Goal: Task Accomplishment & Management: Manage account settings

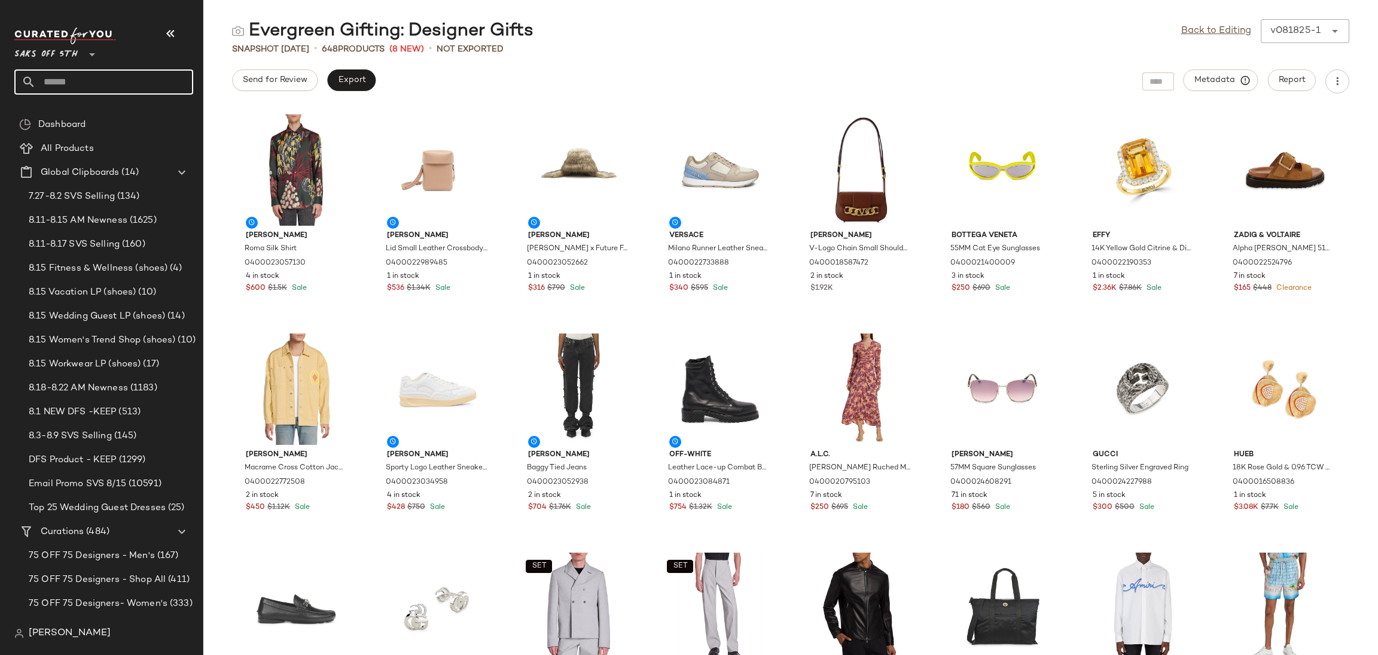
click at [96, 92] on input "text" at bounding box center [114, 81] width 157 height 25
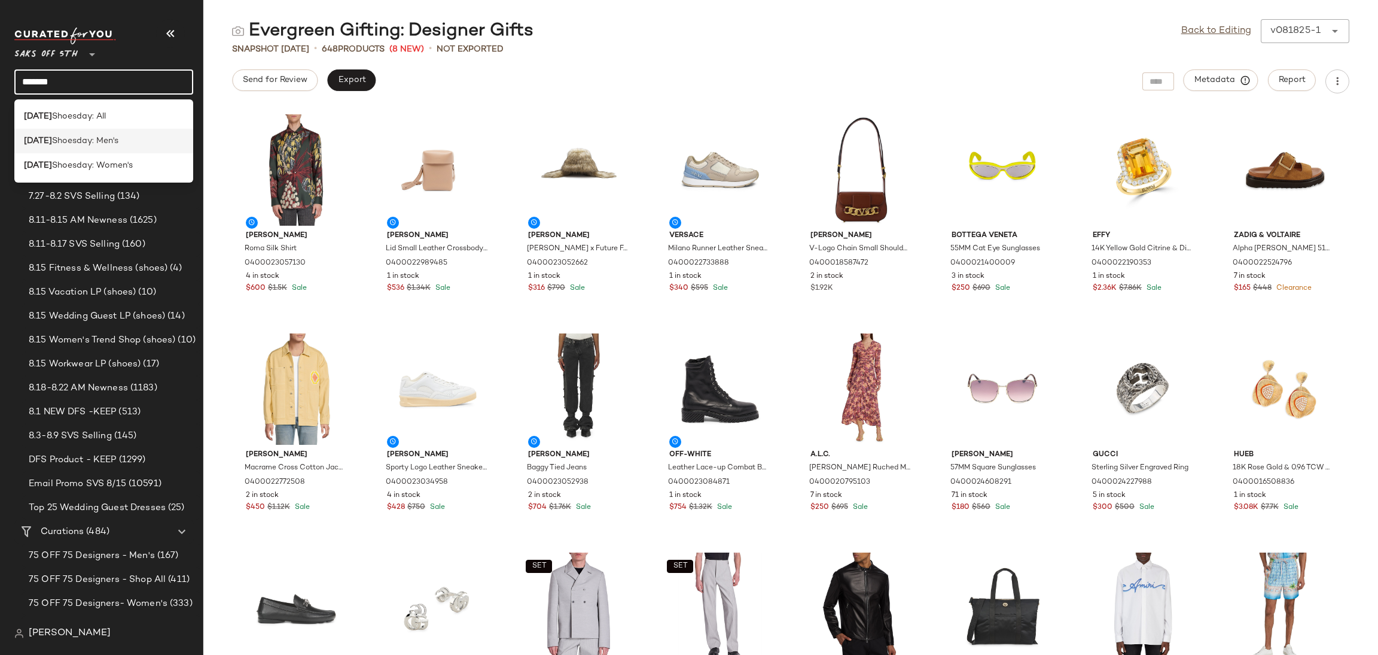
type input "*******"
click at [99, 136] on span "Shoesday: Men's" at bounding box center [85, 141] width 66 height 13
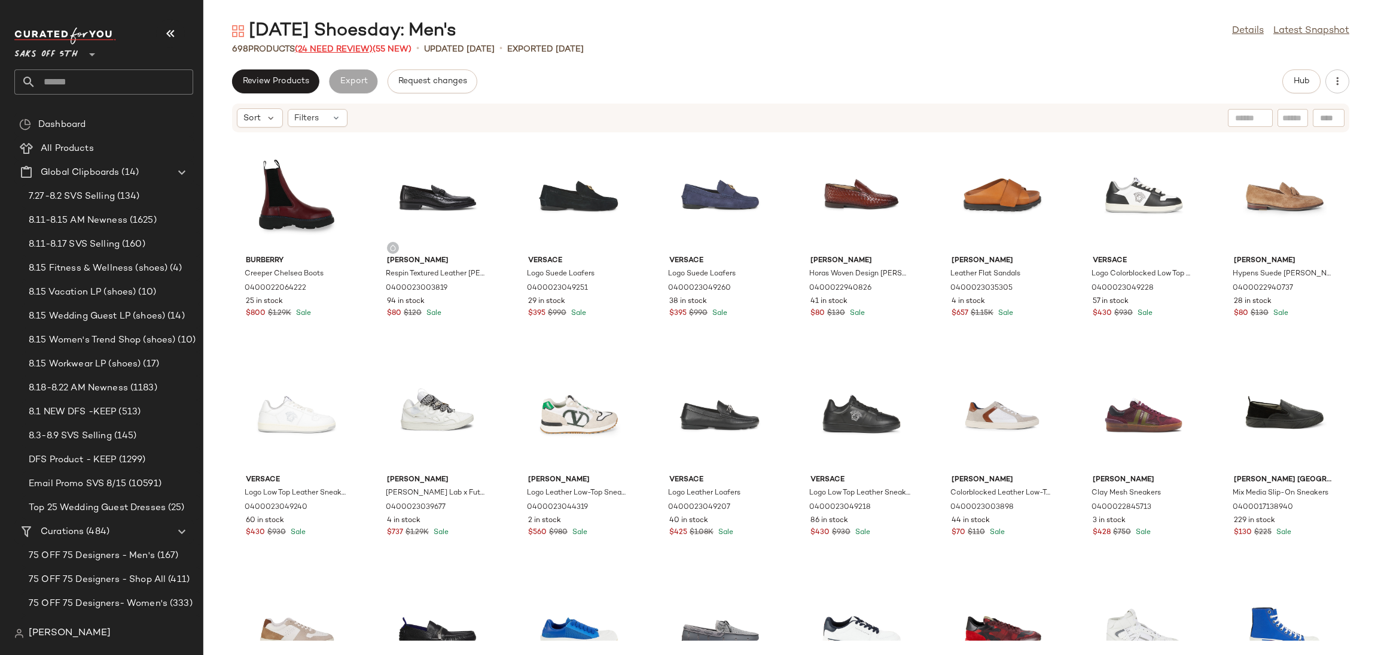
click at [360, 47] on span "(24 Need Review)" at bounding box center [334, 49] width 78 height 9
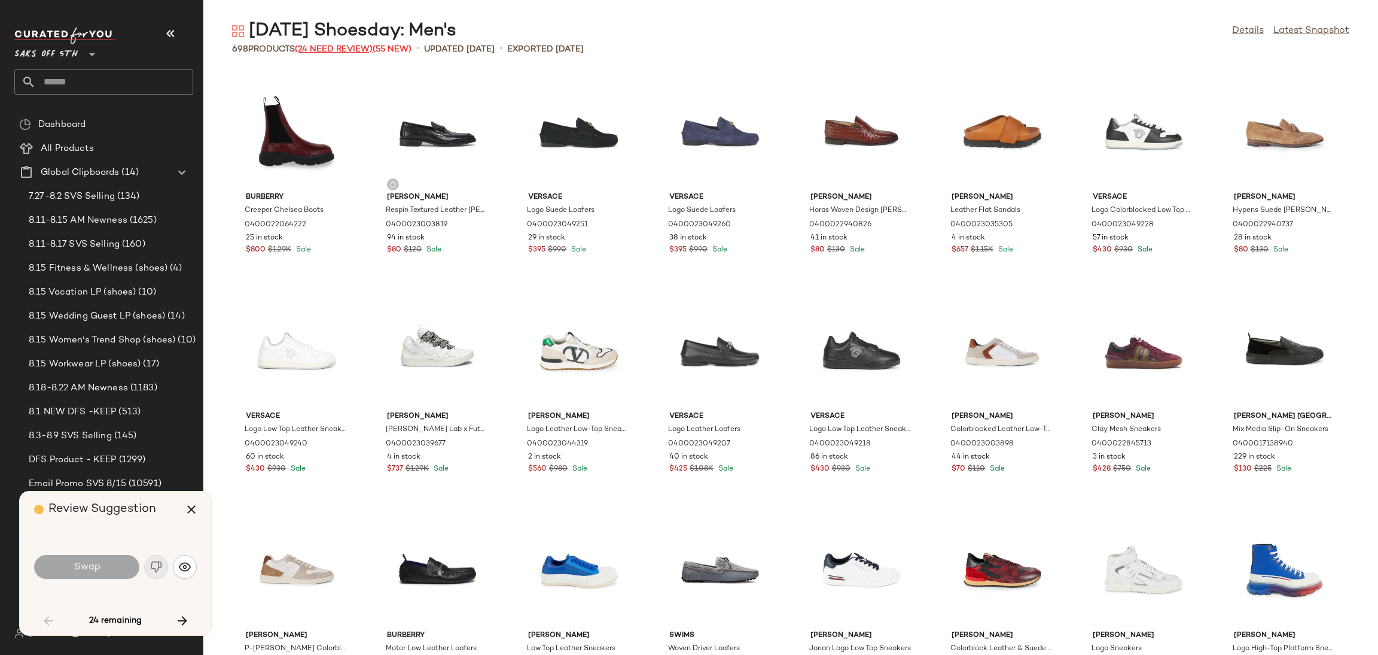
scroll to position [448, 0]
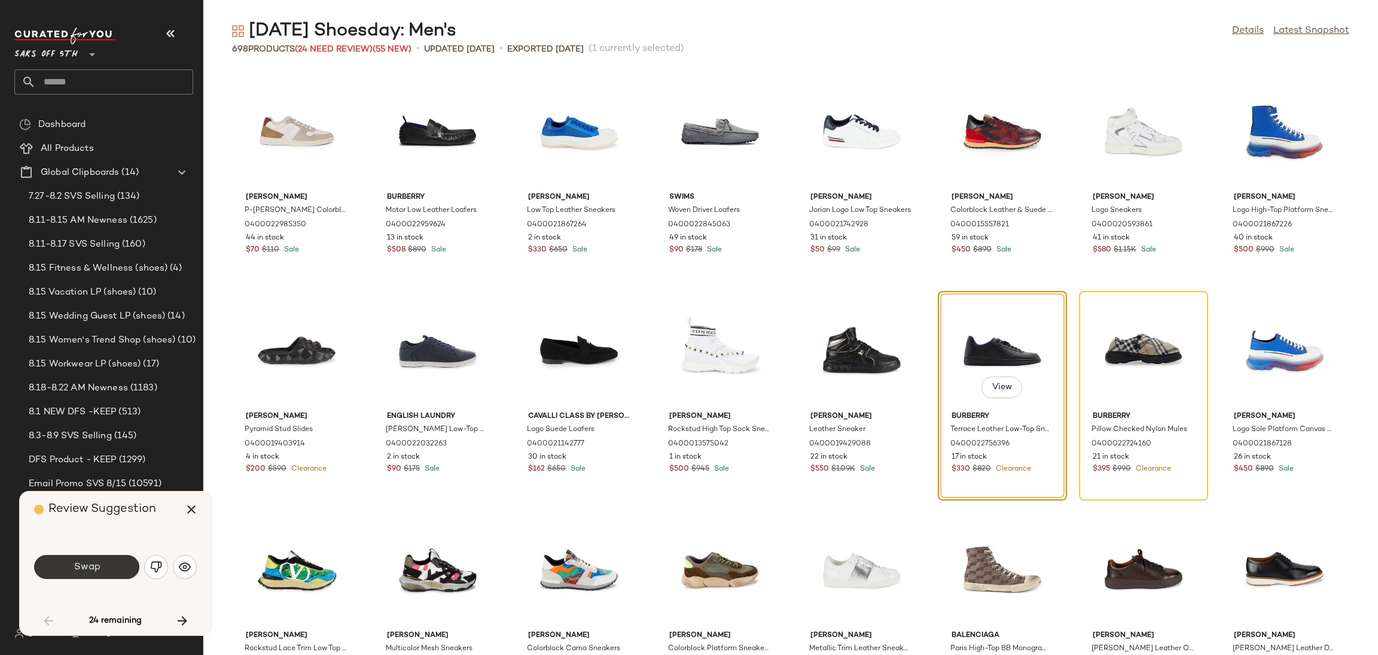
click at [112, 572] on button "Swap" at bounding box center [86, 567] width 105 height 24
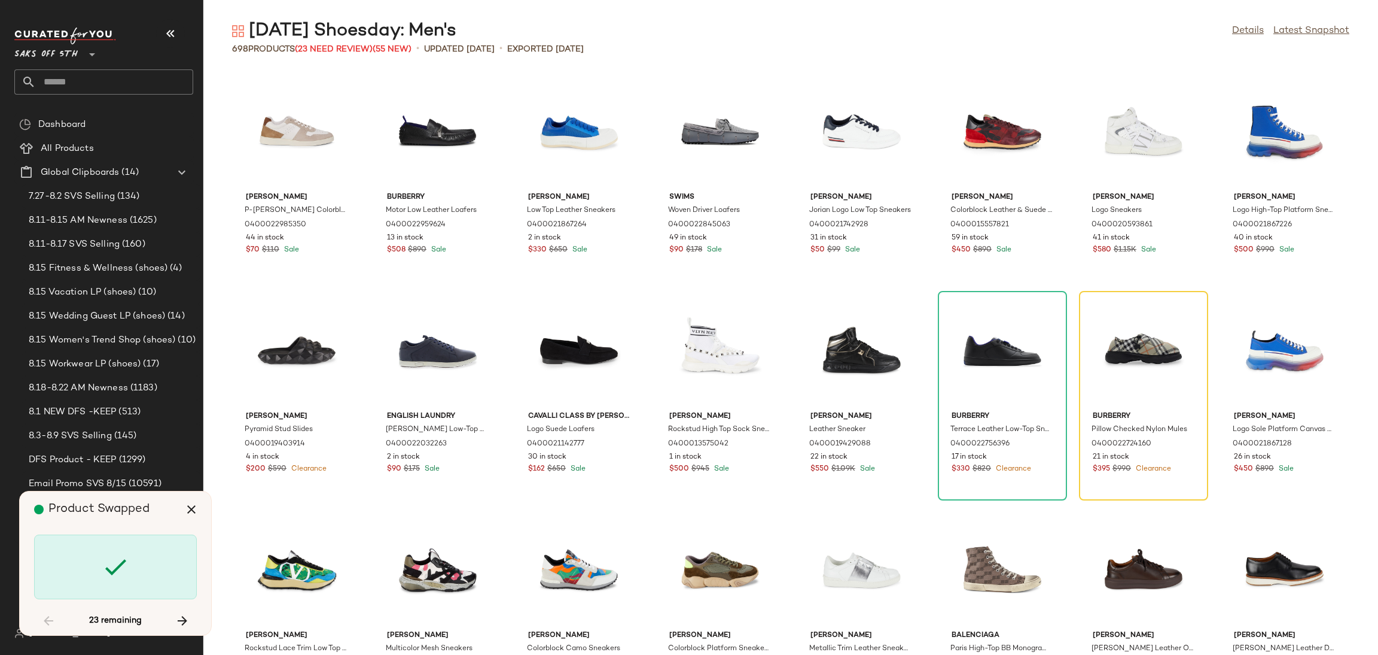
scroll to position [437, 0]
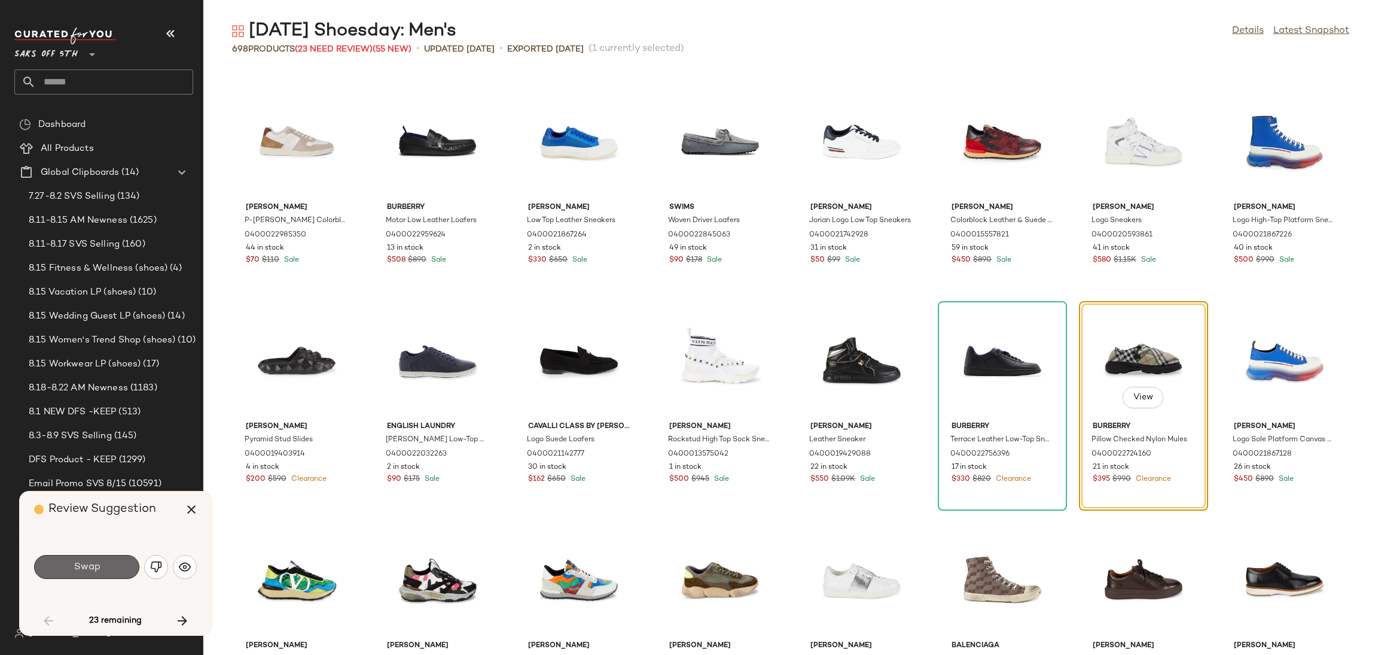
click at [114, 571] on button "Swap" at bounding box center [86, 567] width 105 height 24
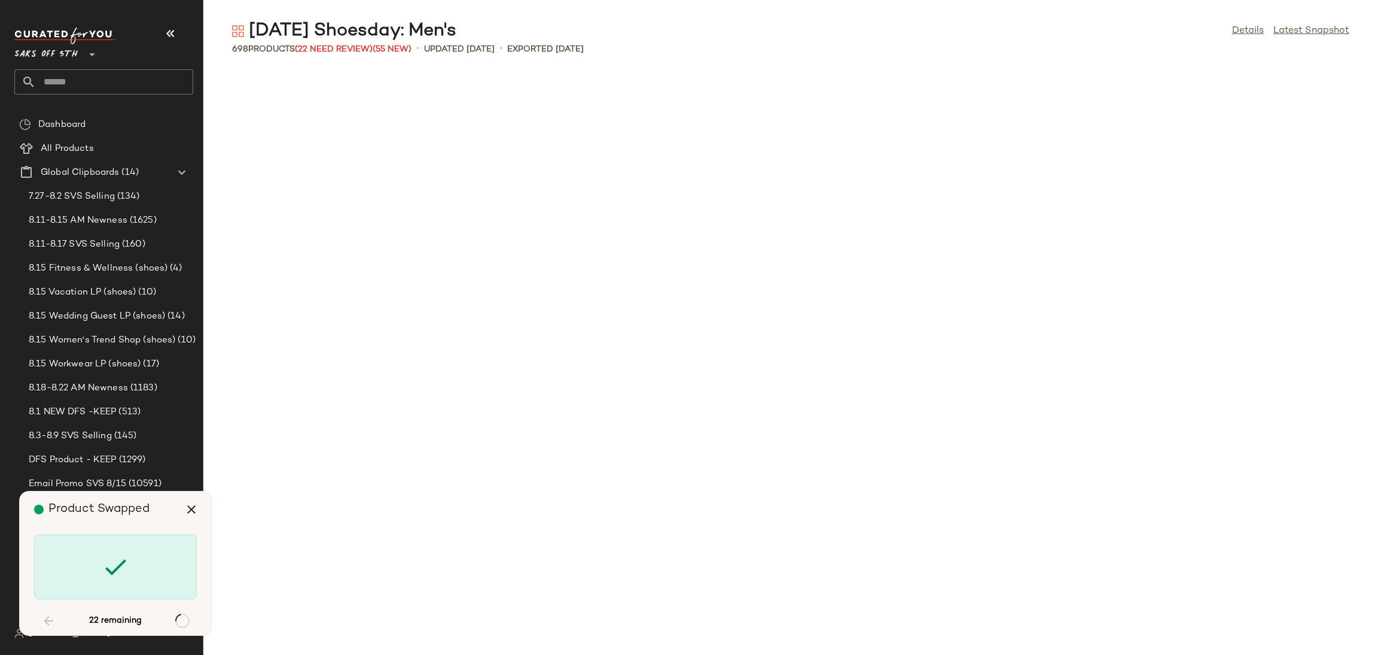
scroll to position [3722, 0]
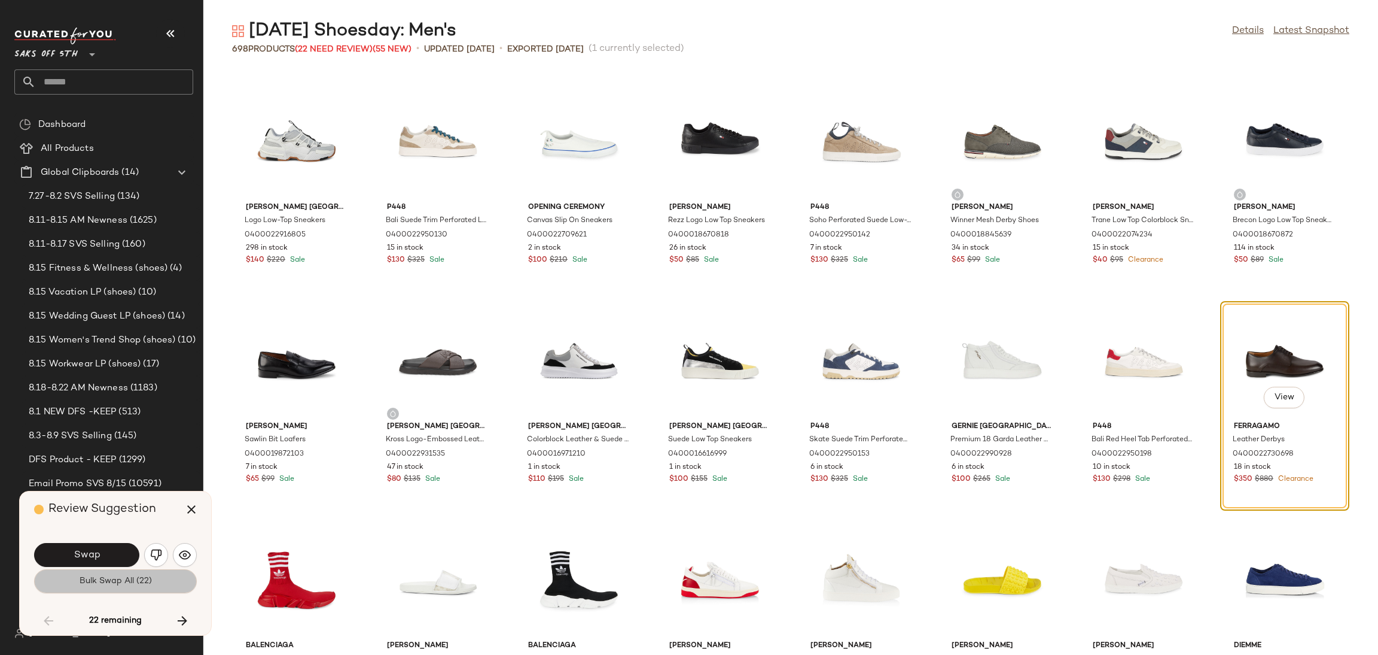
click at [120, 585] on span "Bulk Swap All (22)" at bounding box center [115, 581] width 73 height 10
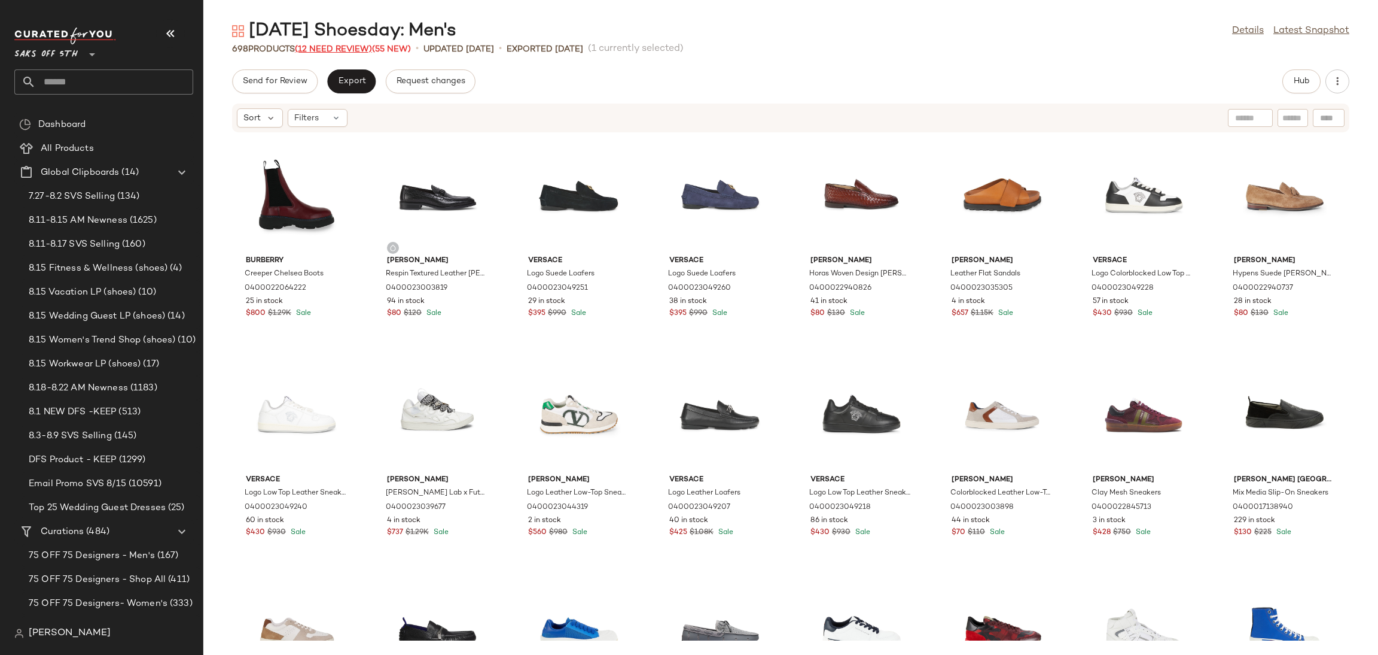
click at [354, 53] on span "(12 Need Review)" at bounding box center [333, 49] width 77 height 9
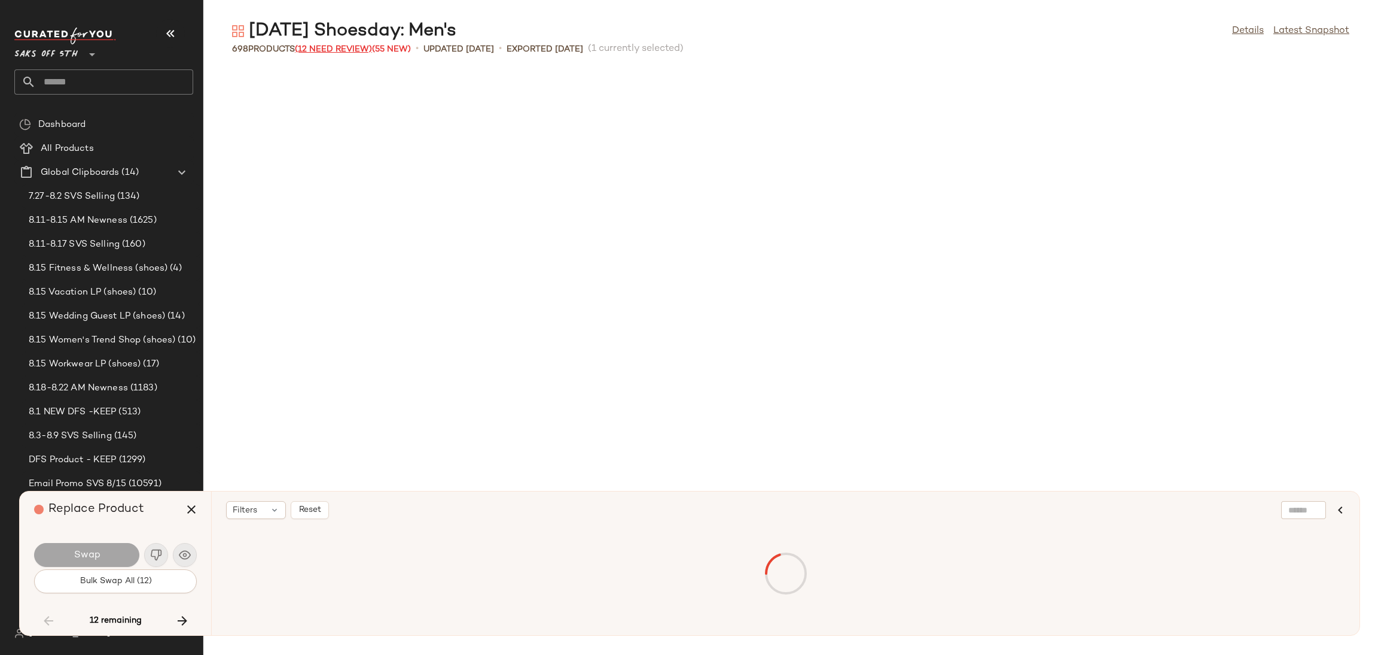
scroll to position [11168, 0]
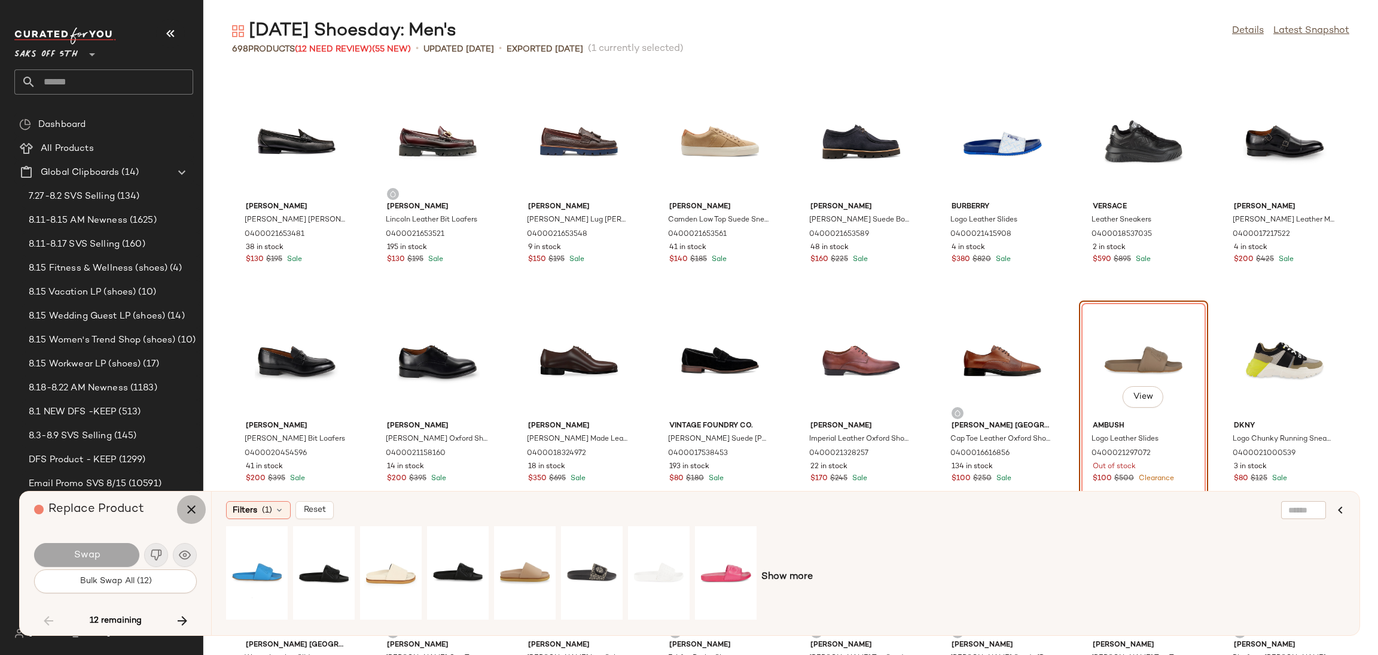
click at [179, 506] on button "button" at bounding box center [191, 509] width 29 height 29
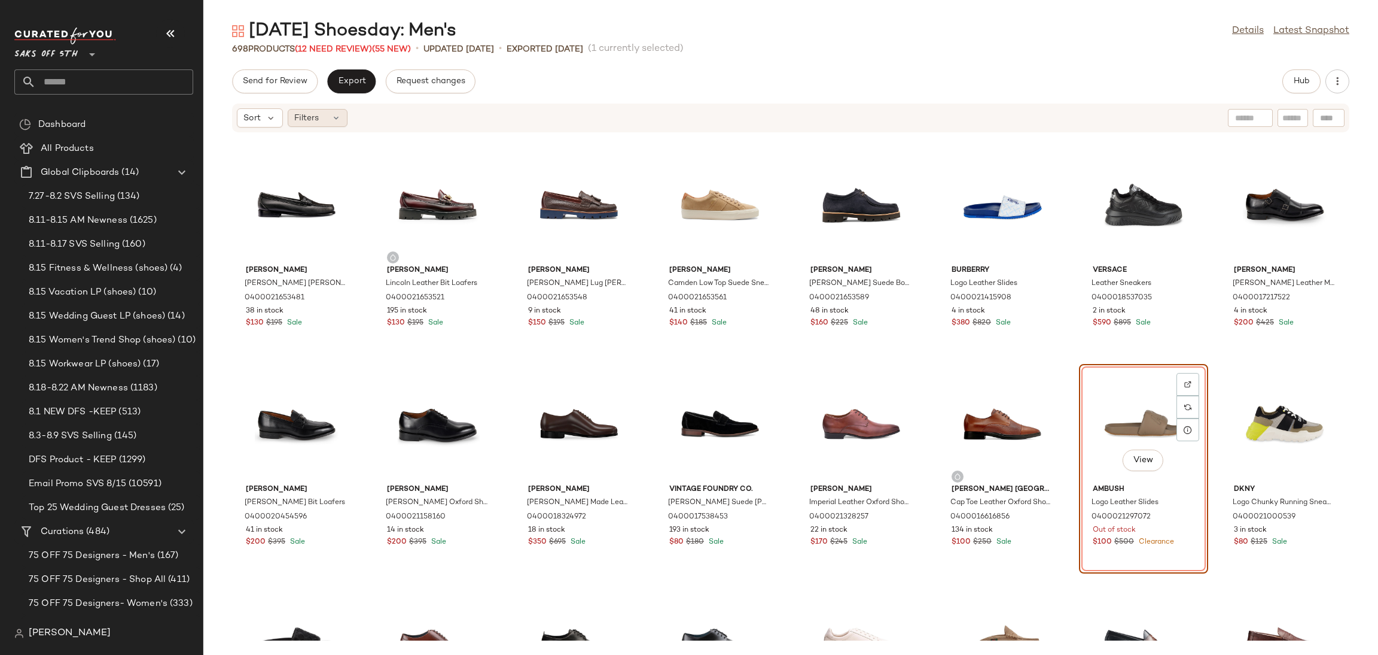
click at [326, 117] on div "Filters" at bounding box center [318, 118] width 60 height 18
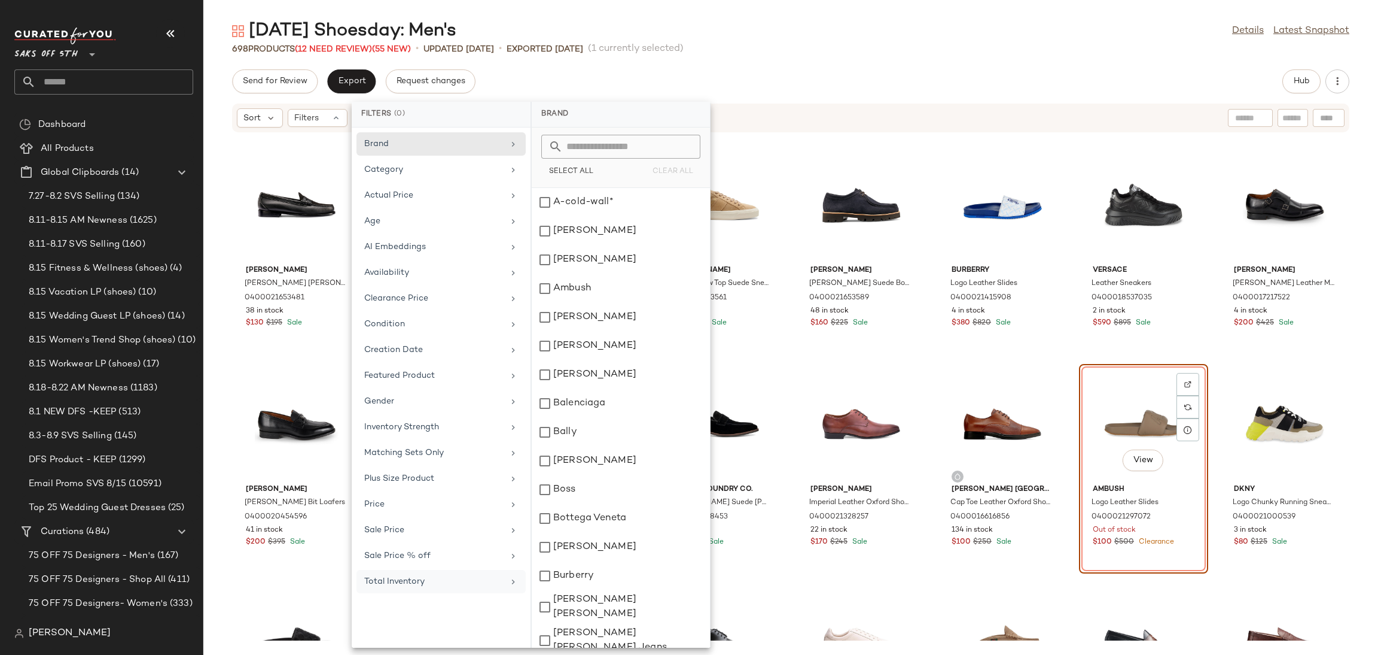
click at [407, 585] on div "Total Inventory" at bounding box center [433, 581] width 139 height 13
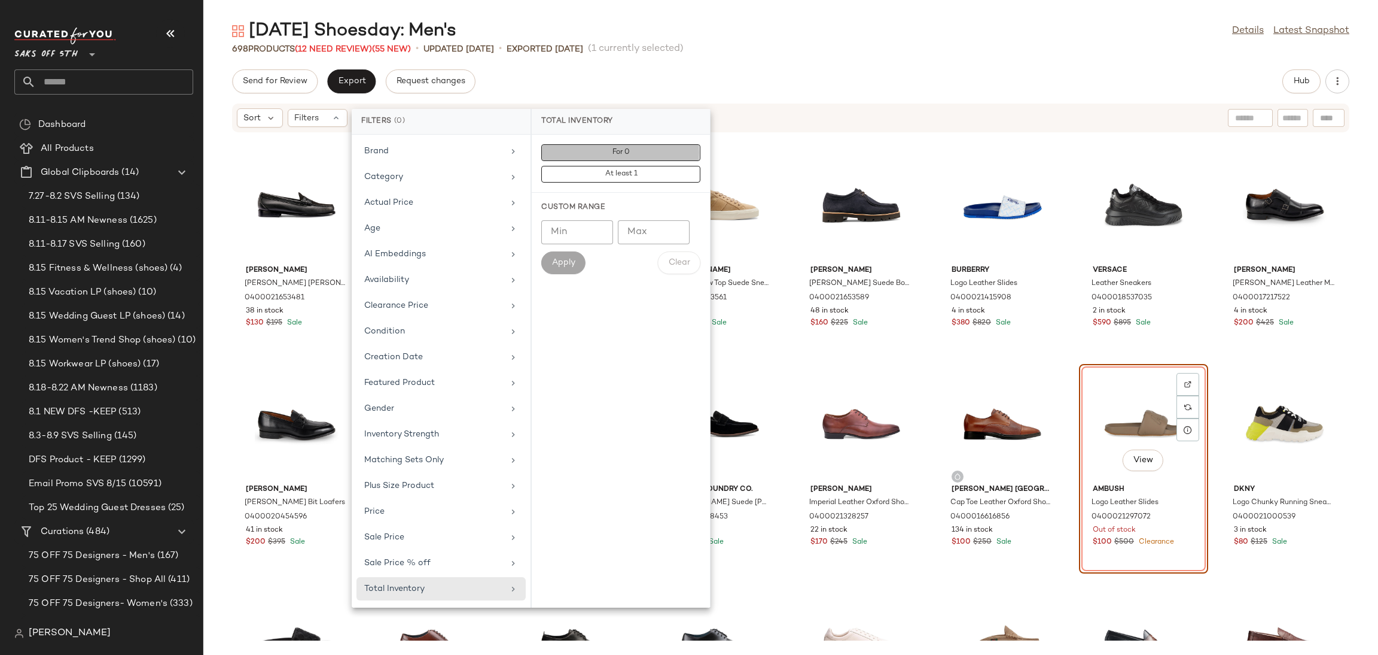
click at [584, 166] on button "For 0" at bounding box center [620, 174] width 159 height 17
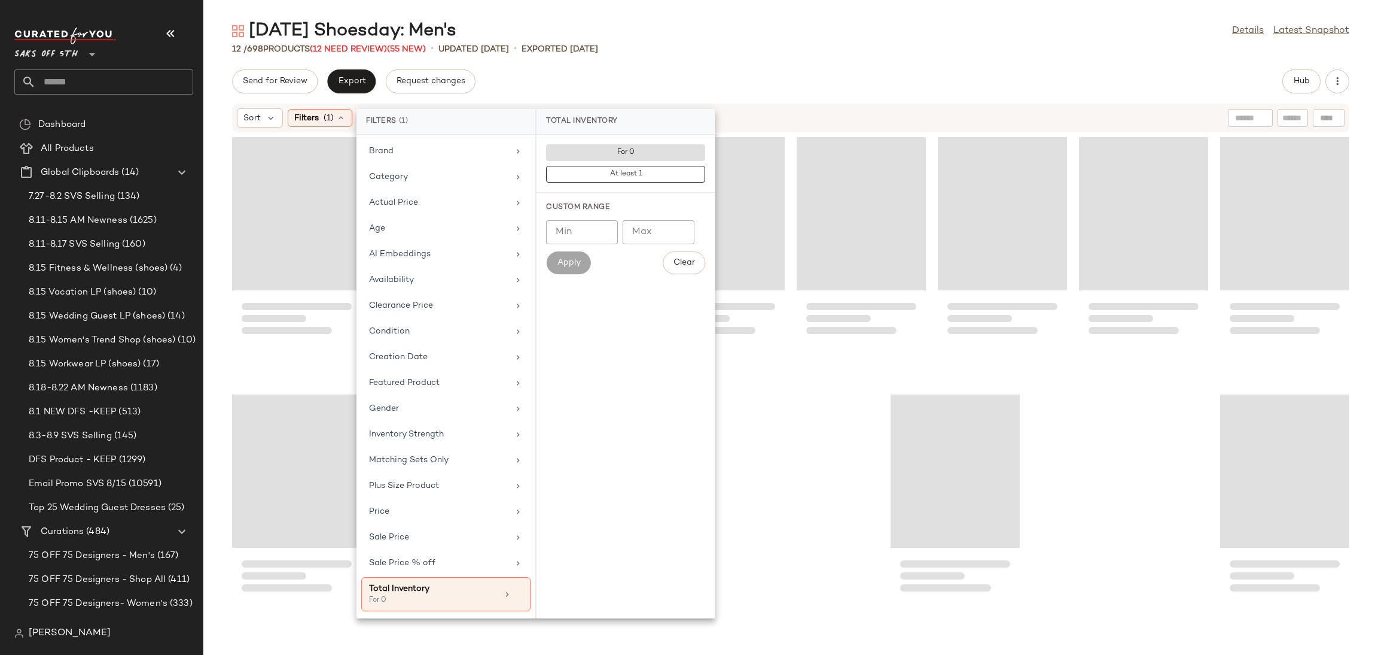
click at [747, 70] on div "Send for Review Export Request changes Hub" at bounding box center [791, 81] width 1118 height 24
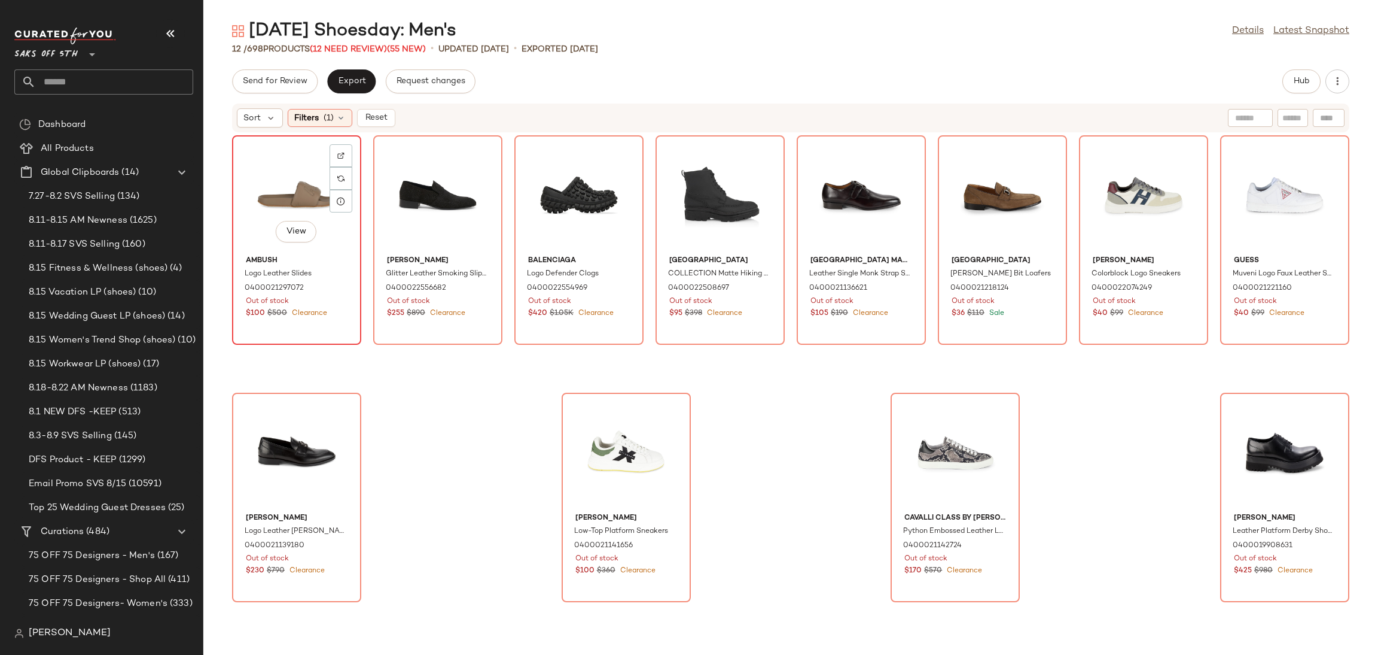
click at [297, 181] on div "View" at bounding box center [296, 194] width 121 height 111
click at [1244, 435] on div "View" at bounding box center [1285, 452] width 121 height 111
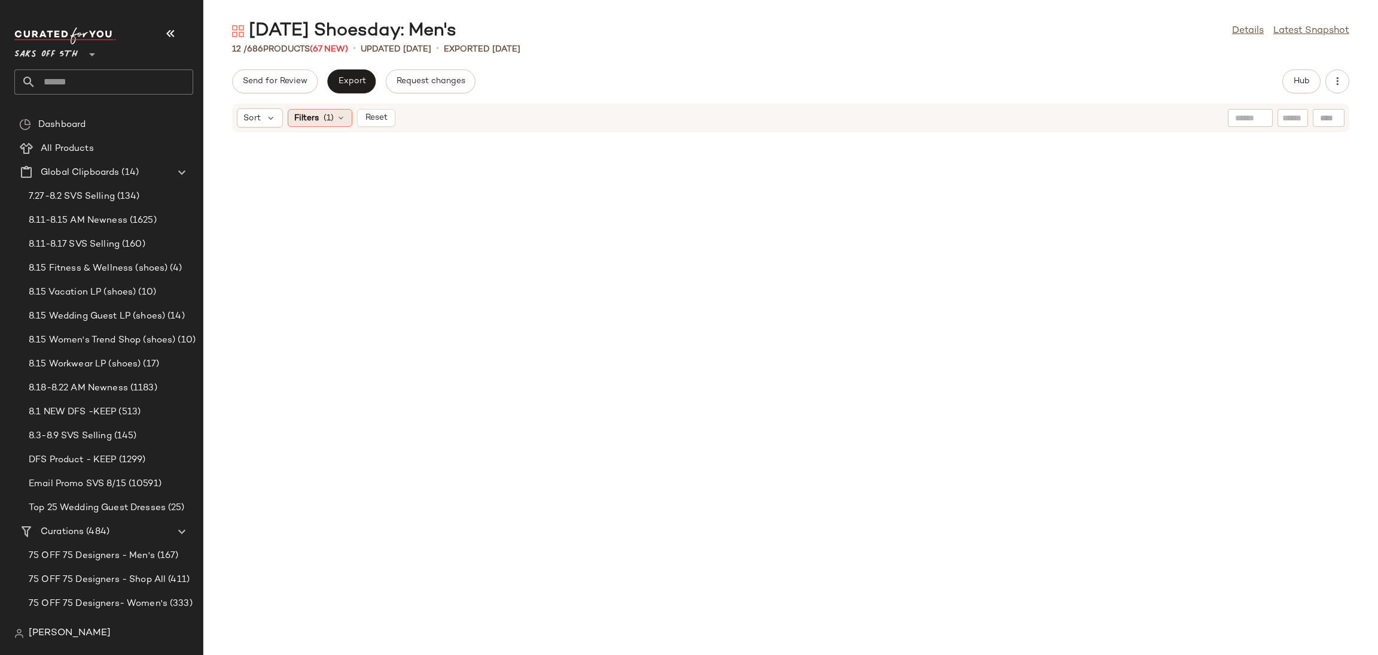
click at [330, 112] on span "(1)" at bounding box center [329, 118] width 10 height 13
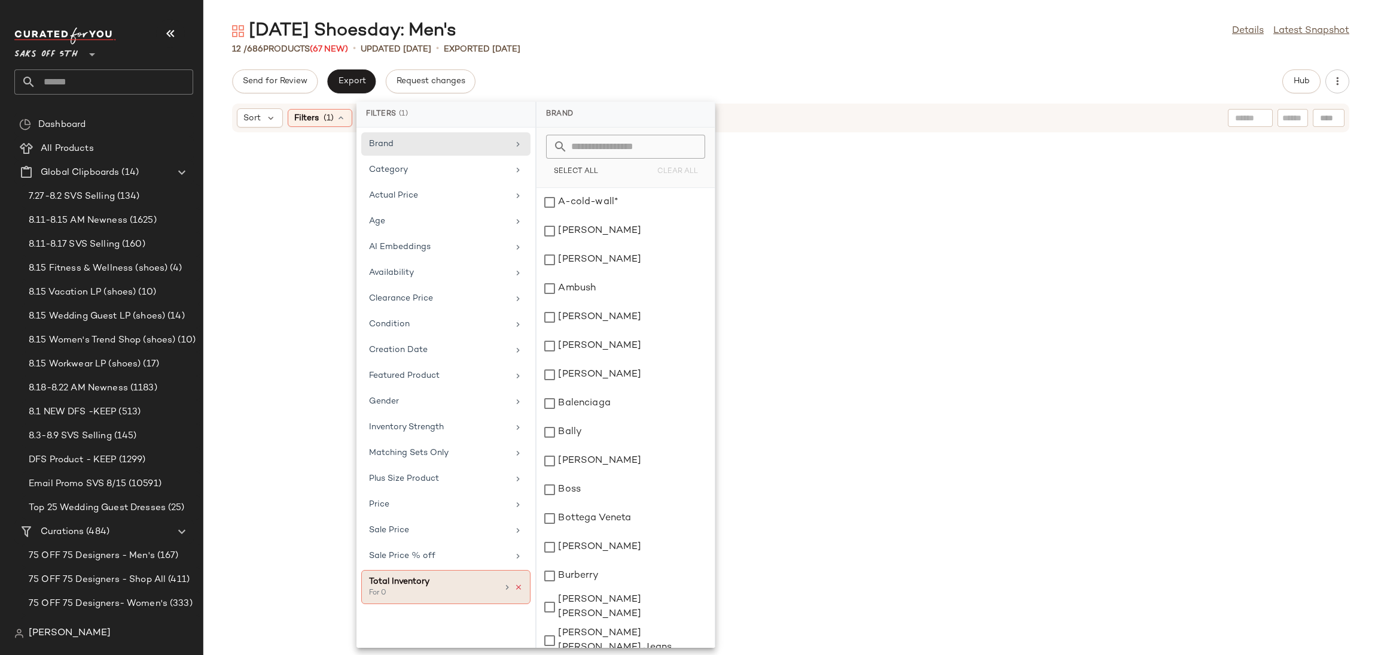
click at [522, 591] on icon at bounding box center [519, 587] width 8 height 8
click at [522, 592] on div "Total Inventory" at bounding box center [441, 581] width 169 height 23
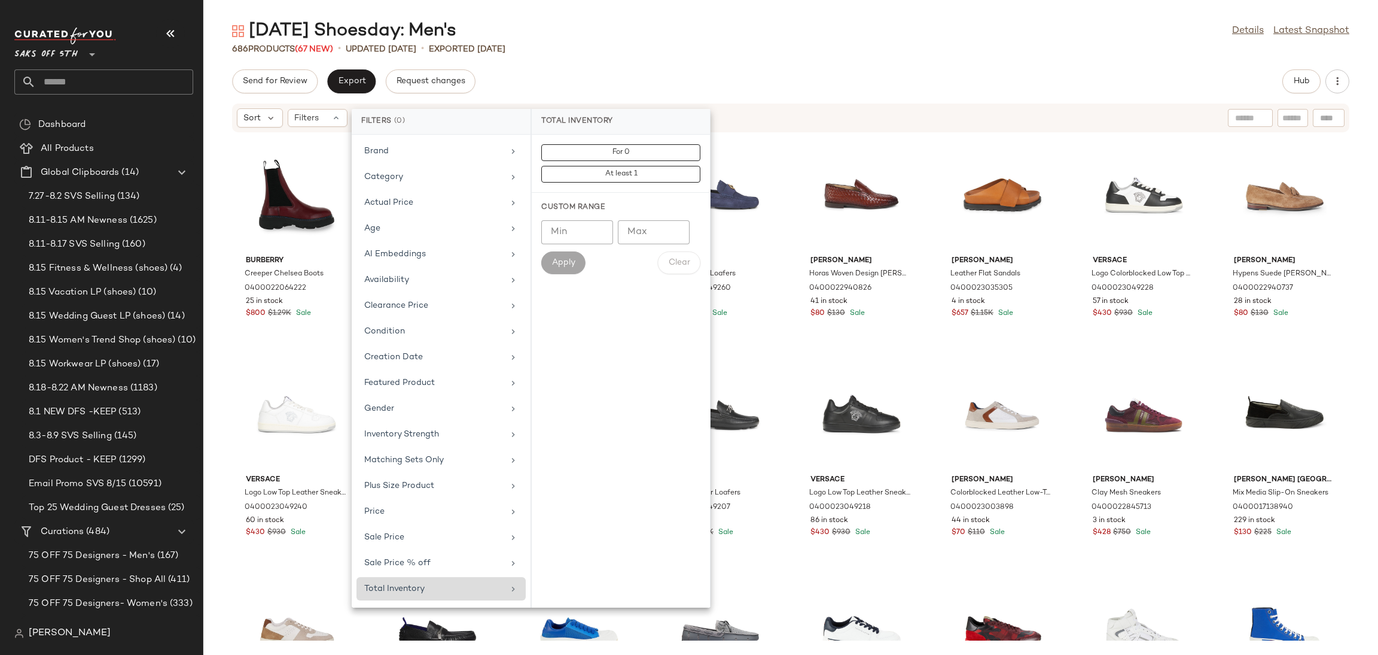
click at [733, 27] on div "Tuesday Shoesday: Men's Details Latest Snapshot" at bounding box center [790, 31] width 1175 height 24
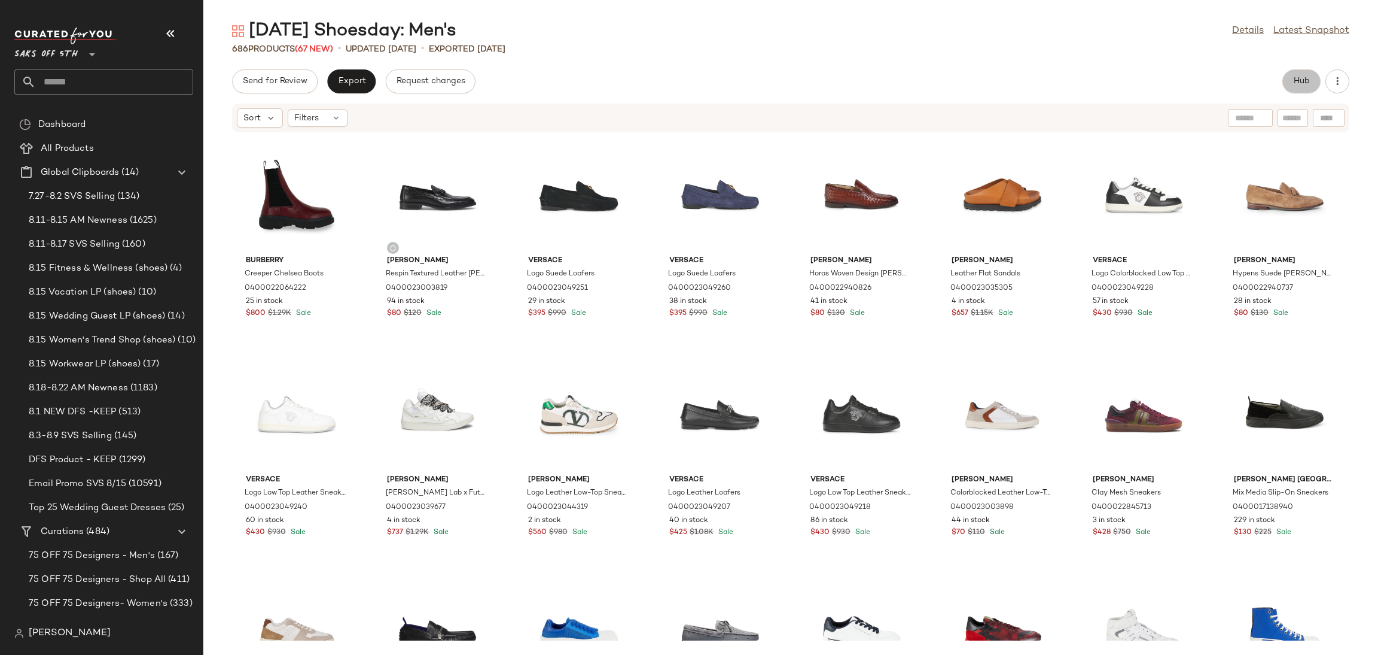
click at [1297, 82] on span "Hub" at bounding box center [1302, 82] width 17 height 10
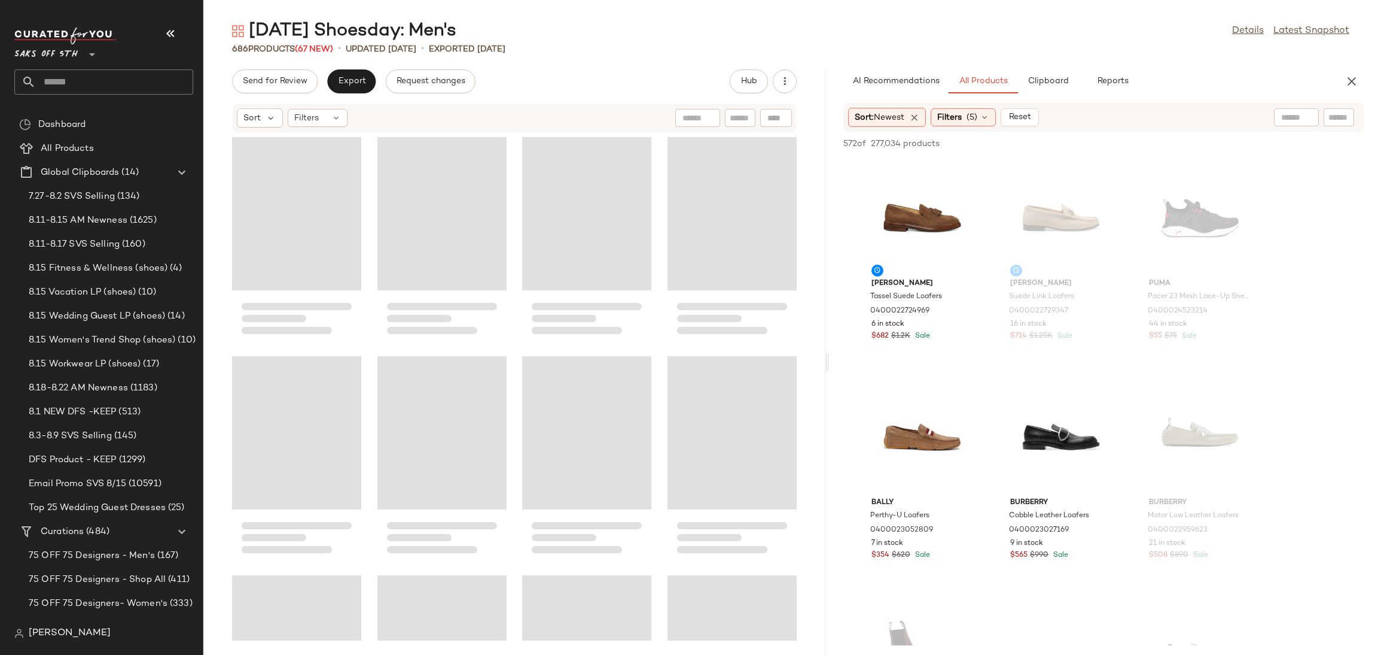
drag, startPoint x: 789, startPoint y: 360, endPoint x: 830, endPoint y: 360, distance: 41.9
click at [830, 360] on div "Tuesday Shoesday: Men's Details Latest Snapshot 686 Products (67 New) • updated…" at bounding box center [790, 336] width 1175 height 635
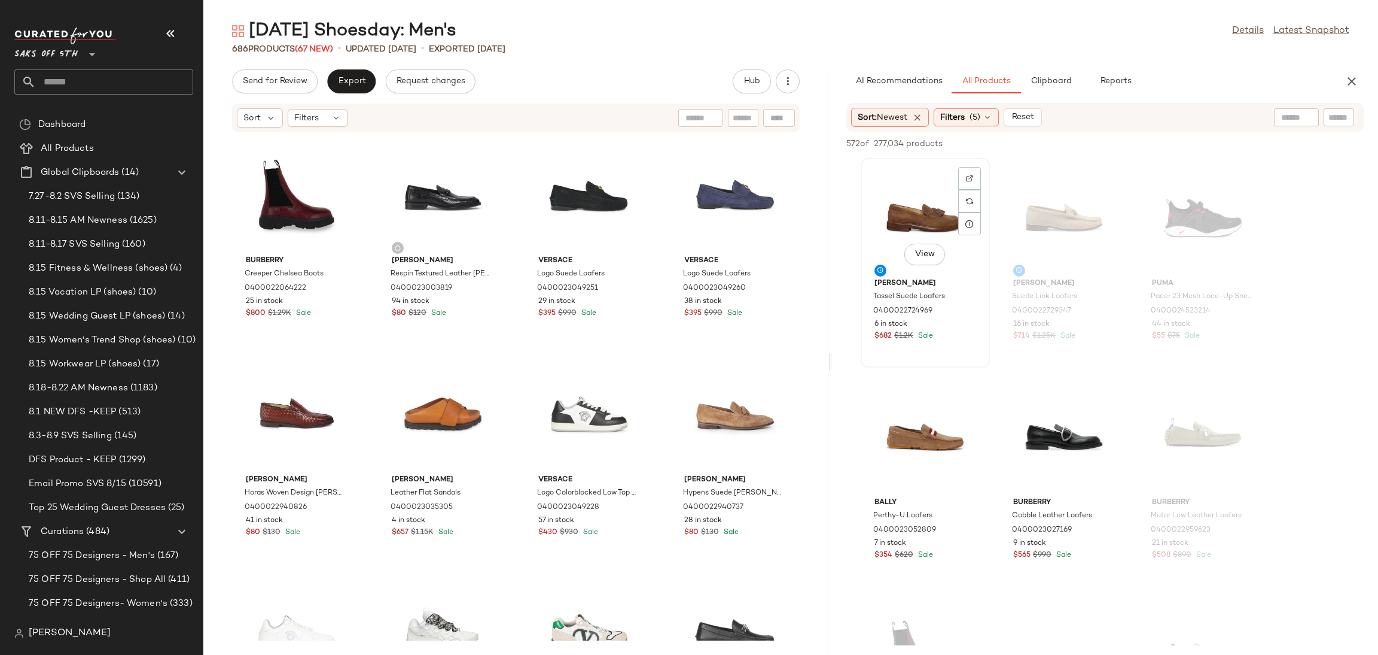
click at [918, 206] on div "View" at bounding box center [925, 217] width 121 height 111
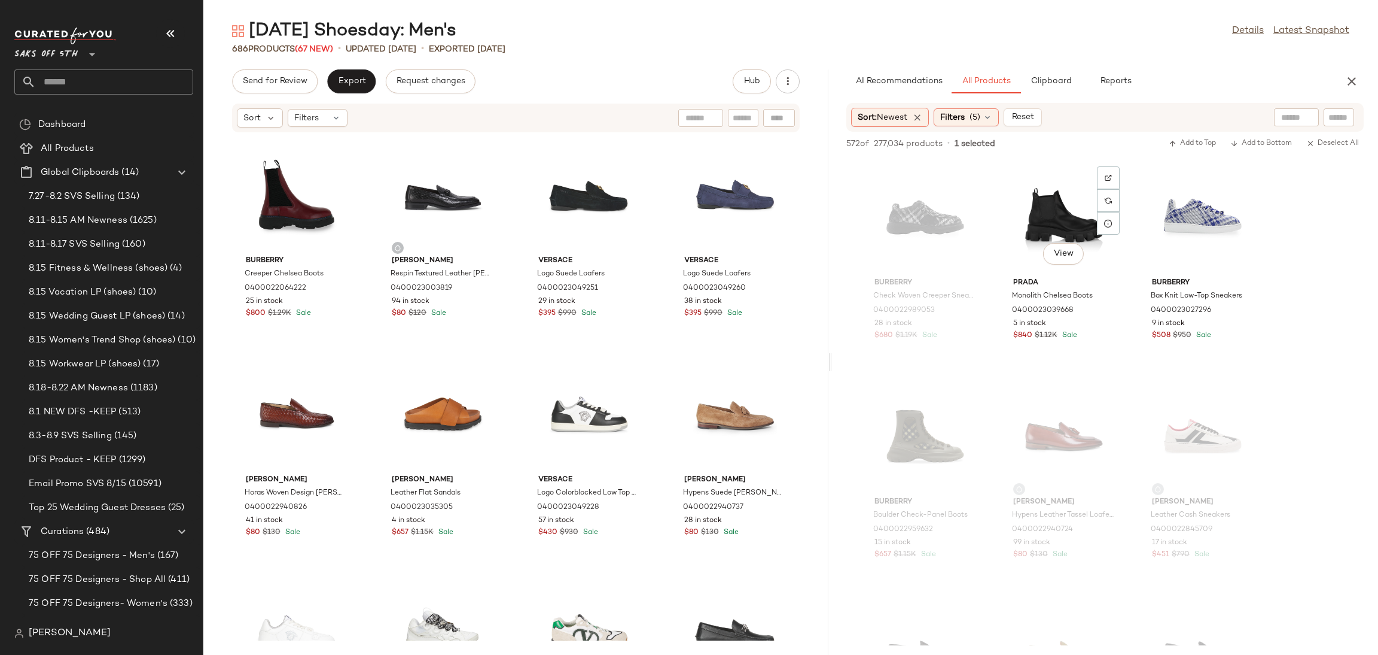
scroll to position [1296, 0]
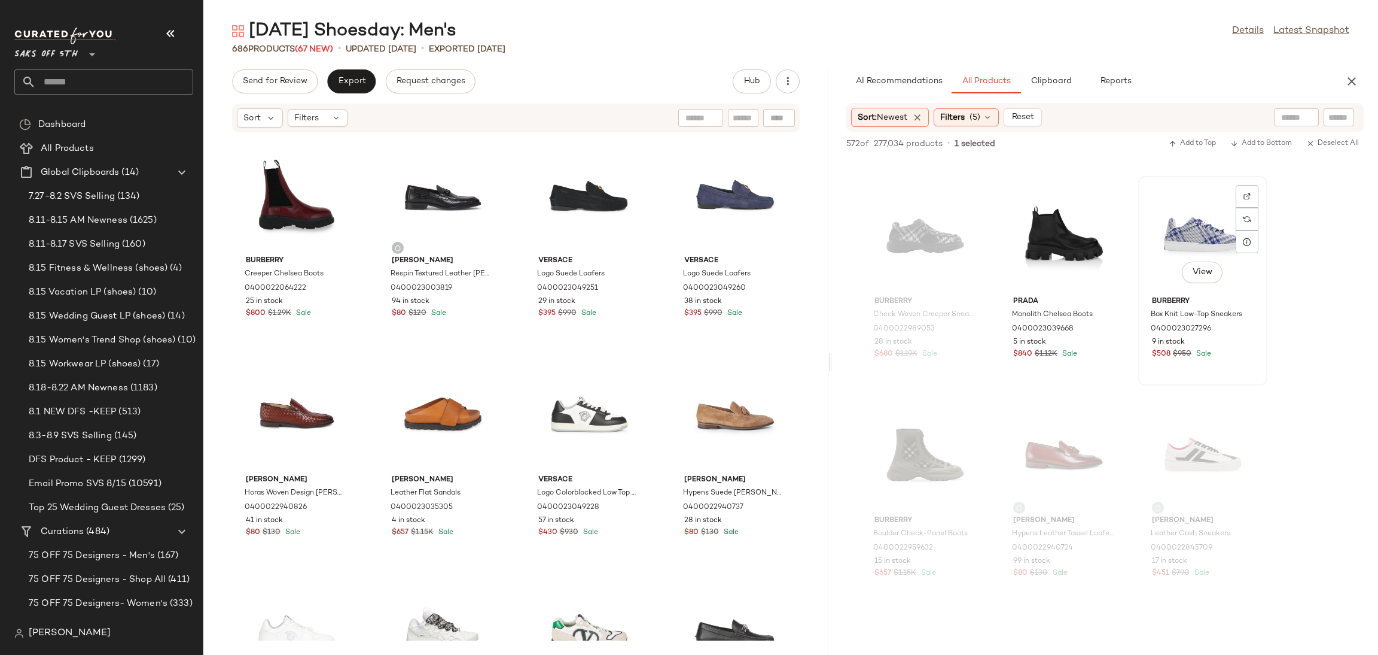
click at [1198, 213] on div "View" at bounding box center [1203, 235] width 121 height 111
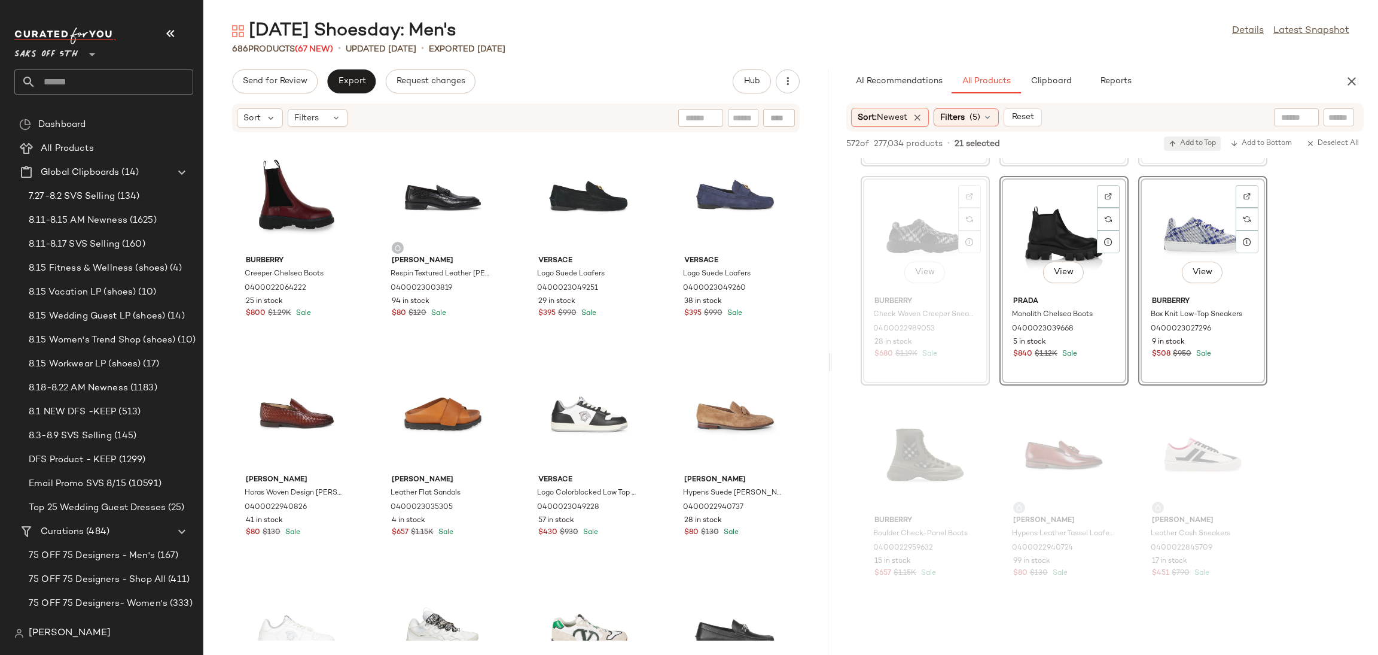
click at [1198, 150] on button "Add to Top" at bounding box center [1192, 143] width 57 height 14
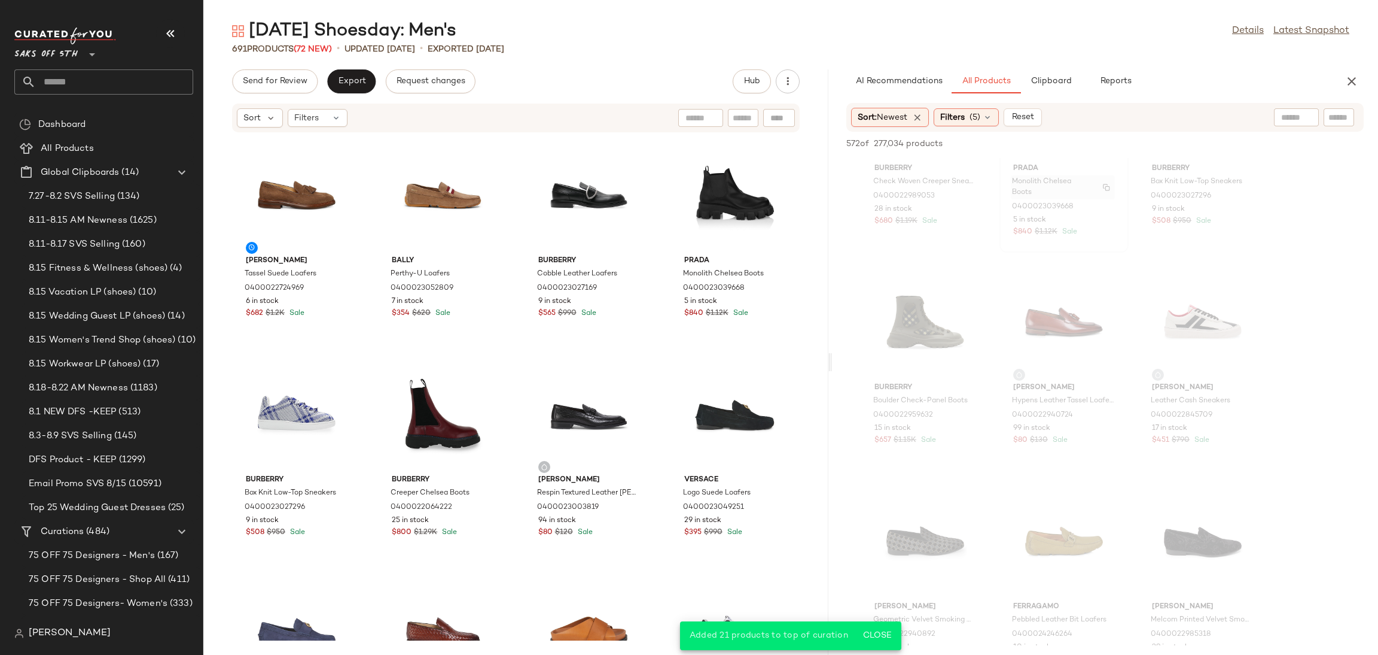
scroll to position [1445, 0]
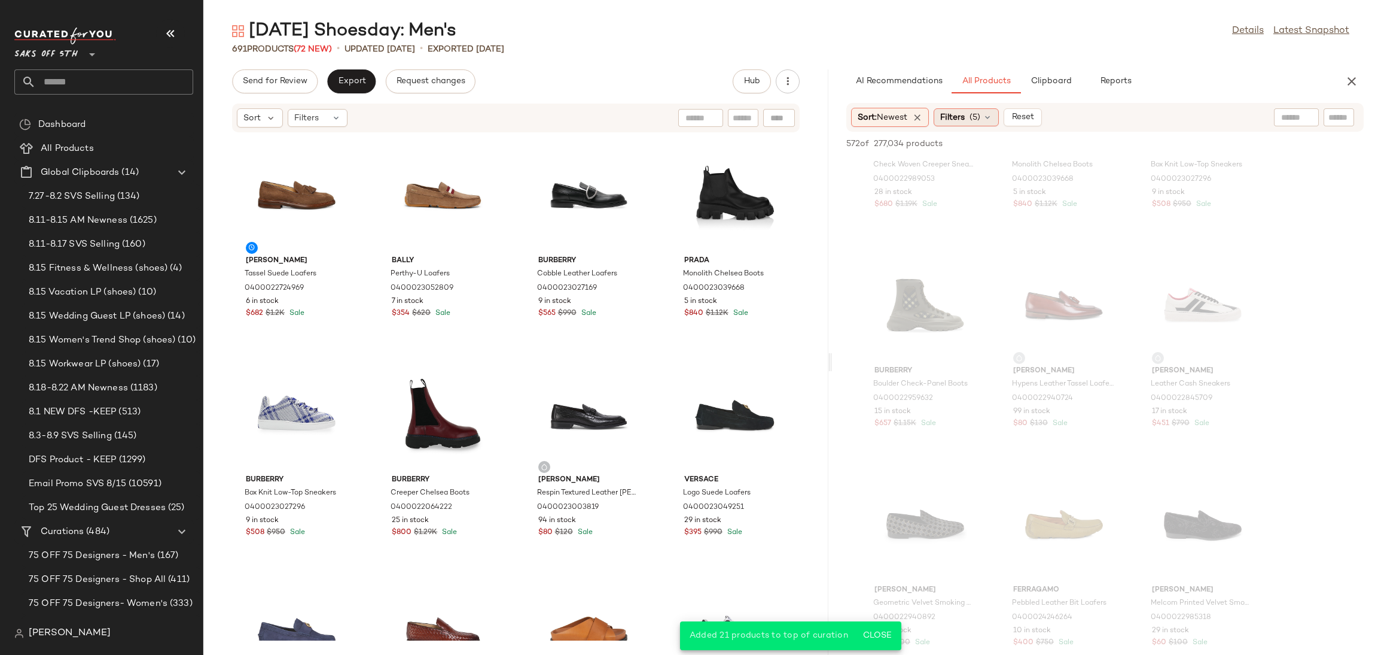
click at [990, 120] on icon at bounding box center [988, 117] width 10 height 10
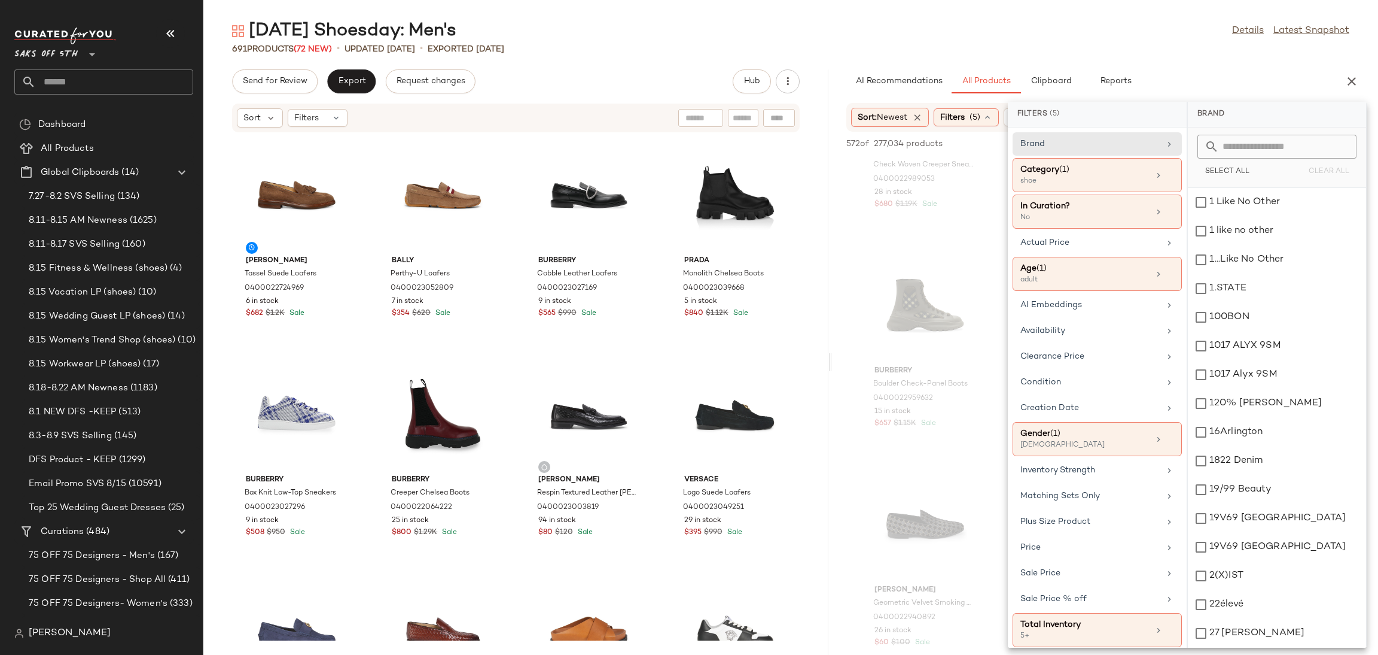
click at [1007, 31] on div "Tuesday Shoesday: Men's Details Latest Snapshot" at bounding box center [790, 31] width 1175 height 24
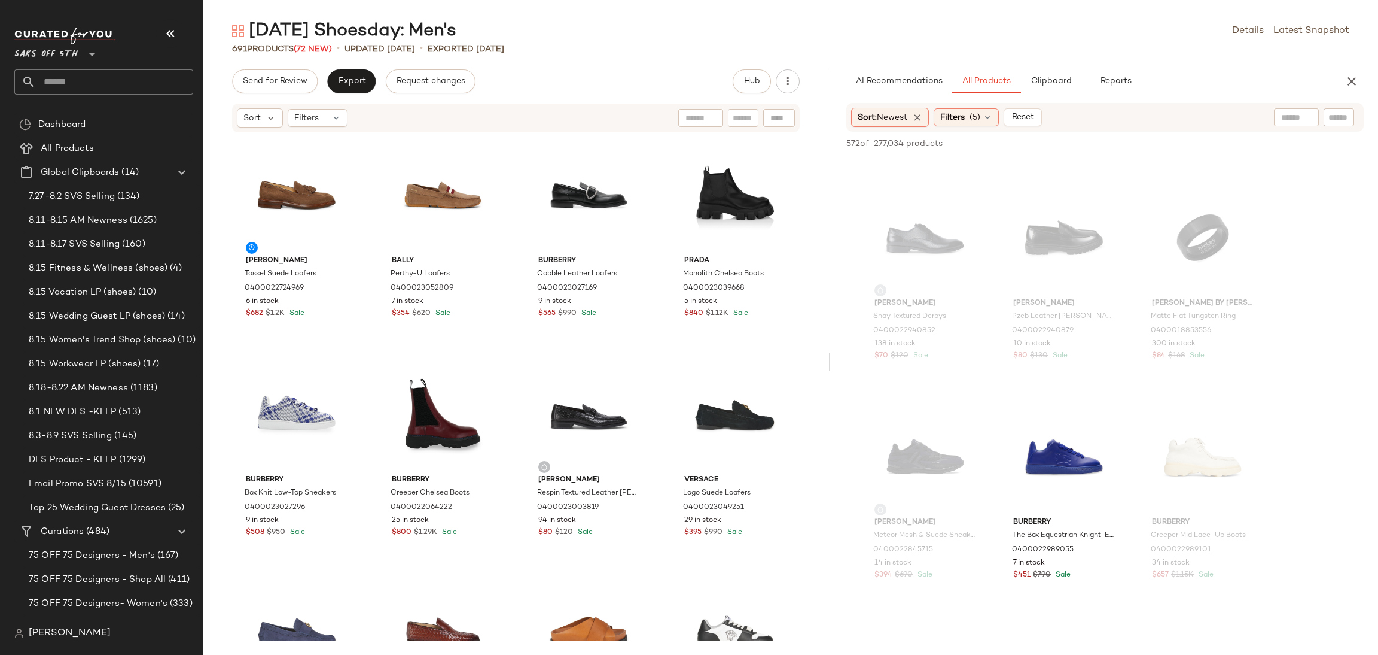
scroll to position [2570, 0]
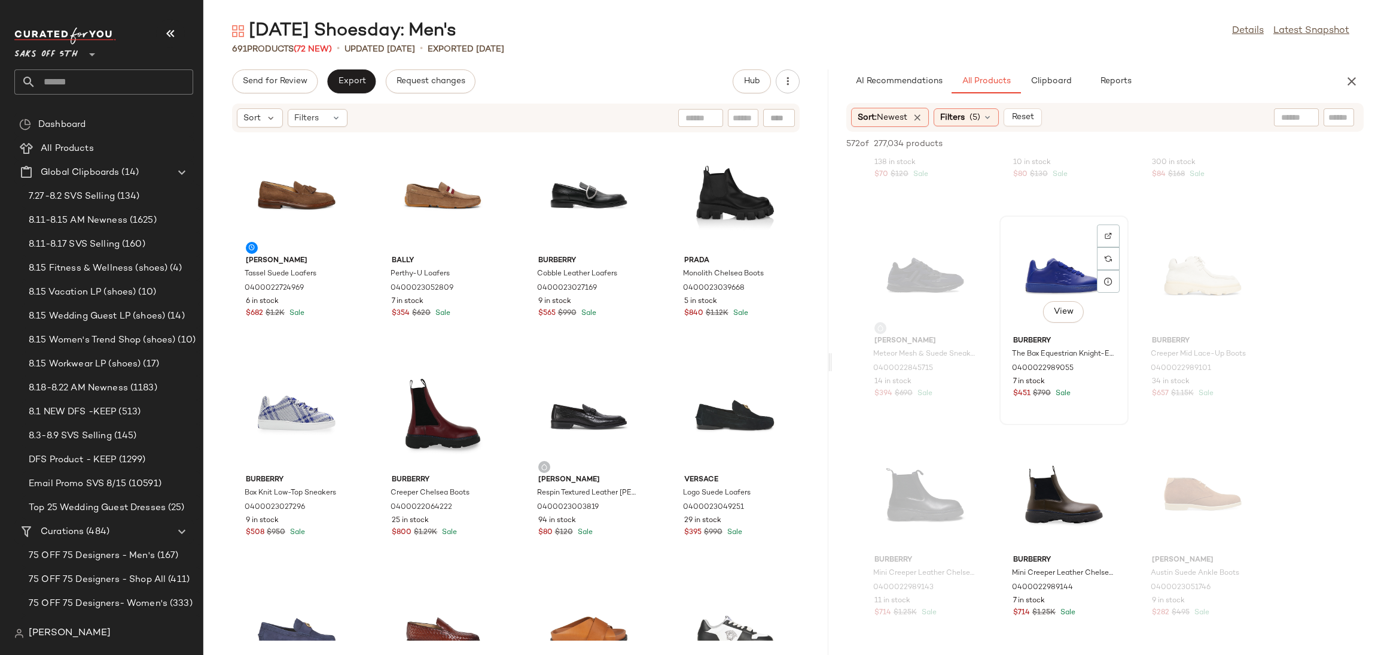
click at [1031, 296] on div "View" at bounding box center [1064, 275] width 121 height 111
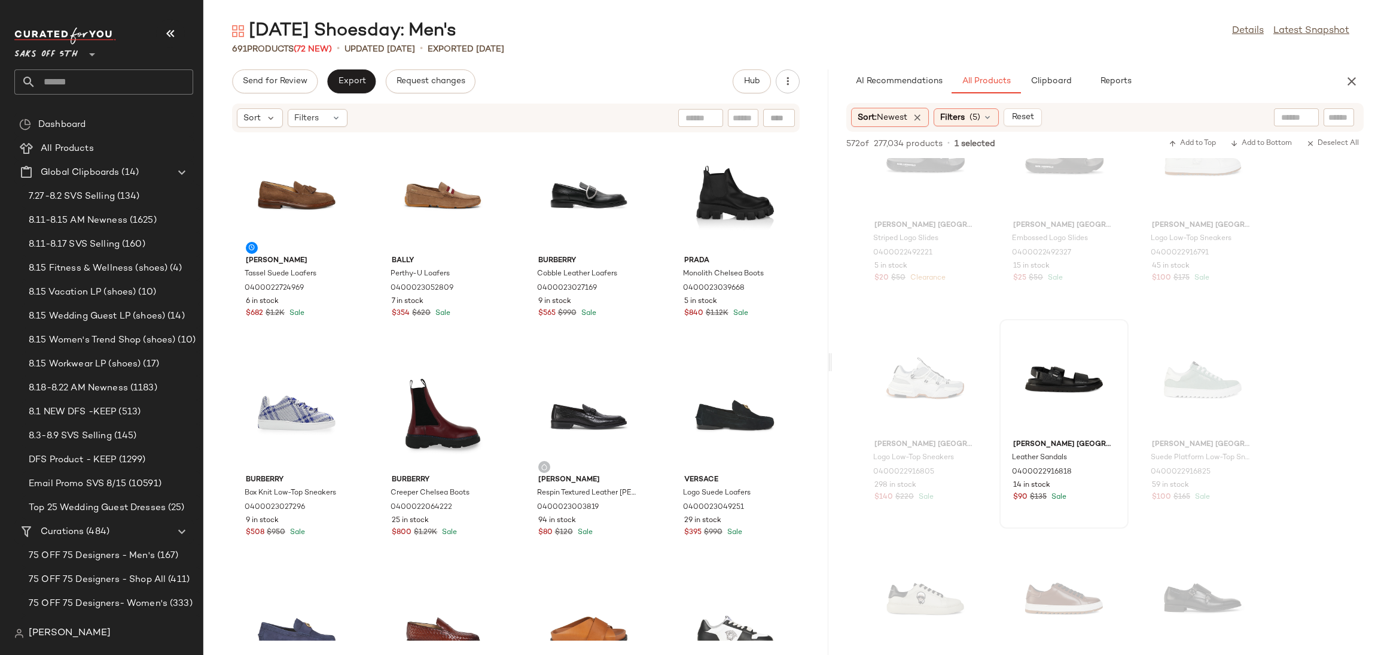
scroll to position [6407, 0]
click at [1046, 361] on div "View" at bounding box center [1064, 379] width 121 height 111
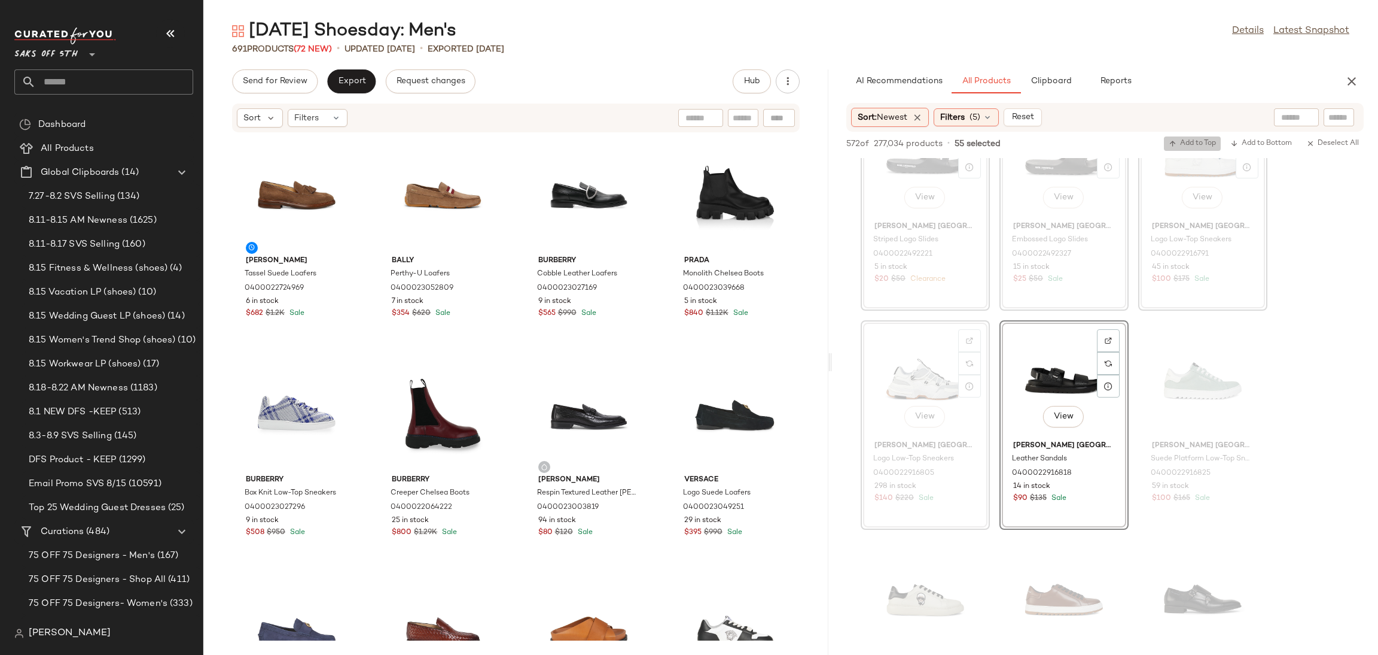
click at [1176, 141] on span "Add to Top" at bounding box center [1192, 143] width 47 height 8
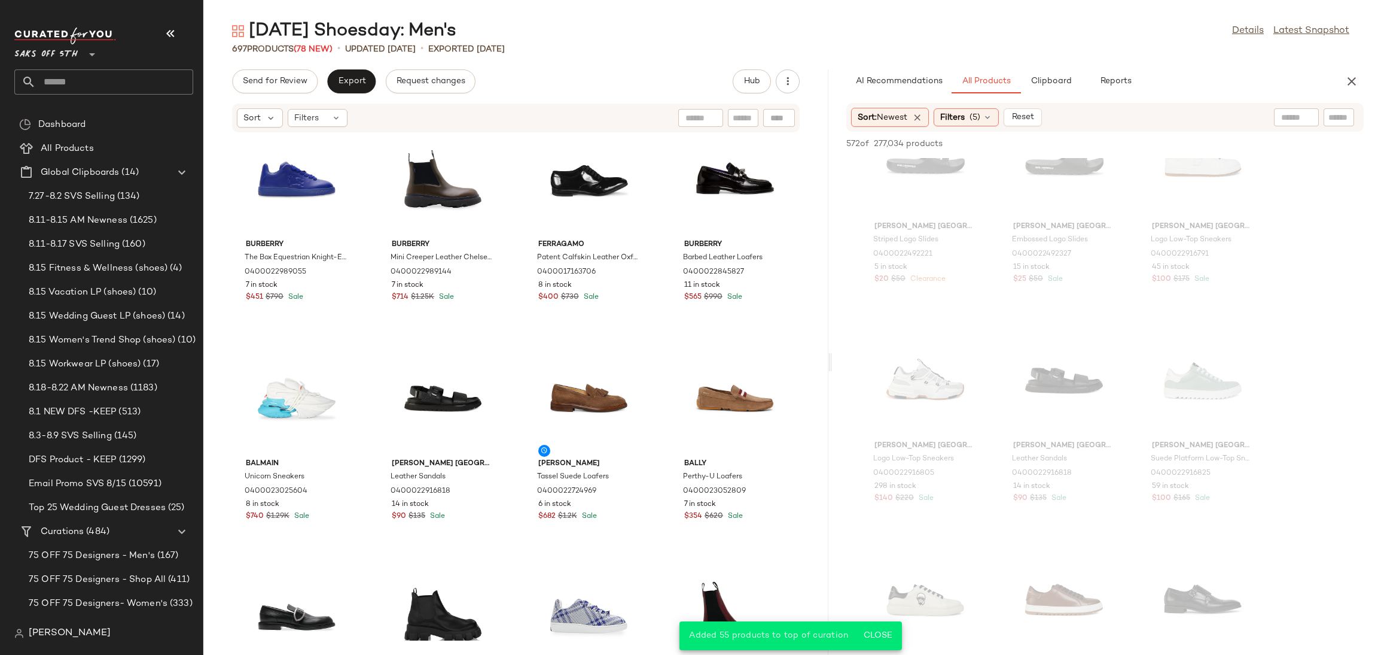
scroll to position [20, 0]
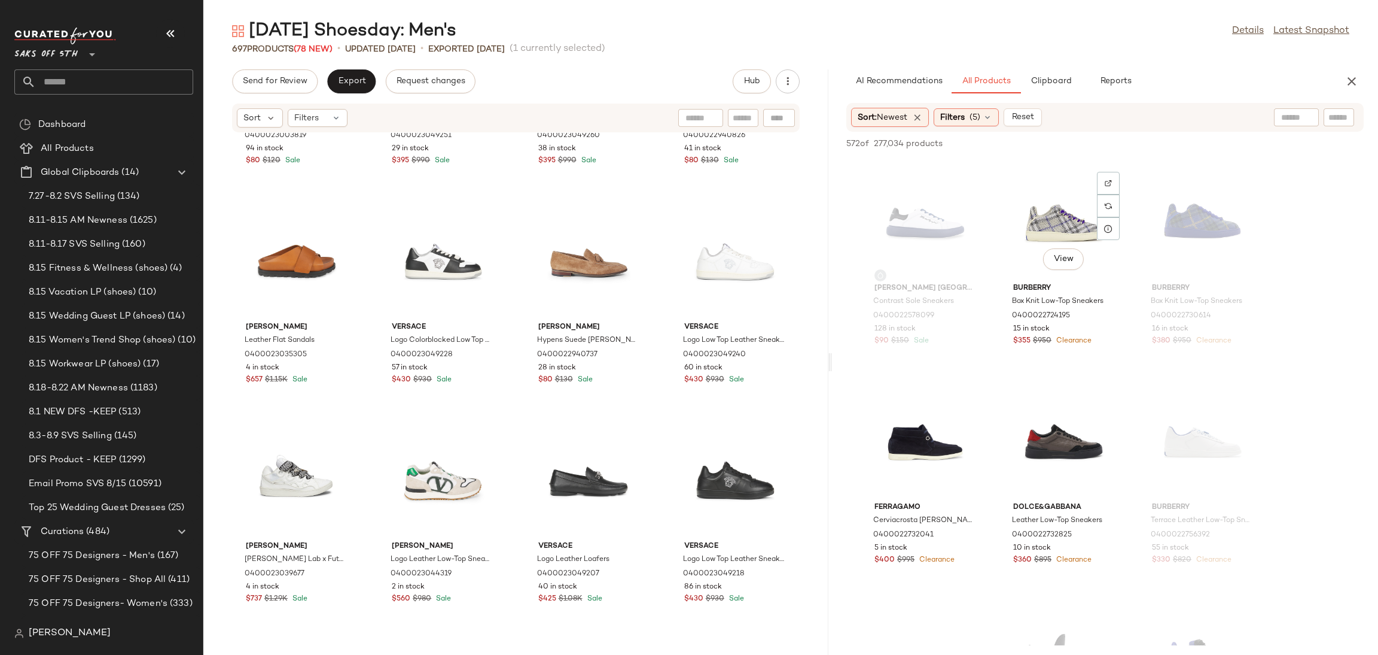
scroll to position [10287, 0]
click at [1031, 228] on div "View" at bounding box center [1064, 223] width 121 height 111
click at [1042, 429] on div "View" at bounding box center [1064, 442] width 121 height 111
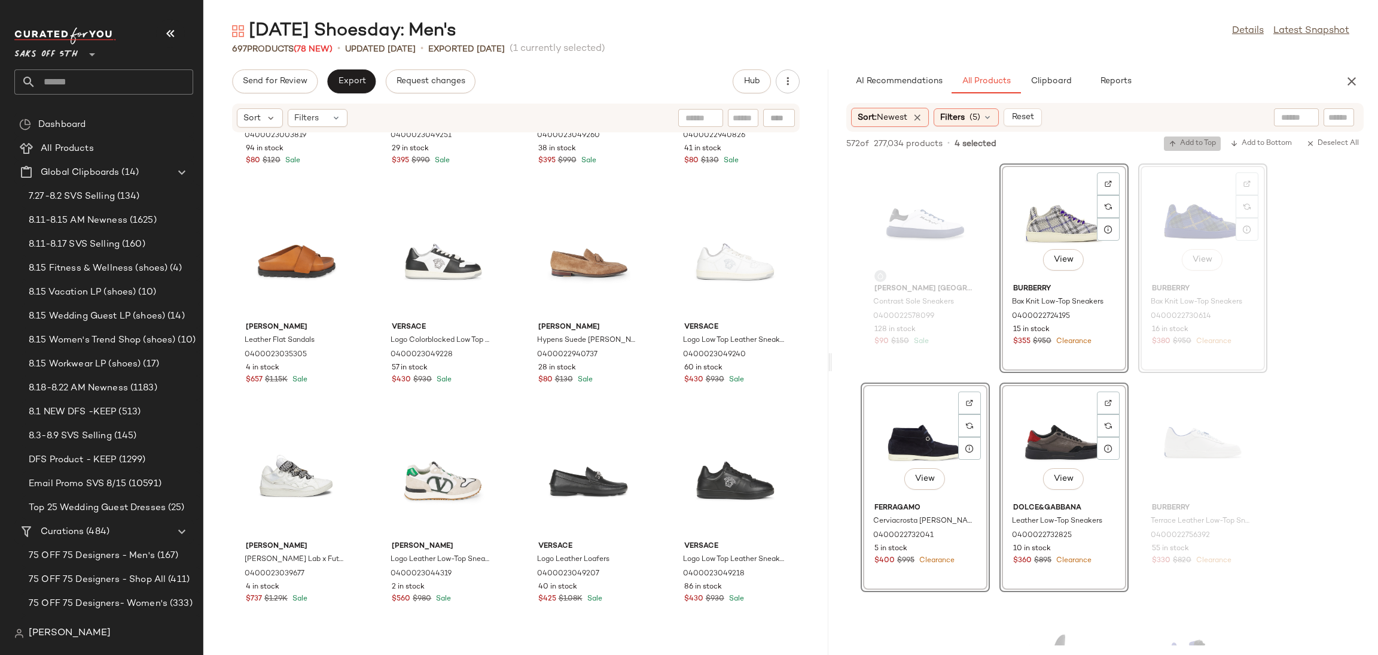
click at [1184, 139] on span "Add to Top" at bounding box center [1192, 143] width 47 height 8
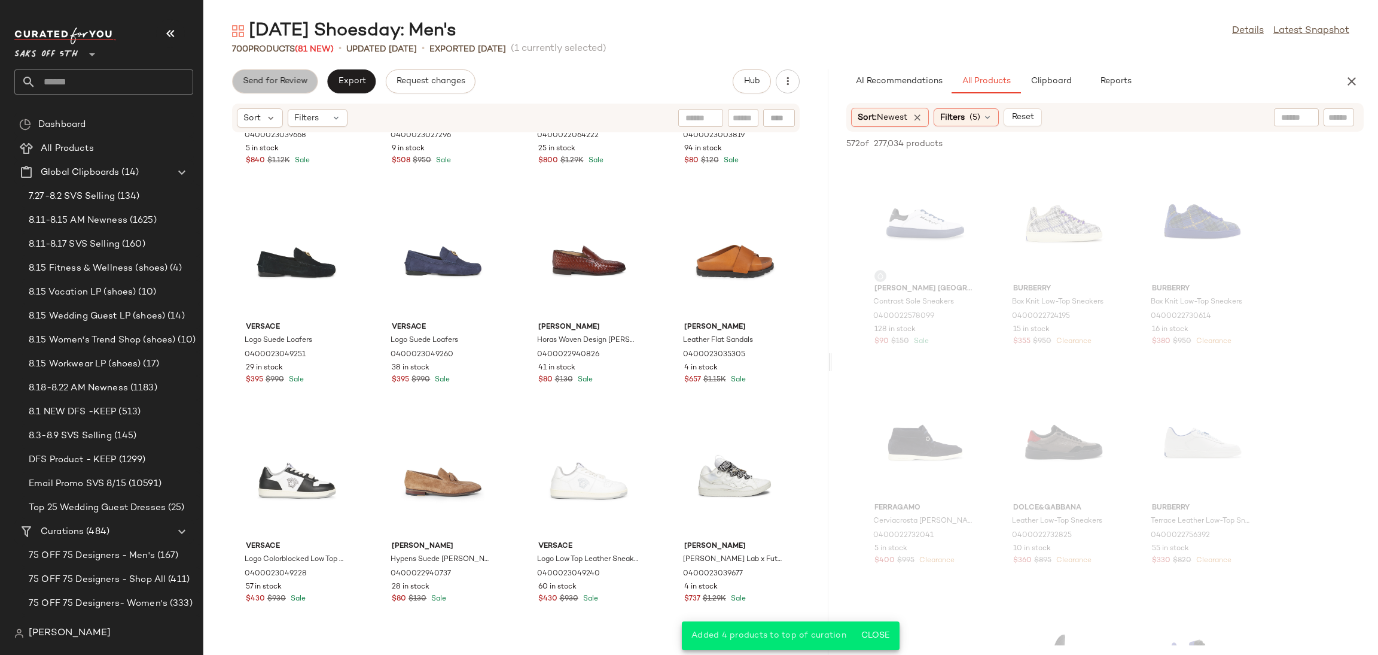
click at [279, 88] on button "Send for Review" at bounding box center [275, 81] width 86 height 24
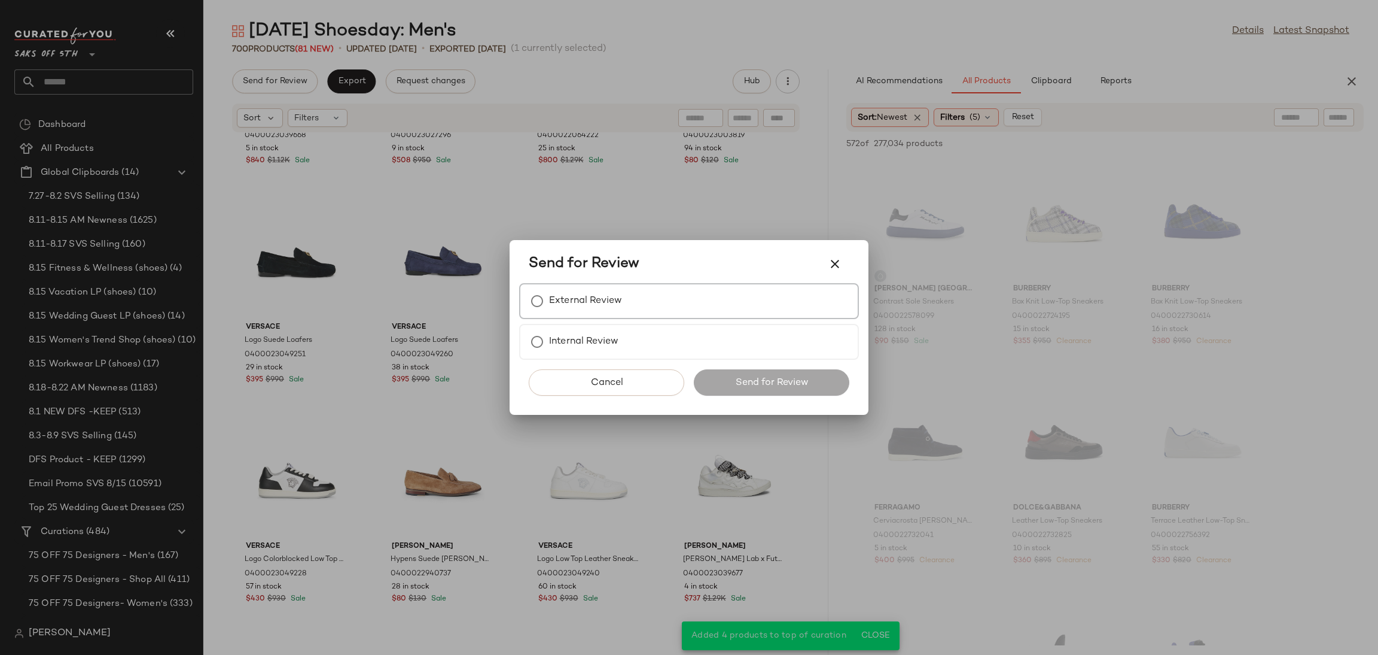
click at [631, 305] on div "External Review" at bounding box center [689, 301] width 340 height 36
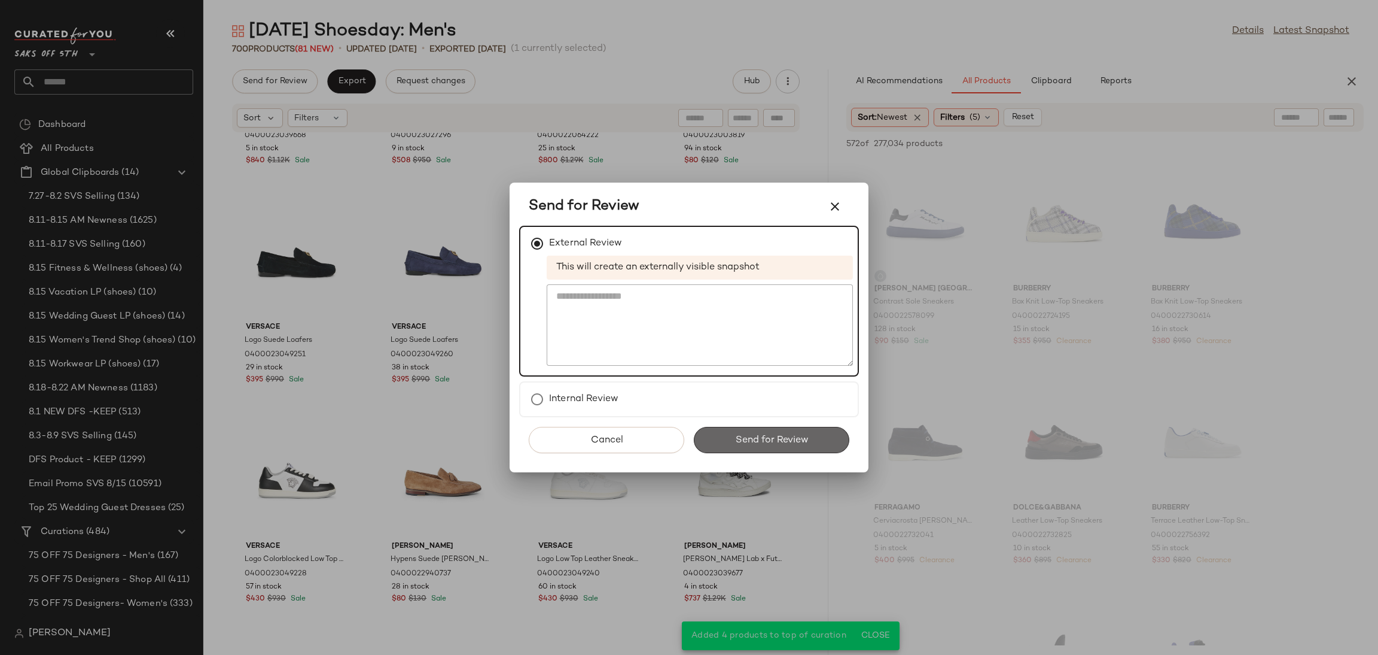
click at [756, 427] on button "Send for Review" at bounding box center [772, 440] width 156 height 26
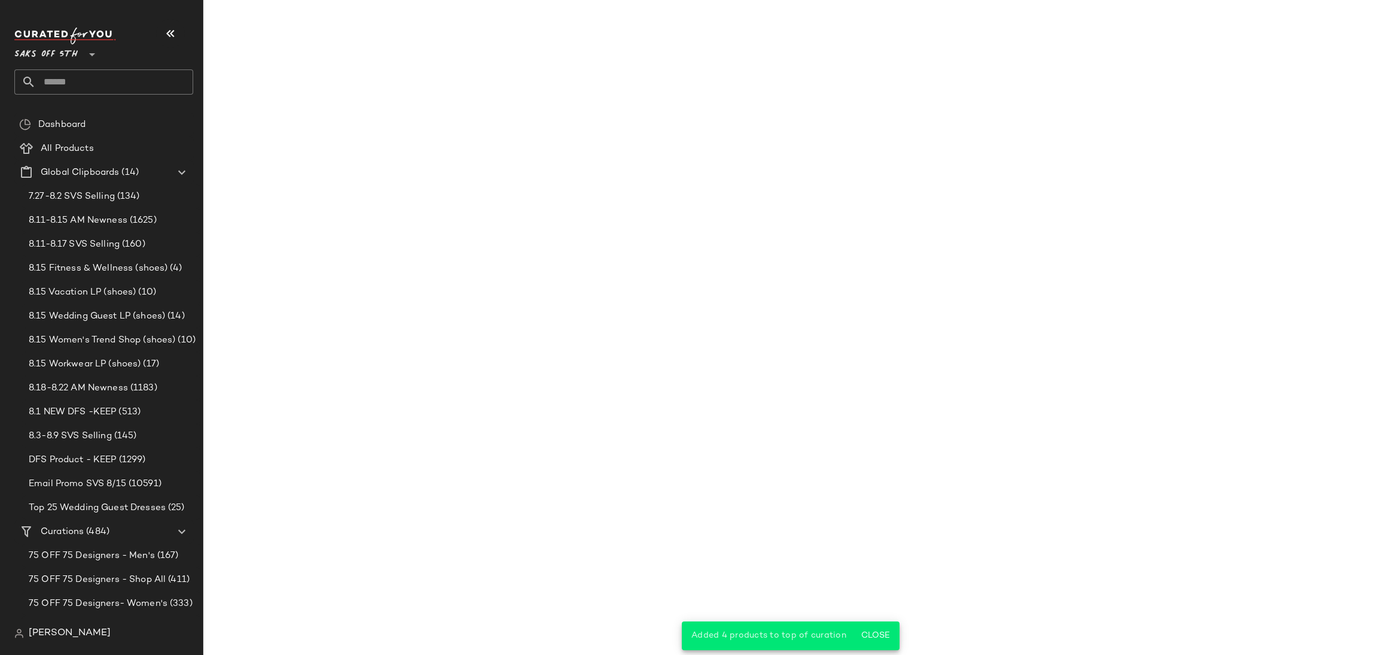
scroll to position [15323, 0]
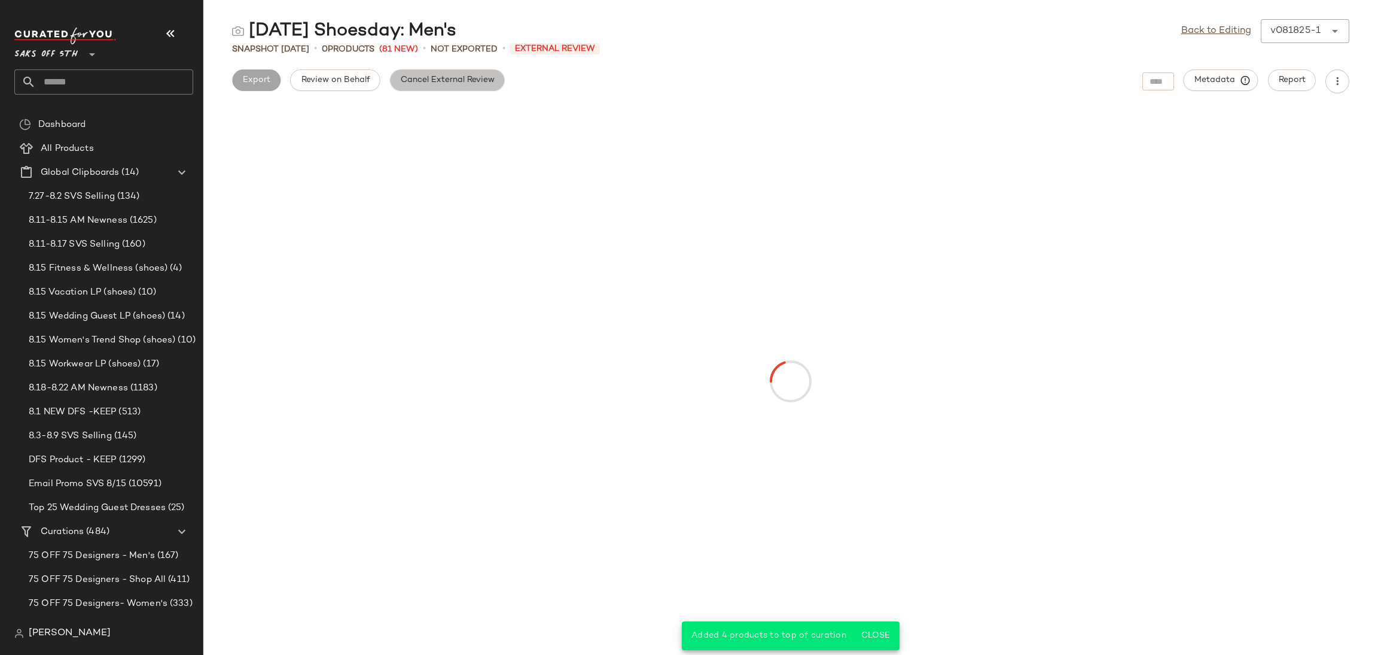
click at [410, 84] on span "Cancel External Review" at bounding box center [447, 80] width 95 height 10
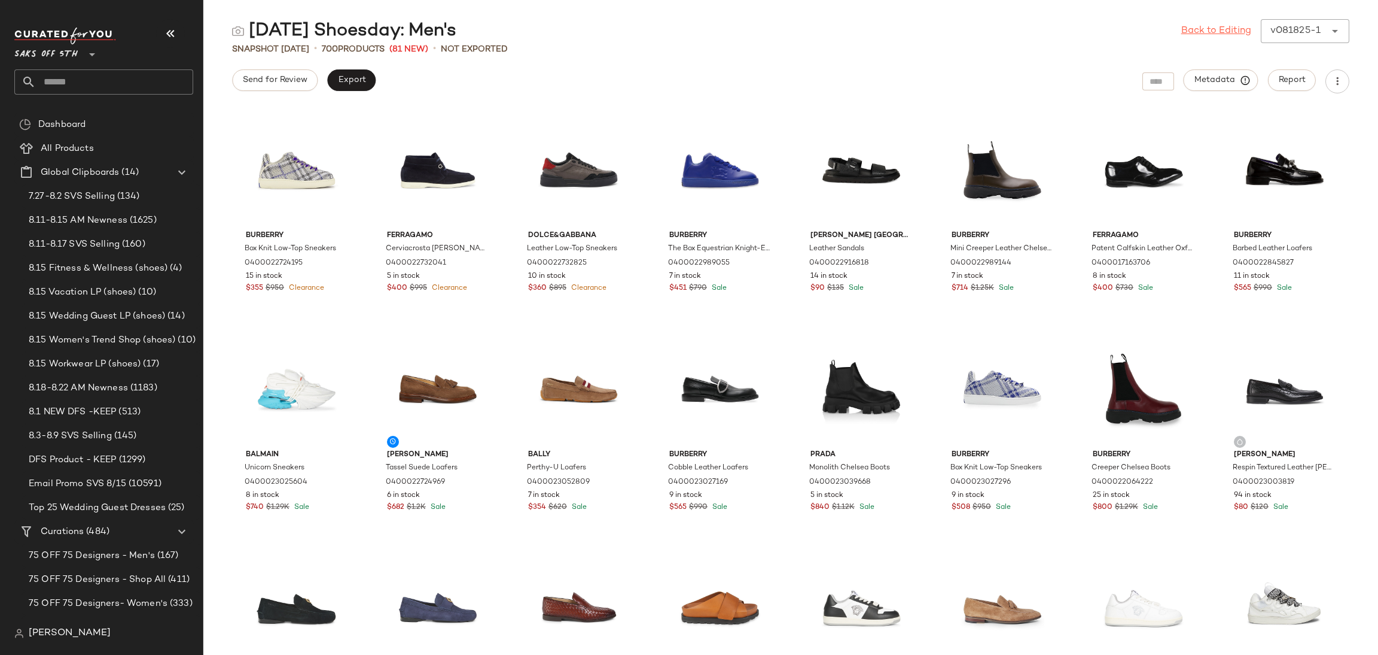
click at [1194, 32] on link "Back to Editing" at bounding box center [1217, 31] width 70 height 14
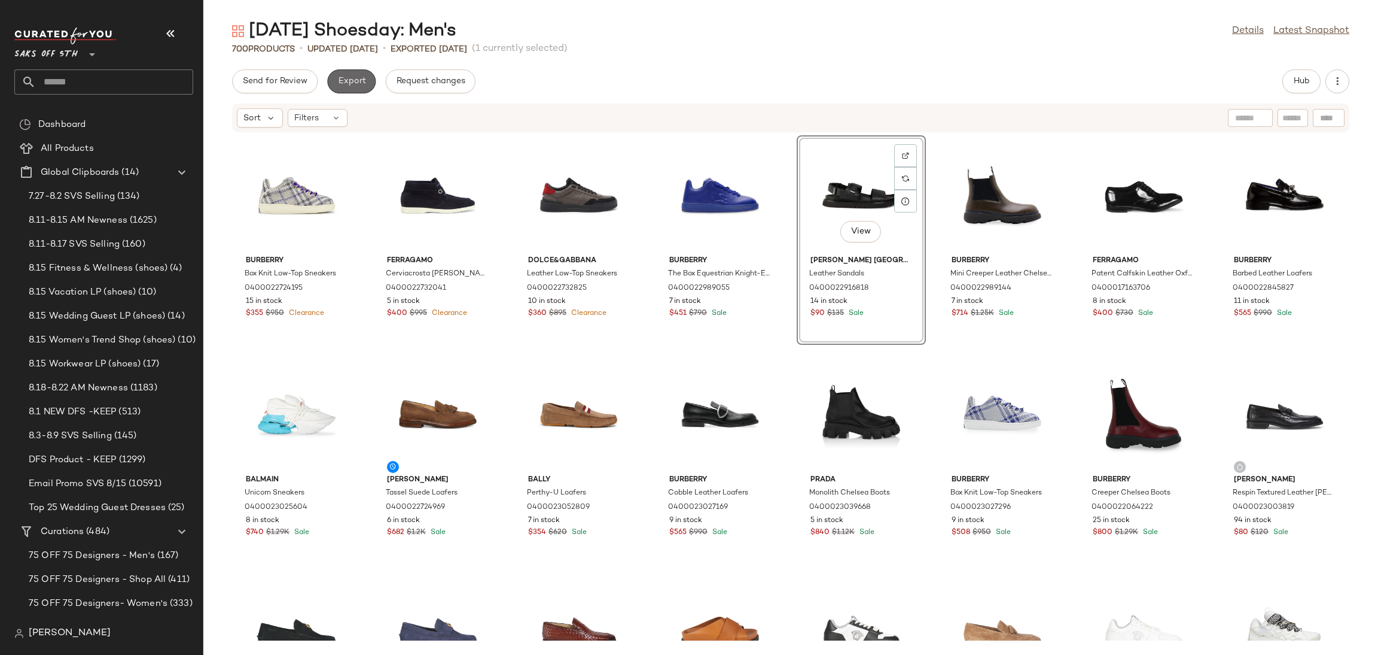
click at [339, 77] on span "Export" at bounding box center [351, 82] width 28 height 10
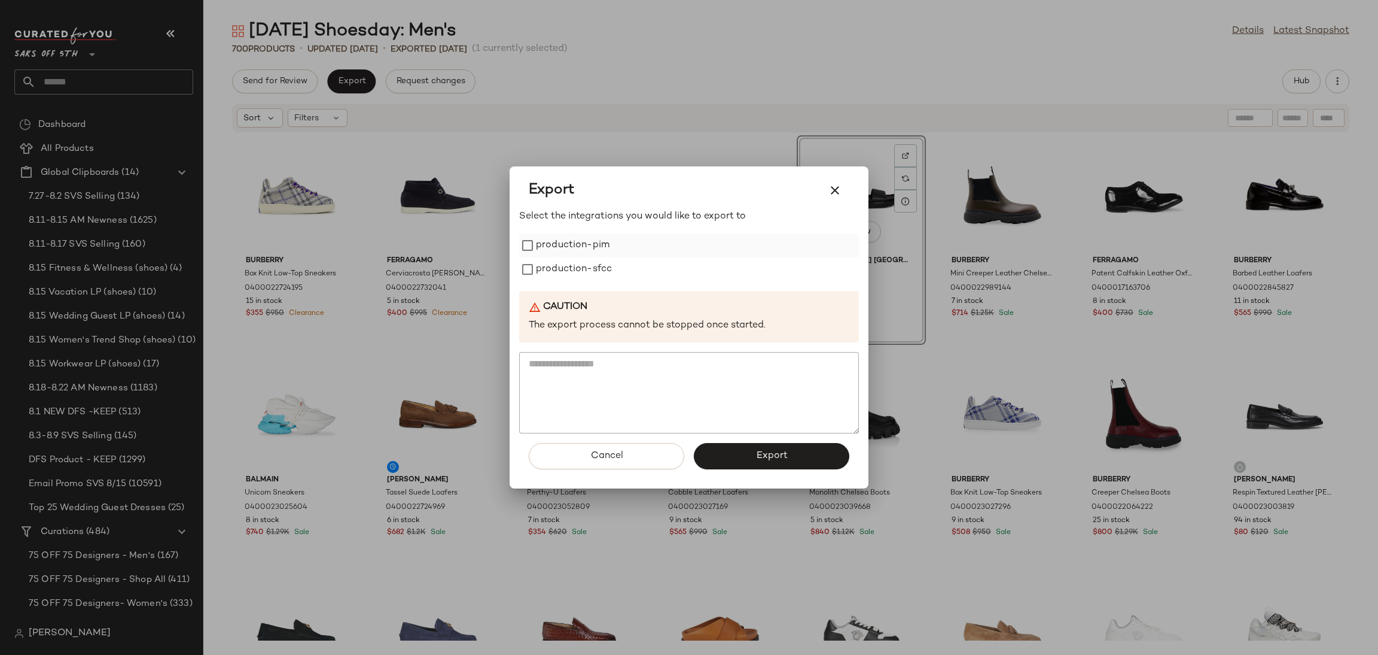
click at [557, 245] on label "production-pim" at bounding box center [573, 245] width 74 height 24
click at [562, 260] on label "production-sfcc" at bounding box center [574, 269] width 76 height 24
click at [756, 459] on span "Export" at bounding box center [772, 455] width 32 height 11
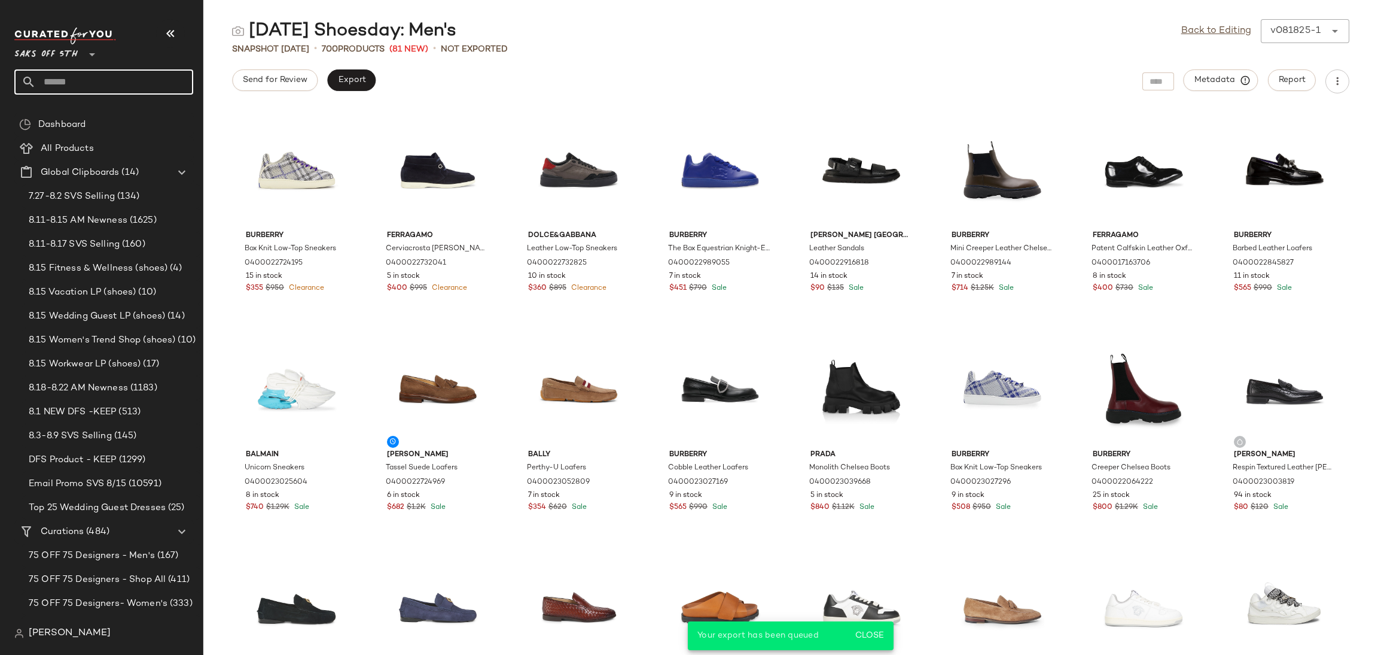
click at [156, 87] on input "text" at bounding box center [114, 81] width 157 height 25
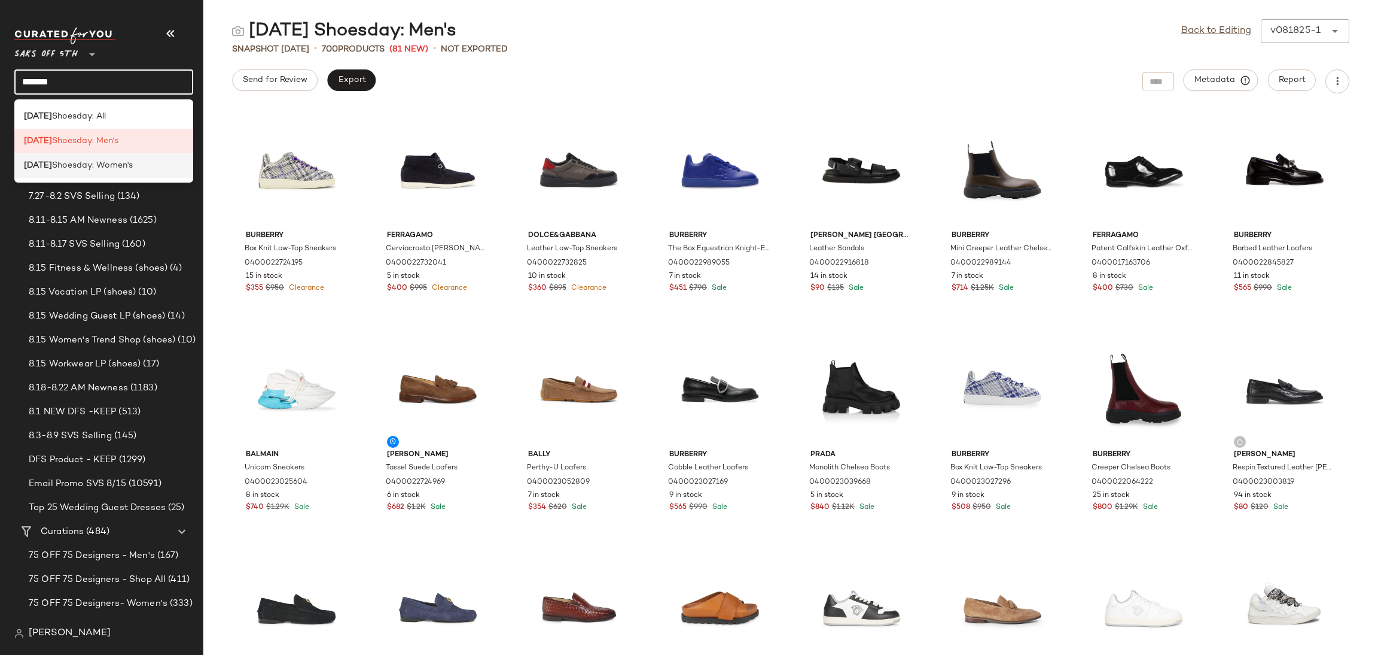
type input "*******"
click at [130, 160] on span "Shoesday: Women's" at bounding box center [92, 165] width 81 height 13
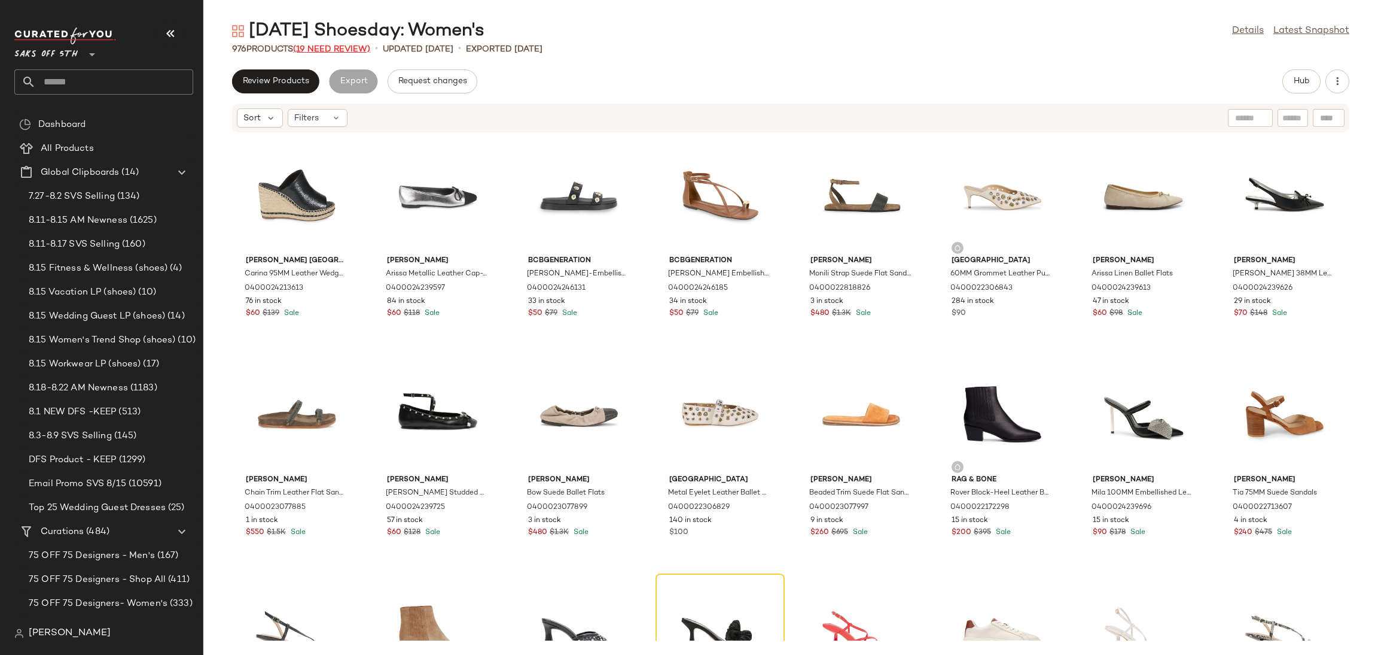
click at [358, 51] on span "(19 Need Review)" at bounding box center [331, 49] width 77 height 9
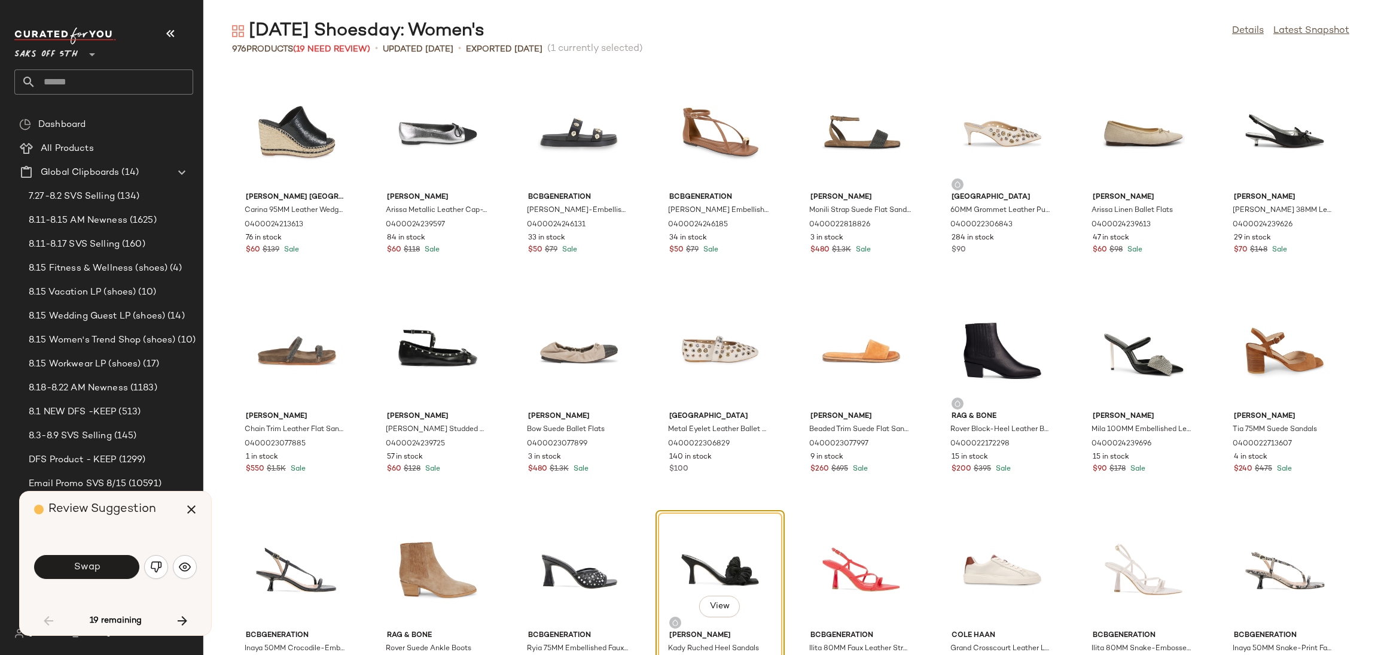
scroll to position [229, 0]
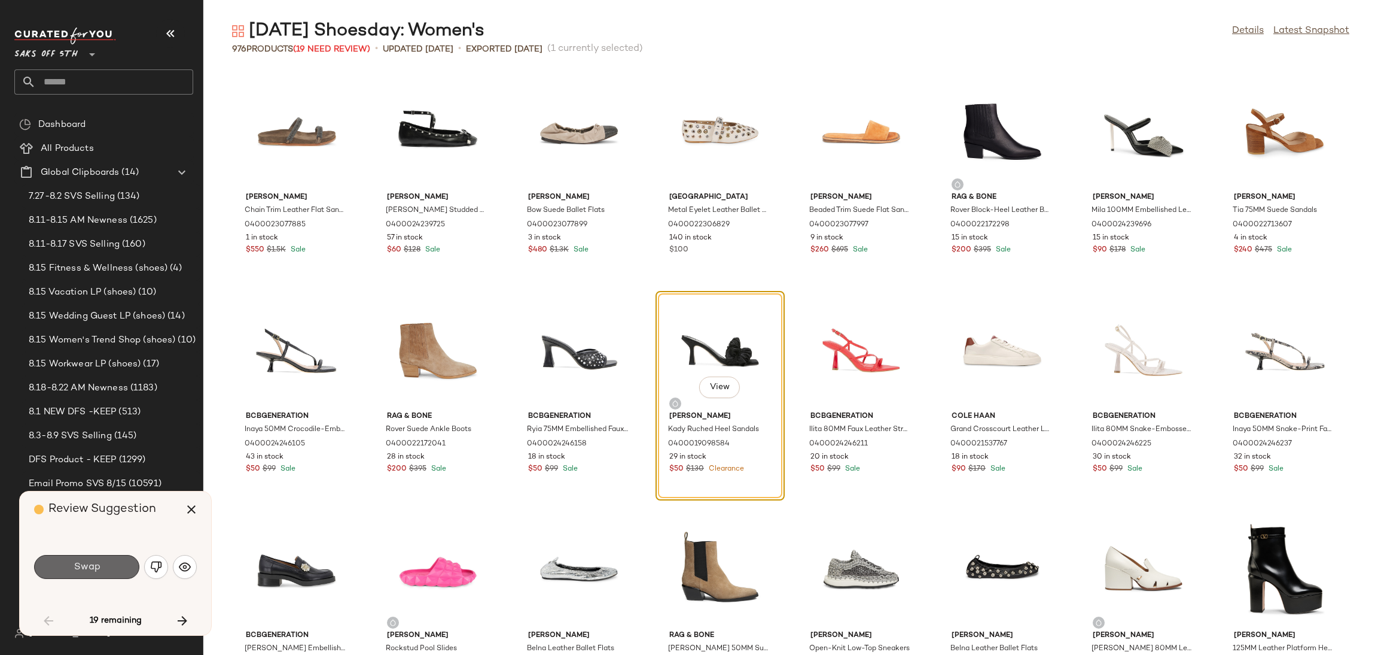
click at [102, 561] on button "Swap" at bounding box center [86, 567] width 105 height 24
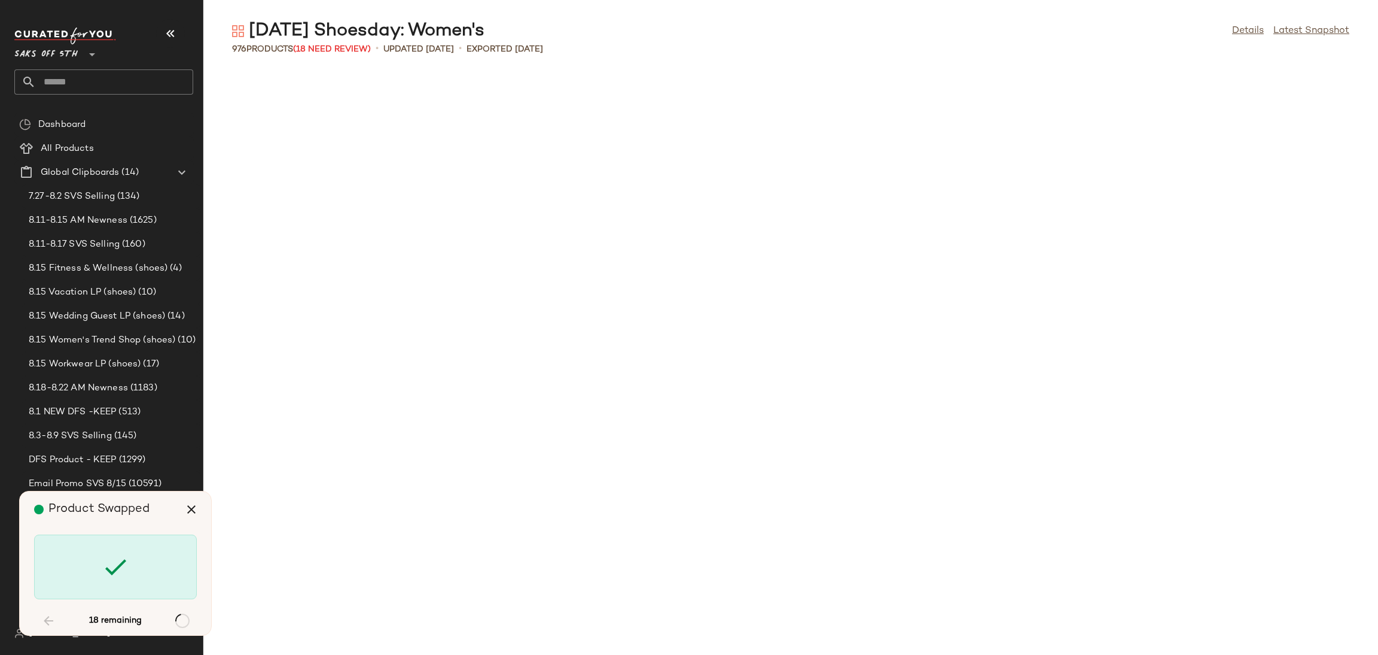
scroll to position [6131, 0]
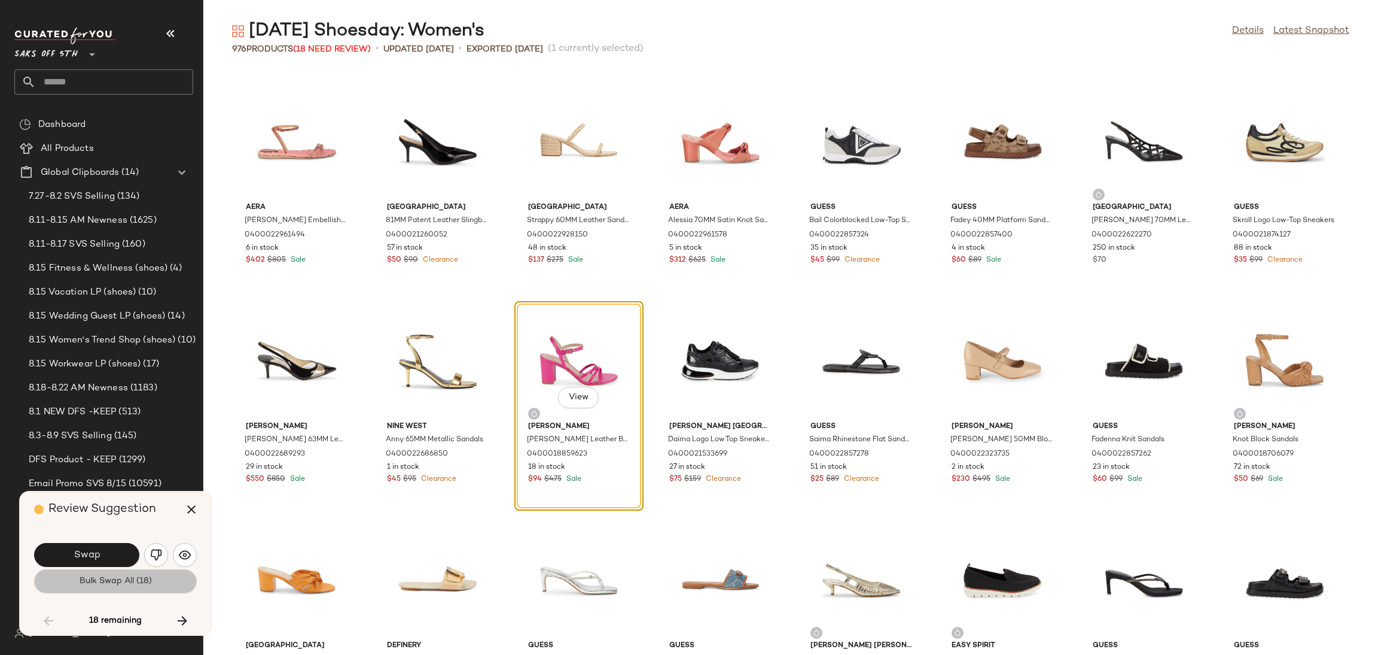
click at [117, 586] on button "Bulk Swap All (18)" at bounding box center [115, 581] width 163 height 24
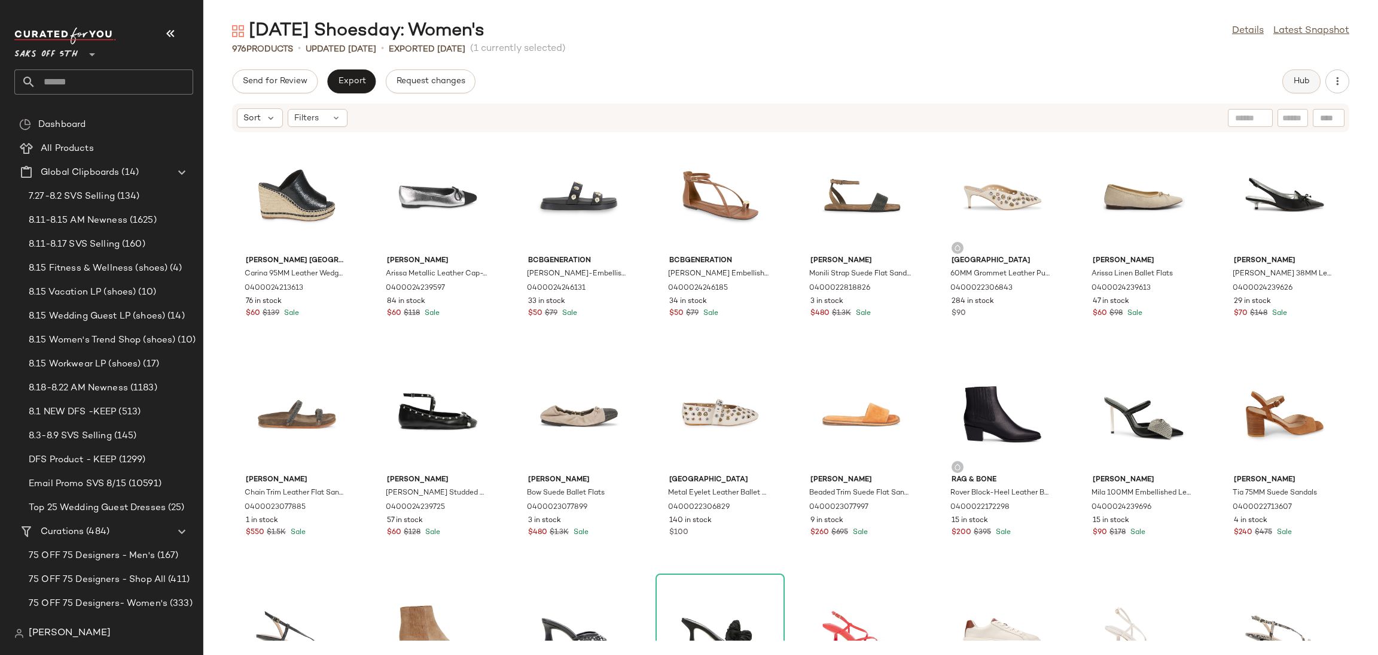
click at [1301, 80] on span "Hub" at bounding box center [1302, 82] width 17 height 10
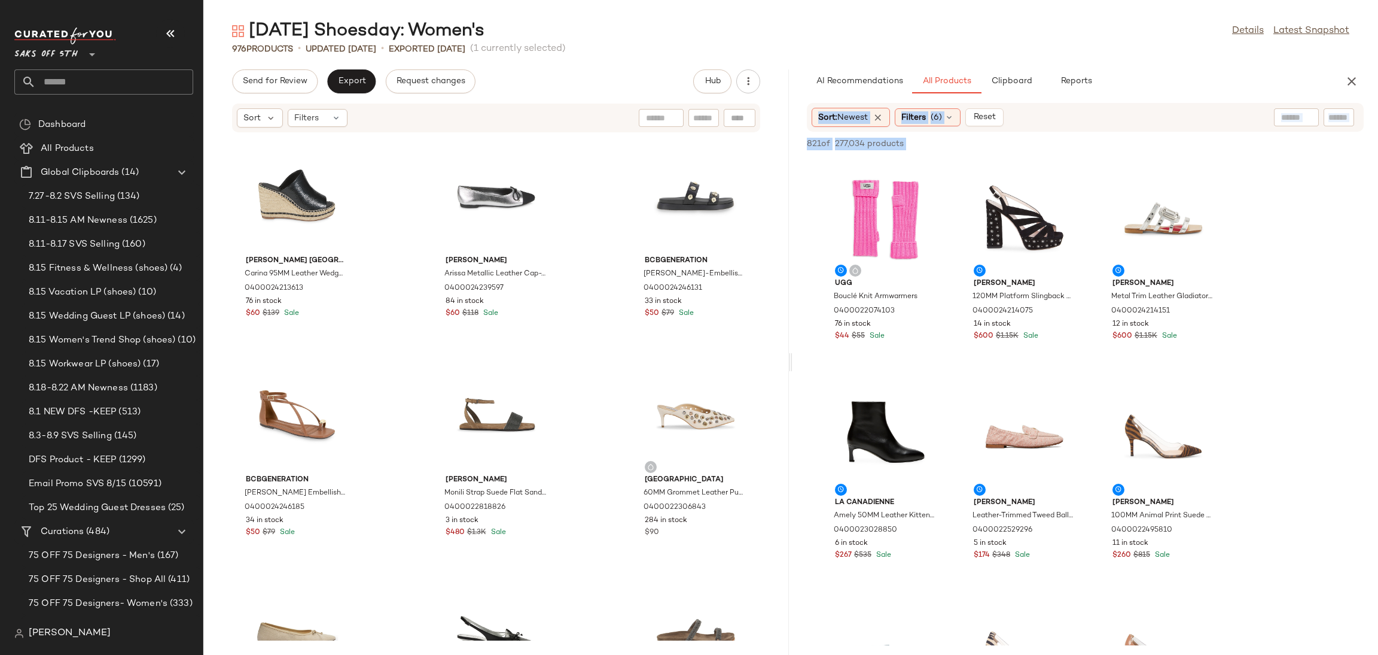
drag, startPoint x: 793, startPoint y: 356, endPoint x: 787, endPoint y: 360, distance: 6.5
click at [787, 360] on div "Send for Review Export Request changes Hub Sort Filters Karl Lagerfeld Paris Ca…" at bounding box center [790, 361] width 1175 height 585
click at [823, 41] on div "Tuesday Shoesday: Women's Details Latest Snapshot" at bounding box center [790, 31] width 1175 height 24
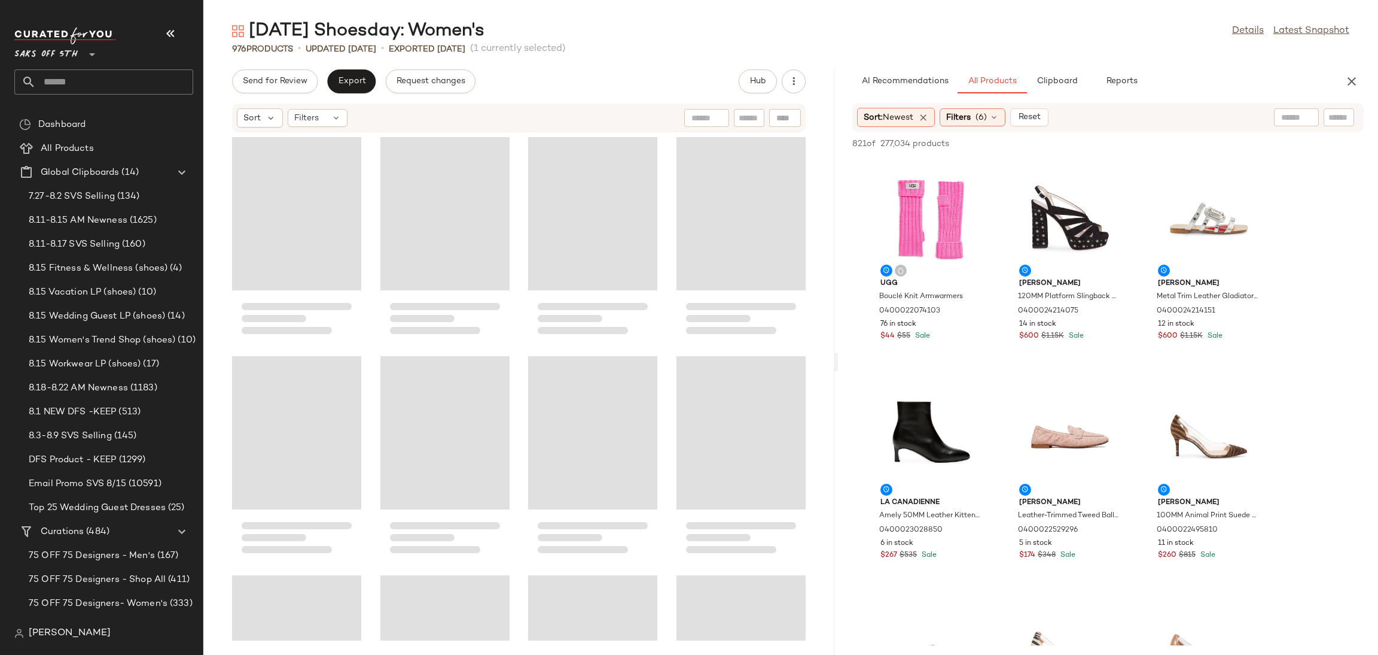
drag, startPoint x: 790, startPoint y: 367, endPoint x: 841, endPoint y: 359, distance: 51.0
click at [841, 359] on div "Tuesday Shoesday: Women's Details Latest Snapshot 976 Products • updated Aug 13…" at bounding box center [790, 336] width 1175 height 635
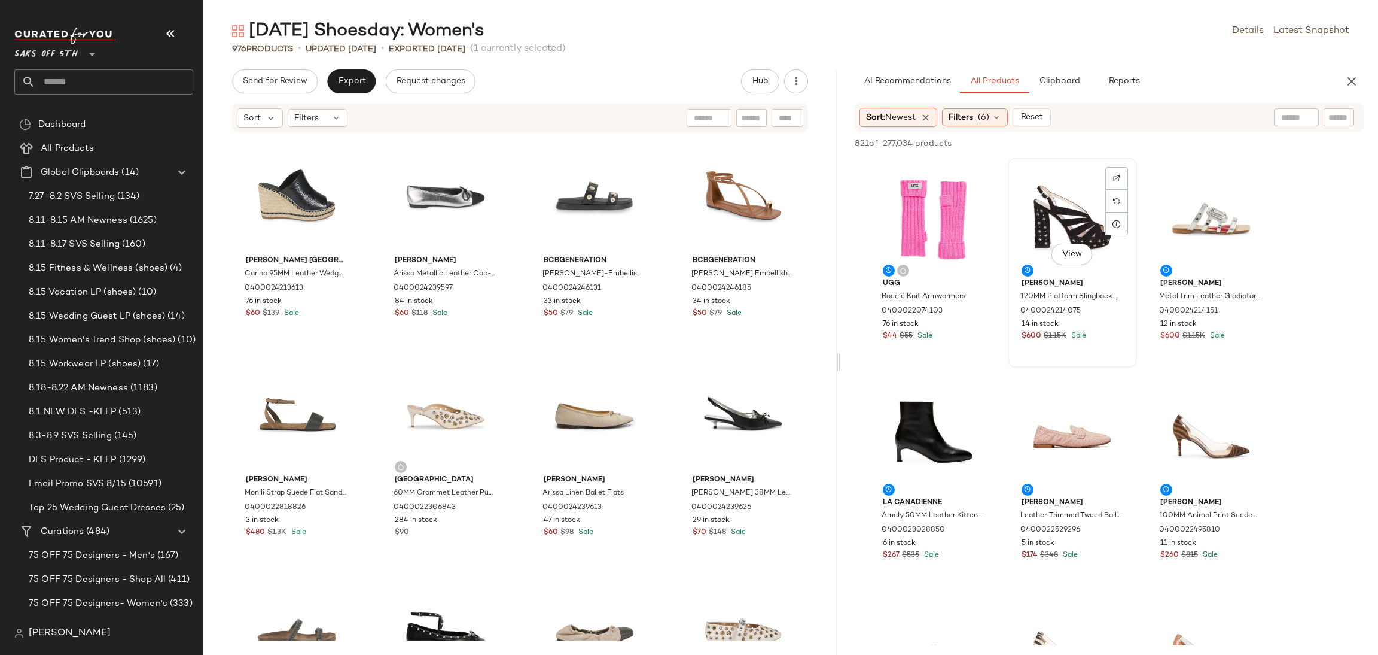
click at [1065, 209] on div "View" at bounding box center [1072, 217] width 121 height 111
click at [1209, 418] on div "View" at bounding box center [1211, 436] width 121 height 111
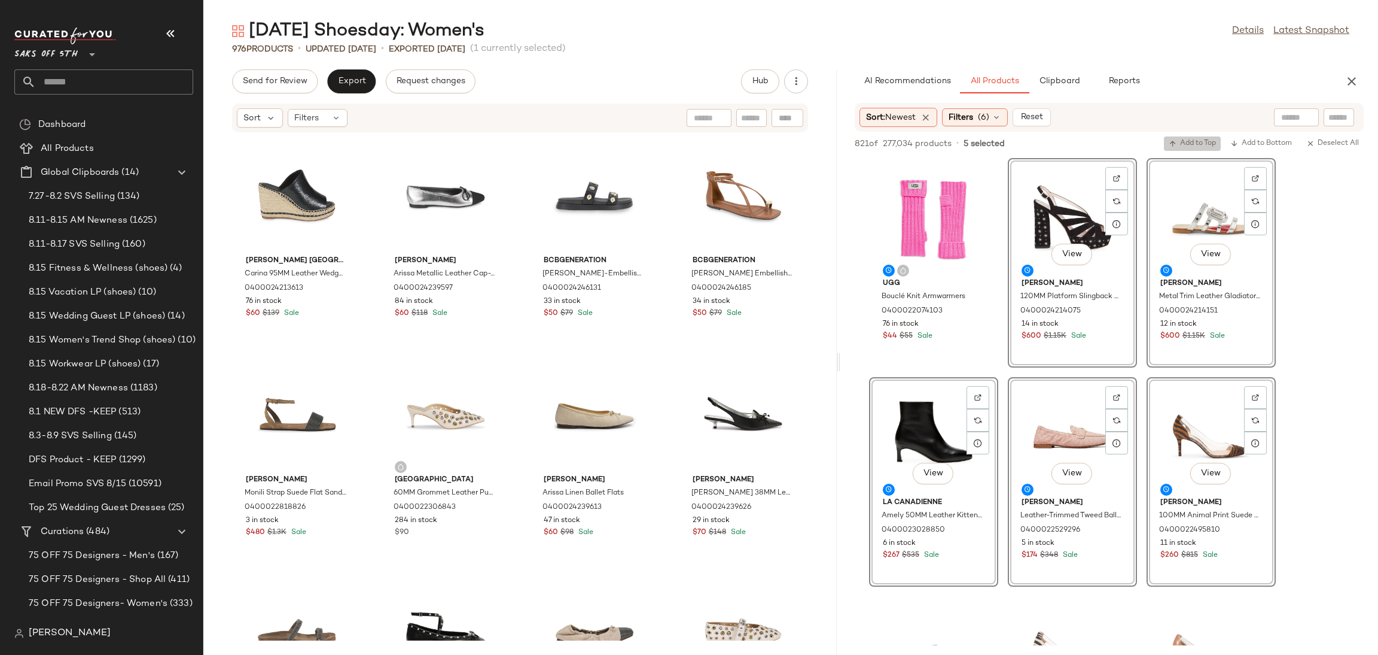
click at [1187, 145] on span "Add to Top" at bounding box center [1192, 143] width 47 height 8
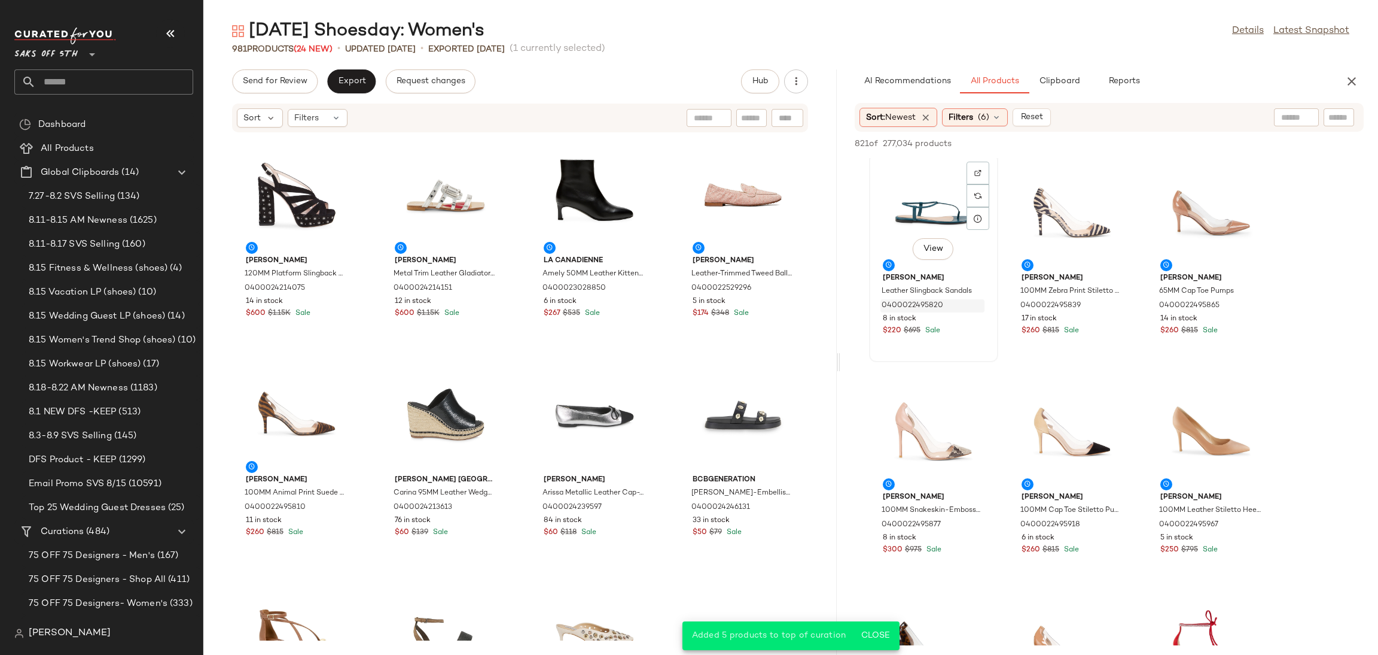
scroll to position [442, 0]
click at [916, 206] on div "View" at bounding box center [934, 213] width 121 height 111
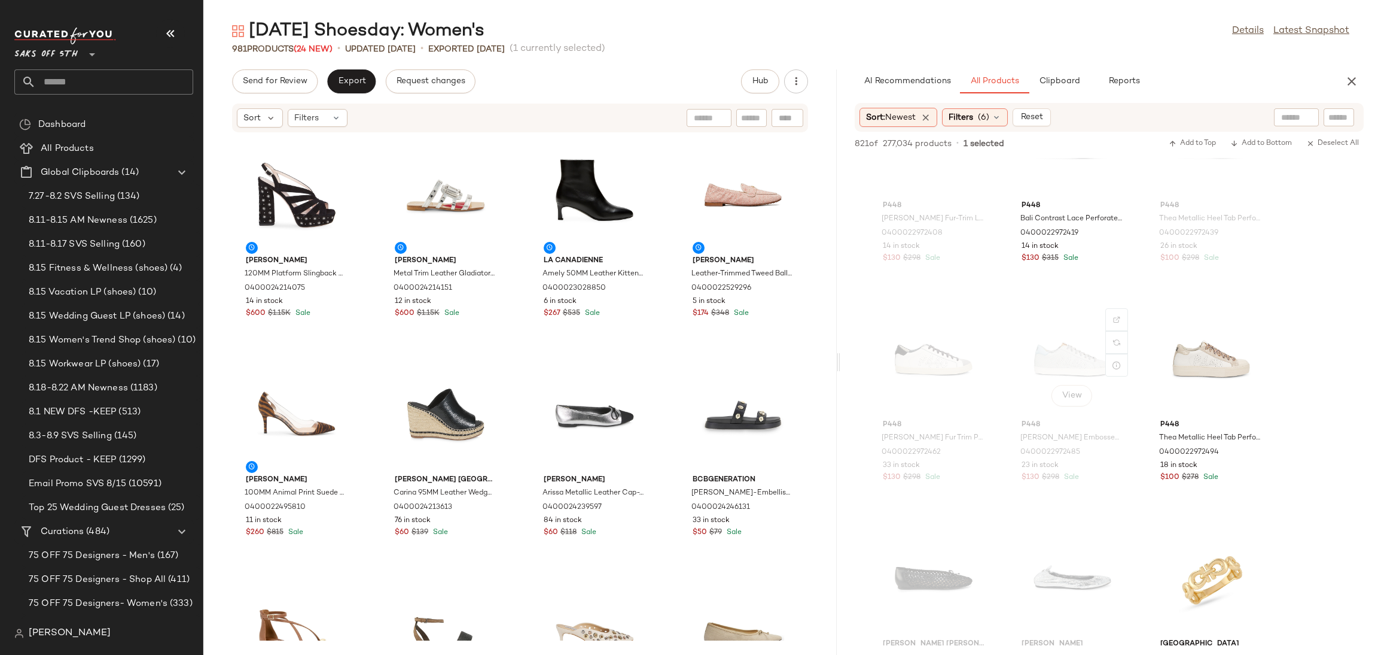
scroll to position [5080, 0]
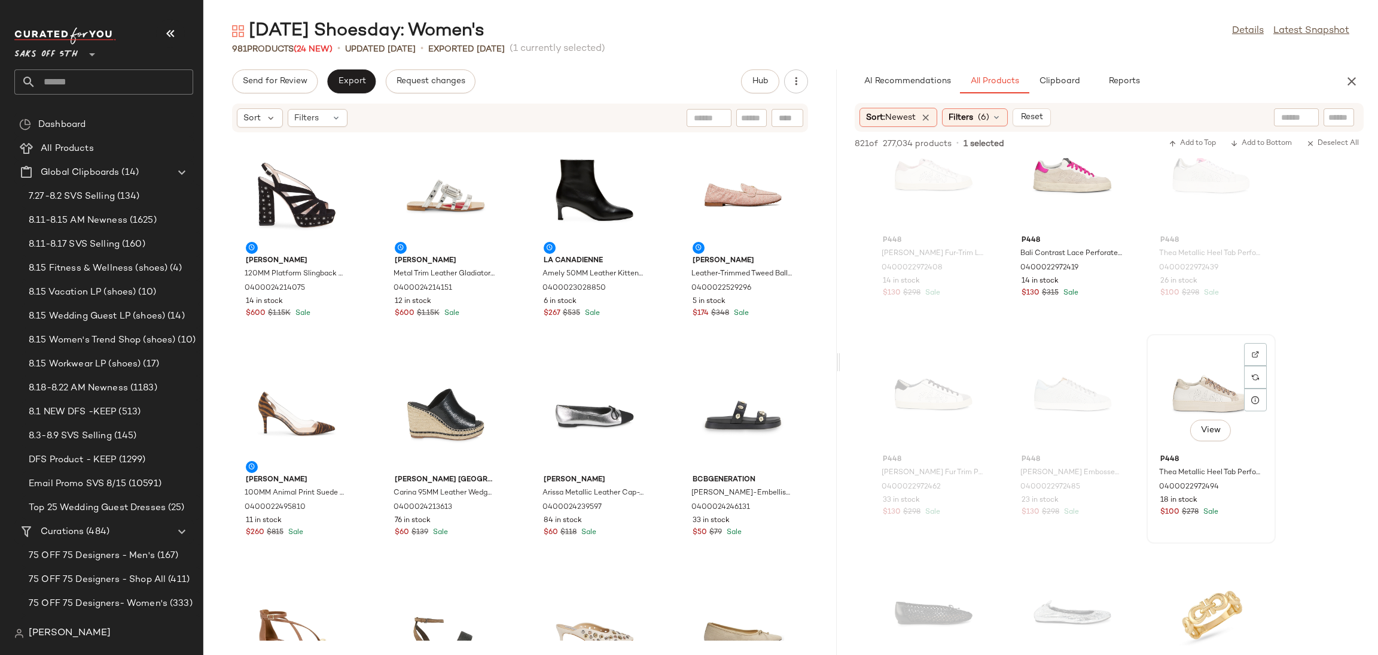
click at [1201, 379] on div "View" at bounding box center [1211, 393] width 121 height 111
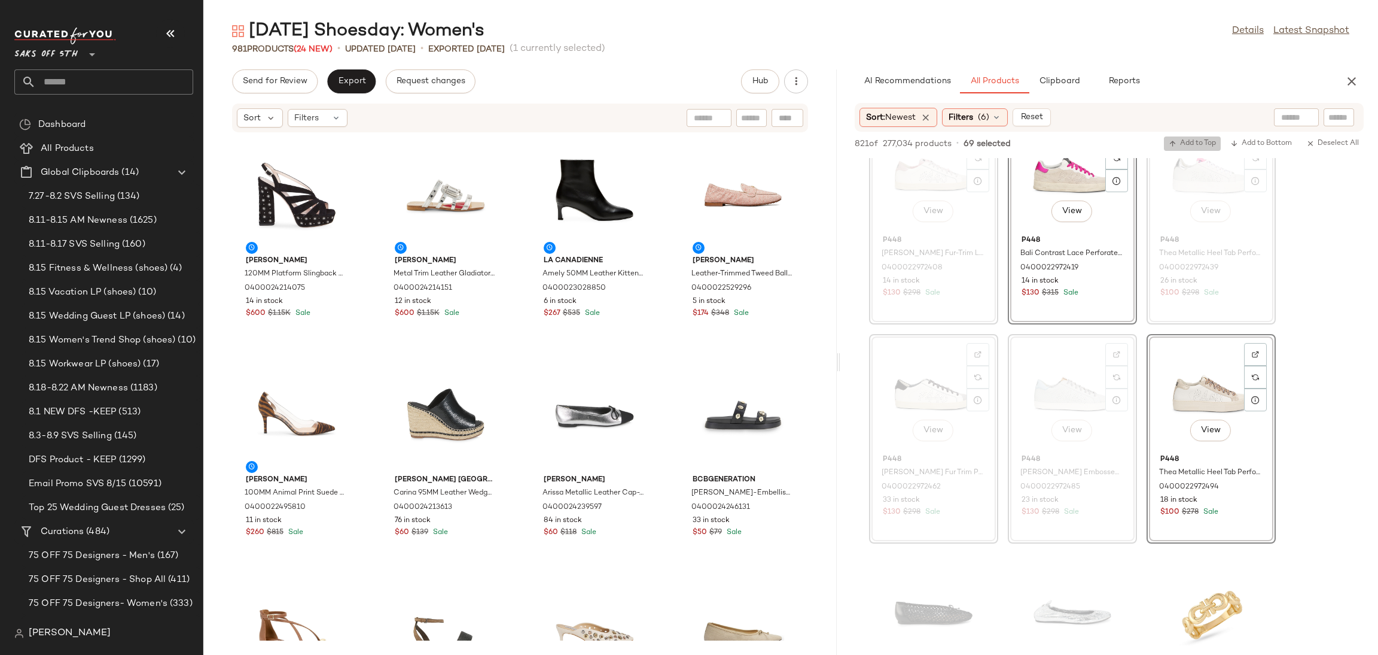
click at [1188, 142] on span "Add to Top" at bounding box center [1192, 143] width 47 height 8
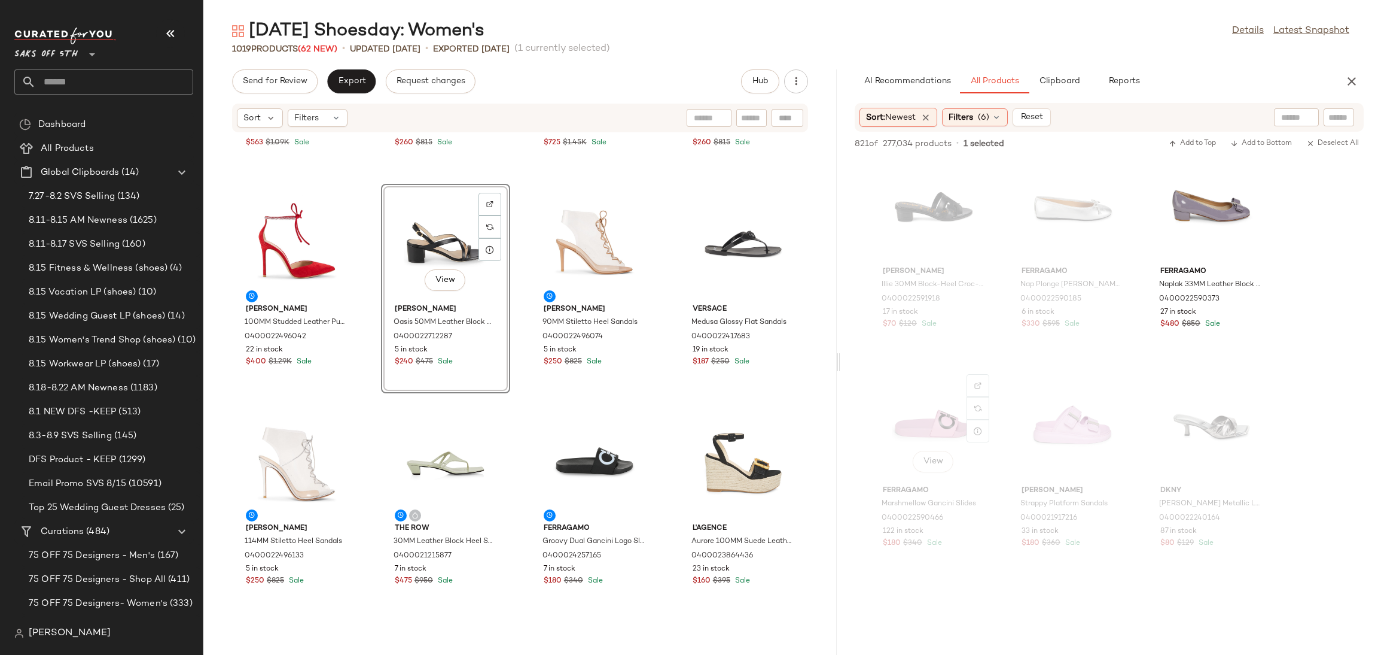
scroll to position [23048, 0]
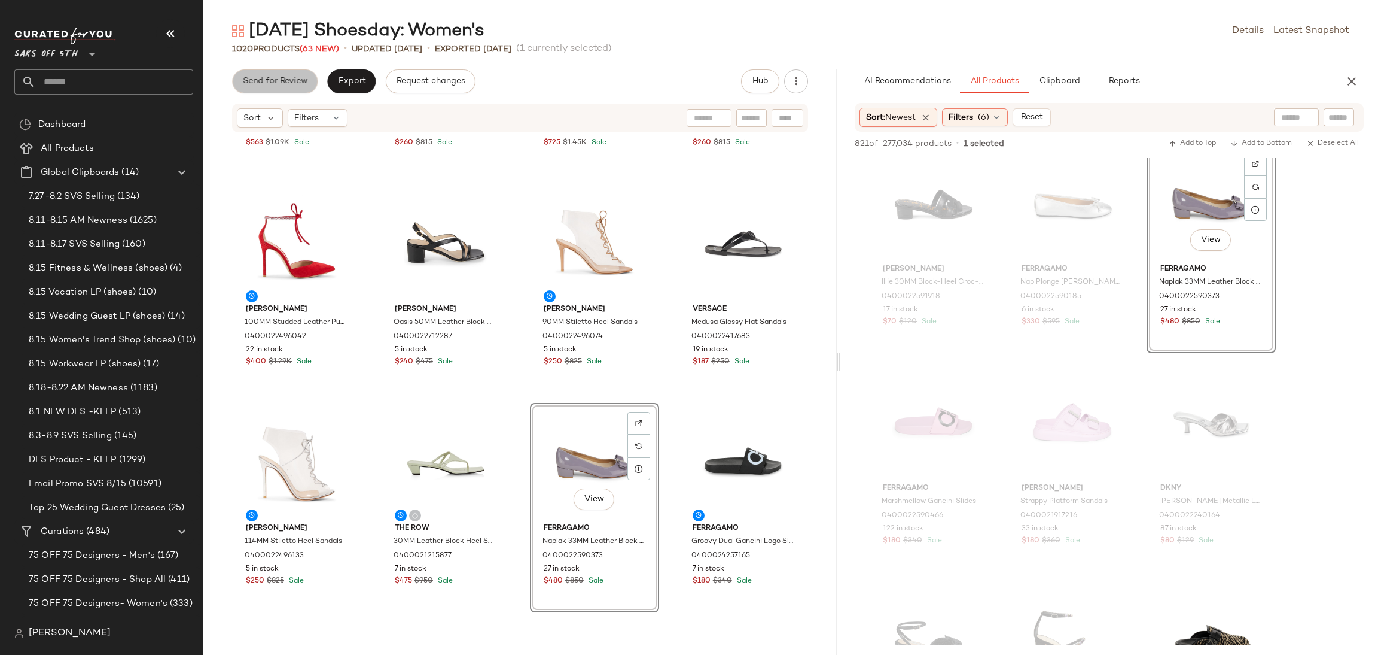
click at [279, 87] on button "Send for Review" at bounding box center [275, 81] width 86 height 24
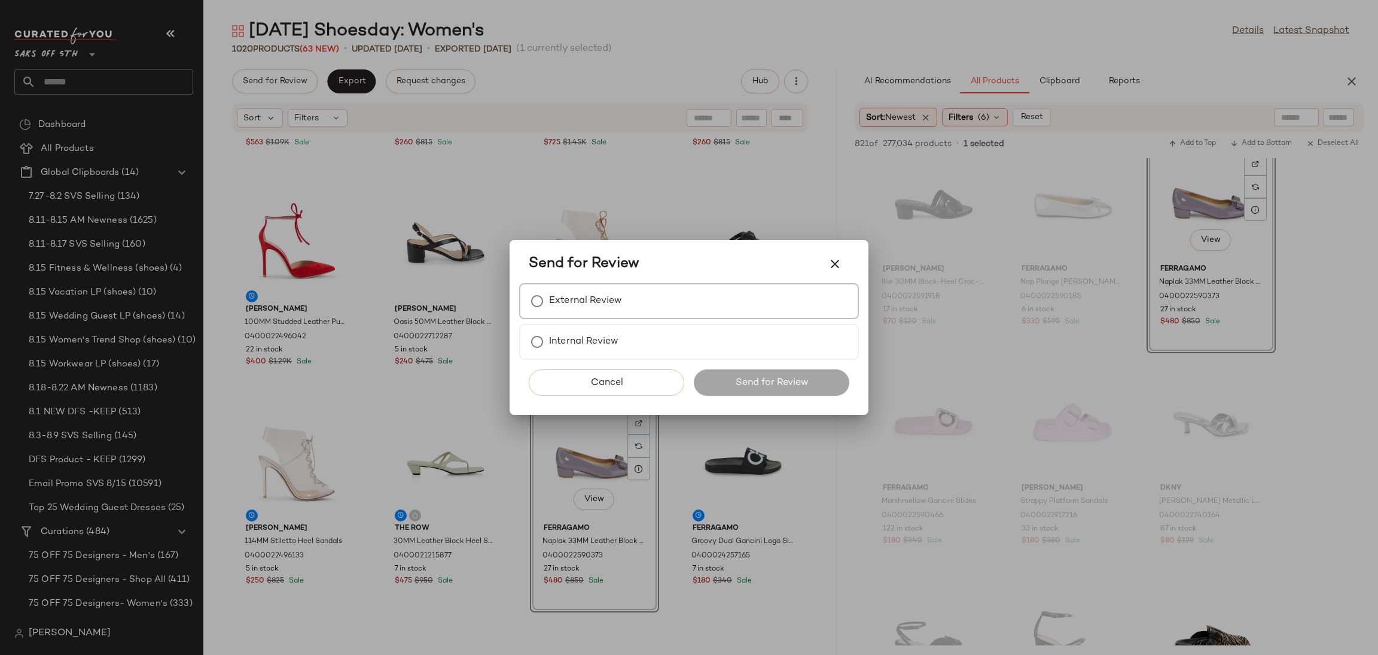
click at [572, 309] on label "External Review" at bounding box center [585, 301] width 73 height 24
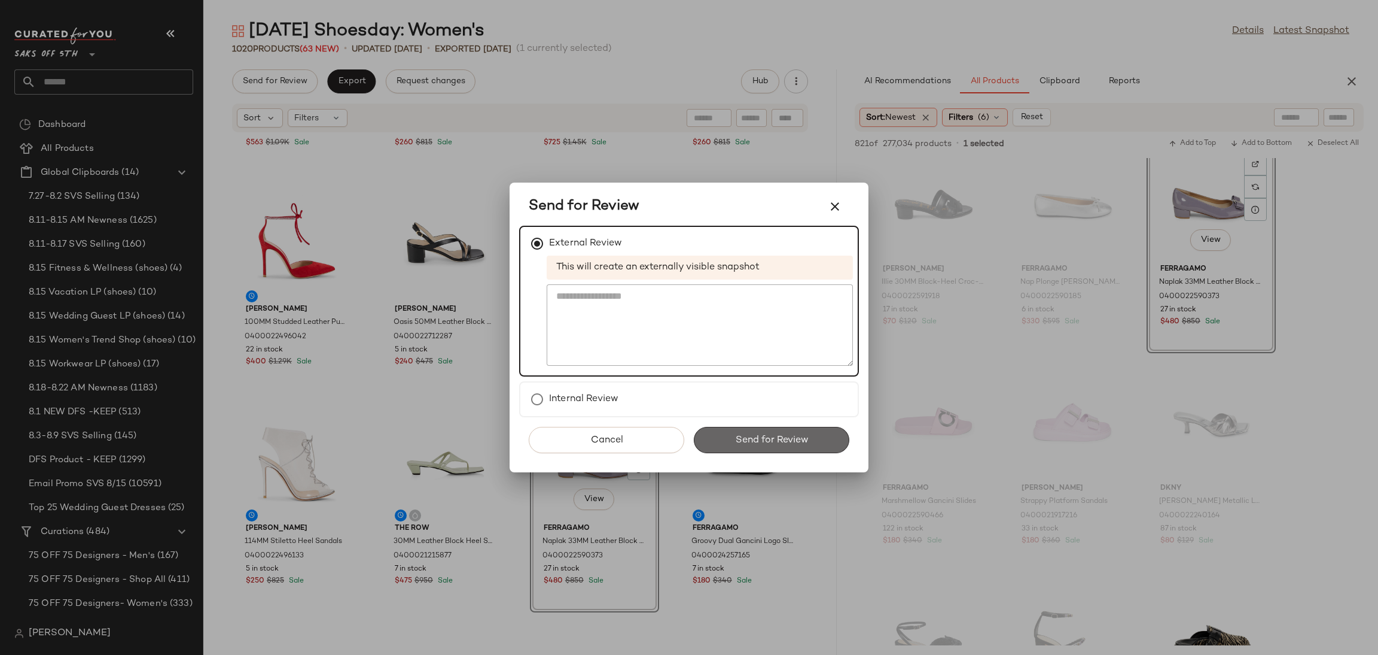
click at [726, 442] on button "Send for Review" at bounding box center [772, 440] width 156 height 26
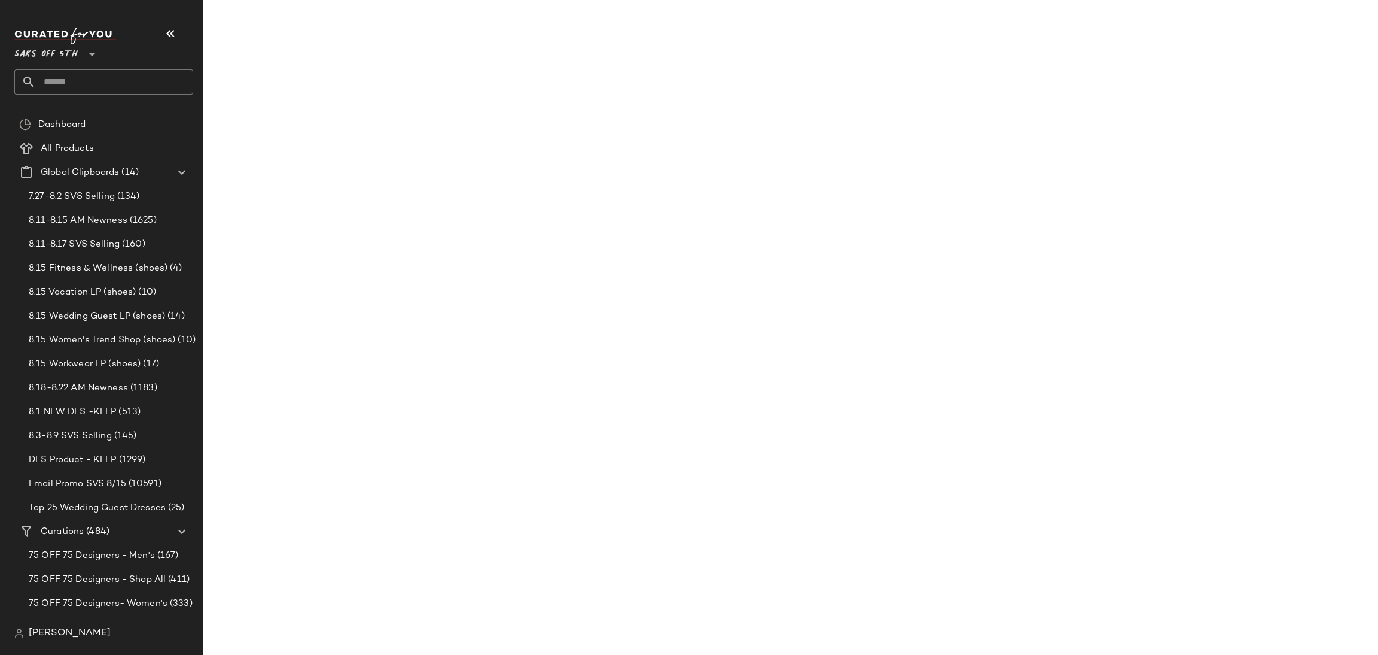
scroll to position [28741, 0]
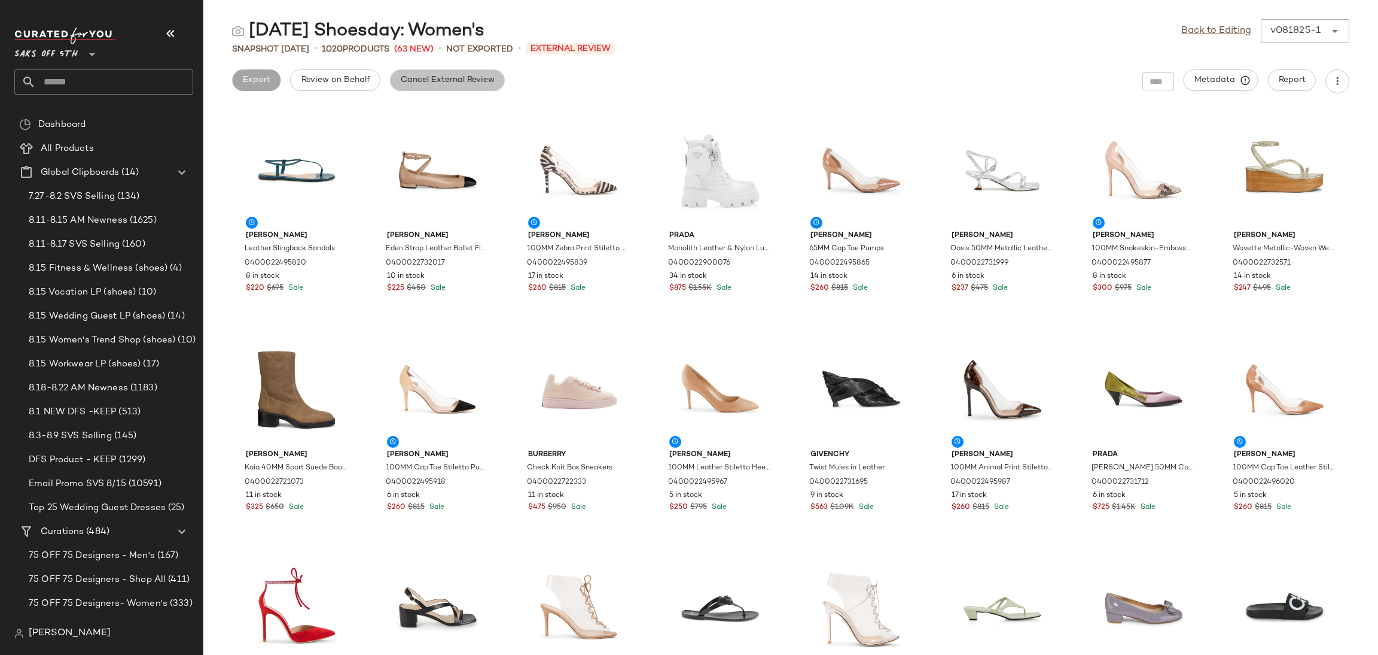
click at [419, 84] on span "Cancel External Review" at bounding box center [447, 80] width 95 height 10
click at [1204, 30] on link "Back to Editing" at bounding box center [1217, 31] width 70 height 14
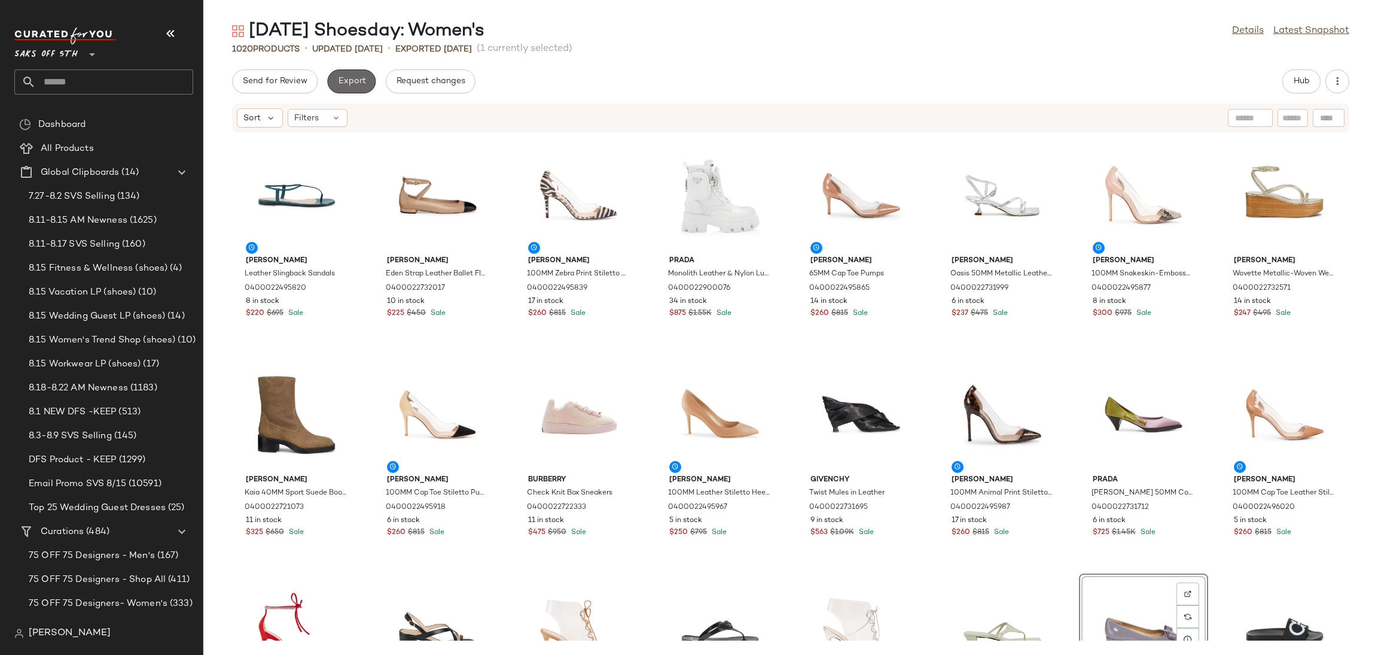
click at [361, 88] on button "Export" at bounding box center [351, 81] width 48 height 24
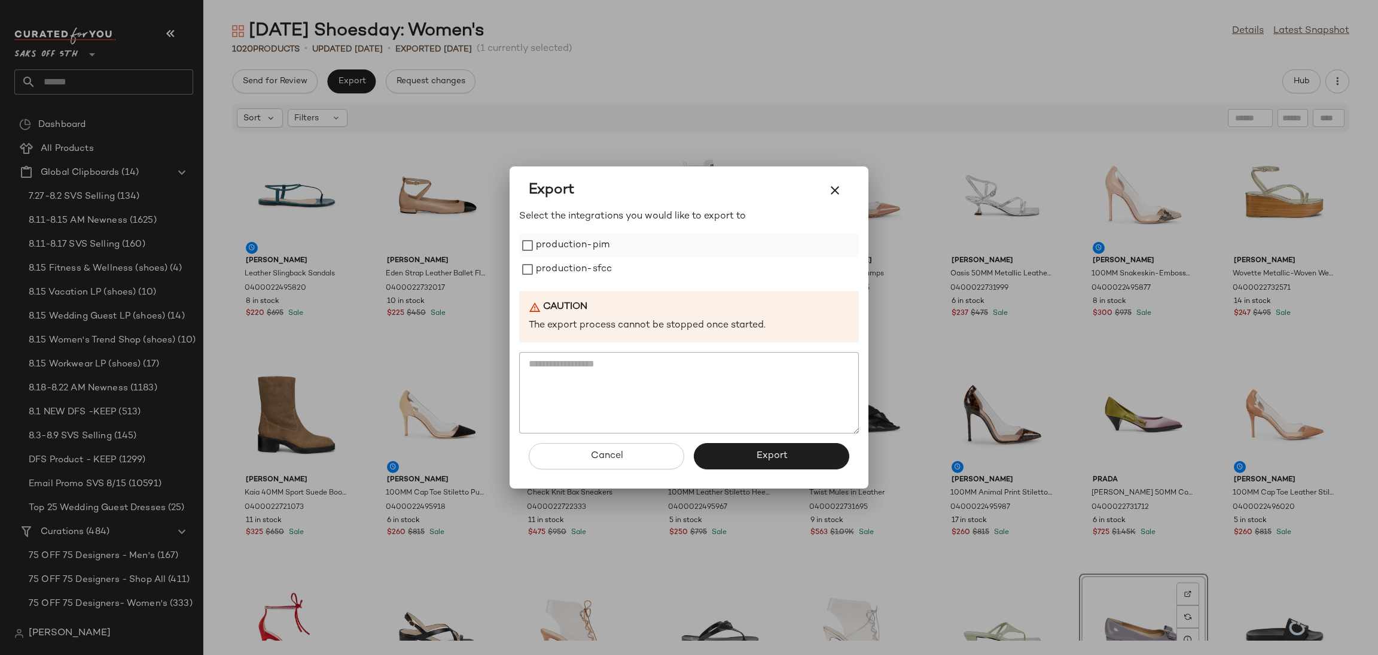
click at [582, 238] on label "production-pim" at bounding box center [573, 245] width 74 height 24
click at [583, 265] on label "production-sfcc" at bounding box center [574, 269] width 76 height 24
click at [759, 446] on button "Export" at bounding box center [772, 456] width 156 height 26
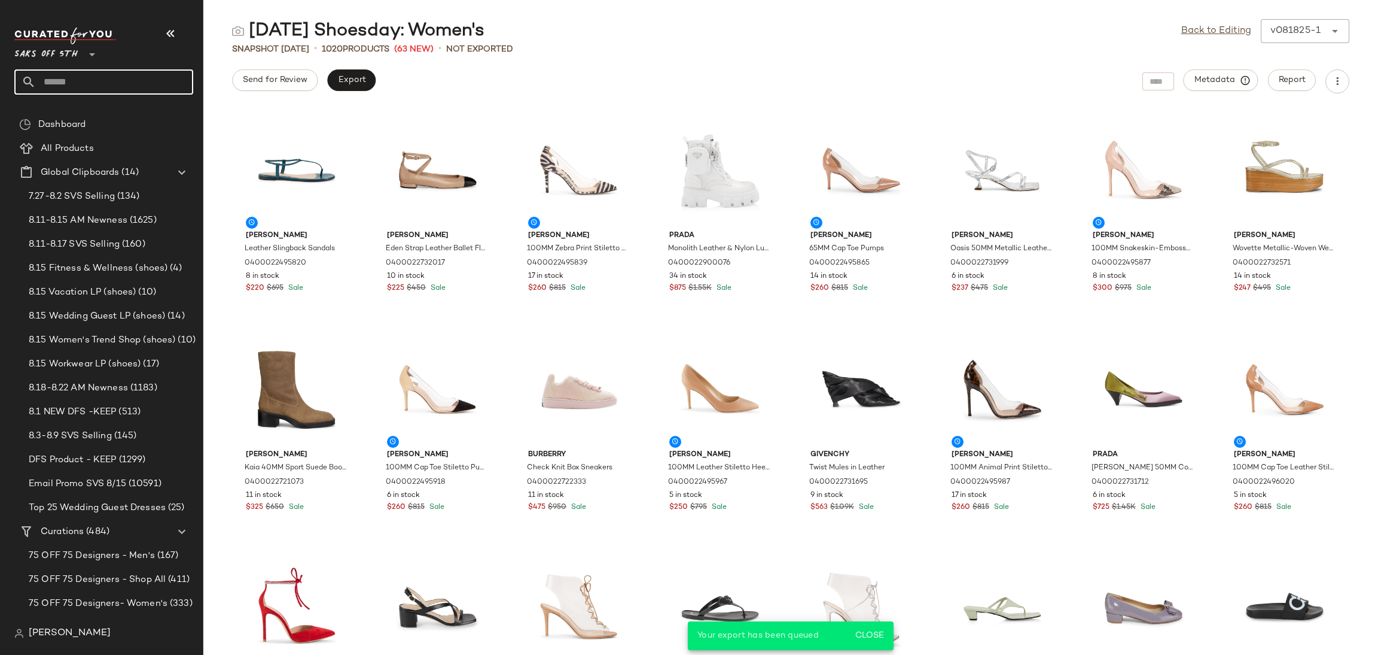
click at [147, 84] on input "text" at bounding box center [114, 81] width 157 height 25
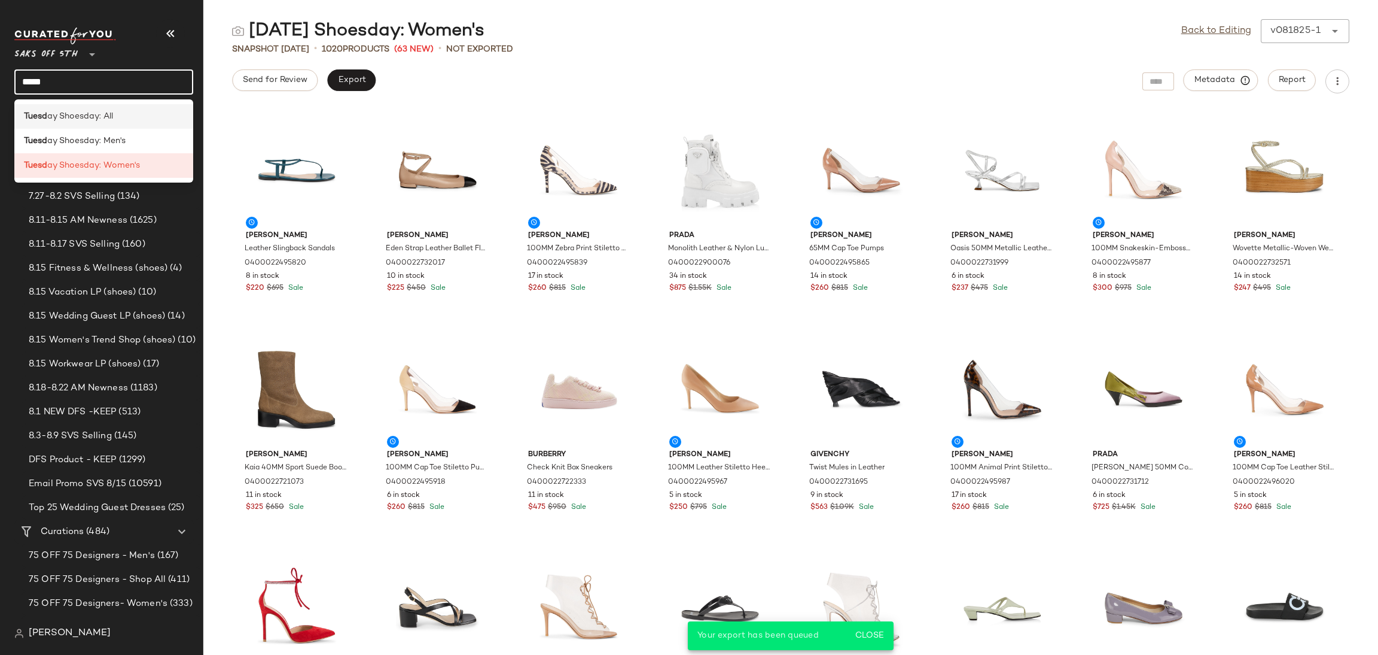
type input "*****"
click at [125, 120] on div "Tuesd ay Shoesday: All" at bounding box center [104, 116] width 160 height 13
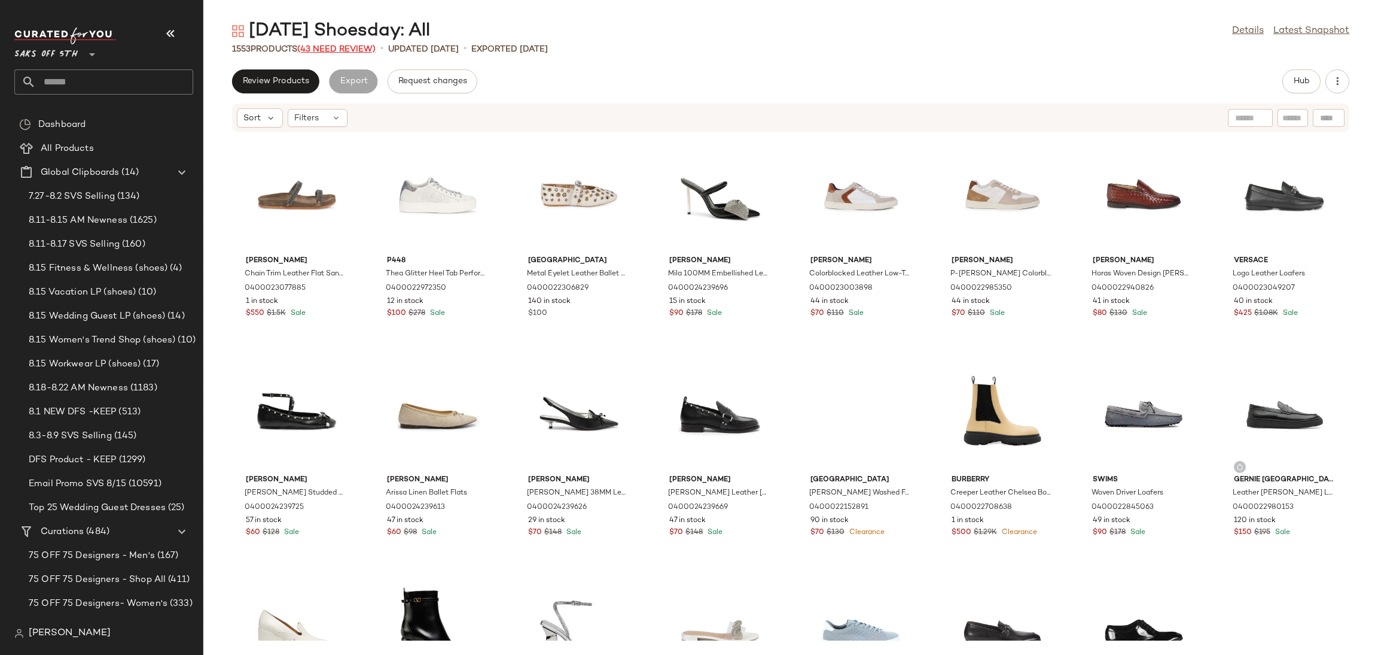
click at [346, 45] on span "(43 Need Review)" at bounding box center [336, 49] width 78 height 9
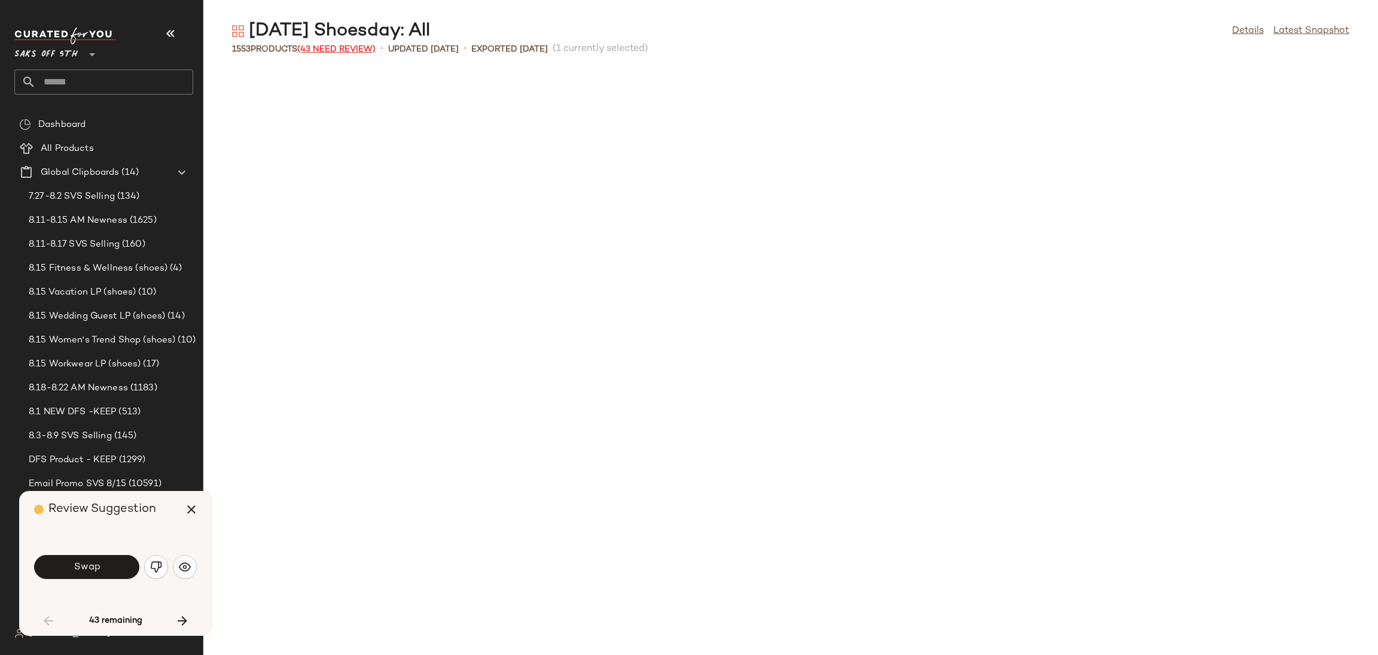
scroll to position [667, 0]
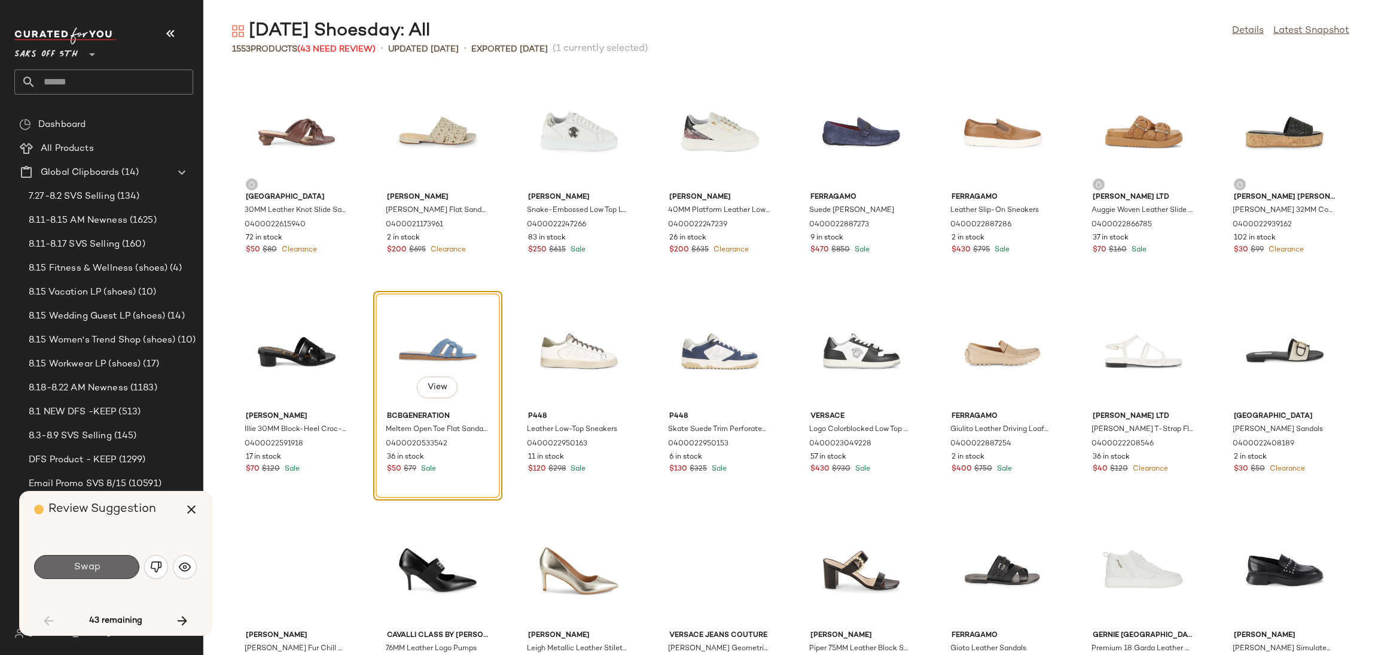
click at [109, 563] on button "Swap" at bounding box center [86, 567] width 105 height 24
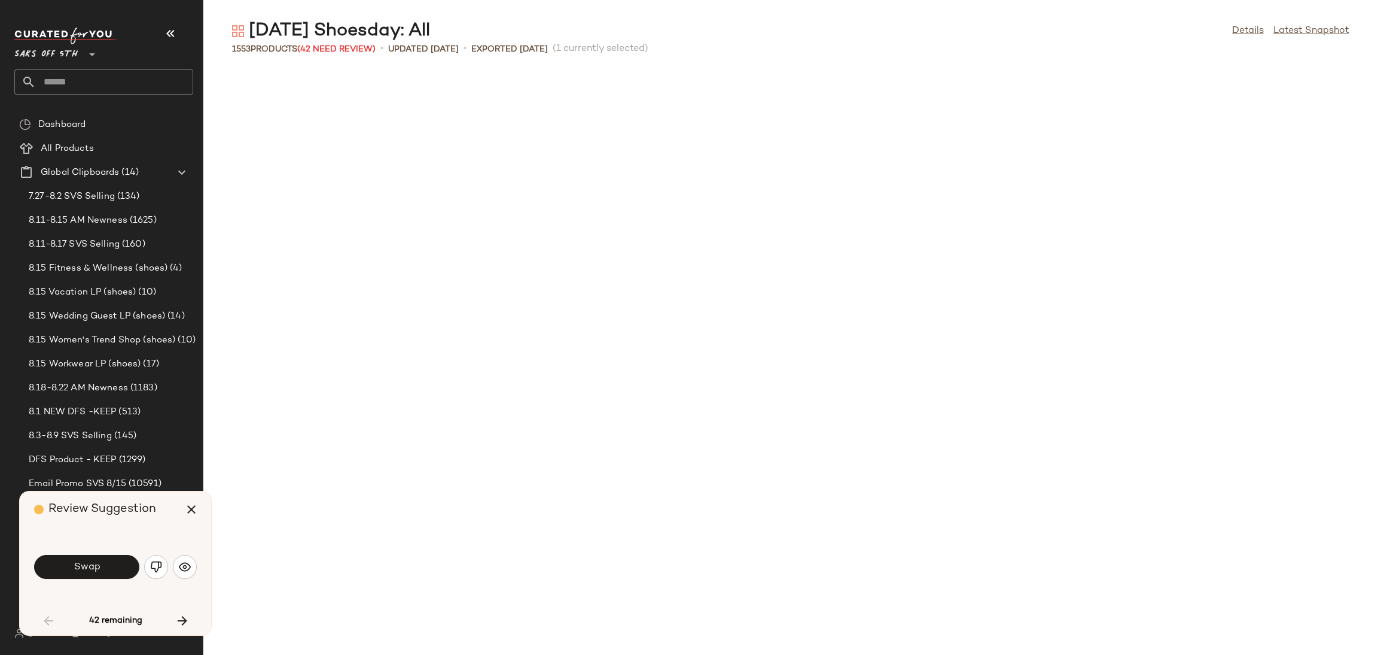
scroll to position [1314, 0]
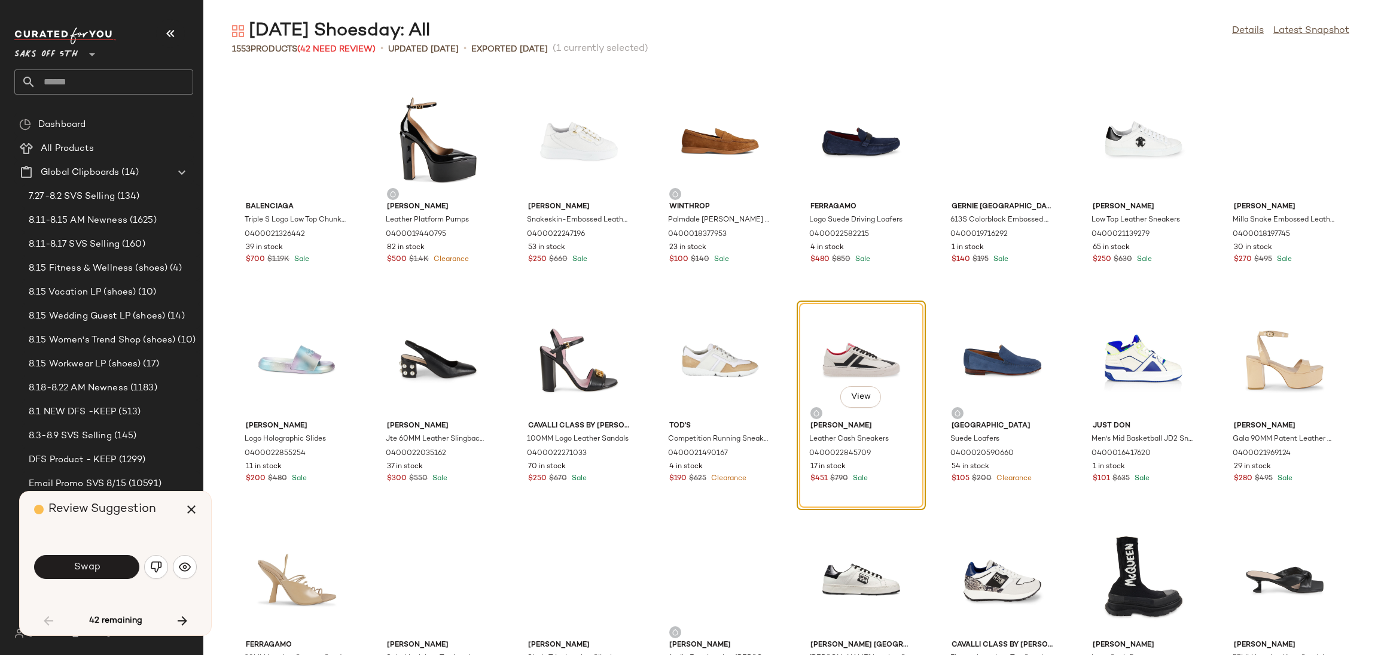
click at [109, 563] on button "Swap" at bounding box center [86, 567] width 105 height 24
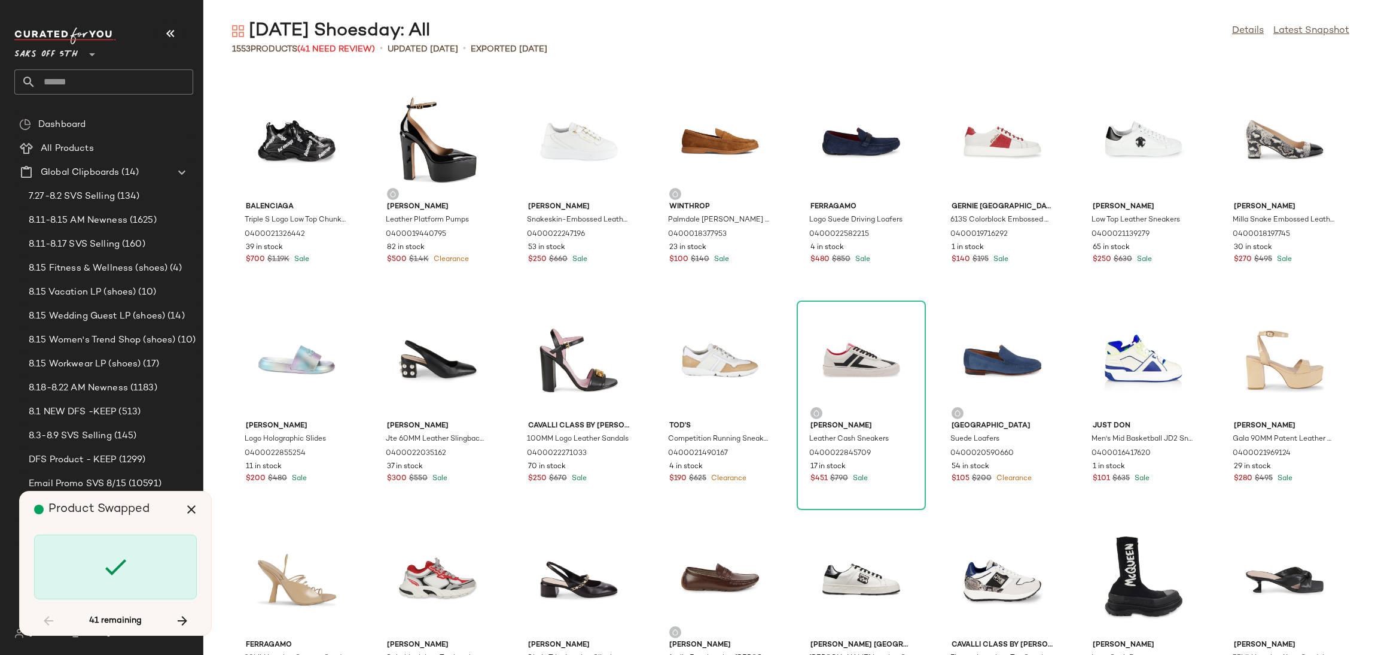
scroll to position [2408, 0]
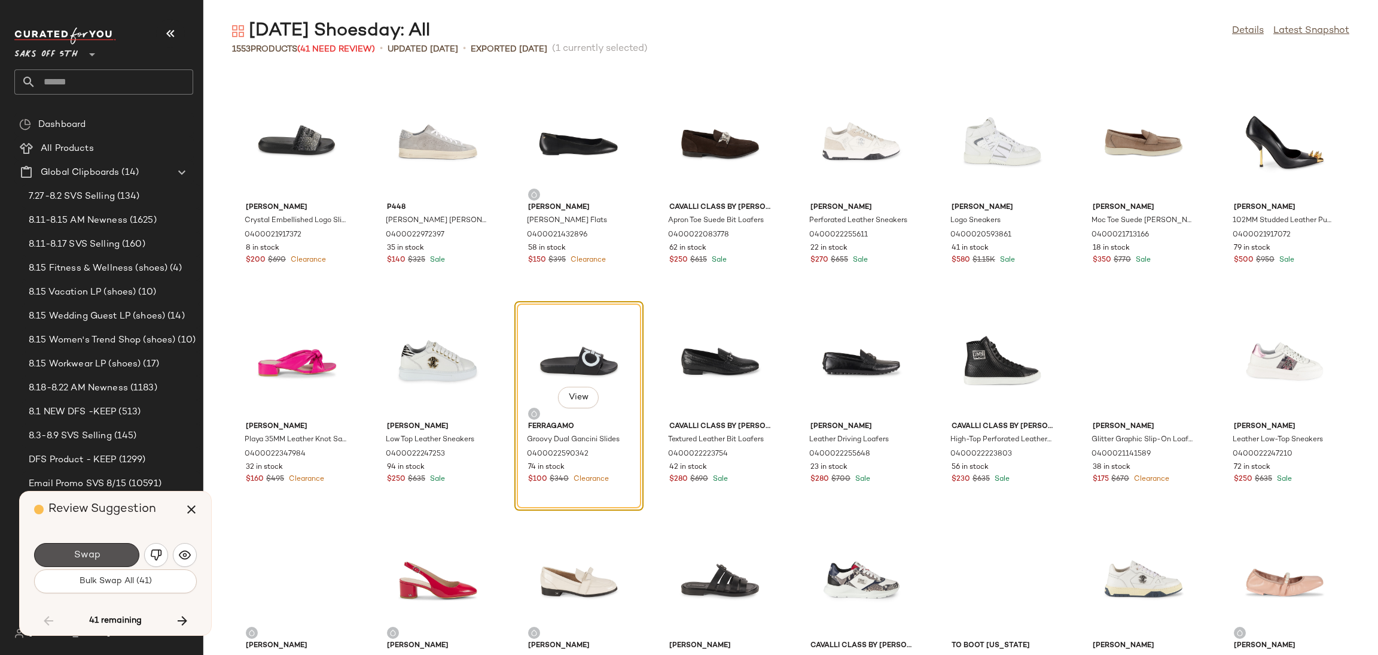
click at [109, 563] on button "Swap" at bounding box center [86, 555] width 105 height 24
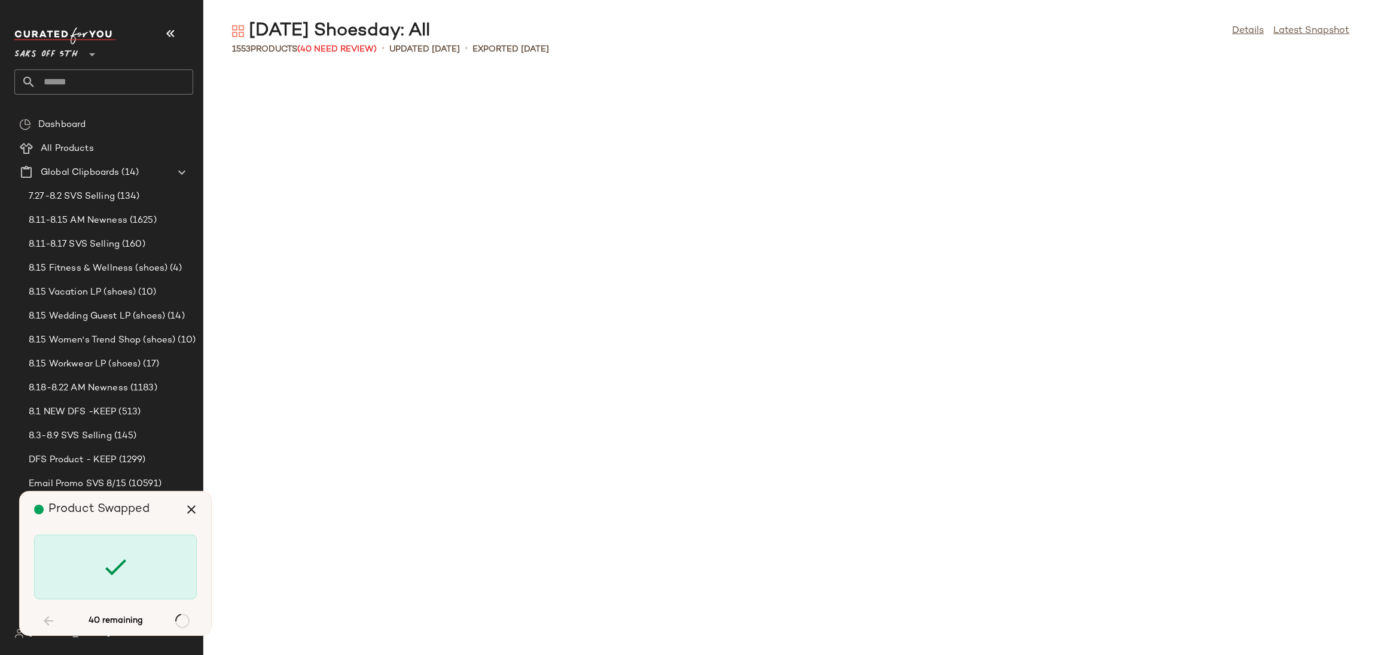
scroll to position [5037, 0]
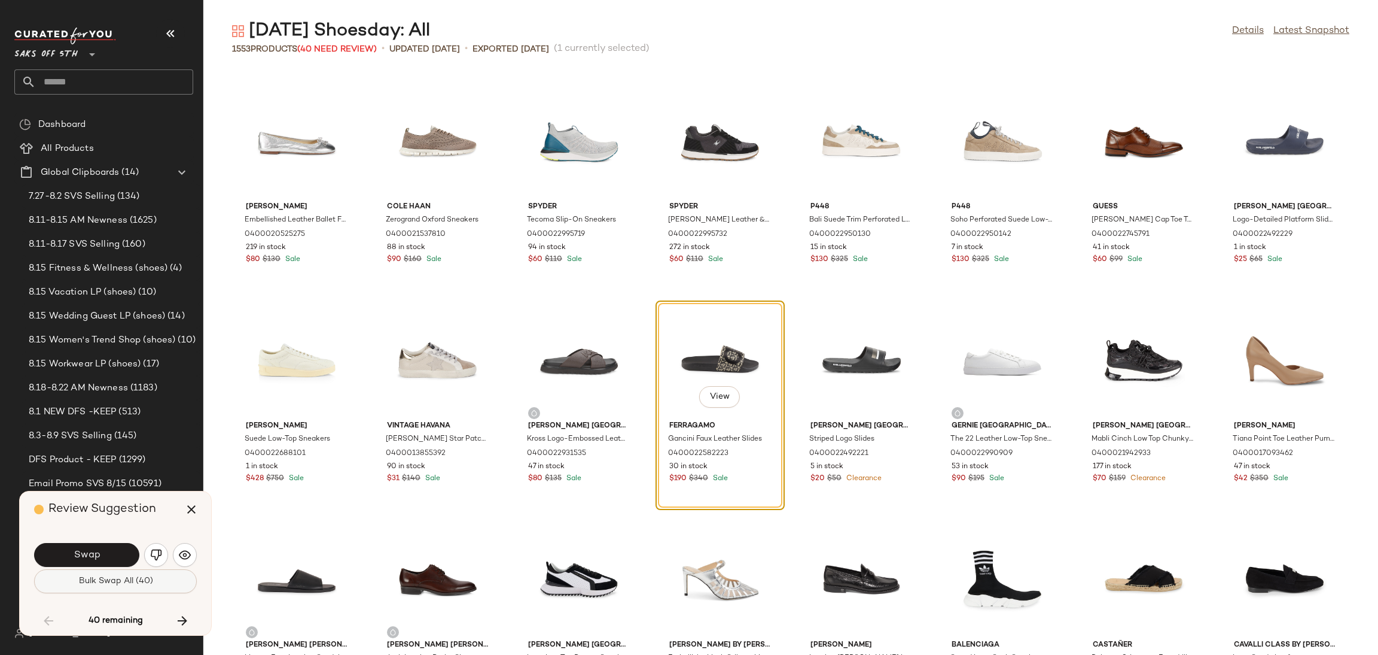
click at [144, 582] on span "Bulk Swap All (40)" at bounding box center [115, 581] width 75 height 10
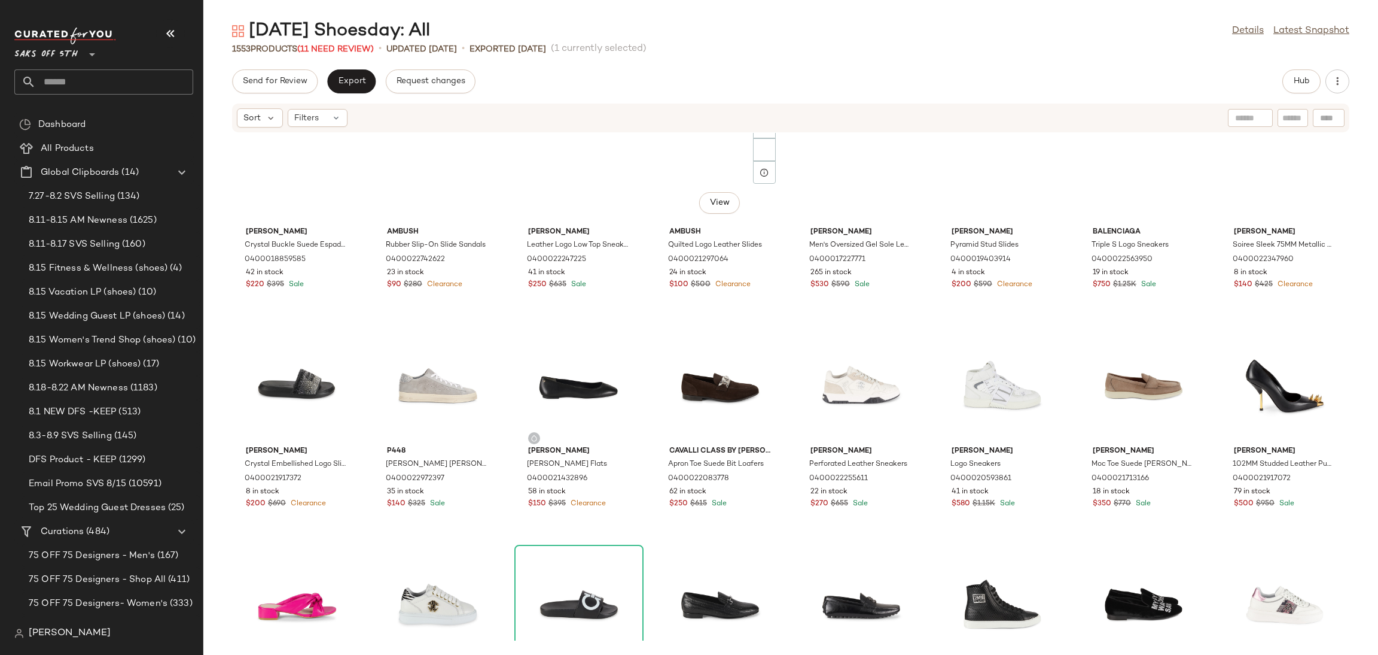
scroll to position [2111, 0]
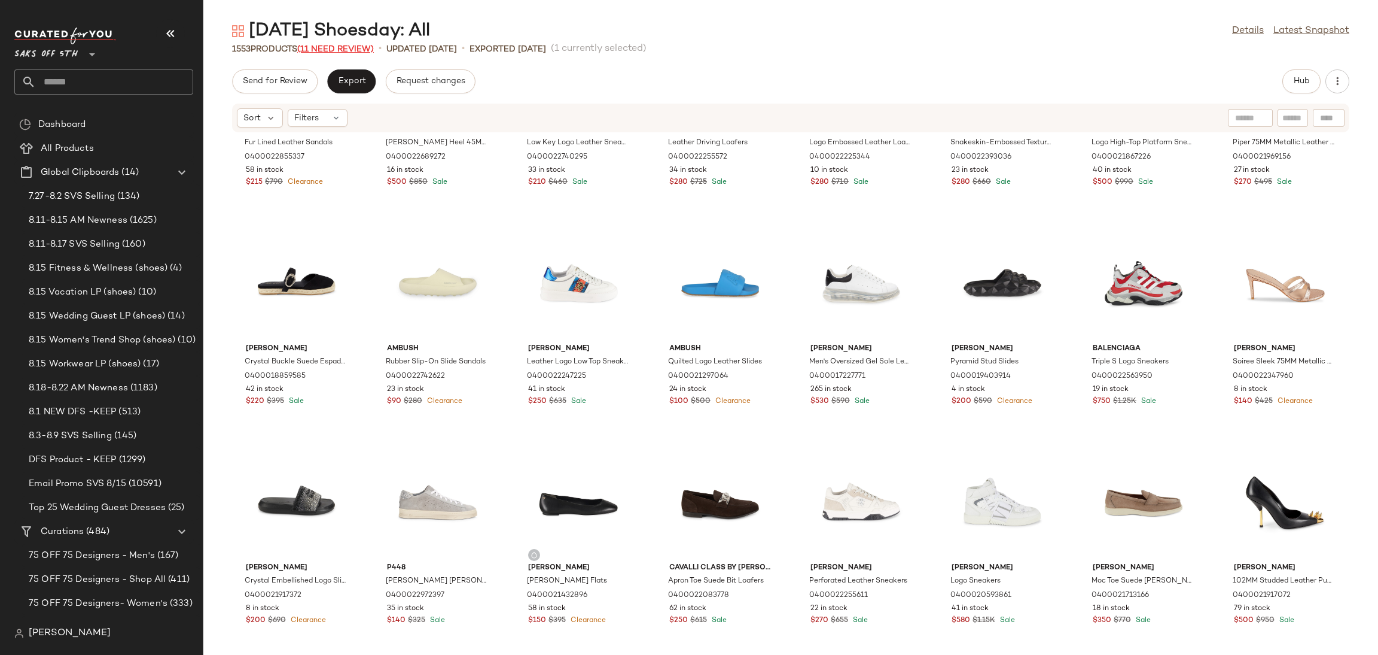
click at [354, 51] on span "(11 Need Review)" at bounding box center [335, 49] width 77 height 9
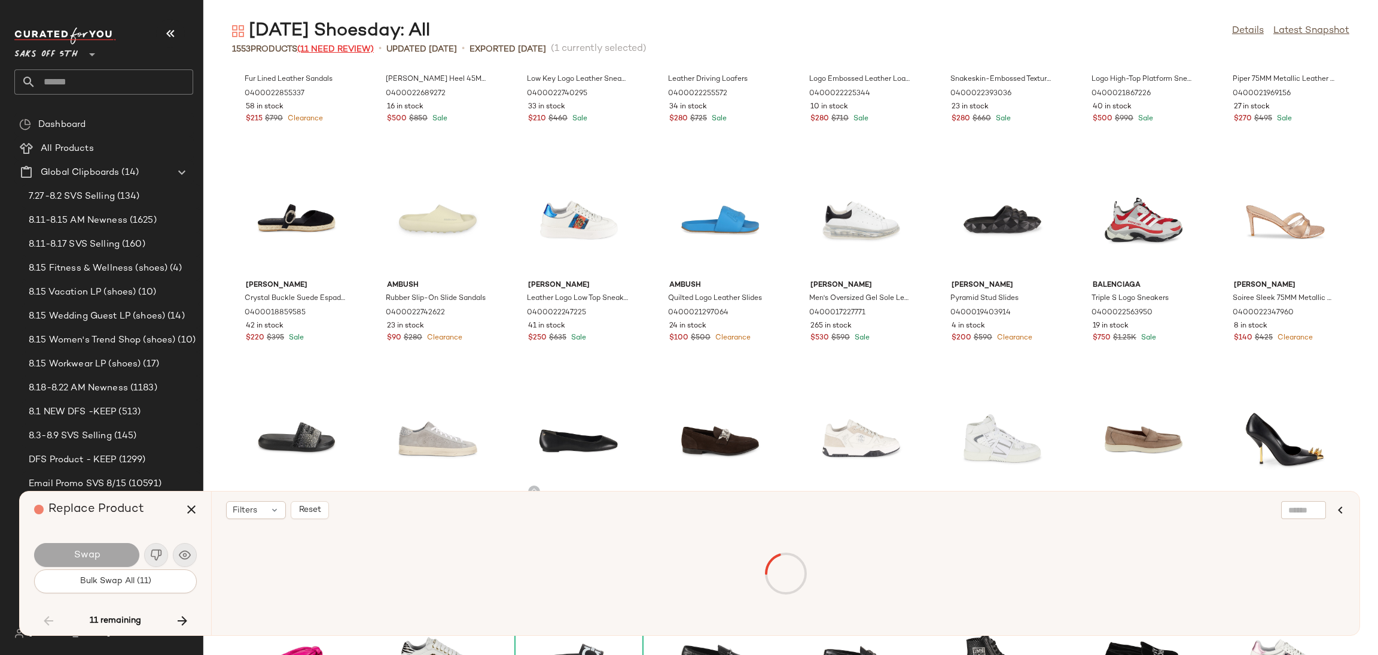
scroll to position [38102, 0]
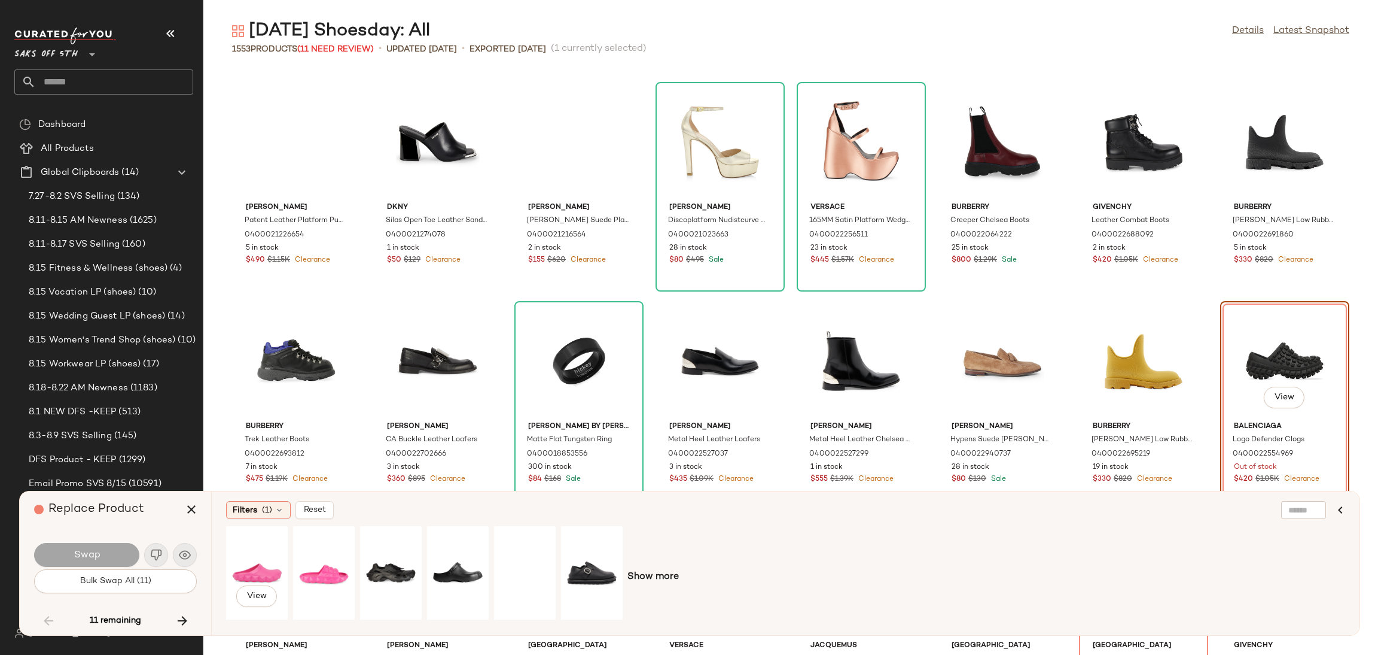
click at [256, 557] on div "View" at bounding box center [256, 572] width 53 height 85
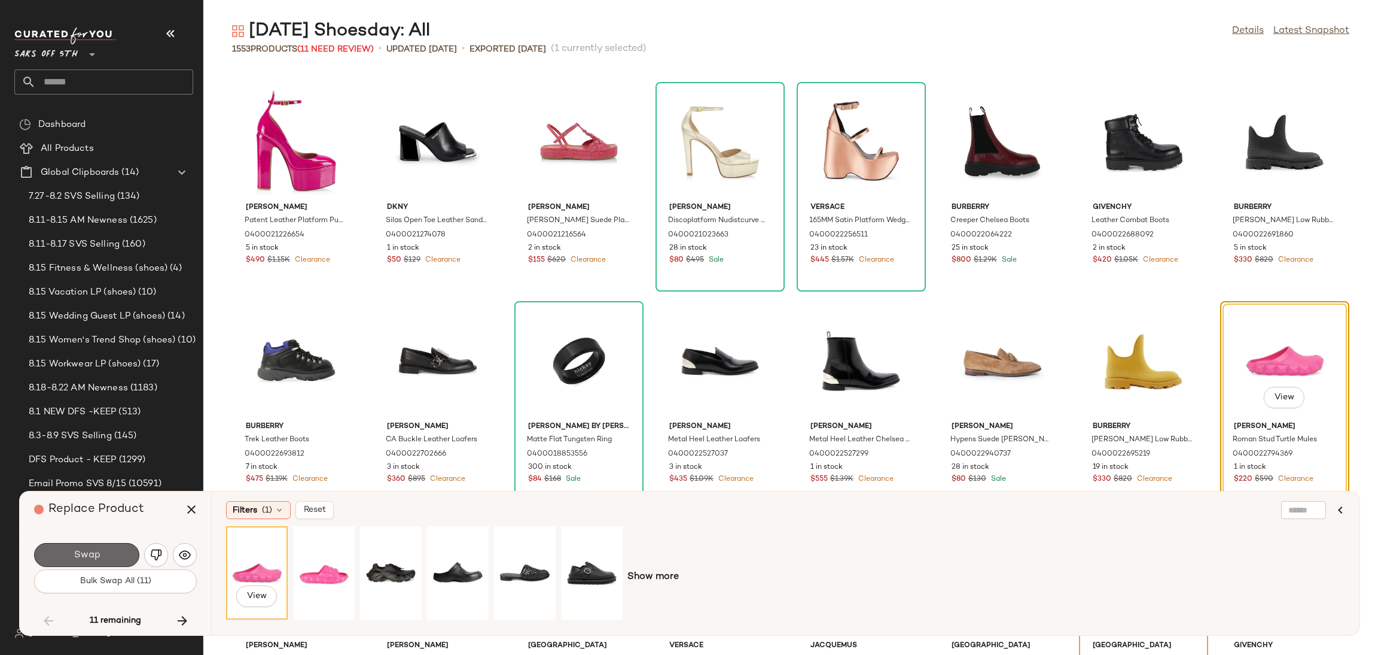
click at [78, 554] on span "Swap" at bounding box center [86, 554] width 27 height 11
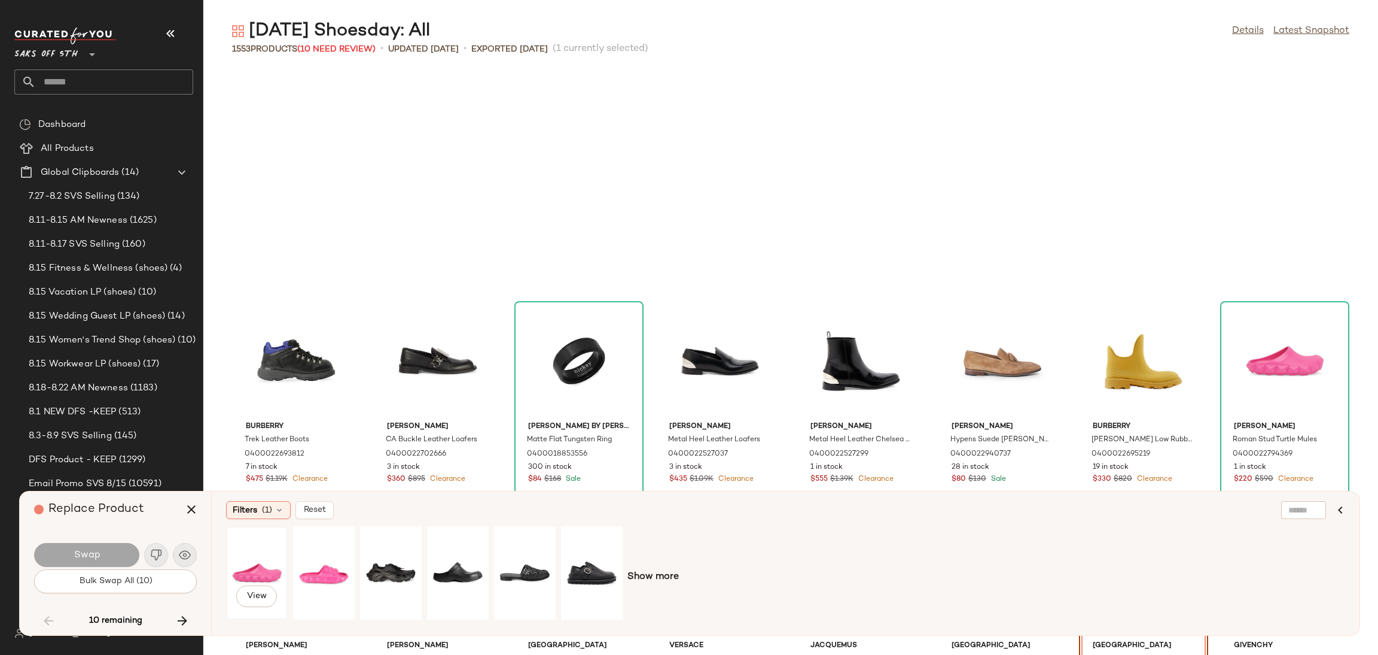
scroll to position [38321, 0]
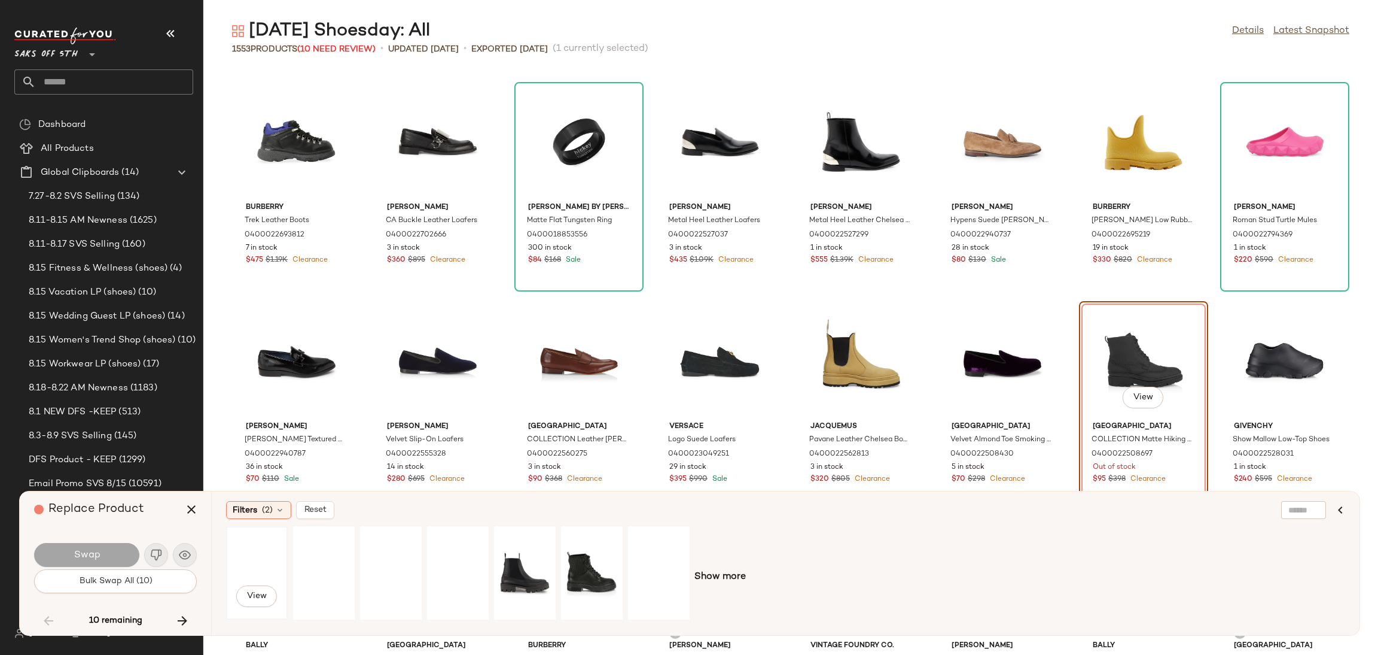
click at [264, 560] on div "View" at bounding box center [256, 572] width 53 height 85
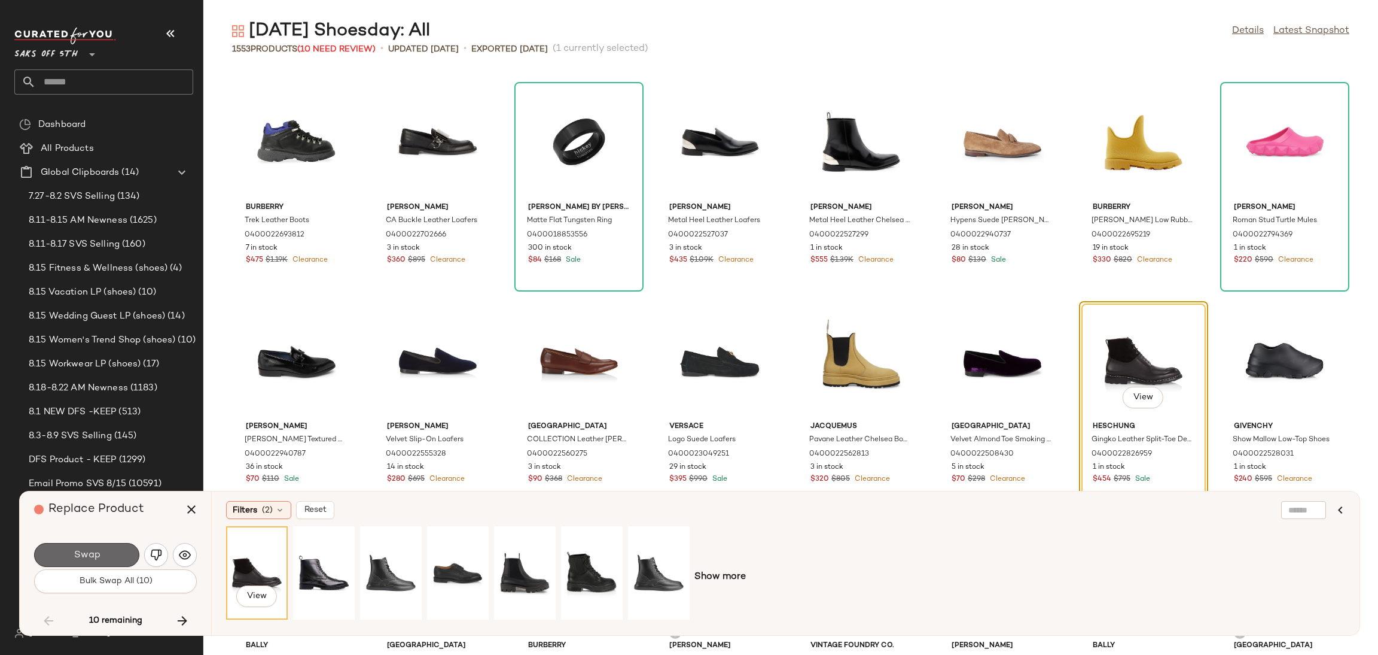
click at [108, 546] on button "Swap" at bounding box center [86, 555] width 105 height 24
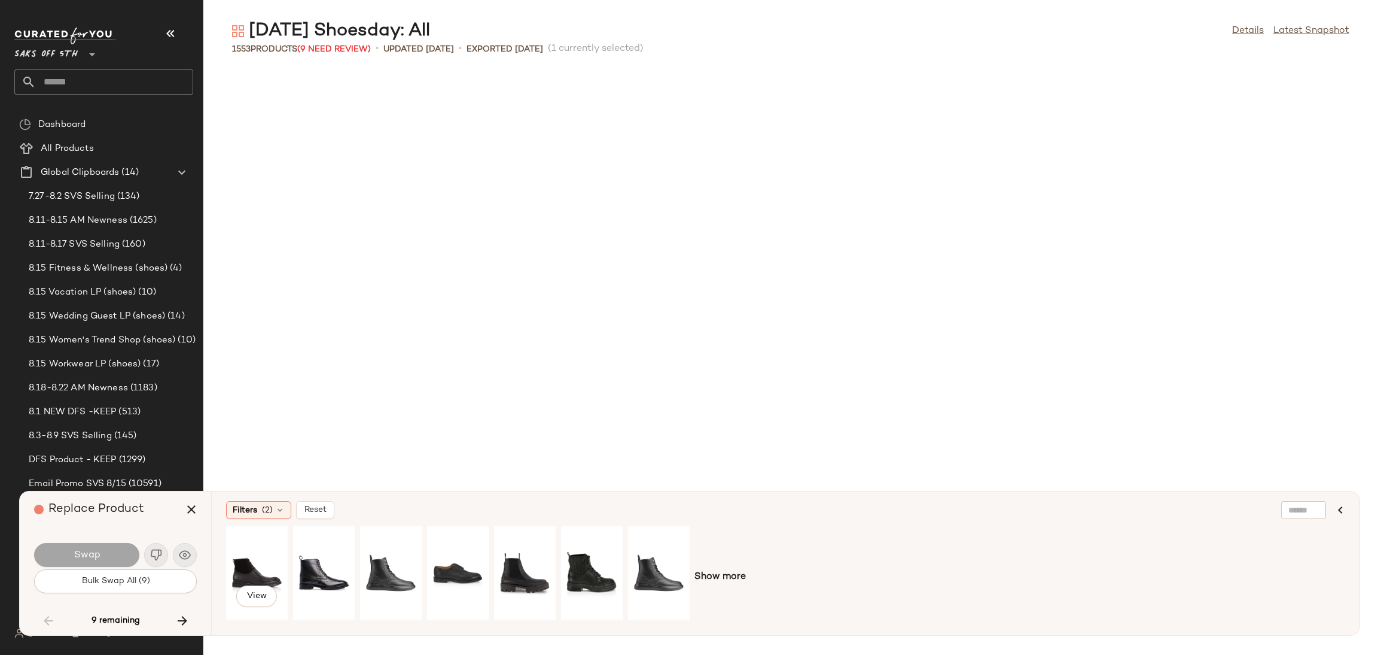
scroll to position [38978, 0]
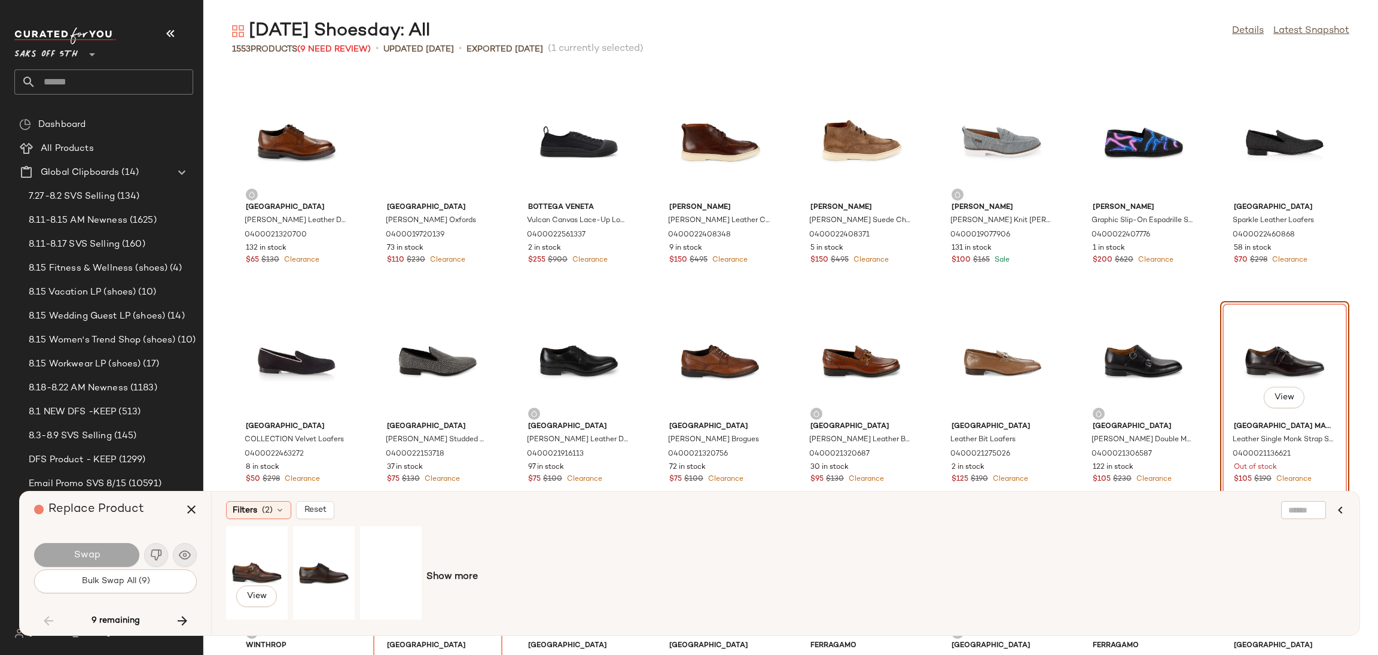
click at [272, 543] on div "View" at bounding box center [256, 572] width 53 height 85
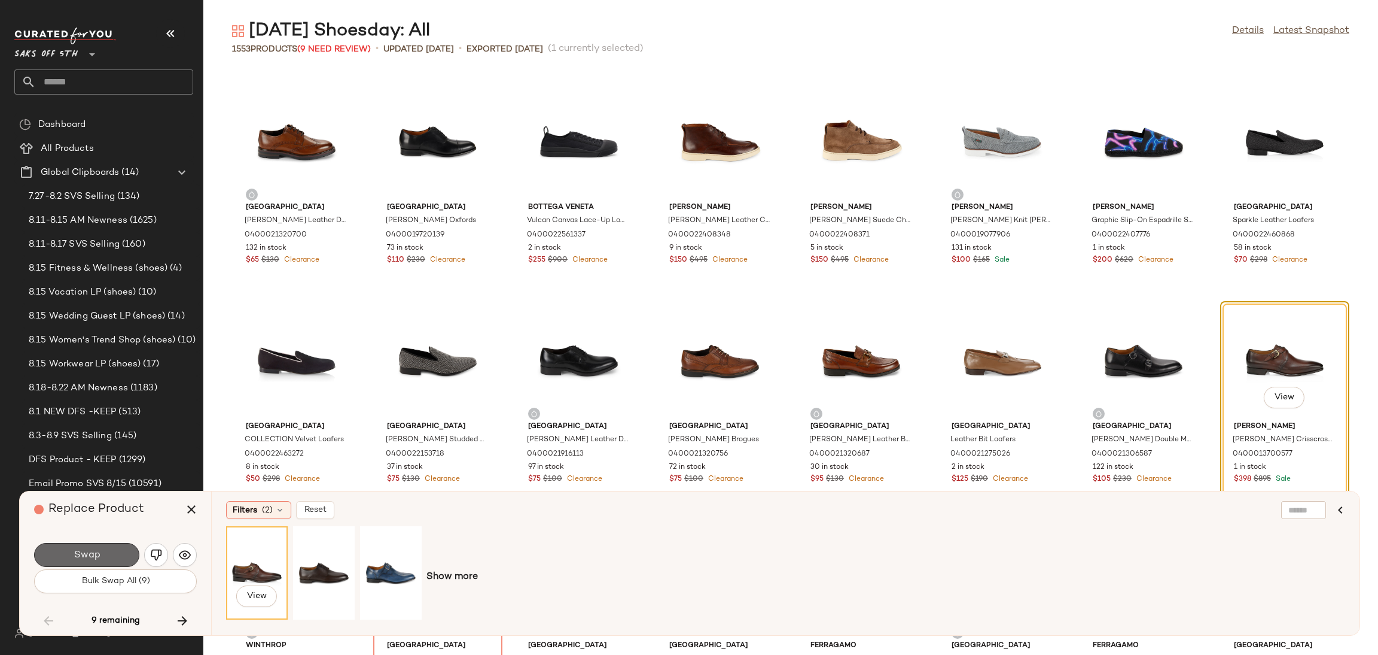
click at [123, 557] on button "Swap" at bounding box center [86, 555] width 105 height 24
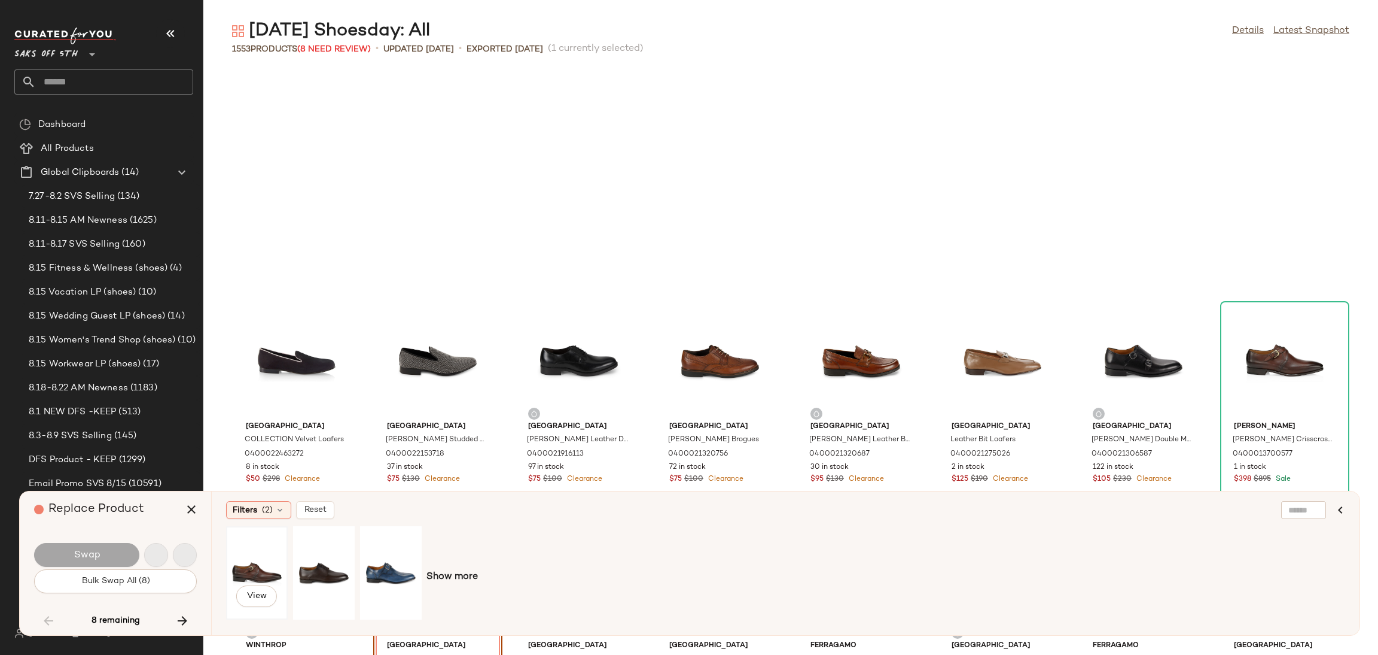
scroll to position [39197, 0]
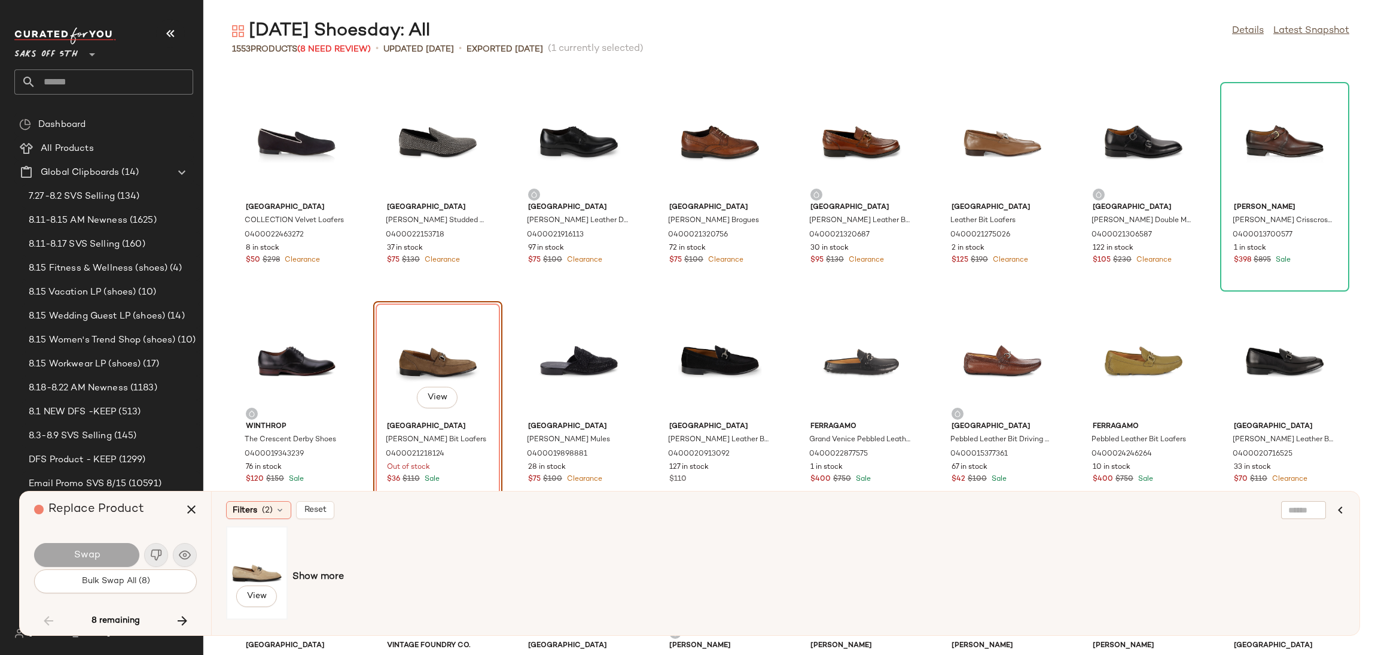
click at [254, 568] on div "View" at bounding box center [256, 572] width 53 height 85
click at [109, 551] on button "Swap" at bounding box center [86, 555] width 105 height 24
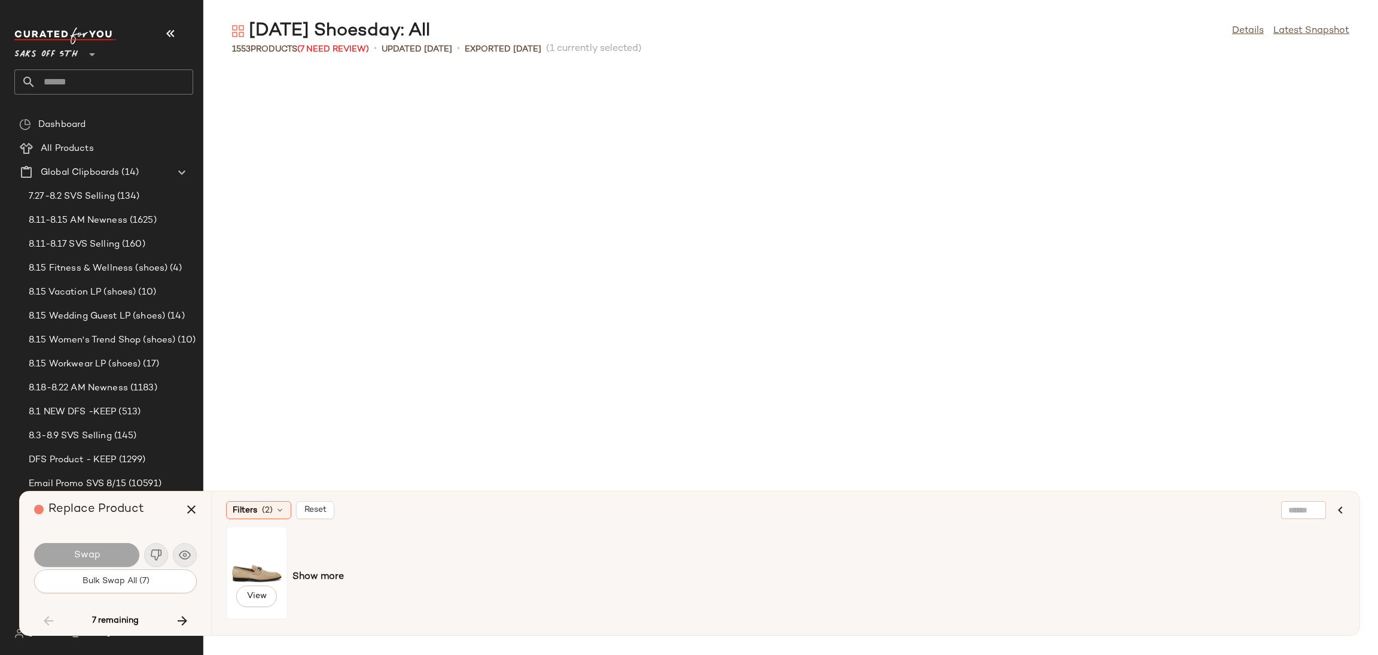
scroll to position [40073, 0]
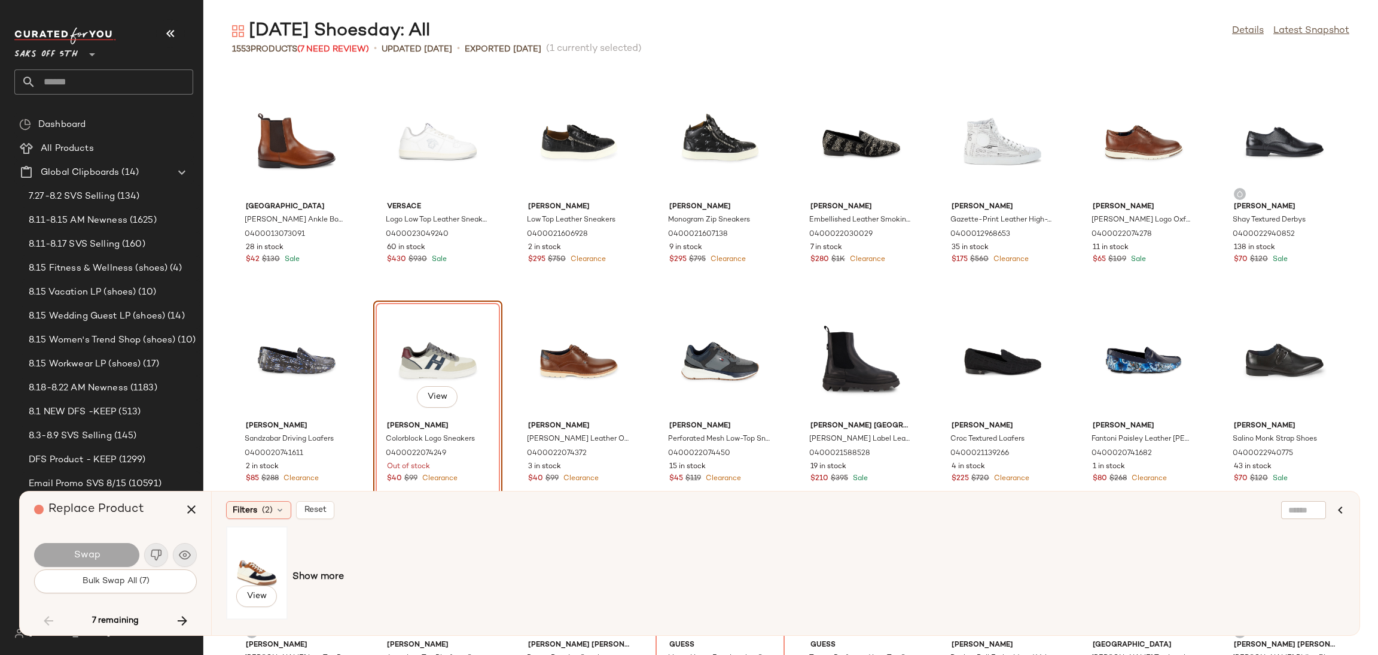
click at [263, 561] on div "View" at bounding box center [256, 572] width 53 height 85
click at [124, 549] on button "Swap" at bounding box center [86, 555] width 105 height 24
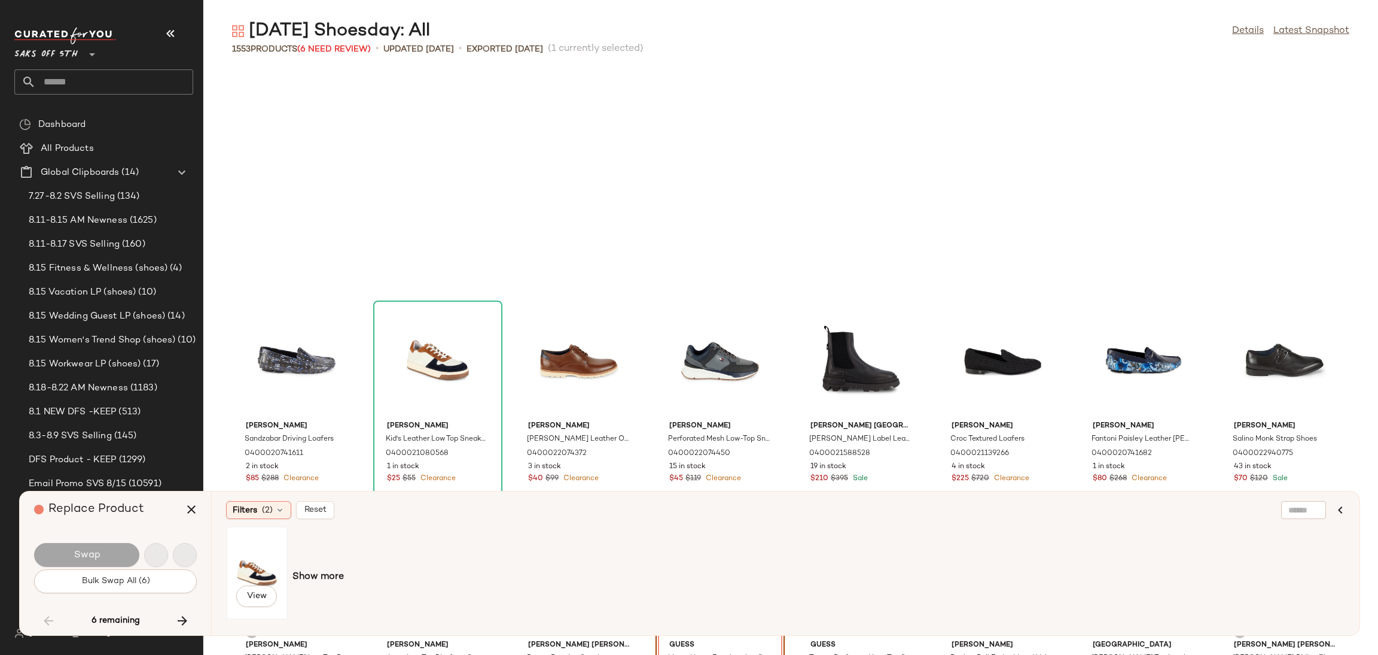
scroll to position [40292, 0]
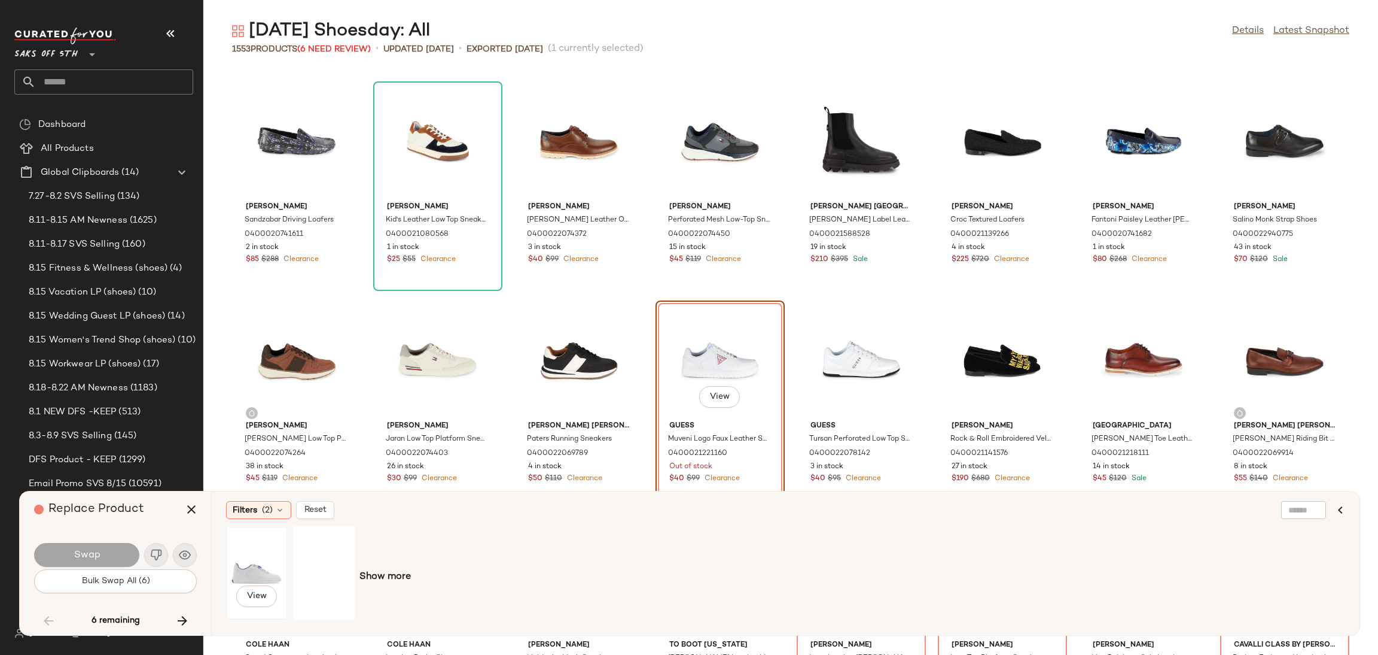
click at [259, 558] on div "View" at bounding box center [256, 572] width 53 height 85
click at [124, 555] on button "Swap" at bounding box center [86, 555] width 105 height 24
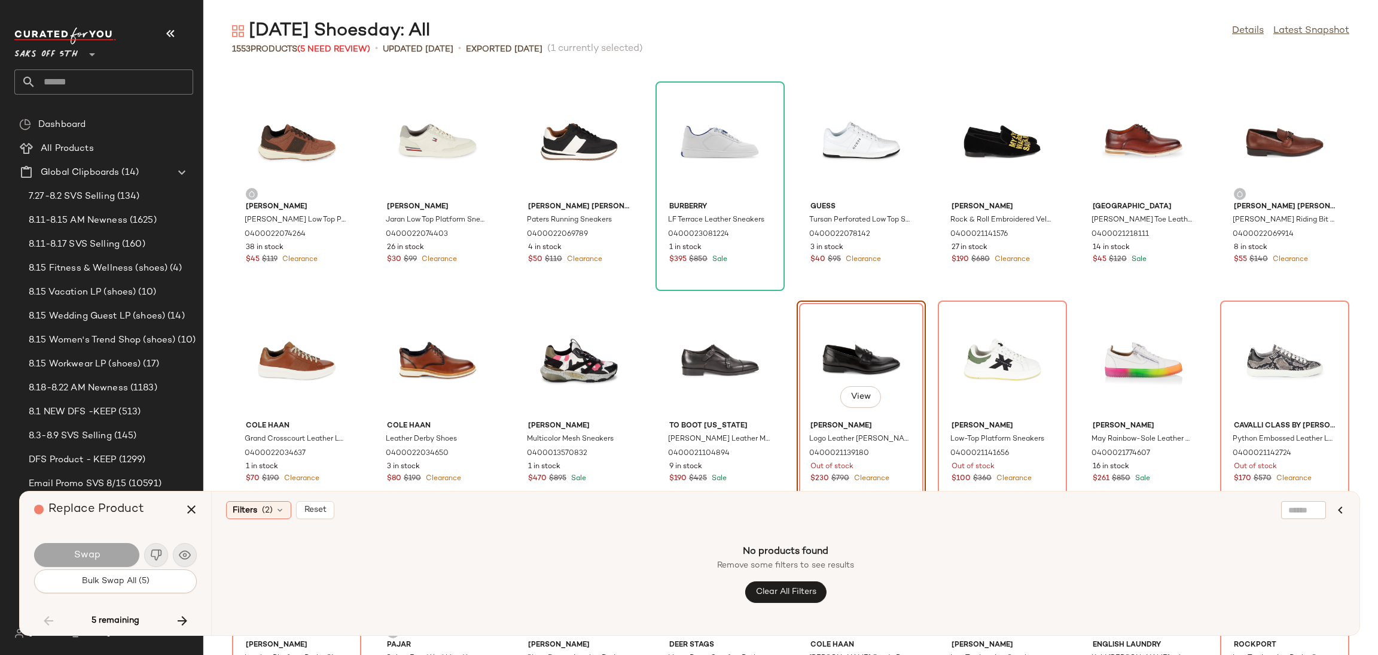
click at [275, 557] on div "No products found Remove some filters to see results Clear All Filters" at bounding box center [785, 573] width 1119 height 95
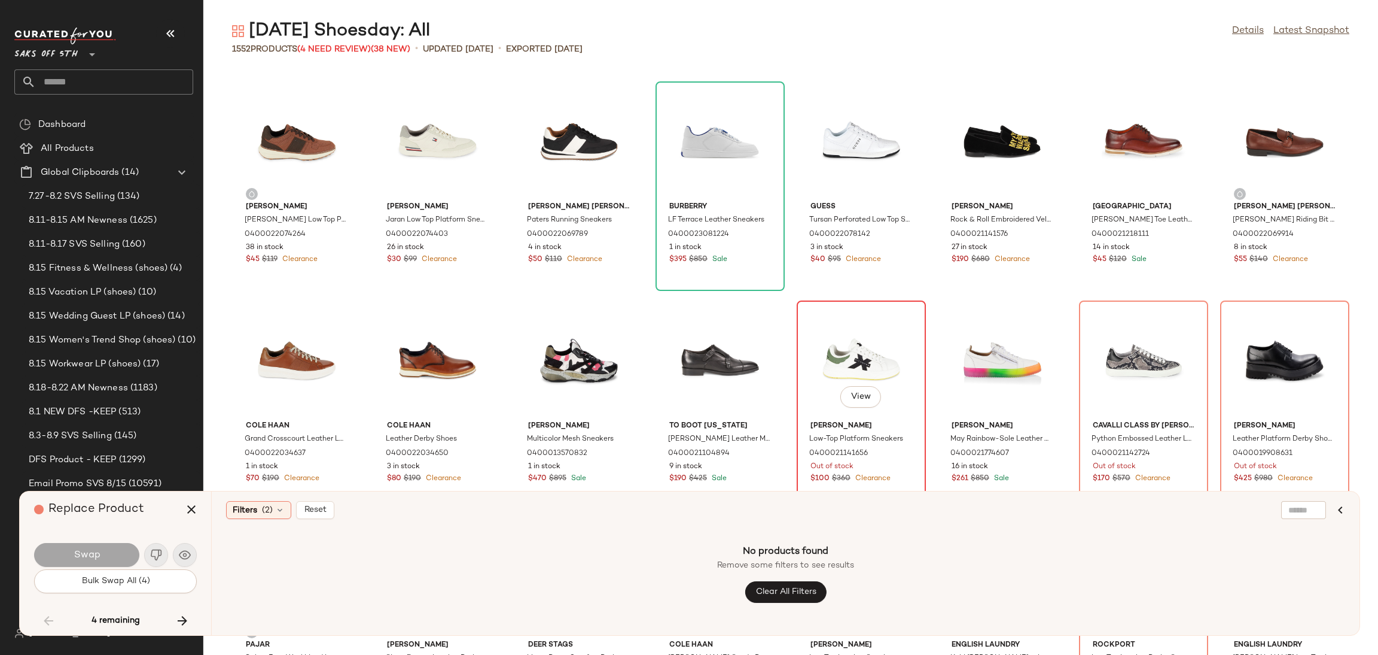
click at [853, 375] on div "View" at bounding box center [861, 360] width 121 height 111
click at [832, 364] on div "View" at bounding box center [861, 360] width 121 height 111
click at [193, 508] on icon "button" at bounding box center [191, 509] width 14 height 14
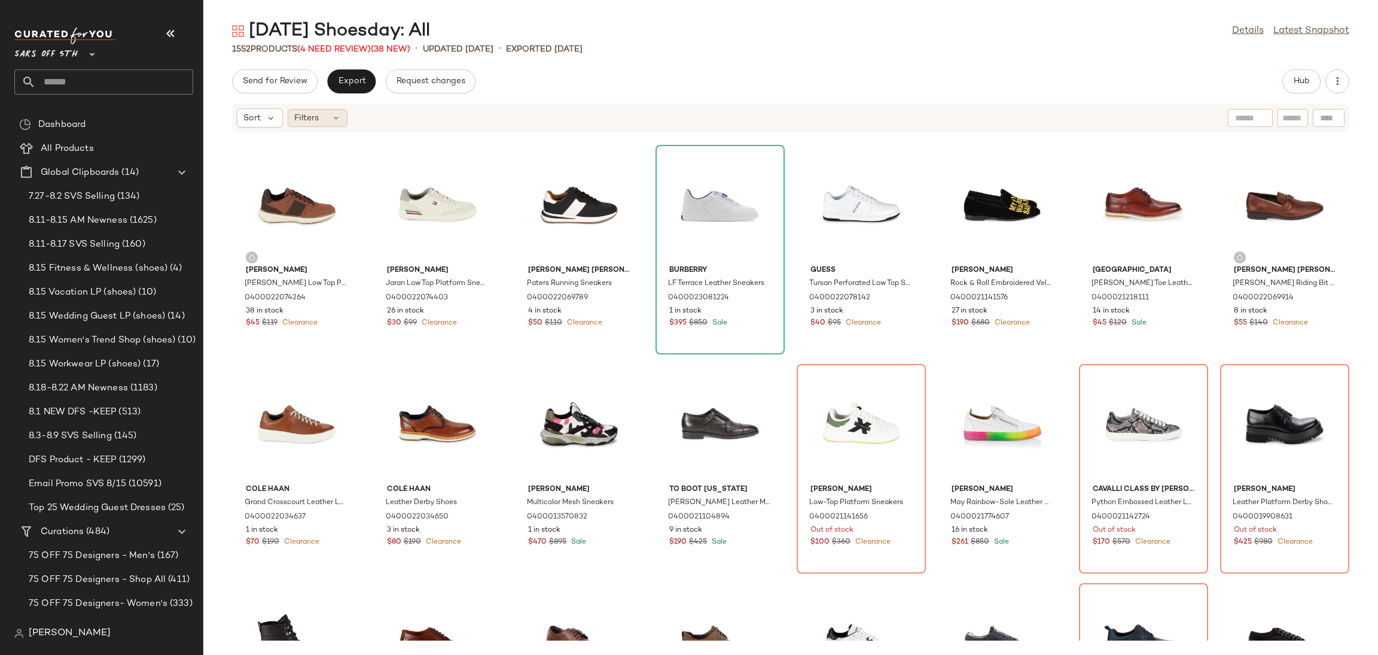
click at [328, 115] on div "Filters" at bounding box center [318, 118] width 60 height 18
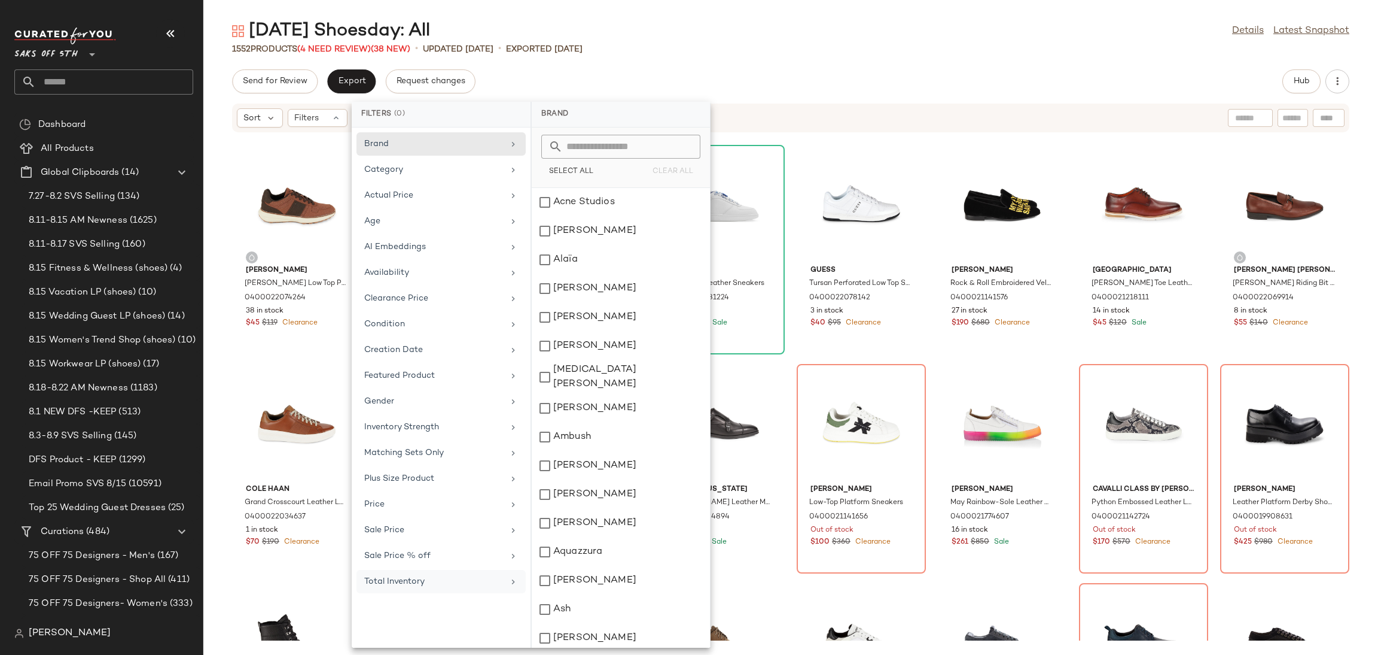
click at [440, 582] on div "Total Inventory" at bounding box center [433, 581] width 139 height 13
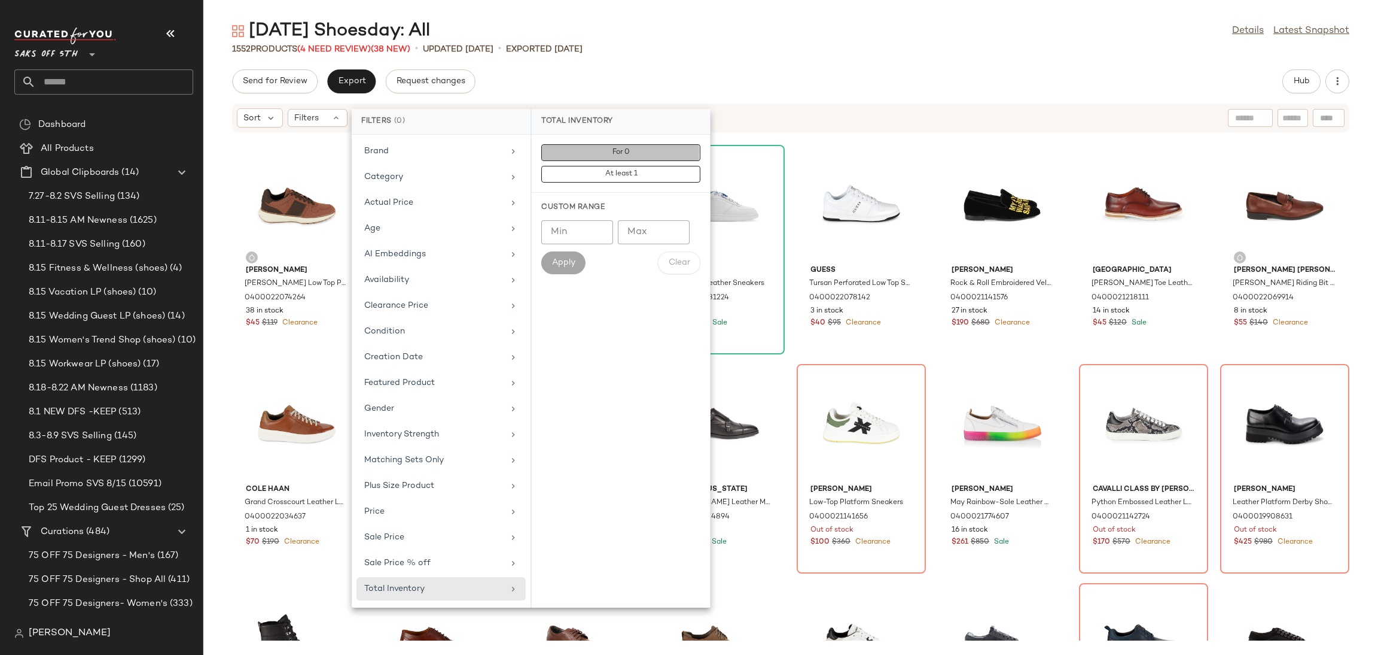
click at [625, 150] on span "For 0" at bounding box center [621, 152] width 18 height 8
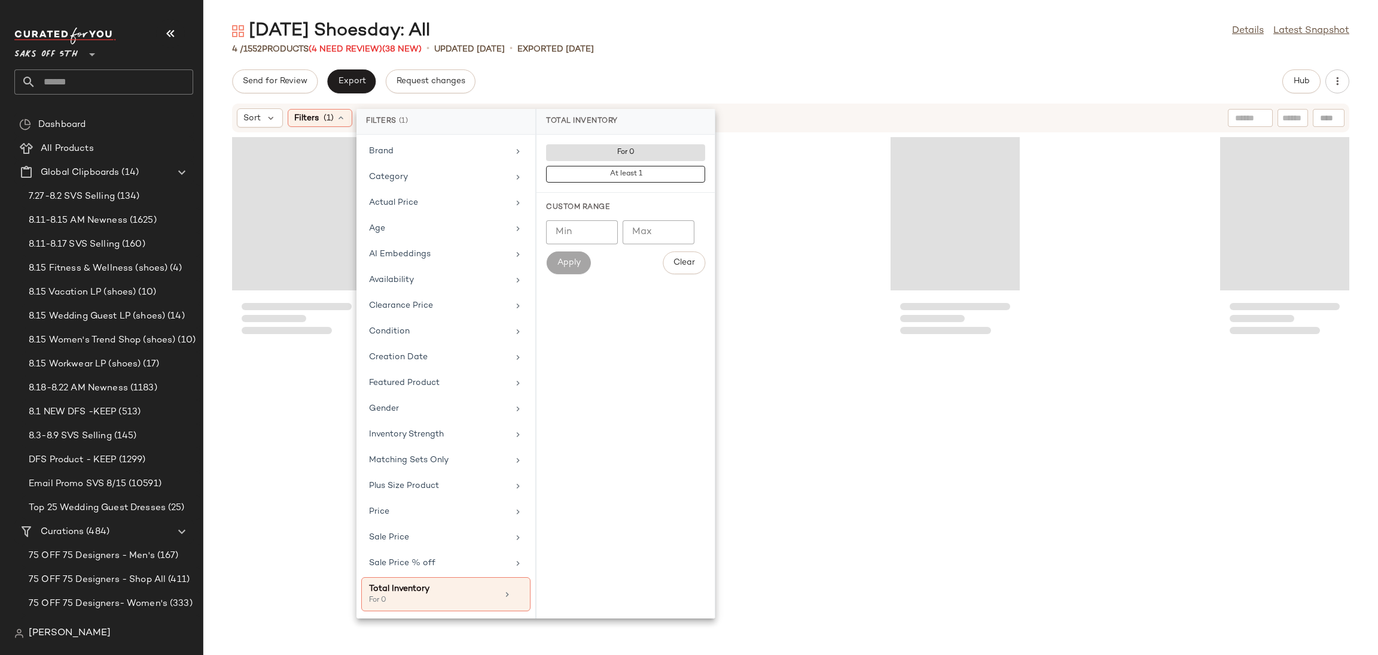
click at [672, 91] on div "Send for Review Export Request changes Hub" at bounding box center [791, 81] width 1118 height 24
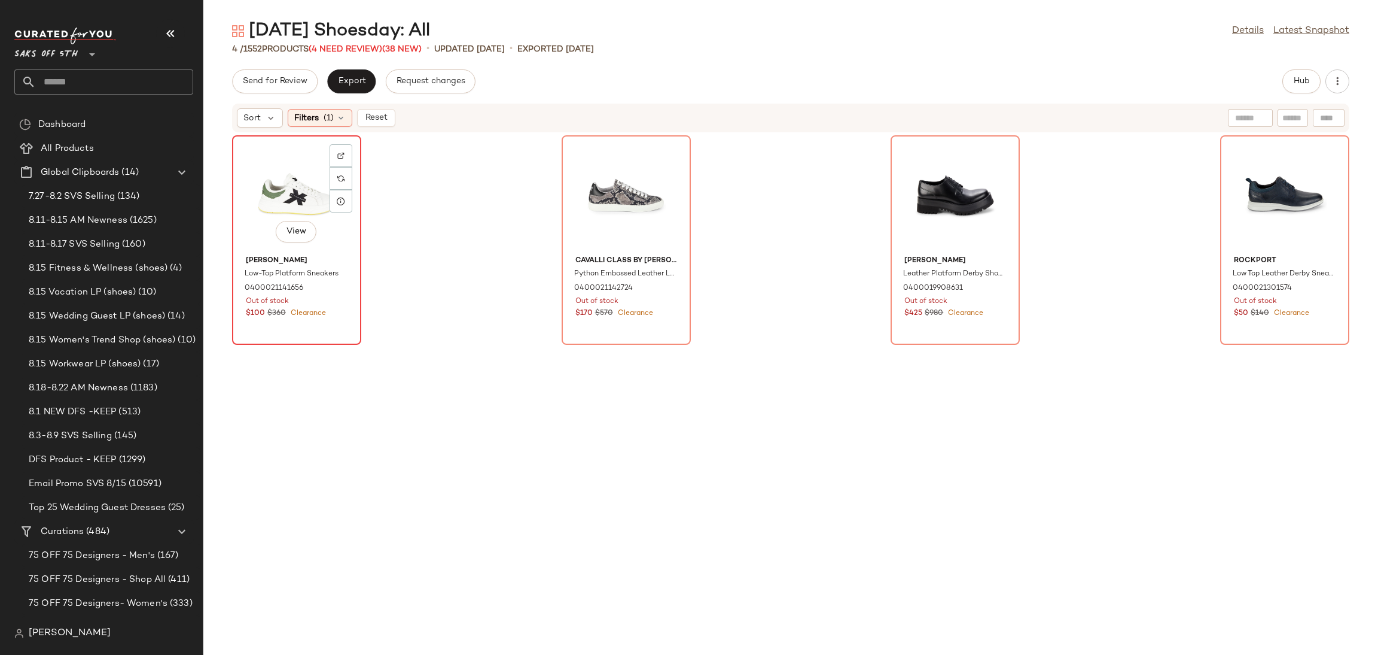
click at [267, 192] on div "View" at bounding box center [296, 194] width 121 height 111
click at [1261, 176] on div "View" at bounding box center [1285, 194] width 121 height 111
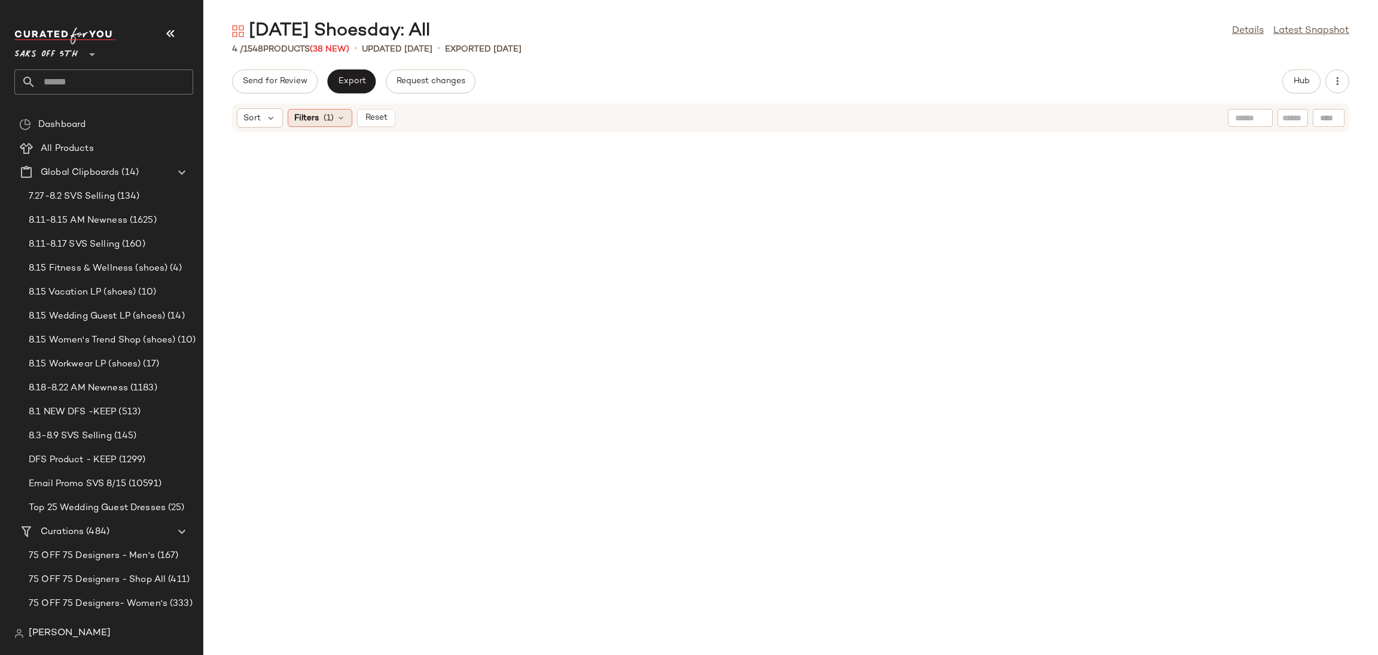
click at [335, 109] on div "Sort Filters (1) Reset" at bounding box center [791, 118] width 1118 height 29
click at [335, 109] on div "Filters (1)" at bounding box center [320, 118] width 65 height 18
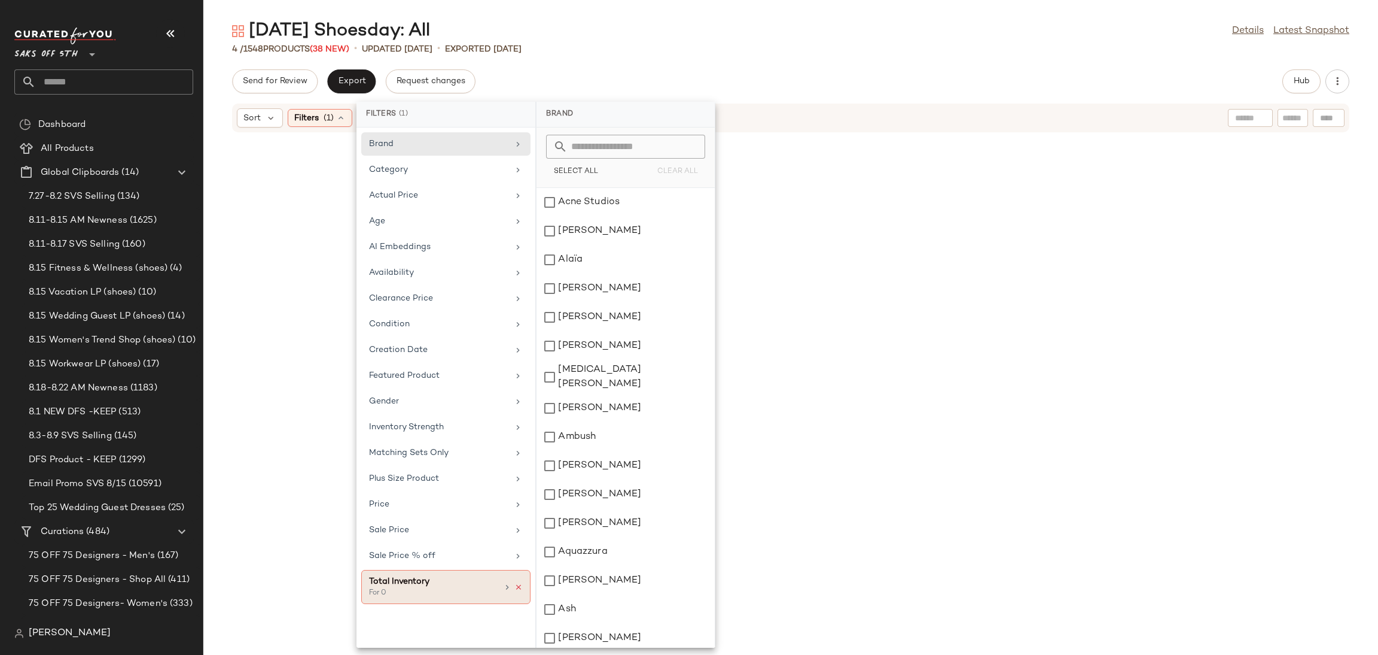
click at [518, 588] on icon at bounding box center [519, 587] width 8 height 8
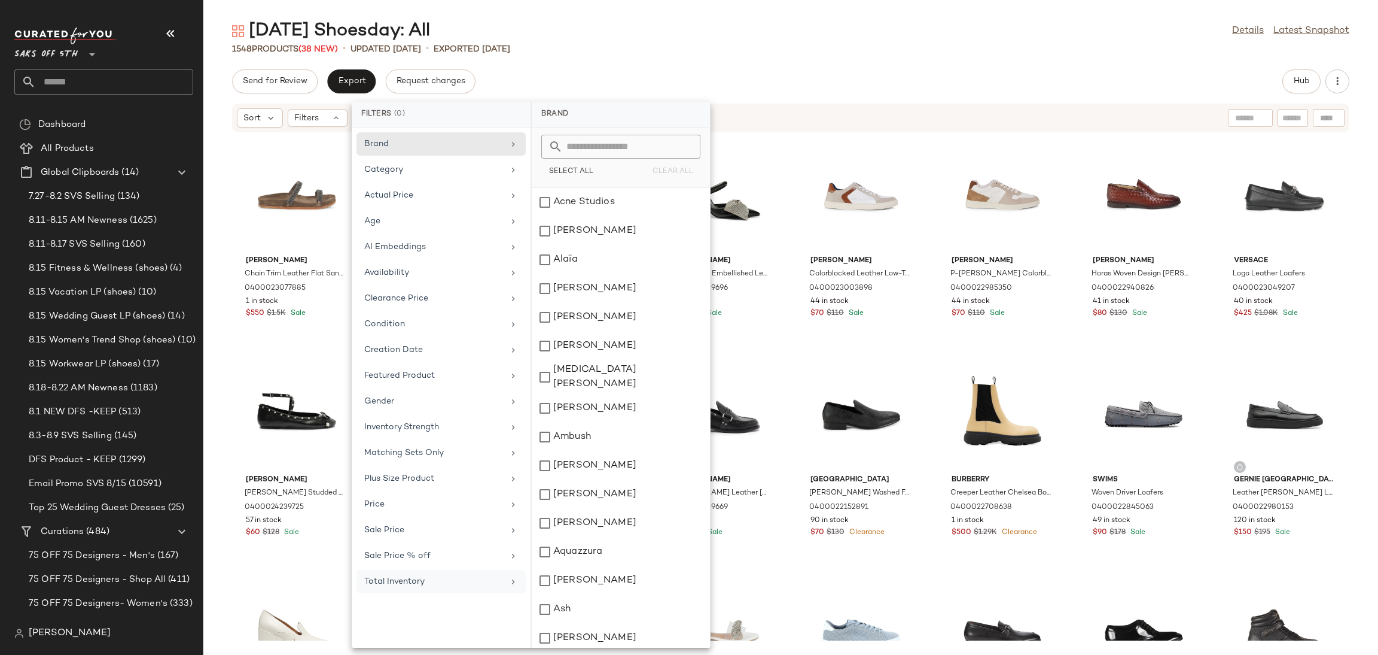
click at [930, 47] on div "1548 Products (38 New) • updated Aug 18th • Exported Aug 13th" at bounding box center [790, 49] width 1175 height 12
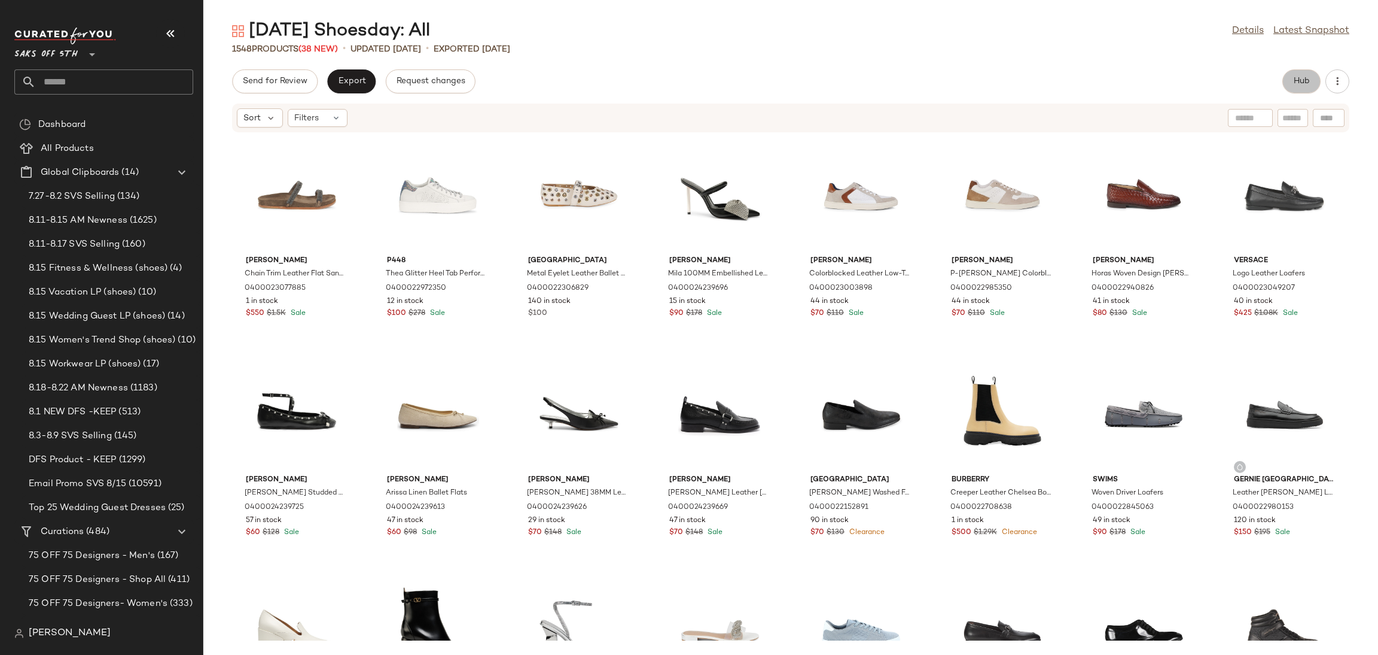
click at [1294, 75] on button "Hub" at bounding box center [1302, 81] width 38 height 24
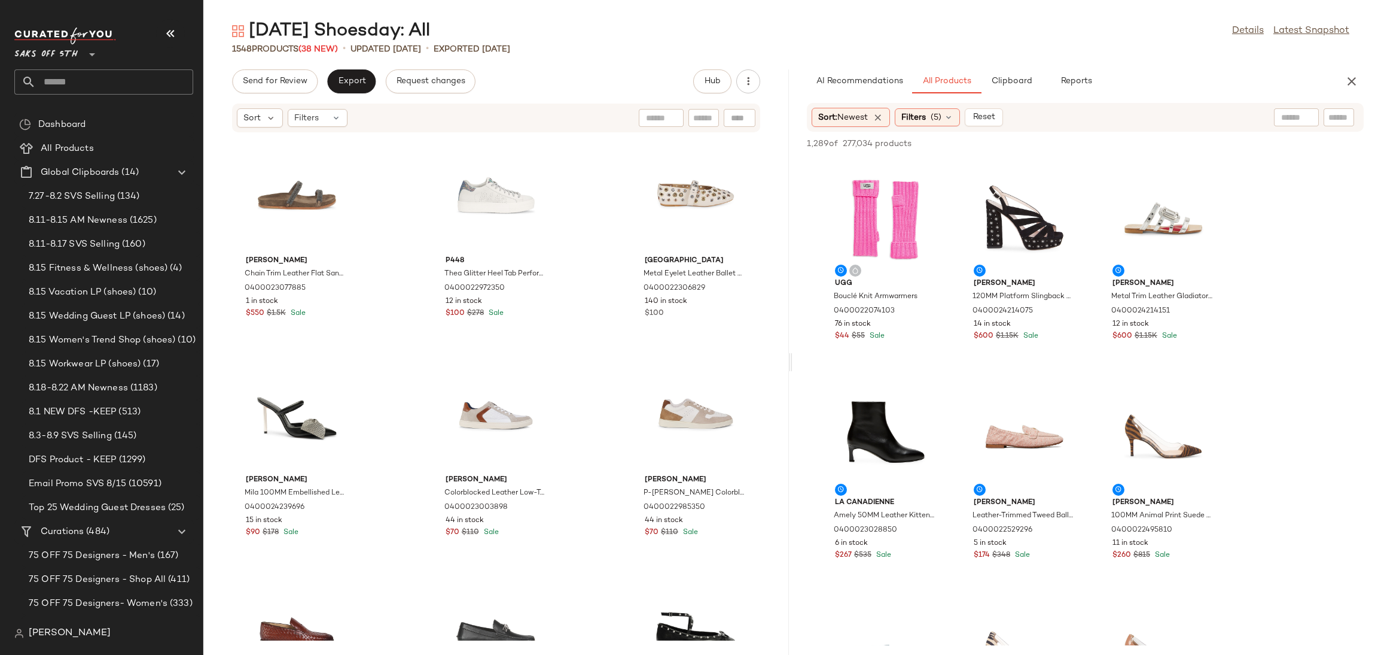
drag, startPoint x: 792, startPoint y: 357, endPoint x: 854, endPoint y: 345, distance: 63.5
click at [854, 345] on div "Tuesday Shoesday: All Details Latest Snapshot 1548 Products (38 New) • updated …" at bounding box center [790, 336] width 1175 height 635
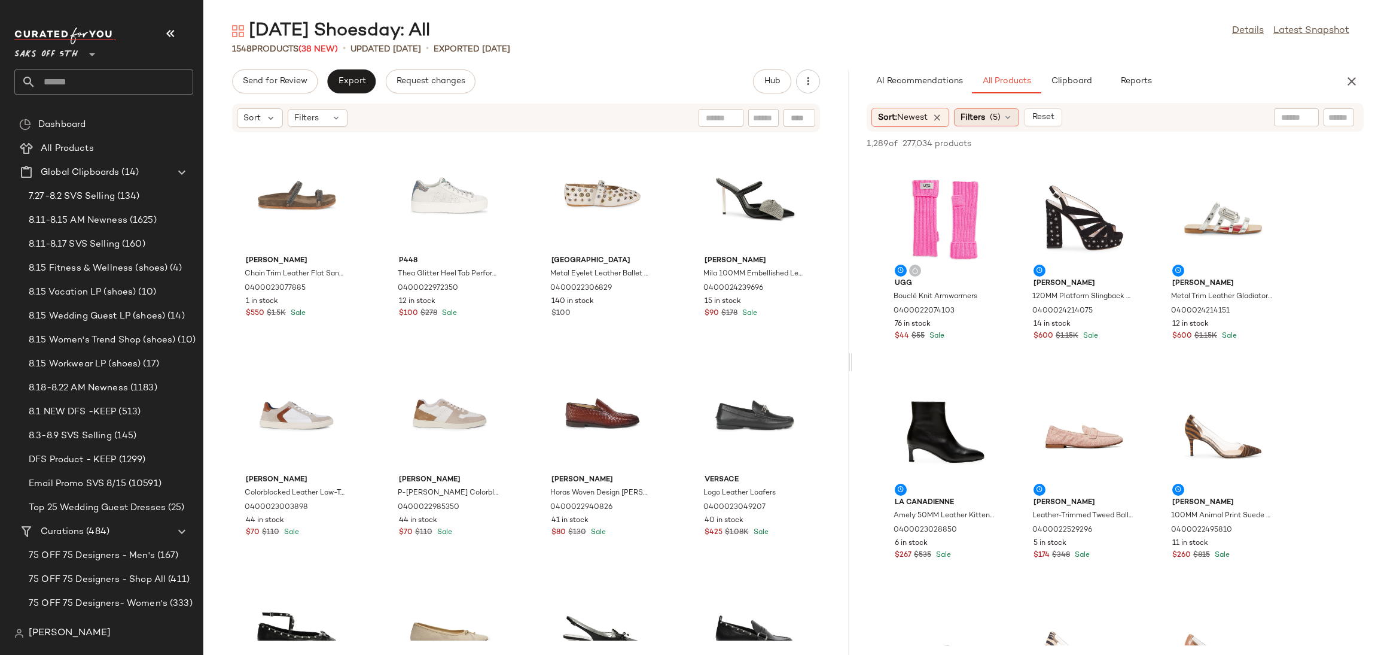
click at [978, 115] on span "Filters" at bounding box center [973, 117] width 25 height 13
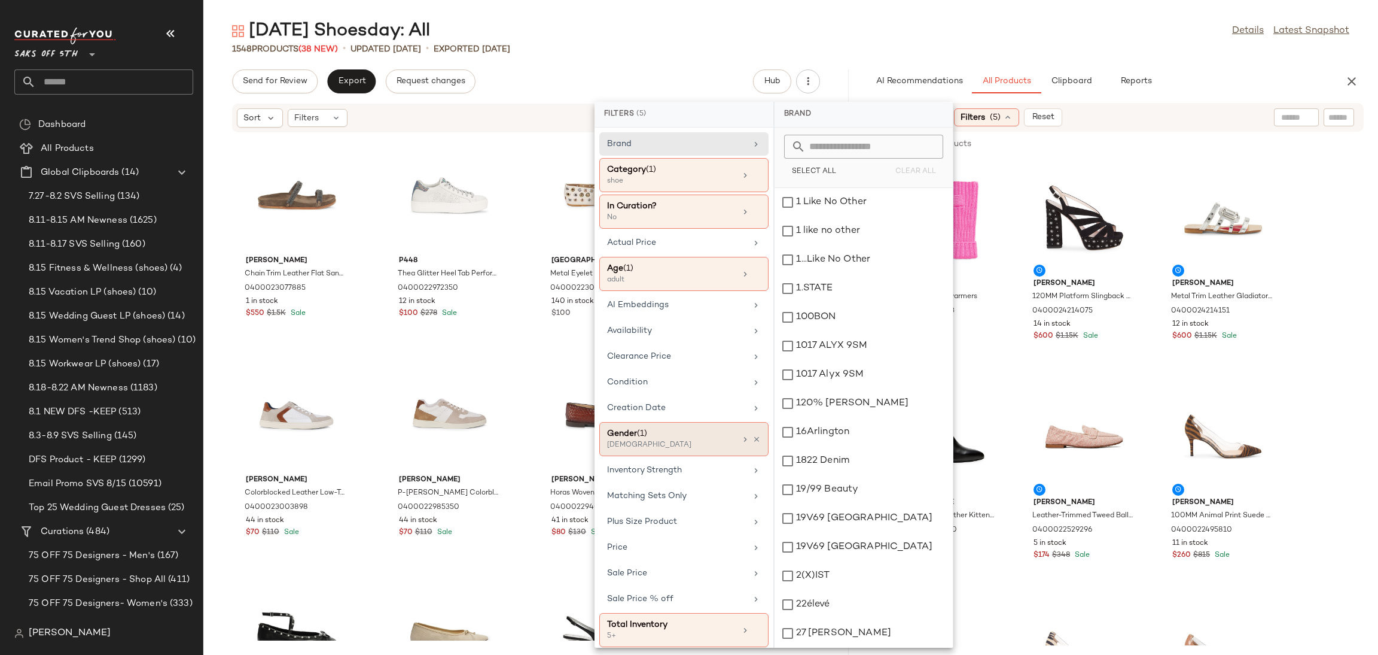
click at [655, 453] on div "Gender (1) [DEMOGRAPHIC_DATA]" at bounding box center [683, 439] width 169 height 34
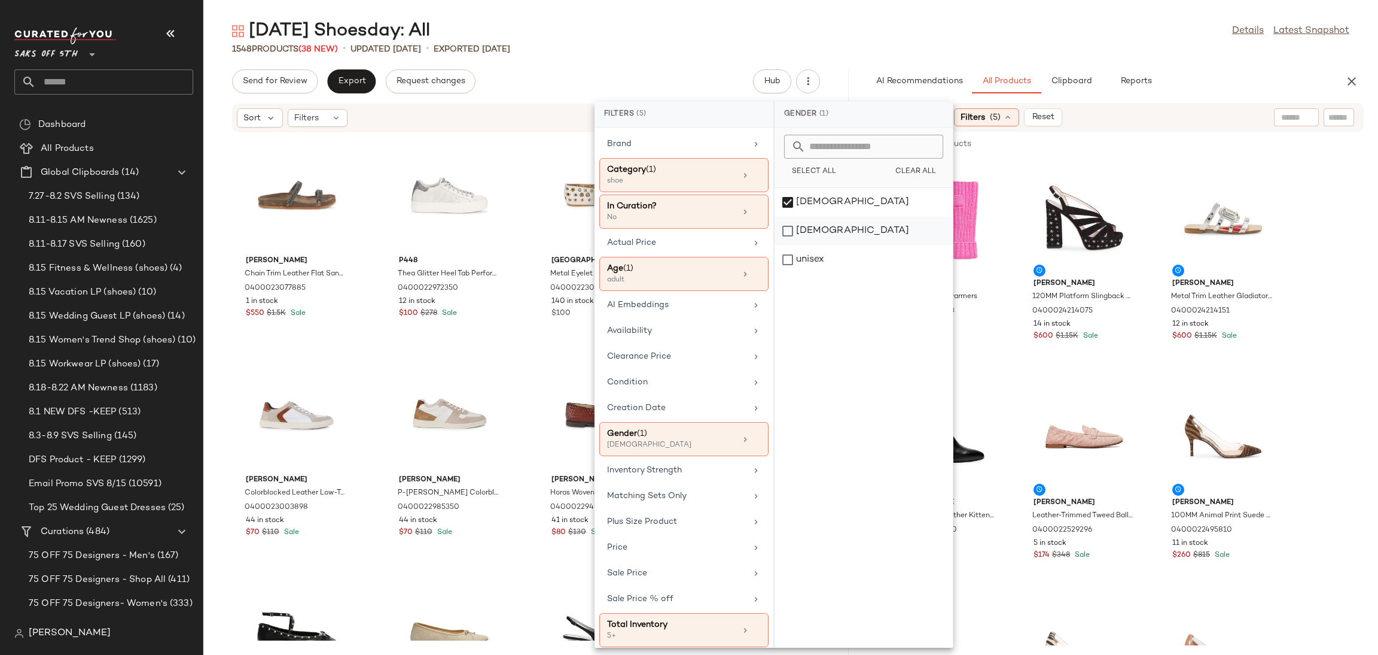
click at [789, 245] on div "[DEMOGRAPHIC_DATA]" at bounding box center [864, 259] width 178 height 29
click at [789, 217] on div "[DEMOGRAPHIC_DATA]" at bounding box center [864, 231] width 178 height 29
click at [897, 33] on div "[DATE] Shoesday: All Details Latest Snapshot" at bounding box center [790, 31] width 1175 height 24
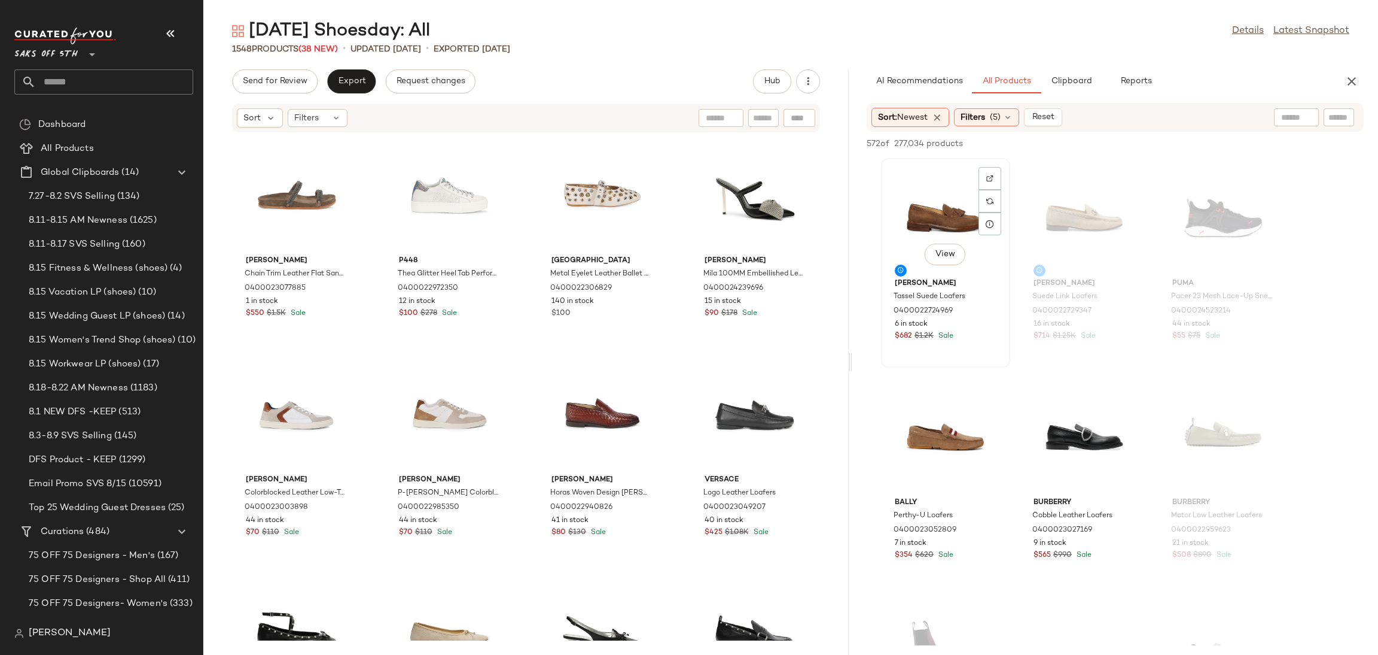
click at [920, 232] on div "View" at bounding box center [945, 217] width 121 height 111
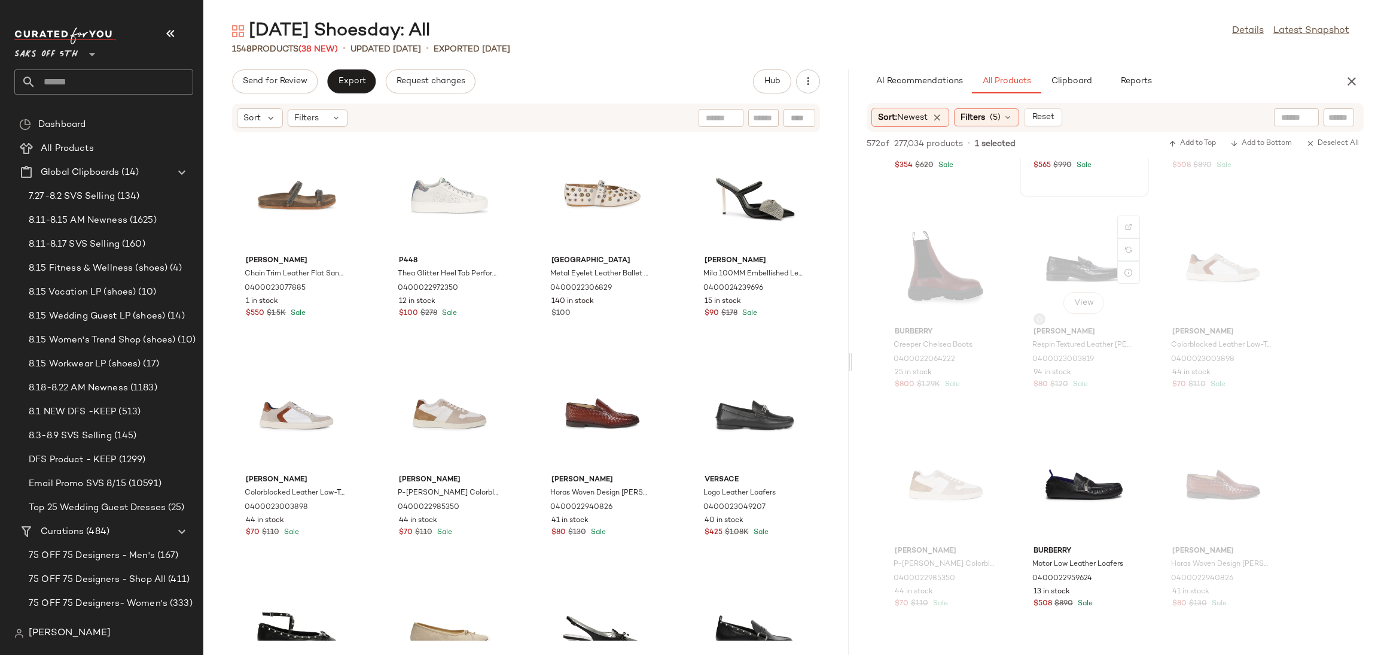
scroll to position [390, 0]
click at [1064, 482] on div "View" at bounding box center [1084, 484] width 121 height 111
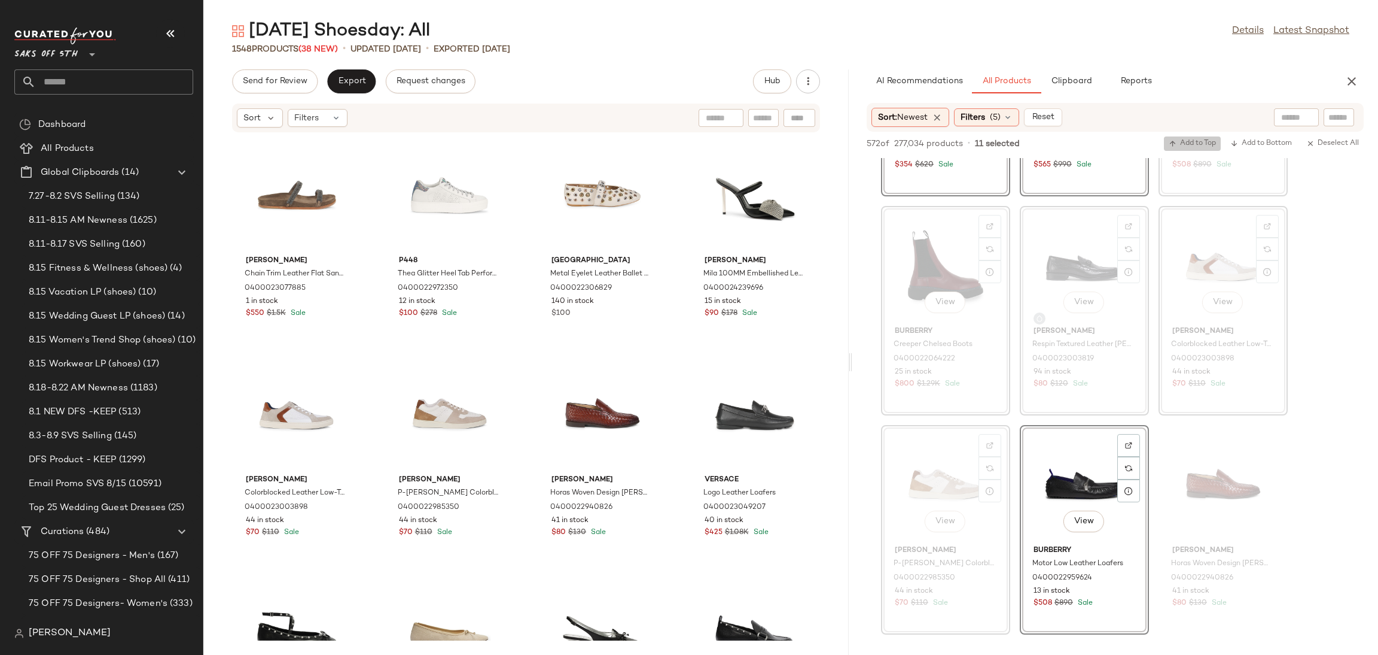
click at [1182, 147] on span "Add to Top" at bounding box center [1192, 143] width 47 height 8
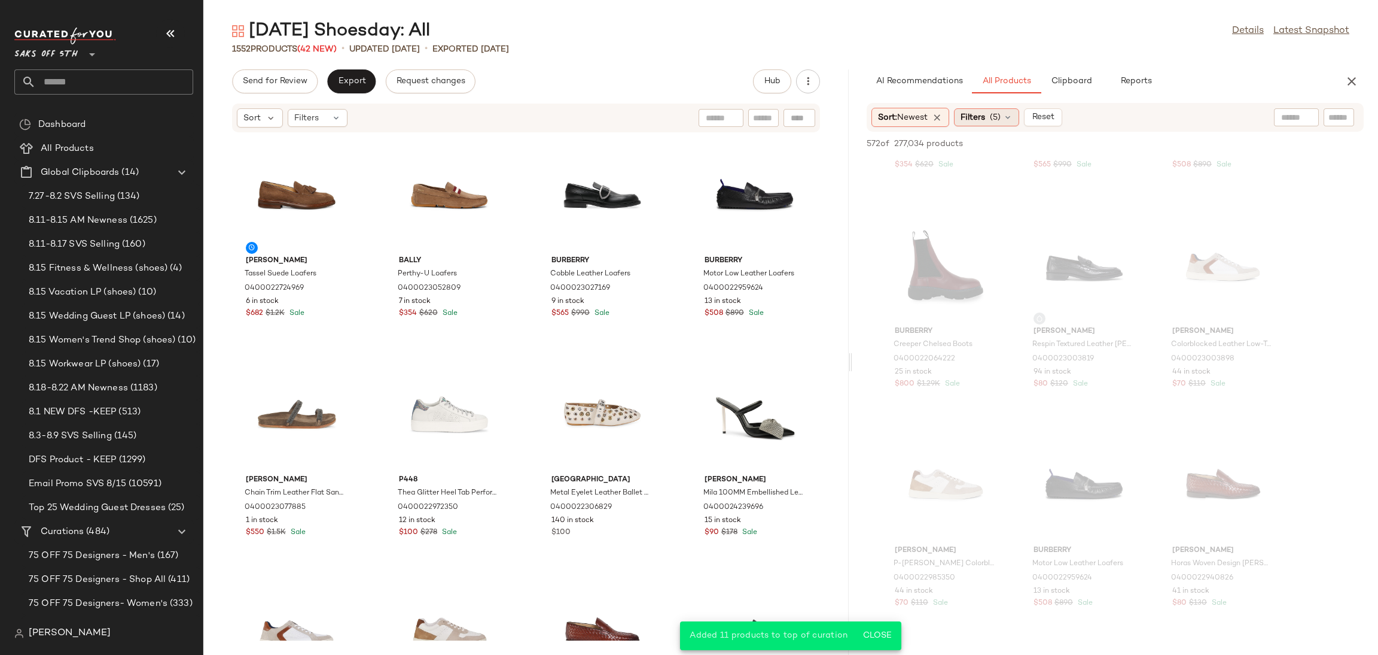
click at [985, 112] on span "Filters" at bounding box center [973, 117] width 25 height 13
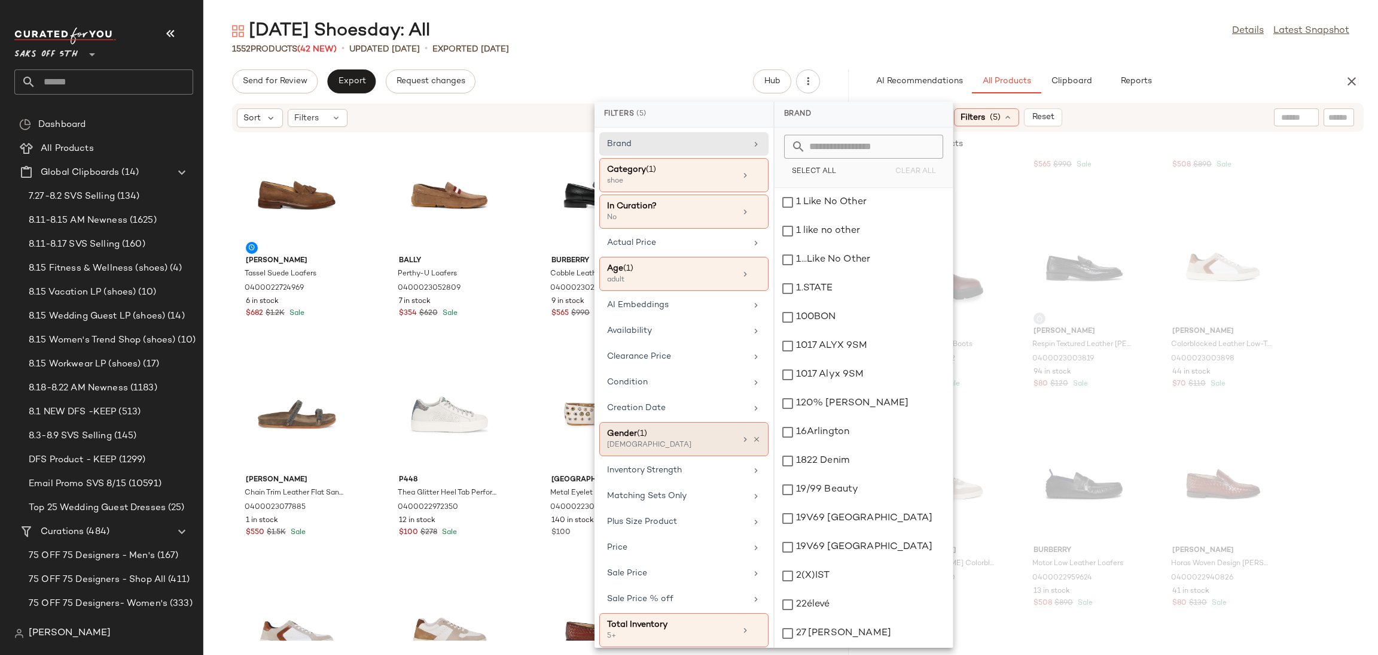
click at [652, 436] on div "Gender (1)" at bounding box center [671, 433] width 129 height 13
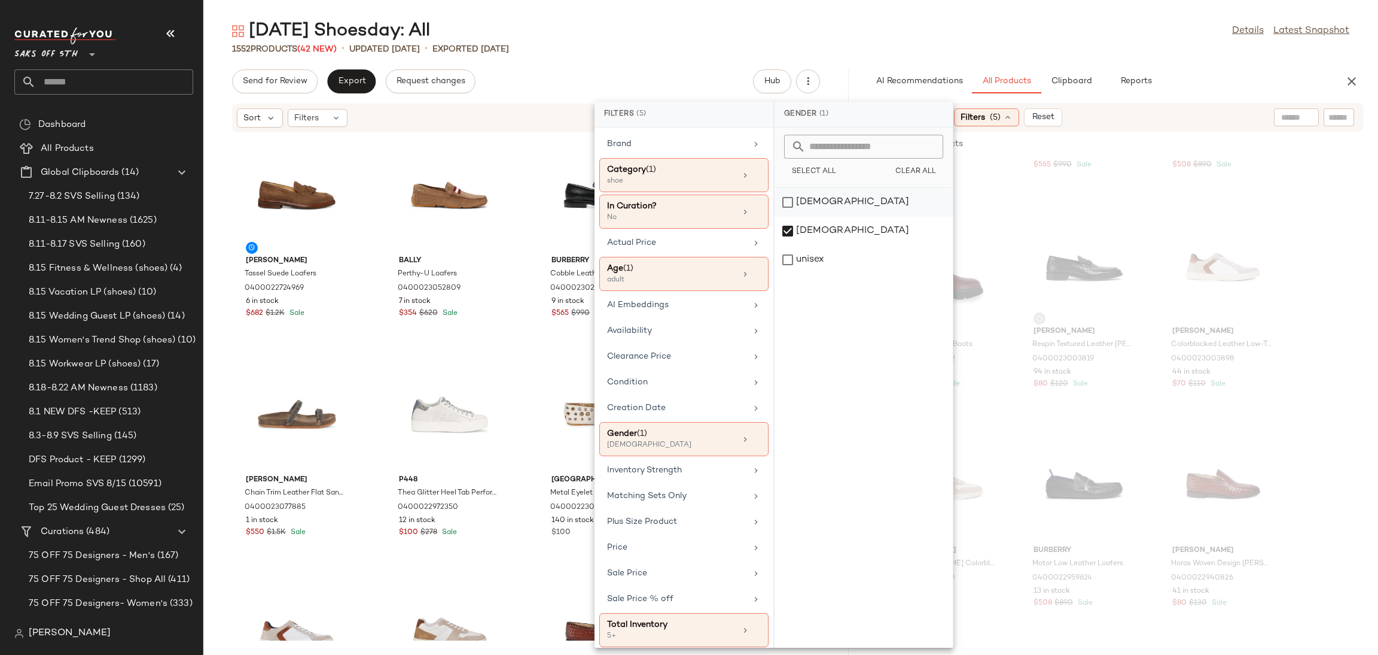
click at [795, 217] on div "[DEMOGRAPHIC_DATA]" at bounding box center [864, 231] width 178 height 29
click at [792, 245] on div "male" at bounding box center [864, 259] width 178 height 29
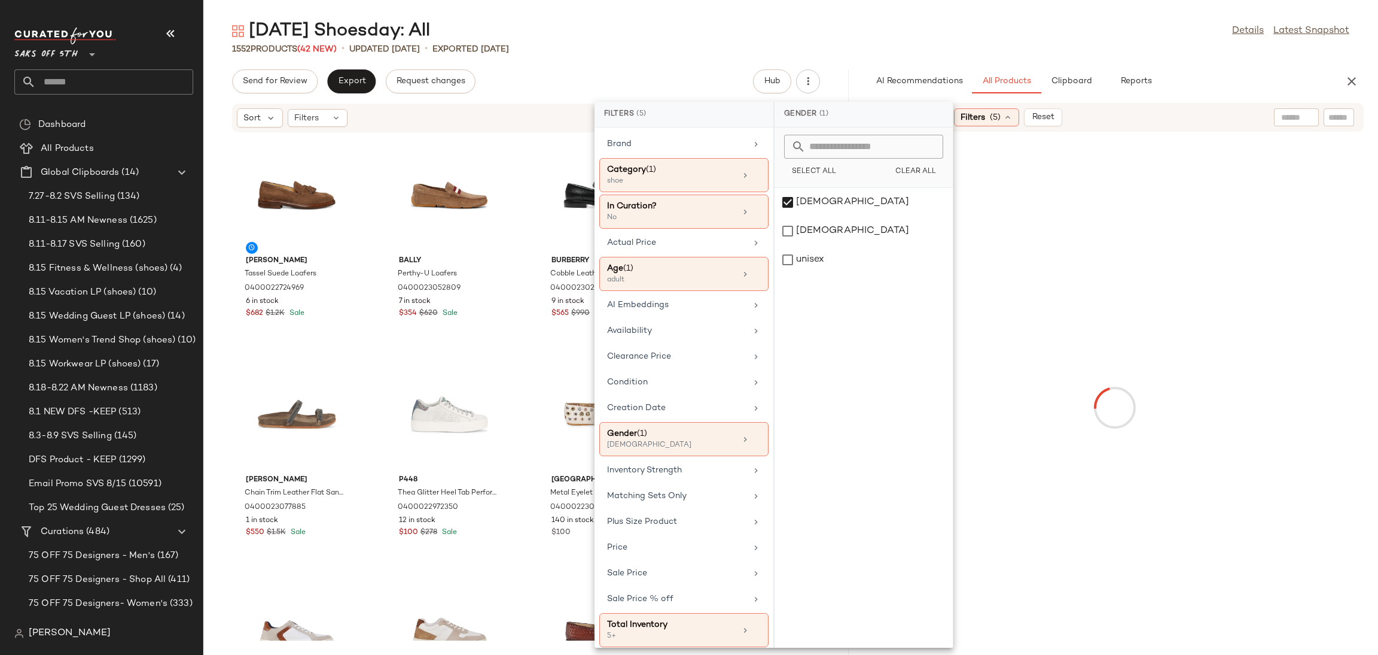
click at [888, 31] on div "Tuesday Shoesday: All Details Latest Snapshot" at bounding box center [790, 31] width 1175 height 24
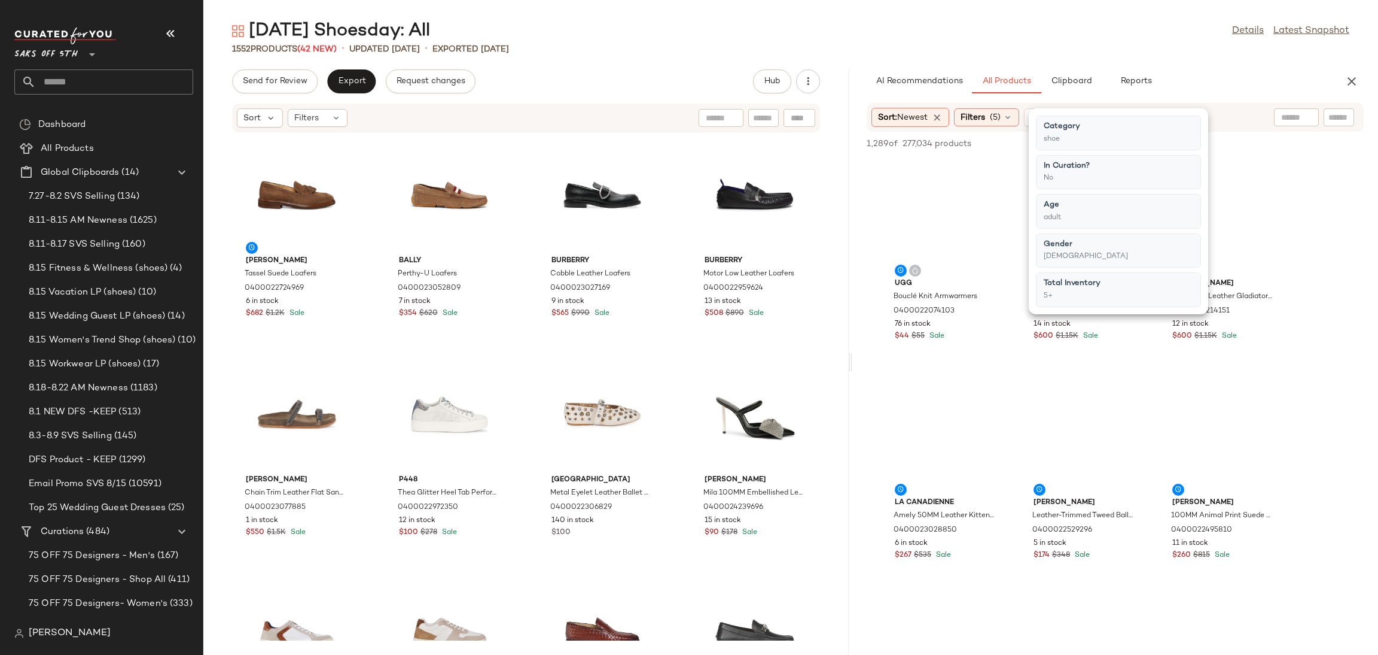
click at [888, 31] on div "Tuesday Shoesday: All Details Latest Snapshot" at bounding box center [790, 31] width 1175 height 24
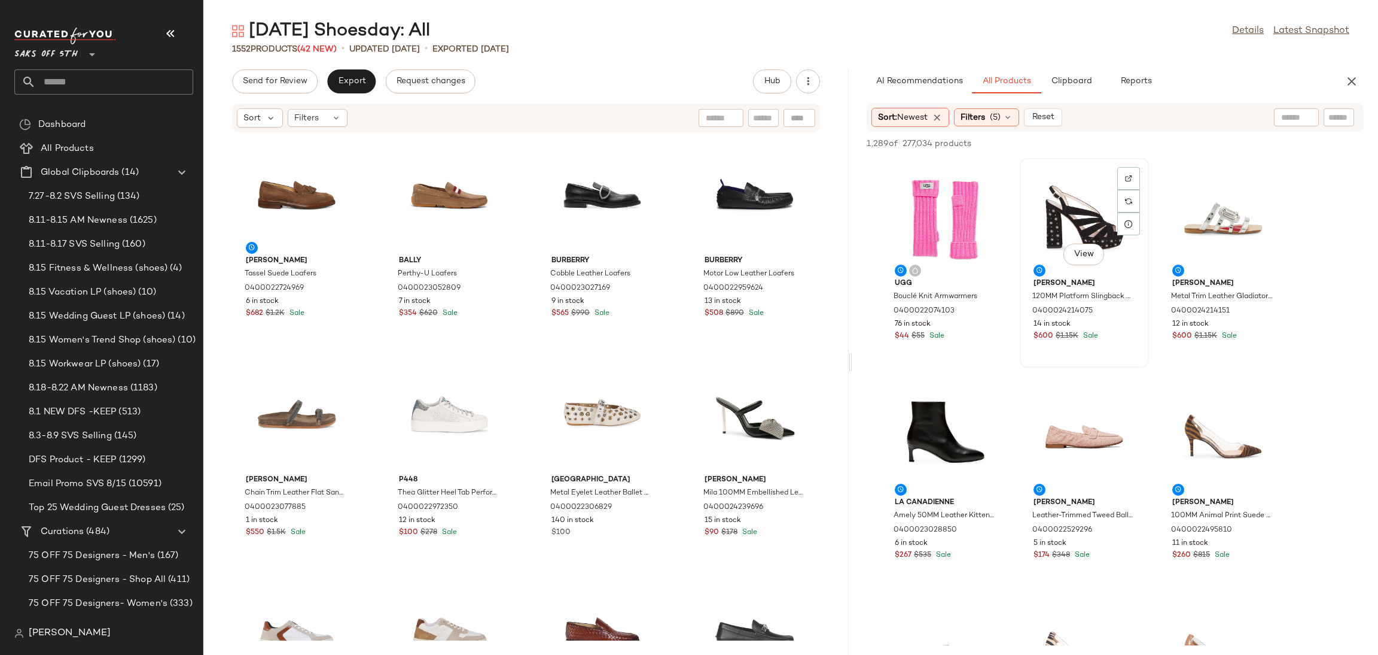
click at [1073, 209] on div "View" at bounding box center [1084, 217] width 121 height 111
click at [1082, 417] on div "View" at bounding box center [1084, 436] width 121 height 111
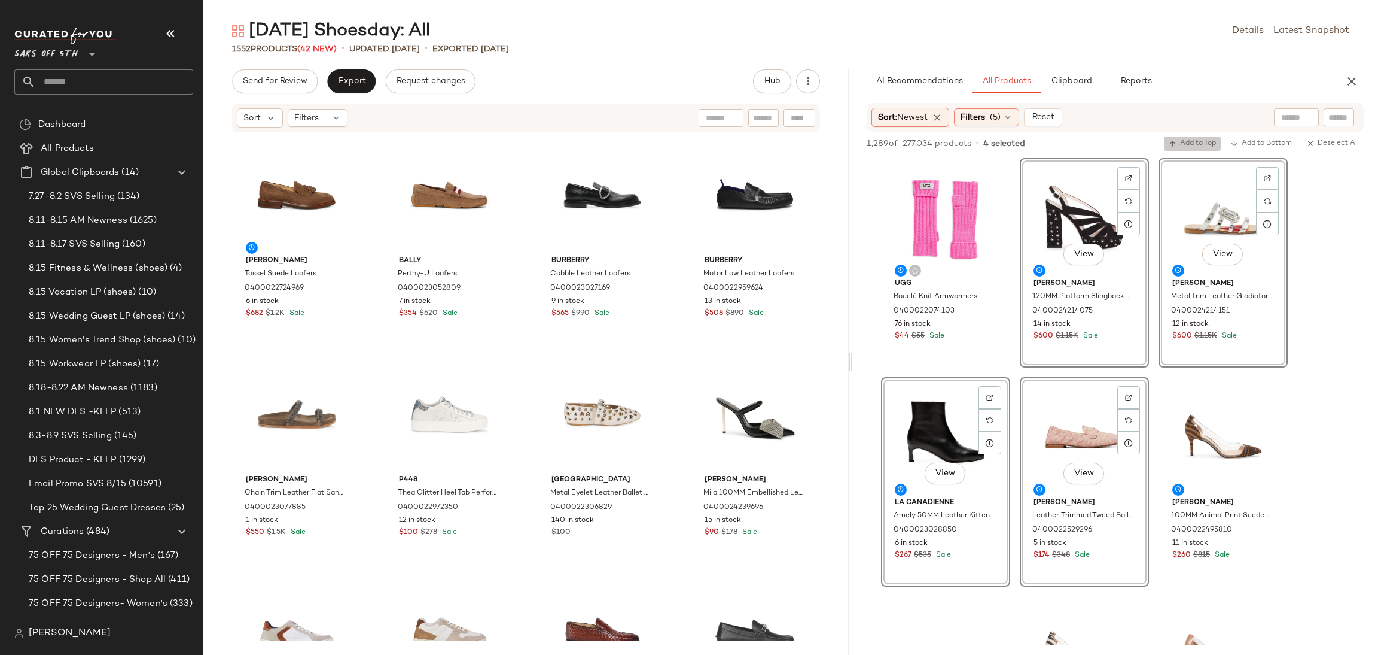
click at [1202, 139] on span "Add to Top" at bounding box center [1192, 143] width 47 height 8
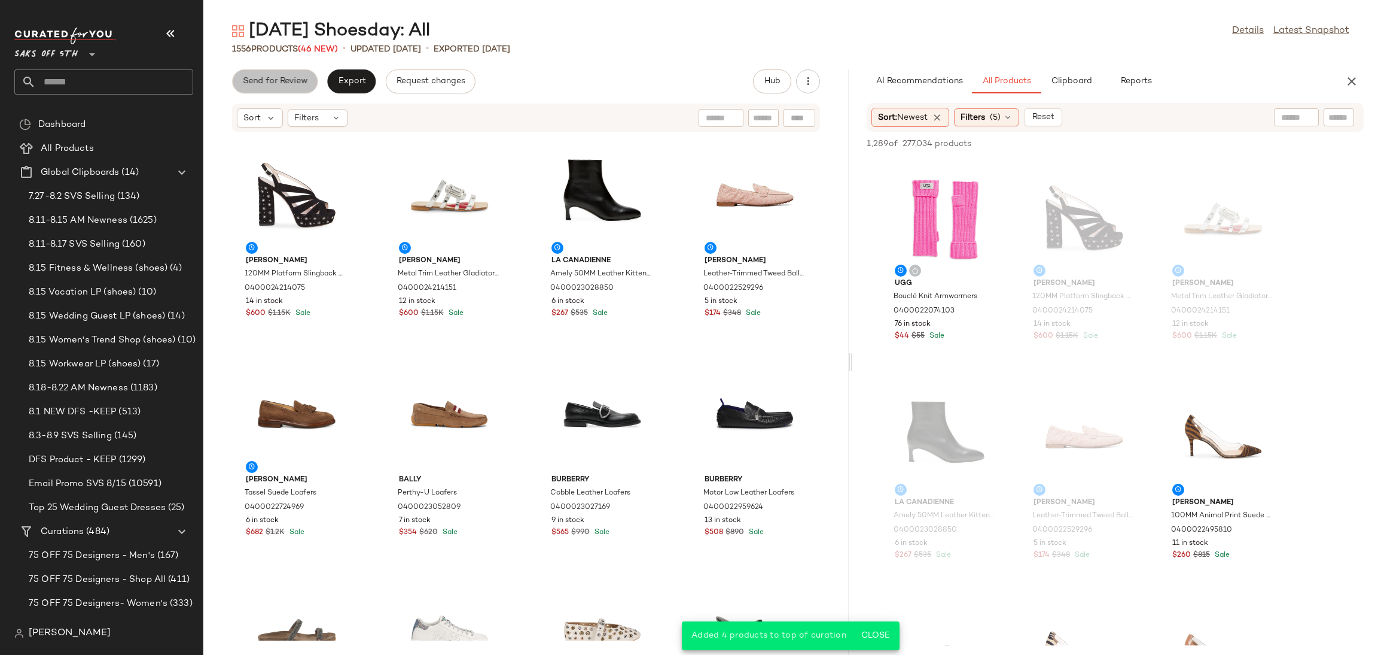
click at [261, 80] on span "Send for Review" at bounding box center [274, 82] width 65 height 10
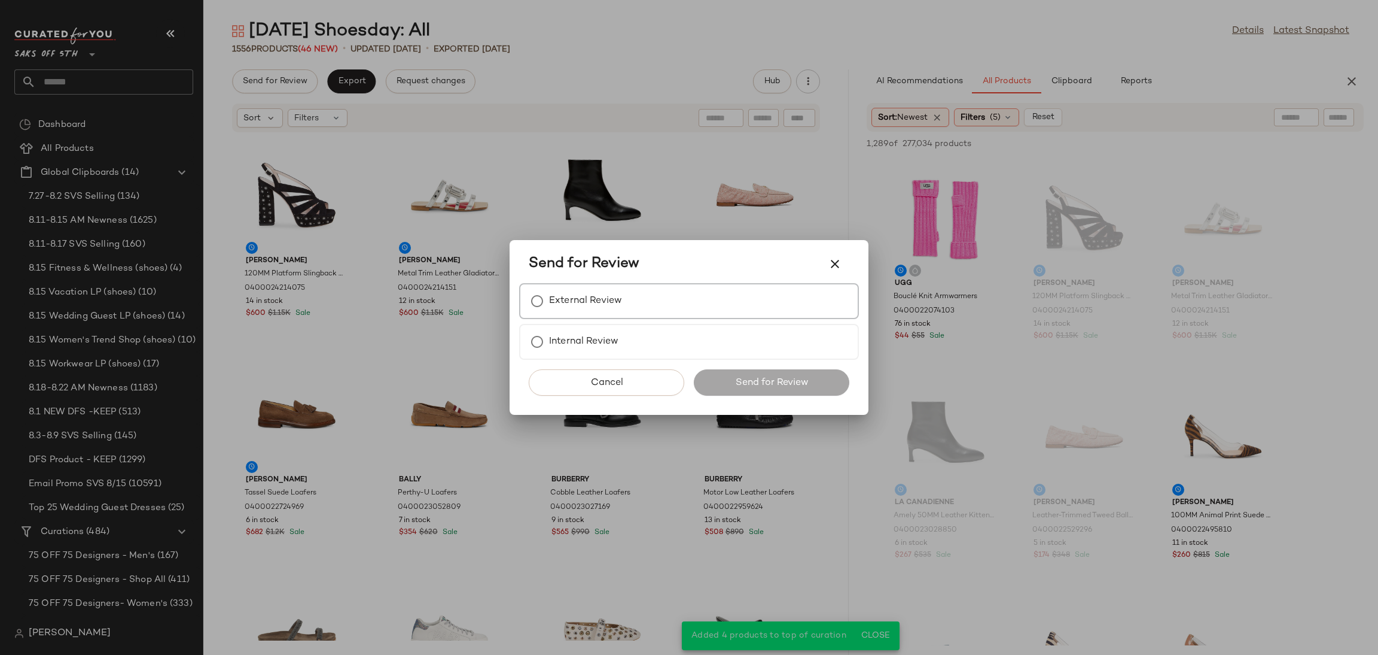
click at [570, 290] on label "External Review" at bounding box center [585, 301] width 73 height 24
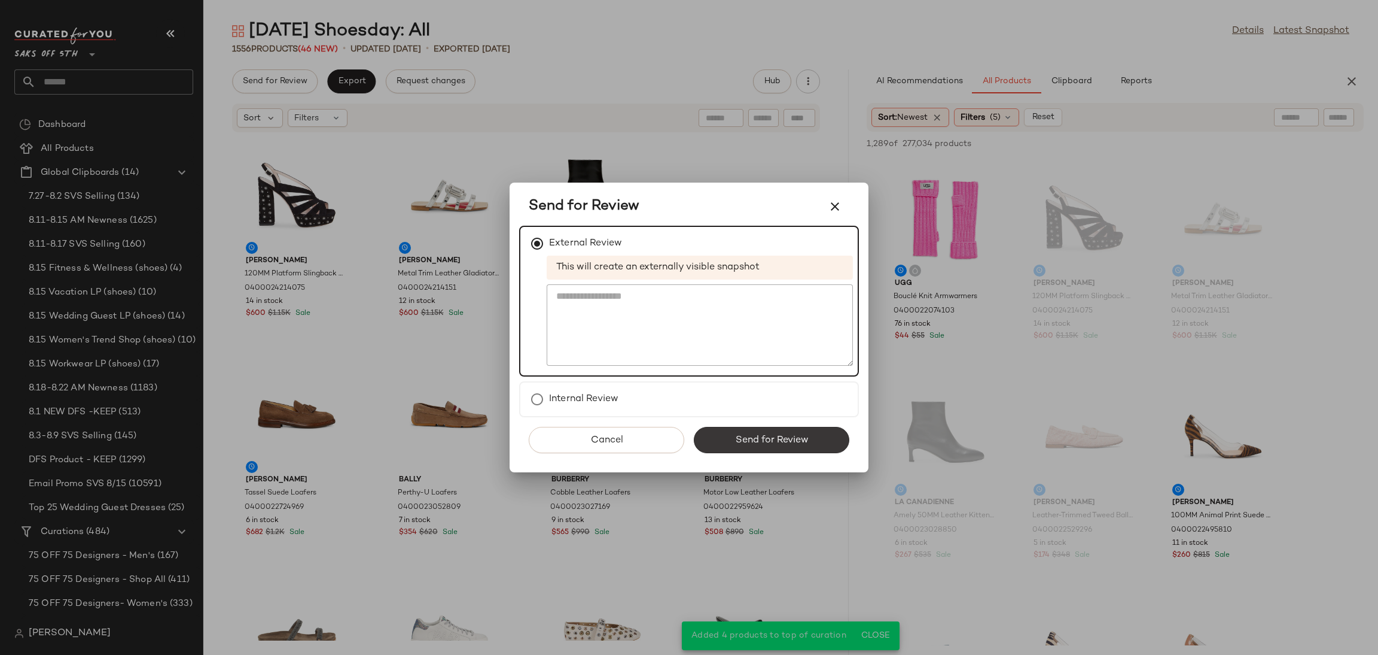
click at [747, 441] on span "Send for Review" at bounding box center [772, 439] width 74 height 11
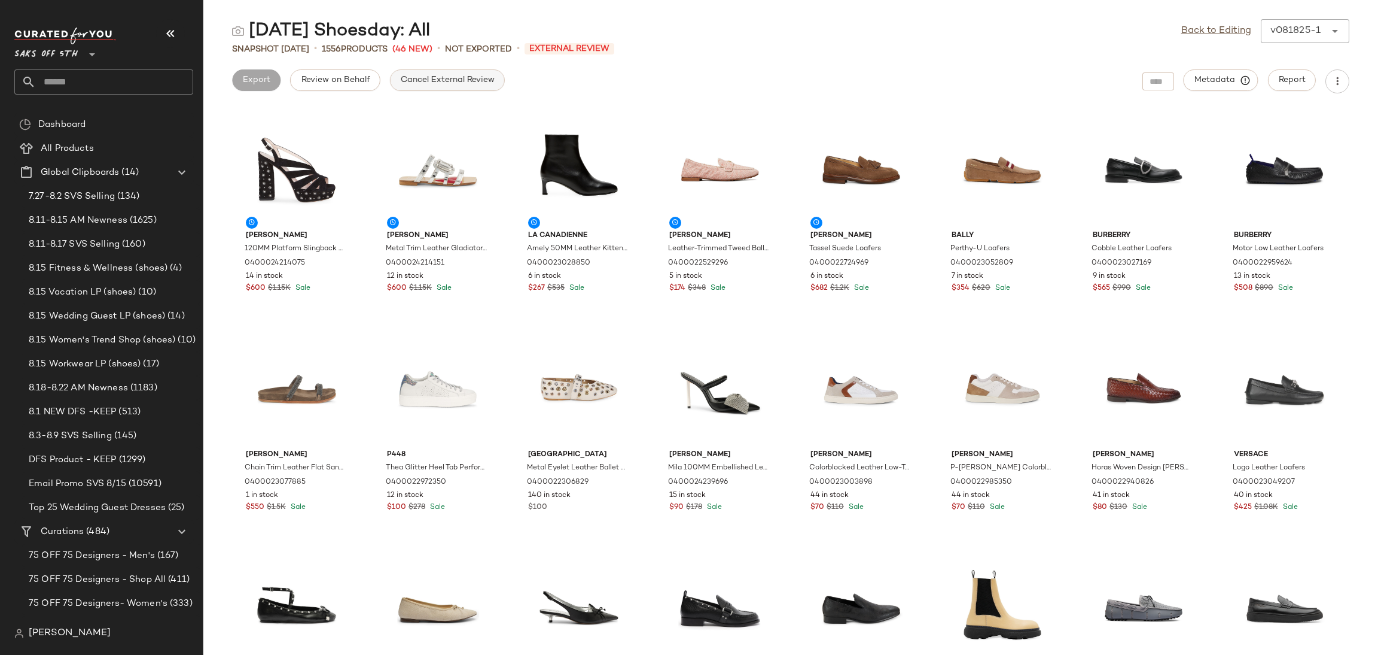
click at [484, 72] on button "Cancel External Review" at bounding box center [447, 80] width 115 height 22
click at [1186, 28] on link "Back to Editing" at bounding box center [1217, 31] width 70 height 14
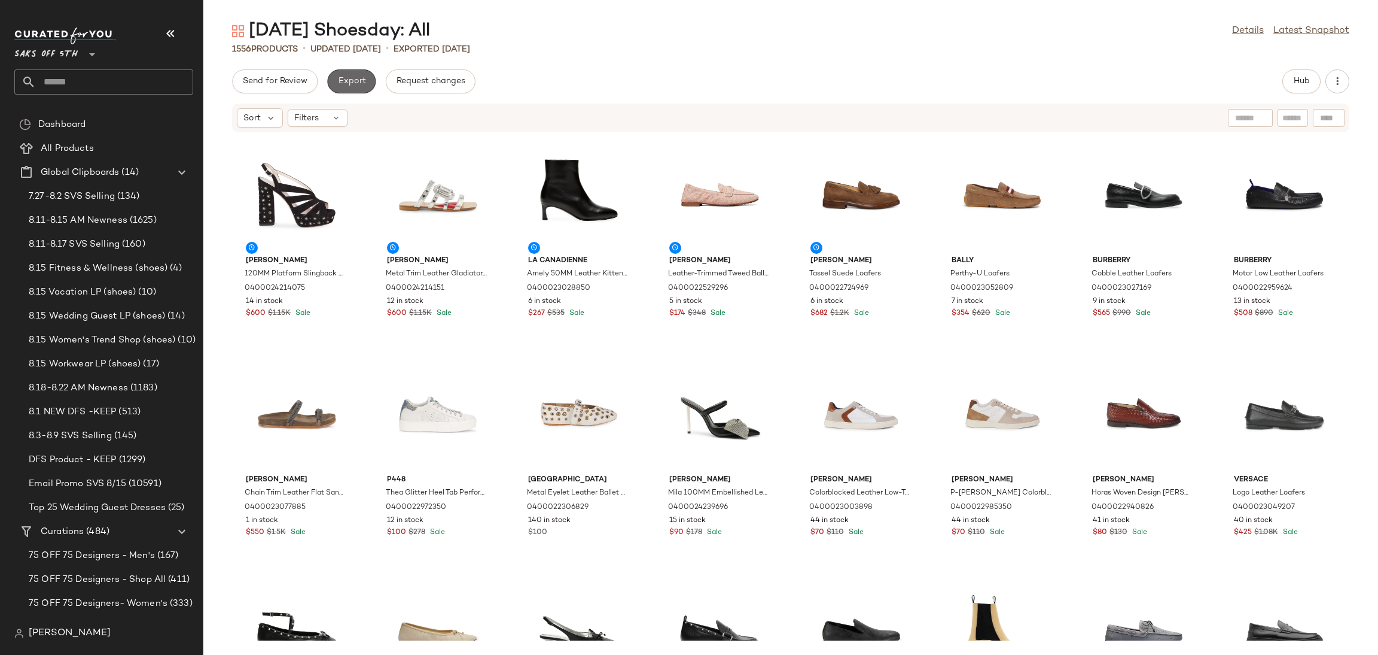
click at [354, 69] on button "Export" at bounding box center [351, 81] width 48 height 24
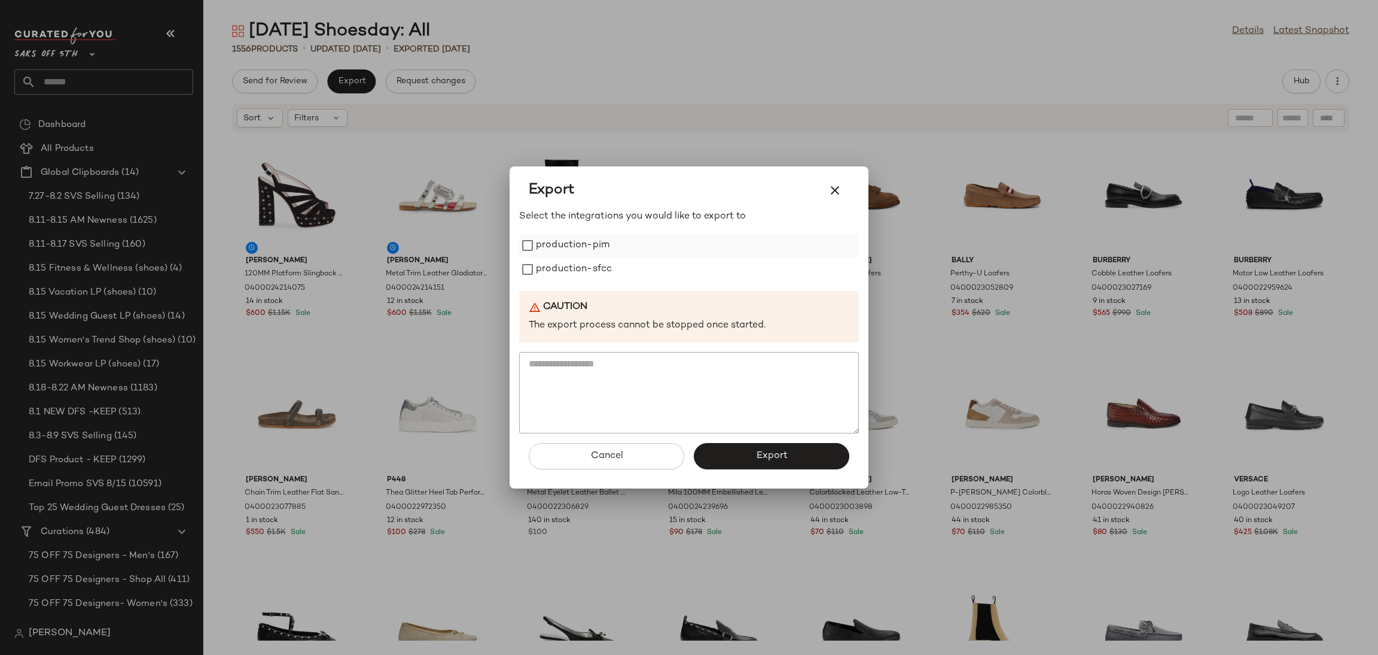
click at [548, 246] on label "production-pim" at bounding box center [573, 245] width 74 height 24
click at [557, 265] on label "production-sfcc" at bounding box center [574, 269] width 76 height 24
click at [756, 468] on button "Export" at bounding box center [772, 456] width 156 height 26
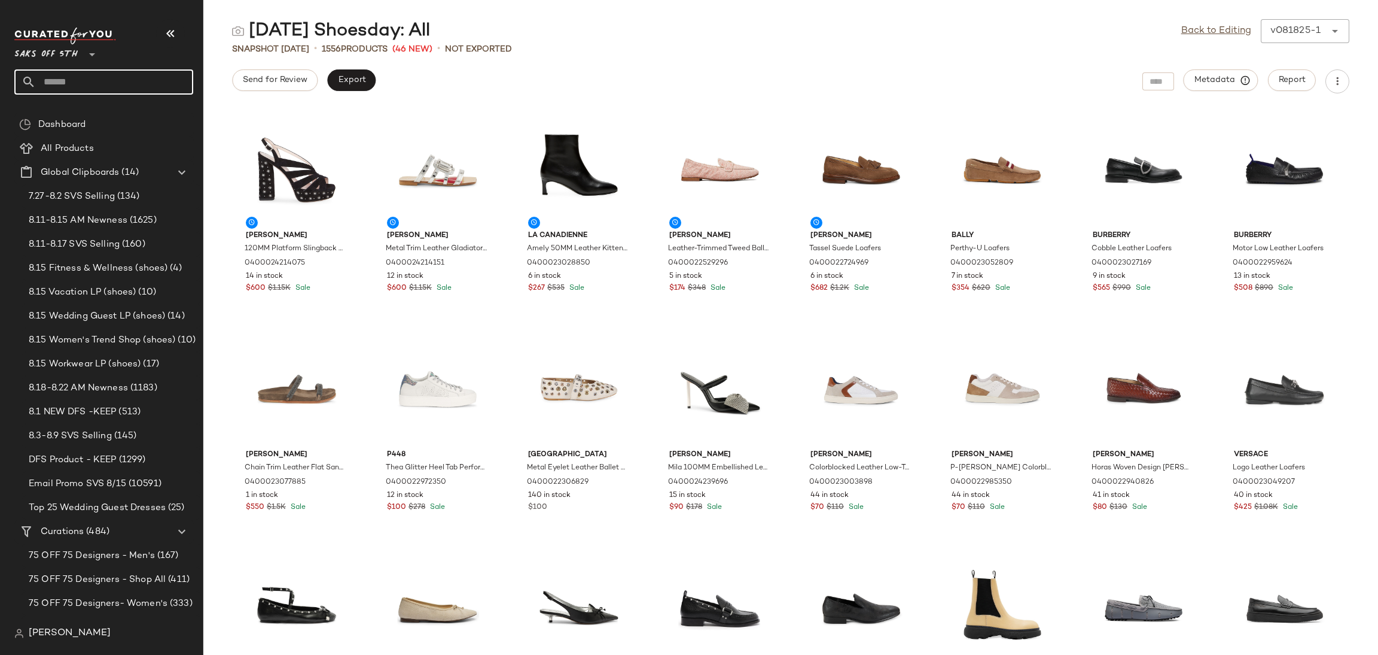
click at [133, 81] on input "text" at bounding box center [114, 81] width 157 height 25
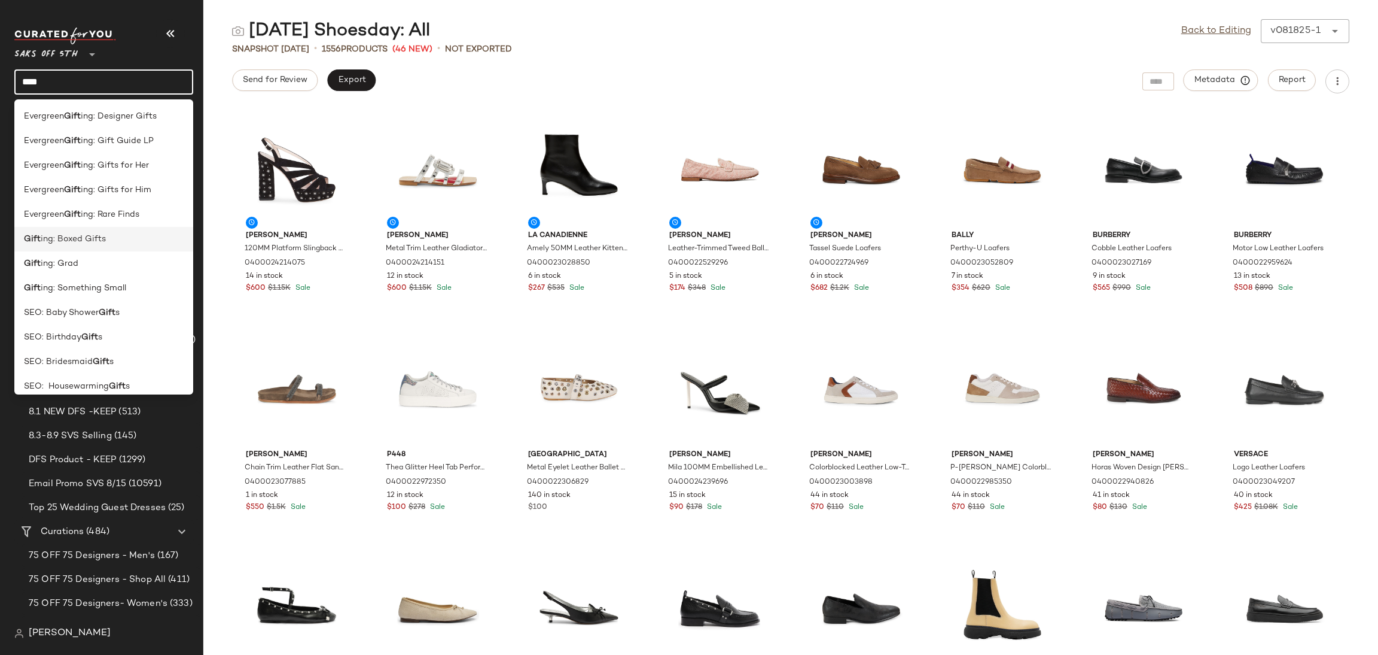
type input "****"
click at [116, 234] on div "Gift ing: Boxed Gifts" at bounding box center [104, 239] width 160 height 13
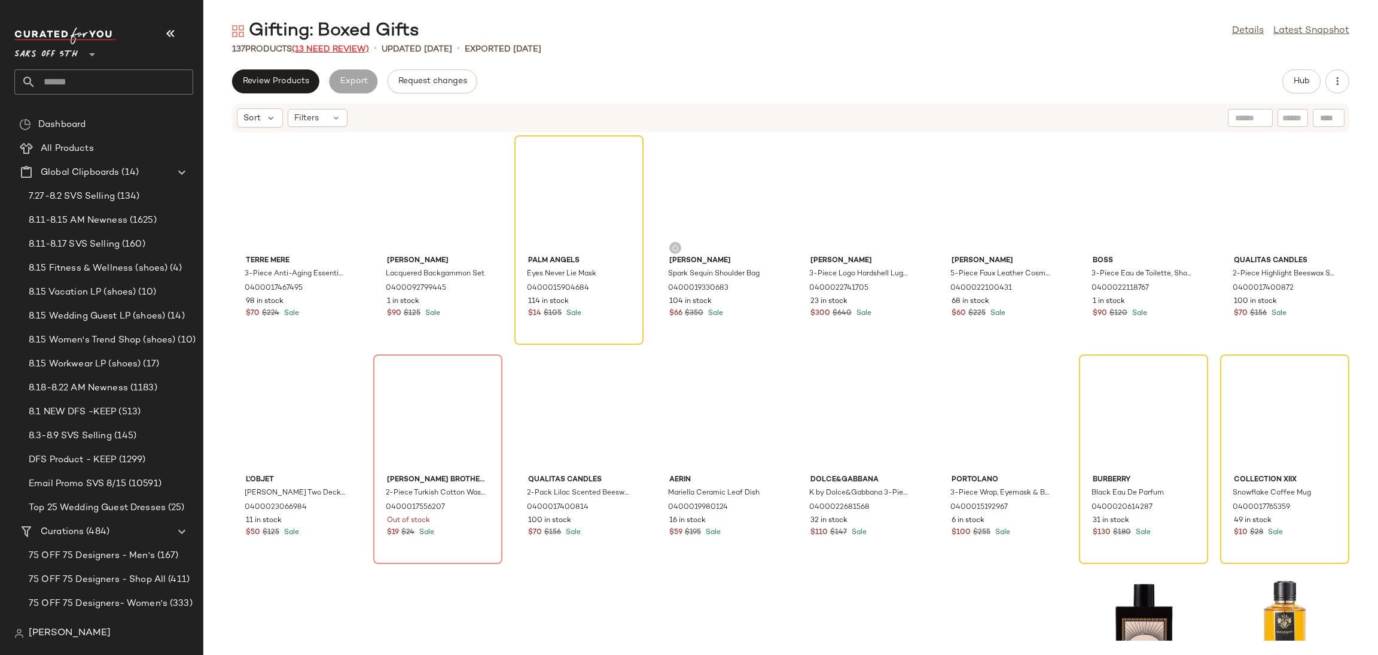
click at [357, 48] on span "(13 Need Review)" at bounding box center [330, 49] width 77 height 9
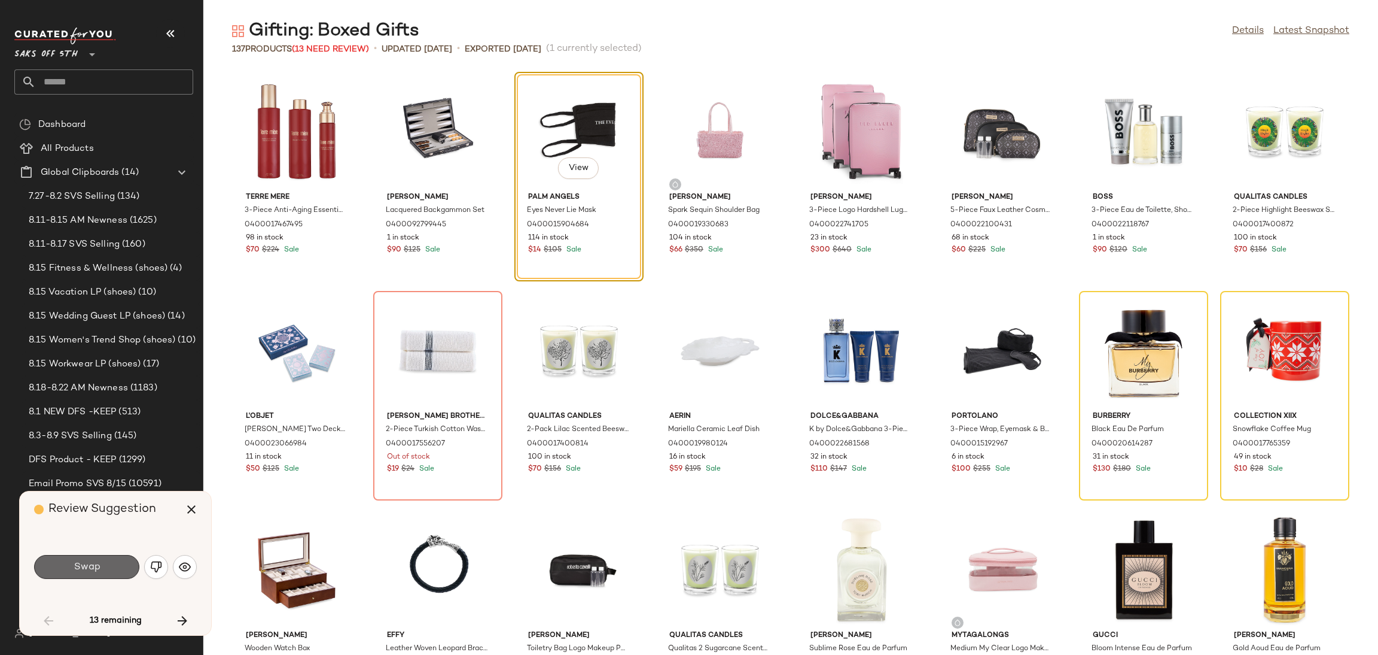
click at [63, 558] on button "Swap" at bounding box center [86, 567] width 105 height 24
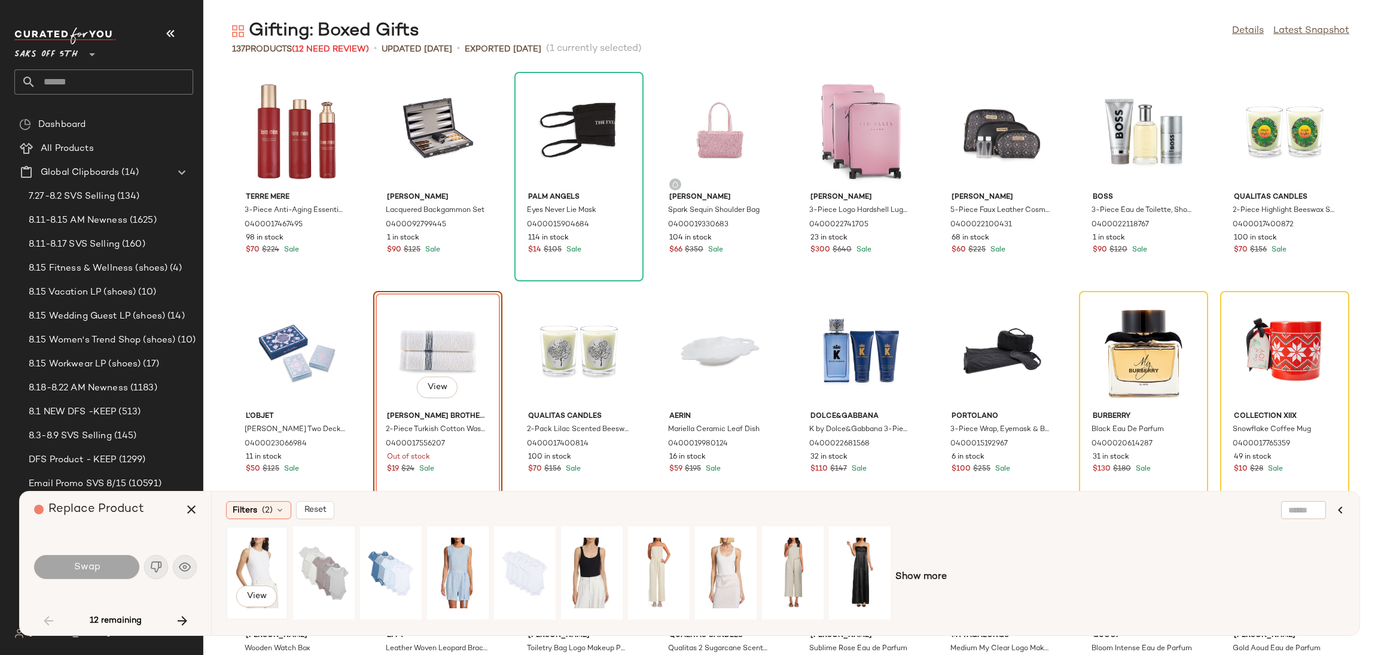
click at [261, 552] on div "View" at bounding box center [256, 572] width 53 height 85
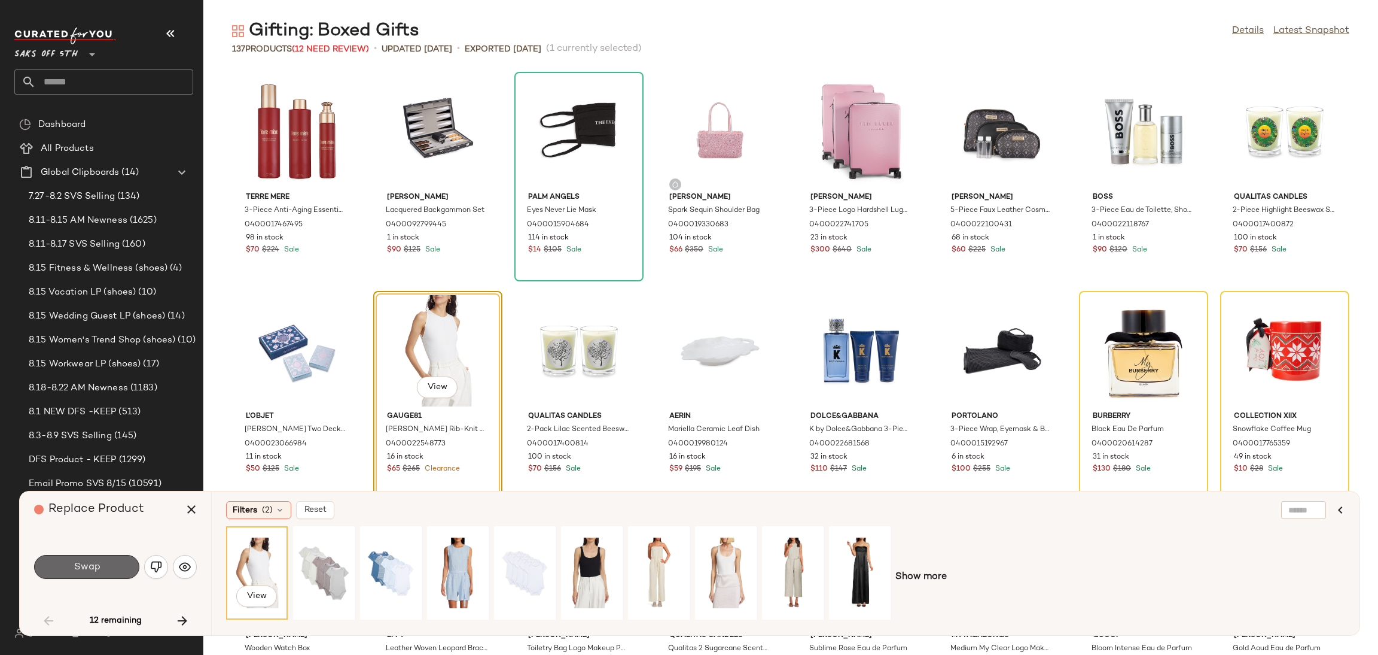
click at [118, 567] on button "Swap" at bounding box center [86, 567] width 105 height 24
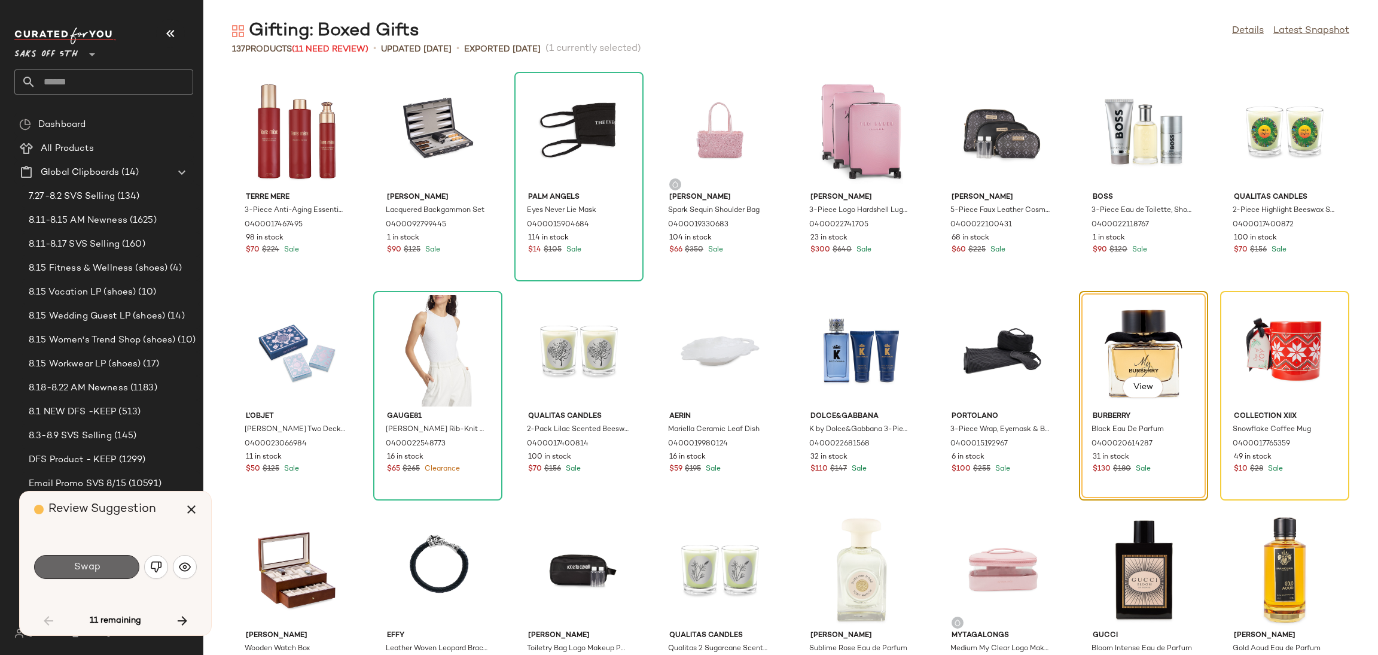
click at [120, 567] on button "Swap" at bounding box center [86, 567] width 105 height 24
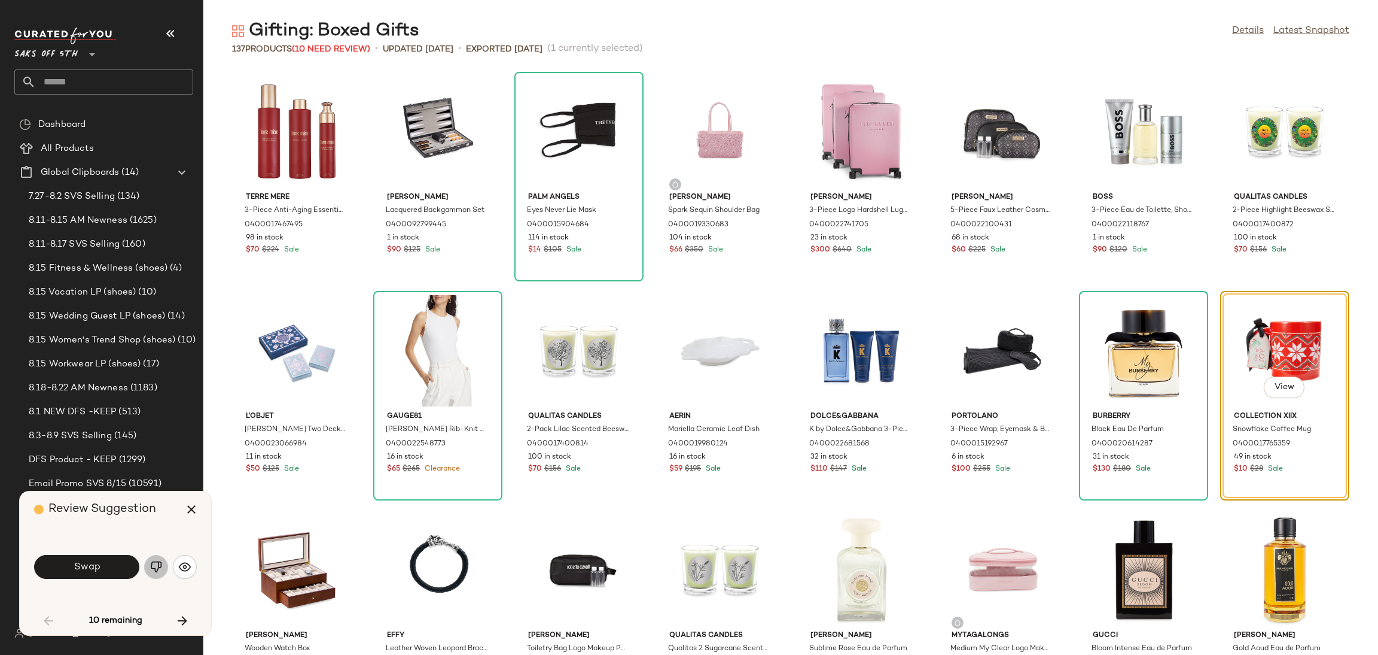
click at [150, 559] on button "button" at bounding box center [156, 567] width 24 height 24
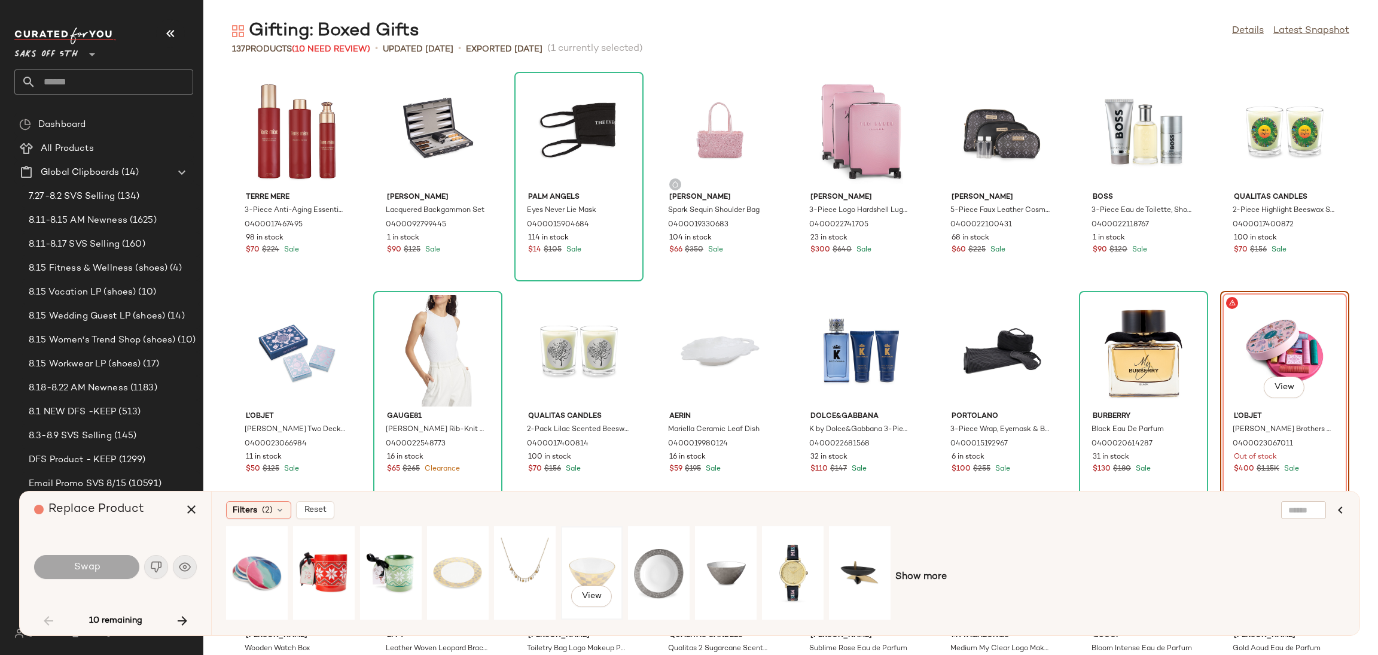
click at [577, 550] on div "View" at bounding box center [591, 572] width 53 height 85
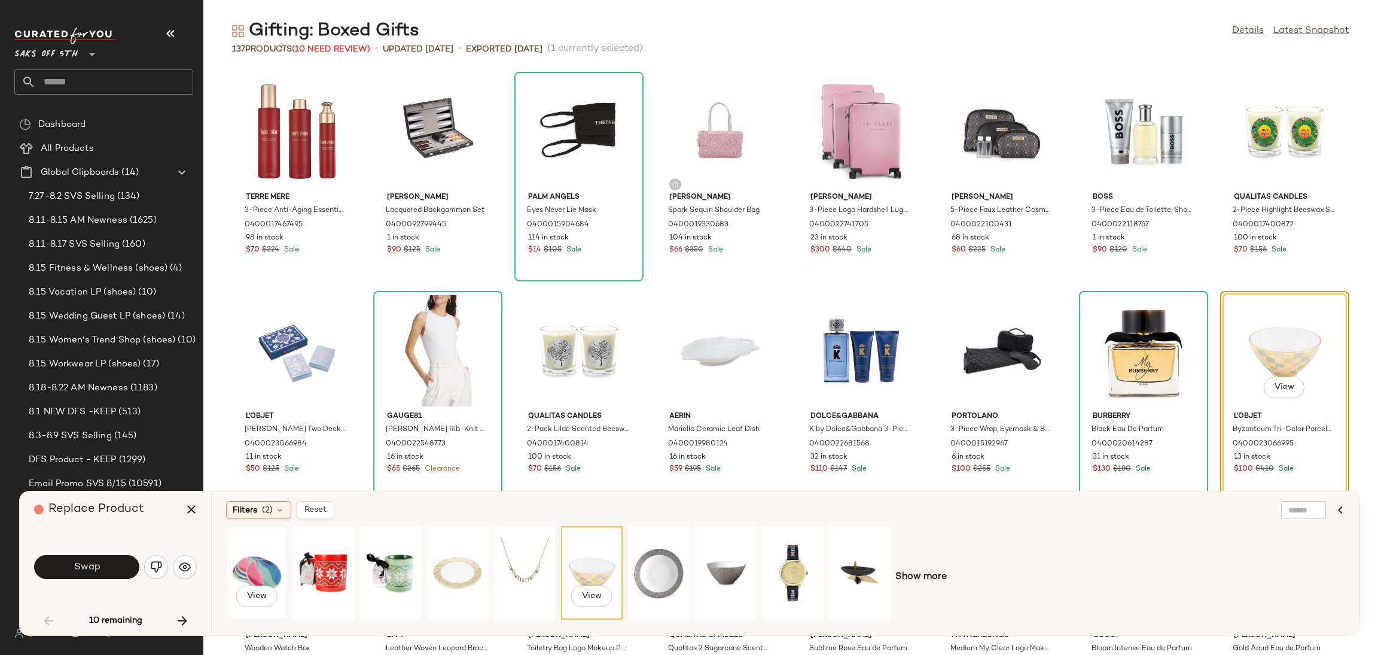
click at [245, 568] on div "View" at bounding box center [256, 572] width 53 height 85
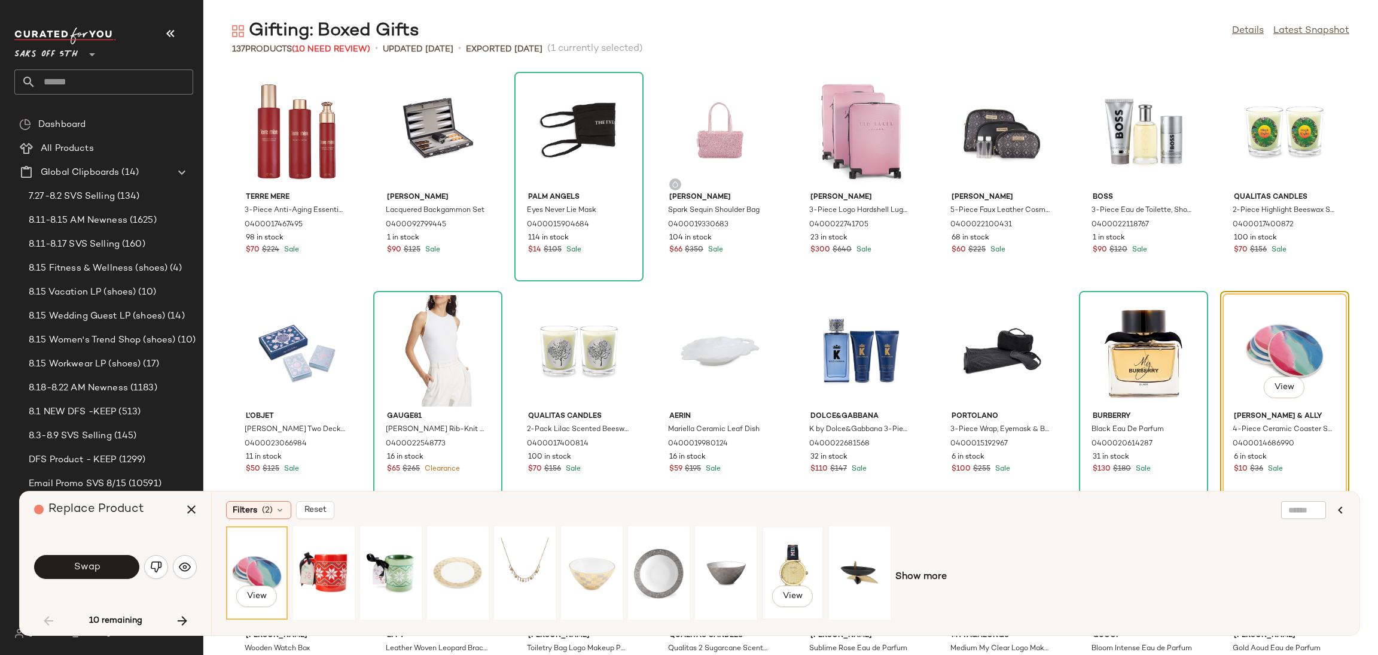
click at [778, 557] on div "View" at bounding box center [792, 572] width 53 height 85
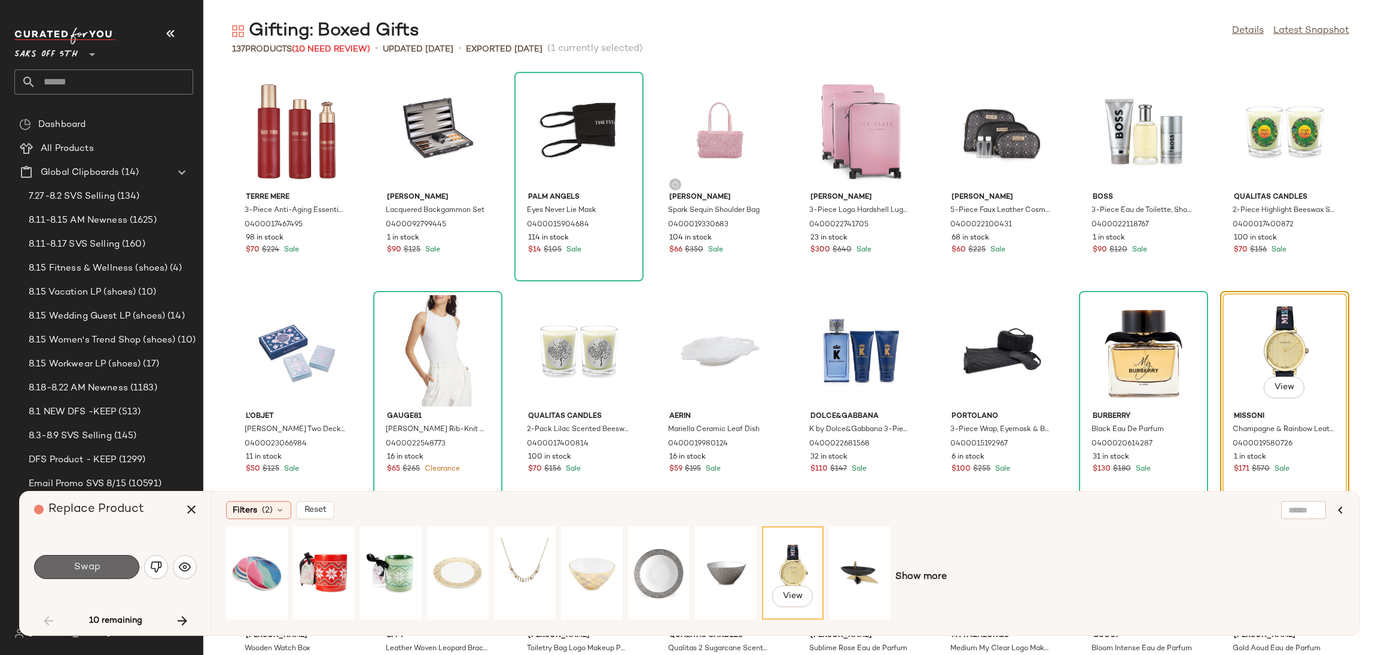
click at [120, 562] on button "Swap" at bounding box center [86, 567] width 105 height 24
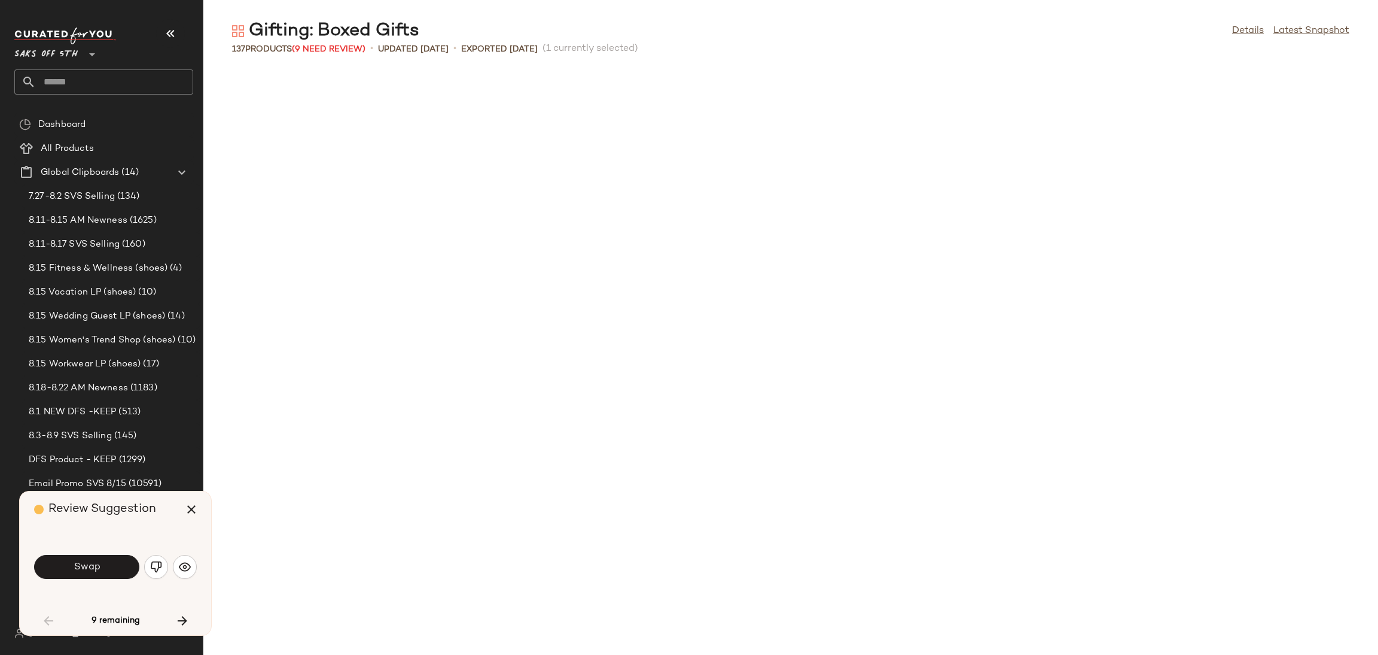
scroll to position [667, 0]
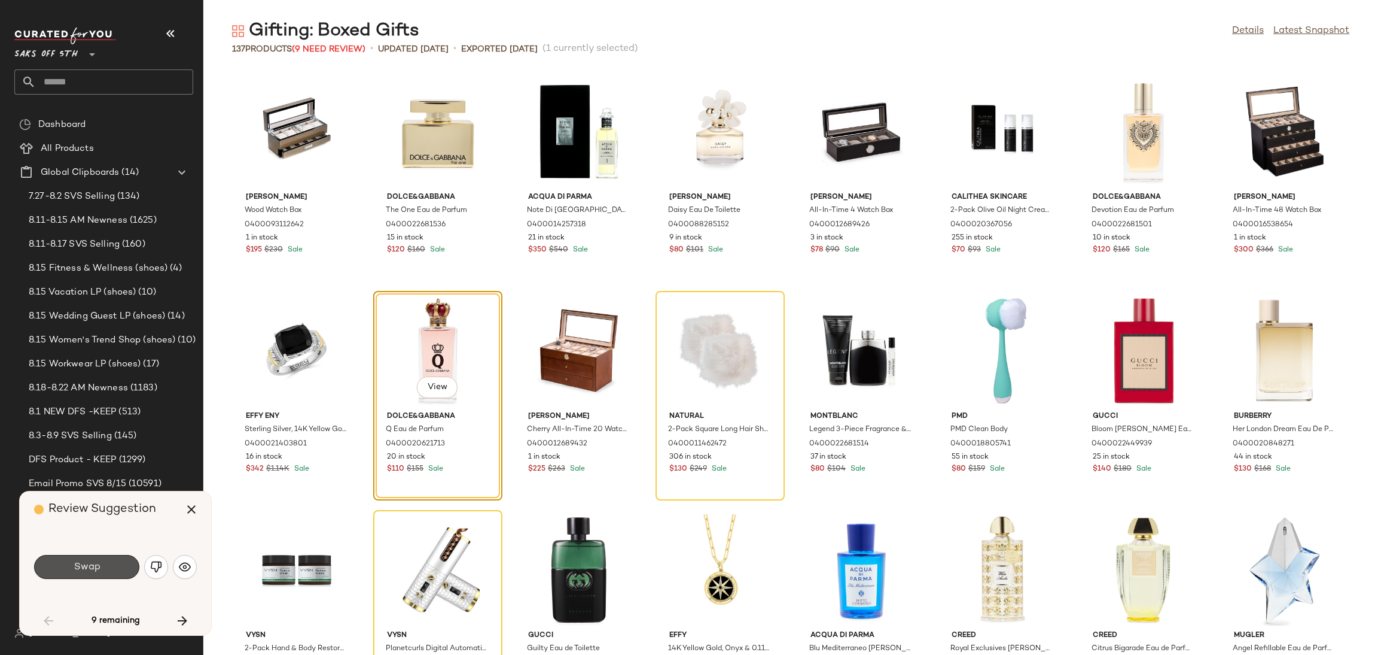
click at [120, 562] on button "Swap" at bounding box center [86, 567] width 105 height 24
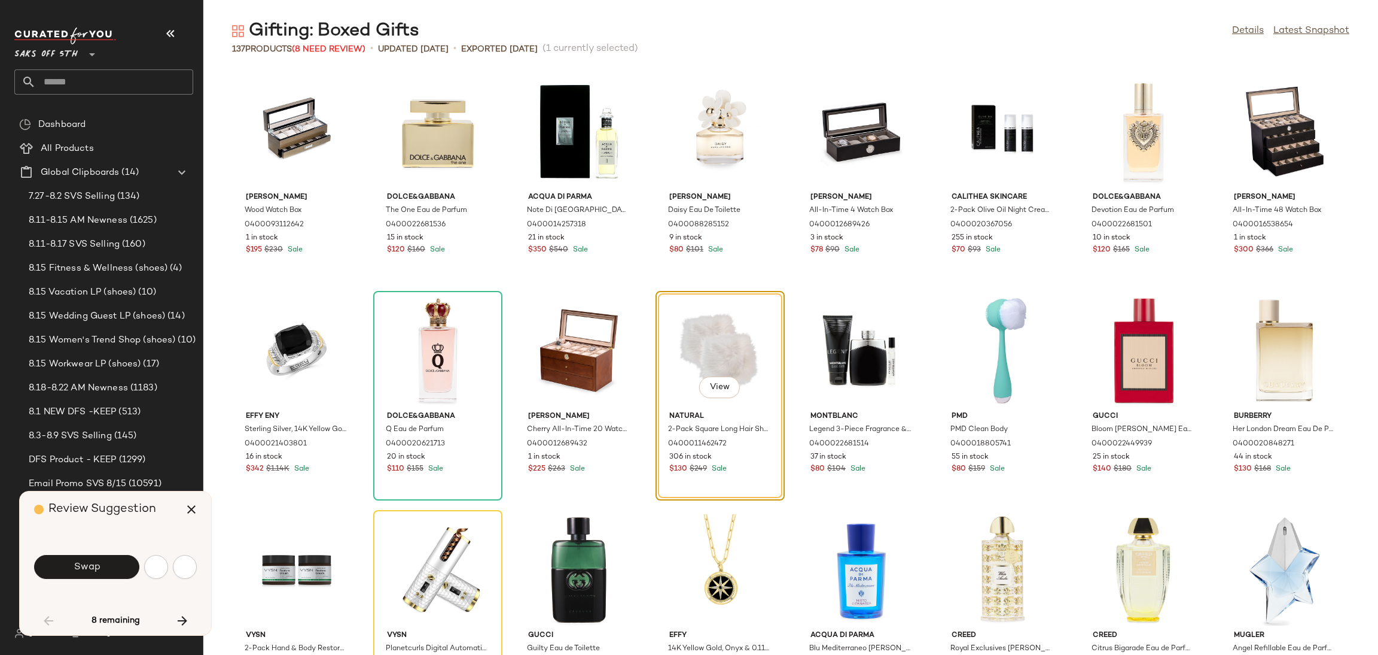
scroll to position [657, 0]
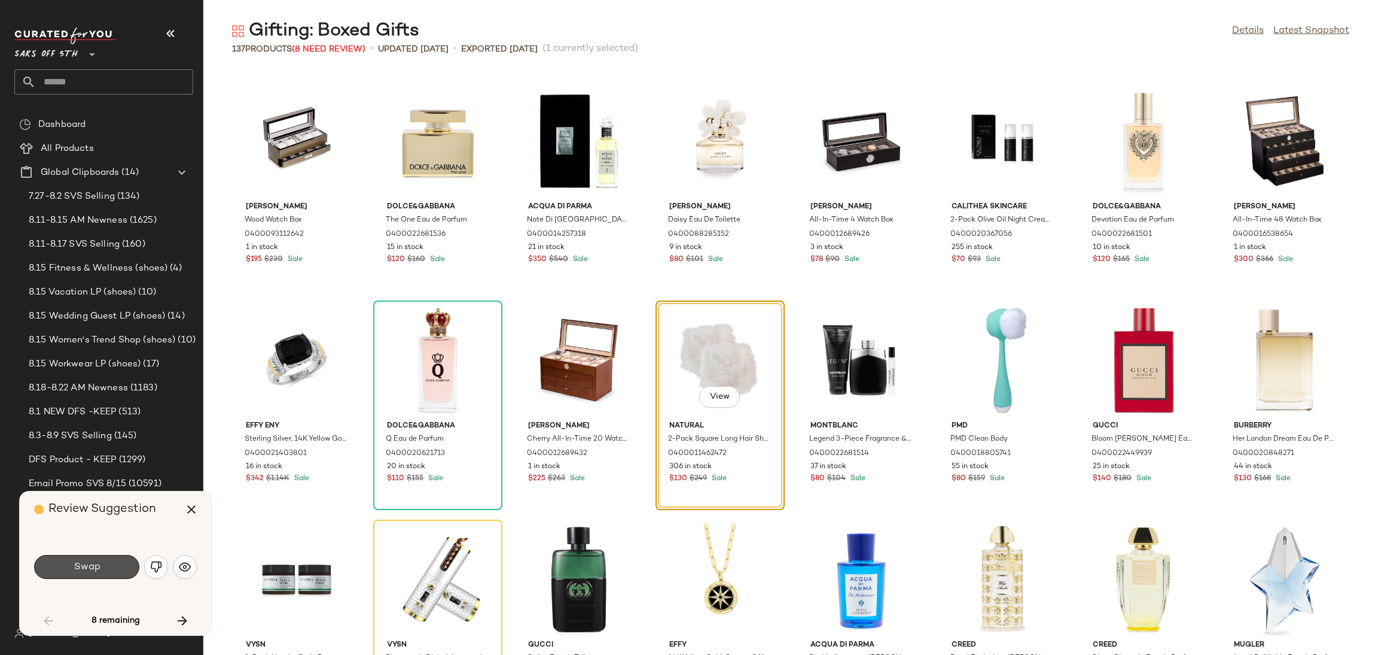
click at [120, 562] on button "Swap" at bounding box center [86, 567] width 105 height 24
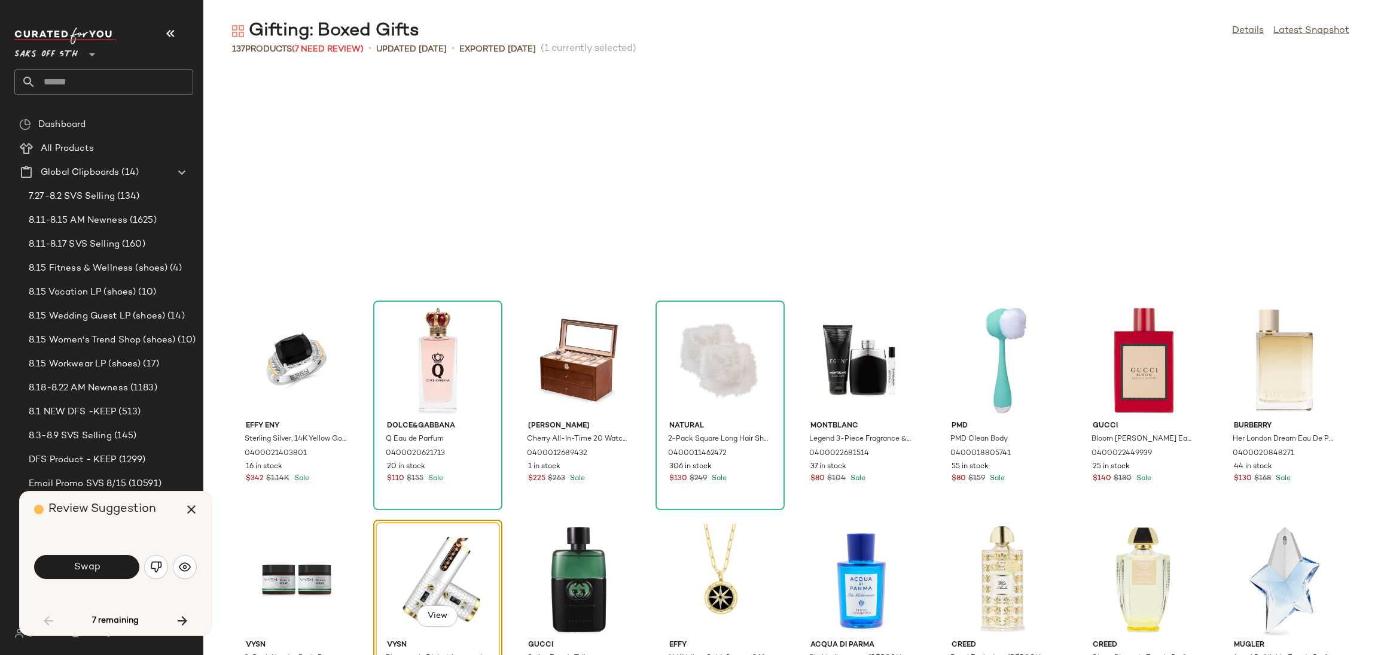
scroll to position [875, 0]
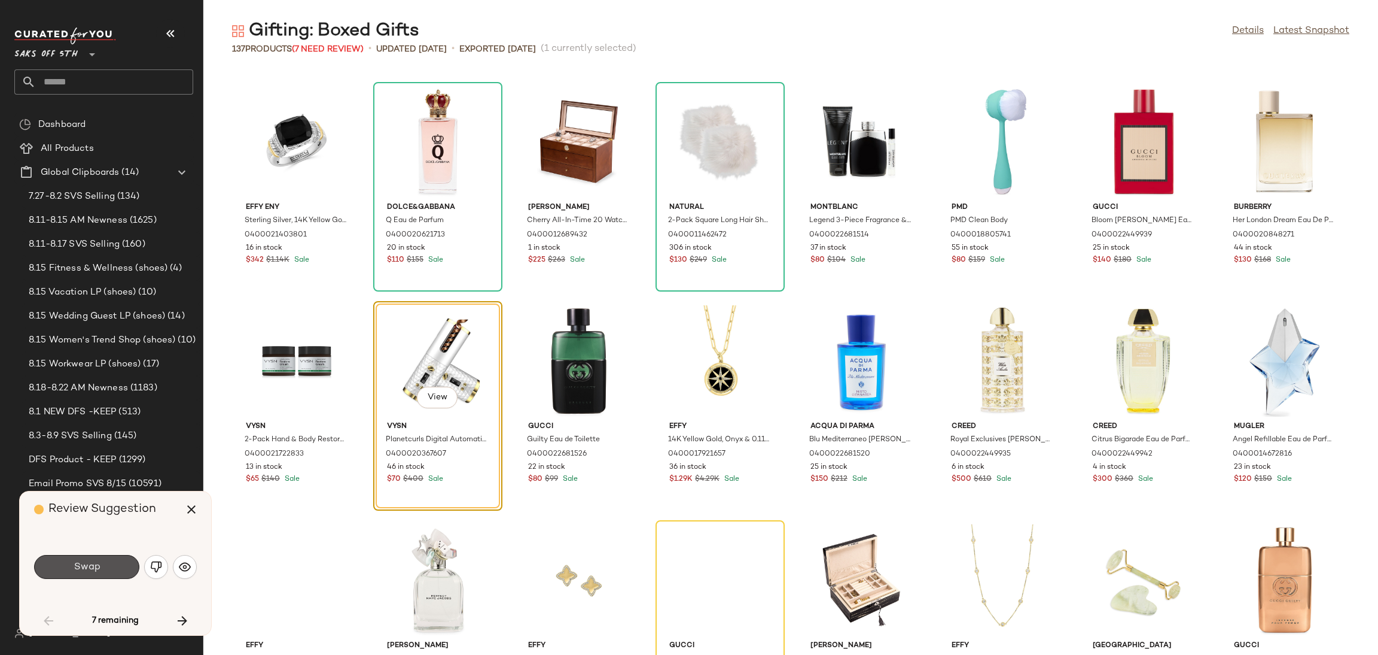
click at [120, 562] on button "Swap" at bounding box center [86, 567] width 105 height 24
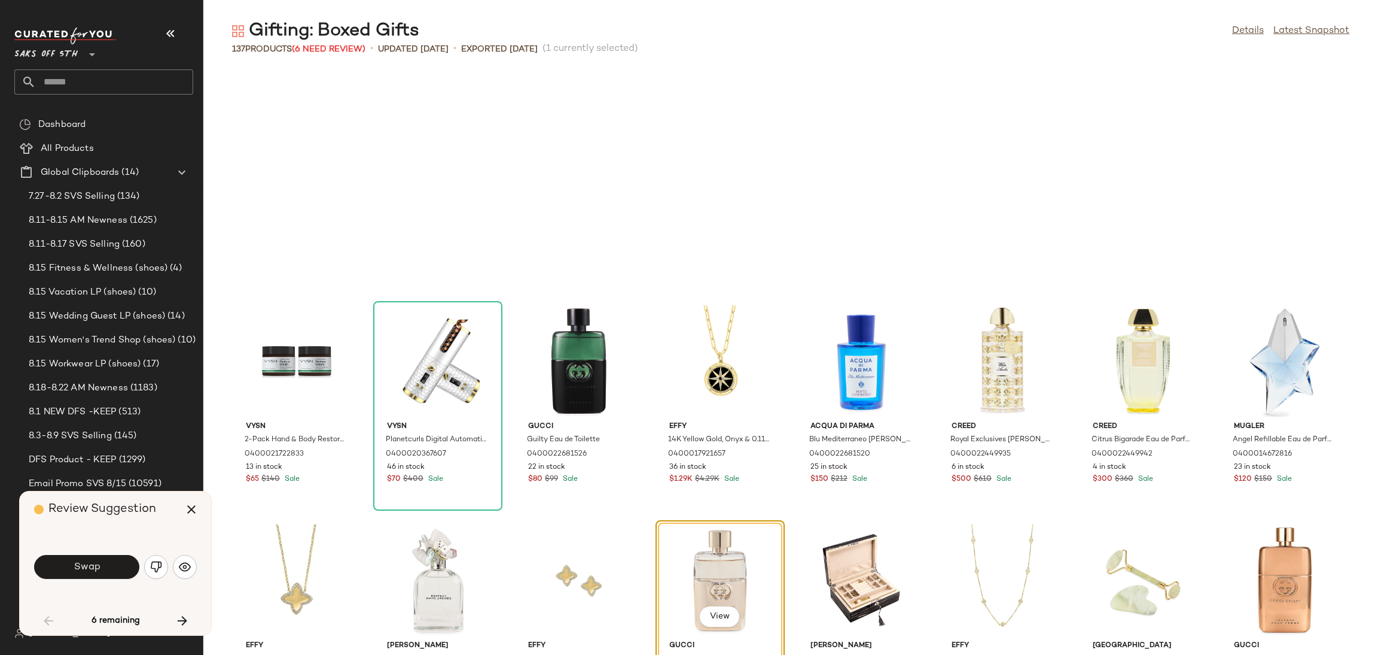
scroll to position [1094, 0]
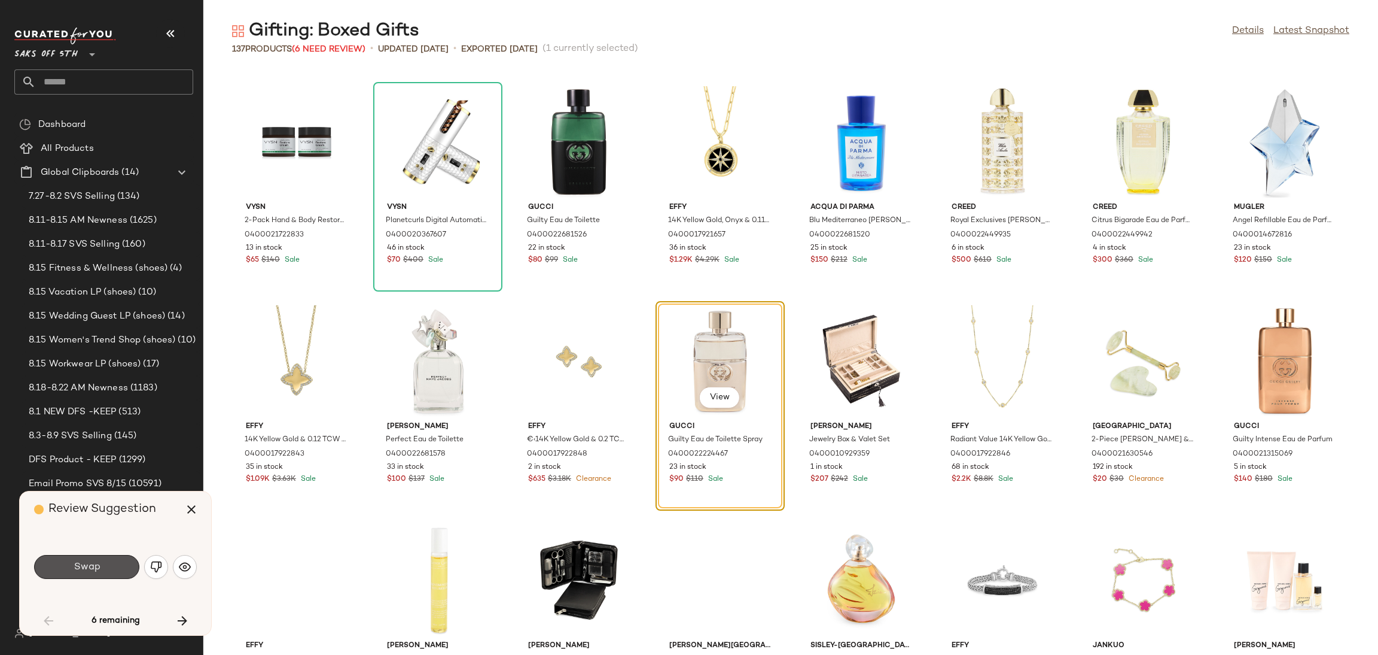
click at [120, 562] on button "Swap" at bounding box center [86, 567] width 105 height 24
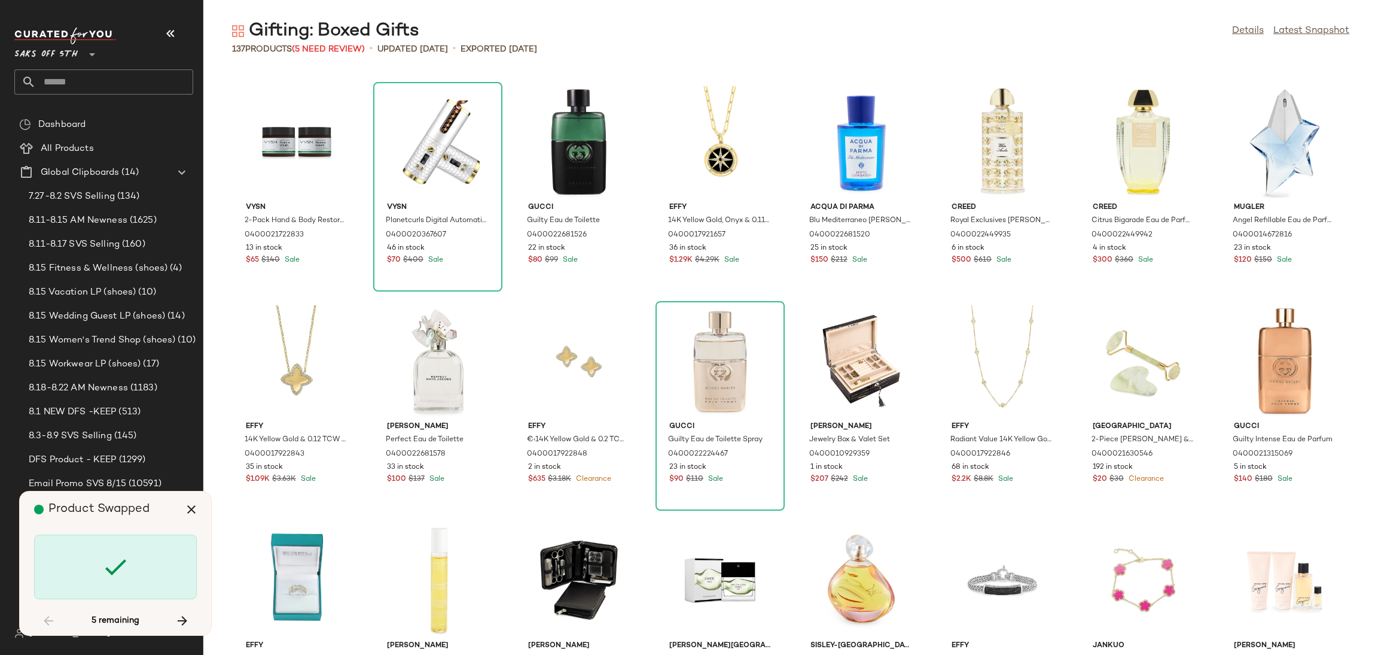
scroll to position [1751, 0]
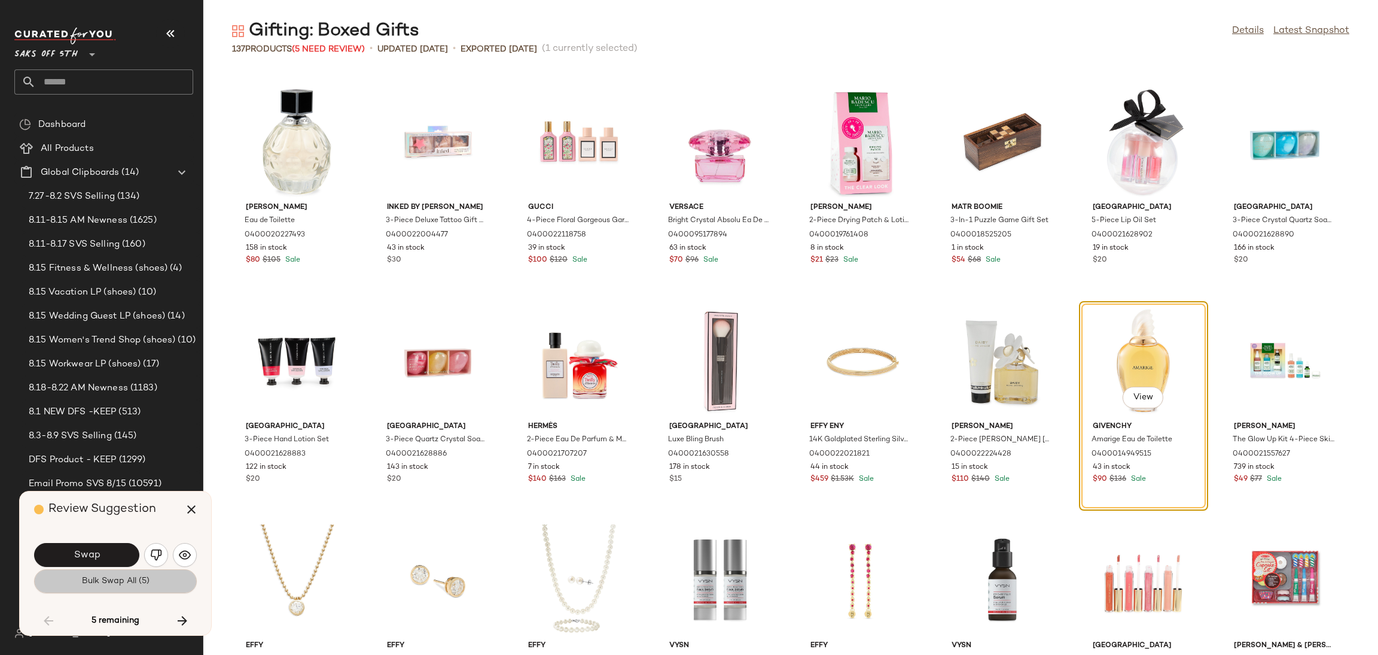
drag, startPoint x: 148, startPoint y: 592, endPoint x: 153, endPoint y: 582, distance: 10.4
click at [153, 582] on button "Bulk Swap All (5)" at bounding box center [115, 581] width 163 height 24
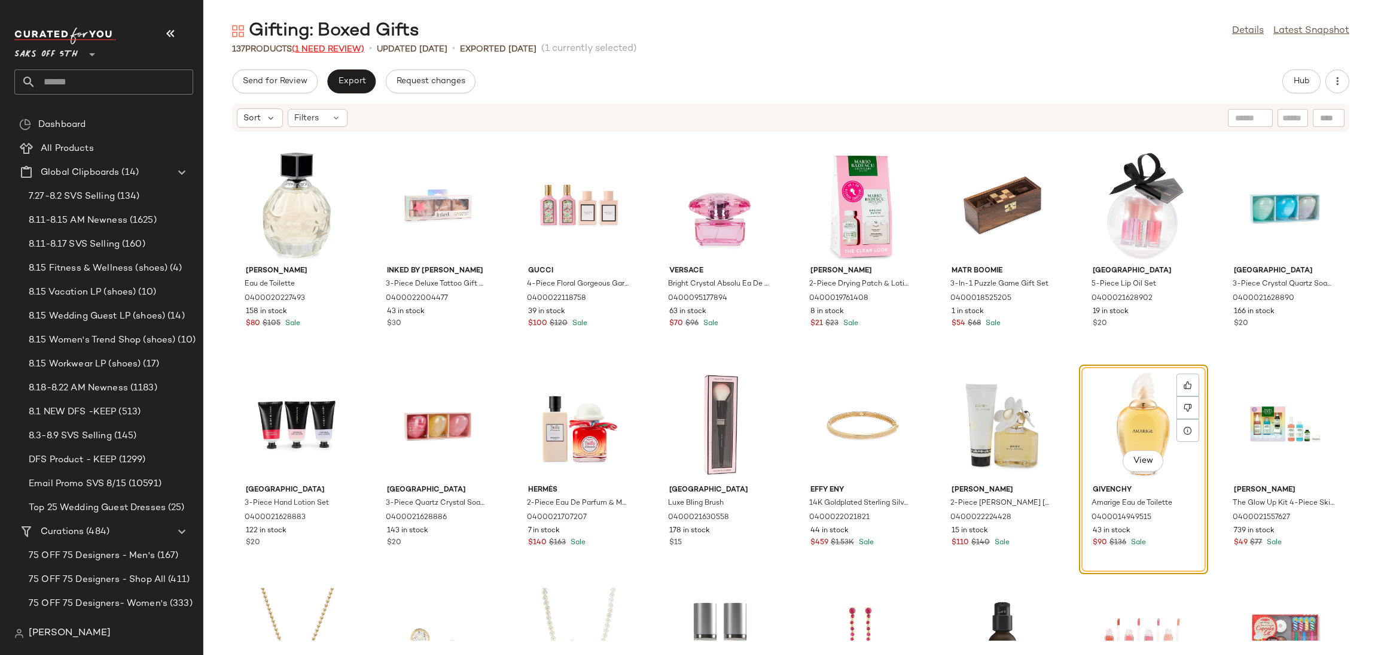
click at [324, 46] on span "(1 Need Review)" at bounding box center [328, 49] width 72 height 9
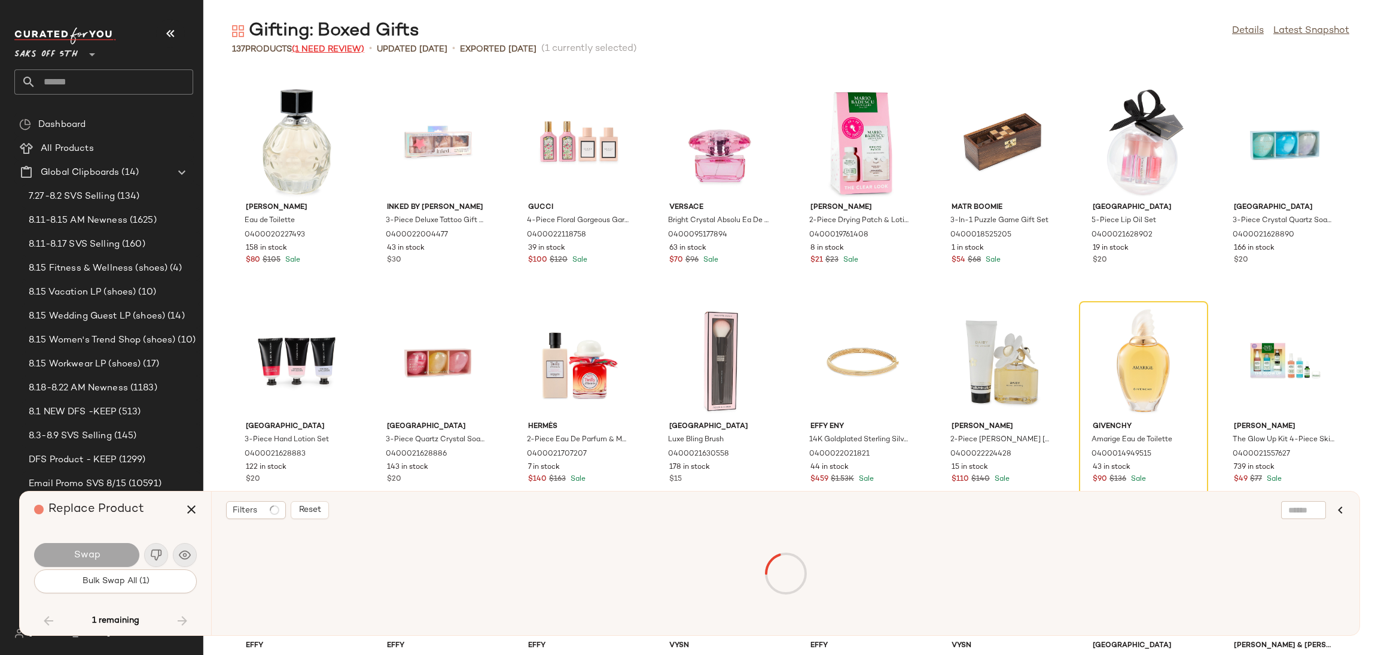
scroll to position [2628, 0]
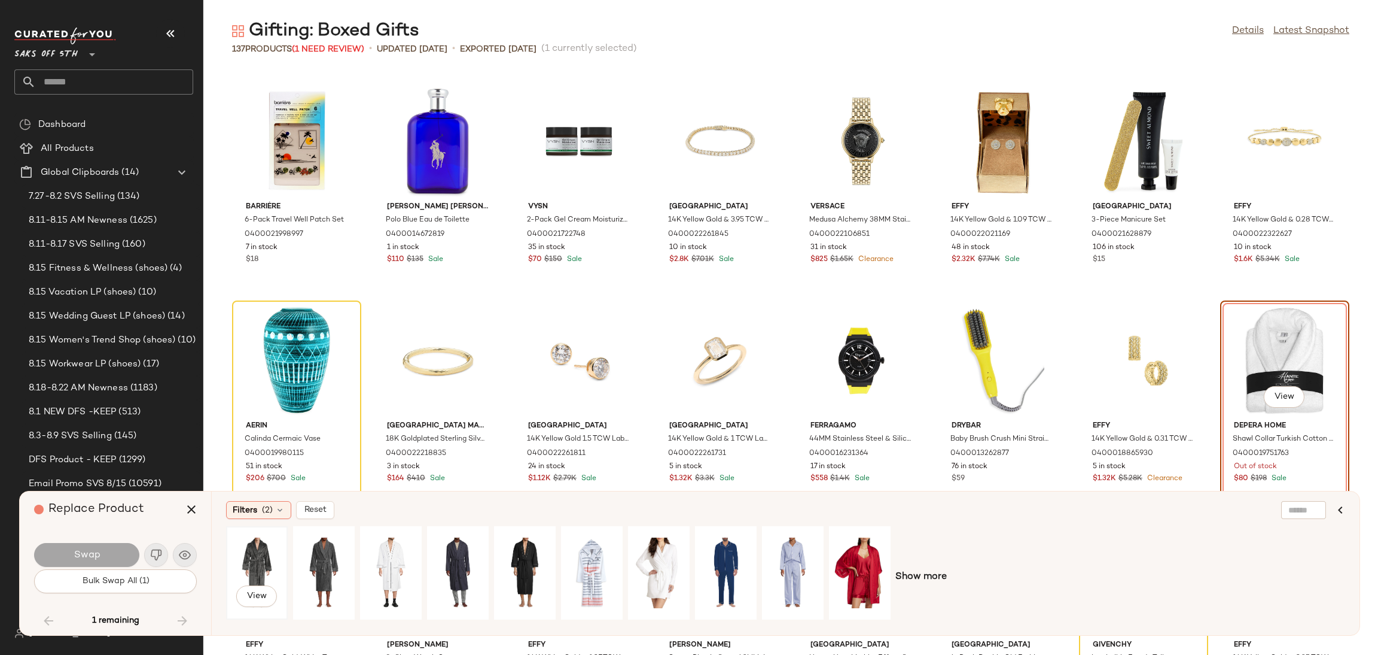
click at [246, 550] on div "View" at bounding box center [256, 572] width 53 height 85
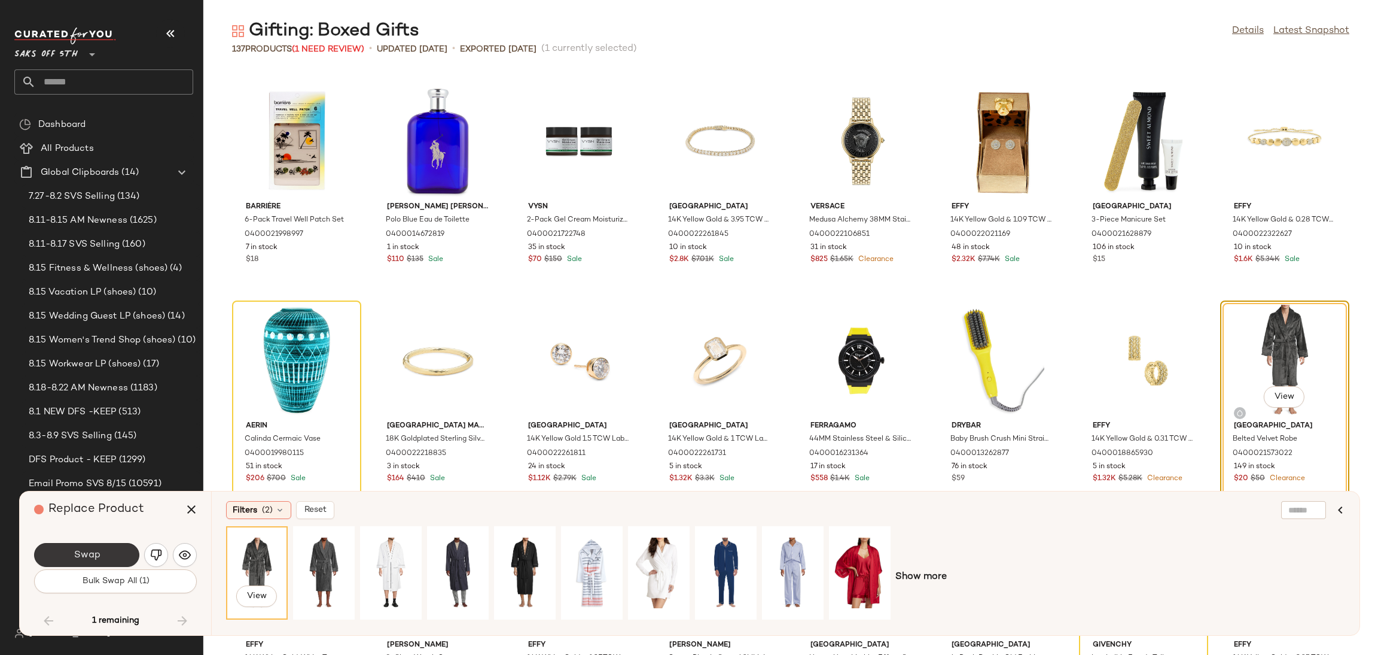
click at [117, 553] on button "Swap" at bounding box center [86, 555] width 105 height 24
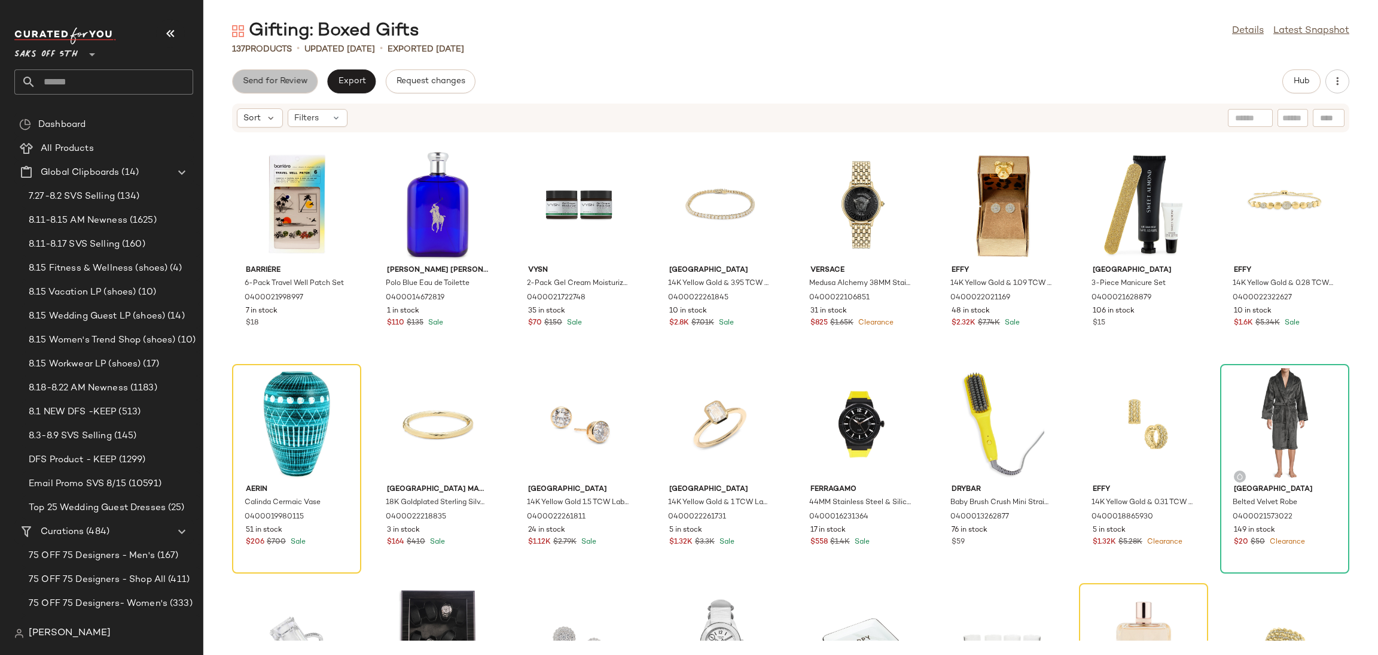
click at [297, 86] on span "Send for Review" at bounding box center [274, 82] width 65 height 10
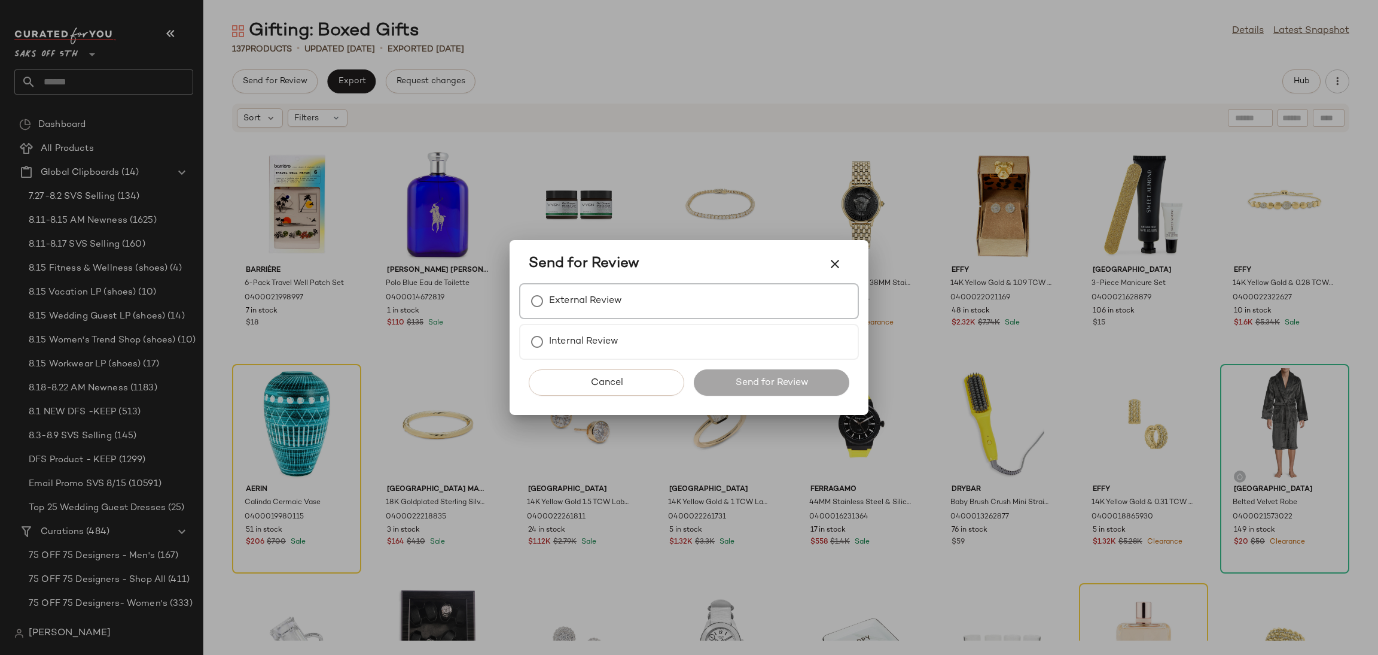
click at [562, 295] on label "External Review" at bounding box center [585, 301] width 73 height 24
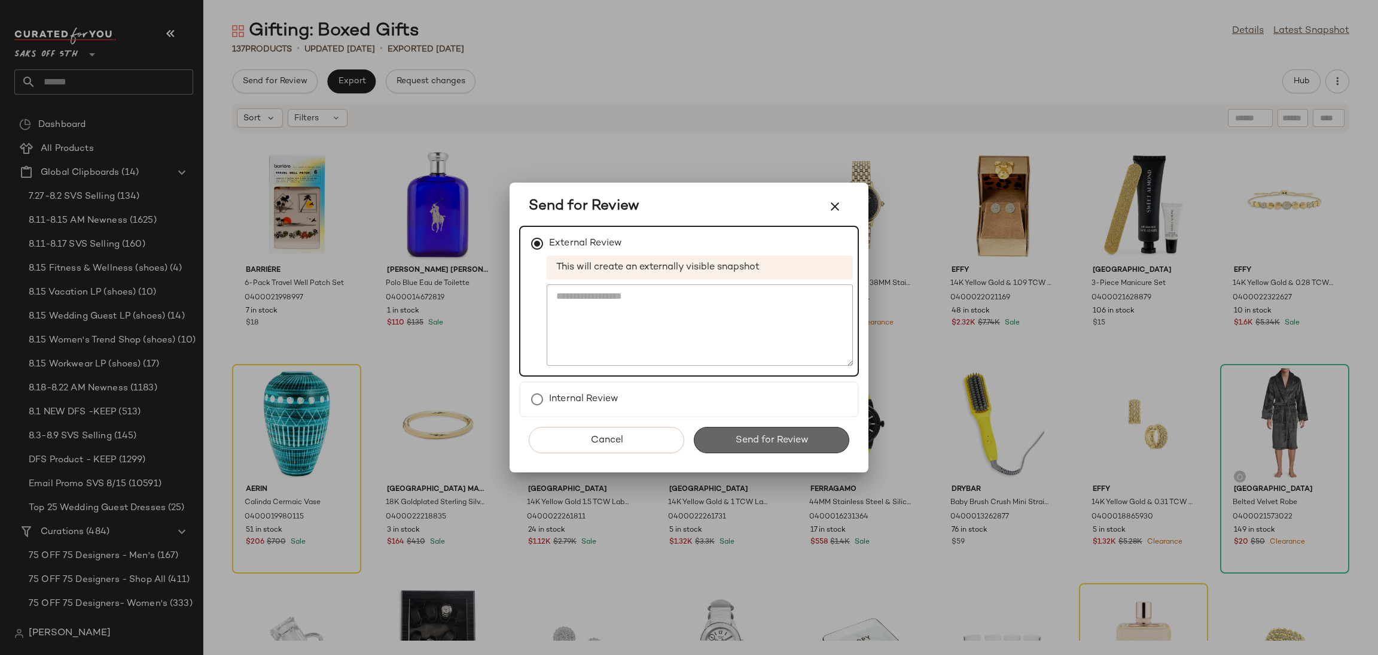
click at [750, 430] on button "Send for Review" at bounding box center [772, 440] width 156 height 26
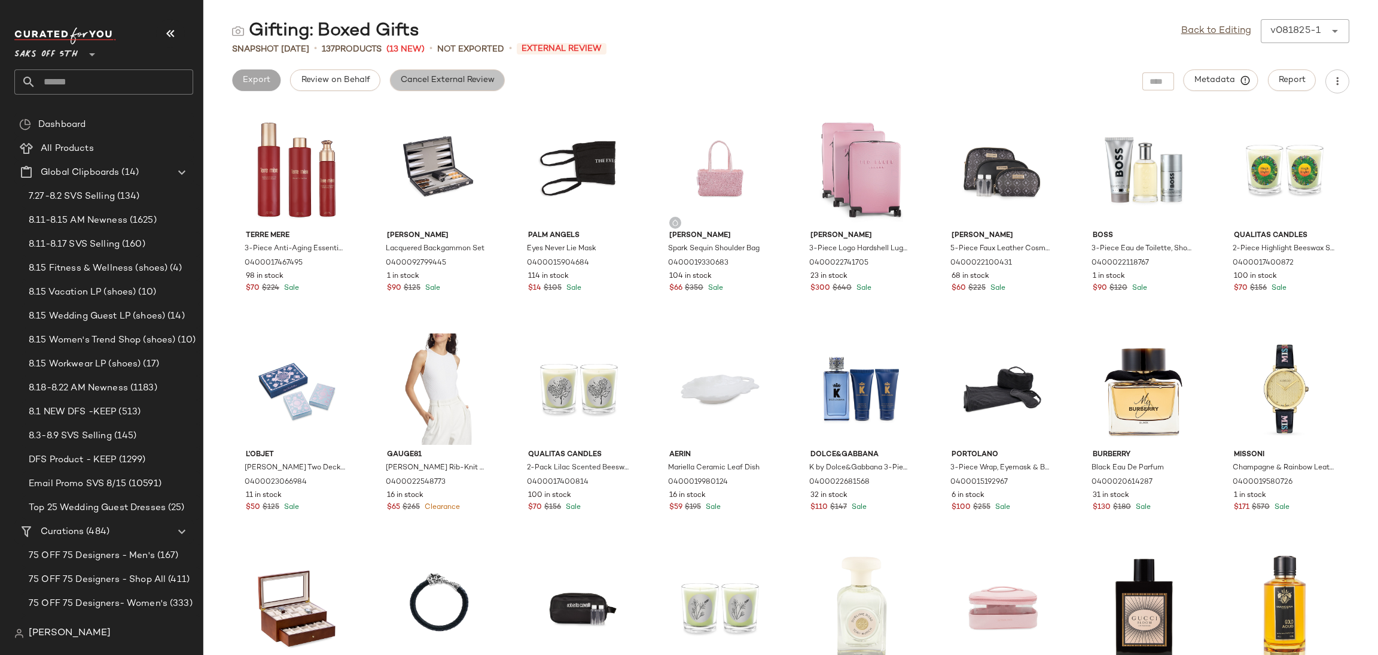
click at [430, 76] on span "Cancel External Review" at bounding box center [447, 80] width 95 height 10
click at [1211, 28] on link "Back to Editing" at bounding box center [1217, 31] width 70 height 14
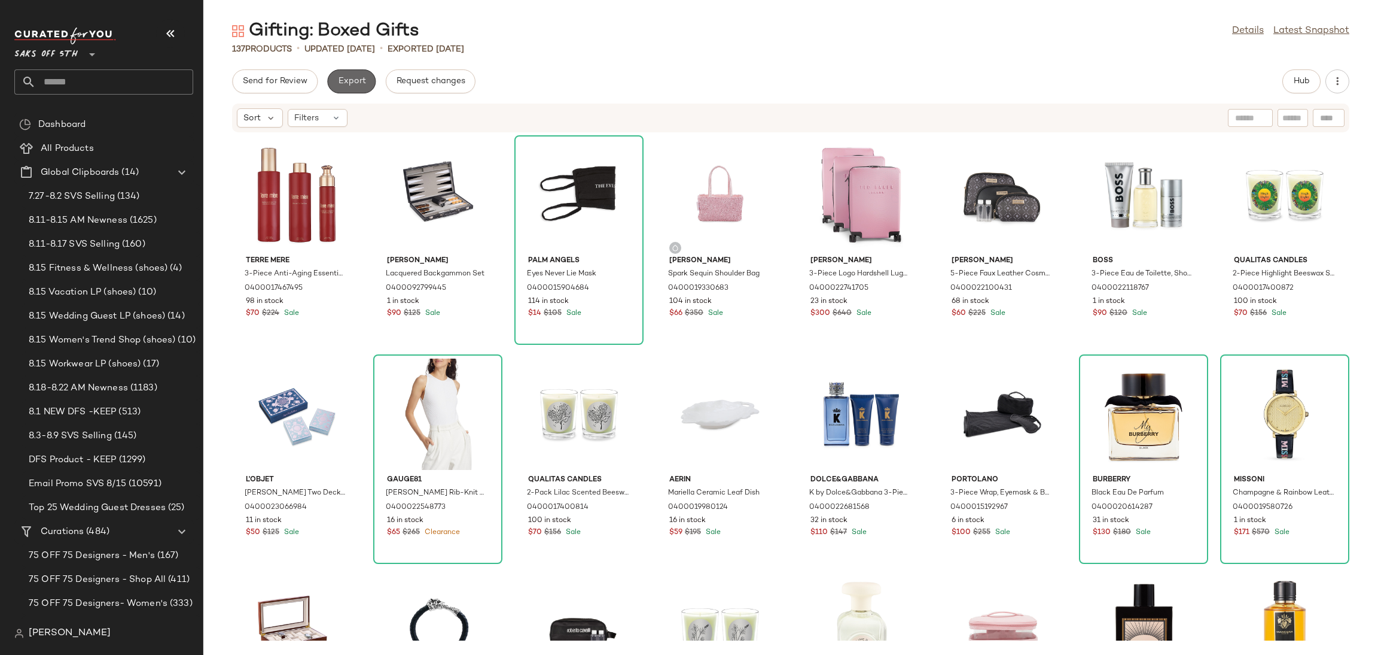
click at [357, 82] on span "Export" at bounding box center [351, 82] width 28 height 10
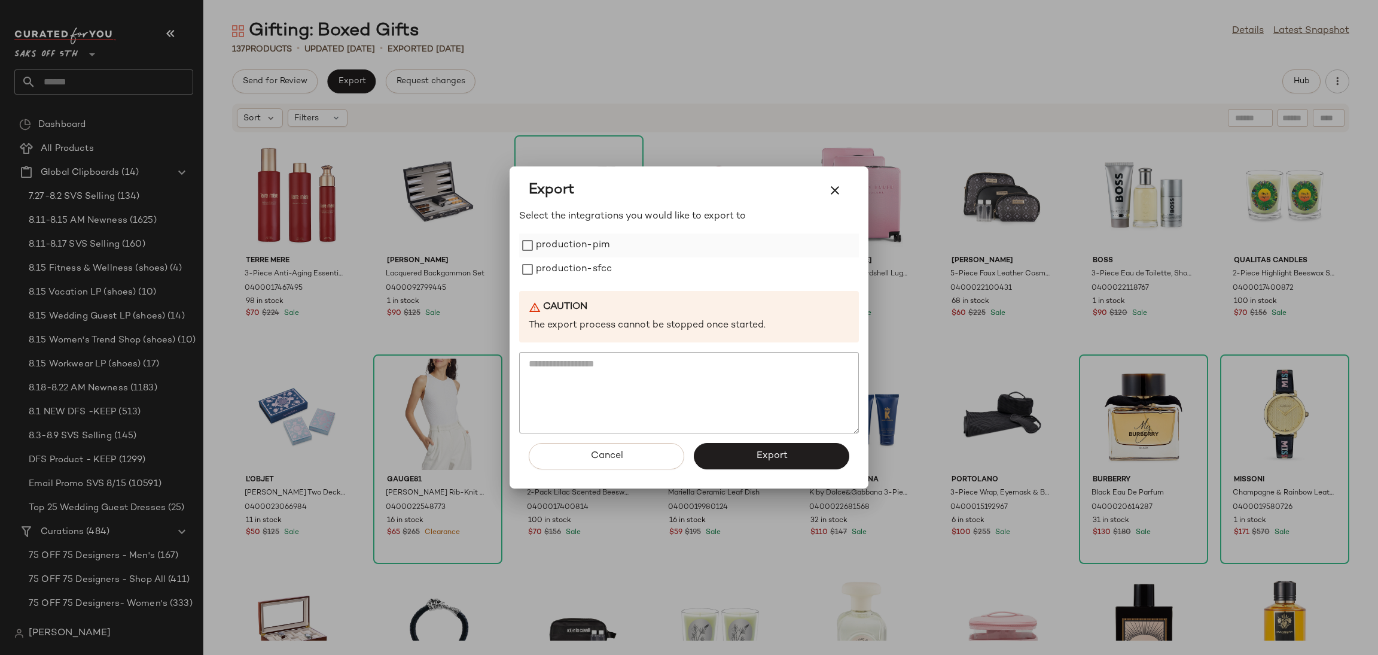
click at [544, 251] on label "production-pim" at bounding box center [573, 245] width 74 height 24
click at [553, 269] on label "production-sfcc" at bounding box center [574, 269] width 76 height 24
click at [757, 464] on button "Export" at bounding box center [772, 456] width 156 height 26
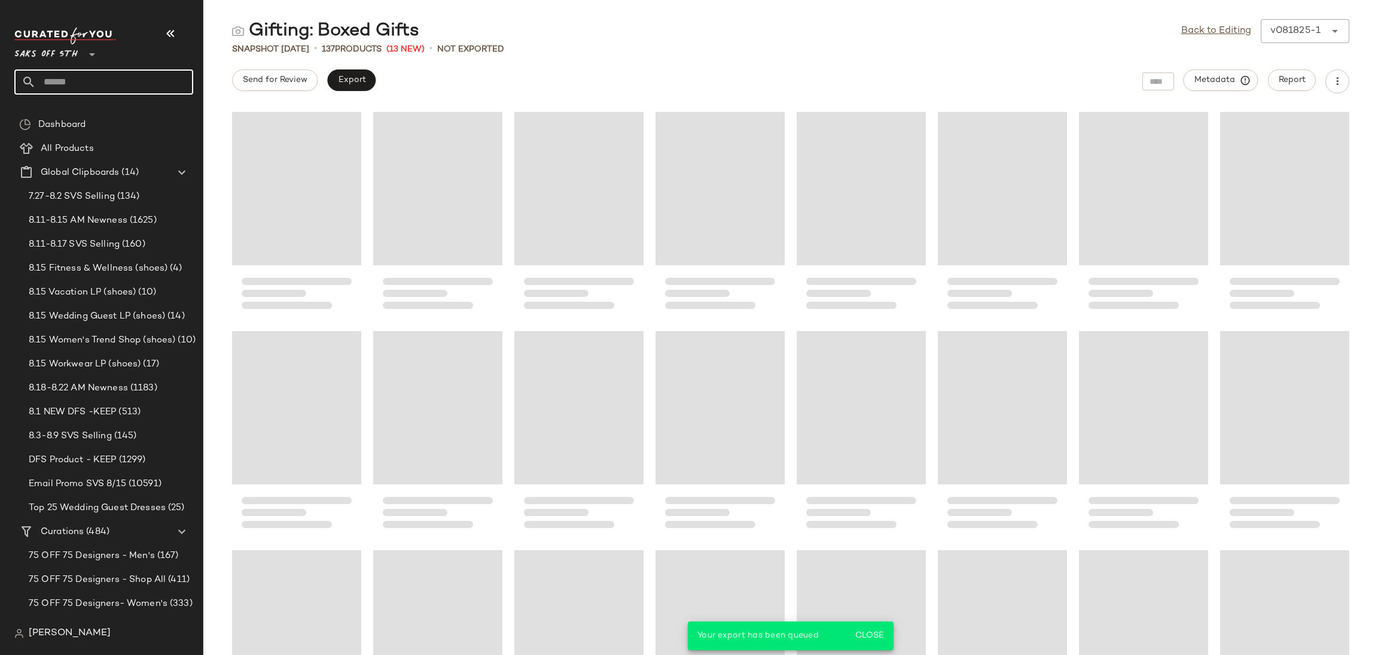
click at [121, 86] on input "text" at bounding box center [114, 81] width 157 height 25
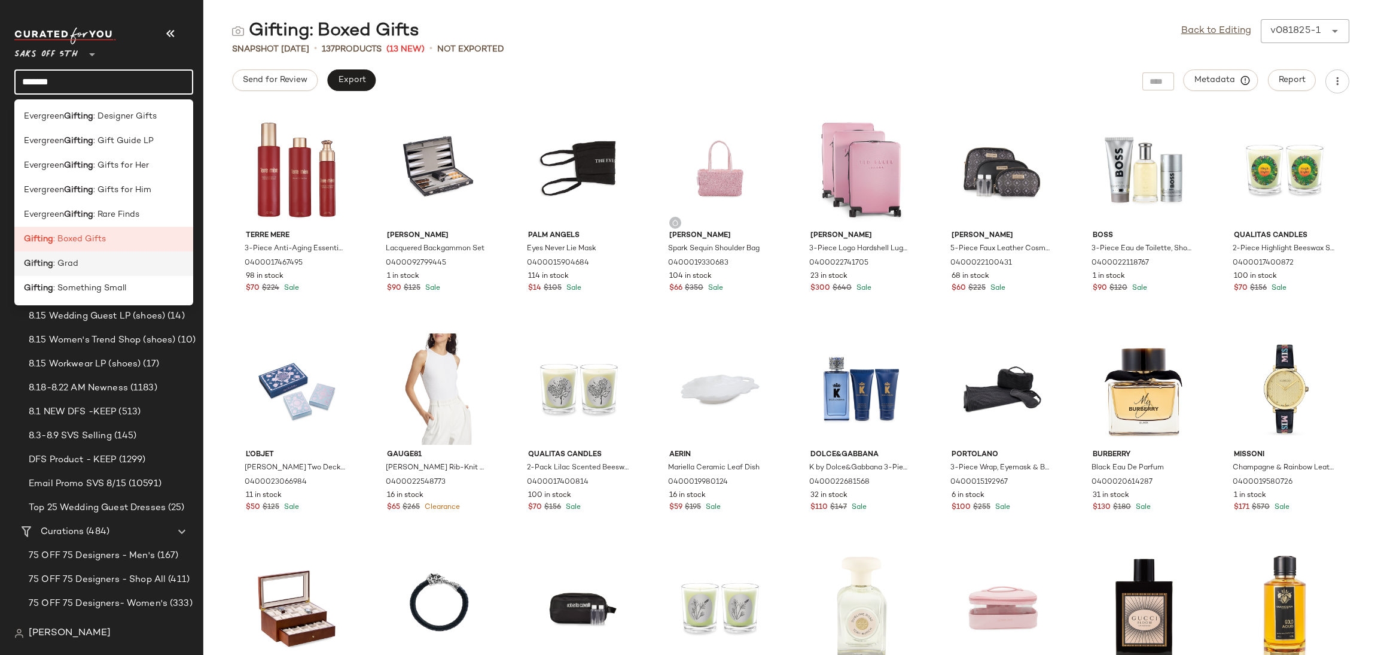
type input "*******"
click at [68, 263] on span ": Grad" at bounding box center [65, 263] width 25 height 13
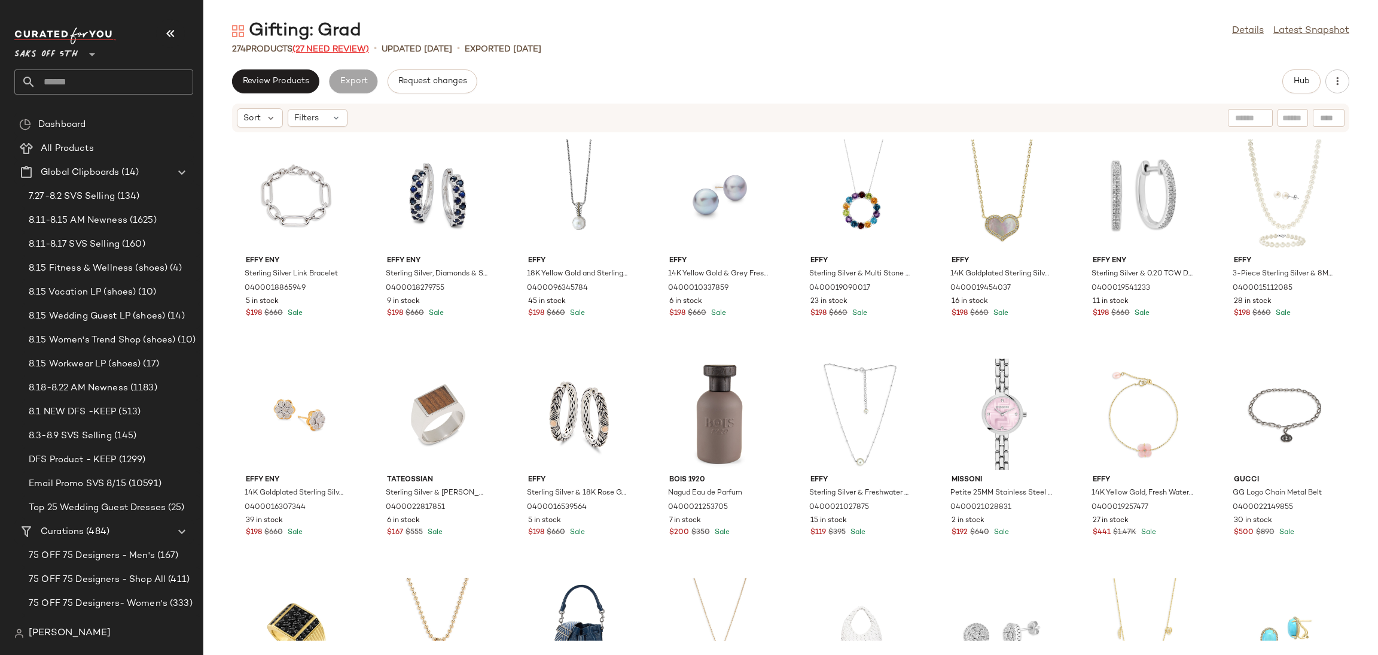
click at [358, 46] on span "(27 Need Review)" at bounding box center [331, 49] width 77 height 9
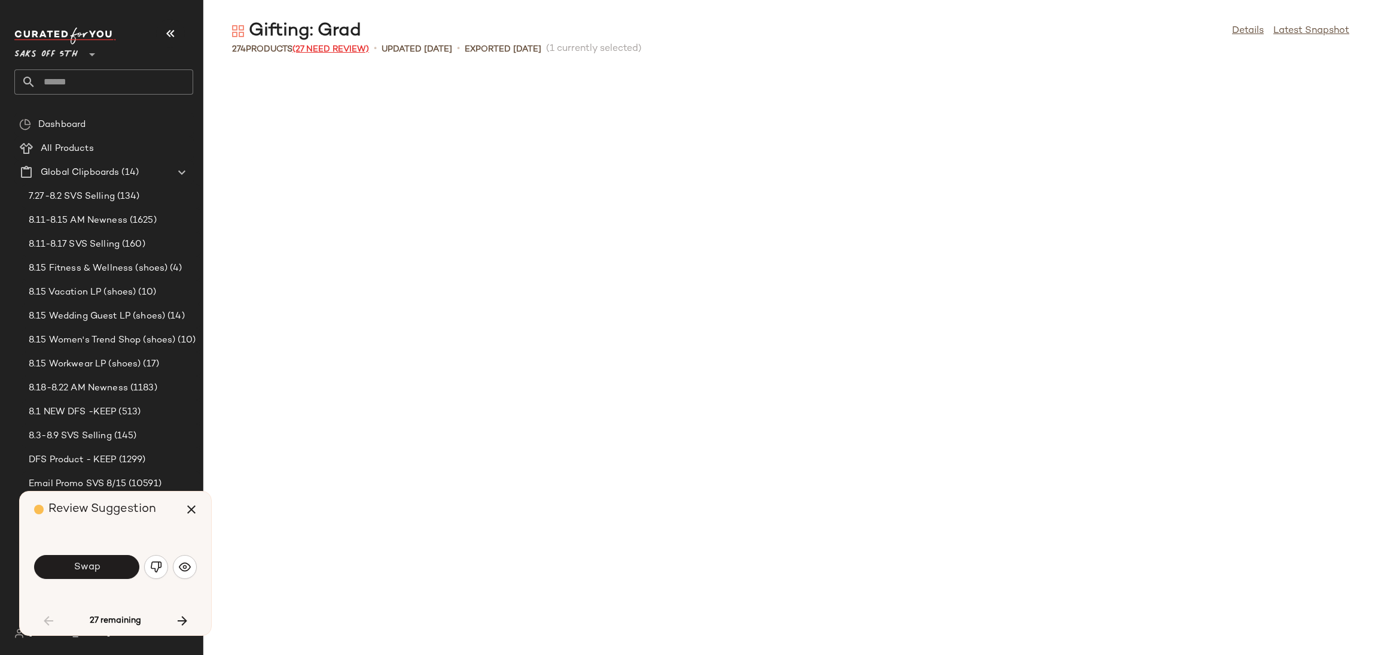
scroll to position [667, 0]
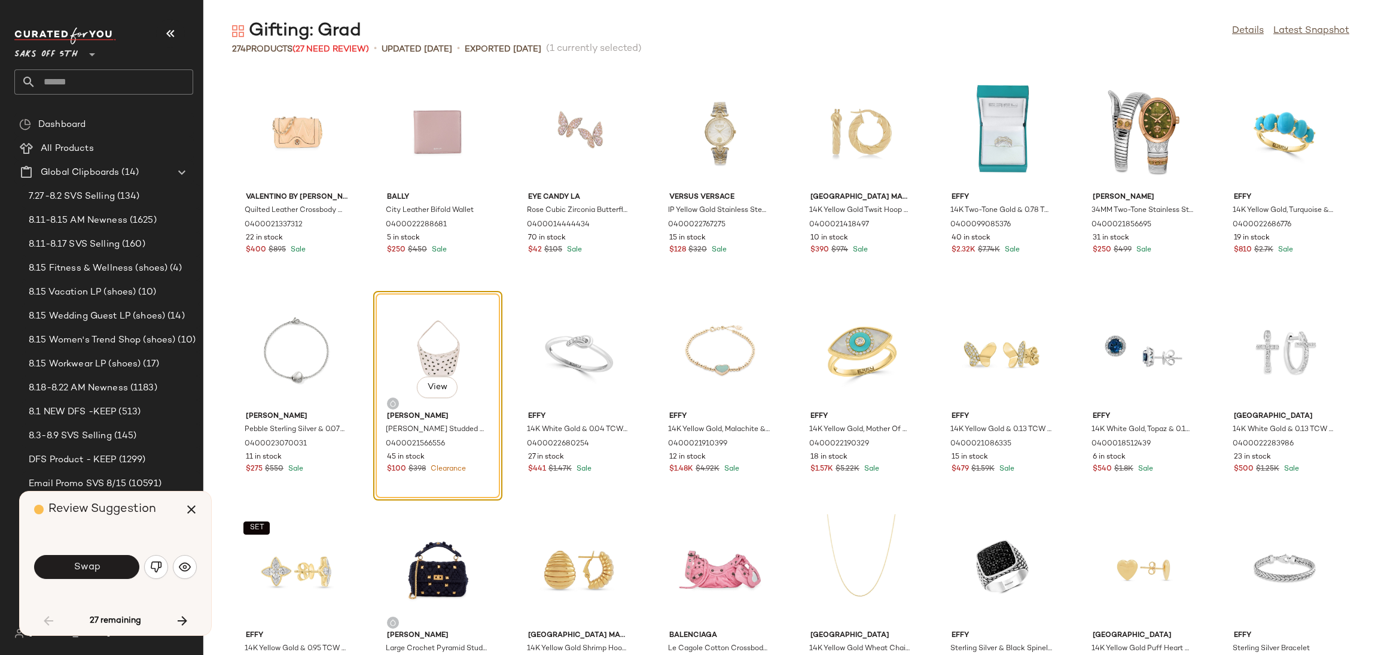
click at [112, 540] on div "Swap" at bounding box center [115, 566] width 163 height 65
click at [112, 571] on button "Swap" at bounding box center [86, 567] width 105 height 24
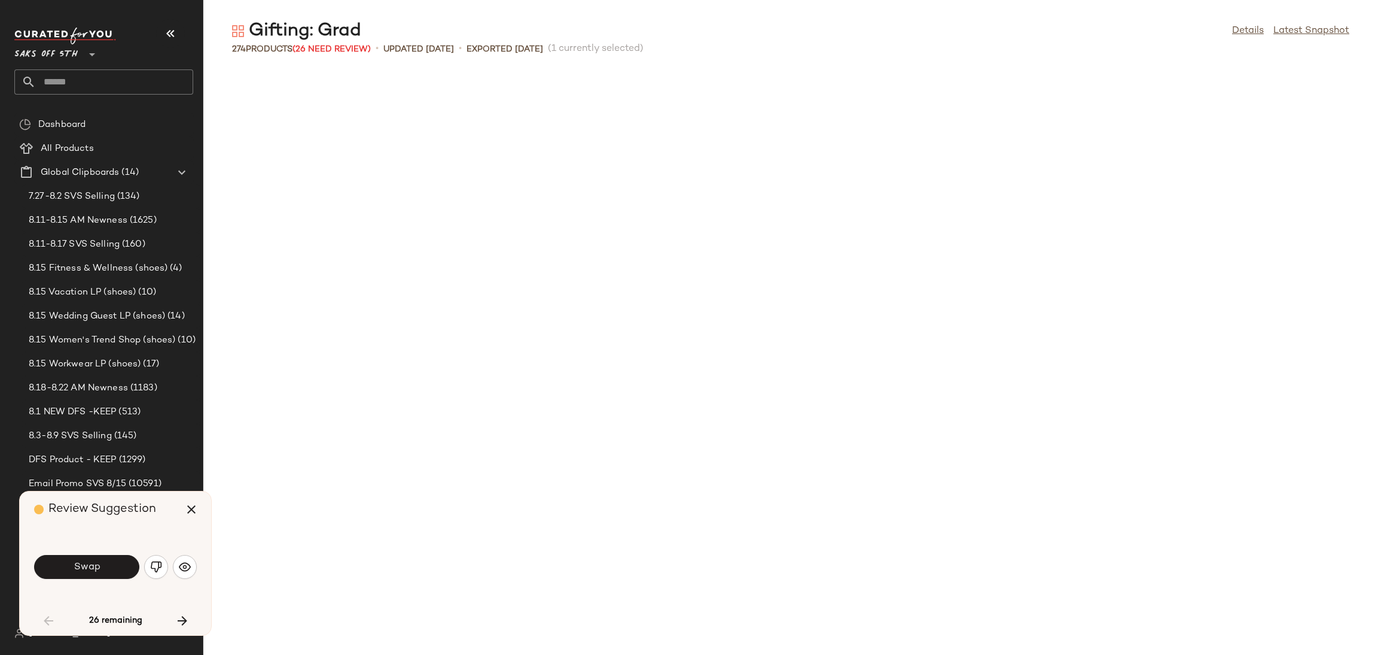
scroll to position [1314, 0]
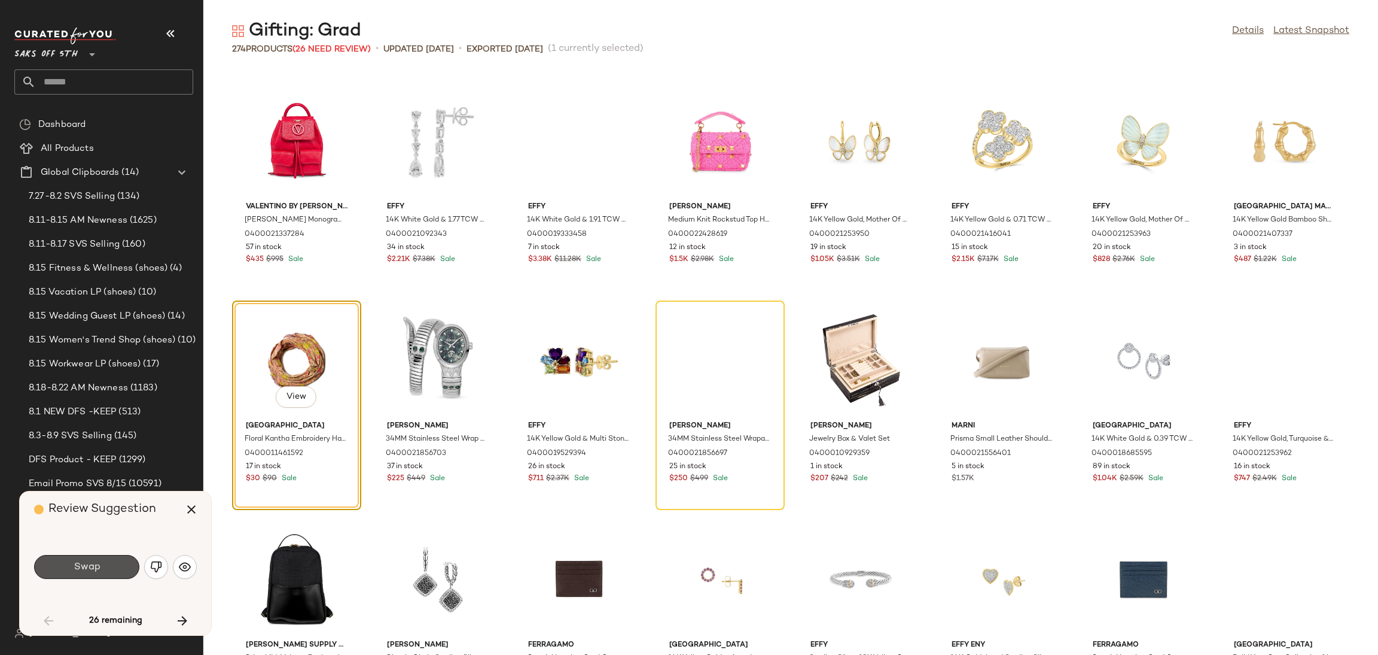
click at [112, 571] on button "Swap" at bounding box center [86, 567] width 105 height 24
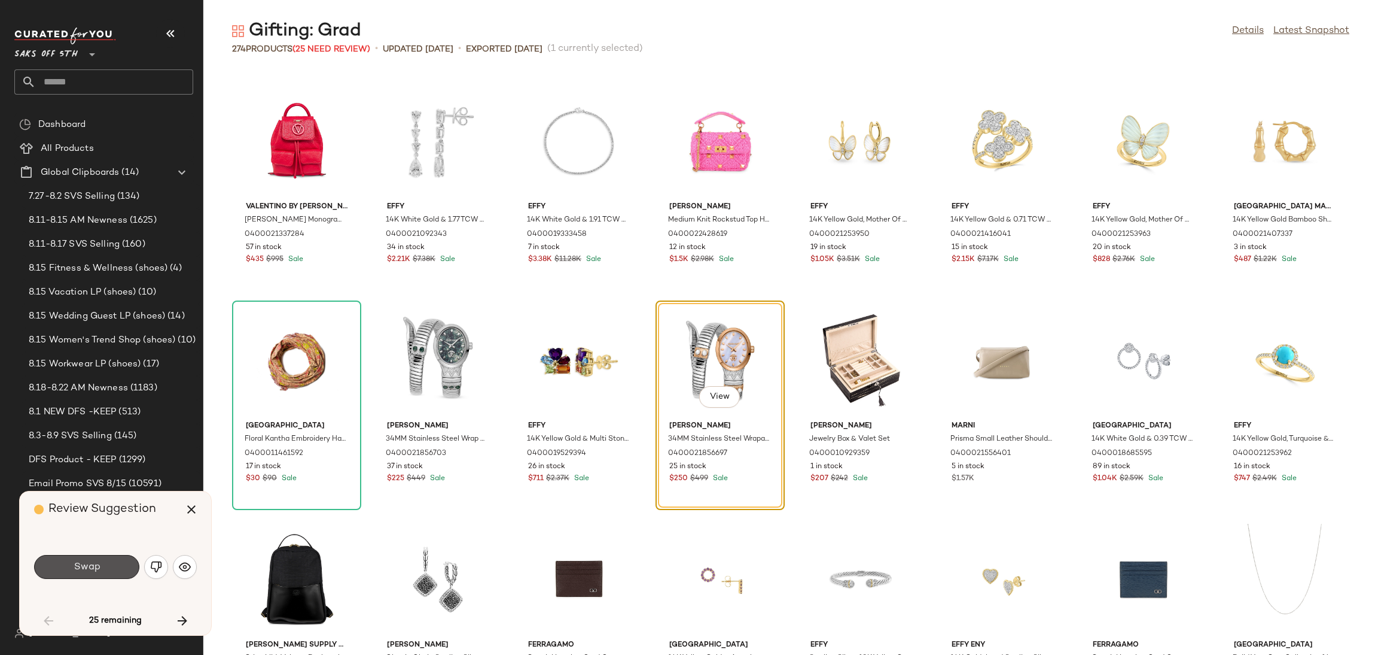
click at [112, 571] on button "Swap" at bounding box center [86, 567] width 105 height 24
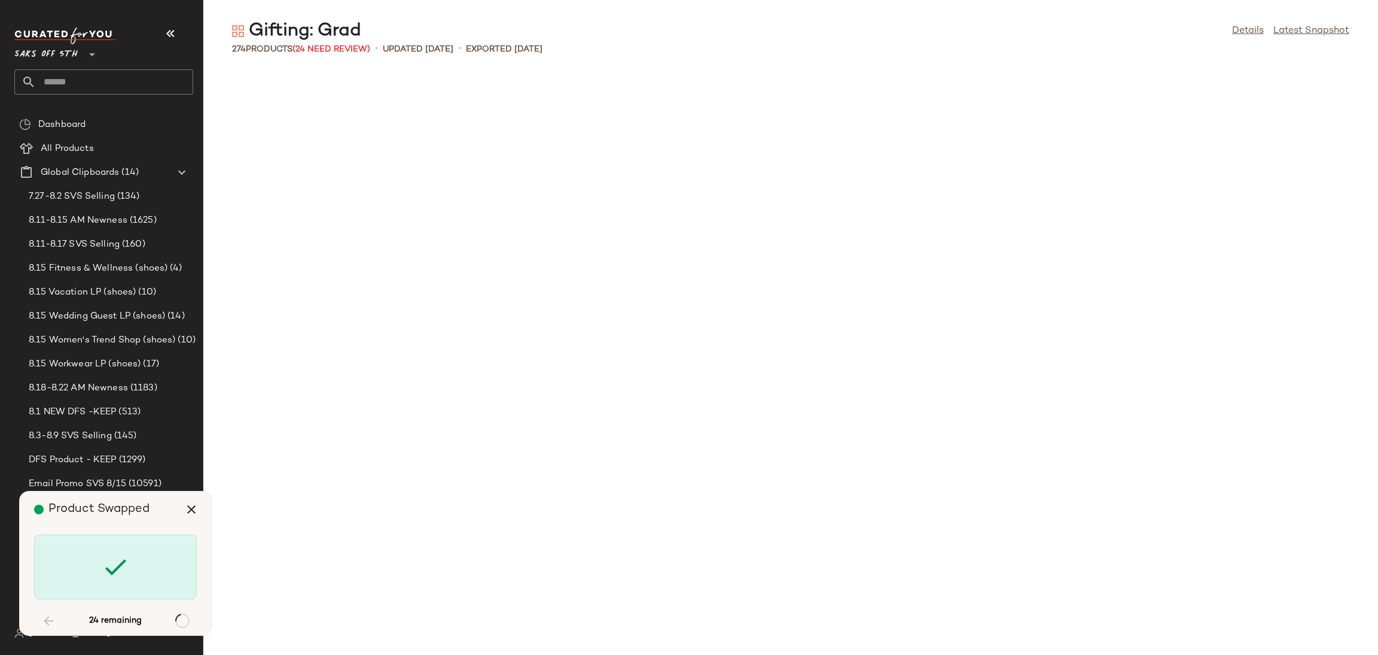
scroll to position [2189, 0]
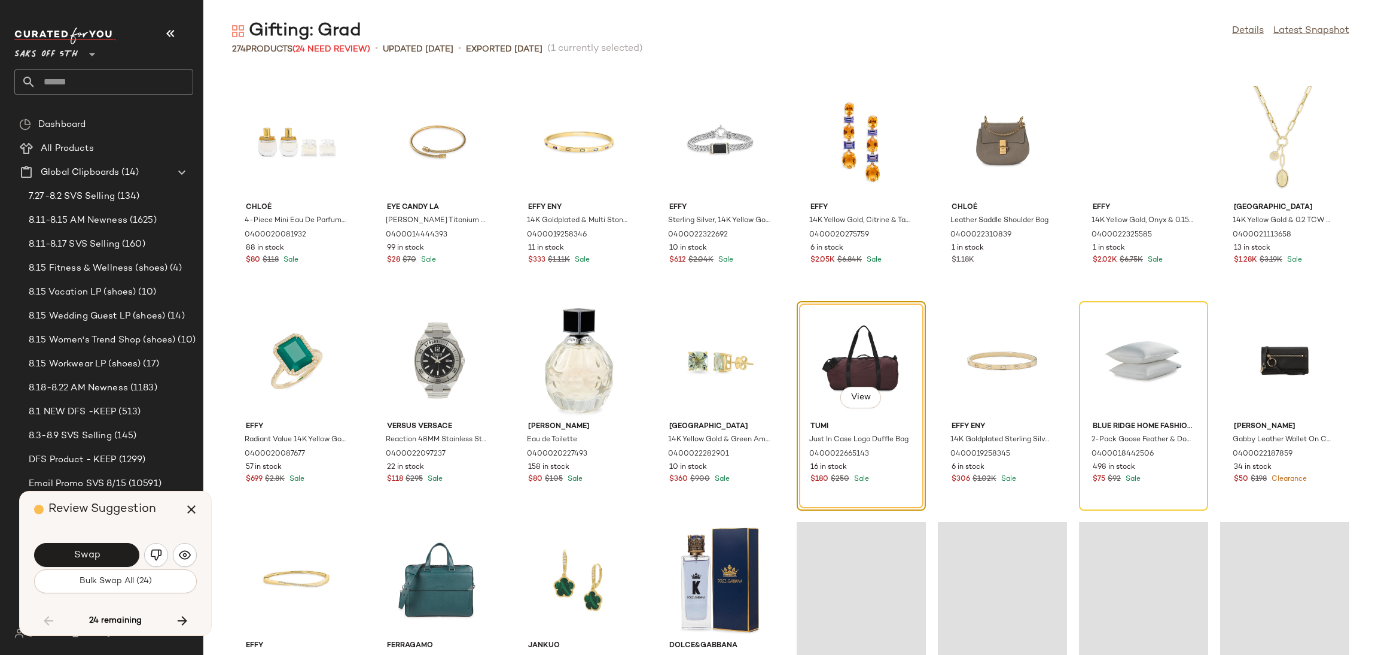
click at [112, 571] on button "Bulk Swap All (24)" at bounding box center [115, 581] width 163 height 24
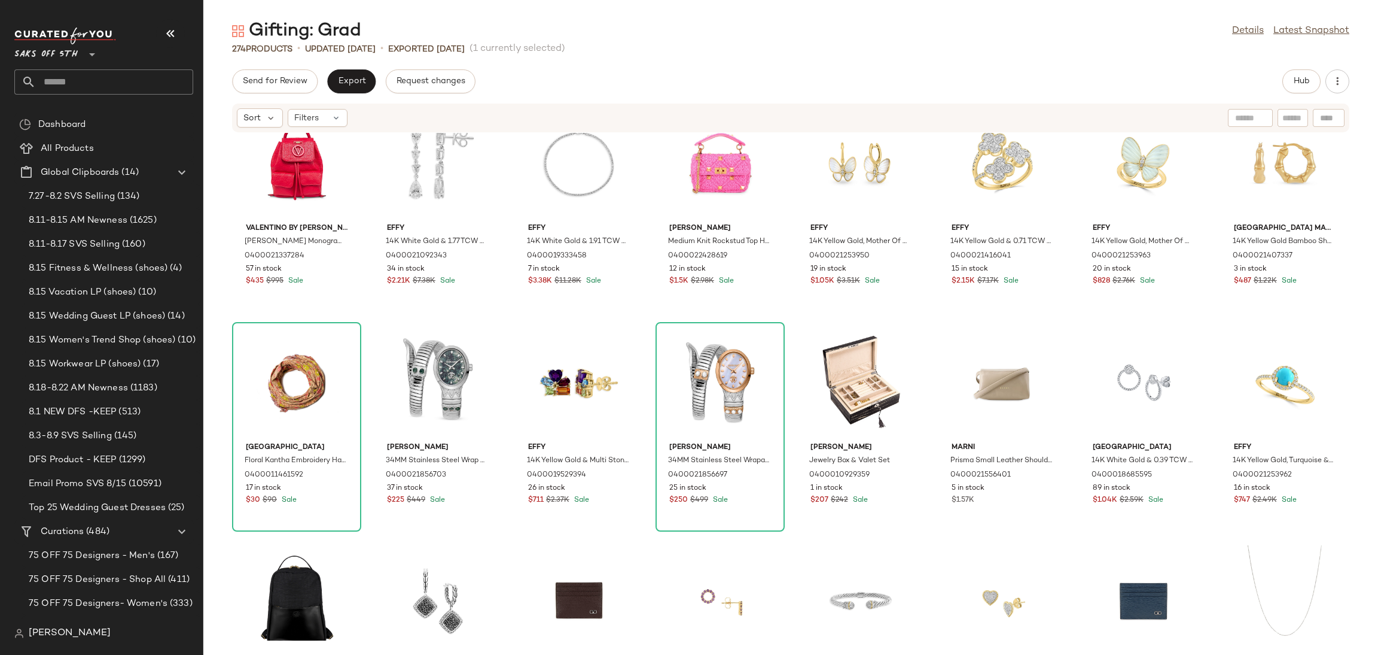
scroll to position [1357, 0]
click at [294, 77] on span "Send for Review" at bounding box center [274, 82] width 65 height 10
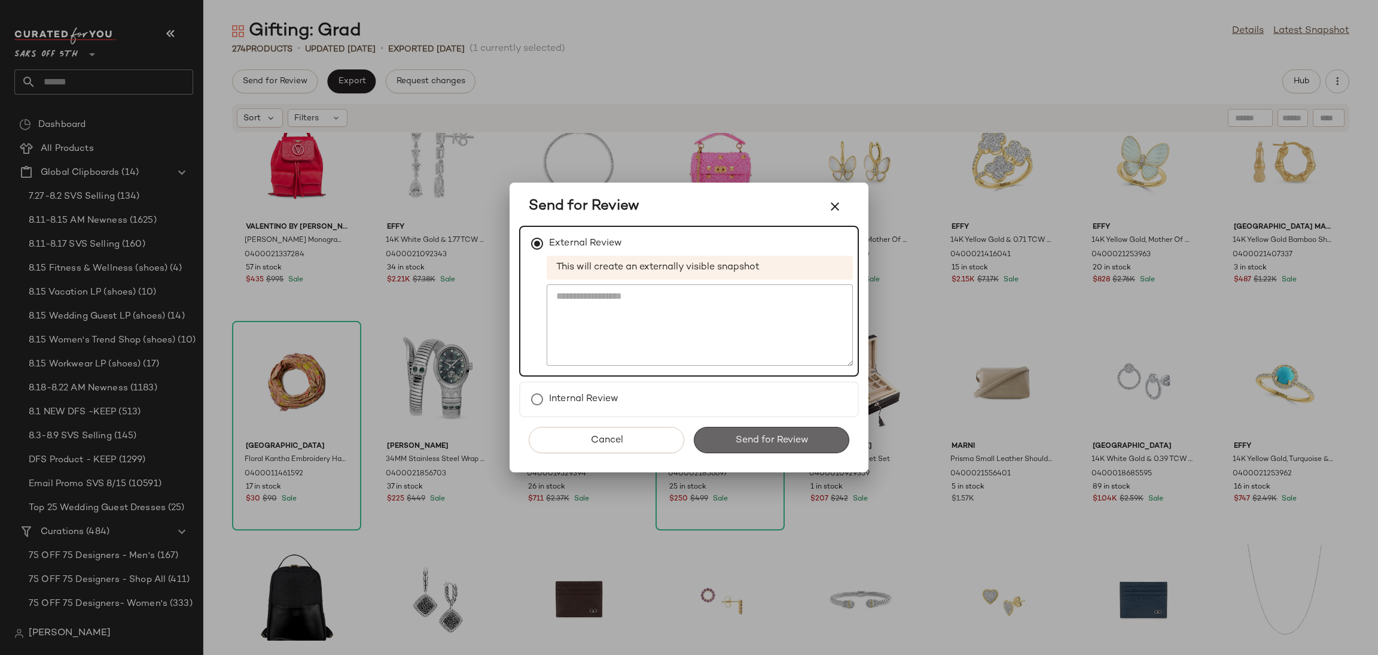
click at [787, 442] on span "Send for Review" at bounding box center [772, 439] width 74 height 11
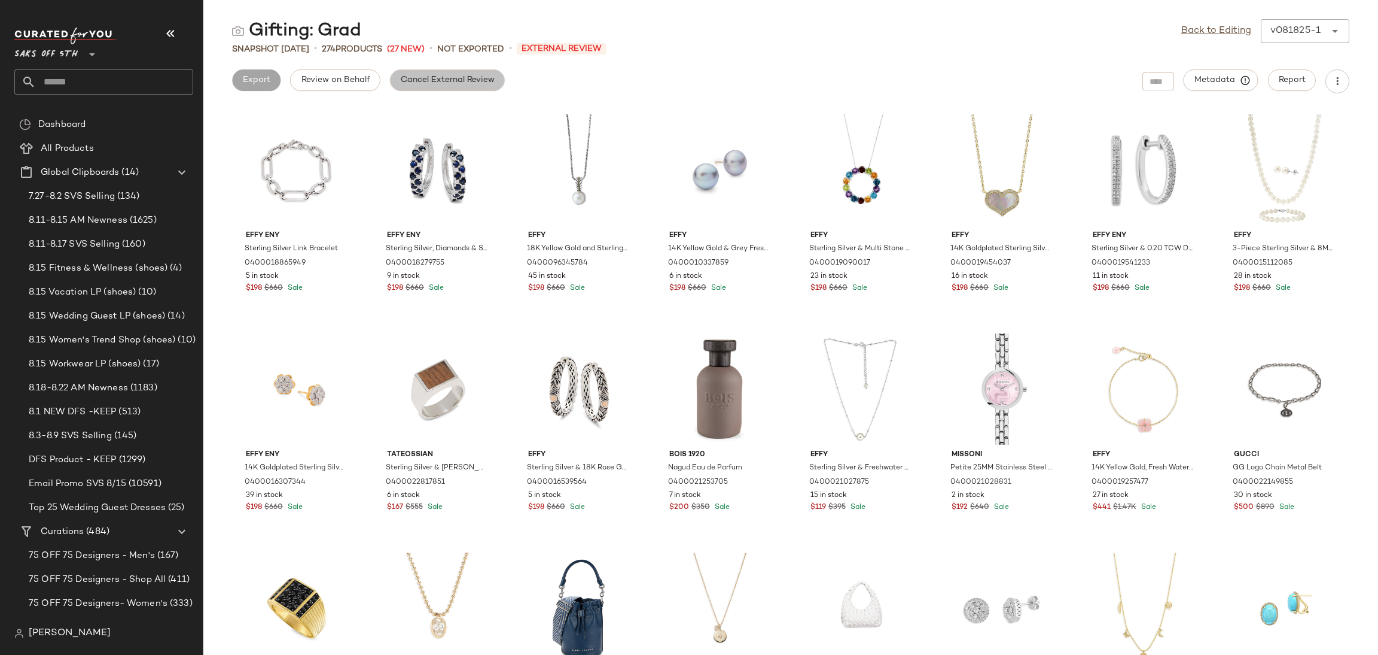
click at [472, 78] on span "Cancel External Review" at bounding box center [447, 80] width 95 height 10
click at [1209, 36] on link "Back to Editing" at bounding box center [1217, 31] width 70 height 14
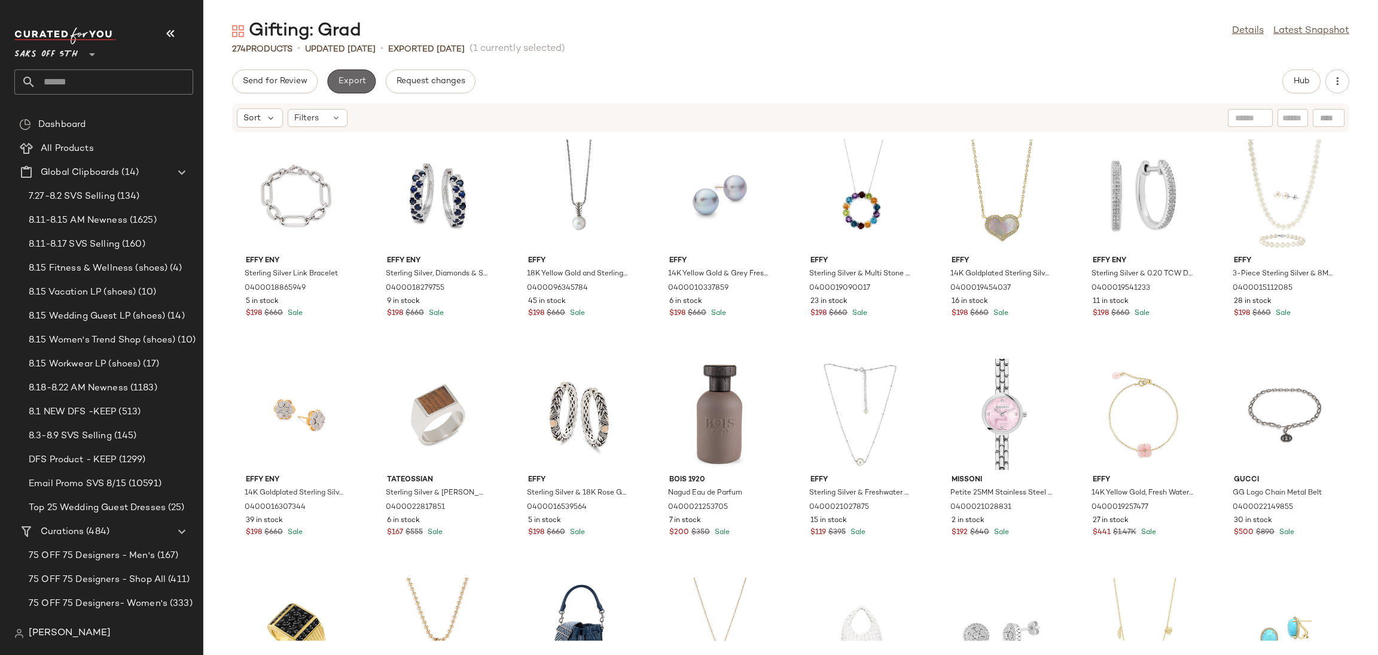
click at [357, 86] on span "Export" at bounding box center [351, 82] width 28 height 10
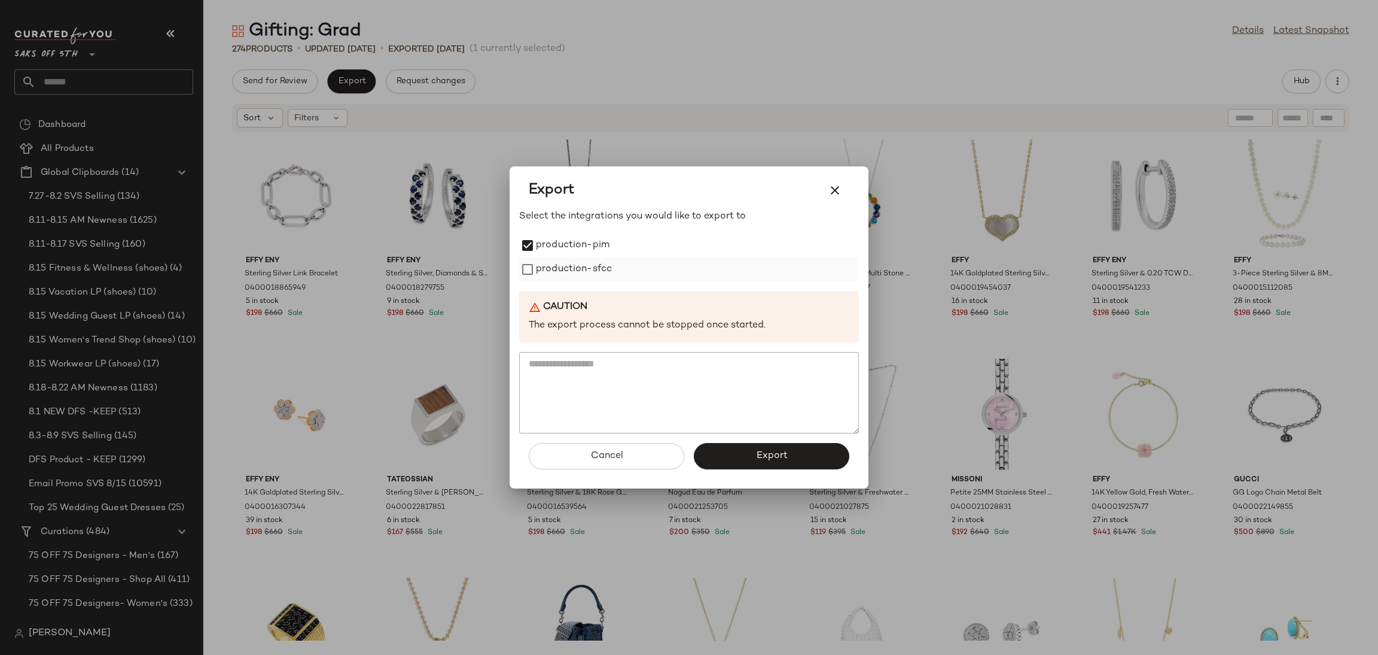
click at [539, 263] on label "production-sfcc" at bounding box center [574, 269] width 76 height 24
click at [740, 462] on button "Export" at bounding box center [772, 456] width 156 height 26
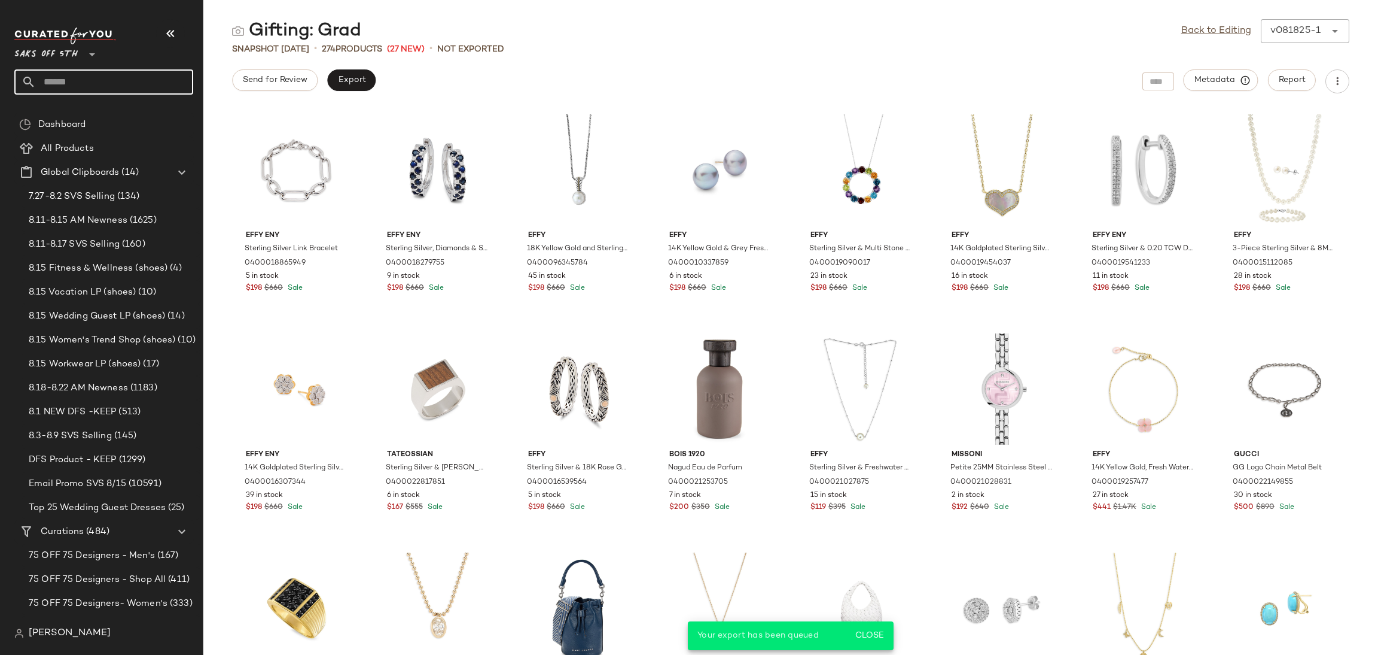
click at [127, 70] on input "text" at bounding box center [114, 81] width 157 height 25
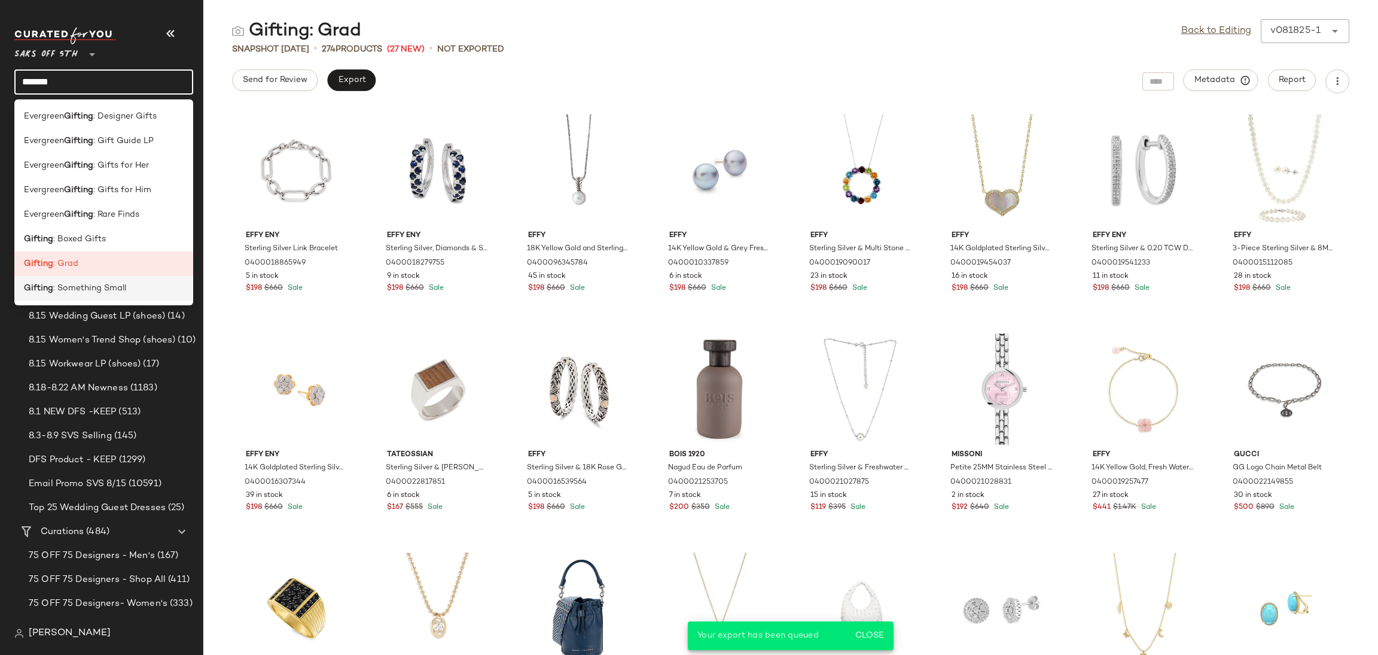
type input "*******"
click at [113, 277] on div "Gifting : Something Small" at bounding box center [103, 288] width 179 height 25
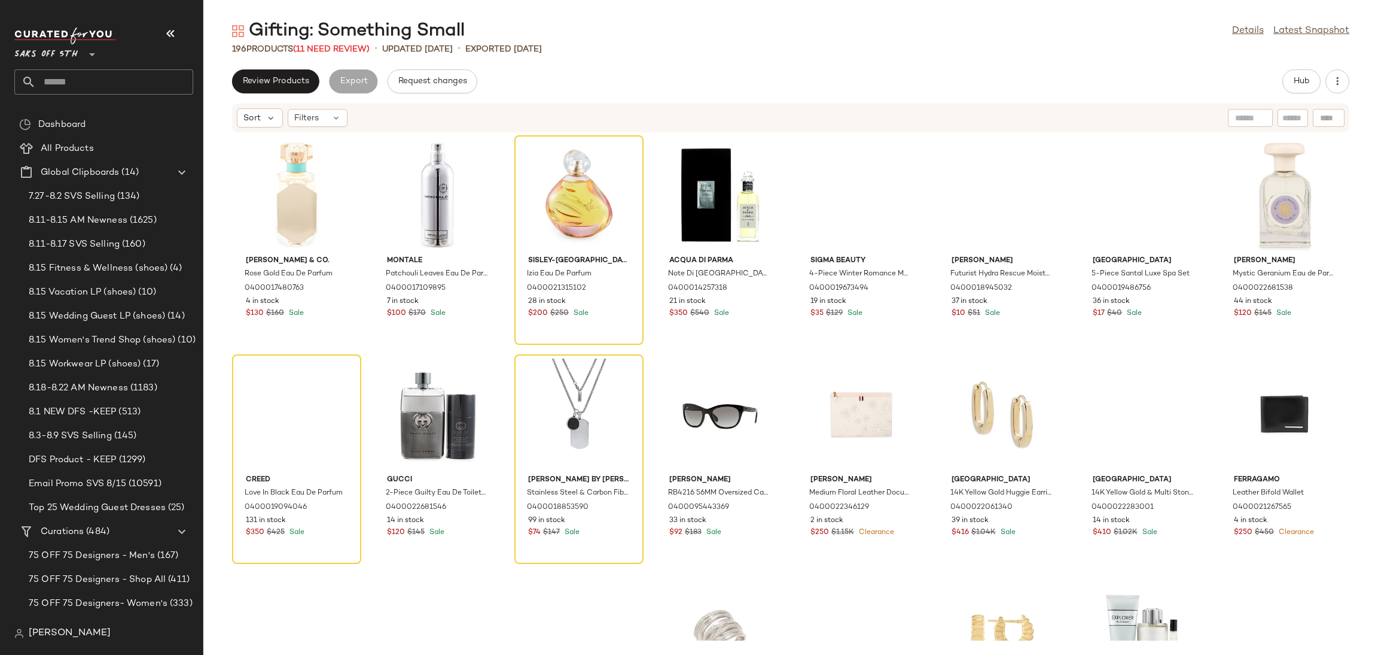
click at [343, 41] on div "Gifting: Something Small" at bounding box center [348, 31] width 233 height 24
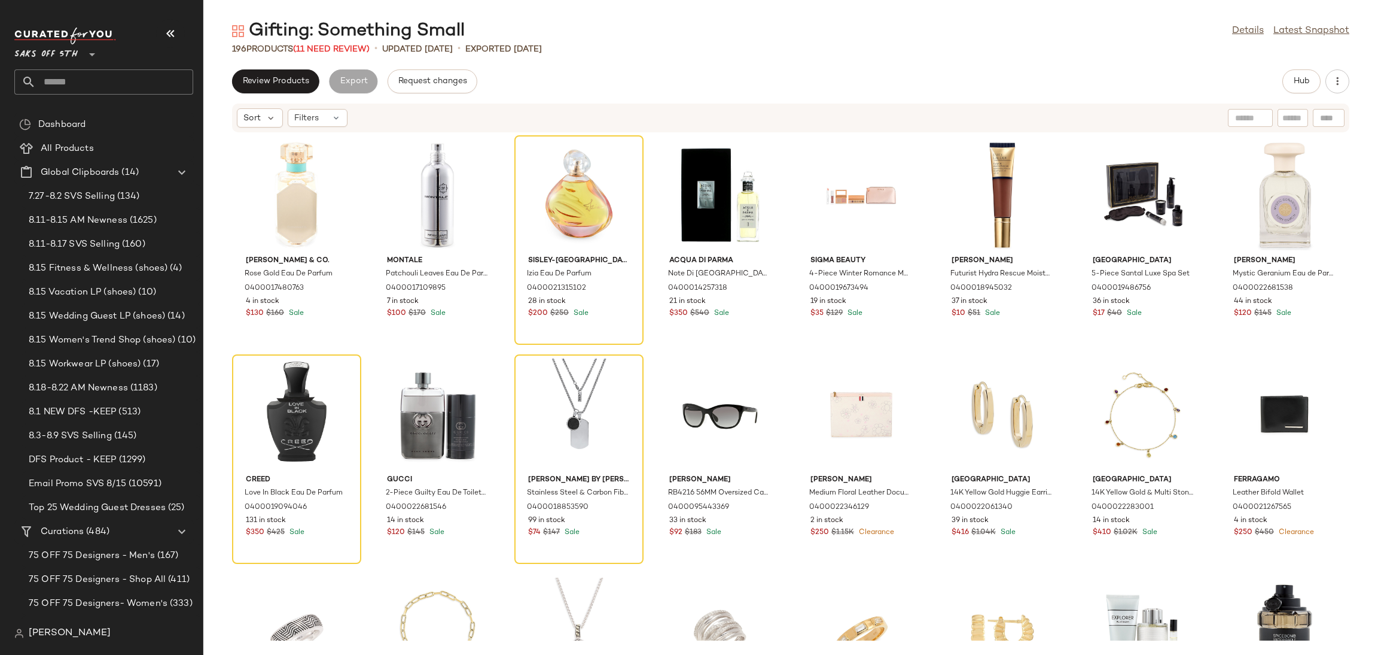
click at [343, 41] on div "Gifting: Something Small" at bounding box center [348, 31] width 233 height 24
click at [339, 47] on span "(11 Need Review)" at bounding box center [331, 49] width 77 height 9
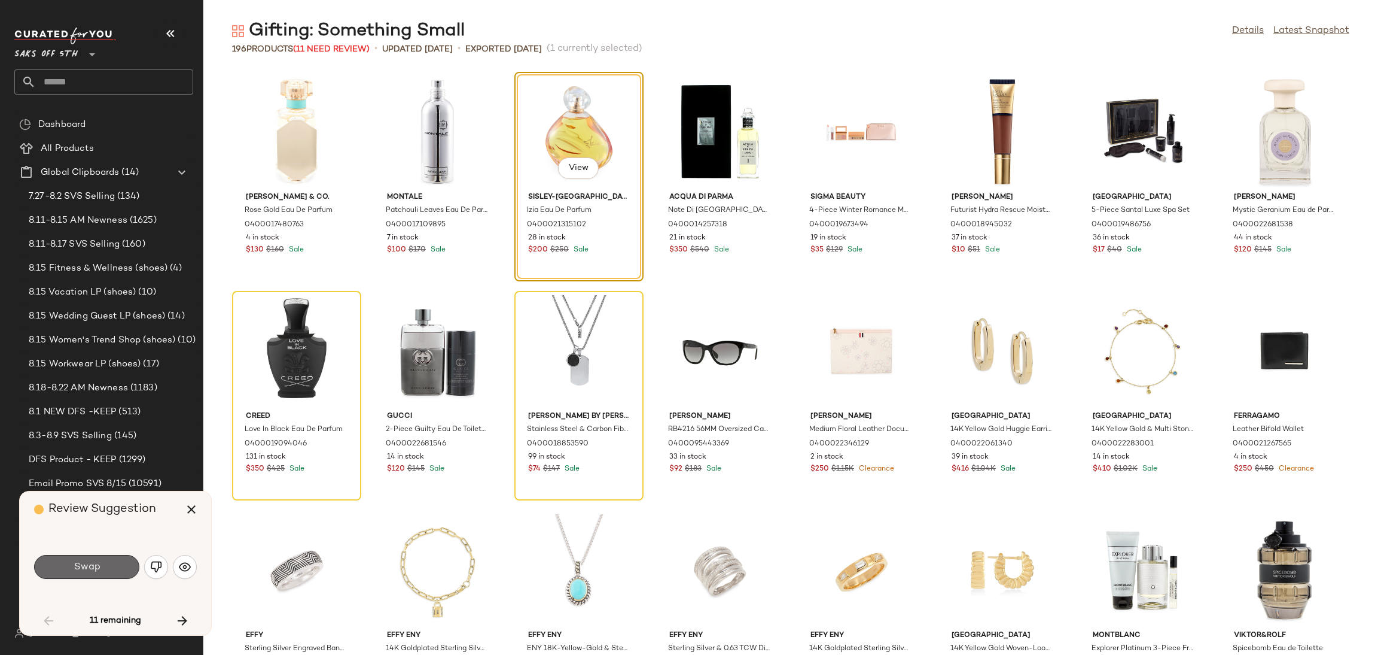
click at [116, 560] on button "Swap" at bounding box center [86, 567] width 105 height 24
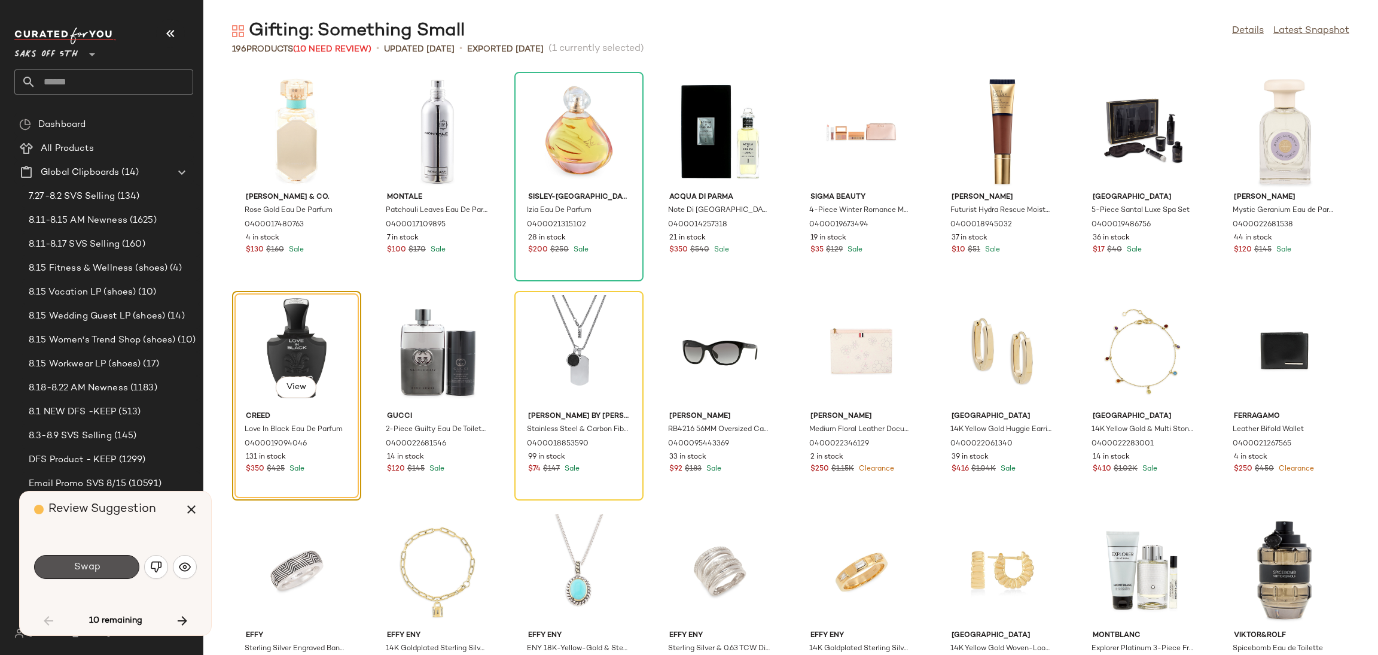
click at [116, 560] on button "Swap" at bounding box center [86, 567] width 105 height 24
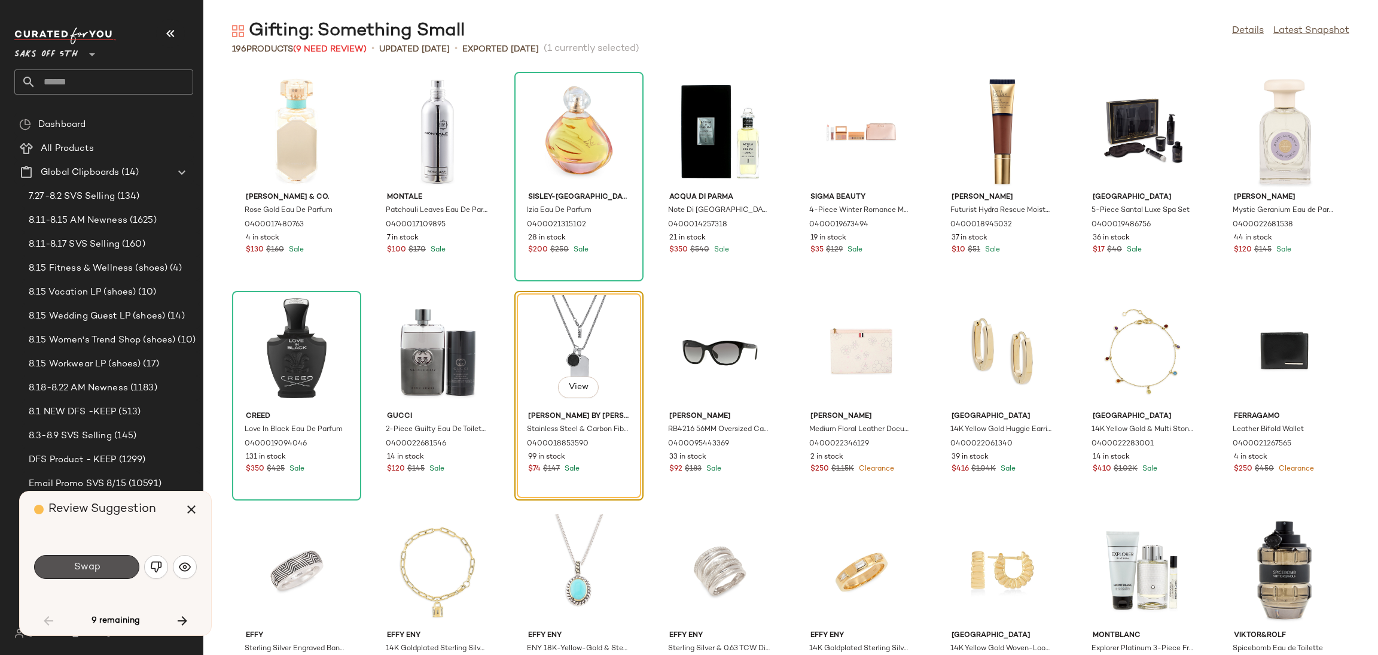
click at [116, 560] on button "Swap" at bounding box center [86, 567] width 105 height 24
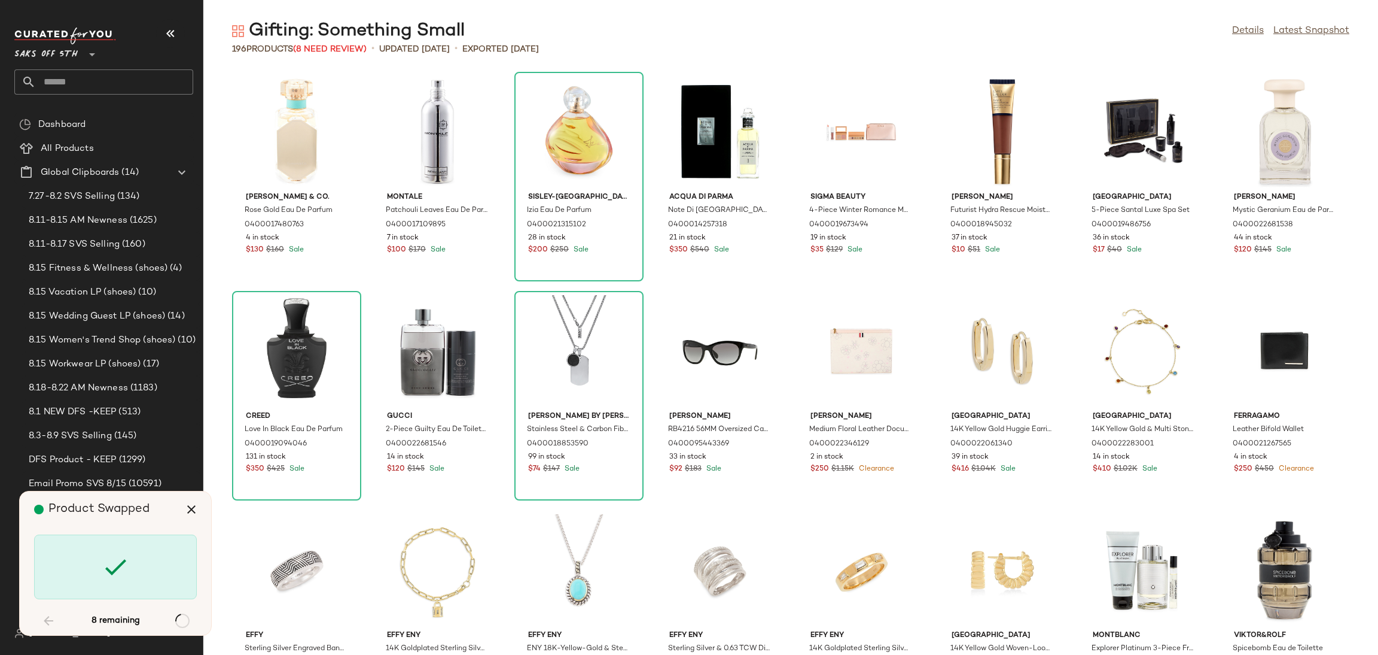
scroll to position [1532, 0]
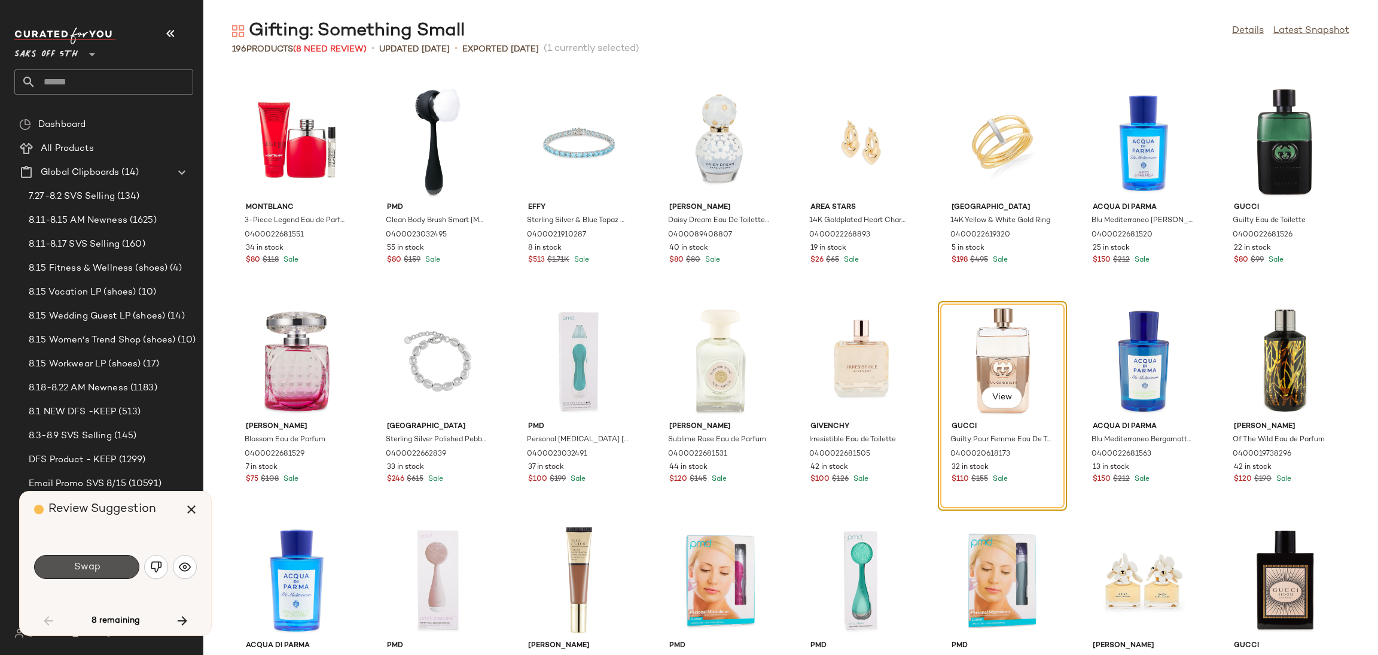
click at [116, 560] on button "Swap" at bounding box center [86, 567] width 105 height 24
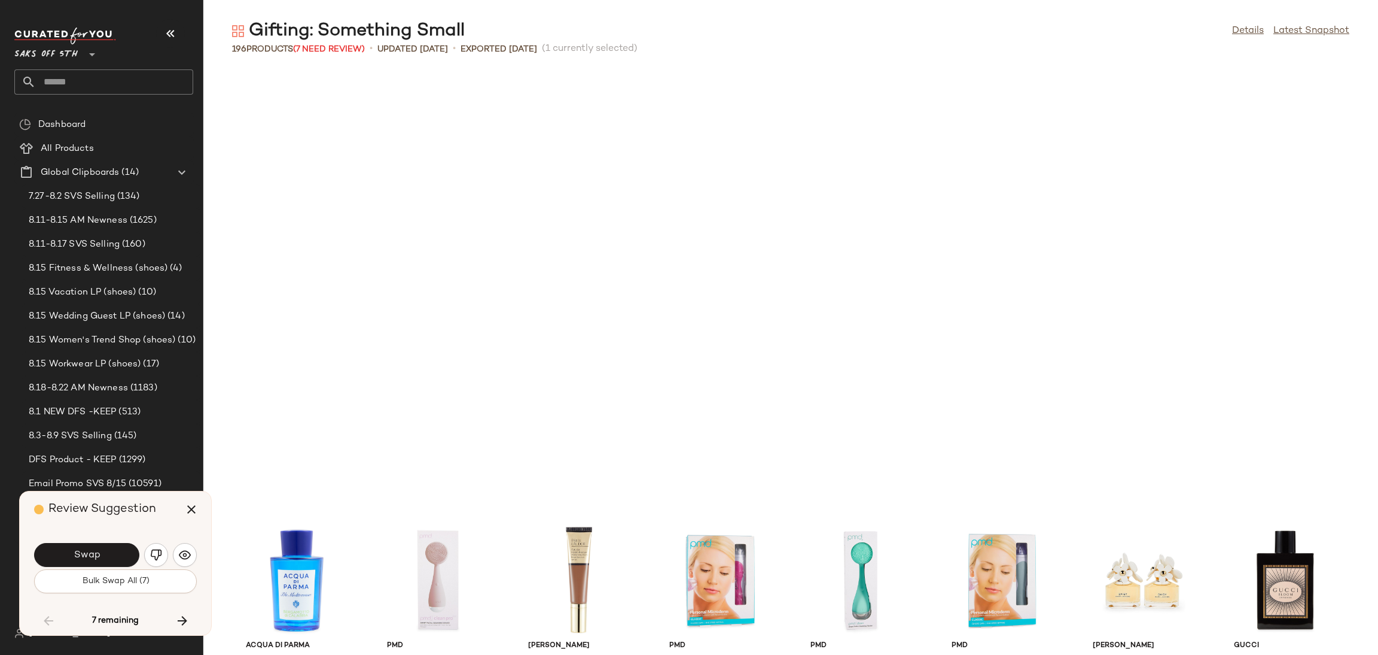
scroll to position [1970, 0]
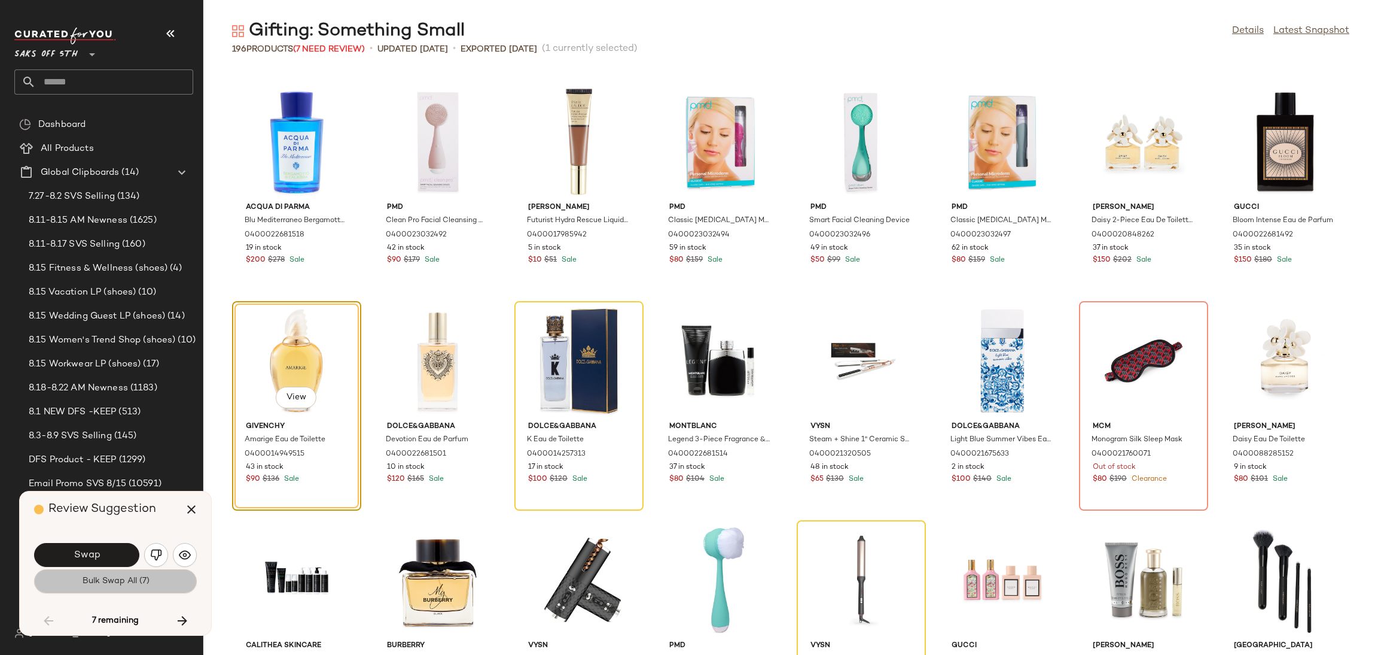
click at [118, 579] on span "Bulk Swap All (7)" at bounding box center [115, 581] width 68 height 10
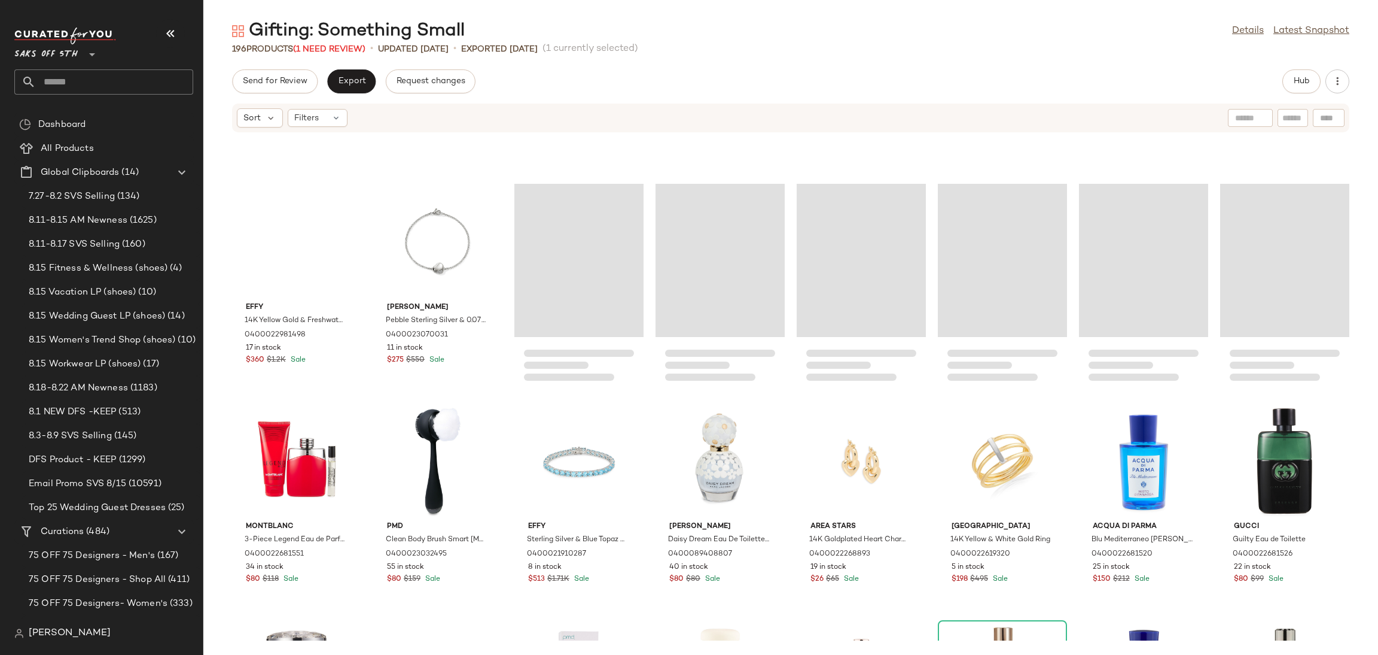
scroll to position [1198, 0]
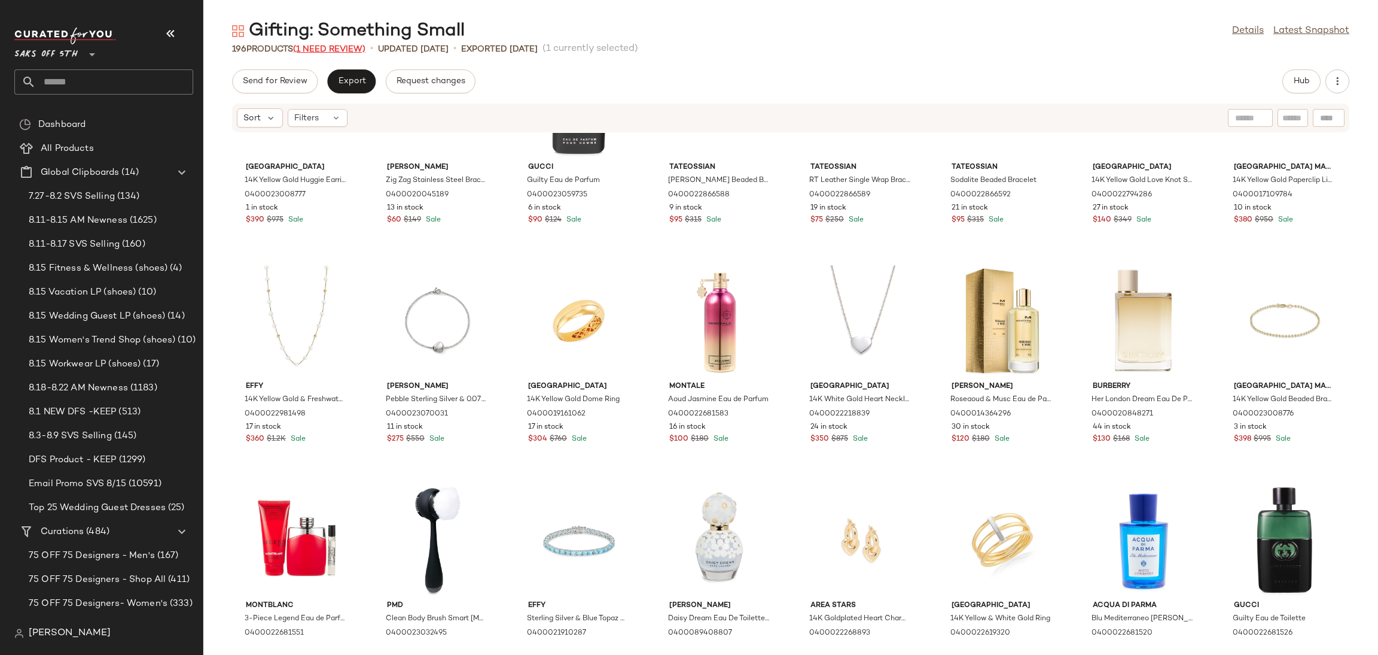
click at [337, 45] on span "(1 Need Review)" at bounding box center [329, 49] width 72 height 9
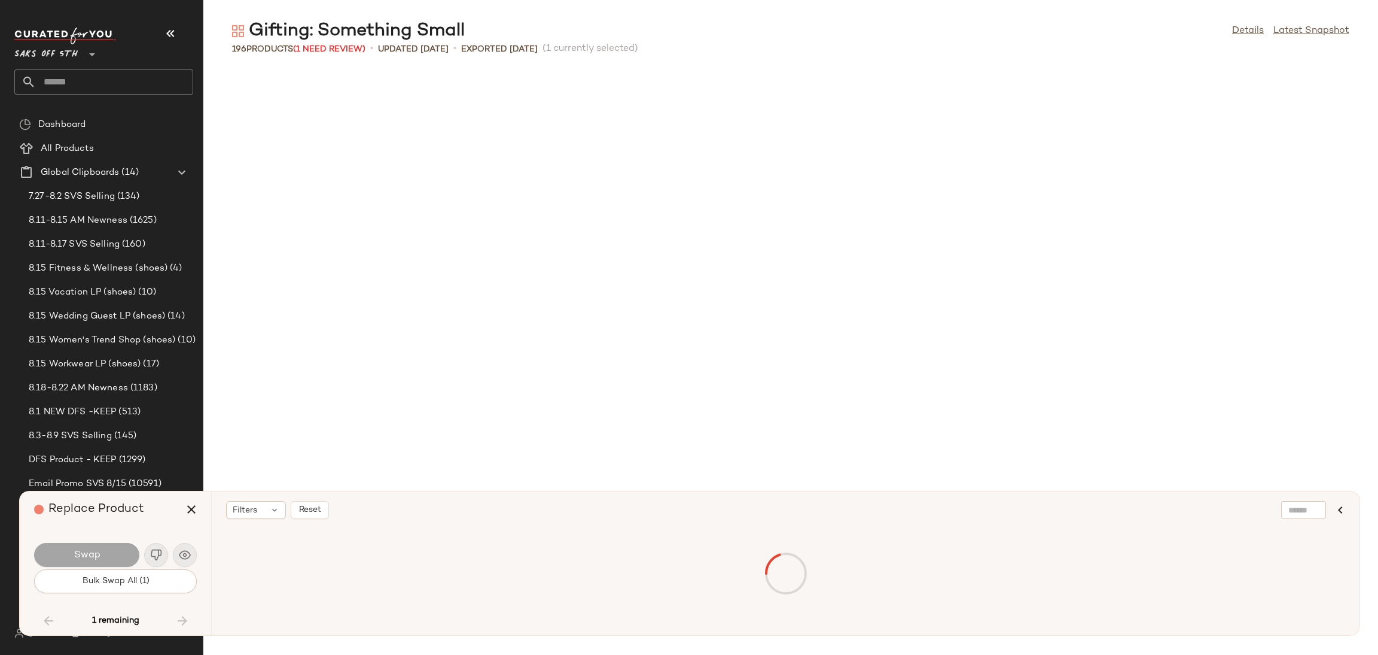
scroll to position [1970, 0]
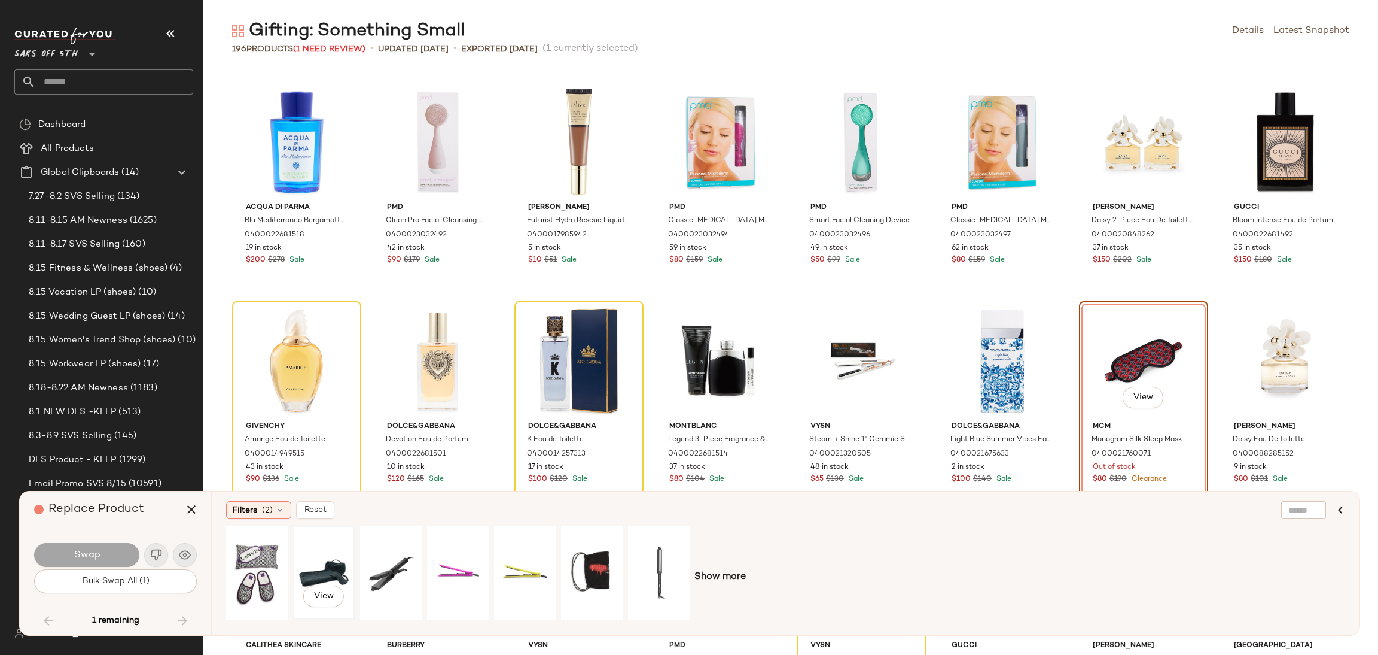
click at [309, 561] on div "View" at bounding box center [323, 572] width 53 height 85
click at [110, 549] on button "Swap" at bounding box center [86, 555] width 105 height 24
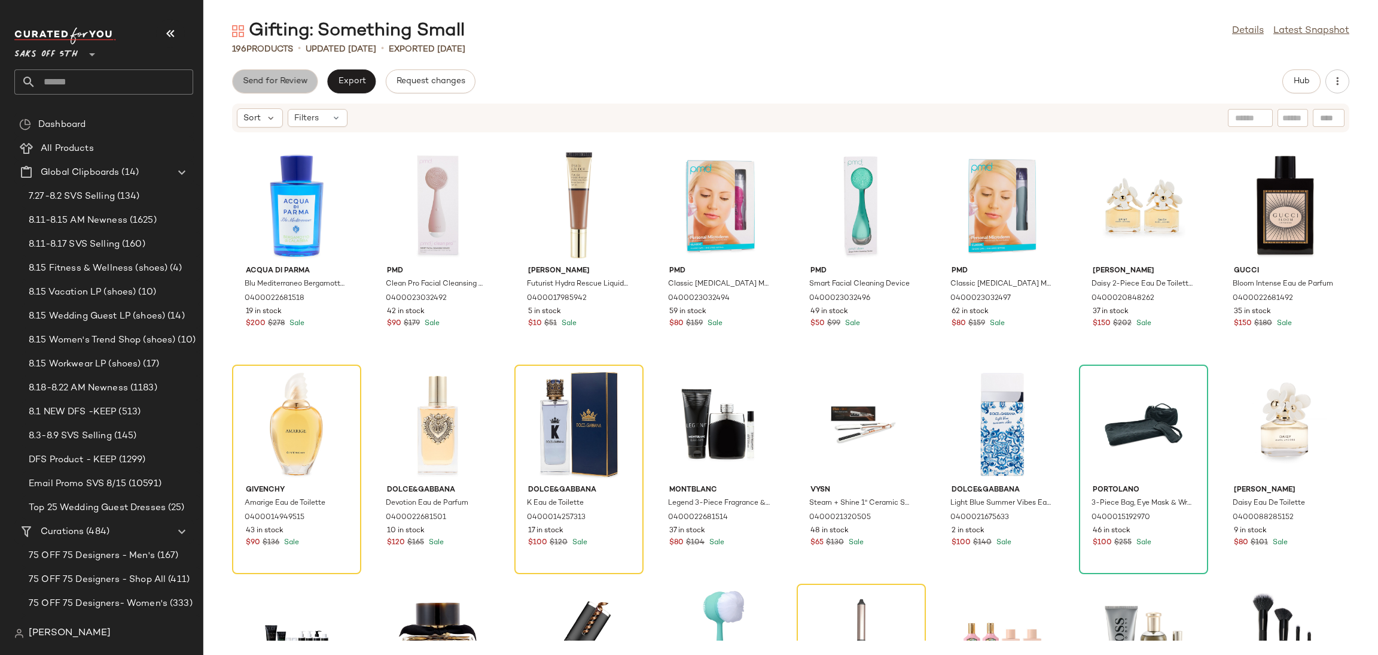
click at [308, 83] on button "Send for Review" at bounding box center [275, 81] width 86 height 24
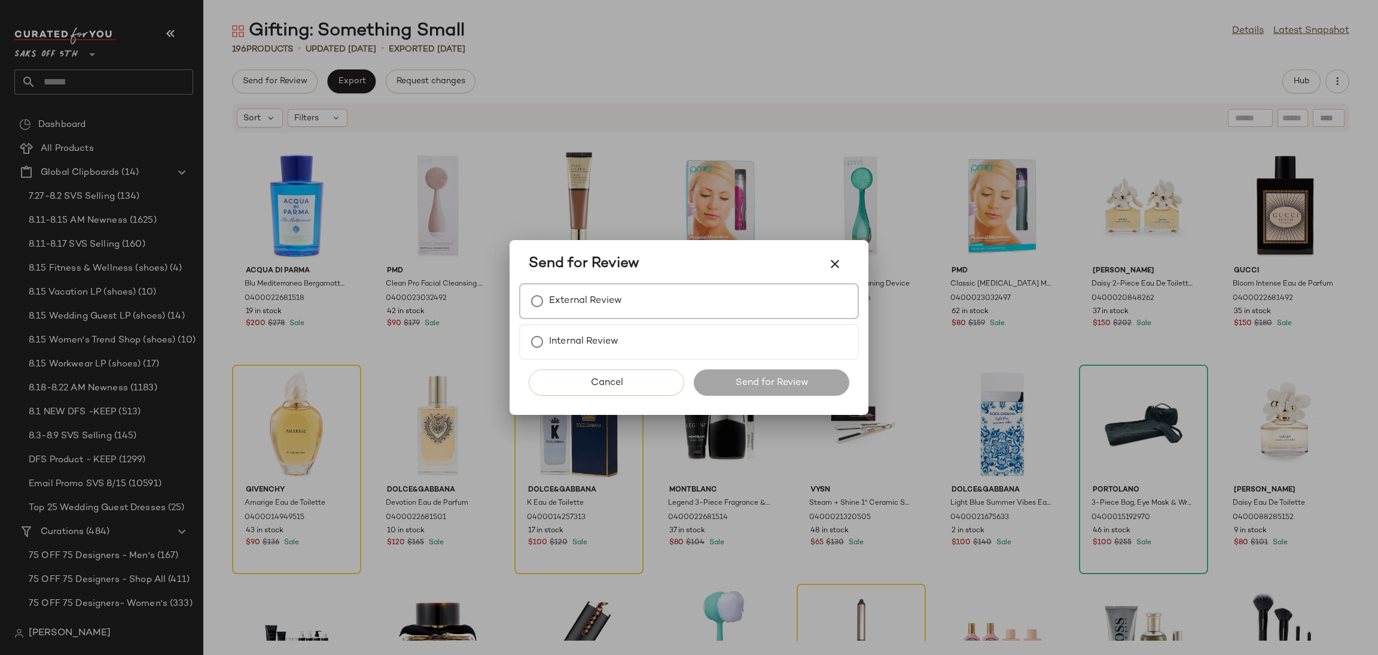
click at [562, 309] on label "External Review" at bounding box center [585, 301] width 73 height 24
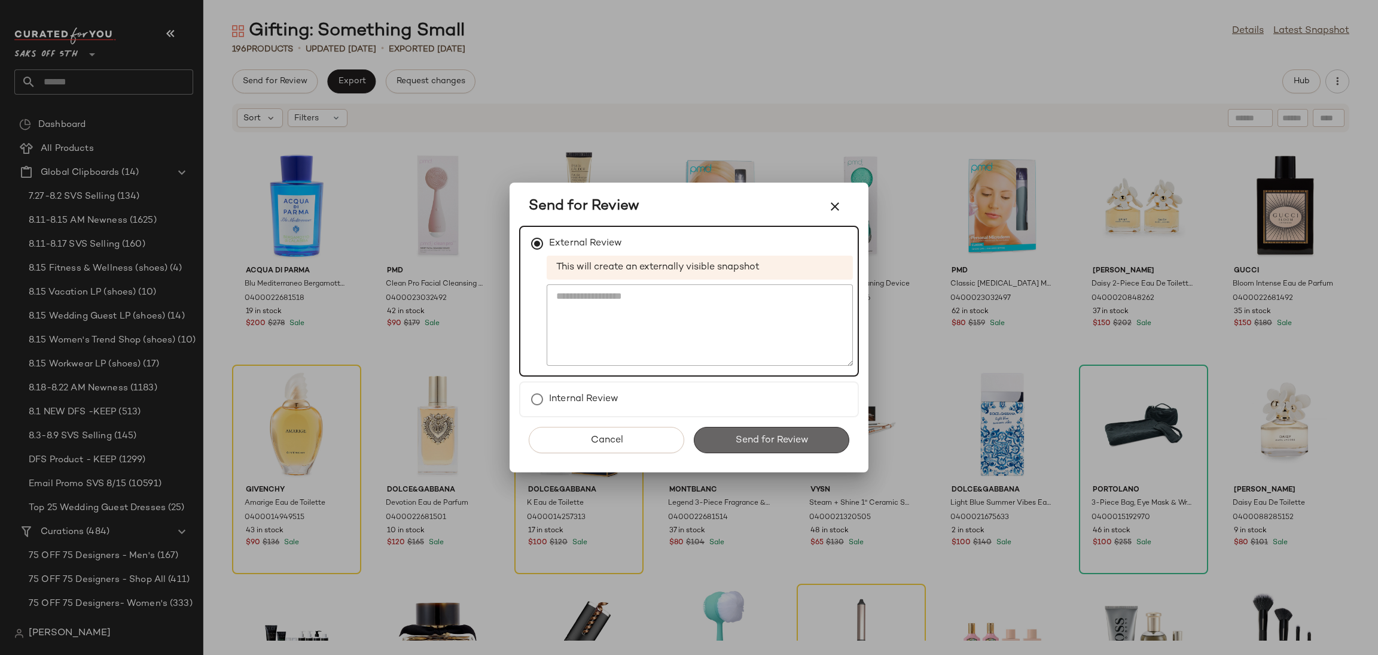
click at [760, 435] on span "Send for Review" at bounding box center [772, 439] width 74 height 11
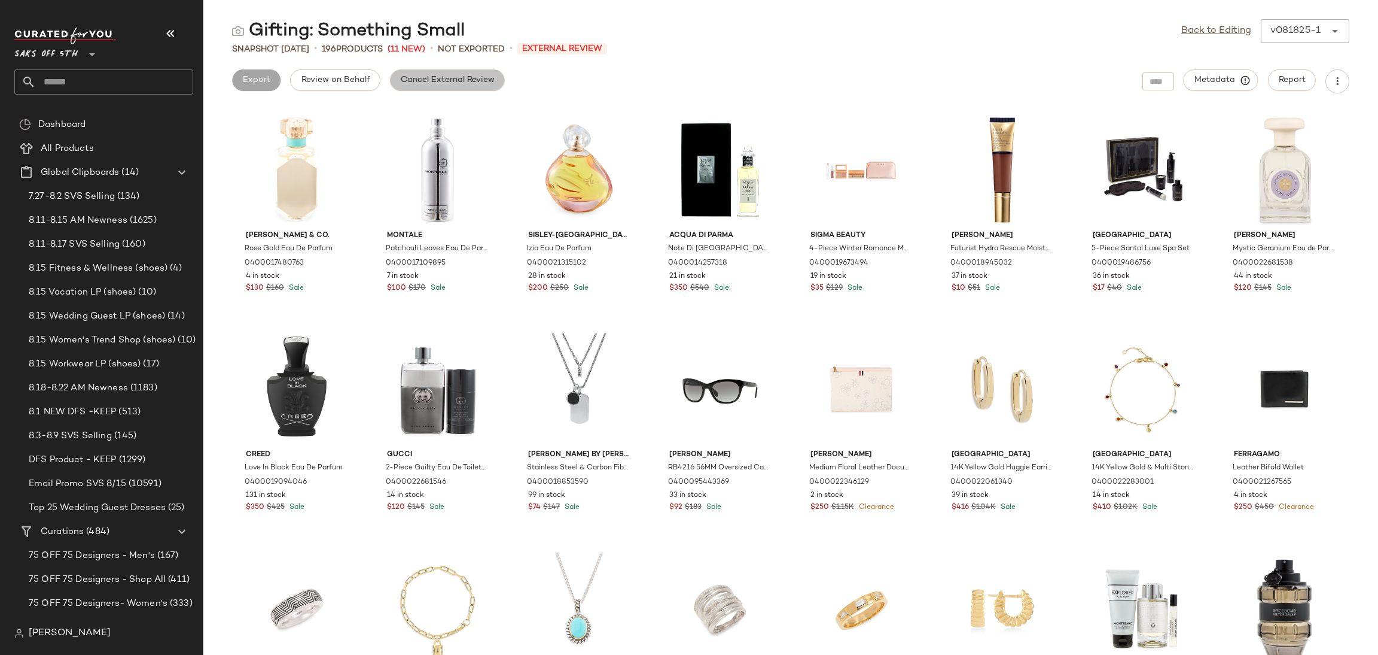
click at [473, 81] on span "Cancel External Review" at bounding box center [447, 80] width 95 height 10
click at [1192, 23] on div "Back to Editing v081825-1 ******" at bounding box center [1266, 31] width 168 height 24
click at [1192, 26] on link "Back to Editing" at bounding box center [1217, 31] width 70 height 14
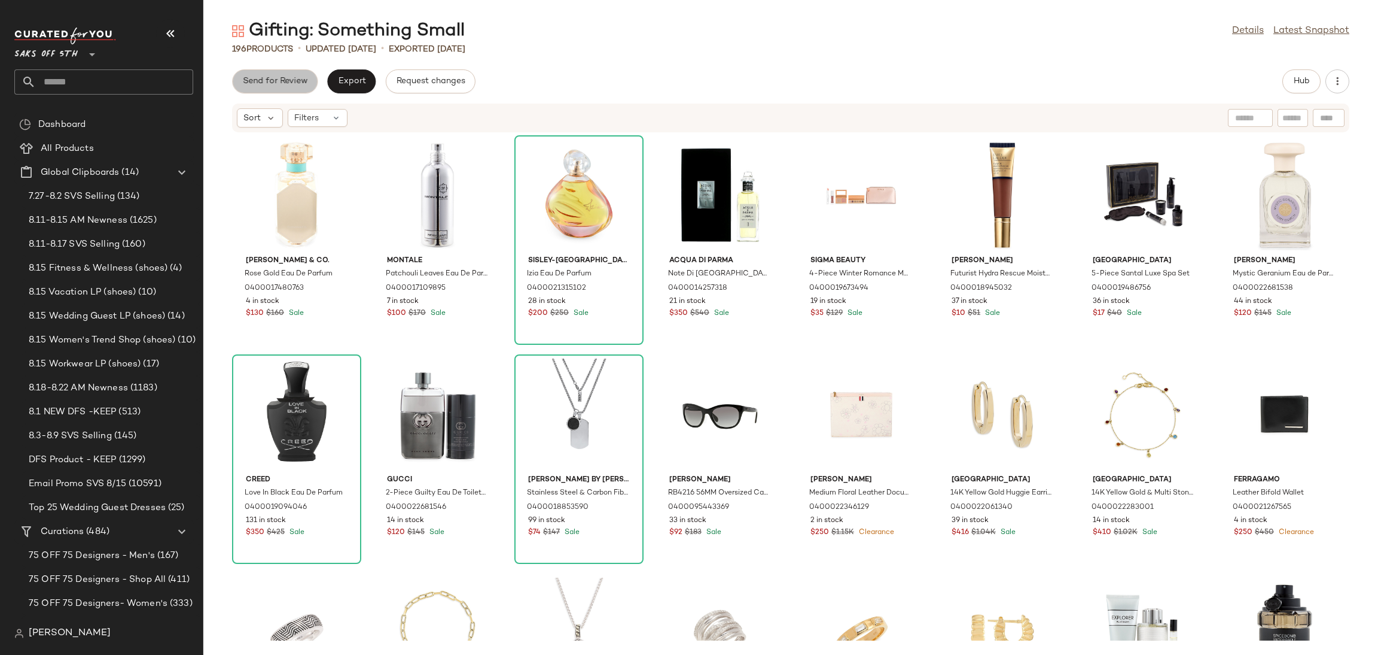
click at [299, 81] on span "Send for Review" at bounding box center [274, 82] width 65 height 10
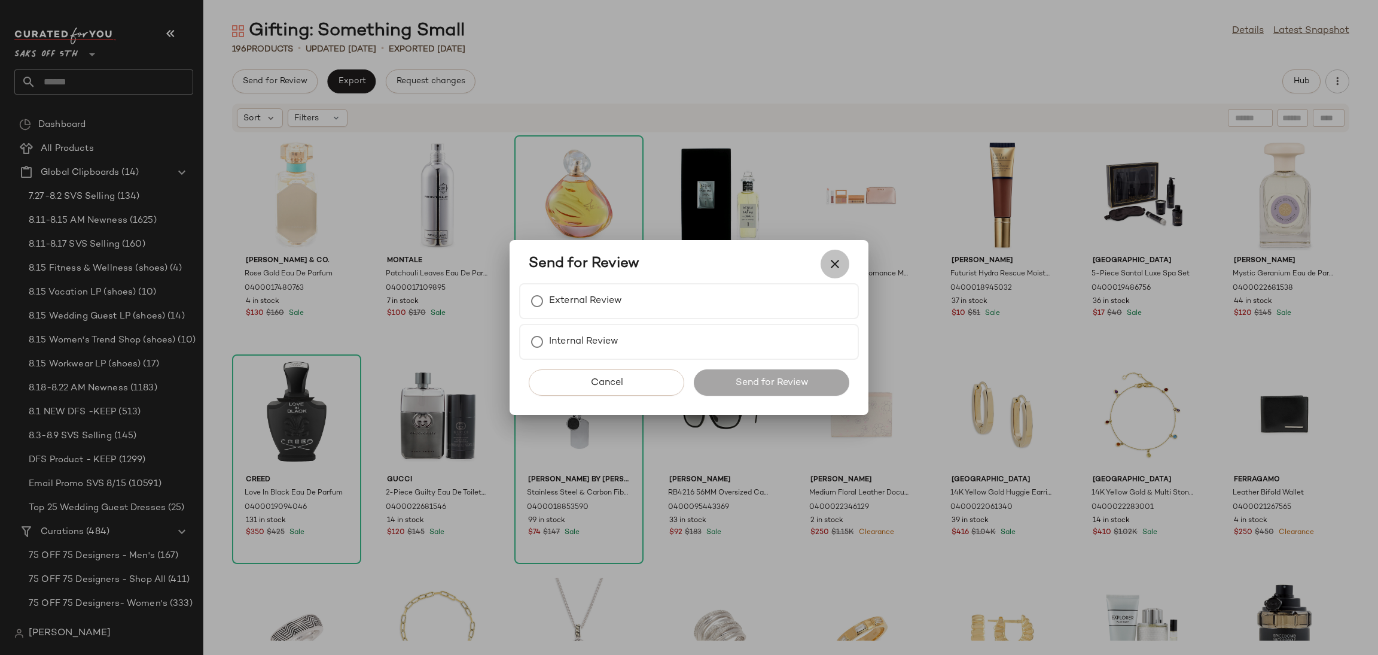
click at [837, 259] on icon "button" at bounding box center [835, 264] width 14 height 14
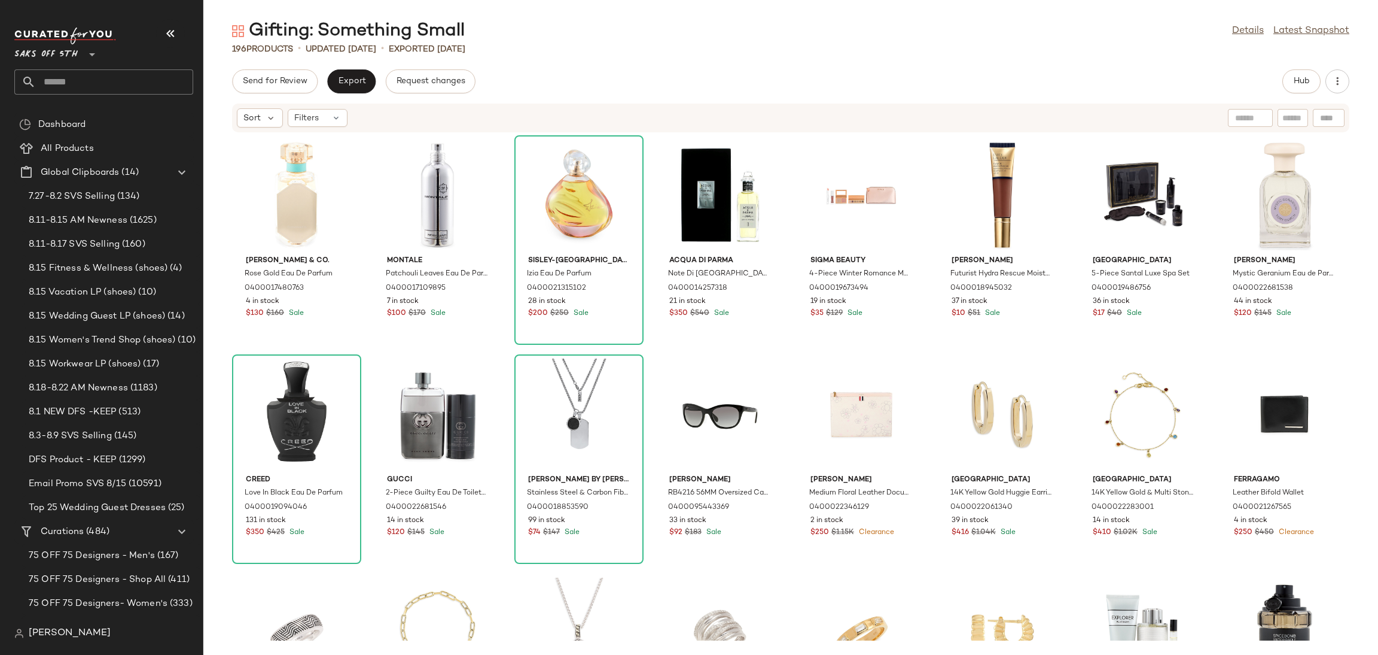
click at [346, 97] on div "Send for Review Export Request changes Hub Sort Filters Tiffany & Co. Rose Gold…" at bounding box center [790, 361] width 1175 height 585
click at [357, 84] on span "Export" at bounding box center [351, 82] width 28 height 10
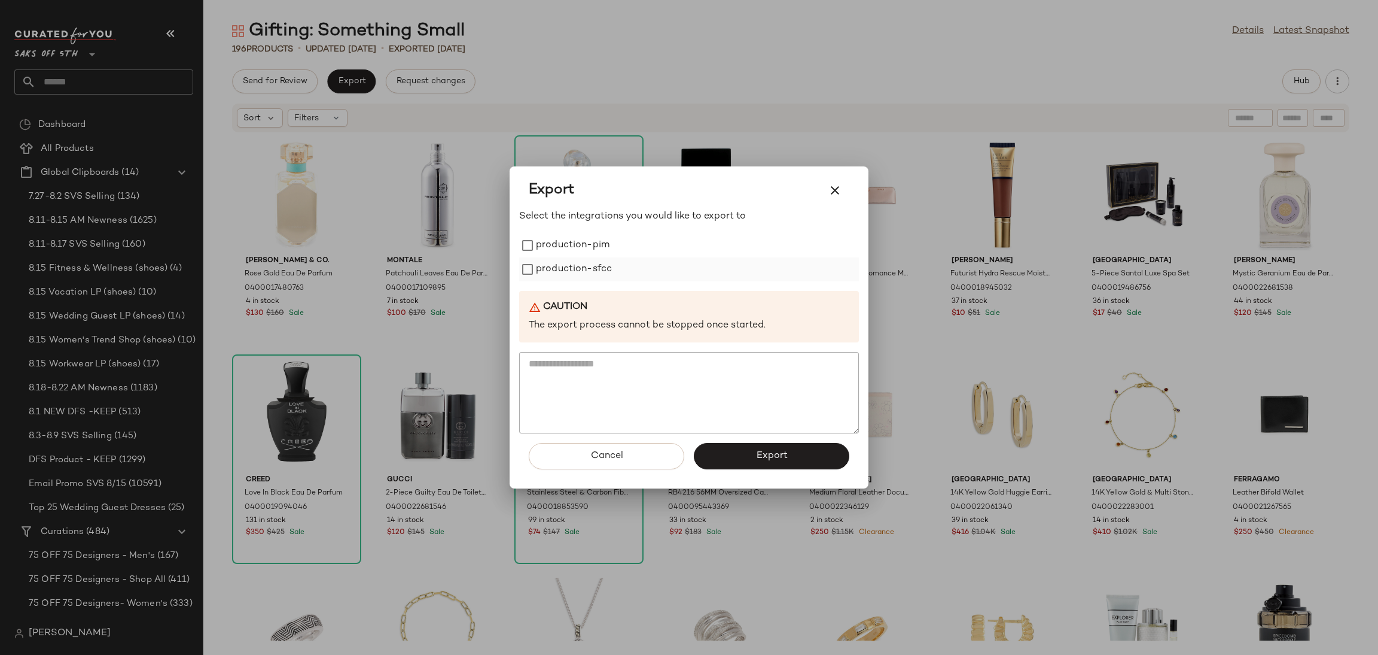
drag, startPoint x: 602, startPoint y: 246, endPoint x: 606, endPoint y: 273, distance: 27.8
click at [606, 273] on div "production-pim production-sfcc" at bounding box center [689, 257] width 340 height 48
click at [606, 273] on label "production-sfcc" at bounding box center [574, 269] width 76 height 24
click at [594, 249] on label "production-pim" at bounding box center [573, 245] width 74 height 24
click at [745, 452] on button "Export" at bounding box center [772, 456] width 156 height 26
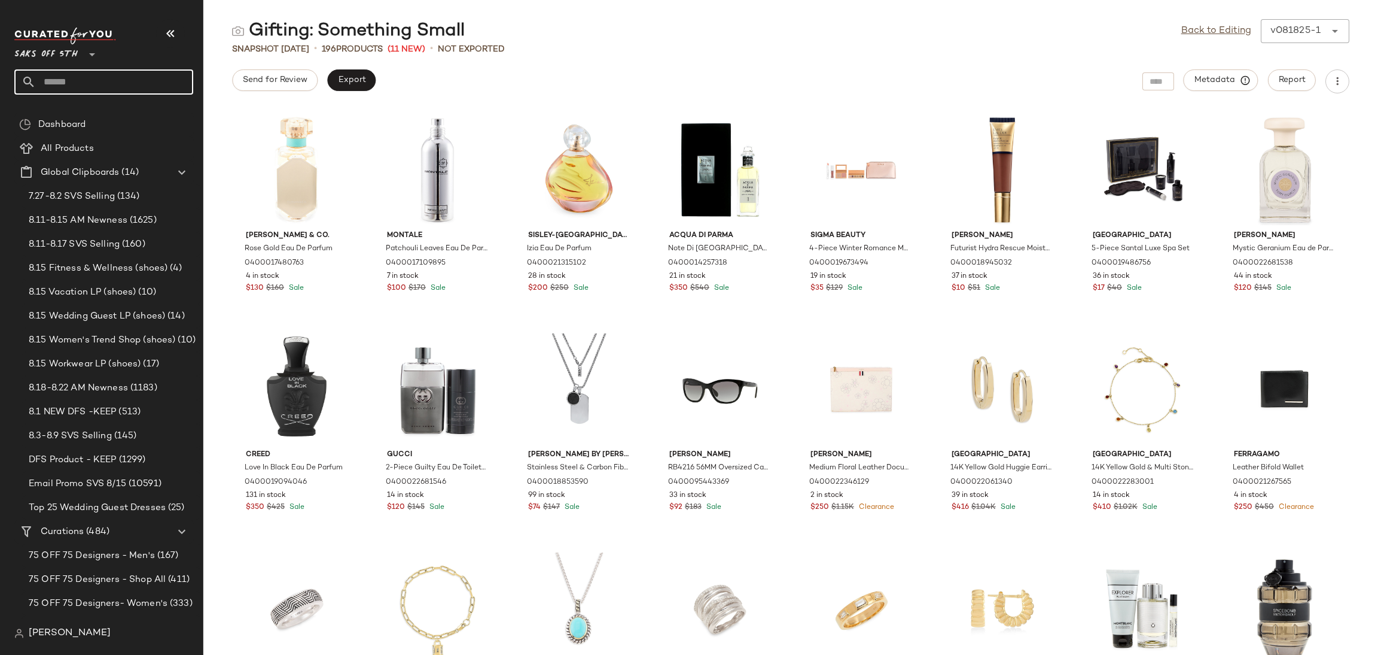
click at [144, 77] on input "text" at bounding box center [114, 81] width 157 height 25
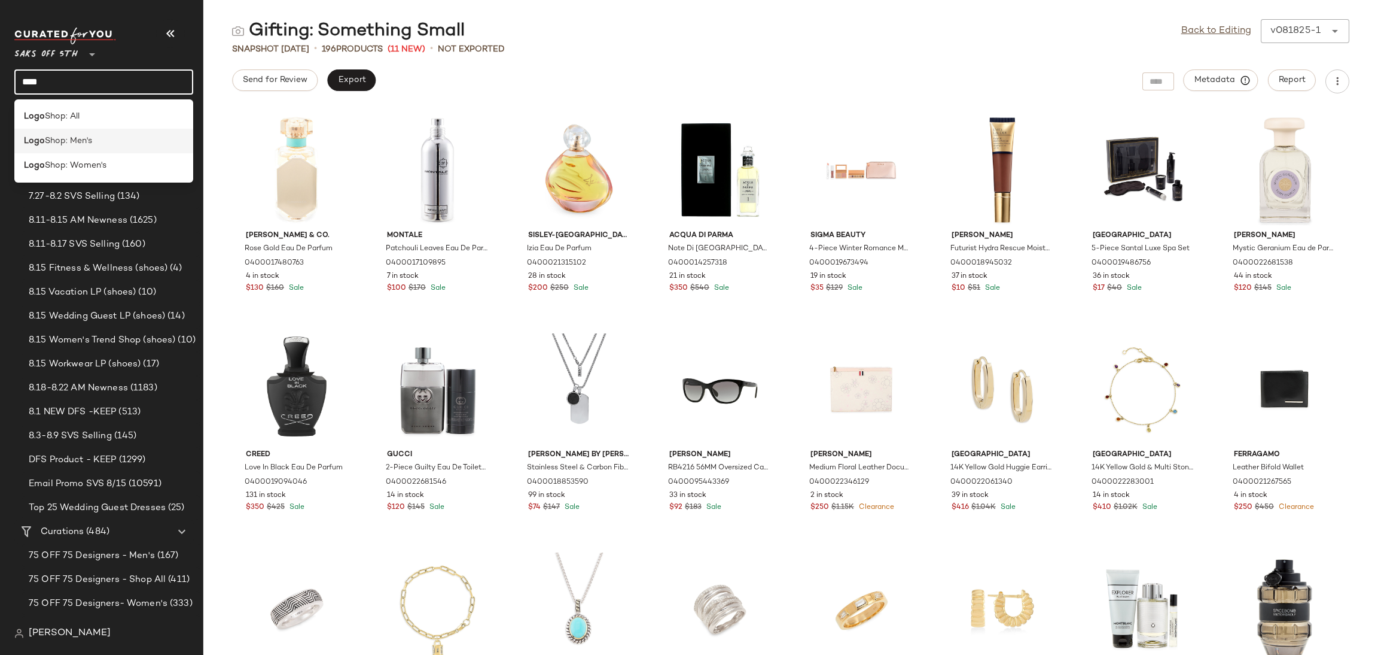
type input "****"
click at [108, 138] on div "Logo Shop: Men's" at bounding box center [104, 141] width 160 height 13
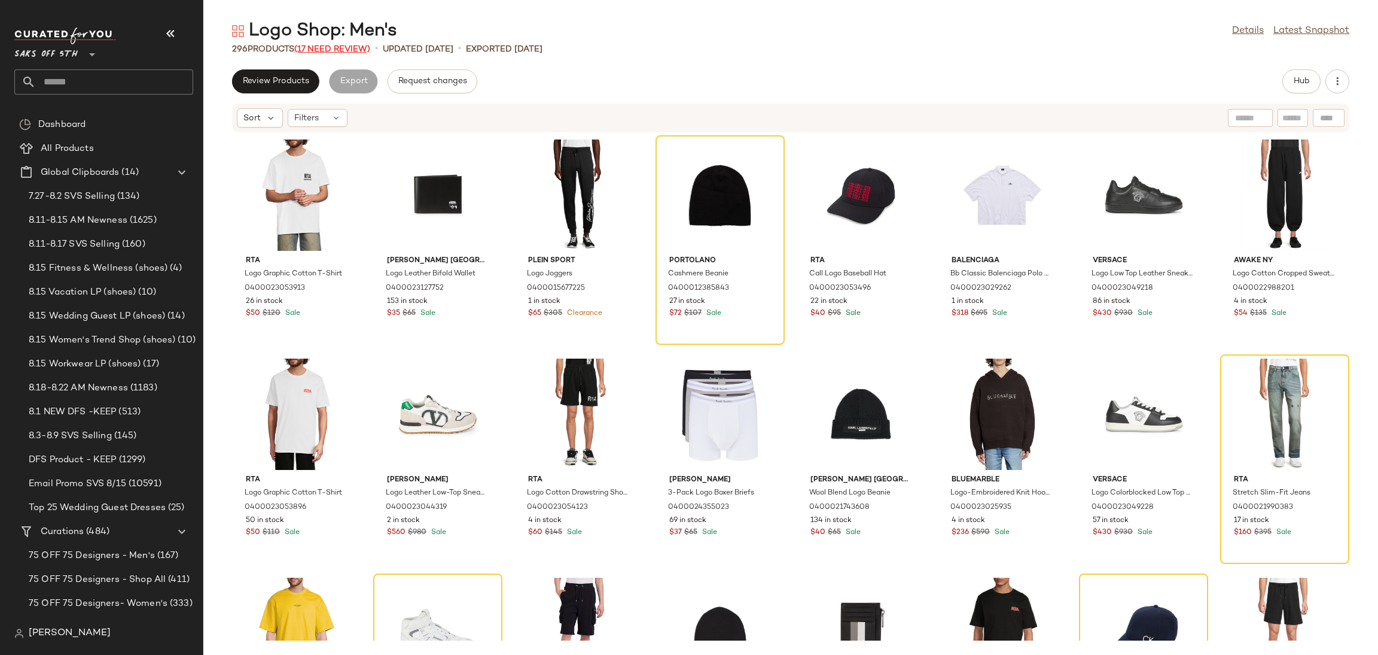
click at [361, 45] on span "(17 Need Review)" at bounding box center [332, 49] width 76 height 9
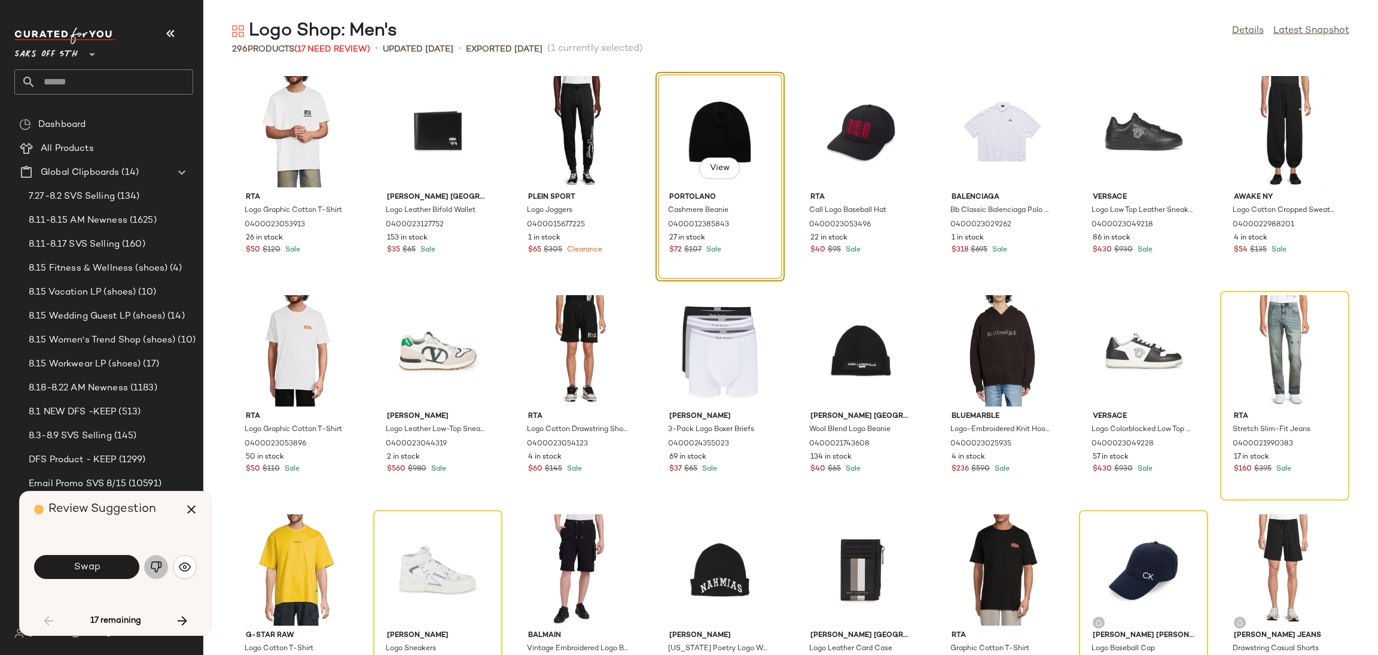
click at [148, 565] on button "button" at bounding box center [156, 567] width 24 height 24
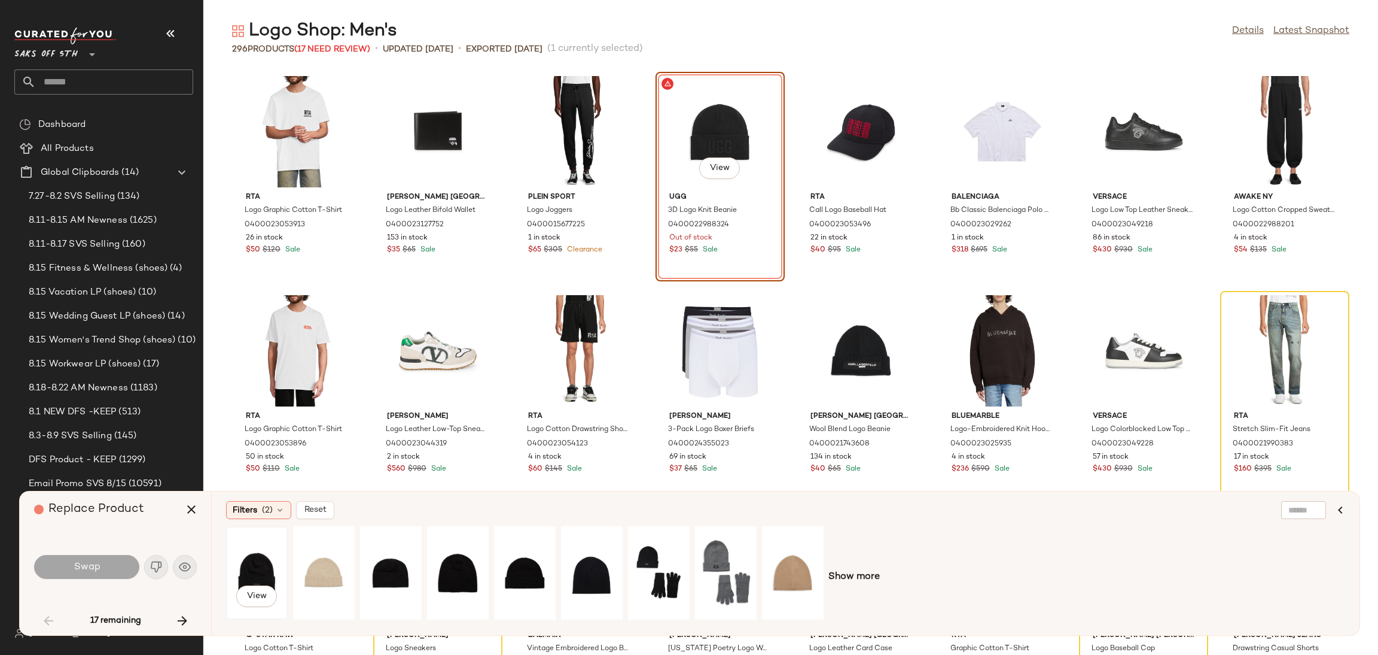
click at [258, 576] on div "View" at bounding box center [256, 572] width 53 height 85
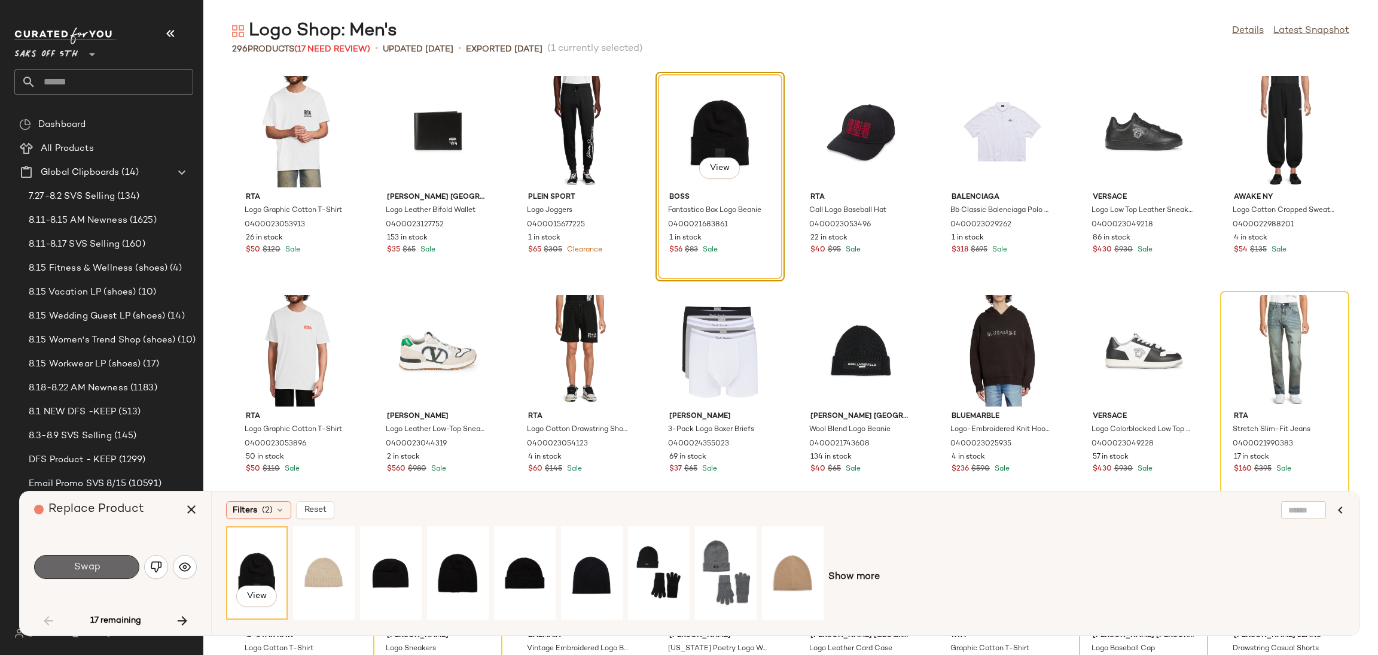
click at [106, 559] on button "Swap" at bounding box center [86, 567] width 105 height 24
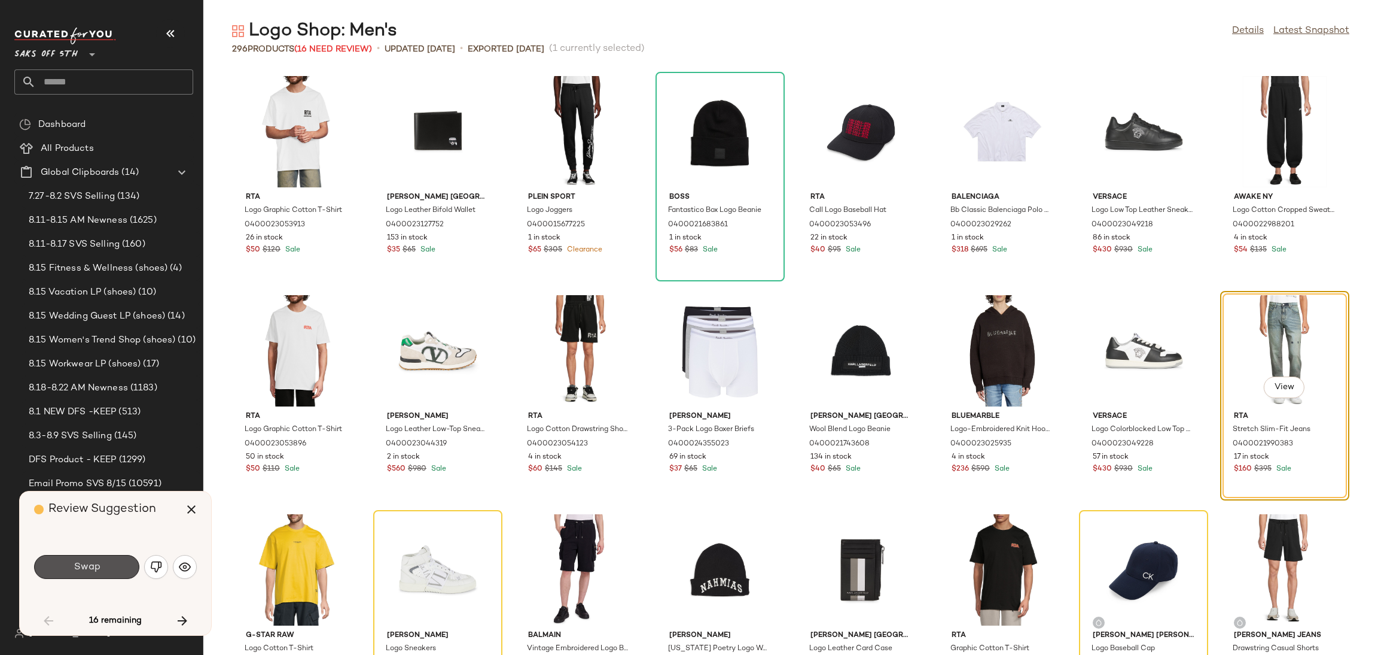
click at [106, 559] on button "Swap" at bounding box center [86, 567] width 105 height 24
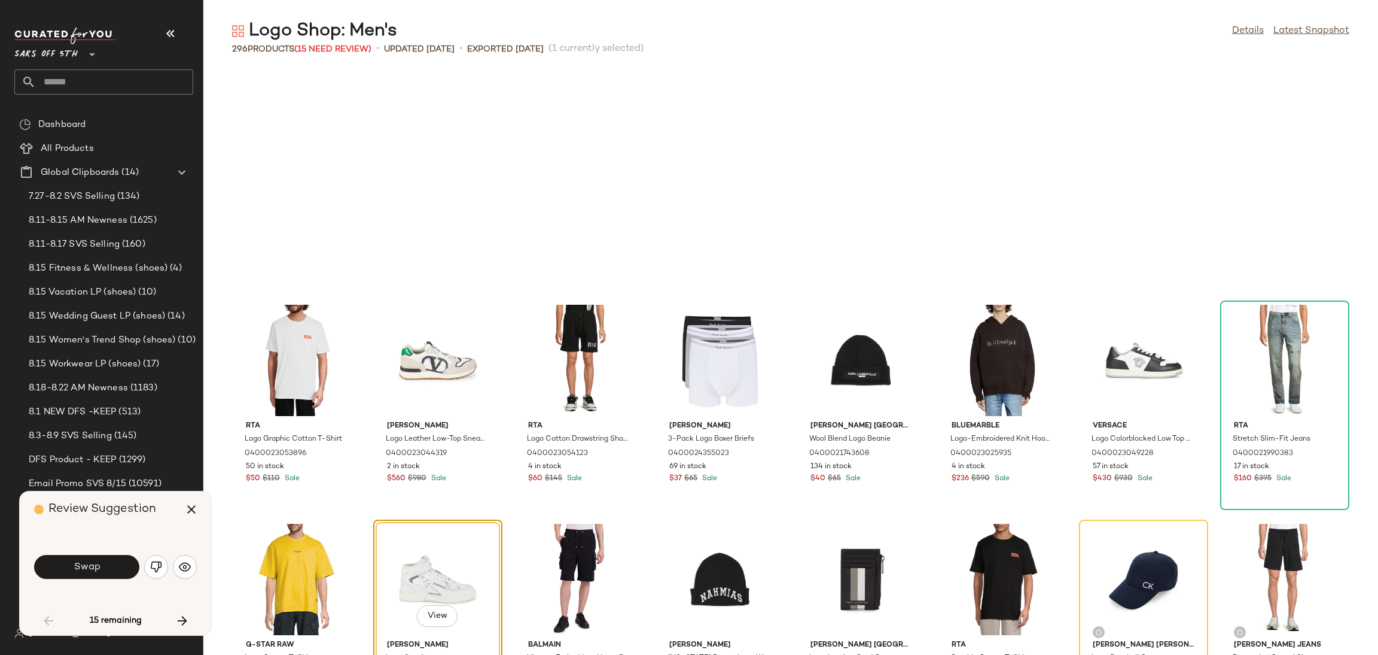
scroll to position [229, 0]
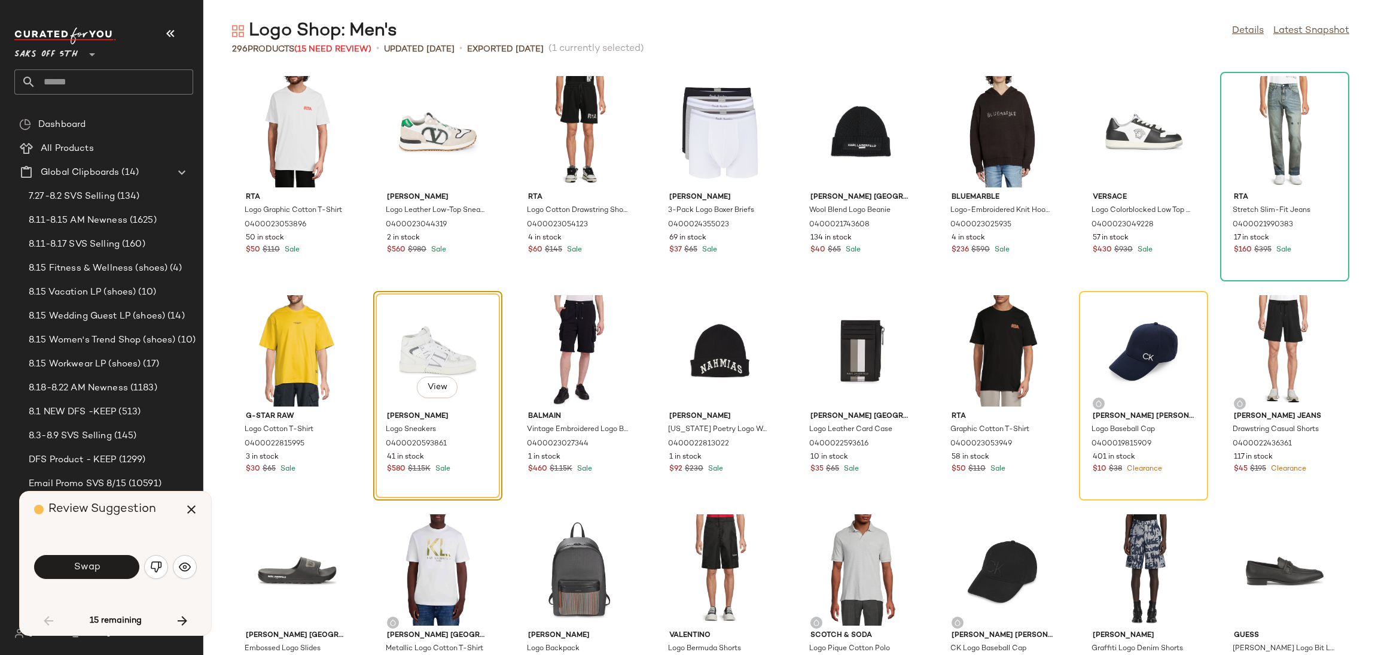
click at [106, 559] on button "Swap" at bounding box center [86, 567] width 105 height 24
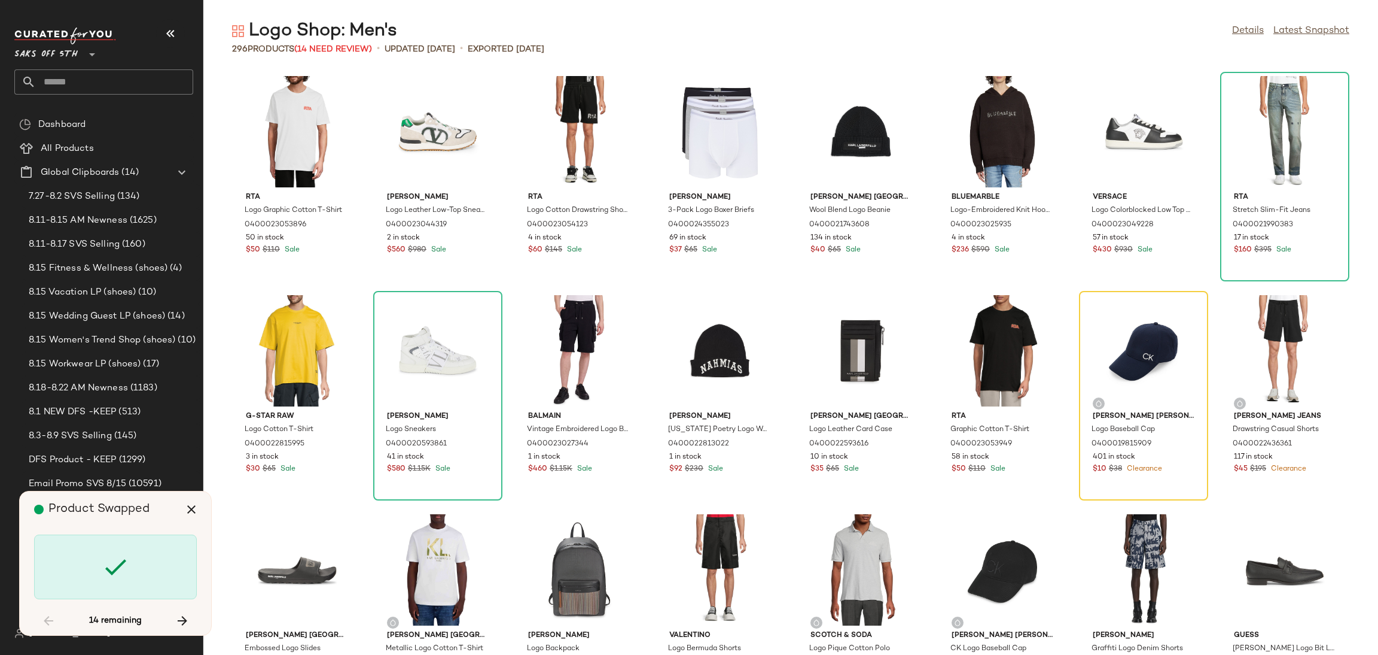
scroll to position [218, 0]
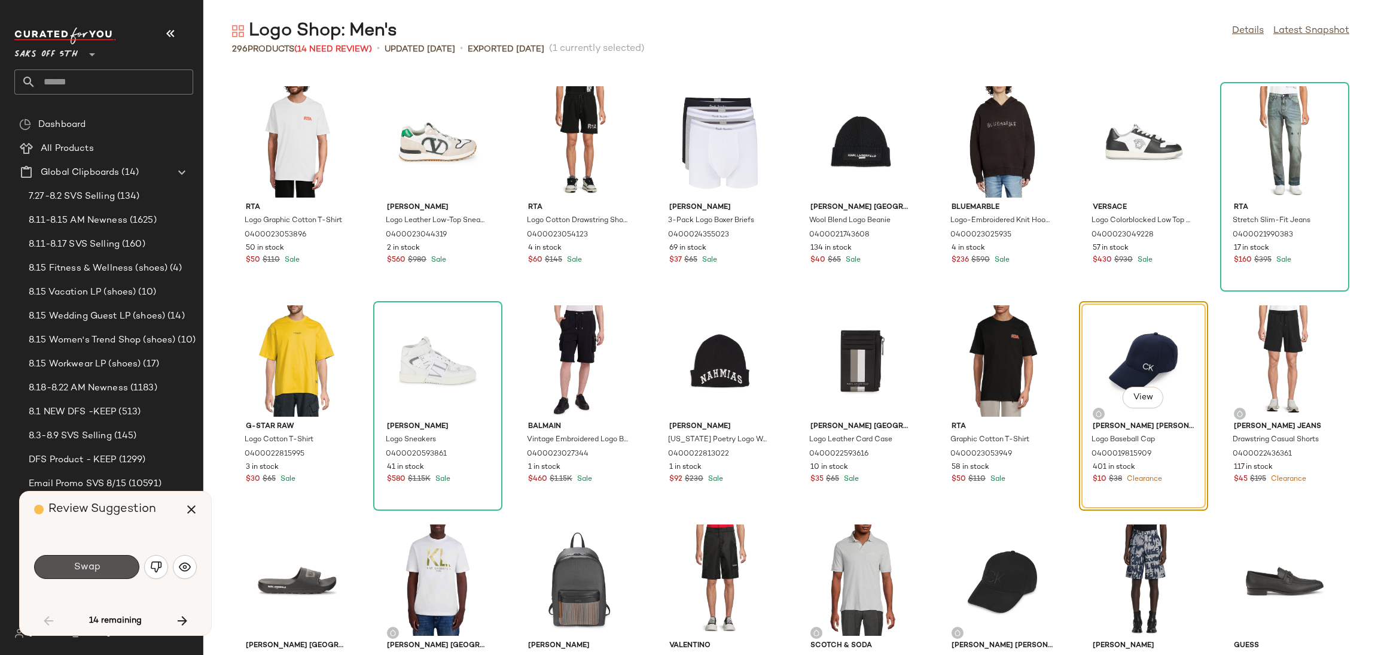
click at [106, 559] on button "Swap" at bounding box center [86, 567] width 105 height 24
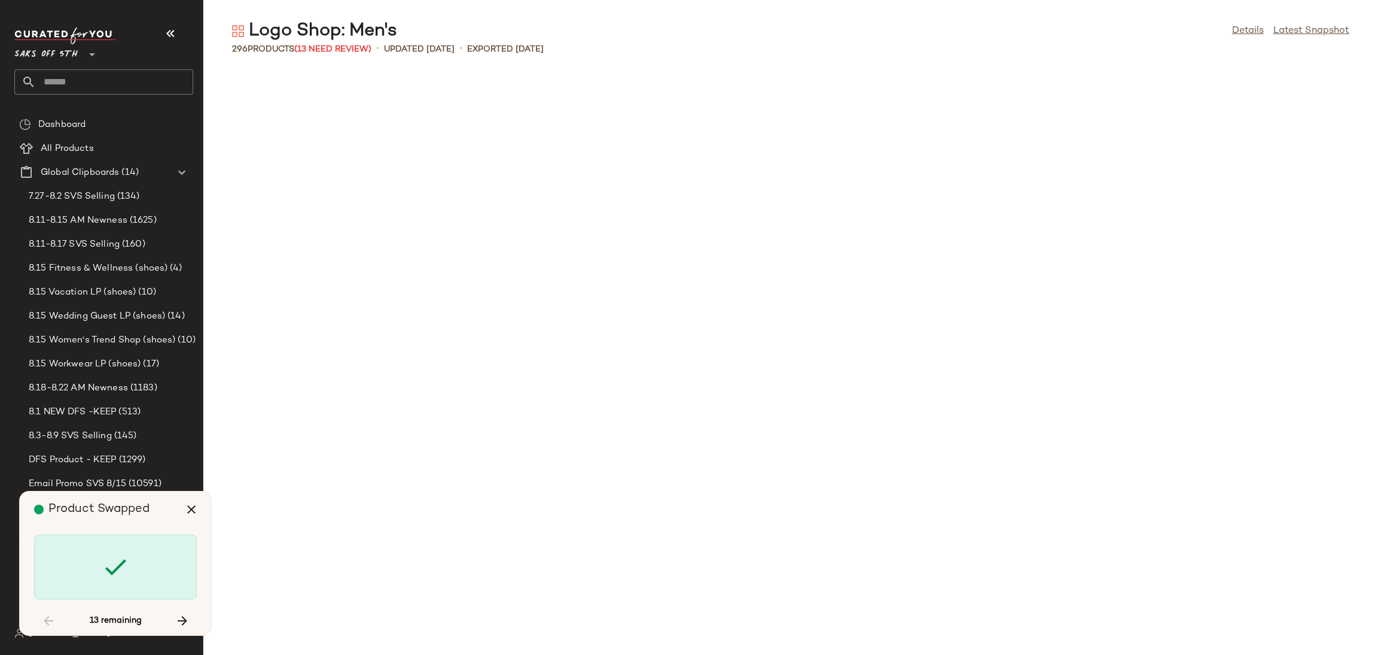
scroll to position [1094, 0]
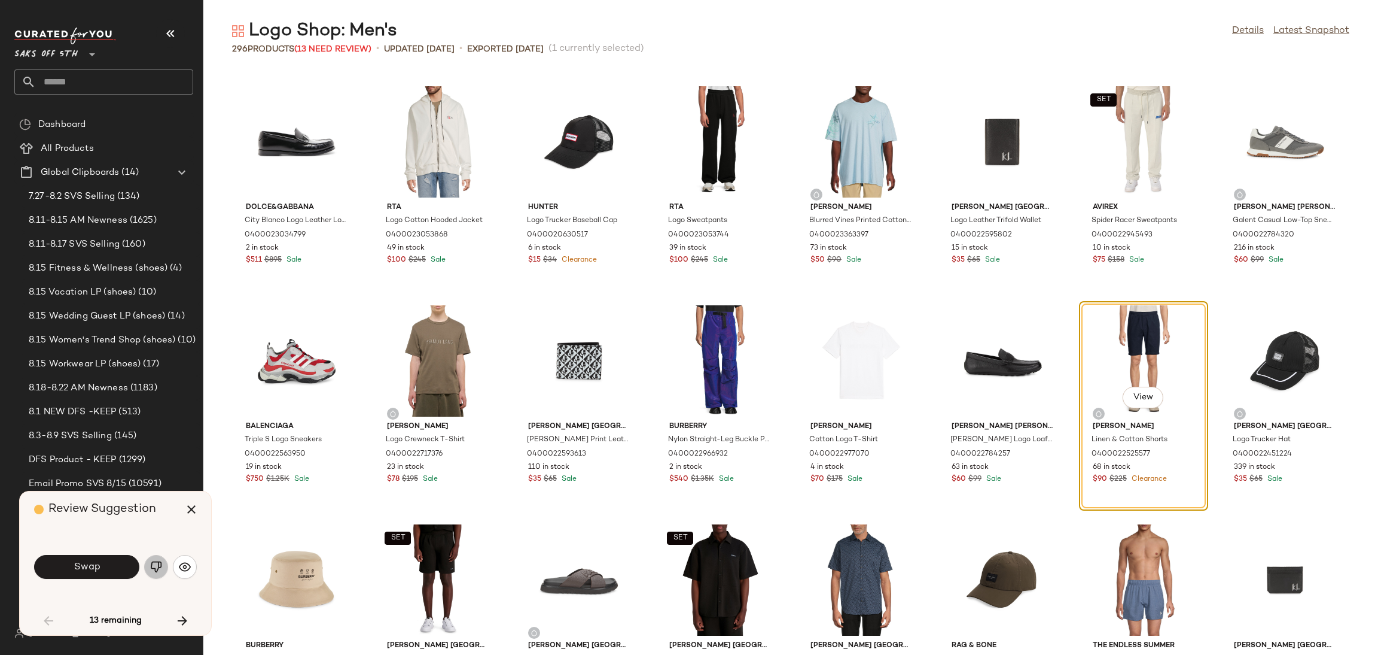
click at [160, 576] on button "button" at bounding box center [156, 567] width 24 height 24
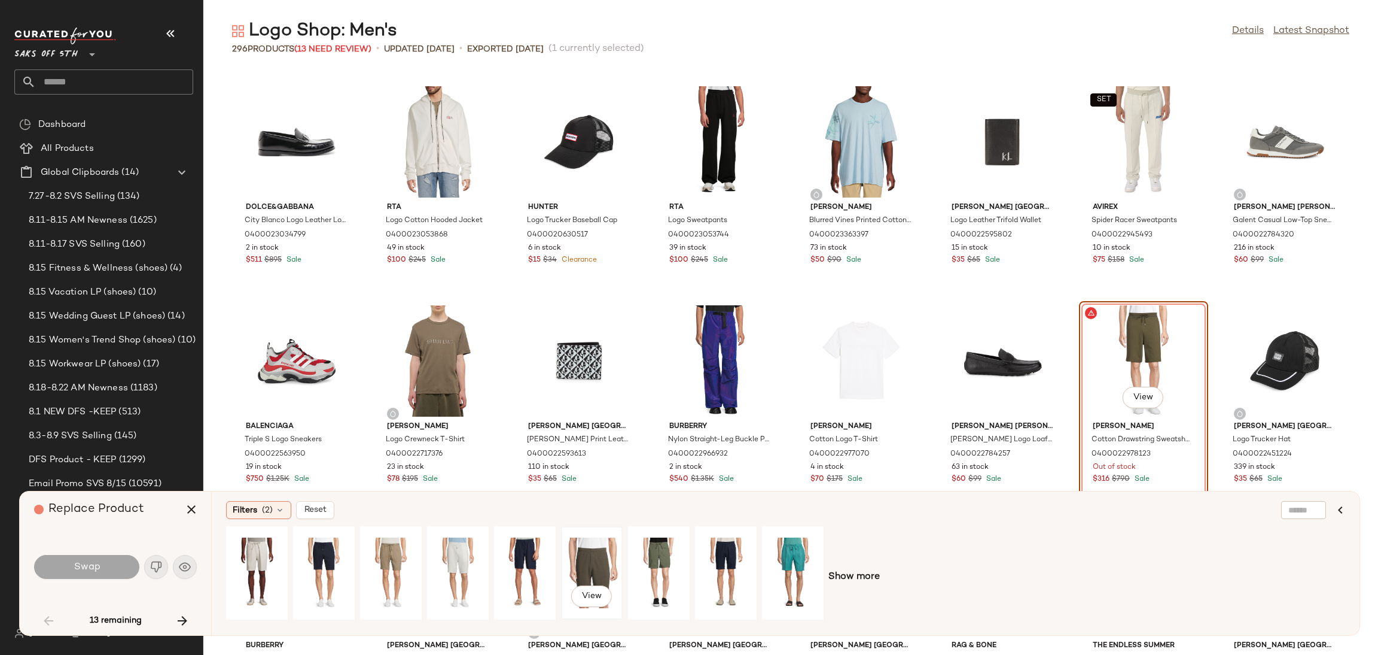
click at [585, 561] on div "View" at bounding box center [591, 572] width 53 height 85
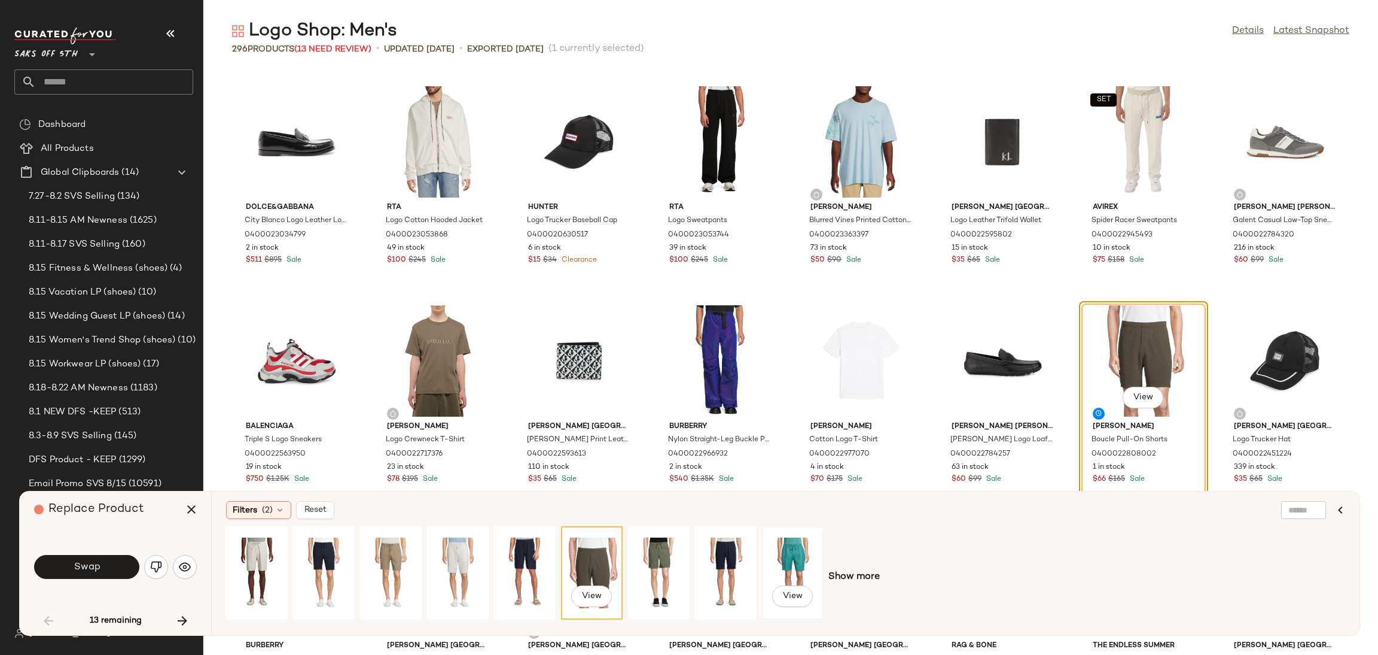
click at [784, 556] on div "View" at bounding box center [792, 572] width 53 height 85
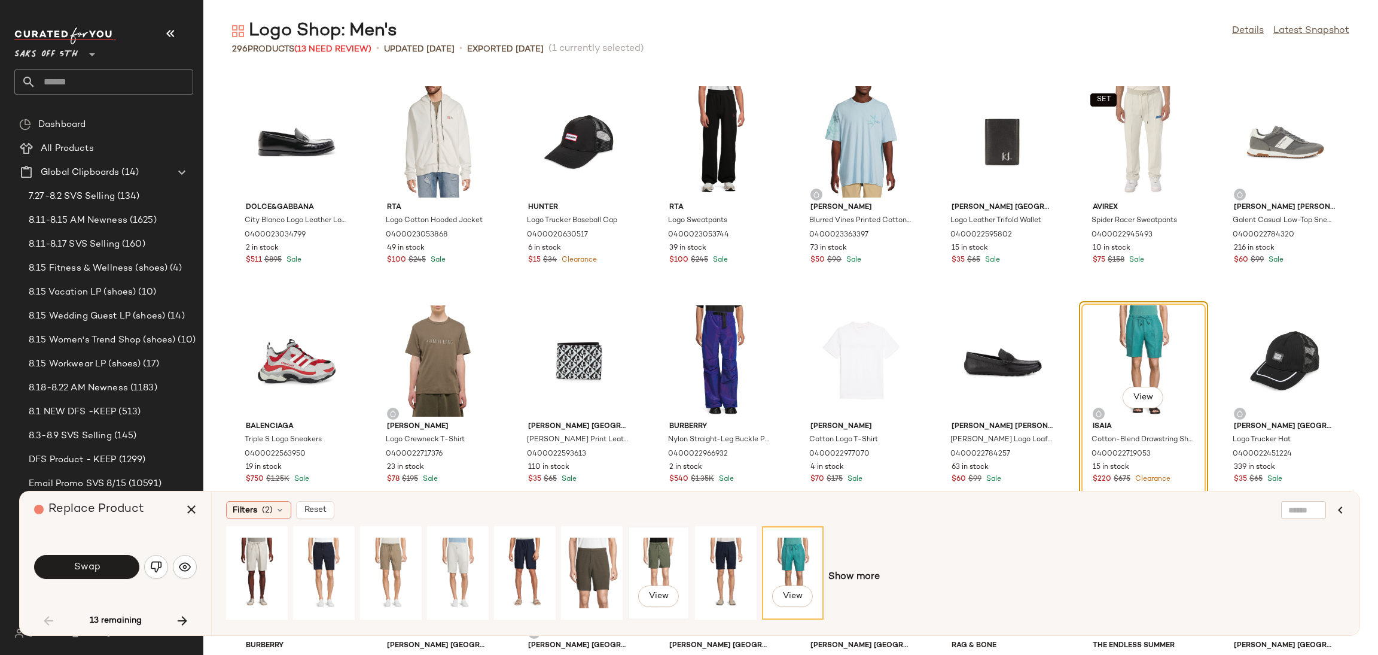
click at [656, 558] on div "View" at bounding box center [658, 572] width 53 height 85
click at [188, 506] on icon "button" at bounding box center [191, 509] width 14 height 14
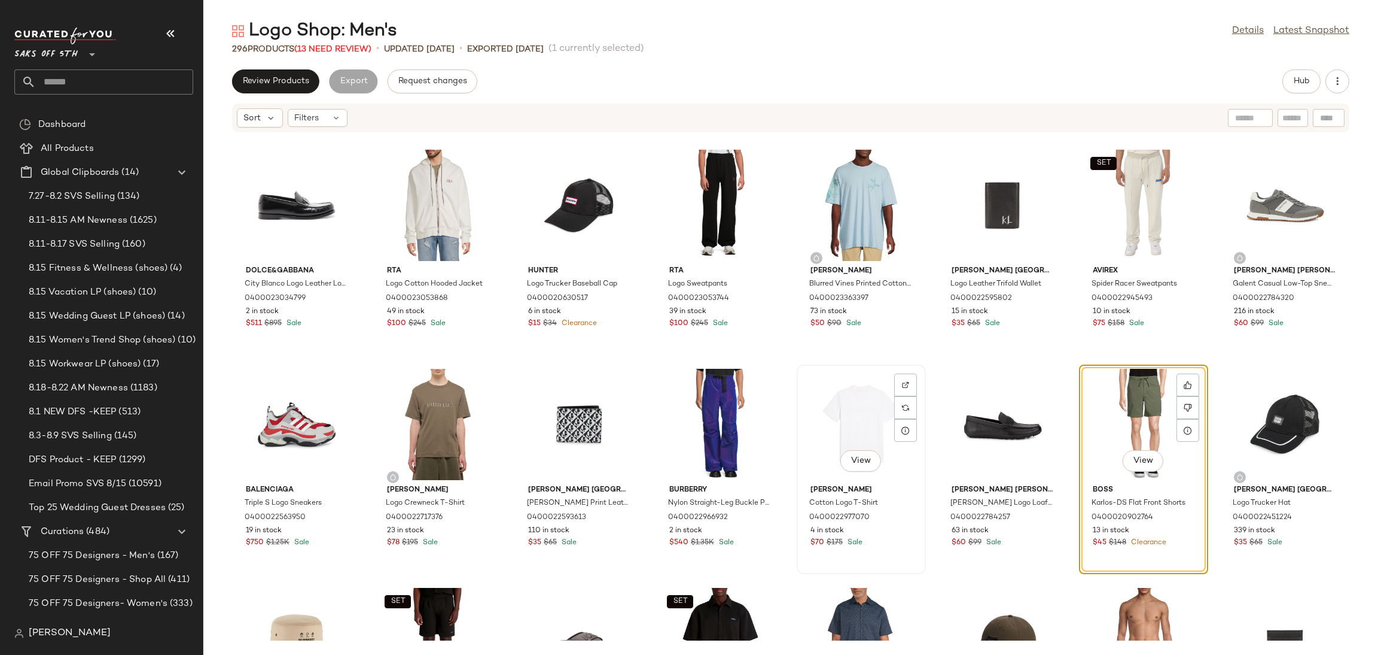
scroll to position [1056, 0]
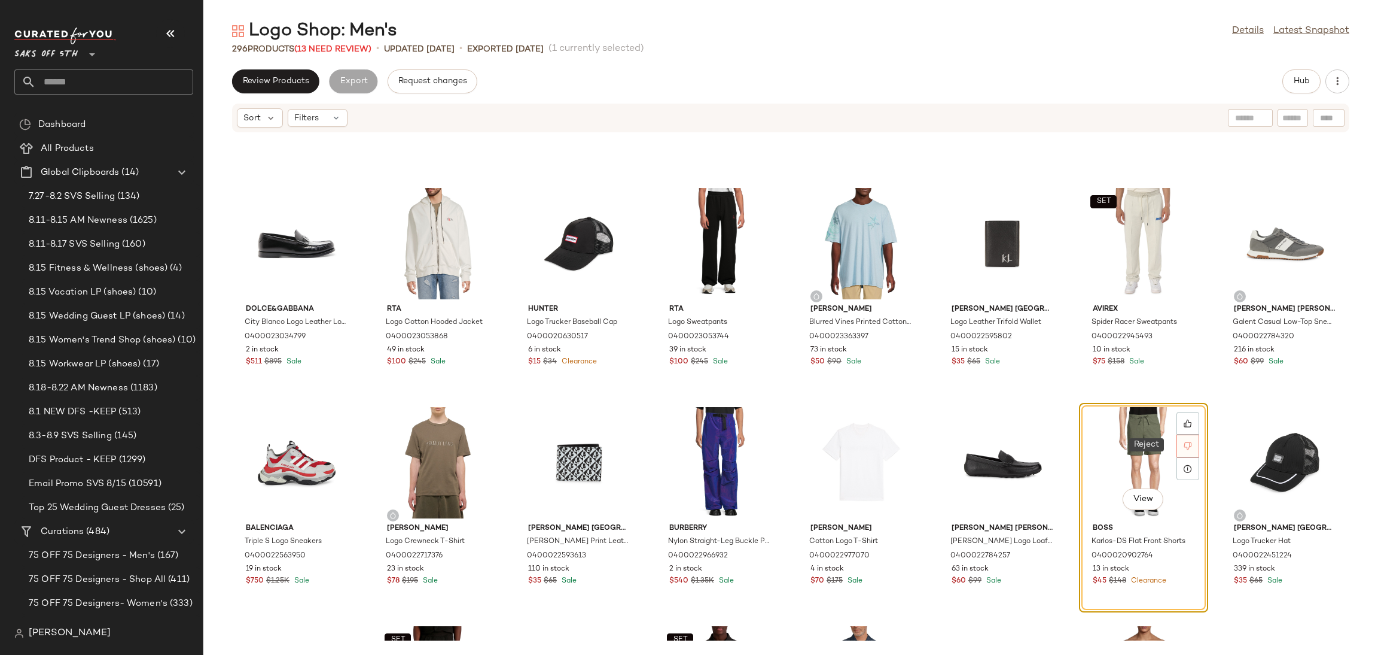
click at [1186, 447] on icon at bounding box center [1188, 446] width 8 height 8
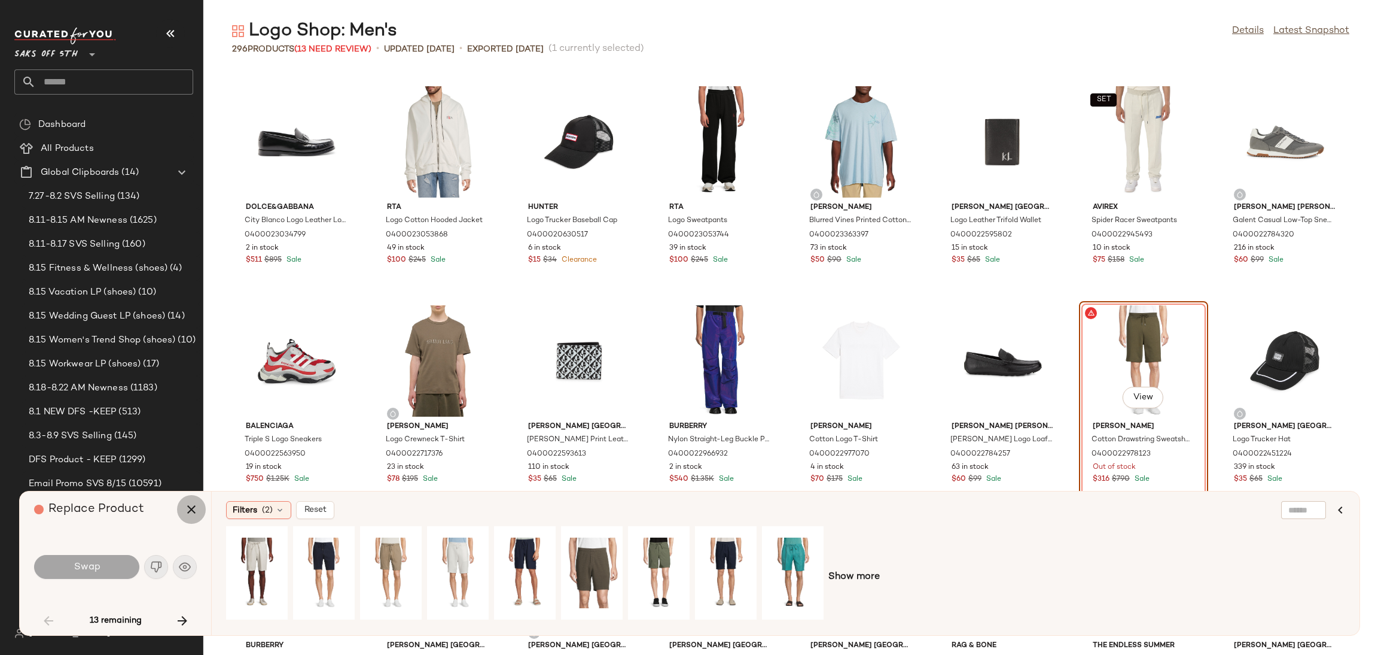
click at [191, 507] on icon "button" at bounding box center [191, 509] width 14 height 14
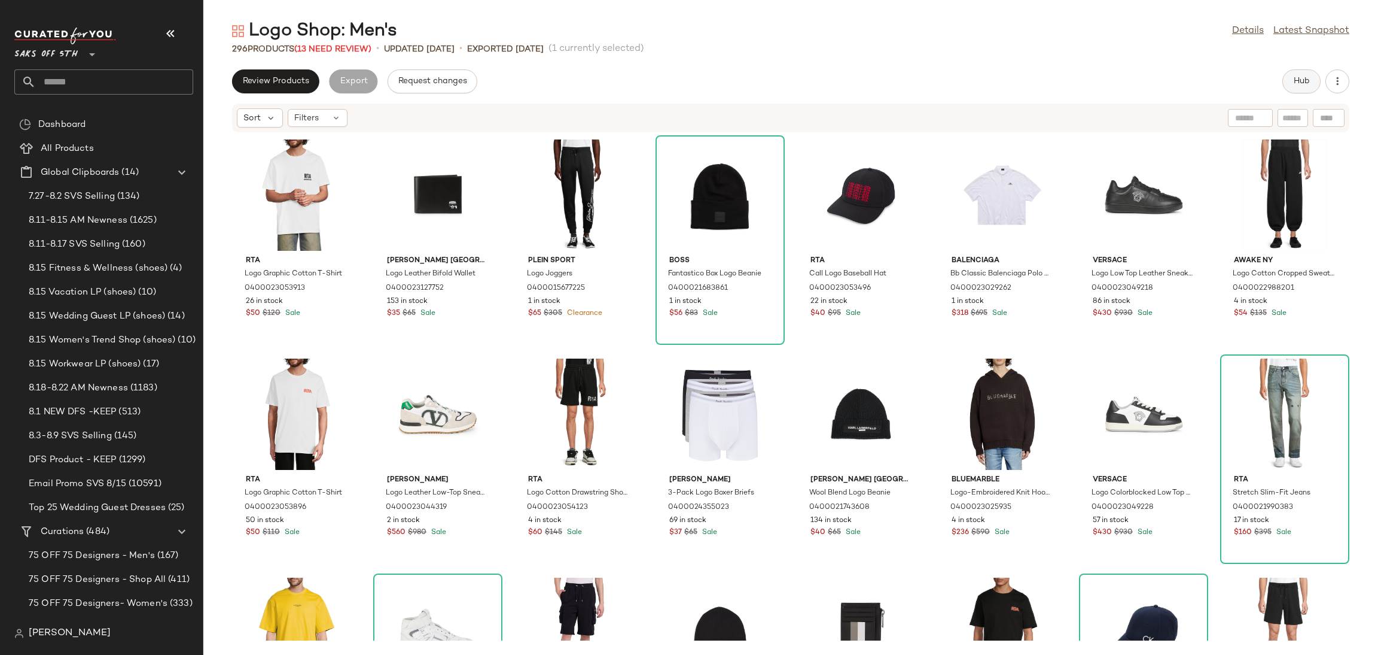
click at [1301, 88] on button "Hub" at bounding box center [1302, 81] width 38 height 24
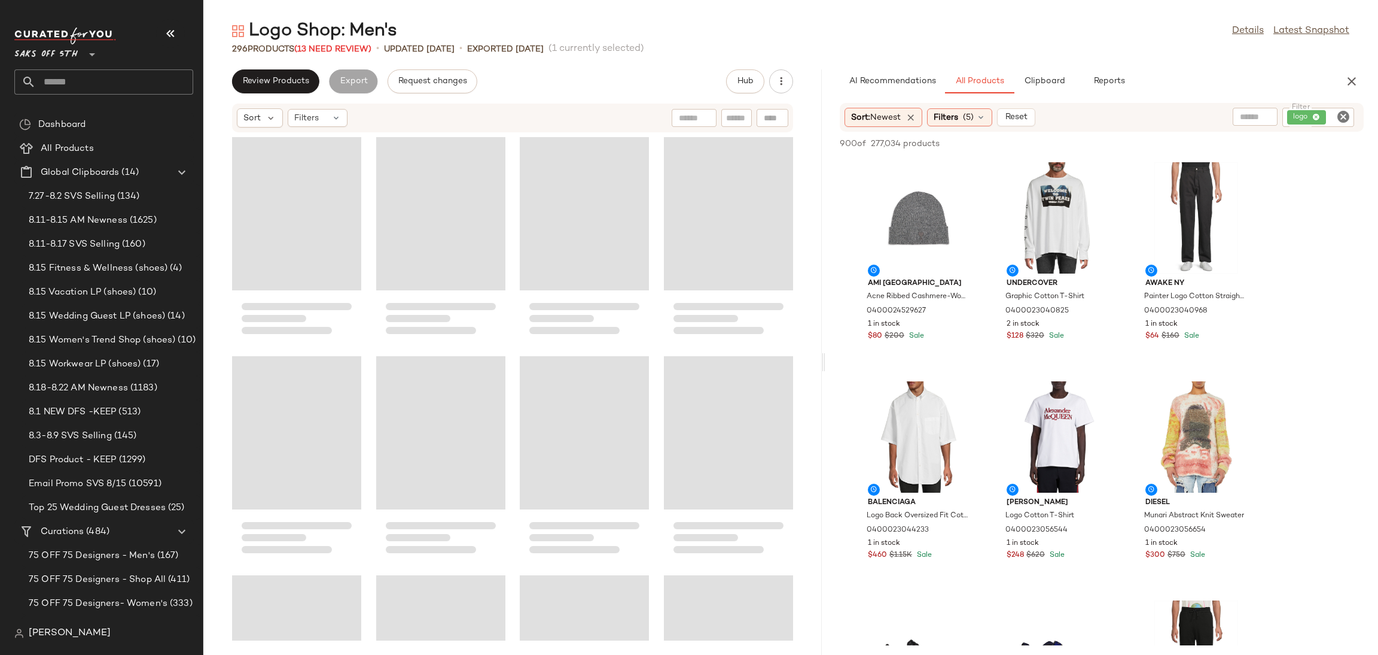
drag, startPoint x: 792, startPoint y: 360, endPoint x: 827, endPoint y: 360, distance: 35.3
click at [827, 360] on div "Logo Shop: Men's Details Latest Snapshot 296 Products (13 Need Review) • update…" at bounding box center [790, 336] width 1175 height 635
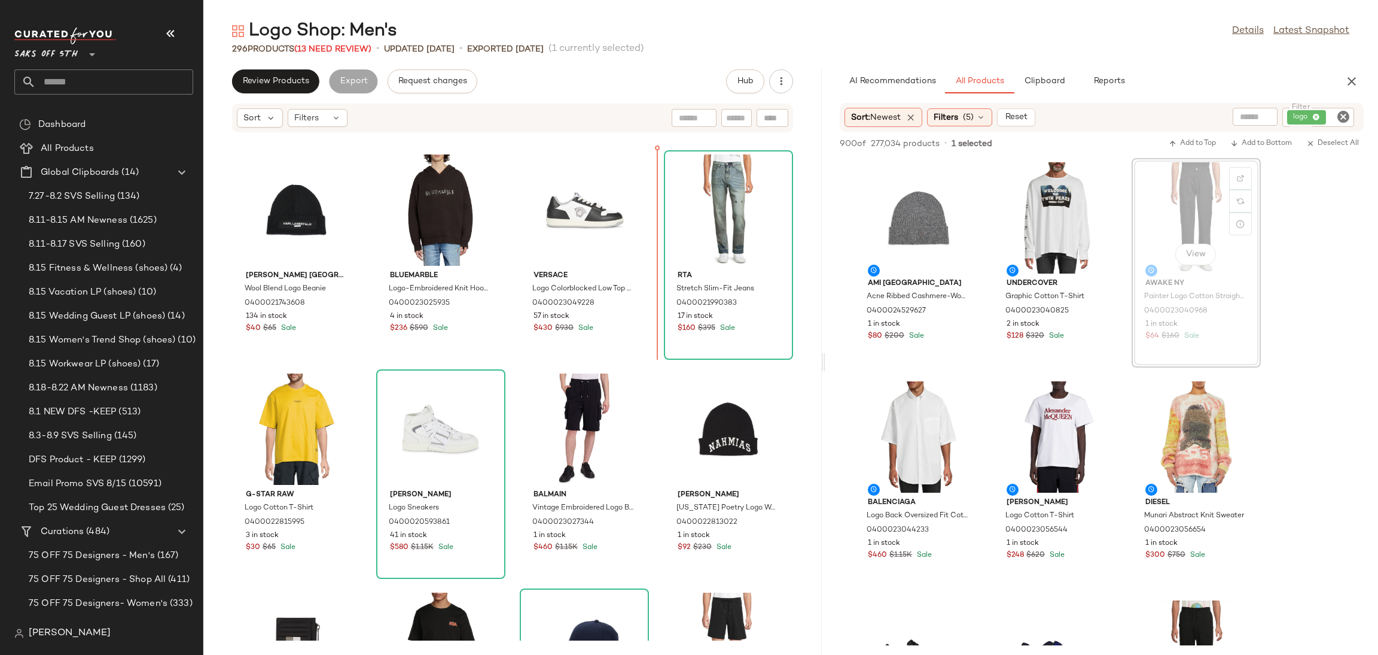
scroll to position [648, 0]
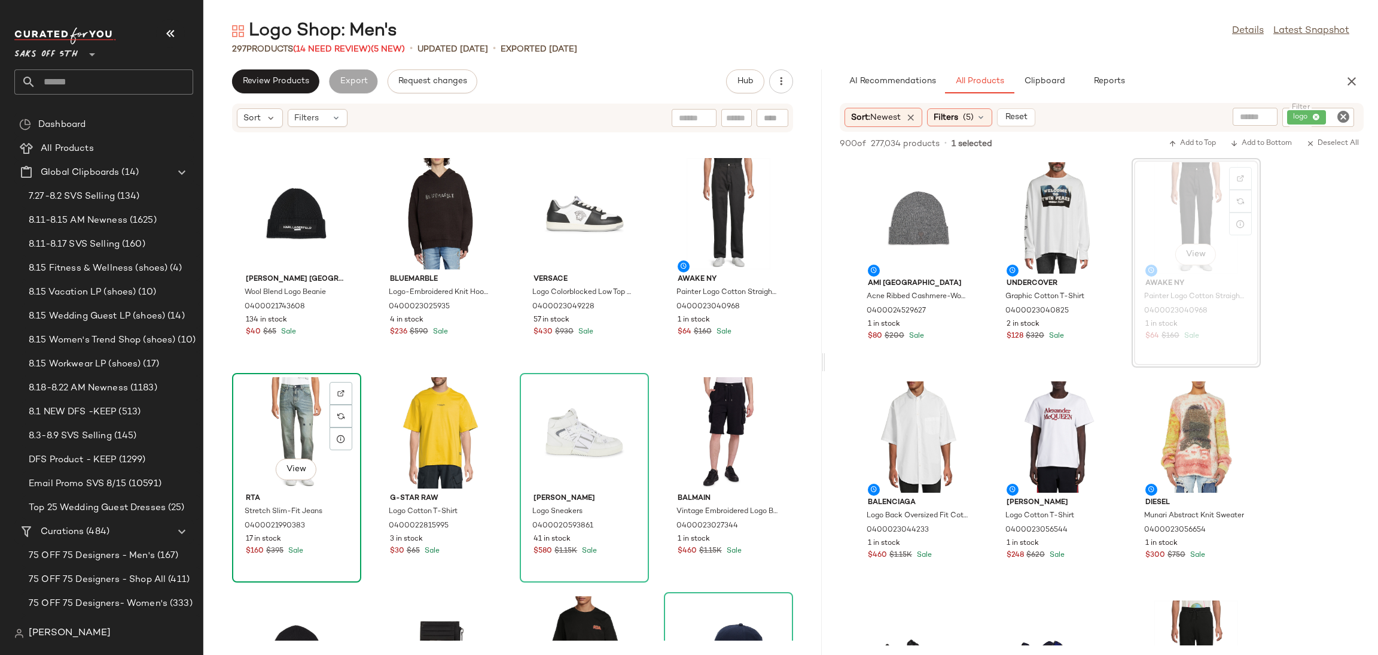
click at [297, 419] on div "View" at bounding box center [296, 432] width 121 height 111
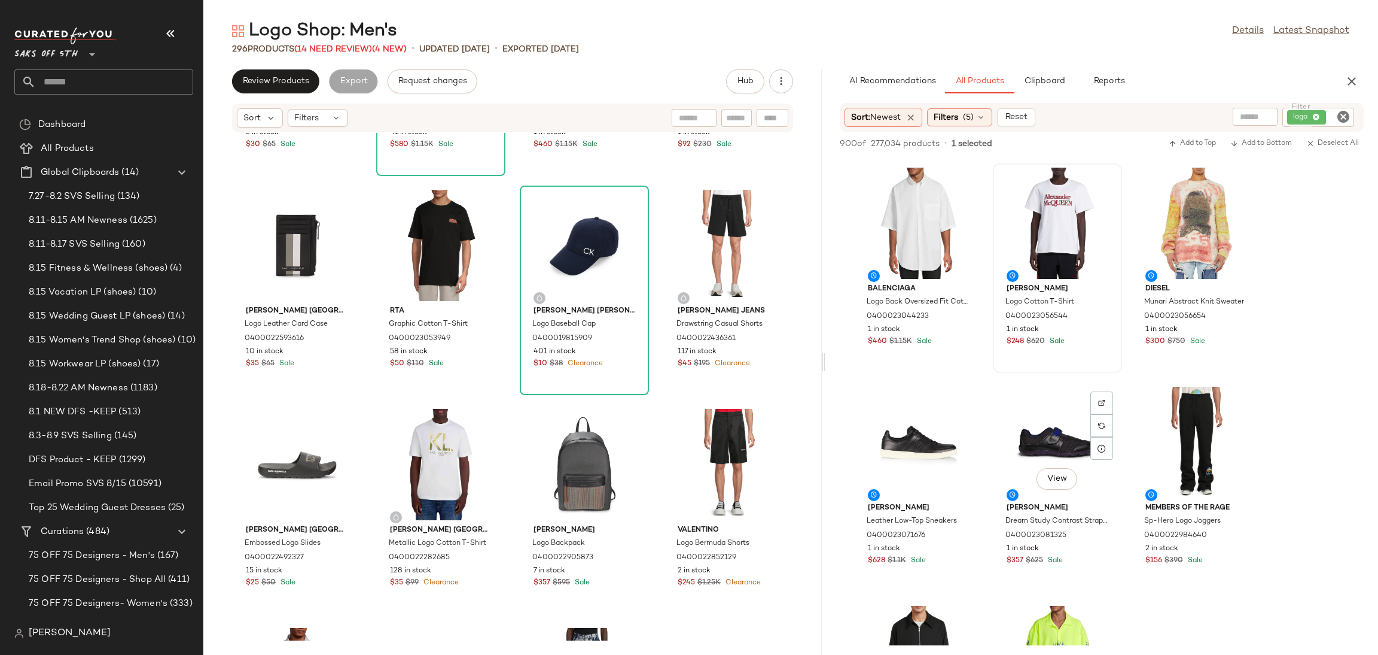
scroll to position [218, 0]
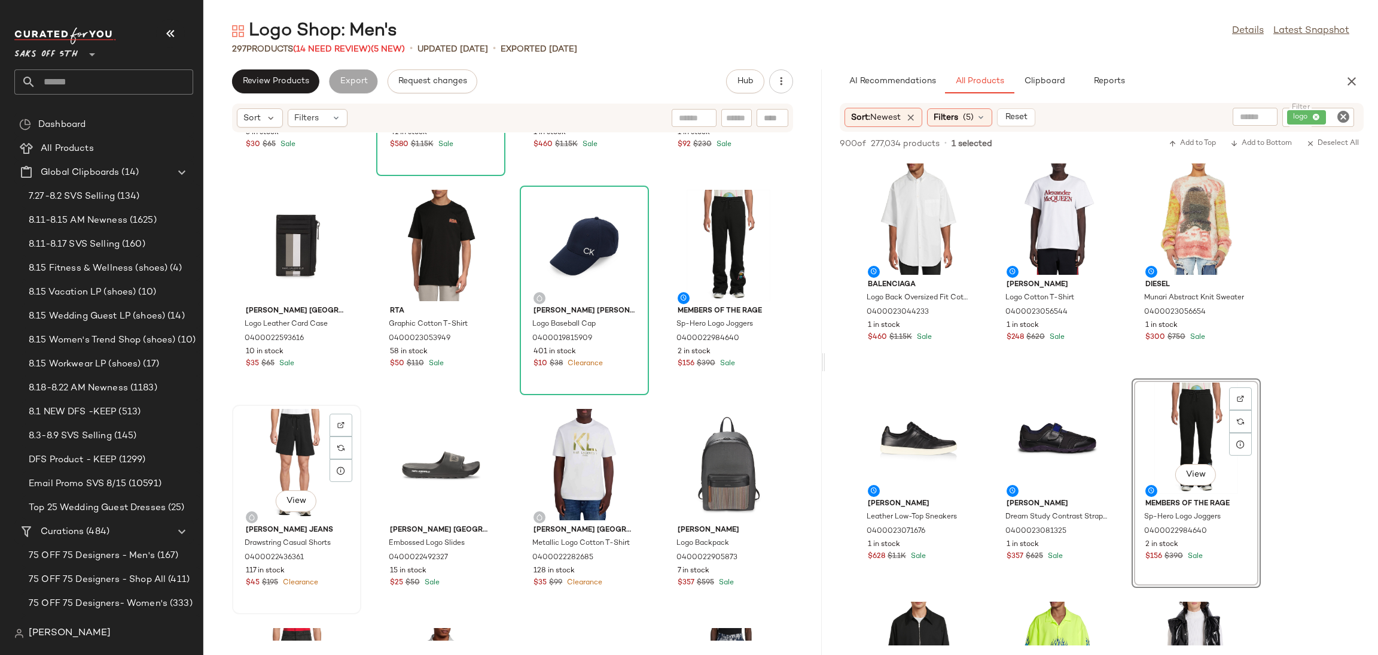
click at [256, 432] on div "View" at bounding box center [296, 464] width 121 height 111
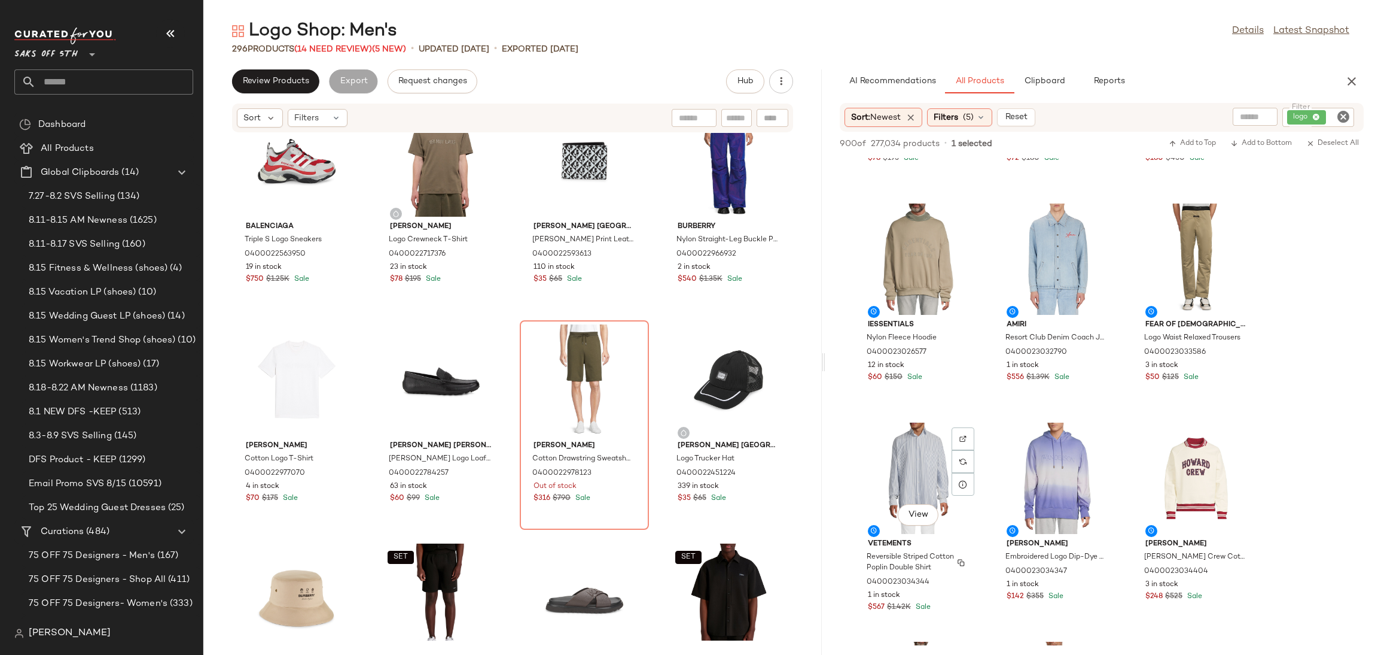
scroll to position [1926, 0]
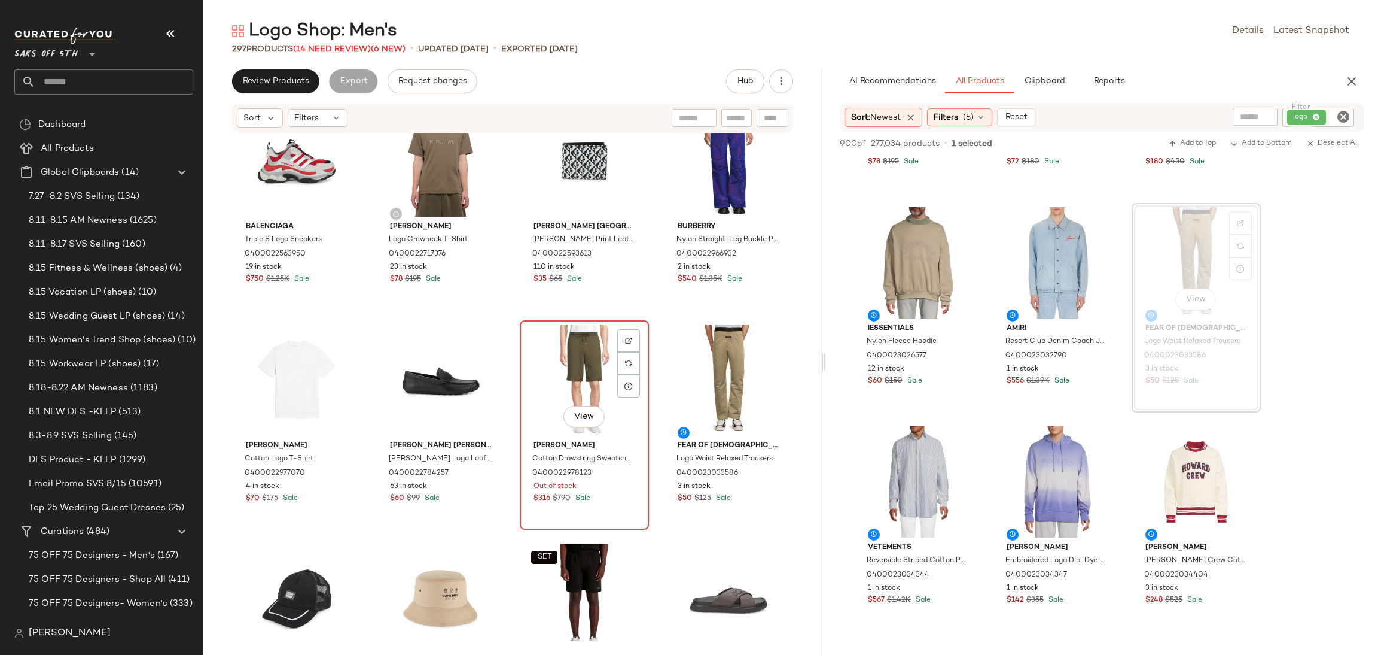
click at [575, 375] on div "View" at bounding box center [584, 379] width 121 height 111
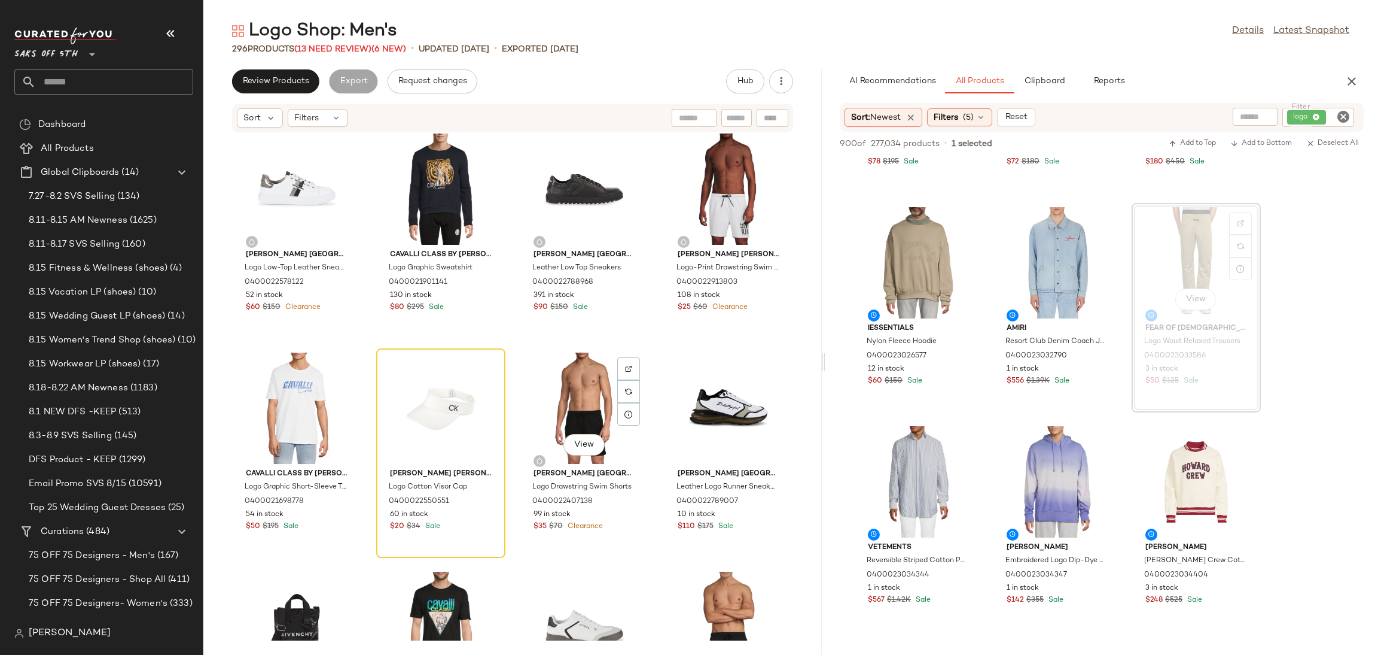
scroll to position [5710, 0]
click at [487, 370] on div at bounding box center [485, 368] width 23 height 23
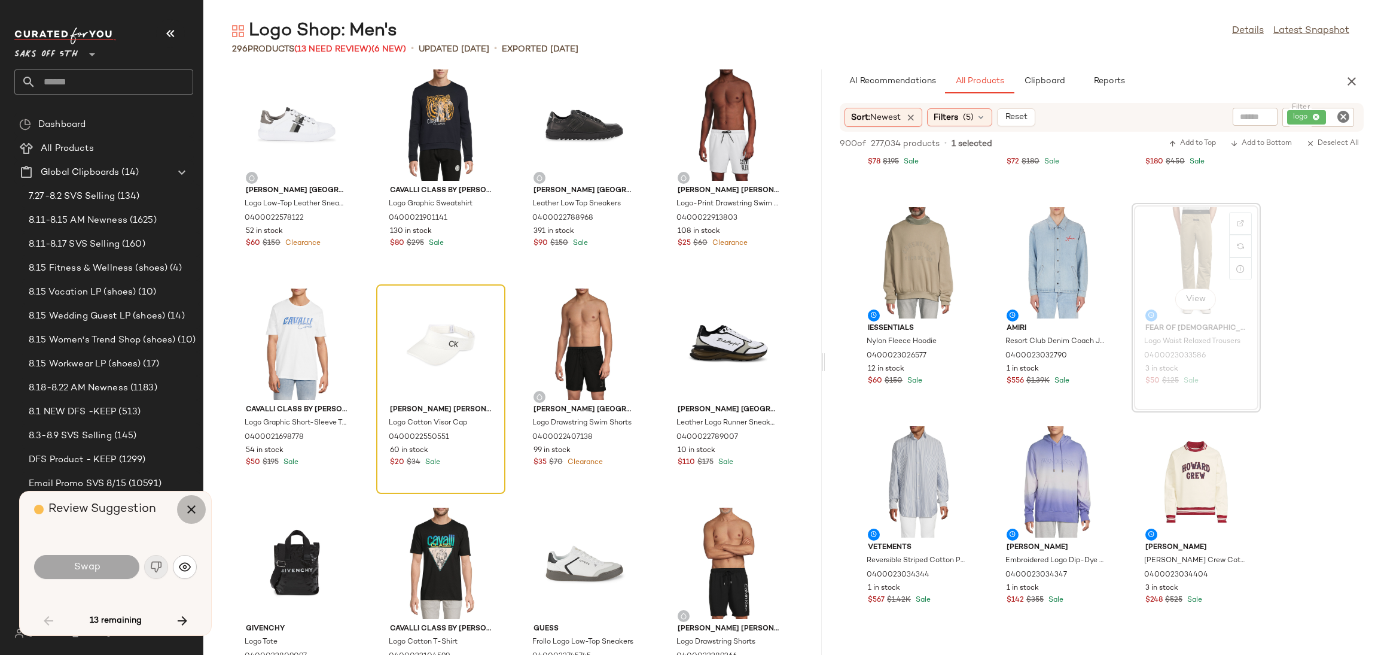
click at [185, 509] on icon "button" at bounding box center [191, 509] width 14 height 14
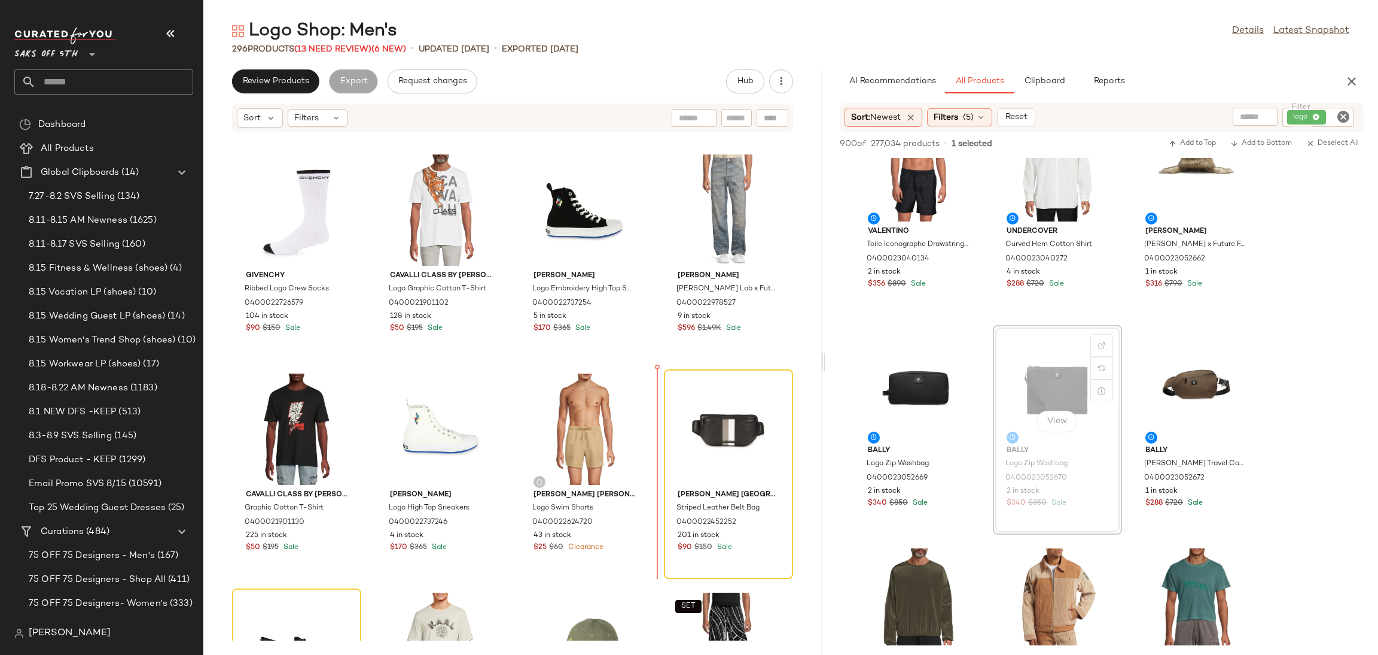
scroll to position [6588, 0]
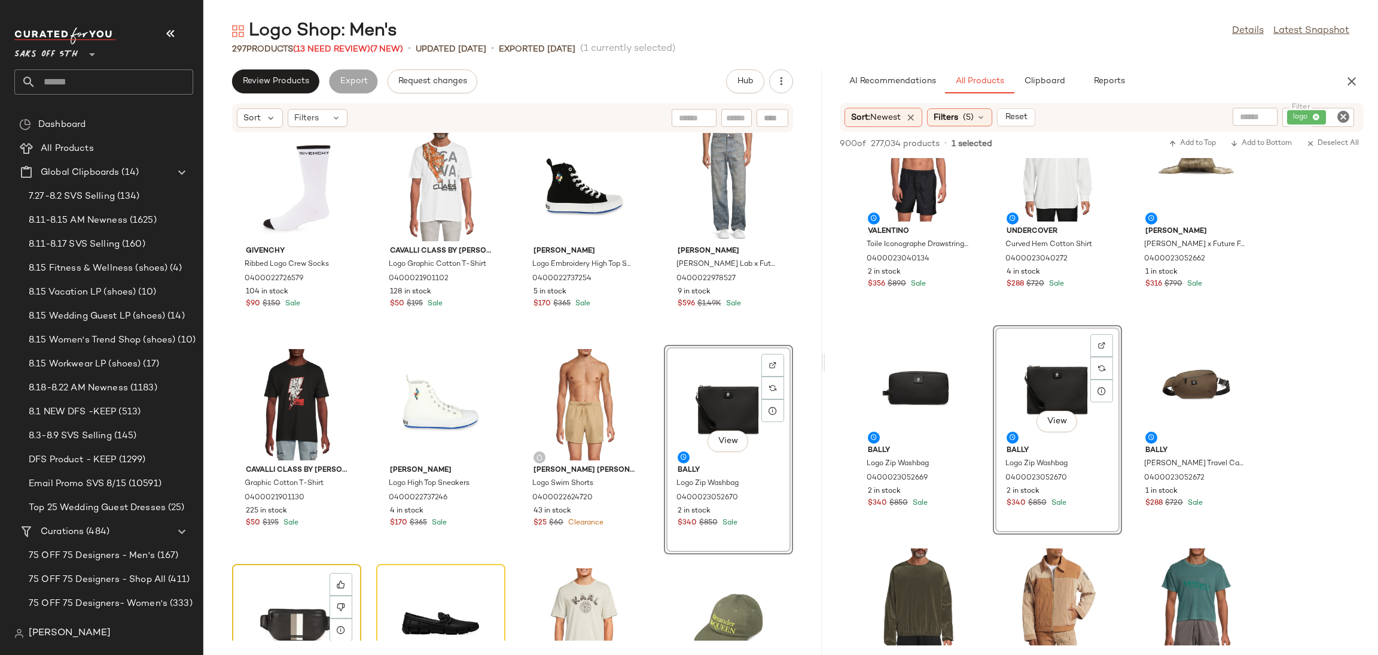
click at [273, 589] on div "View" at bounding box center [296, 623] width 121 height 111
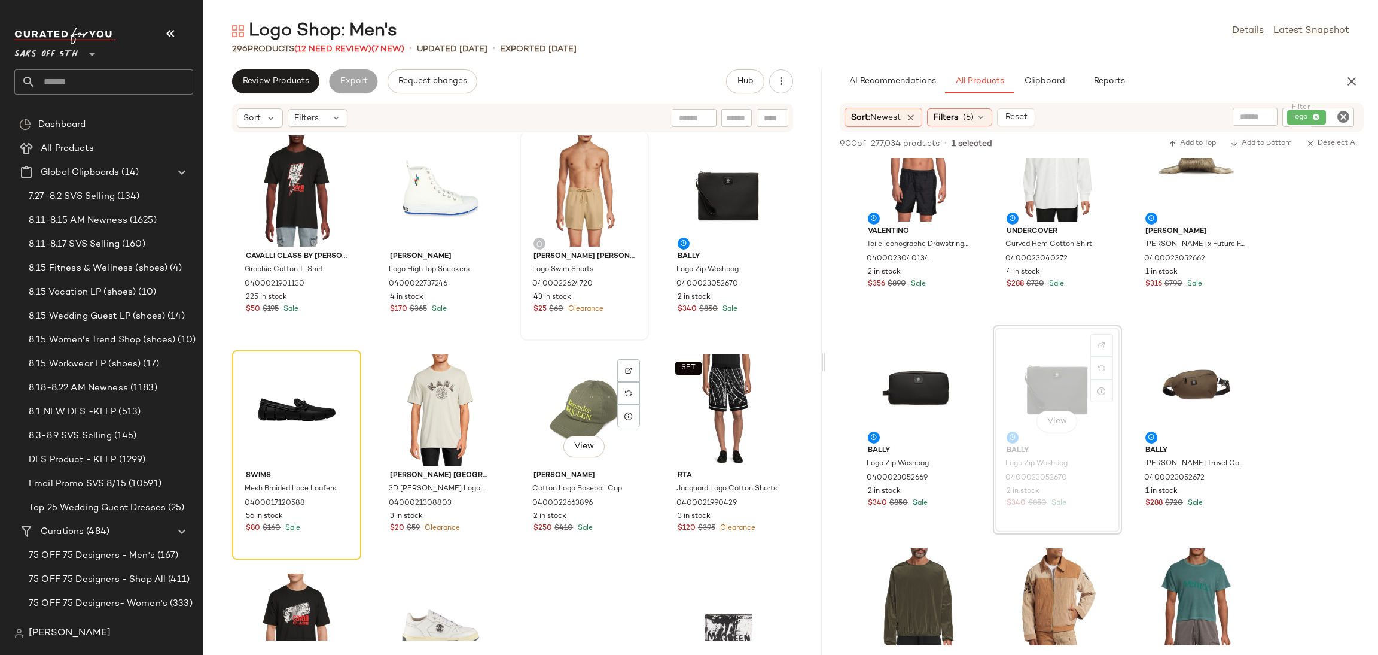
scroll to position [6815, 0]
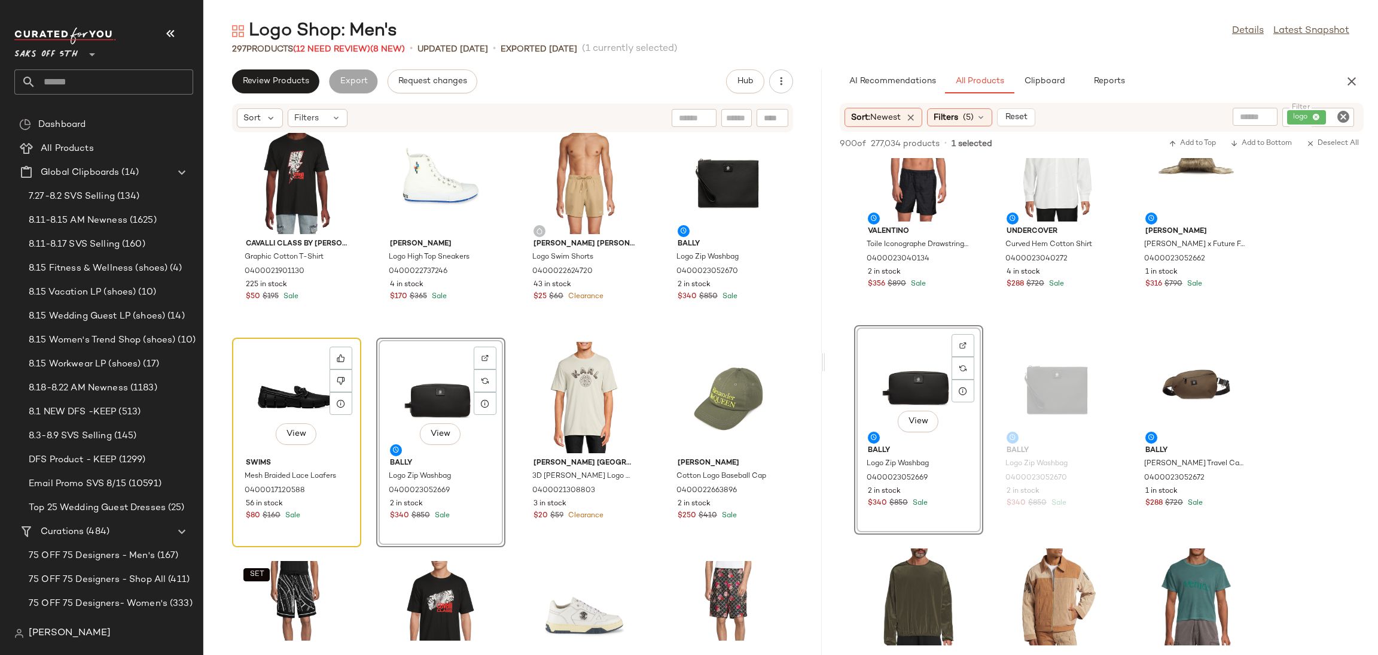
click at [253, 371] on div "View" at bounding box center [296, 397] width 121 height 111
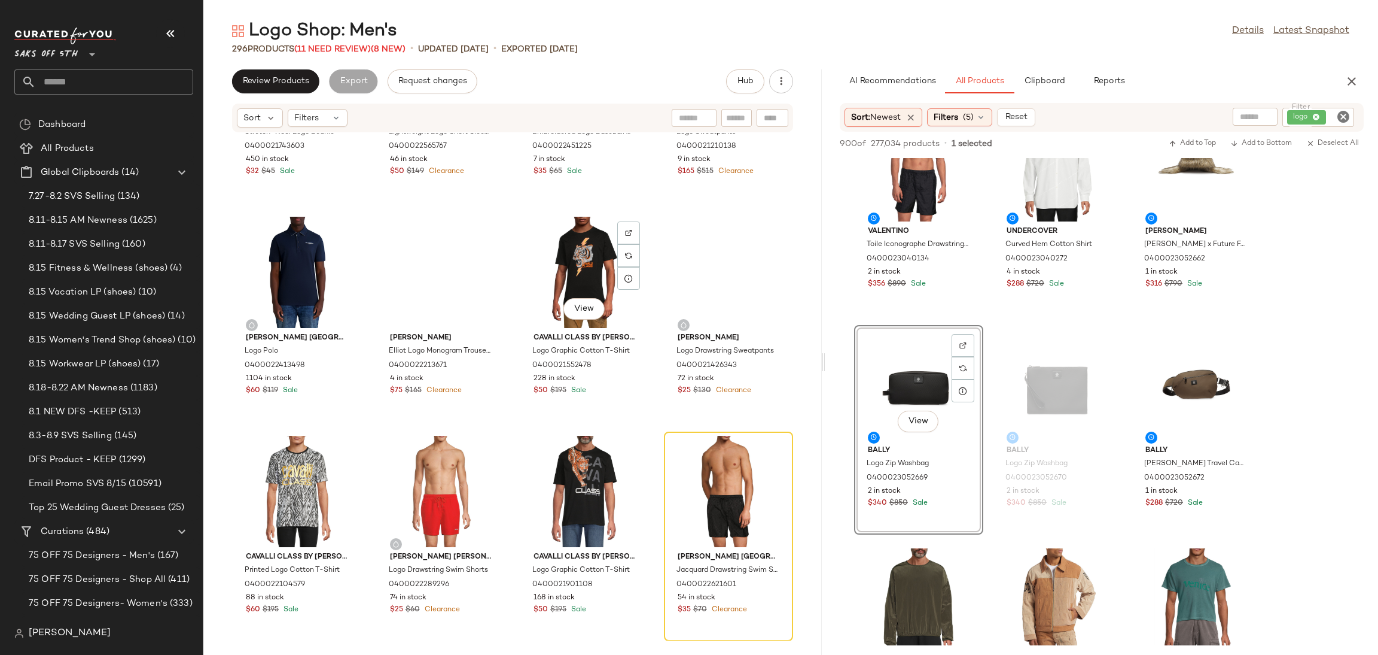
scroll to position [8036, 0]
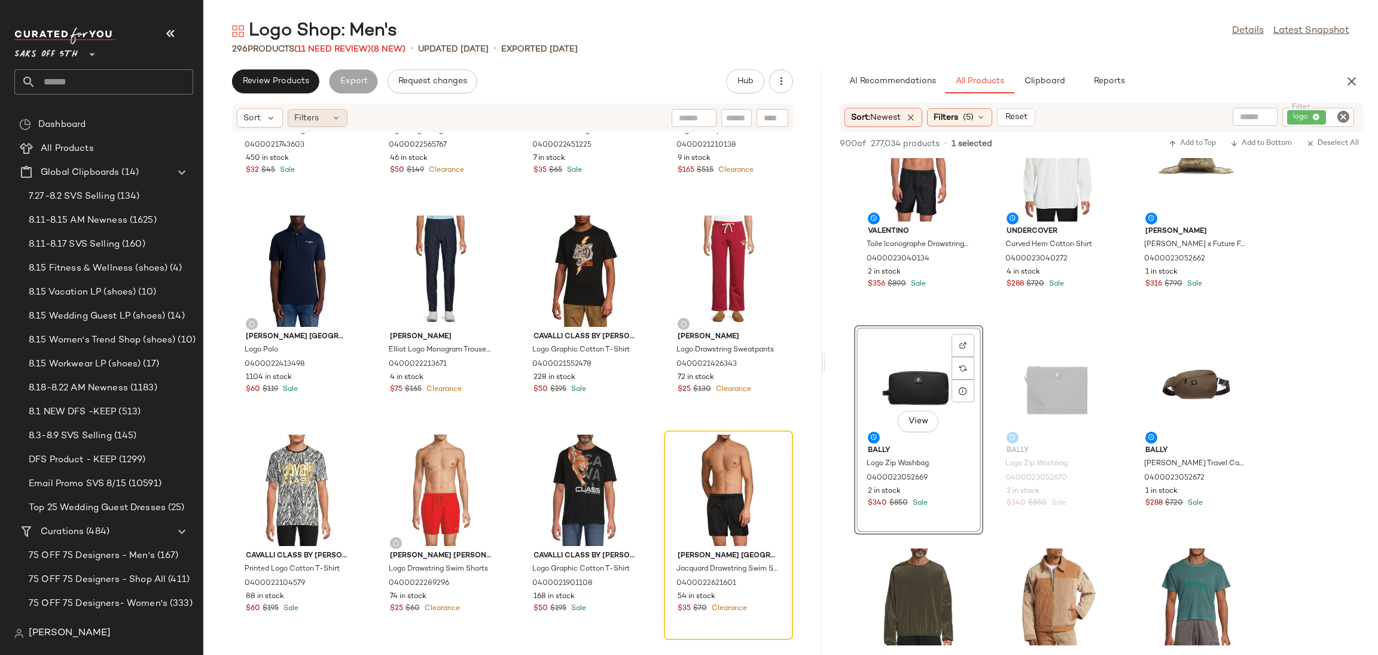
click at [328, 122] on div "Filters" at bounding box center [318, 118] width 60 height 18
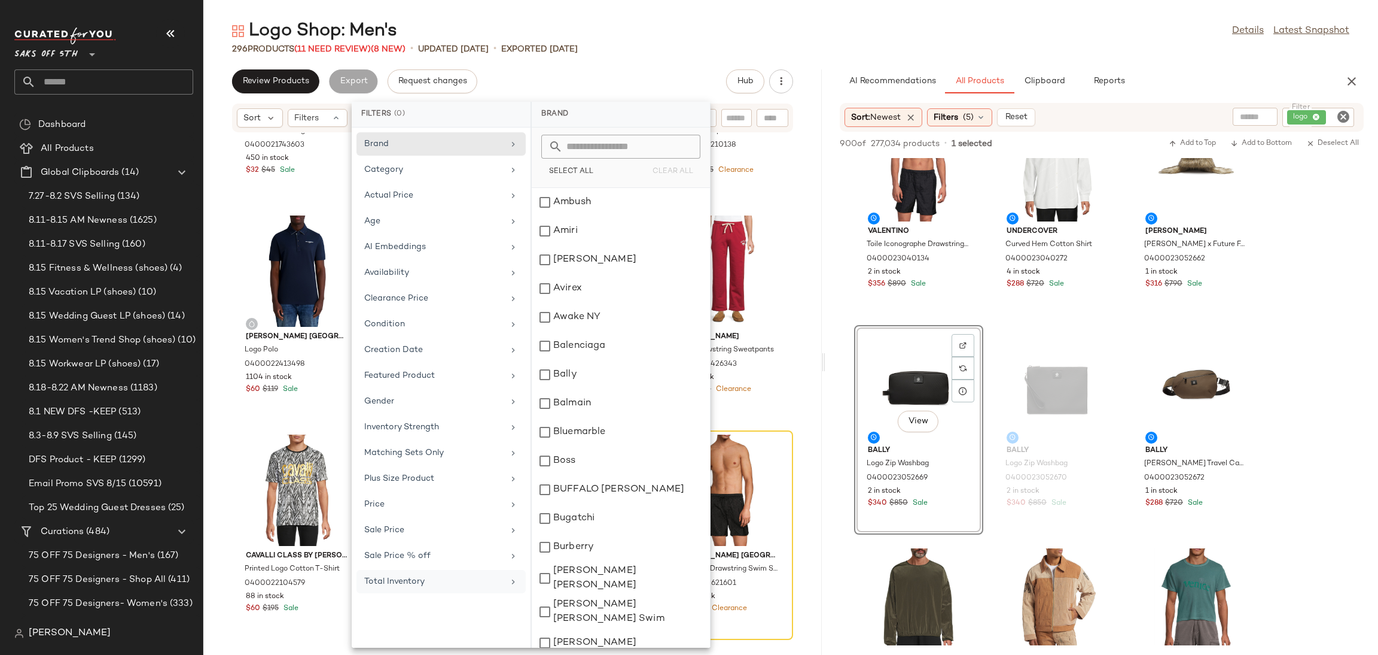
click at [427, 577] on div "Total Inventory" at bounding box center [441, 581] width 169 height 23
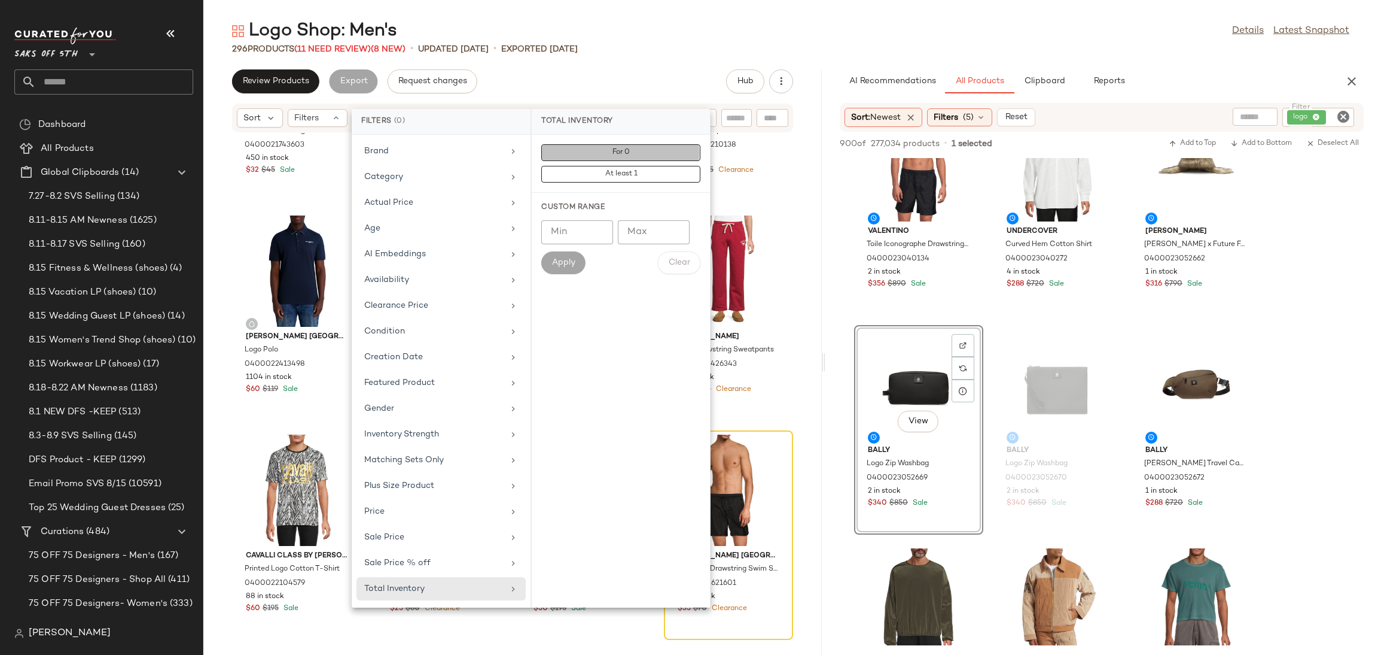
click at [616, 154] on span "For 0" at bounding box center [621, 152] width 18 height 8
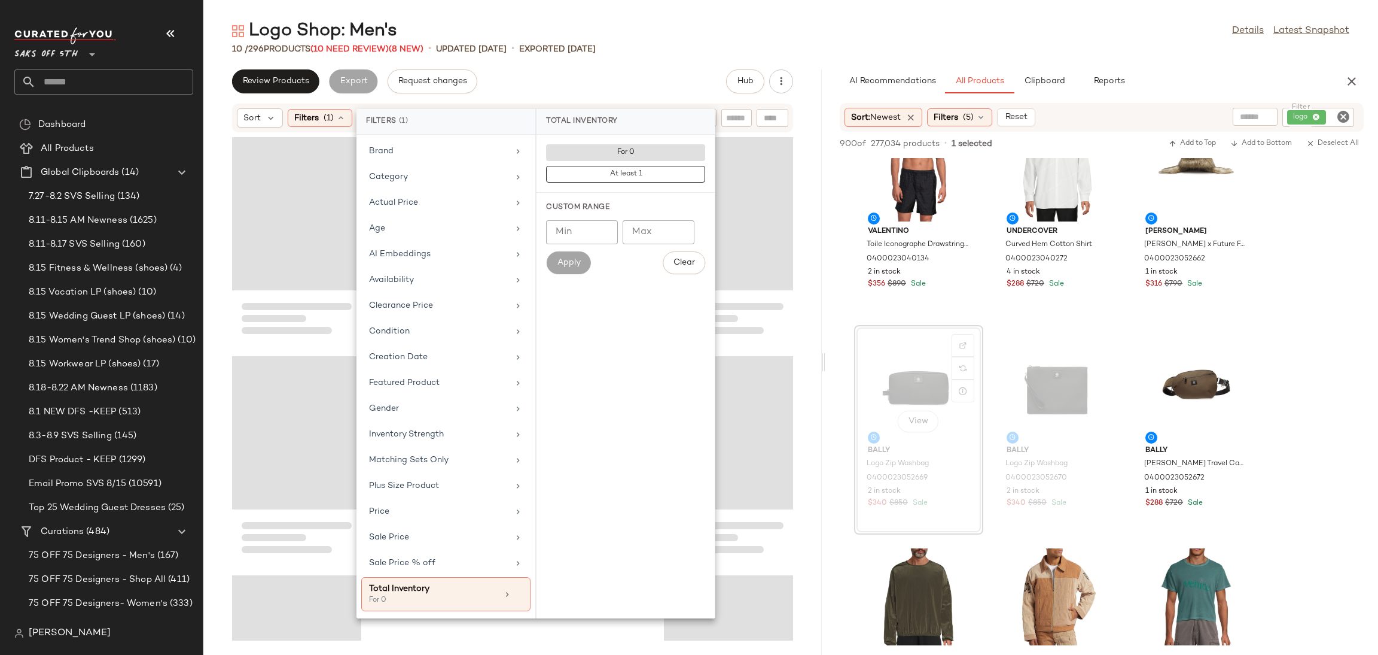
click at [687, 37] on div "Logo Shop: Men's Details Latest Snapshot" at bounding box center [790, 31] width 1175 height 24
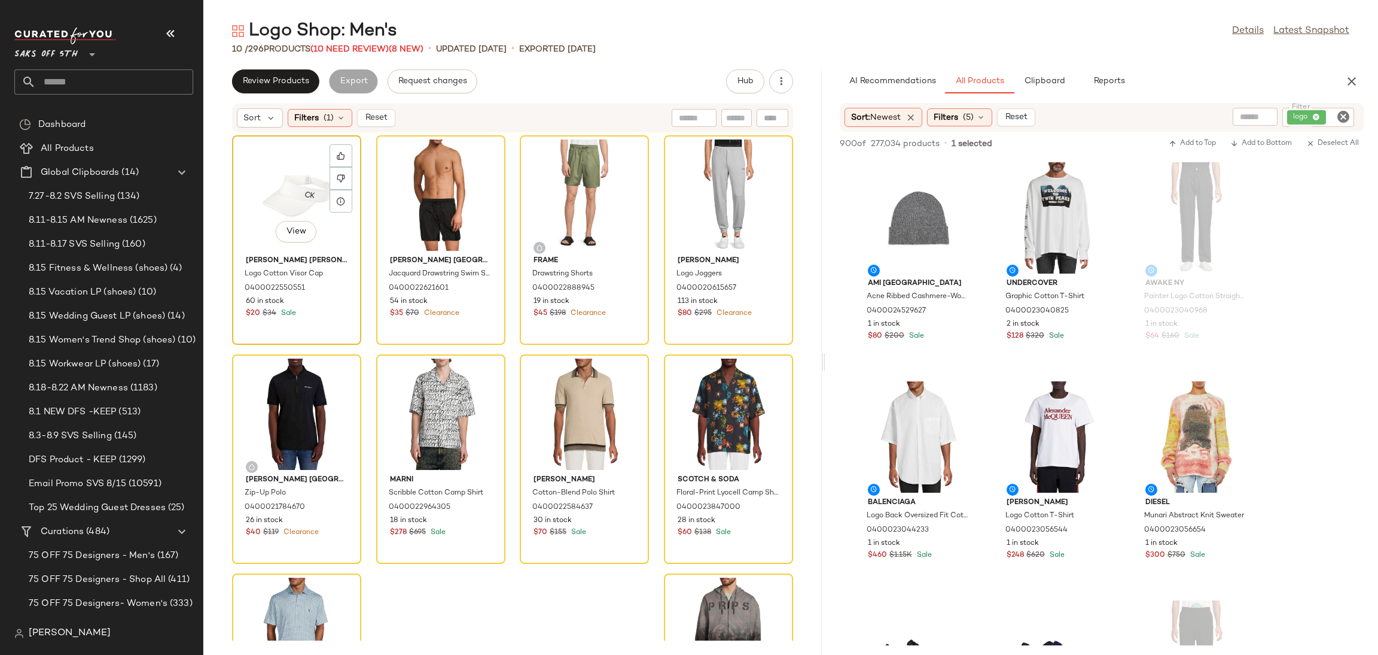
scroll to position [2461, 0]
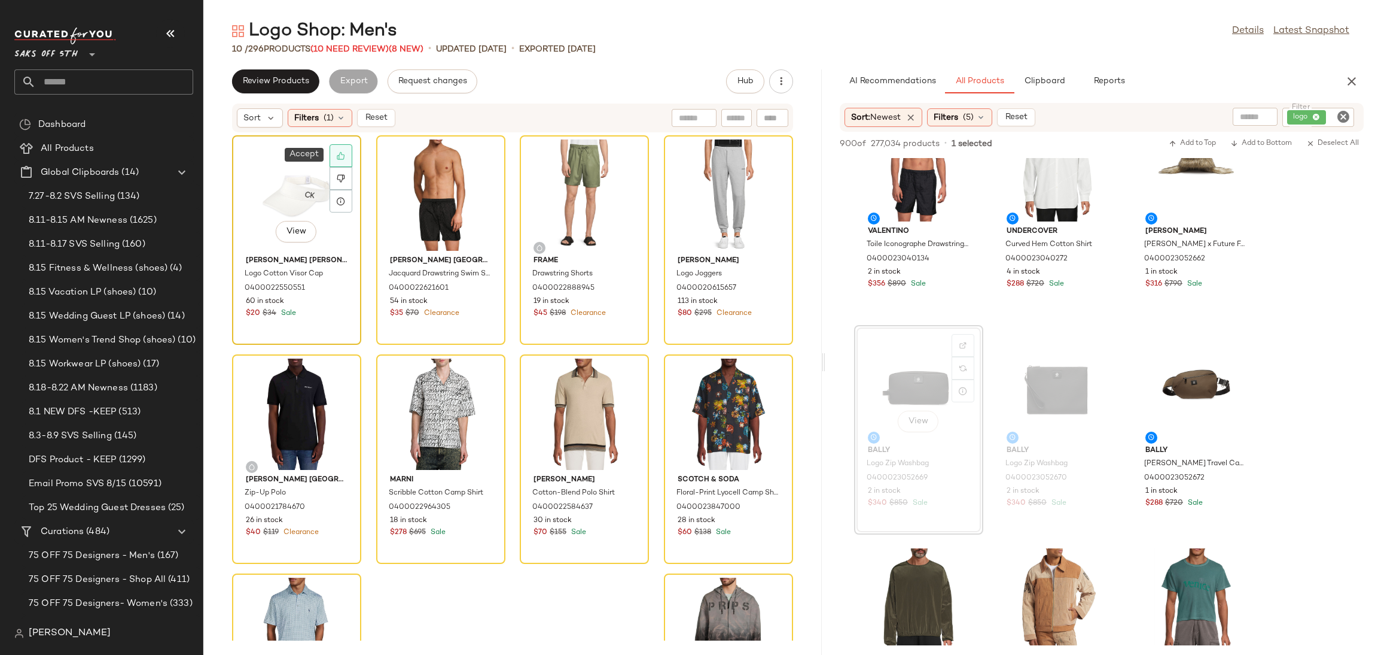
click at [340, 158] on icon at bounding box center [341, 155] width 8 height 8
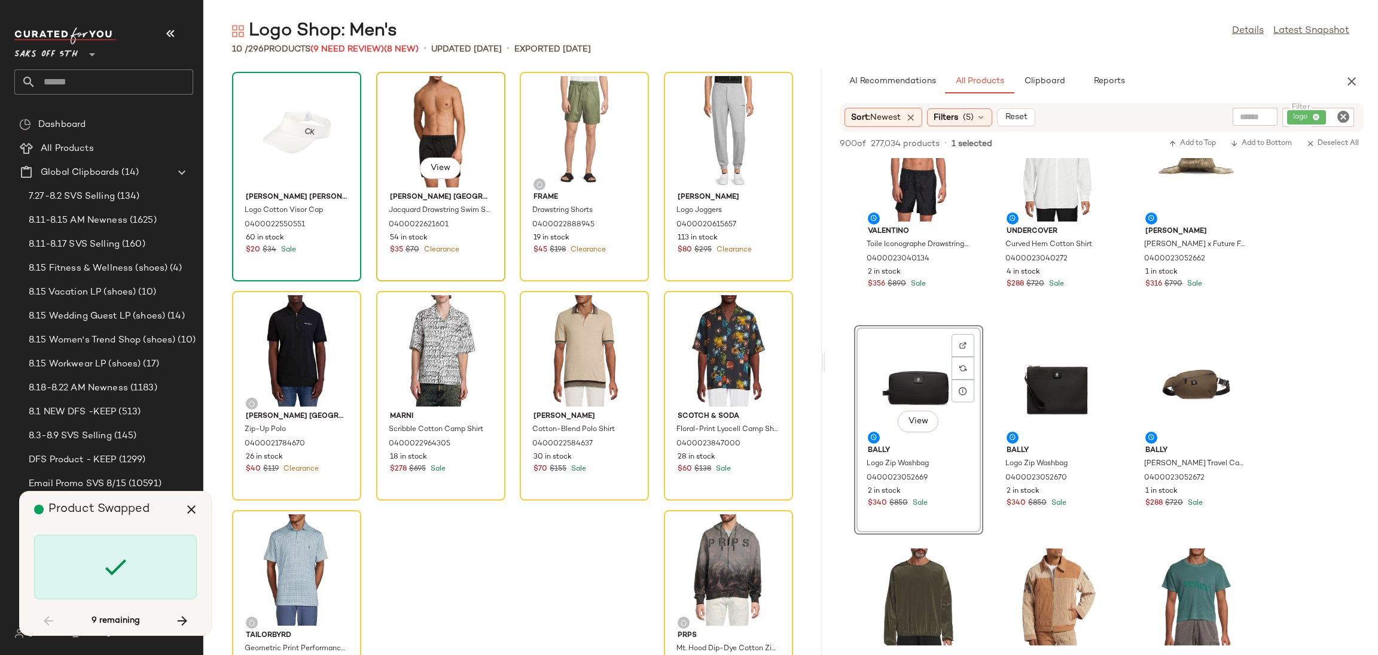
click at [461, 109] on div "View" at bounding box center [441, 131] width 121 height 111
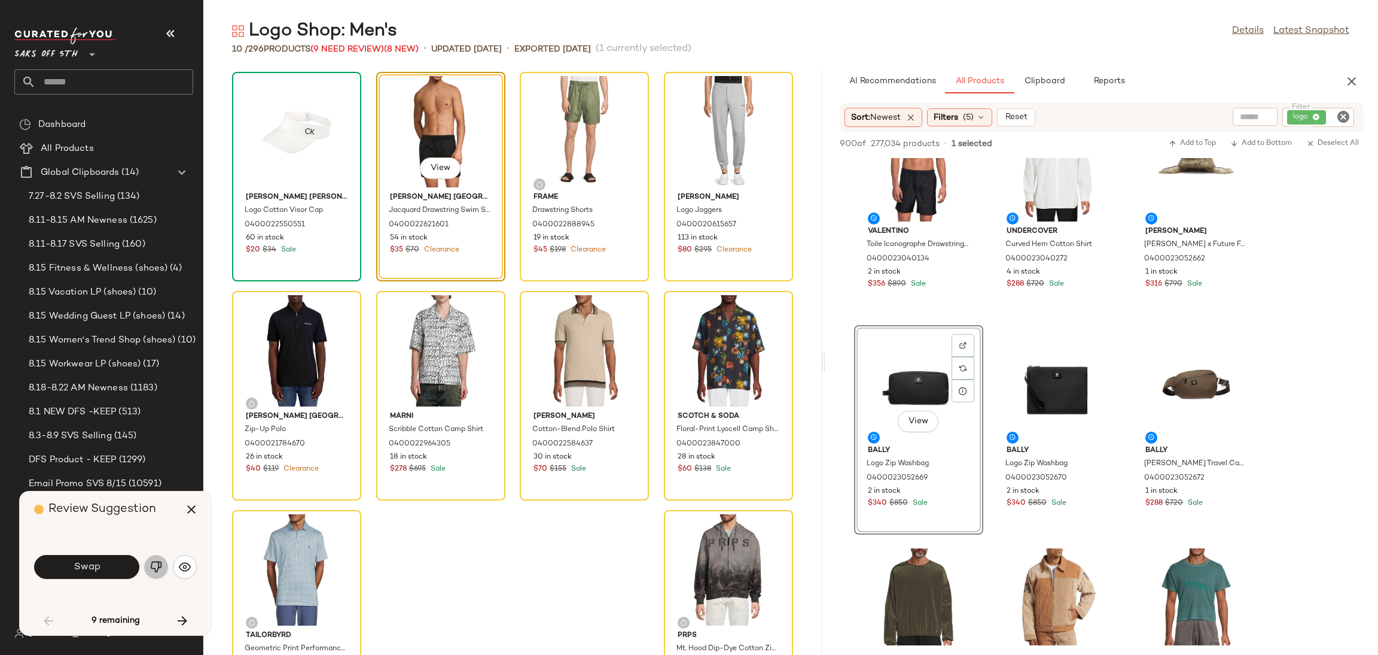
click at [156, 567] on img "button" at bounding box center [156, 567] width 12 height 12
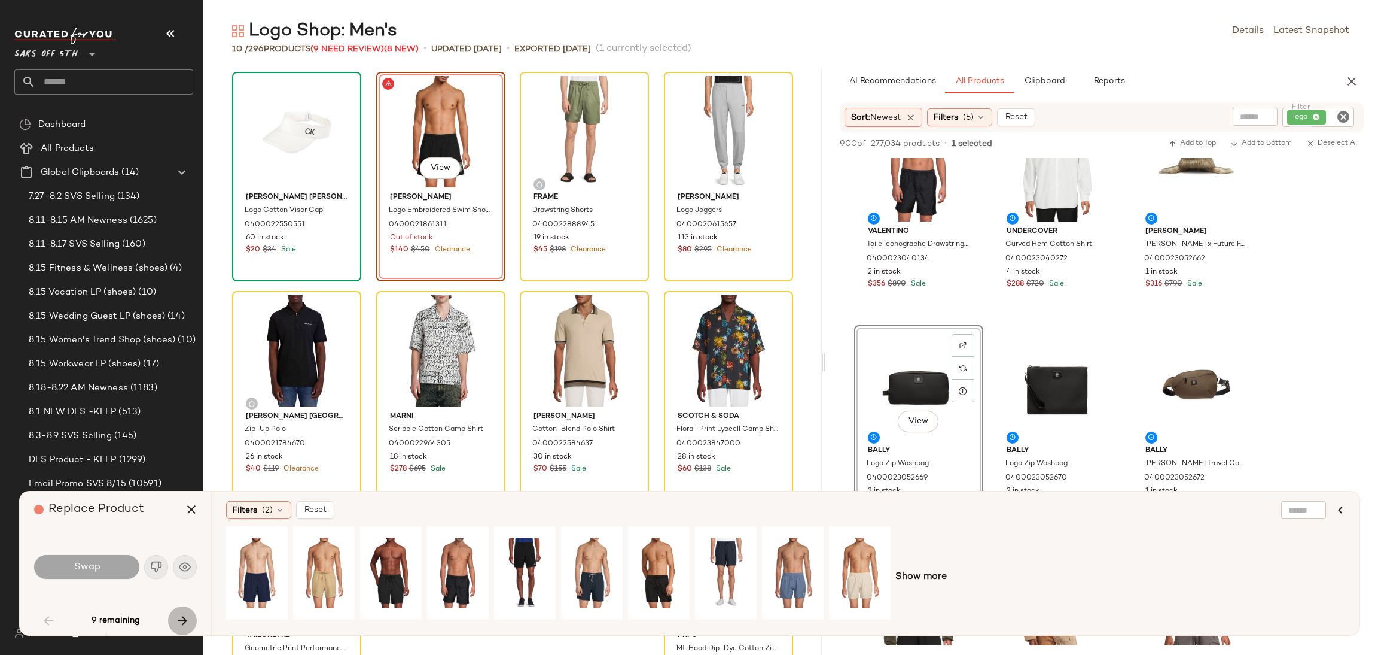
click at [184, 628] on button "button" at bounding box center [182, 620] width 29 height 29
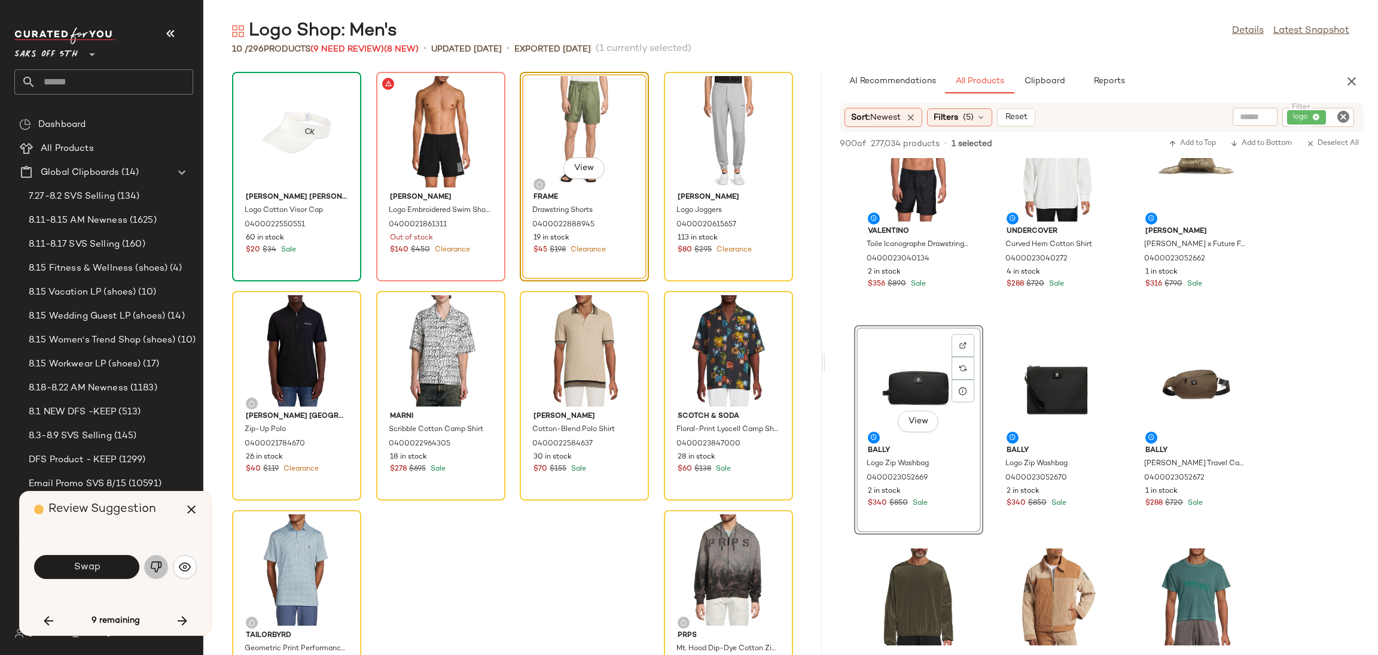
click at [157, 565] on img "button" at bounding box center [156, 567] width 12 height 12
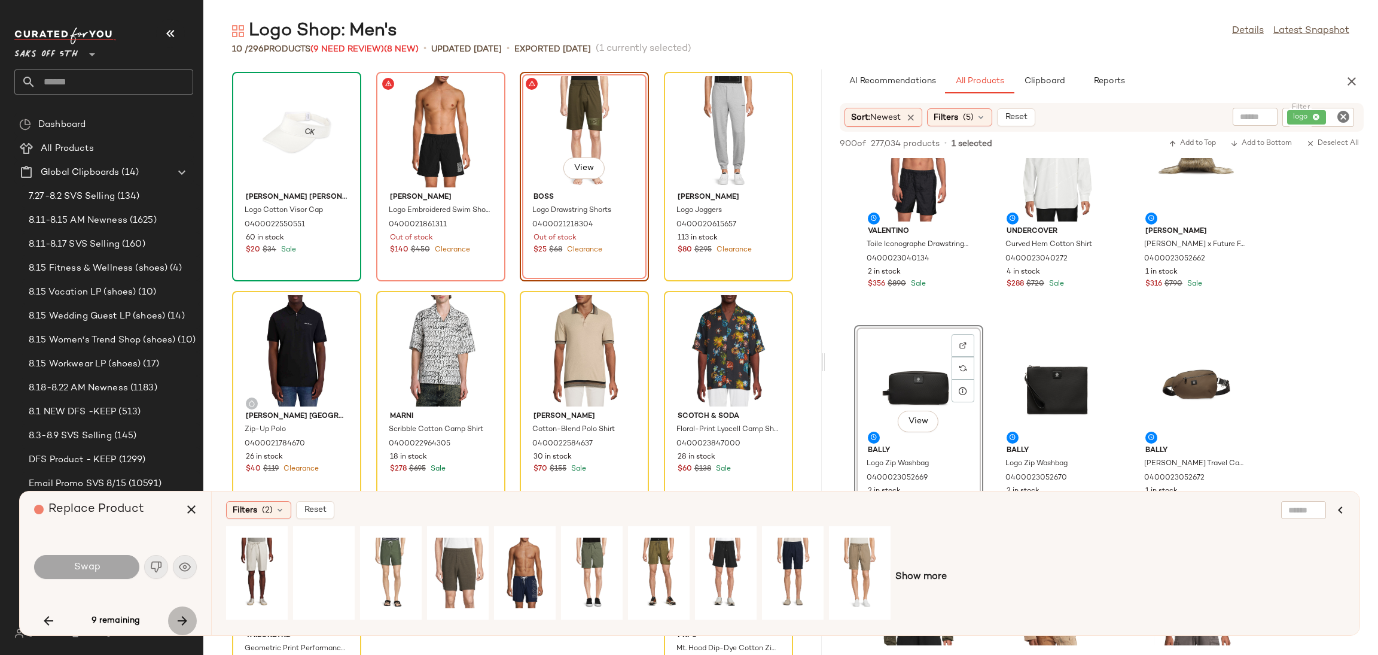
click at [186, 621] on icon "button" at bounding box center [182, 620] width 14 height 14
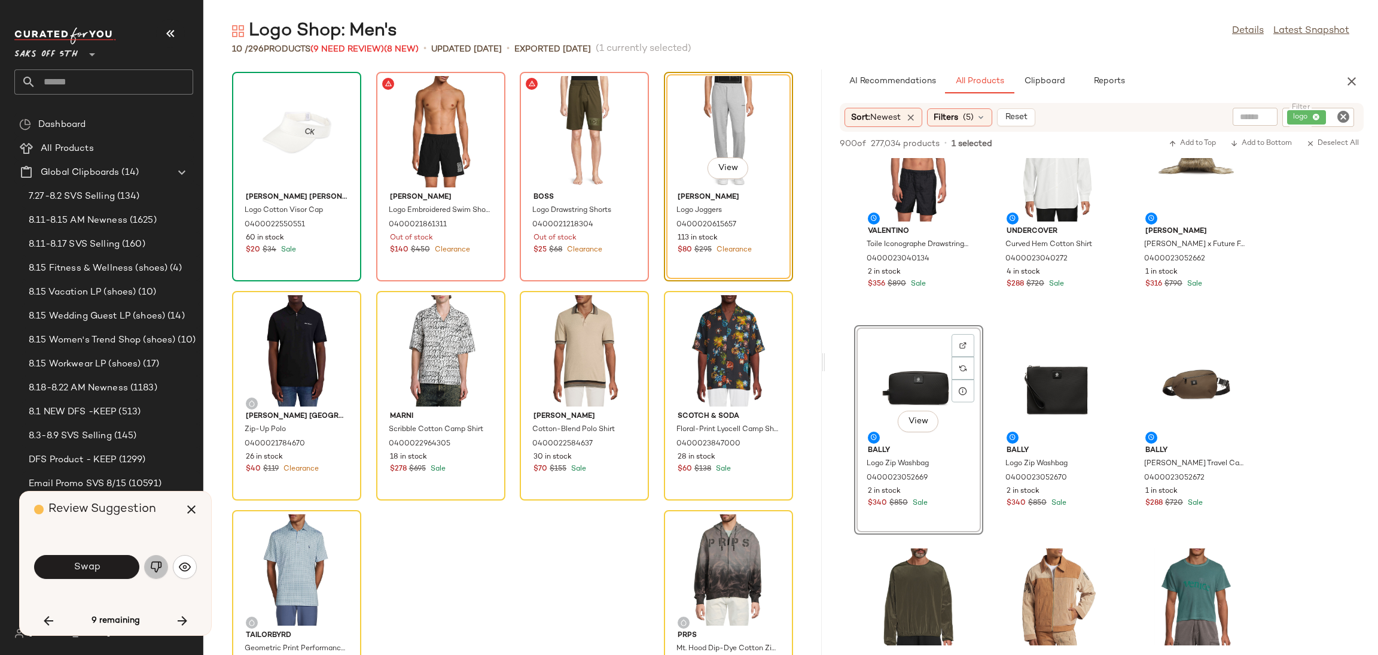
click at [156, 567] on img "button" at bounding box center [156, 567] width 12 height 12
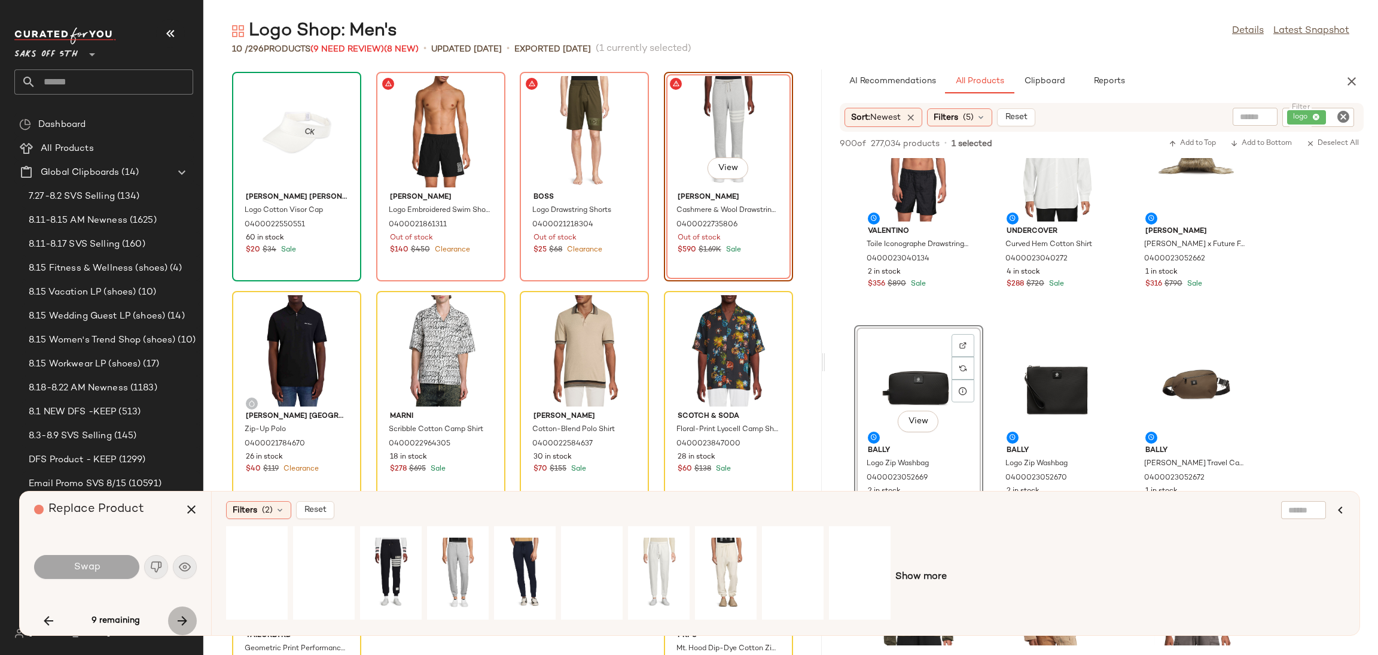
click at [185, 626] on icon "button" at bounding box center [182, 620] width 14 height 14
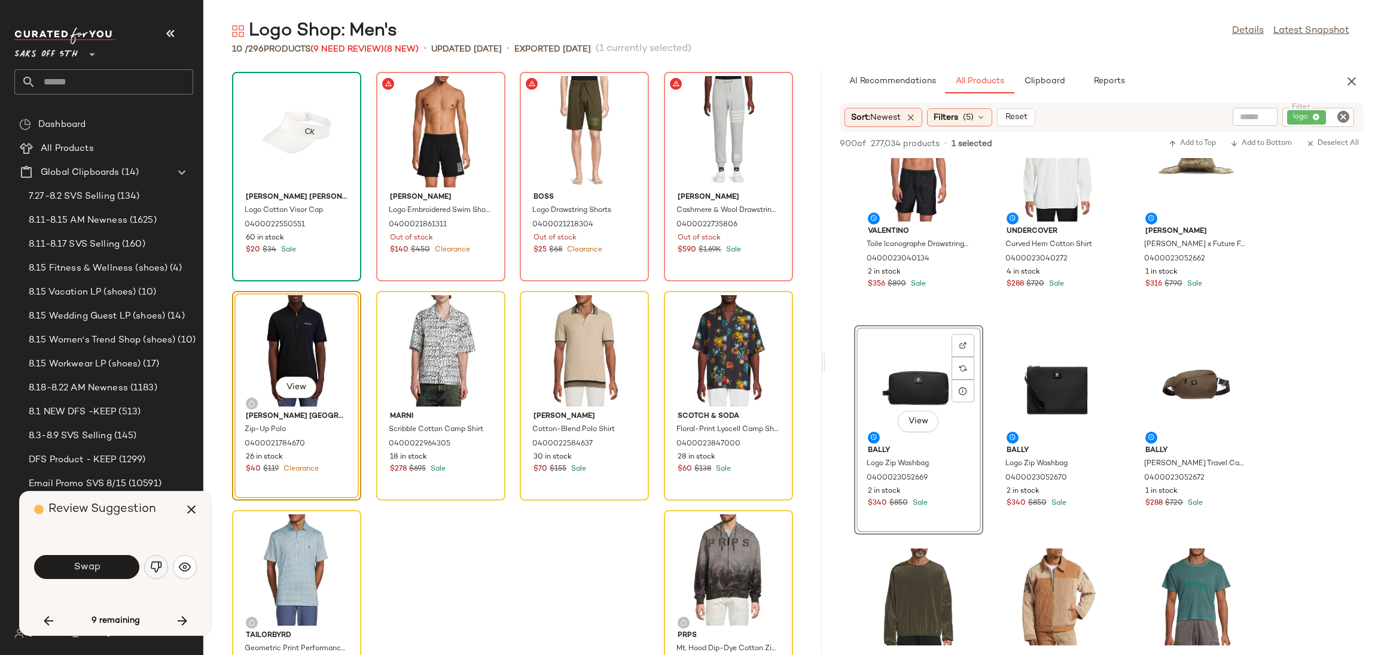
click at [160, 565] on img "button" at bounding box center [156, 567] width 12 height 12
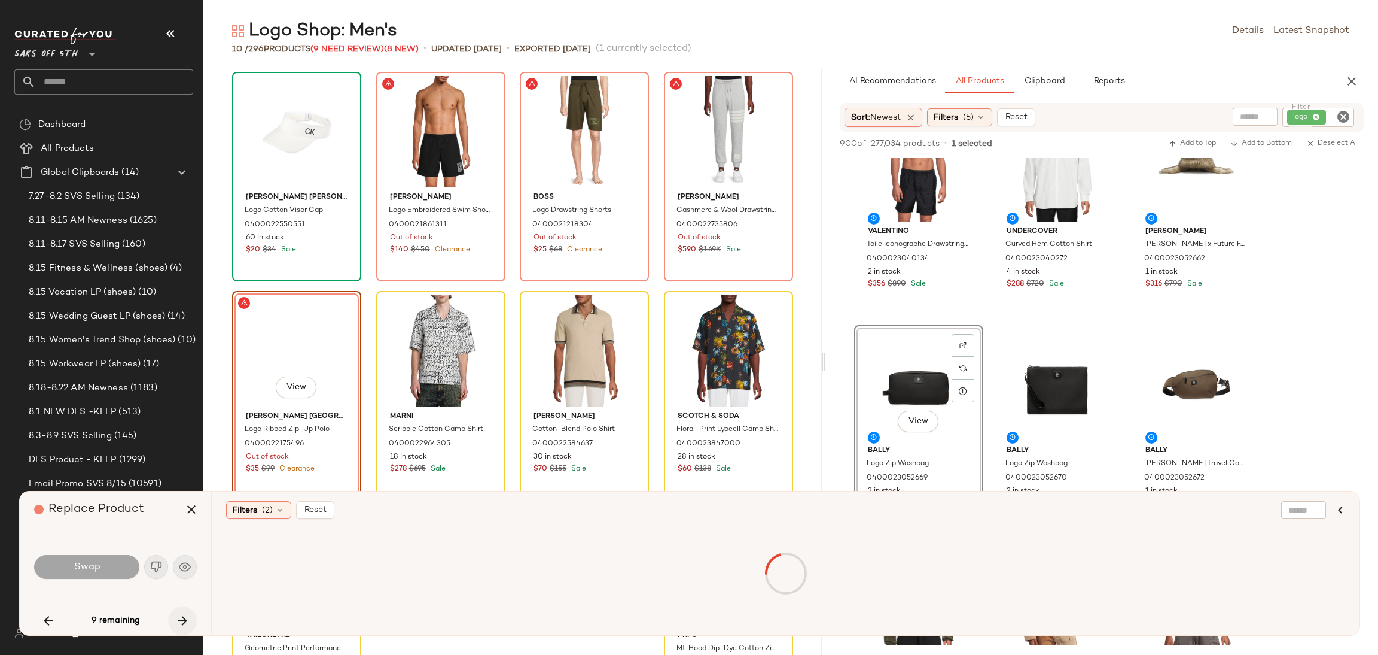
click at [174, 611] on button "button" at bounding box center [182, 620] width 29 height 29
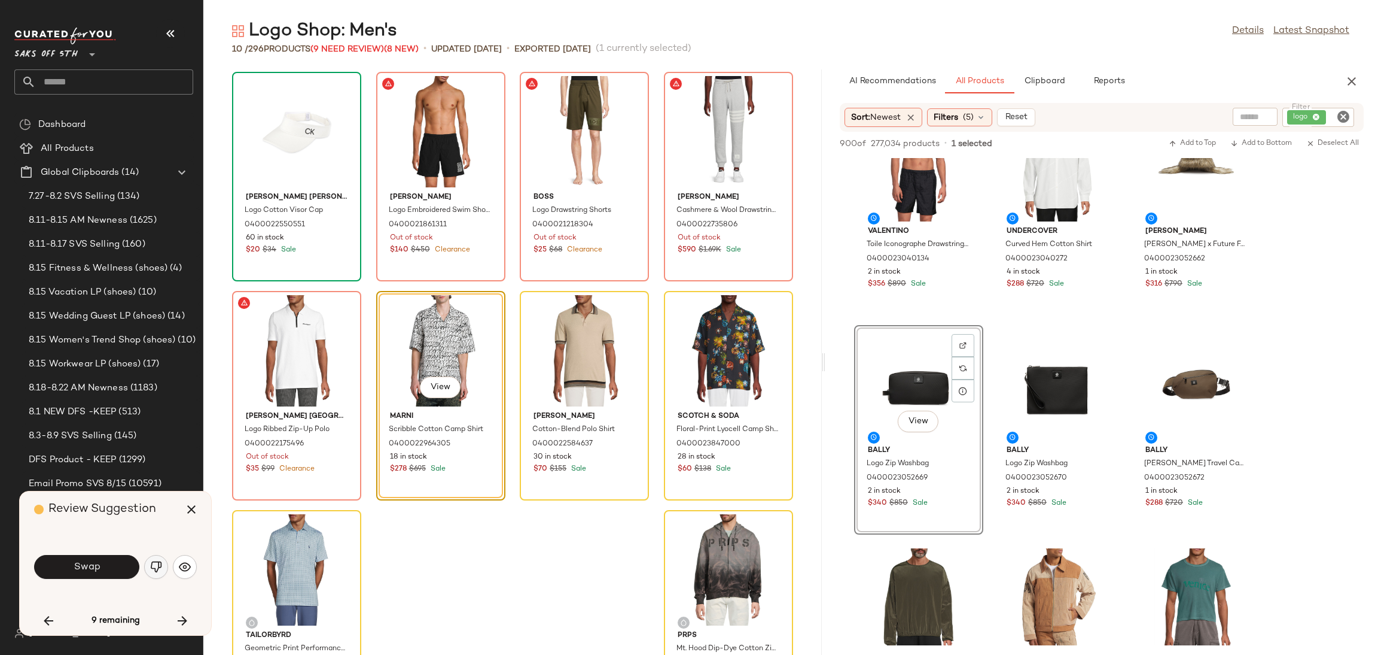
drag, startPoint x: 159, startPoint y: 580, endPoint x: 157, endPoint y: 564, distance: 16.3
click at [157, 564] on div "Swap" at bounding box center [115, 566] width 163 height 29
click at [157, 564] on img "button" at bounding box center [156, 567] width 12 height 12
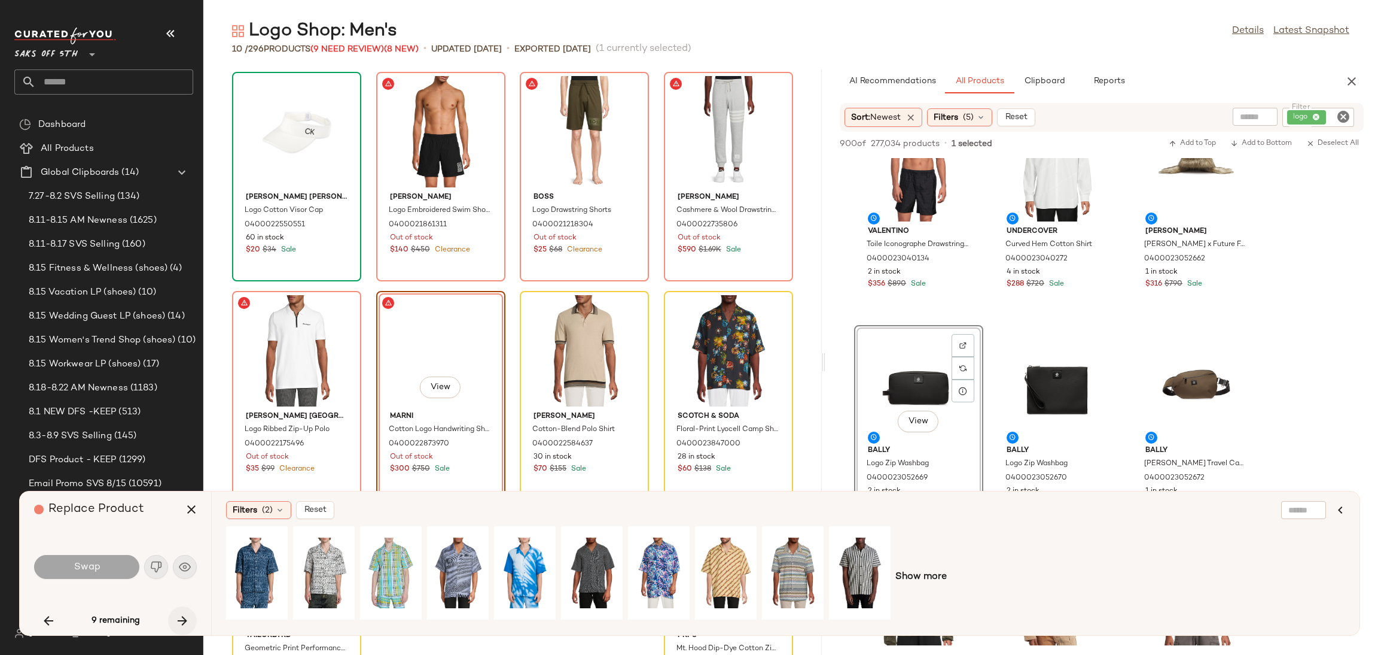
click at [185, 621] on icon "button" at bounding box center [182, 620] width 14 height 14
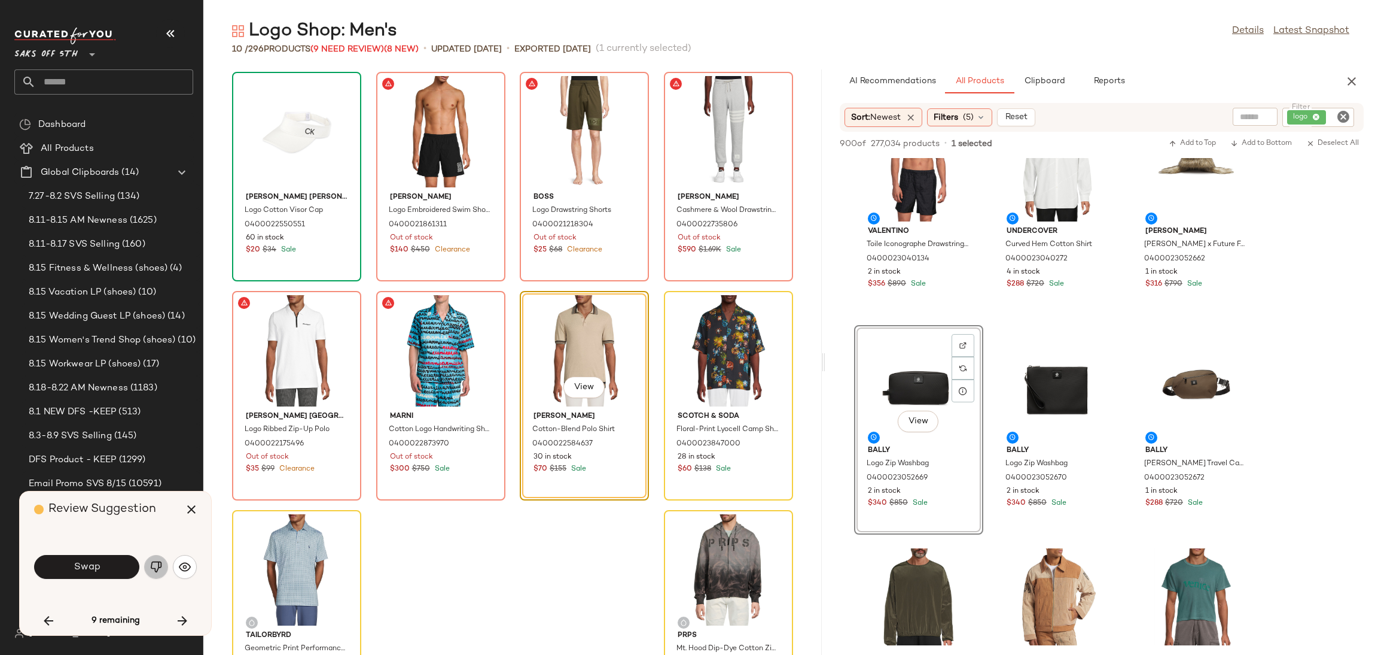
click at [157, 565] on img "button" at bounding box center [156, 567] width 12 height 12
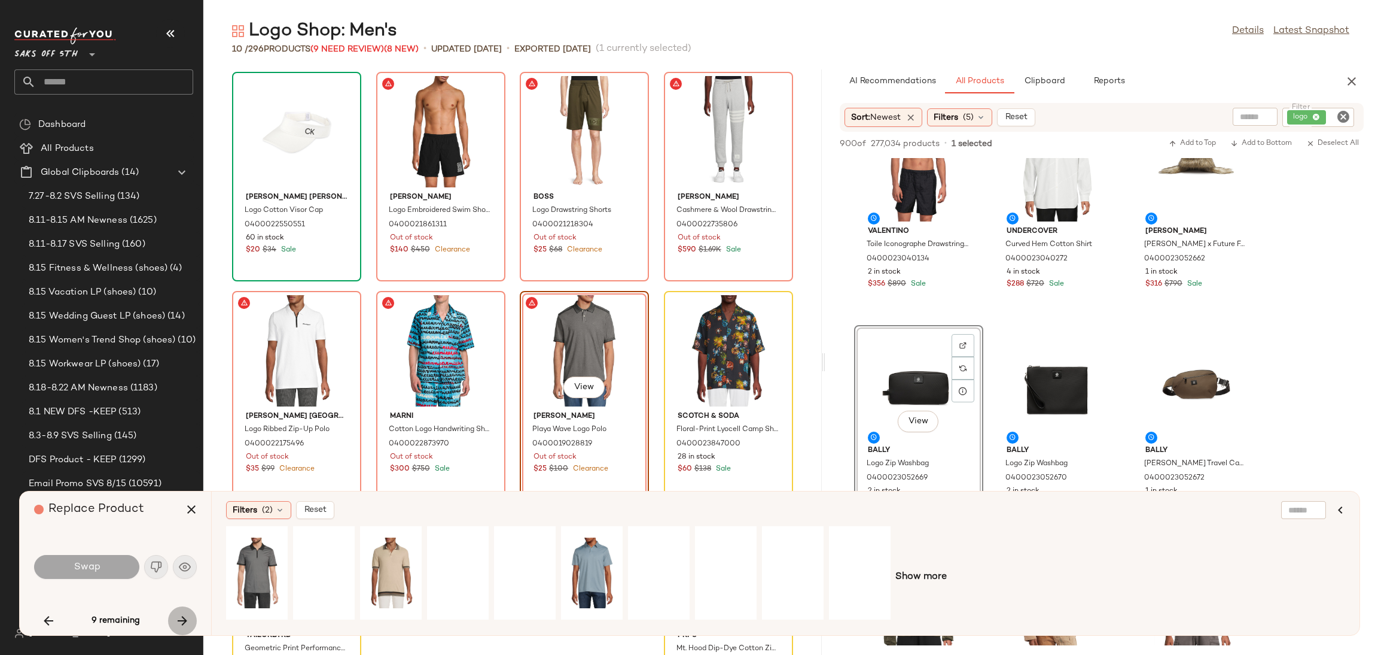
click at [182, 625] on icon "button" at bounding box center [182, 620] width 14 height 14
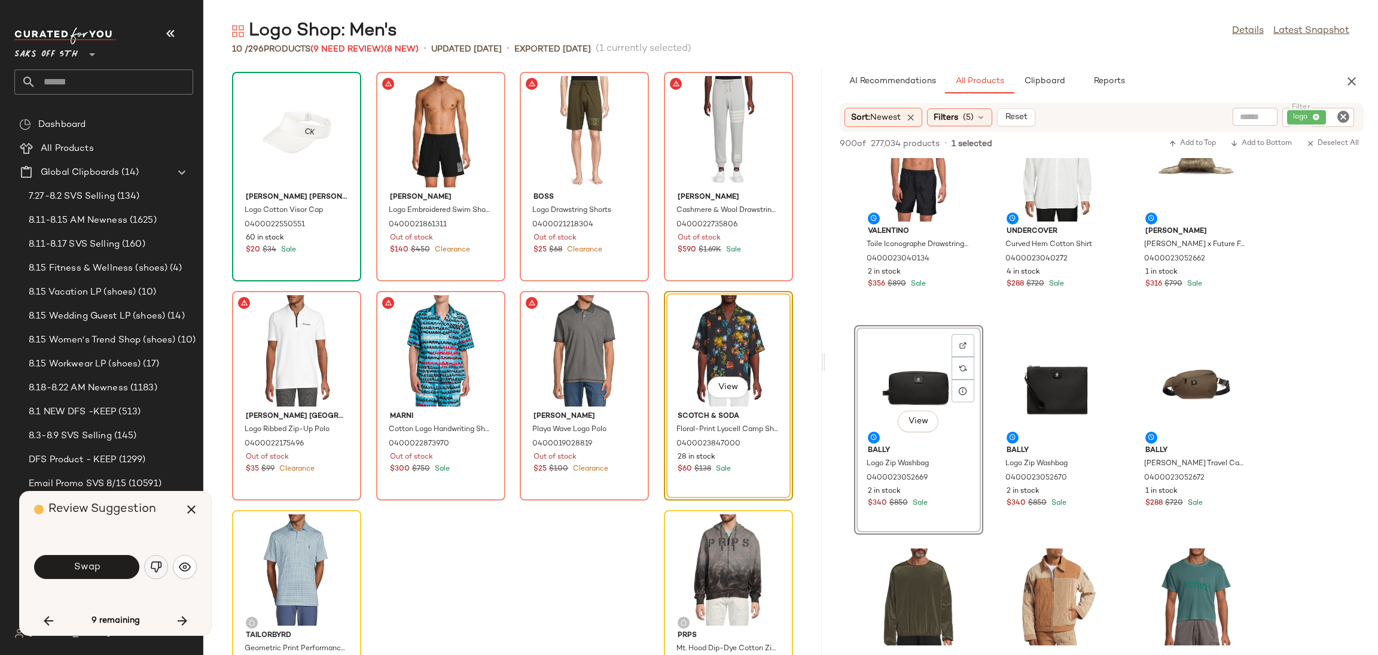
drag, startPoint x: 160, startPoint y: 551, endPoint x: 159, endPoint y: 564, distance: 12.6
click at [159, 564] on div "Swap" at bounding box center [115, 566] width 163 height 65
click at [159, 564] on img "button" at bounding box center [156, 567] width 12 height 12
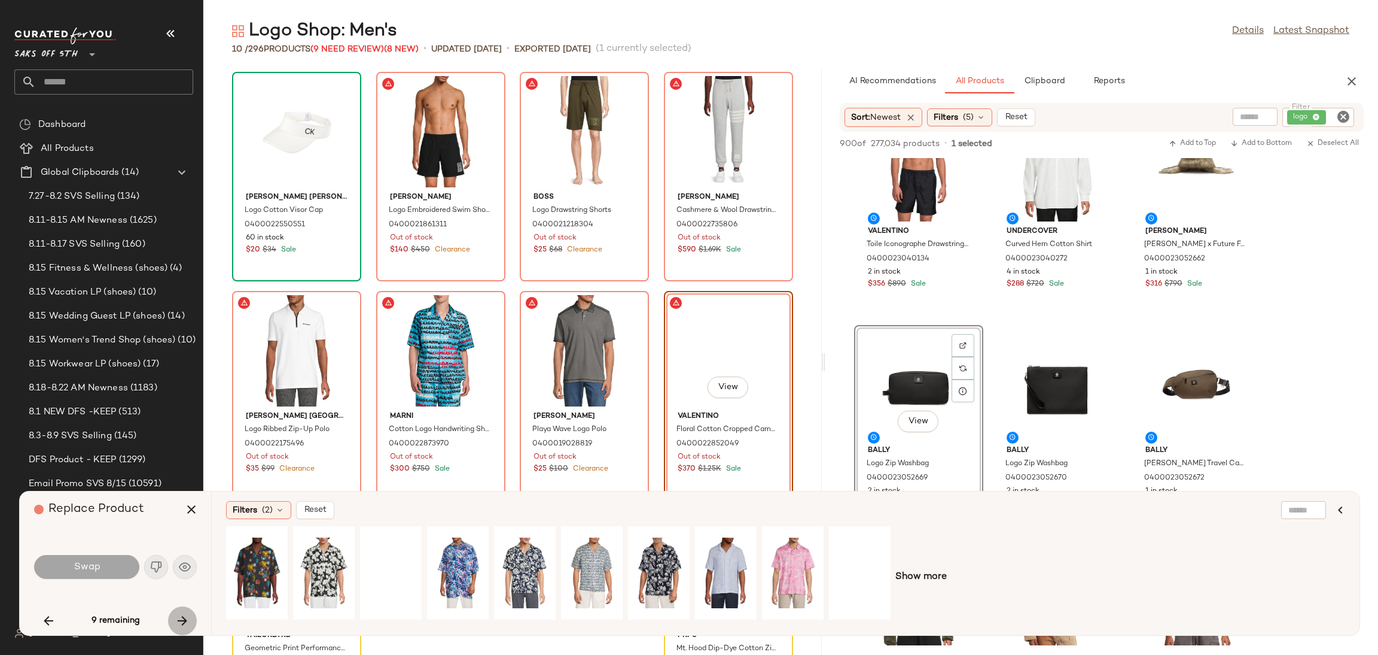
click at [185, 619] on icon "button" at bounding box center [182, 620] width 14 height 14
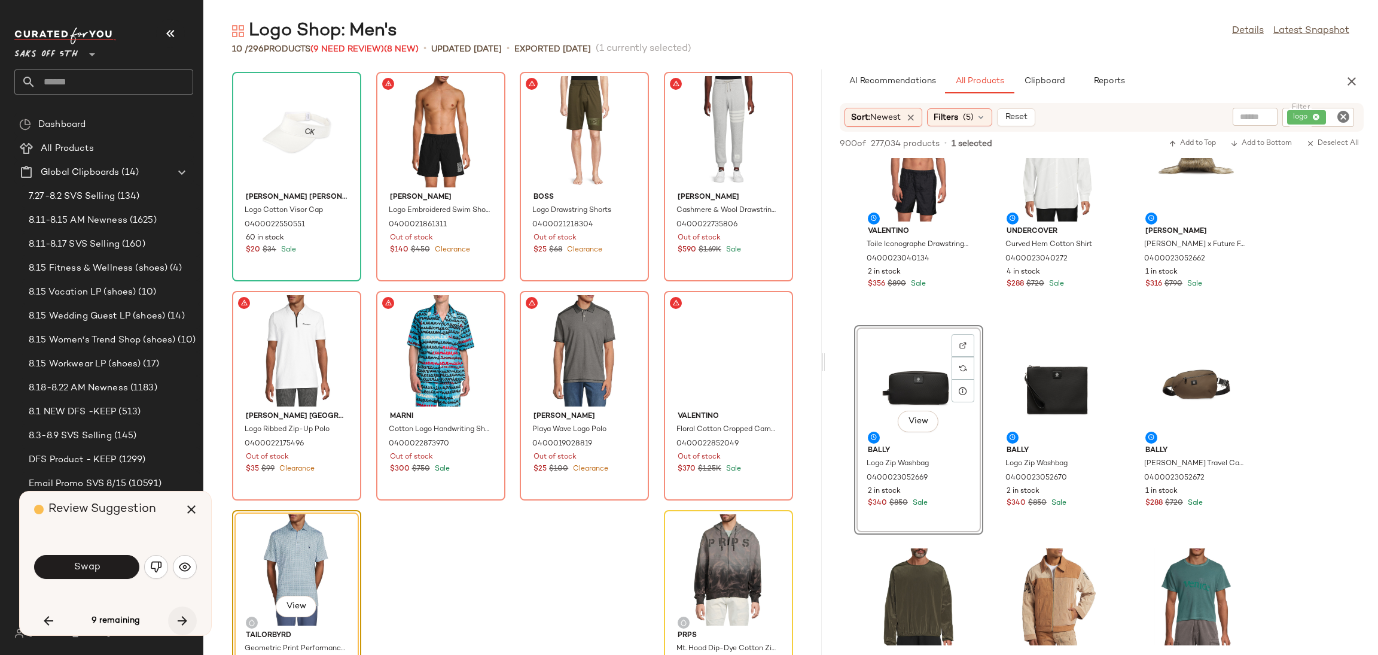
scroll to position [64, 0]
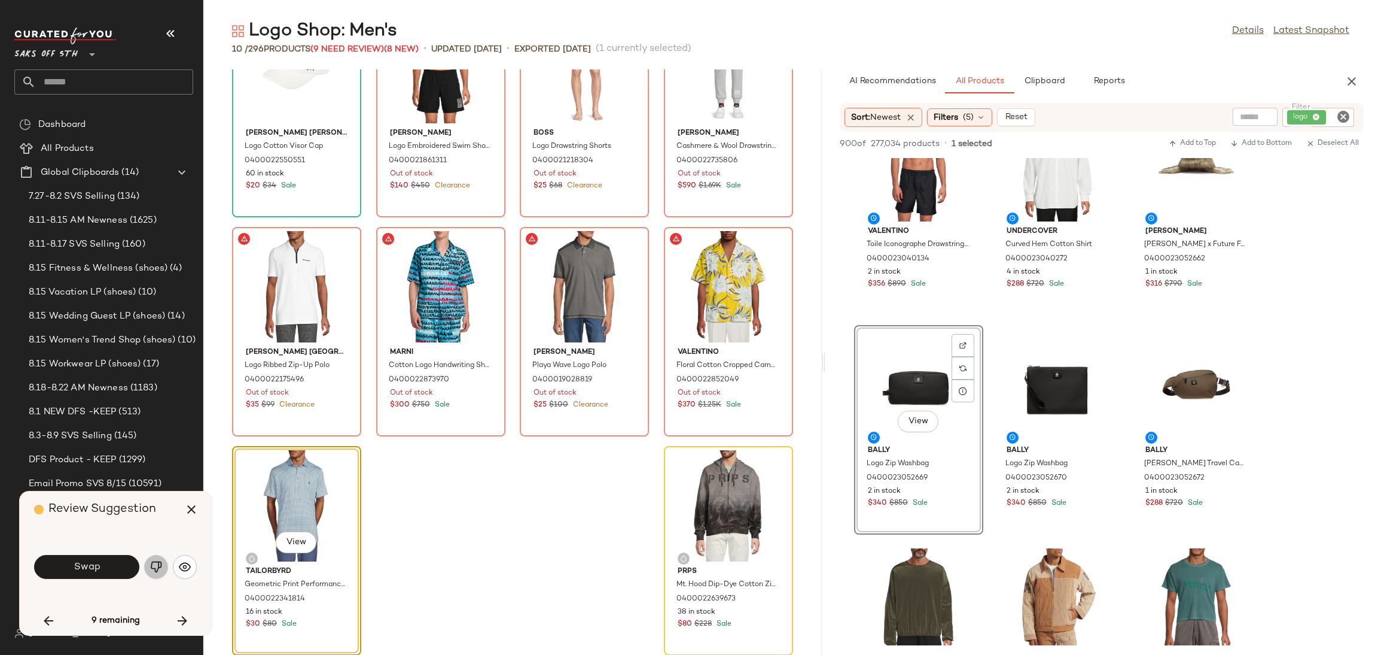
click at [159, 563] on img "button" at bounding box center [156, 567] width 12 height 12
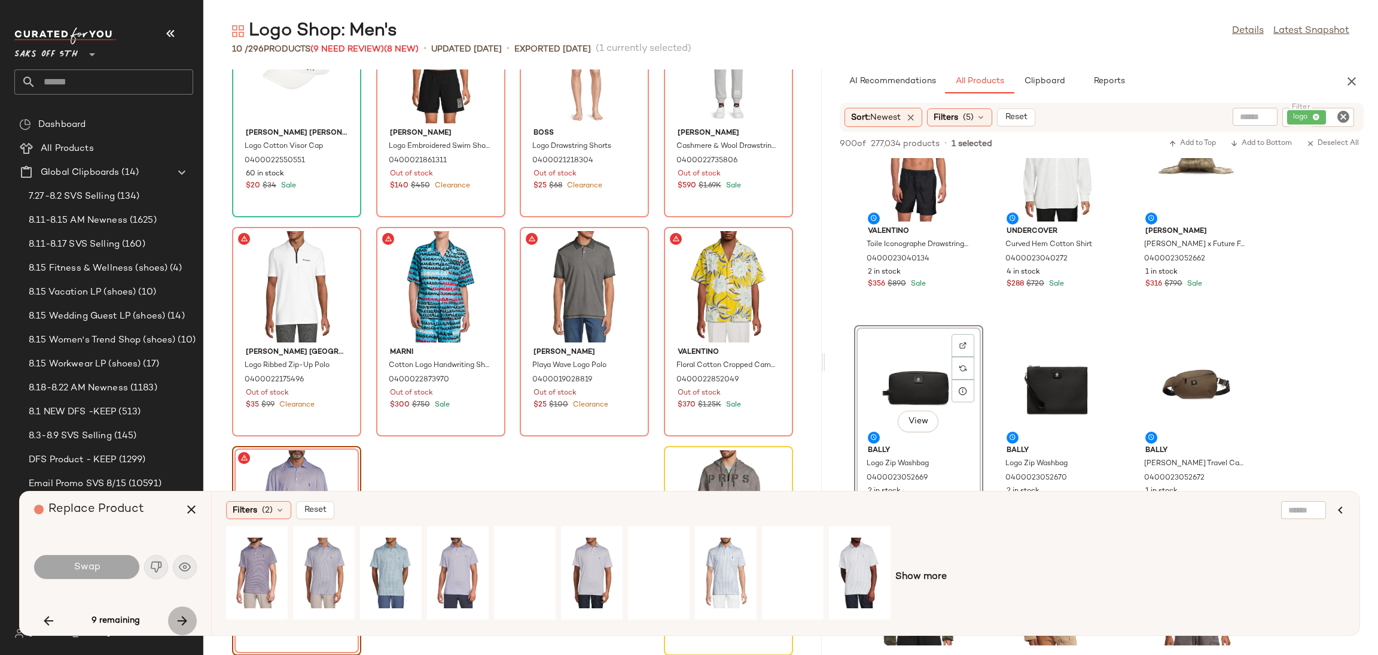
click at [191, 625] on button "button" at bounding box center [182, 620] width 29 height 29
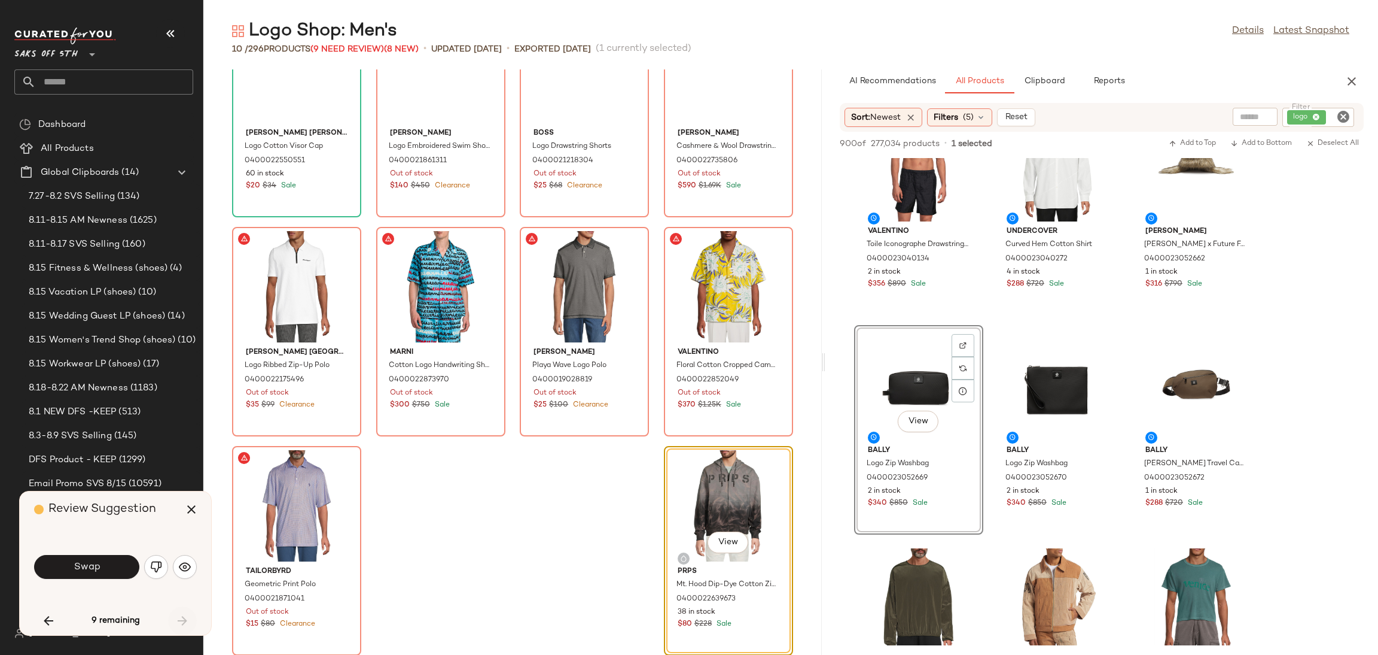
scroll to position [64, 0]
click at [157, 569] on img "button" at bounding box center [156, 567] width 12 height 12
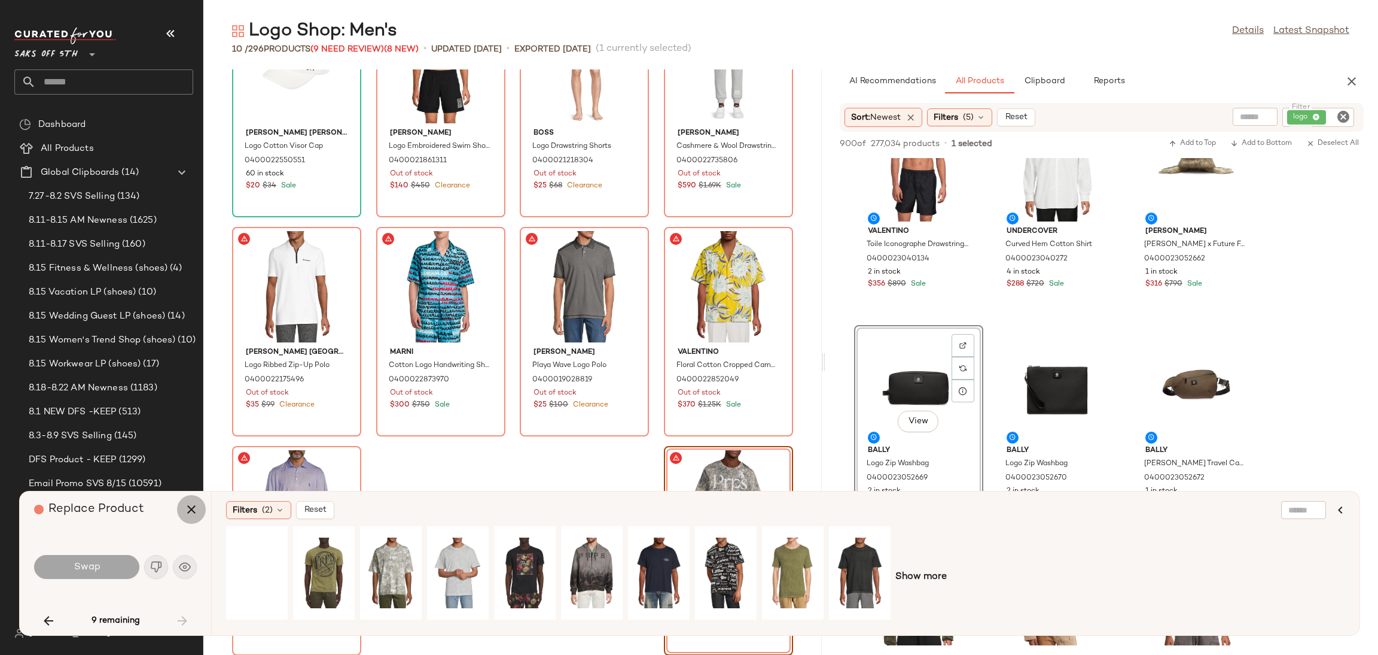
click at [193, 510] on icon "button" at bounding box center [191, 509] width 14 height 14
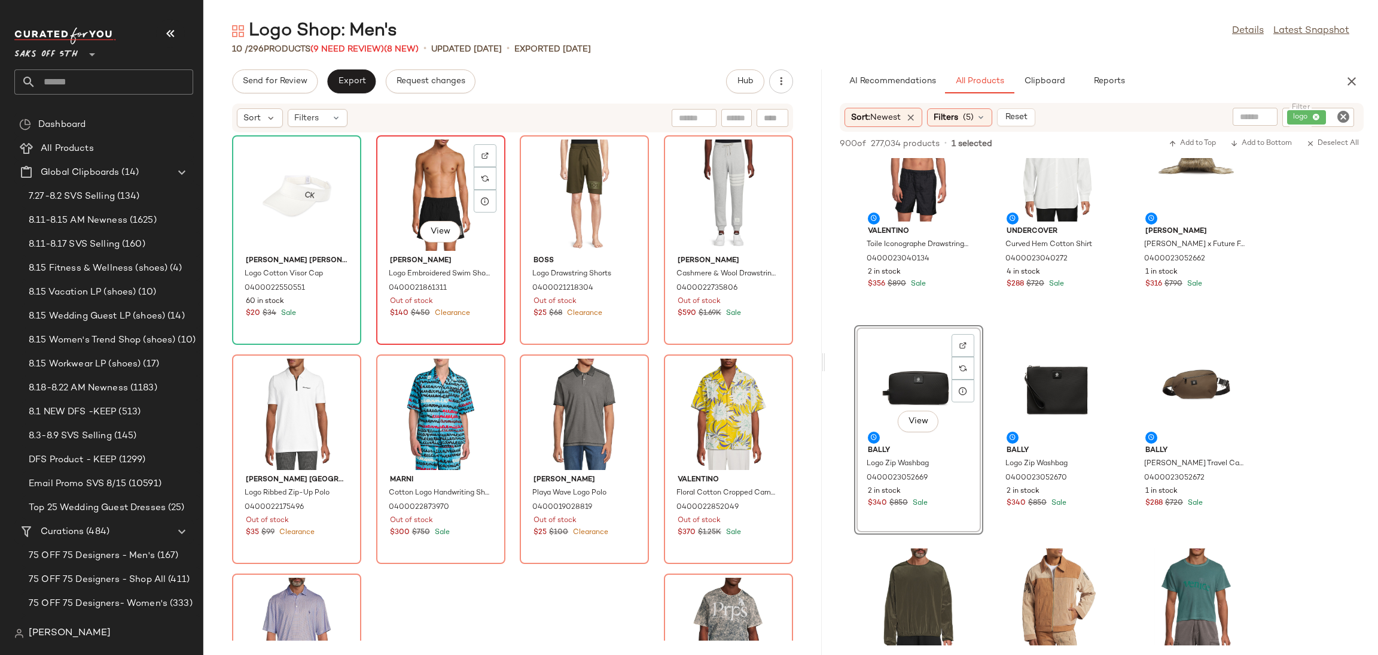
click at [404, 209] on div "View" at bounding box center [441, 194] width 121 height 111
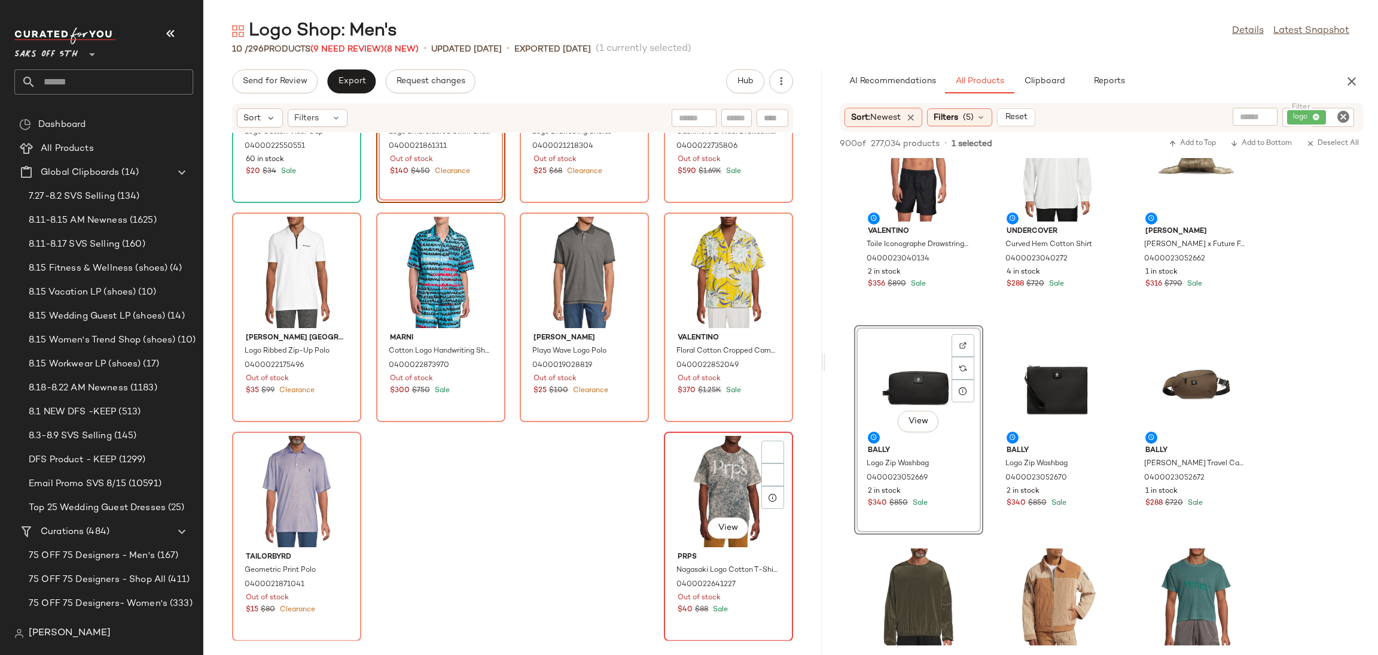
scroll to position [141, 0]
click at [705, 464] on div "View" at bounding box center [728, 491] width 121 height 111
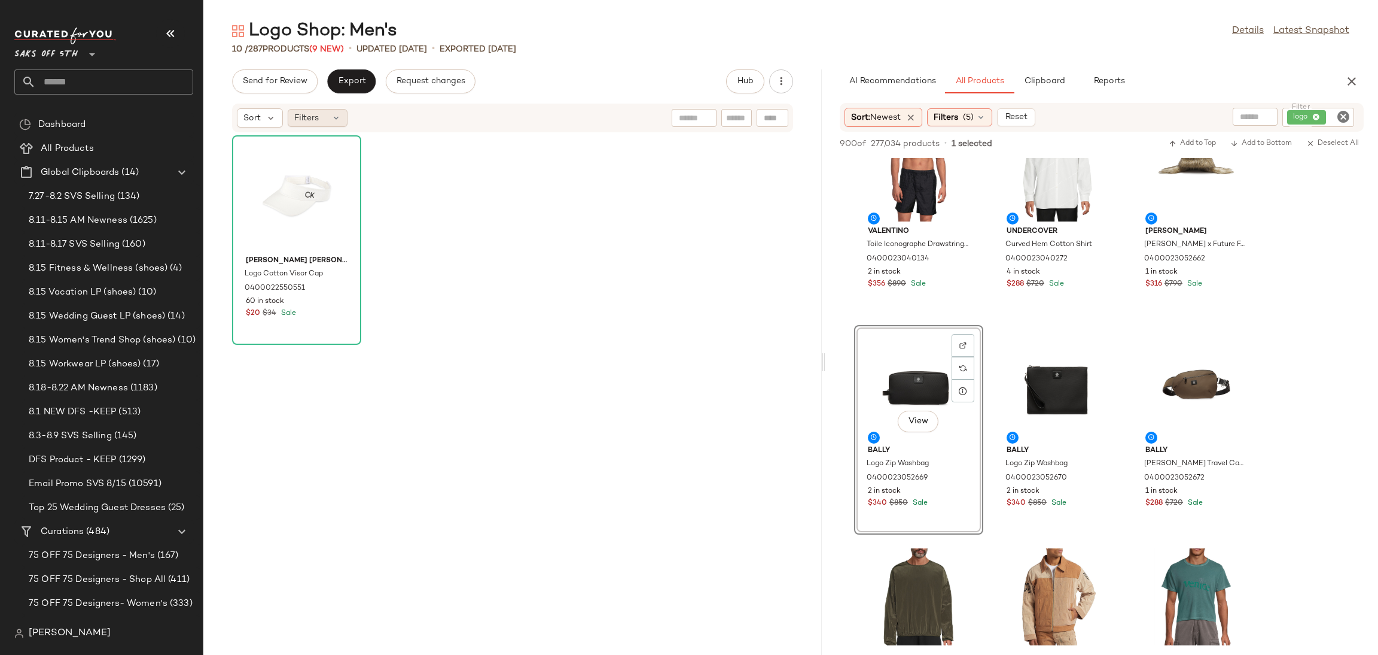
click at [328, 126] on div "Filters" at bounding box center [318, 118] width 60 height 18
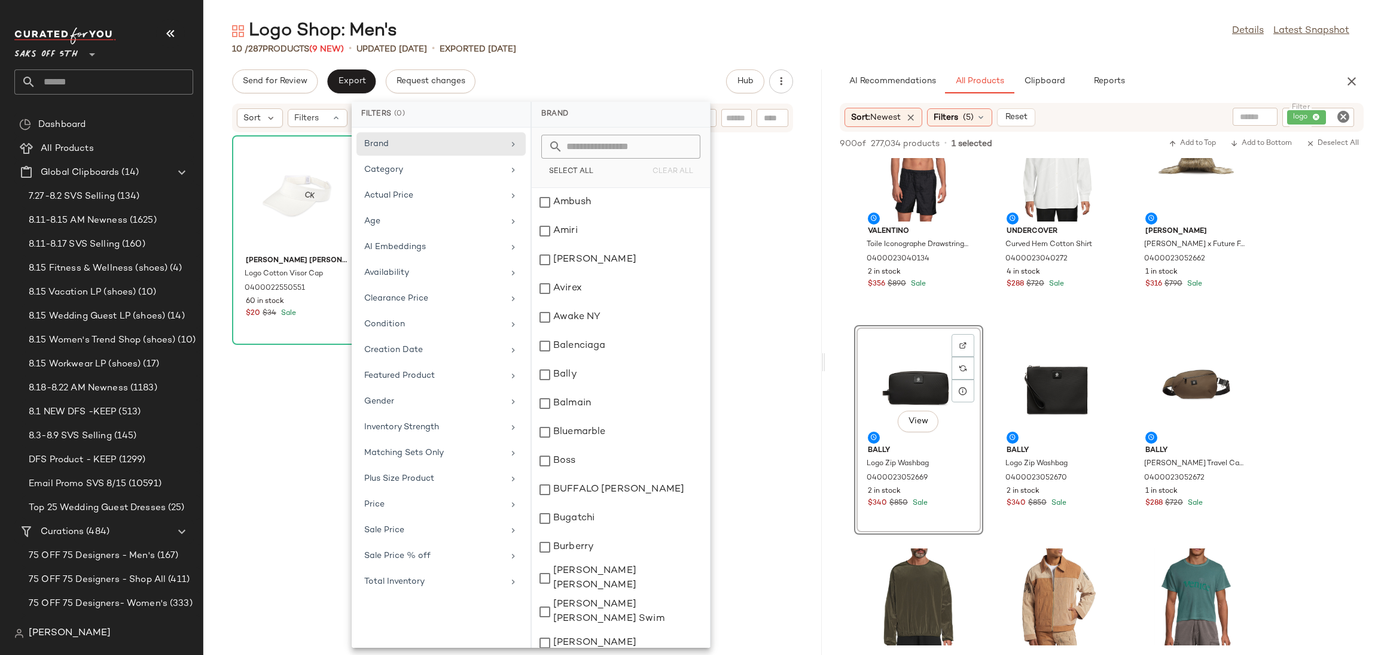
click at [555, 46] on div "10 / 287 Products (9 New) • updated Aug 18th • Exported Aug 13th" at bounding box center [790, 49] width 1175 height 12
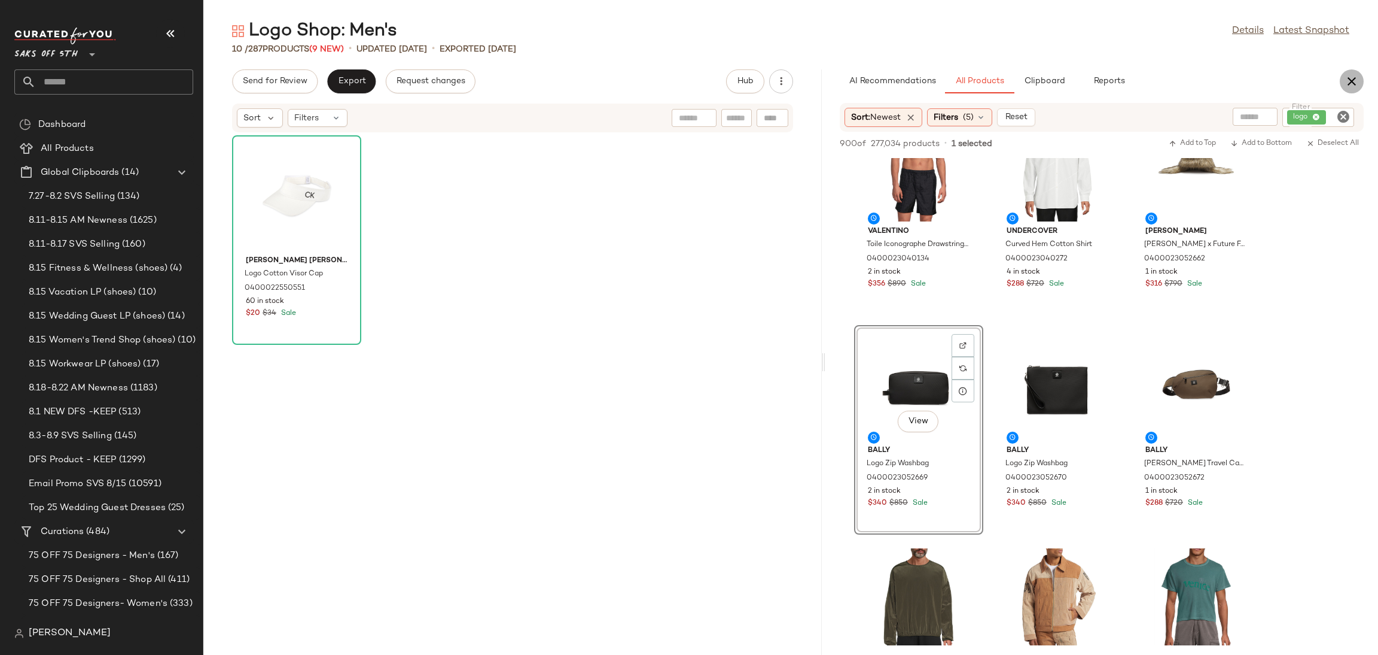
click at [1355, 77] on icon "button" at bounding box center [1352, 81] width 14 height 14
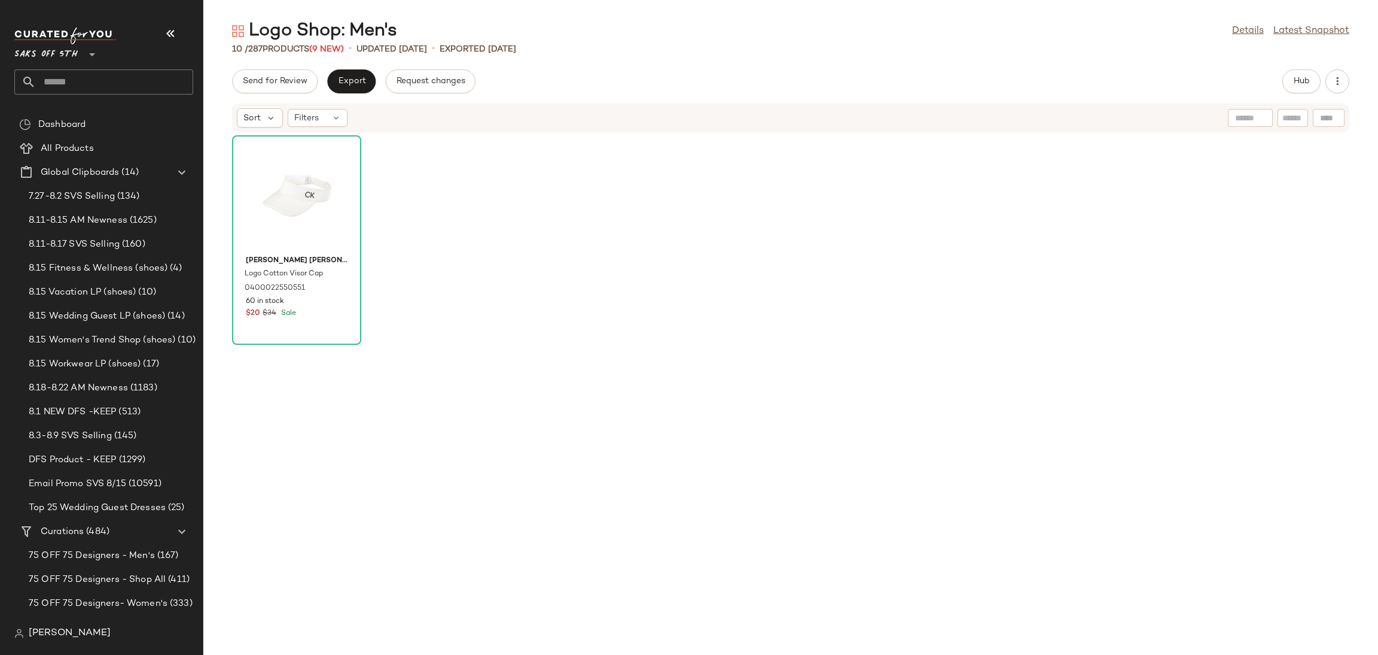
click at [331, 126] on div "Filters" at bounding box center [318, 118] width 60 height 18
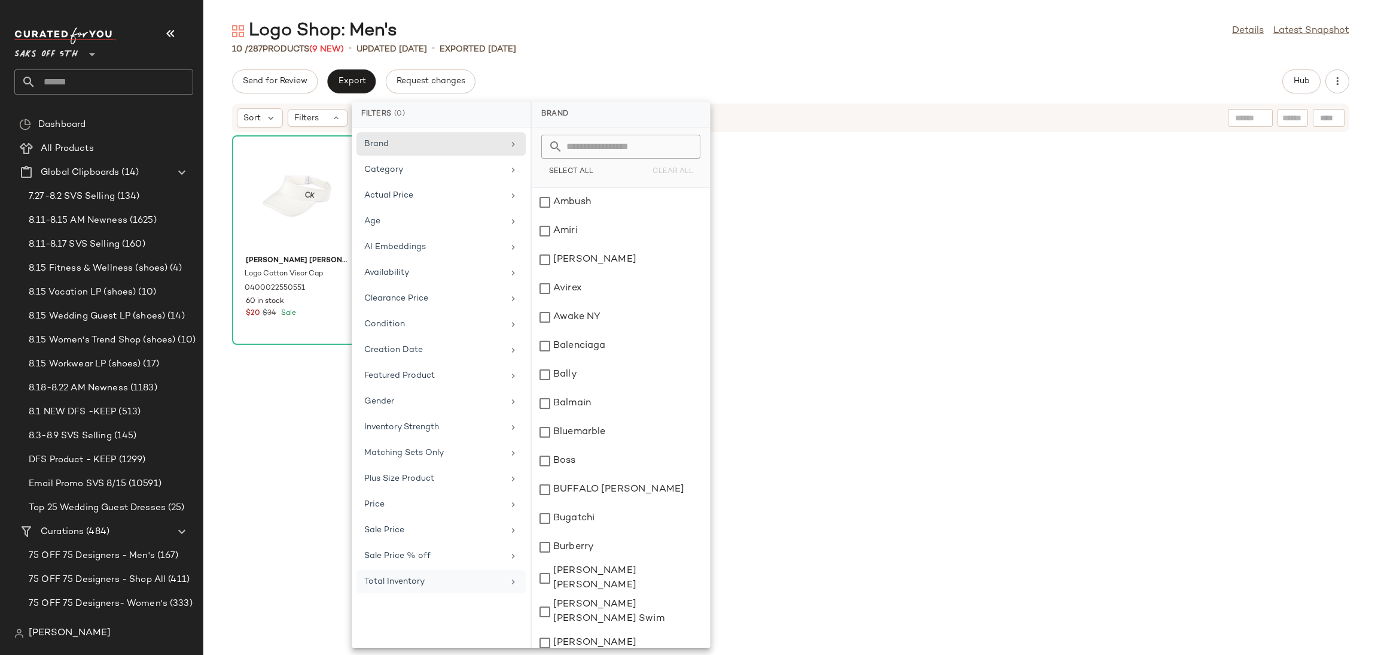
click at [502, 583] on div "Total Inventory" at bounding box center [433, 581] width 139 height 13
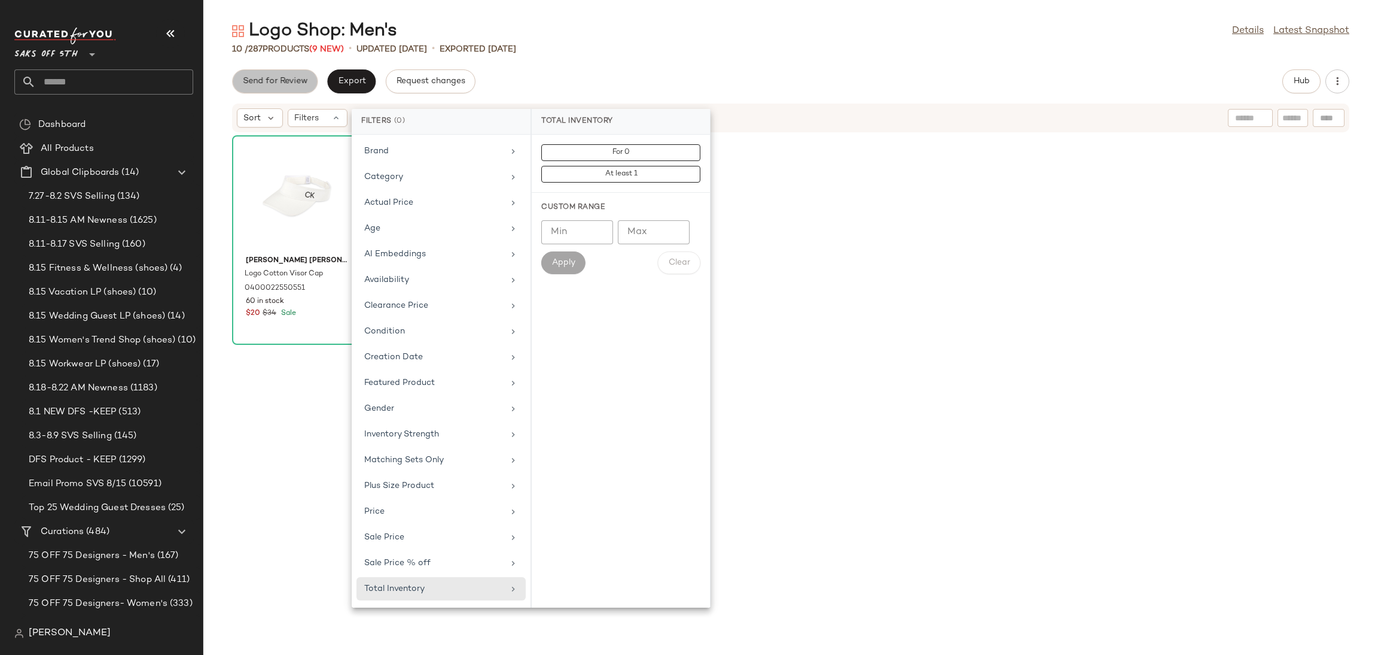
click at [283, 89] on button "Send for Review" at bounding box center [275, 81] width 86 height 24
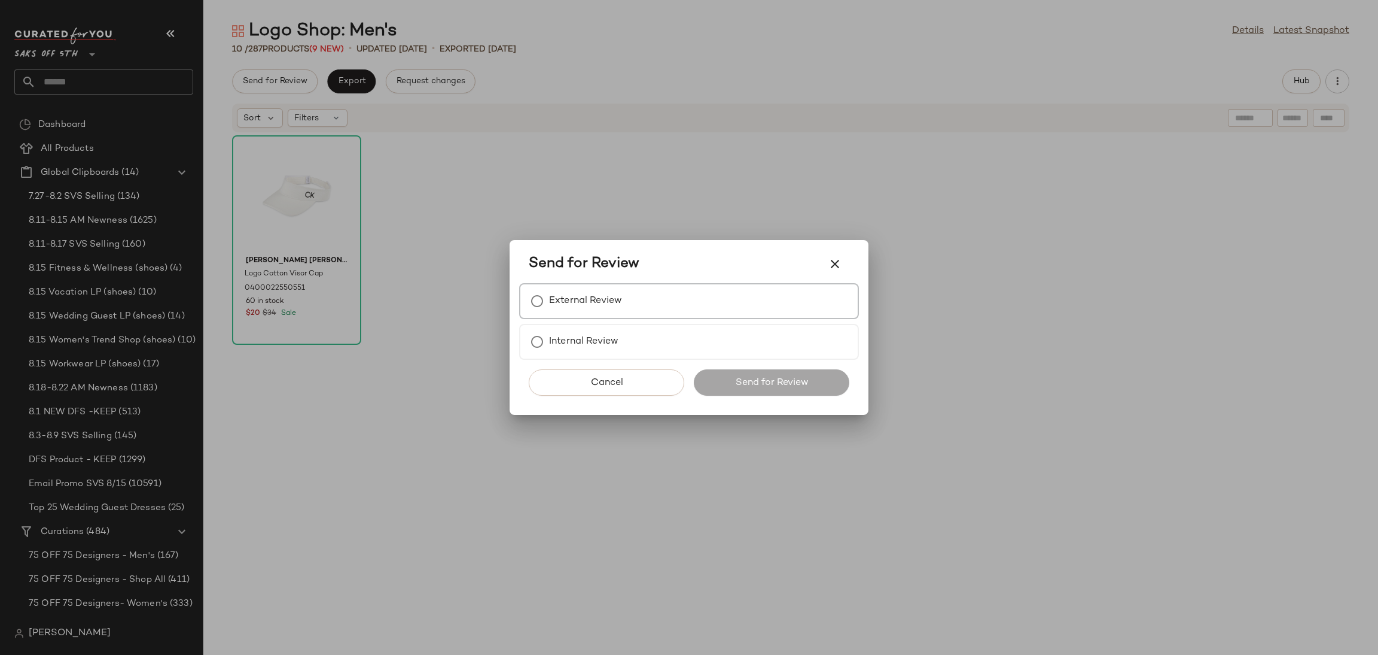
click at [577, 299] on label "External Review" at bounding box center [585, 301] width 73 height 24
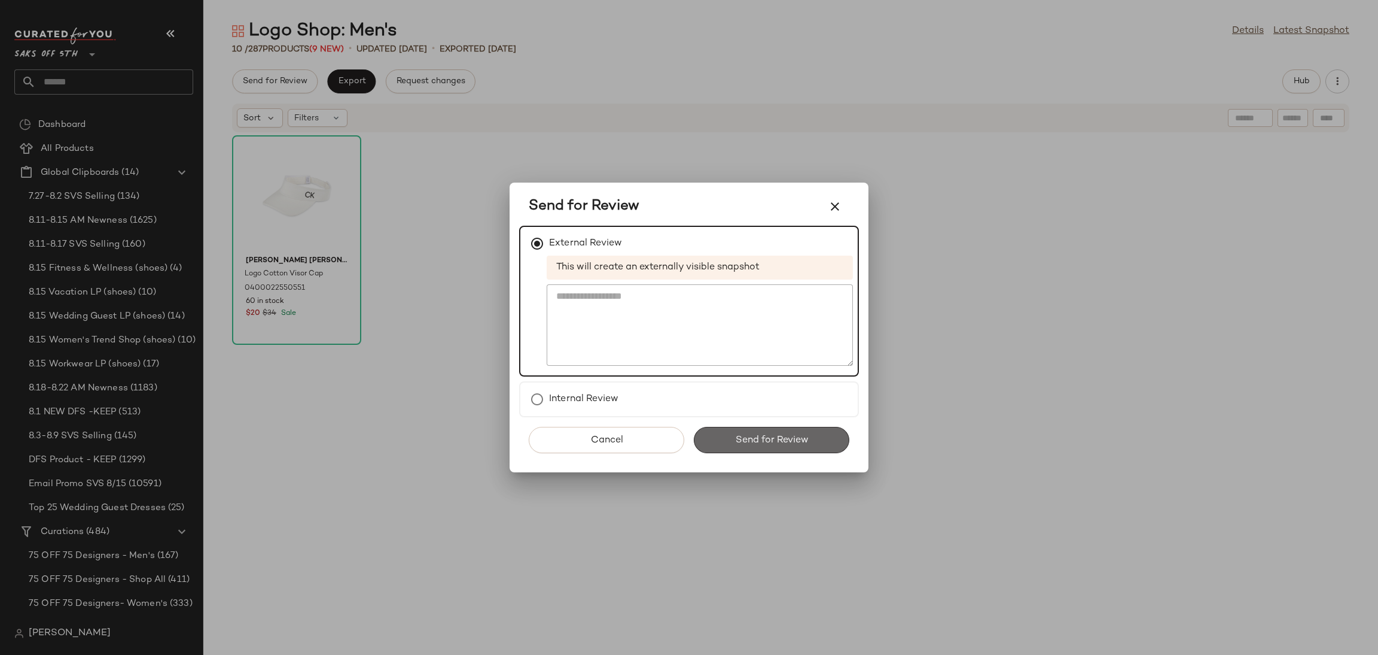
click at [727, 441] on button "Send for Review" at bounding box center [772, 440] width 156 height 26
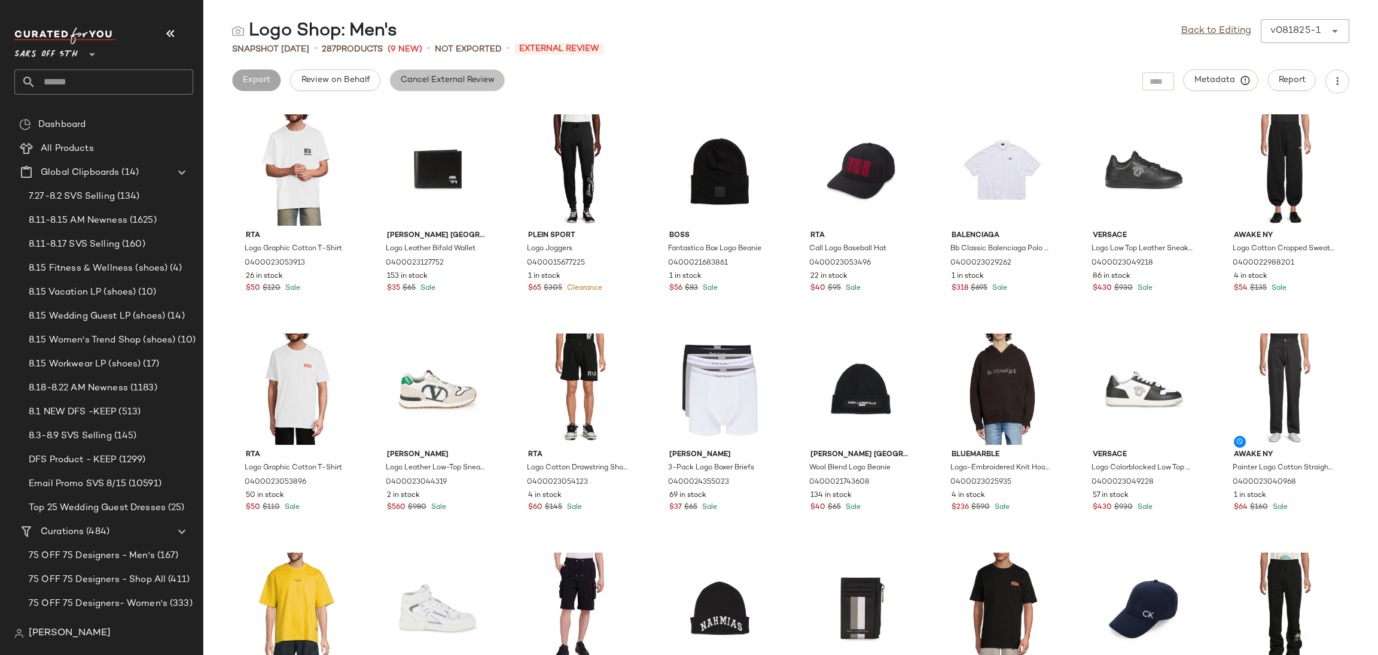
click at [421, 77] on span "Cancel External Review" at bounding box center [447, 80] width 95 height 10
click at [1210, 35] on link "Back to Editing" at bounding box center [1217, 31] width 70 height 14
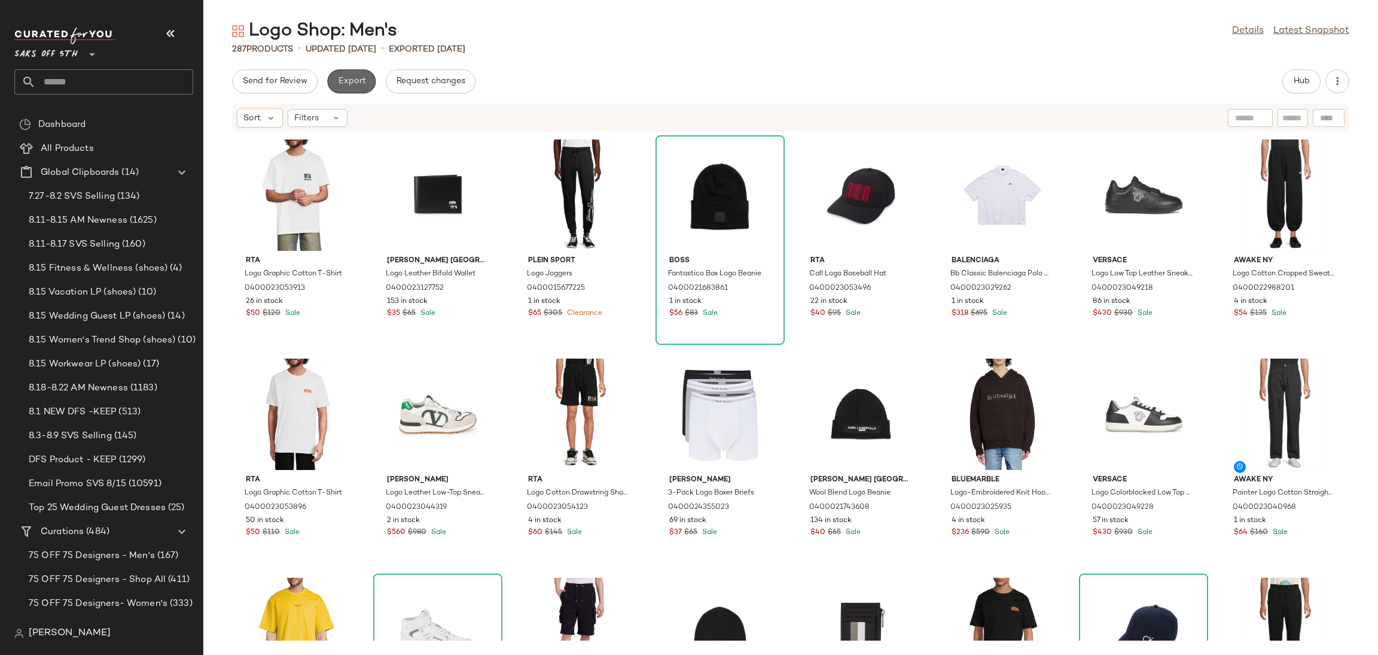
click at [346, 91] on button "Export" at bounding box center [351, 81] width 48 height 24
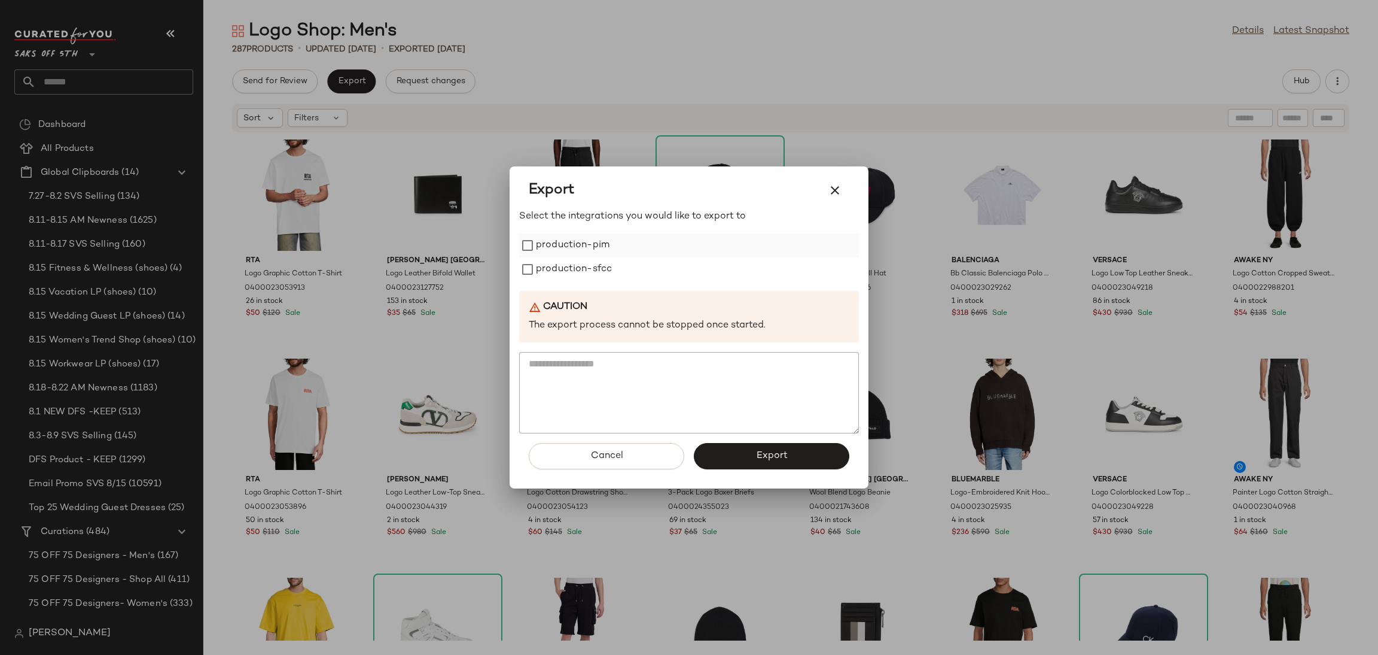
click at [561, 253] on label "production-pim" at bounding box center [573, 245] width 74 height 24
click at [562, 271] on label "production-sfcc" at bounding box center [574, 269] width 76 height 24
click at [733, 460] on button "Export" at bounding box center [772, 456] width 156 height 26
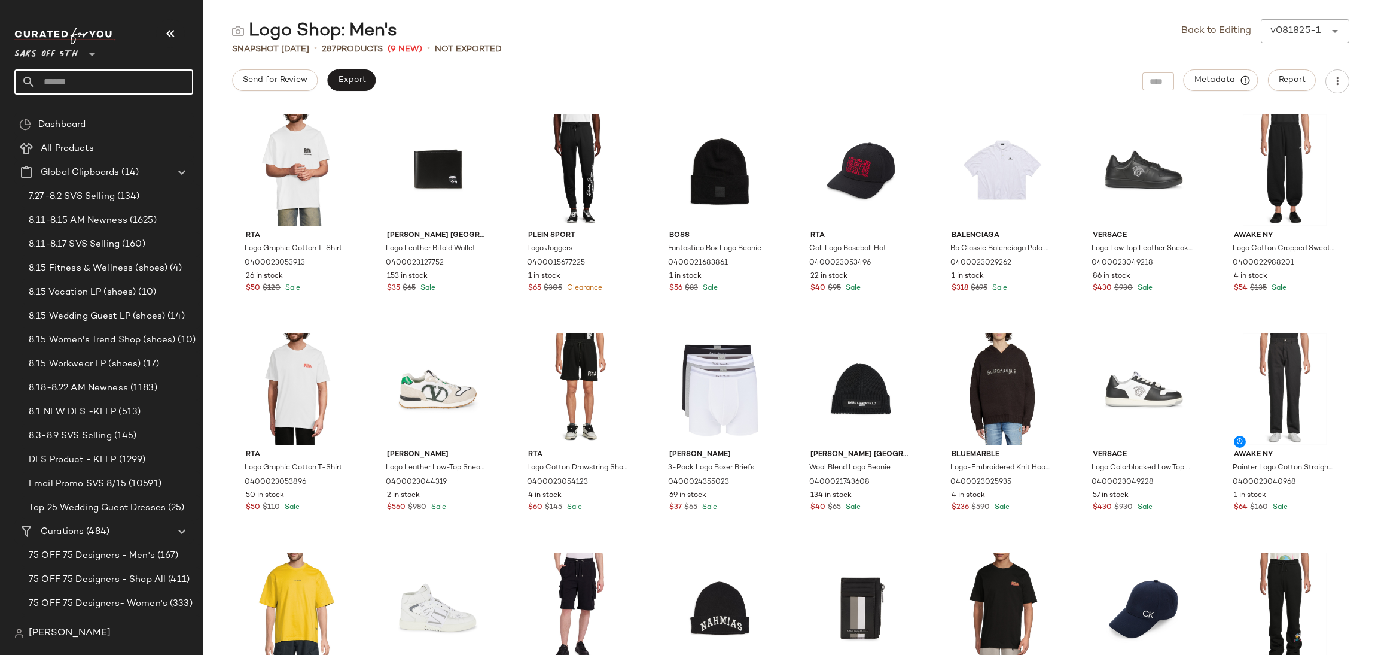
click at [124, 86] on input "text" at bounding box center [114, 81] width 157 height 25
type input "**********"
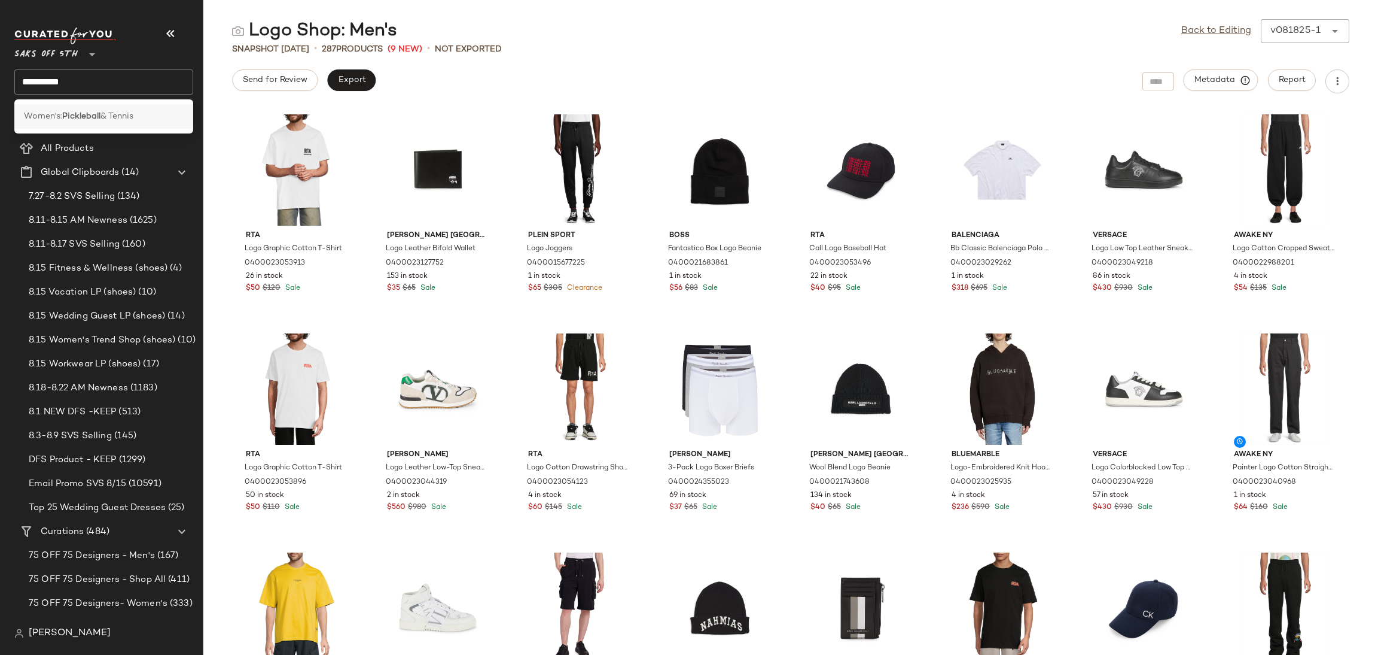
click at [121, 109] on div "Women's: Pickleball & Tennis" at bounding box center [103, 116] width 179 height 25
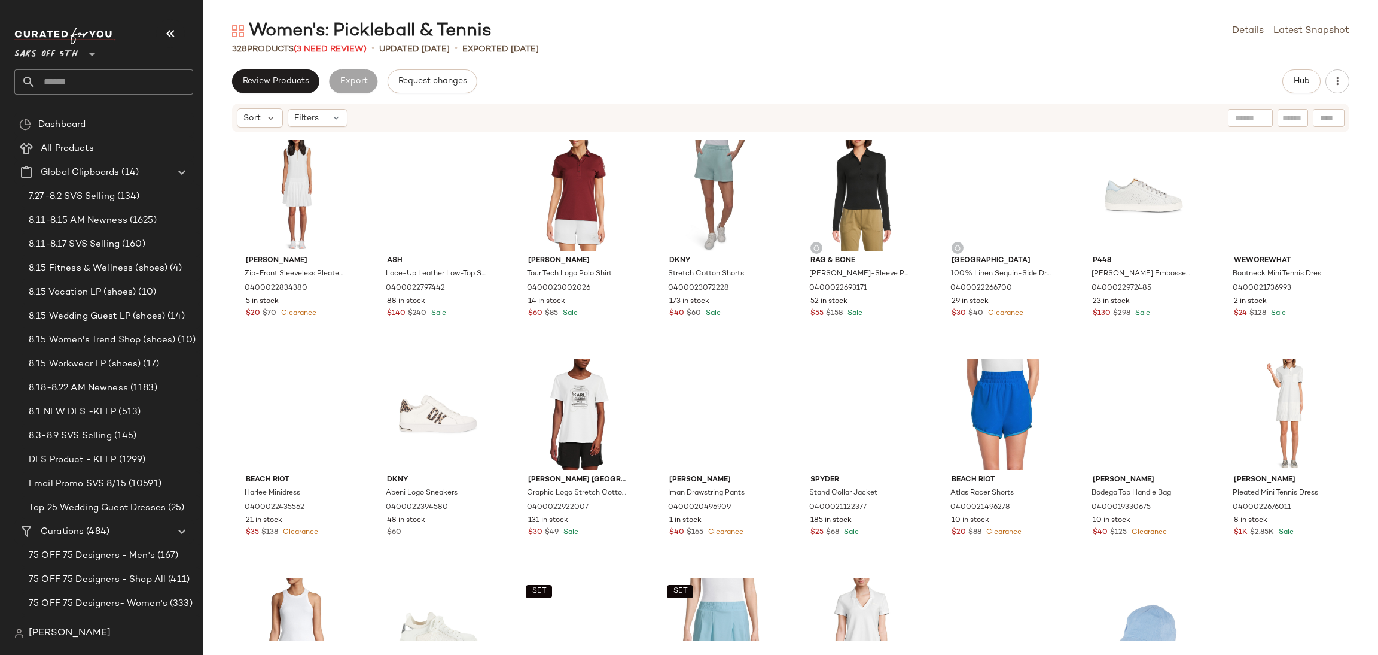
click at [340, 54] on div "328 Products (3 Need Review)" at bounding box center [299, 49] width 135 height 13
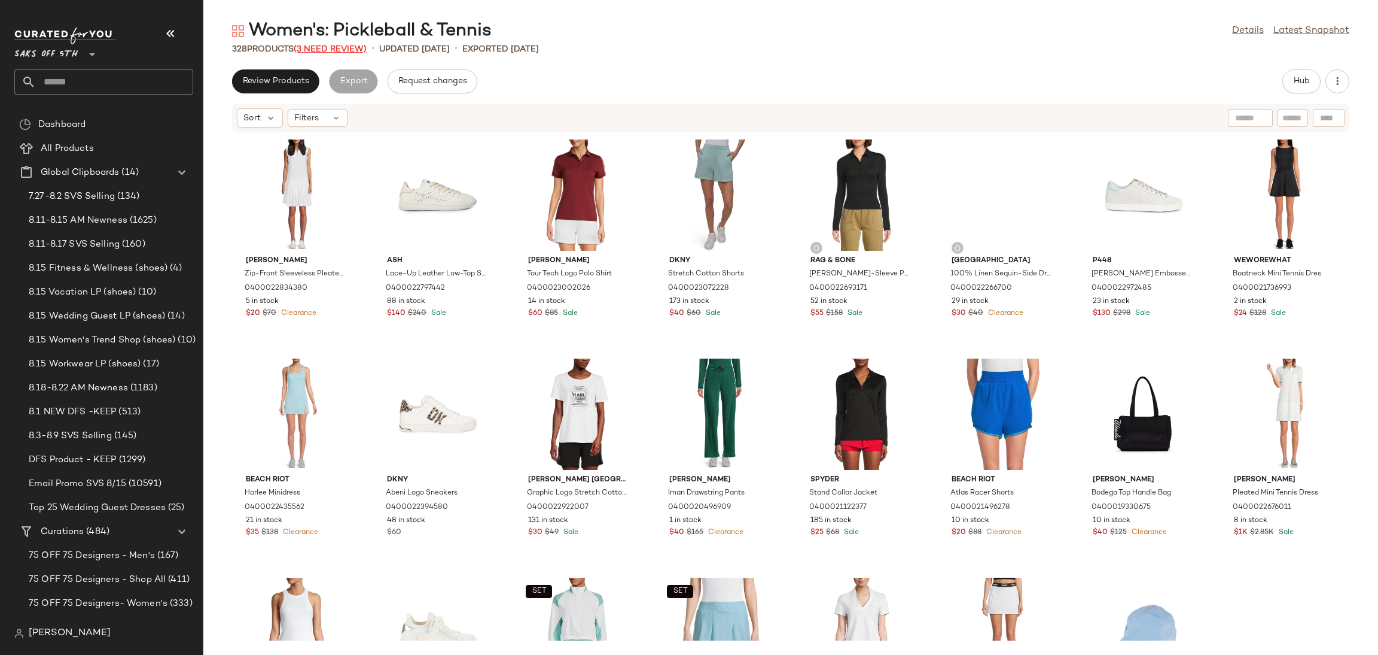
click at [345, 47] on span "(3 Need Review)" at bounding box center [330, 49] width 73 height 9
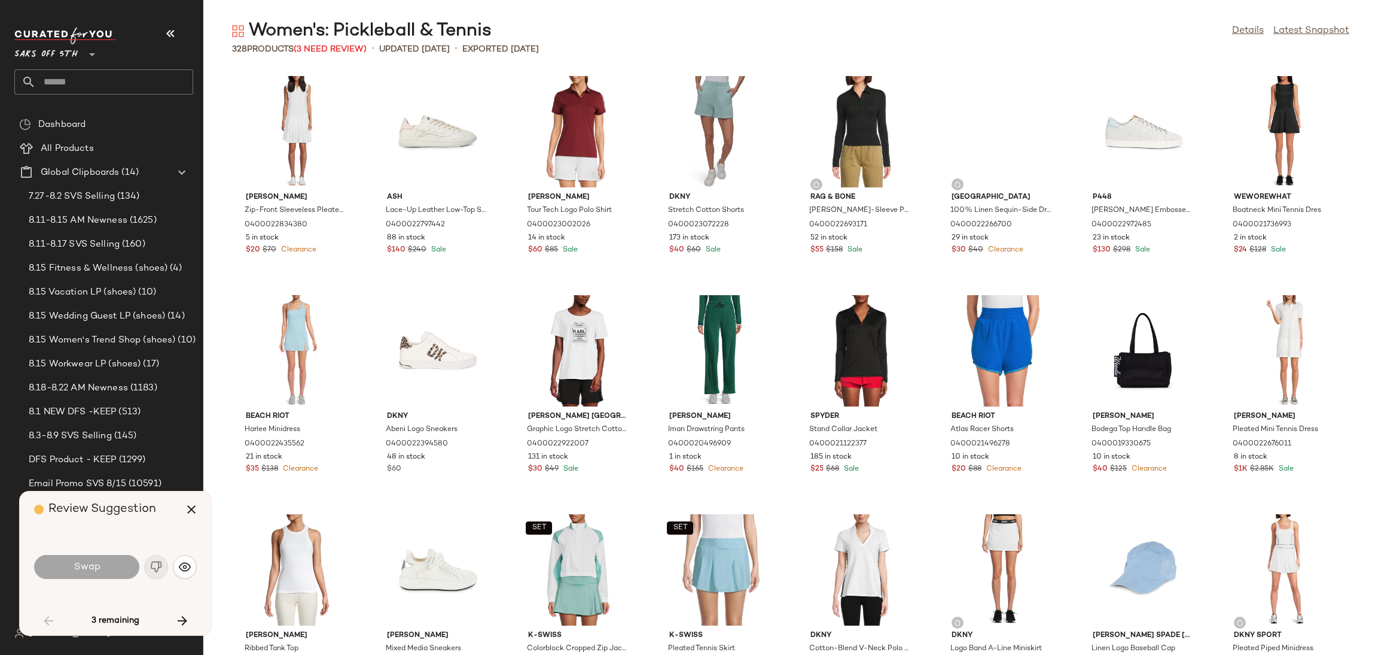
scroll to position [448, 0]
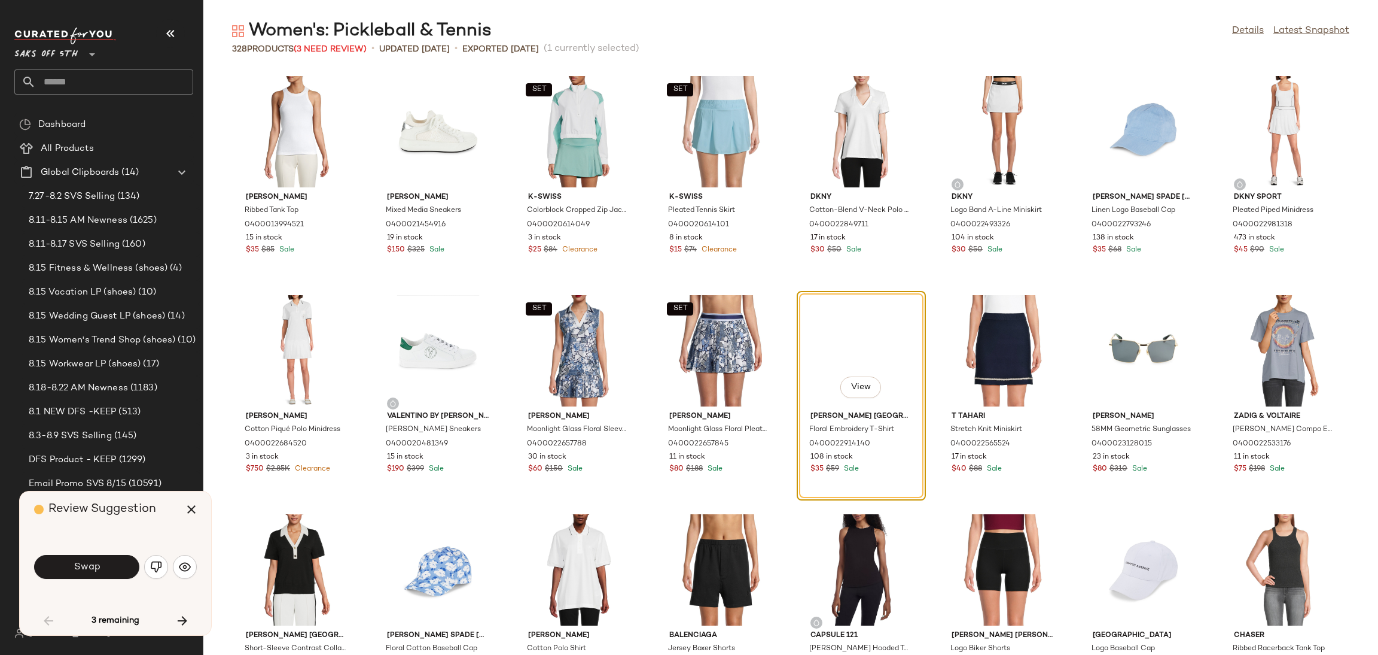
click at [105, 551] on div "Swap" at bounding box center [115, 566] width 163 height 65
click at [104, 563] on button "Swap" at bounding box center [86, 567] width 105 height 24
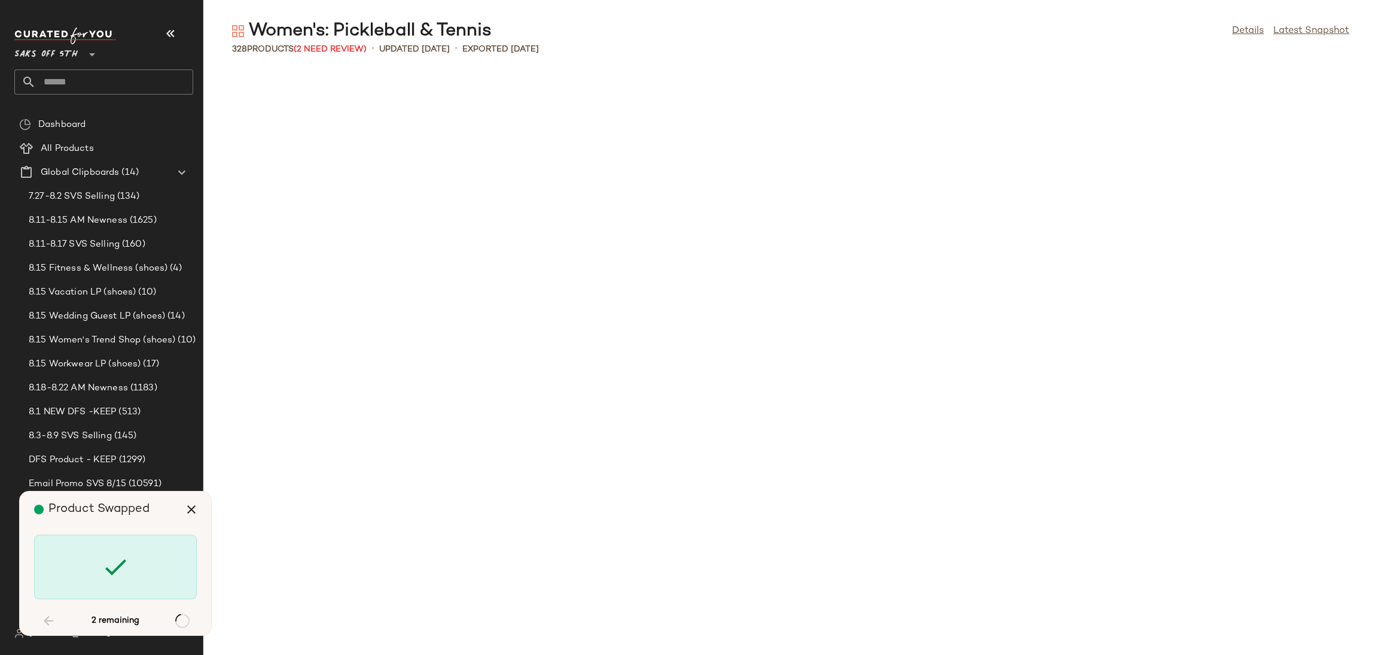
scroll to position [5037, 0]
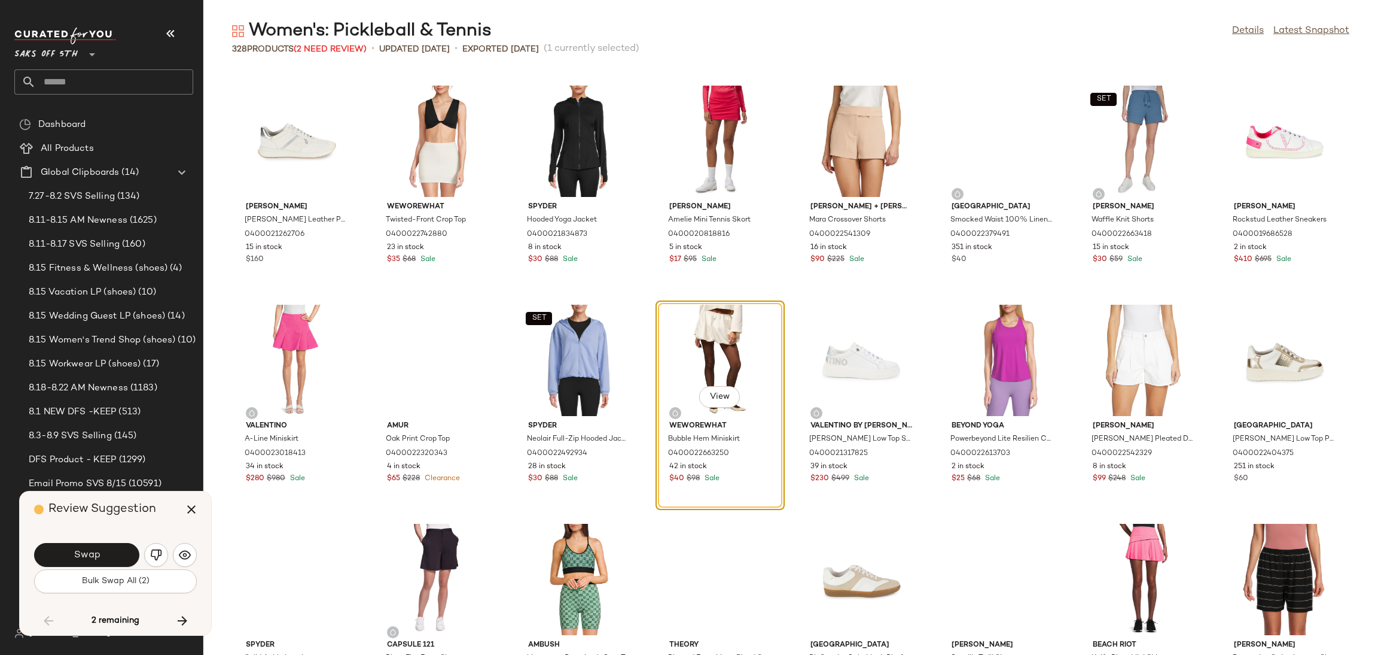
click at [104, 574] on button "Bulk Swap All (2)" at bounding box center [115, 581] width 163 height 24
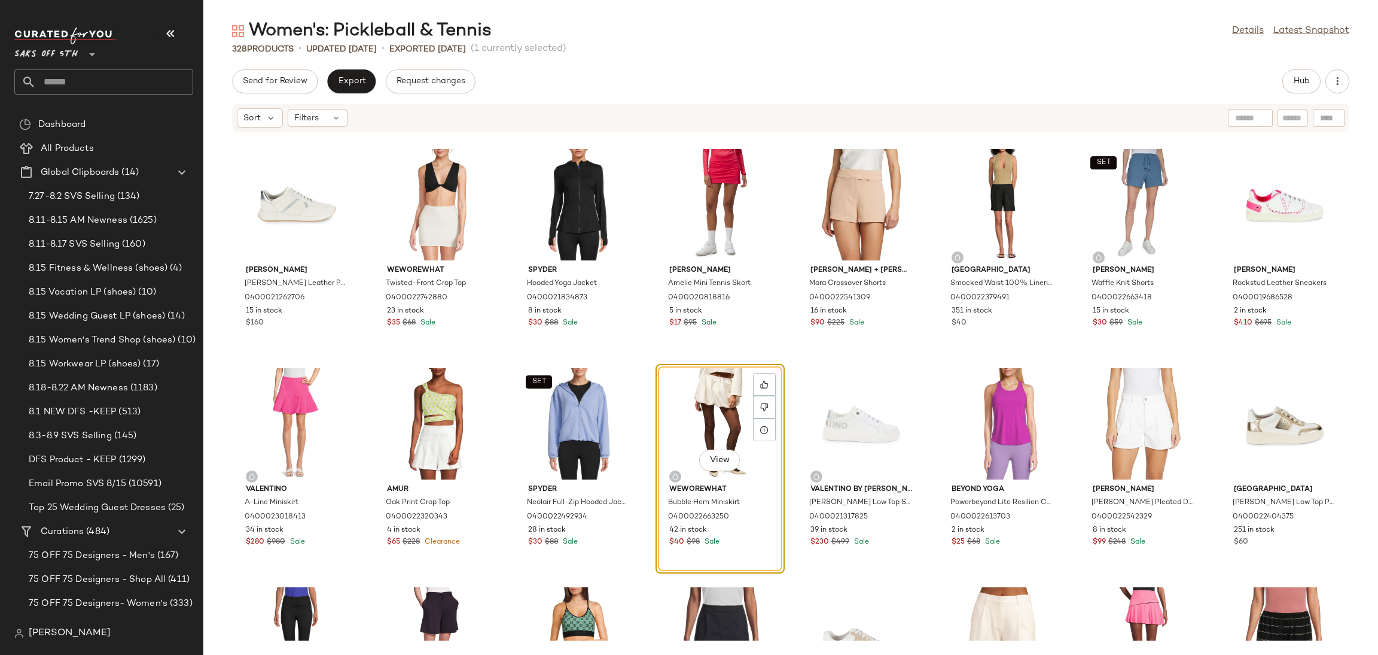
click at [289, 65] on div "Women's: Pickleball & Tennis Details Latest Snapshot 328 Products • updated Aug…" at bounding box center [790, 336] width 1175 height 635
click at [293, 88] on button "Send for Review" at bounding box center [275, 81] width 86 height 24
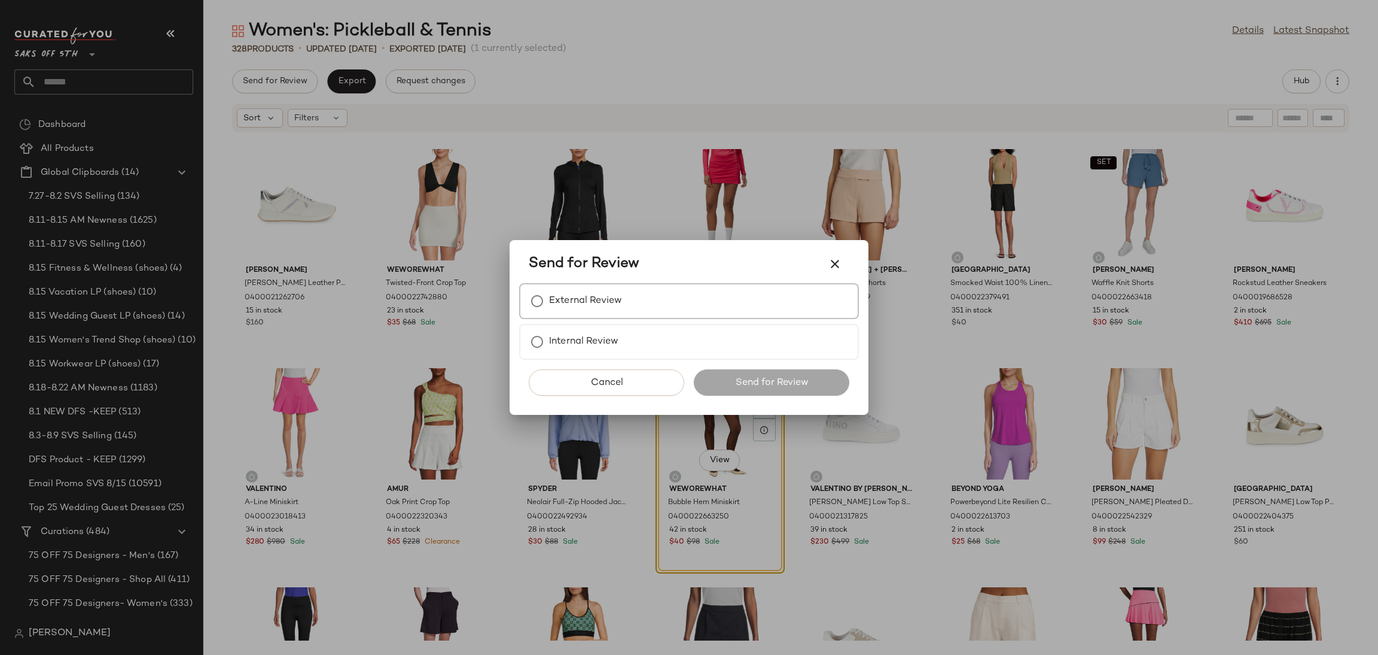
click at [580, 292] on label "External Review" at bounding box center [585, 301] width 73 height 24
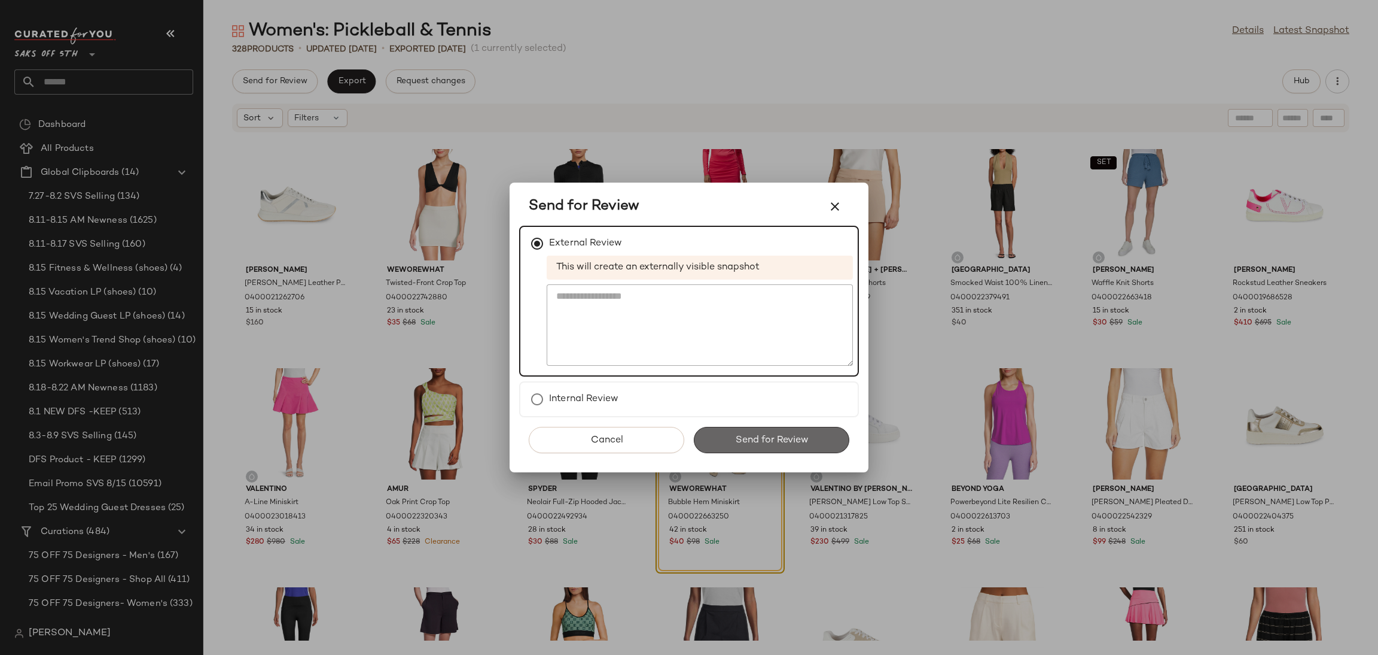
click at [744, 434] on span "Send for Review" at bounding box center [772, 439] width 74 height 11
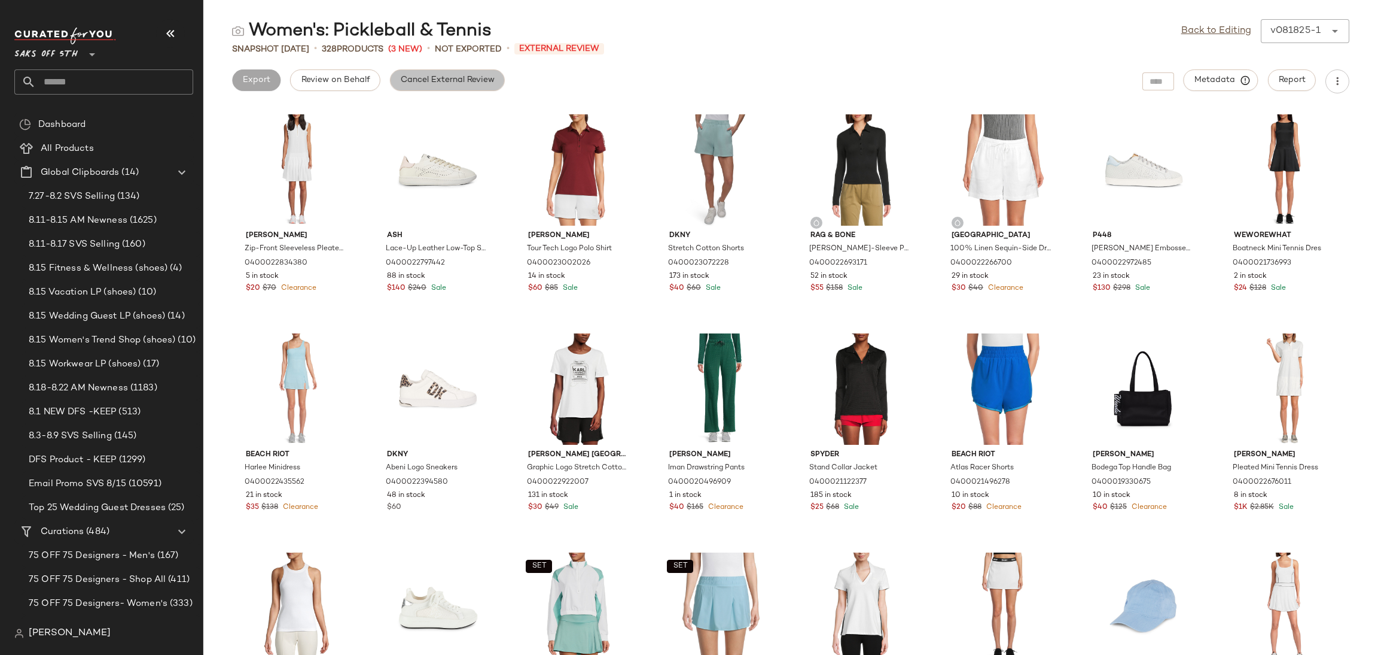
click at [448, 84] on span "Cancel External Review" at bounding box center [447, 80] width 95 height 10
click at [1204, 37] on link "Back to Editing" at bounding box center [1217, 31] width 70 height 14
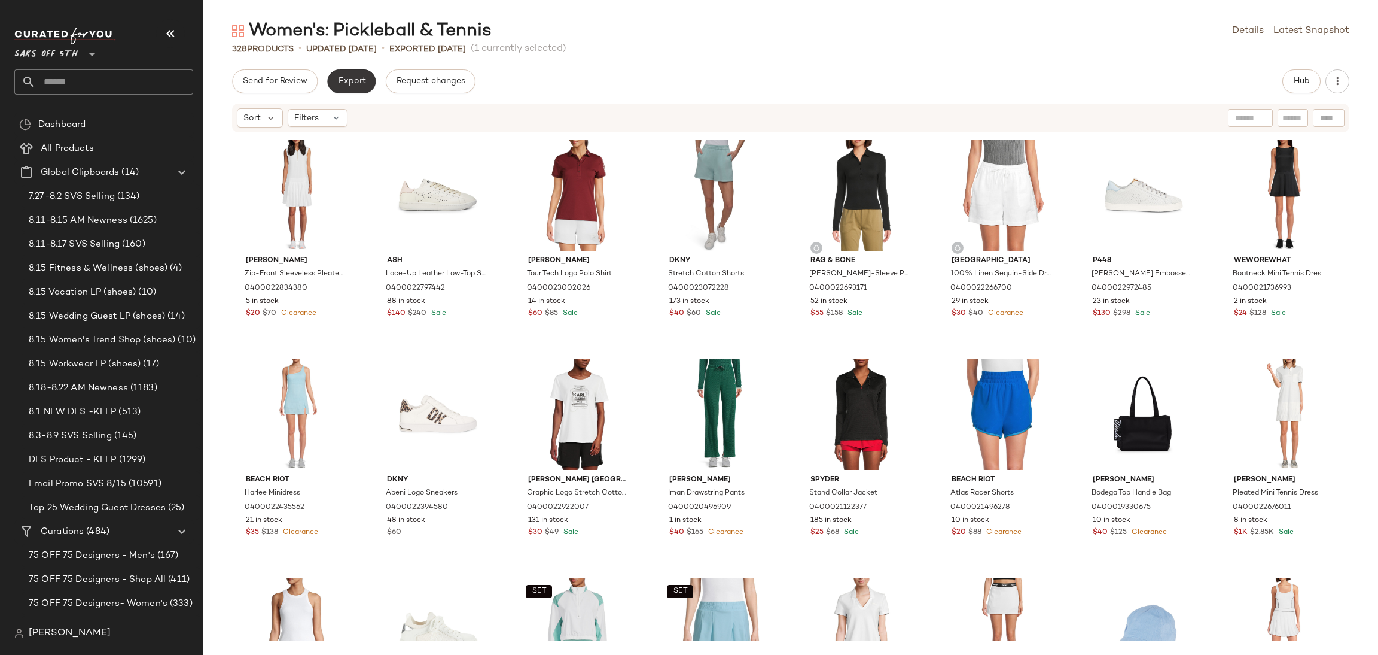
click at [361, 84] on span "Export" at bounding box center [351, 82] width 28 height 10
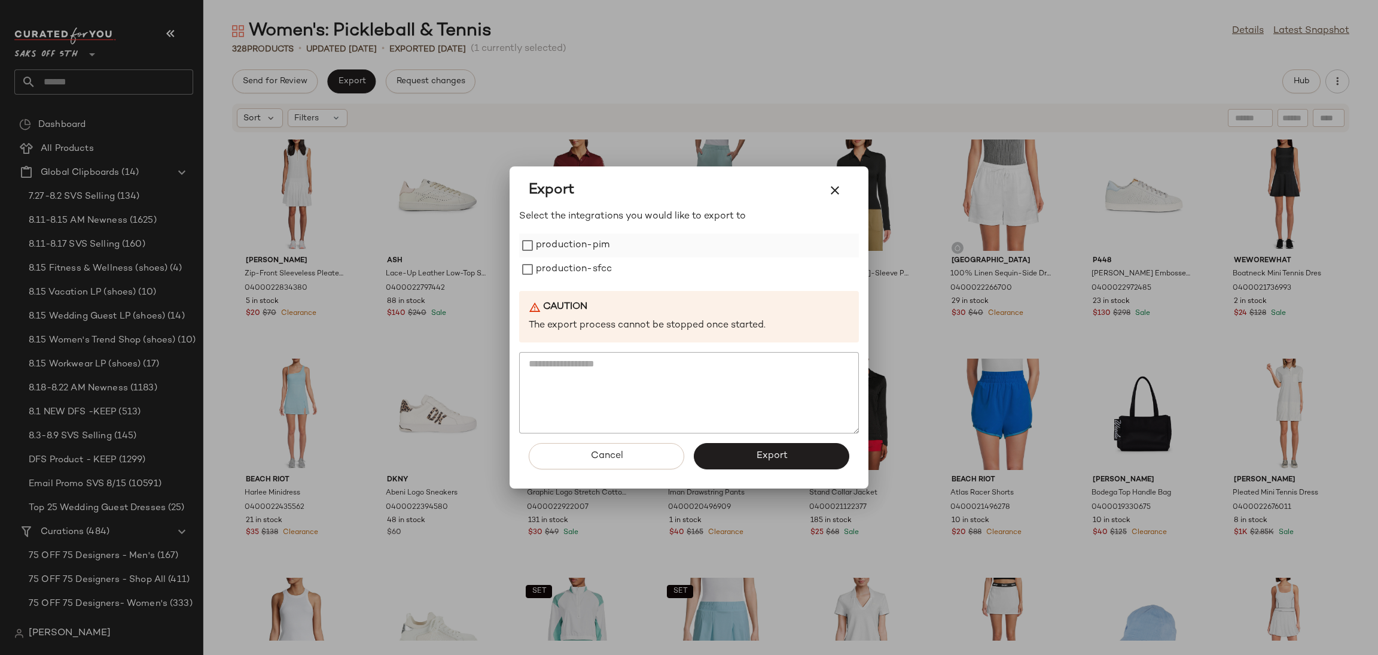
click at [586, 249] on label "production-pim" at bounding box center [573, 245] width 74 height 24
click at [586, 258] on label "production-sfcc" at bounding box center [574, 269] width 76 height 24
click at [740, 468] on button "Export" at bounding box center [772, 456] width 156 height 26
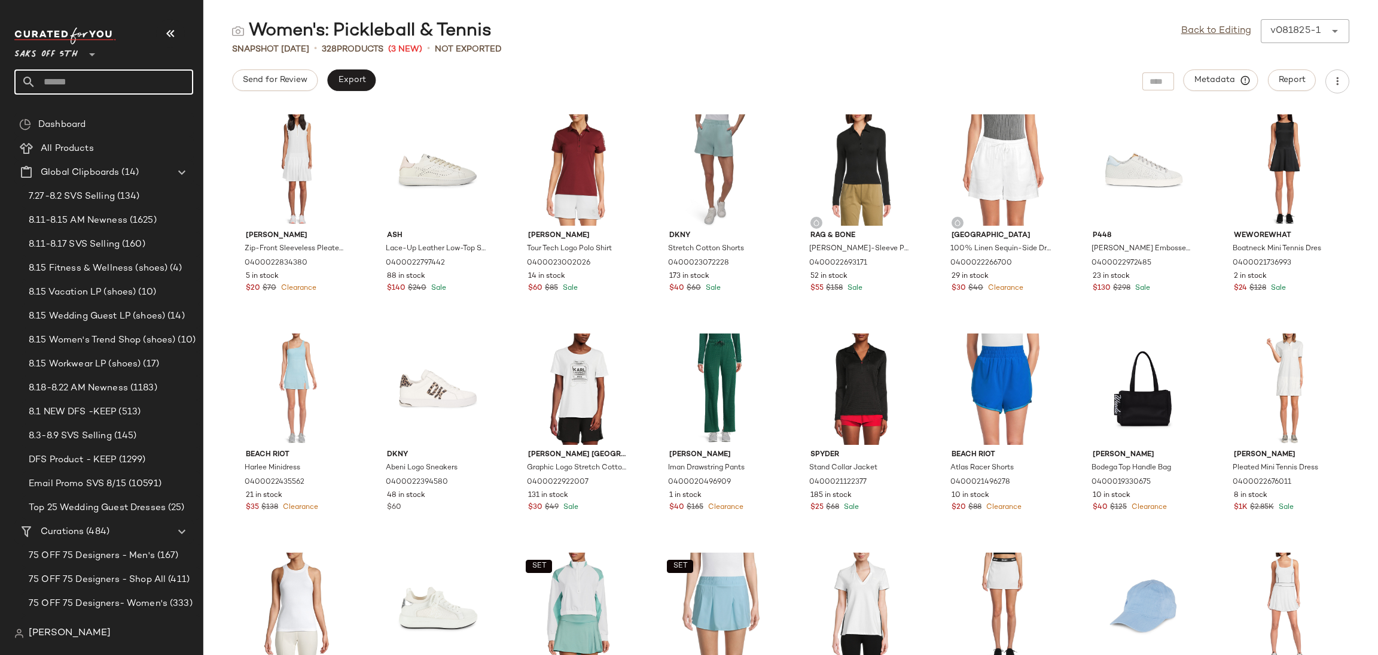
click at [82, 87] on input "text" at bounding box center [114, 81] width 157 height 25
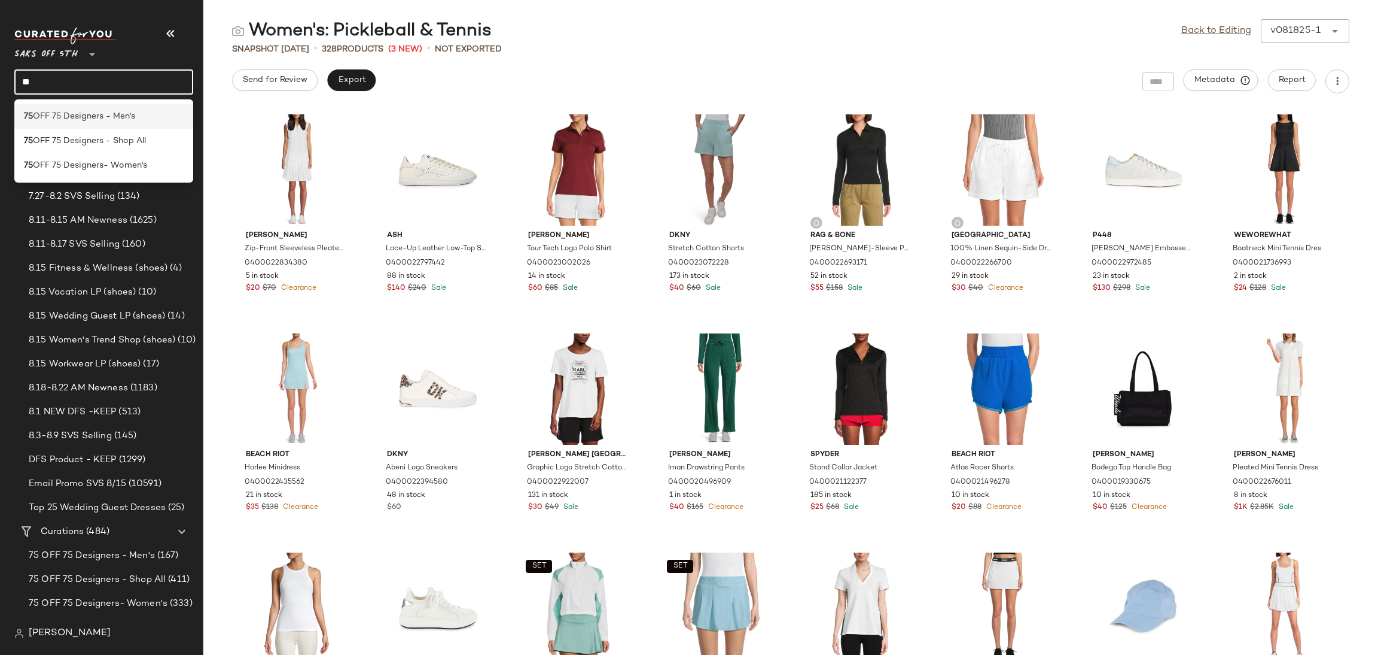
type input "**"
click at [90, 117] on span "OFF 75 Designers - Men's" at bounding box center [84, 116] width 102 height 13
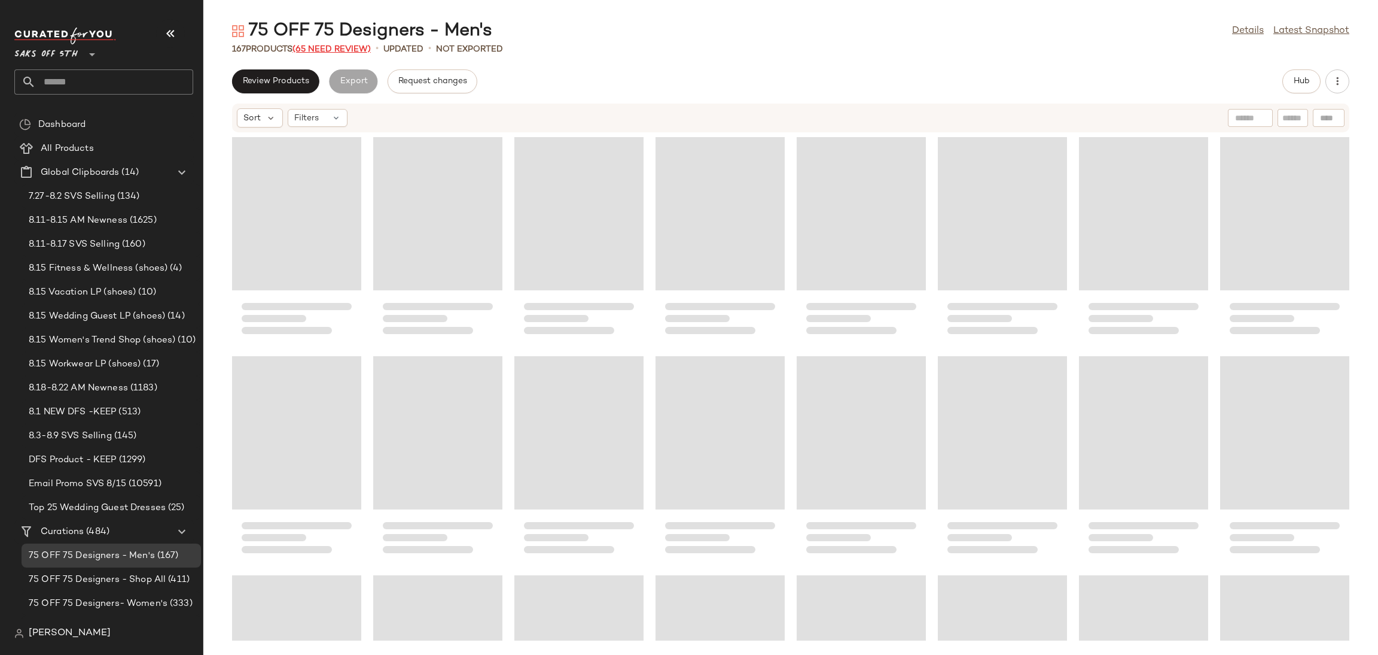
click at [345, 48] on span "(65 Need Review)" at bounding box center [332, 49] width 78 height 9
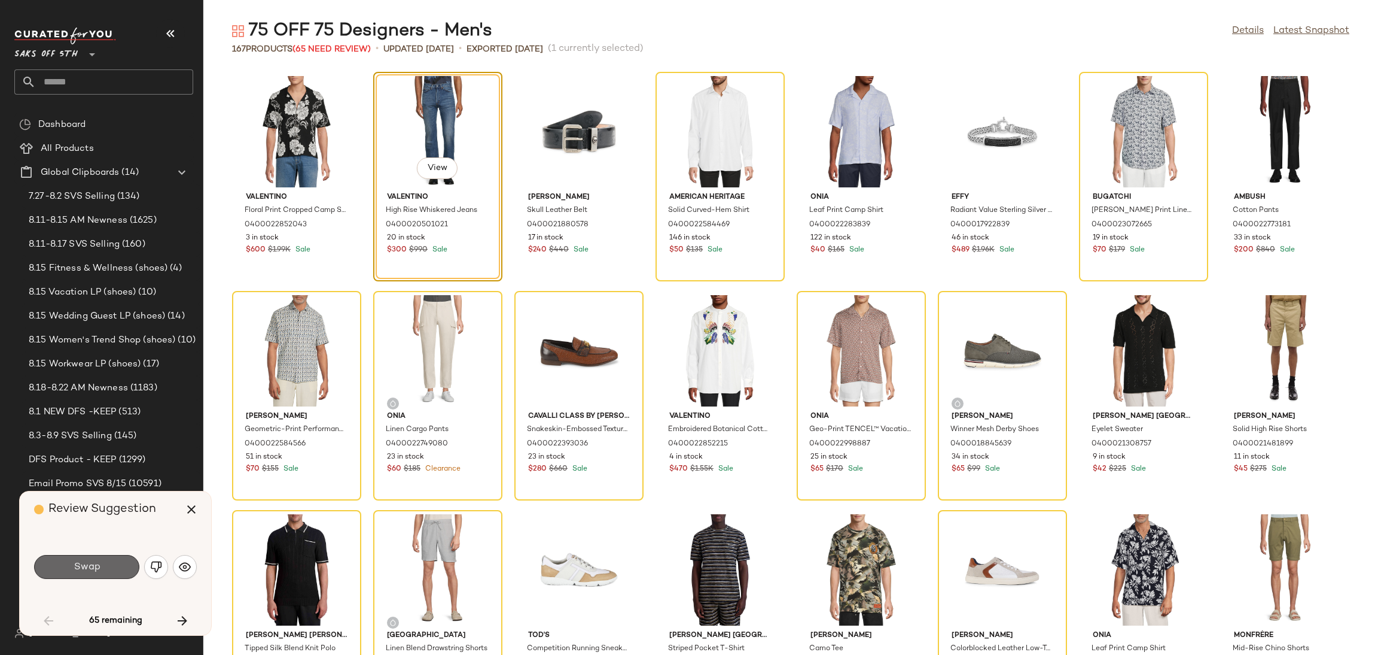
click at [108, 568] on button "Swap" at bounding box center [86, 567] width 105 height 24
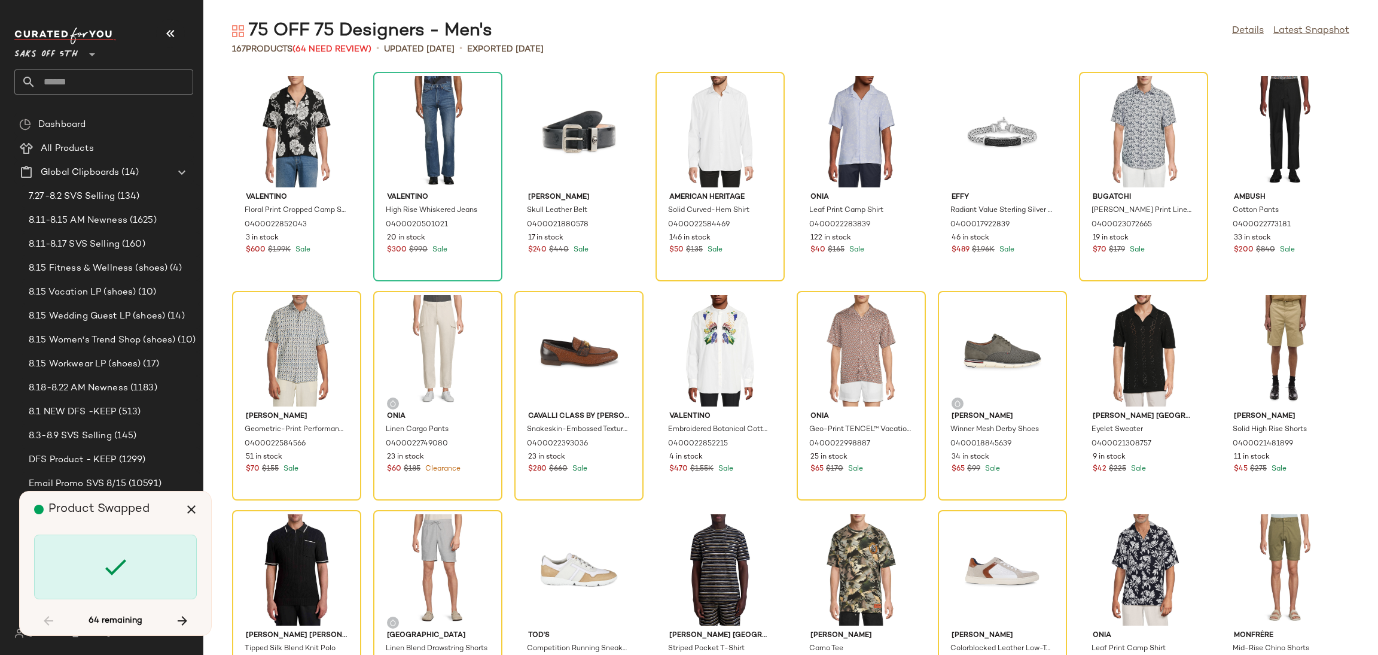
click at [108, 568] on icon at bounding box center [115, 566] width 29 height 29
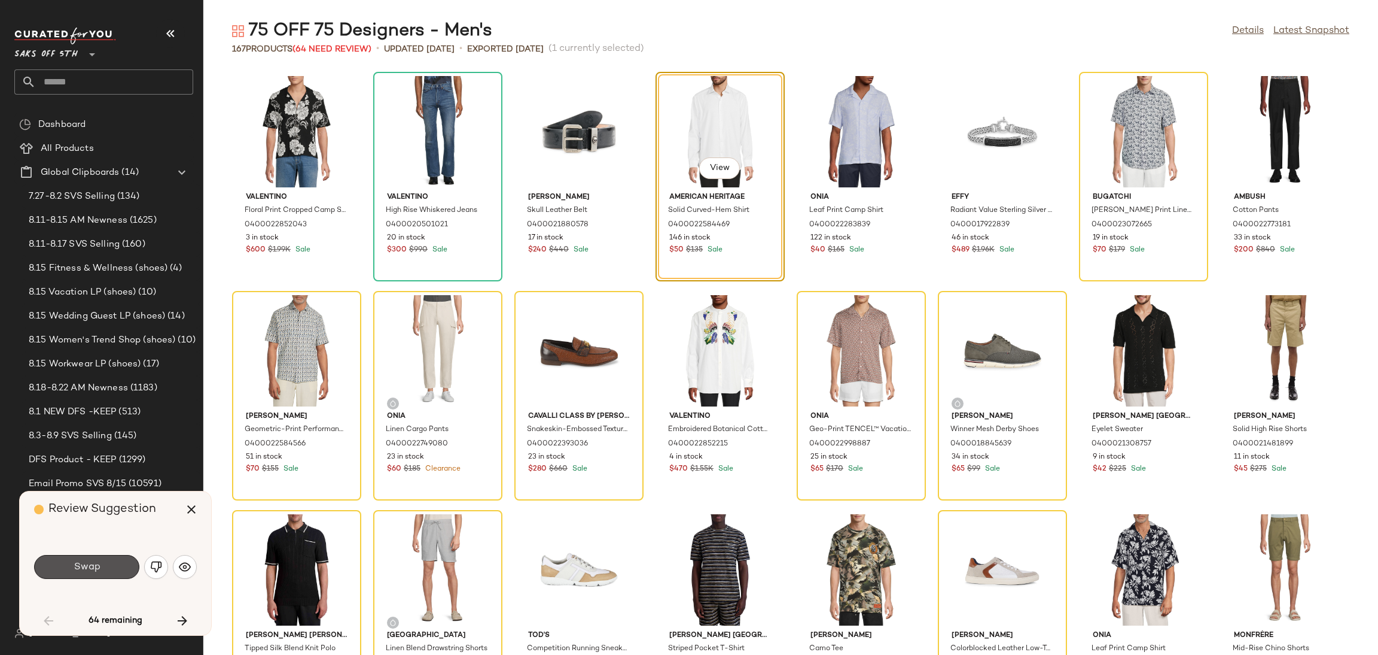
click at [108, 568] on button "Swap" at bounding box center [86, 567] width 105 height 24
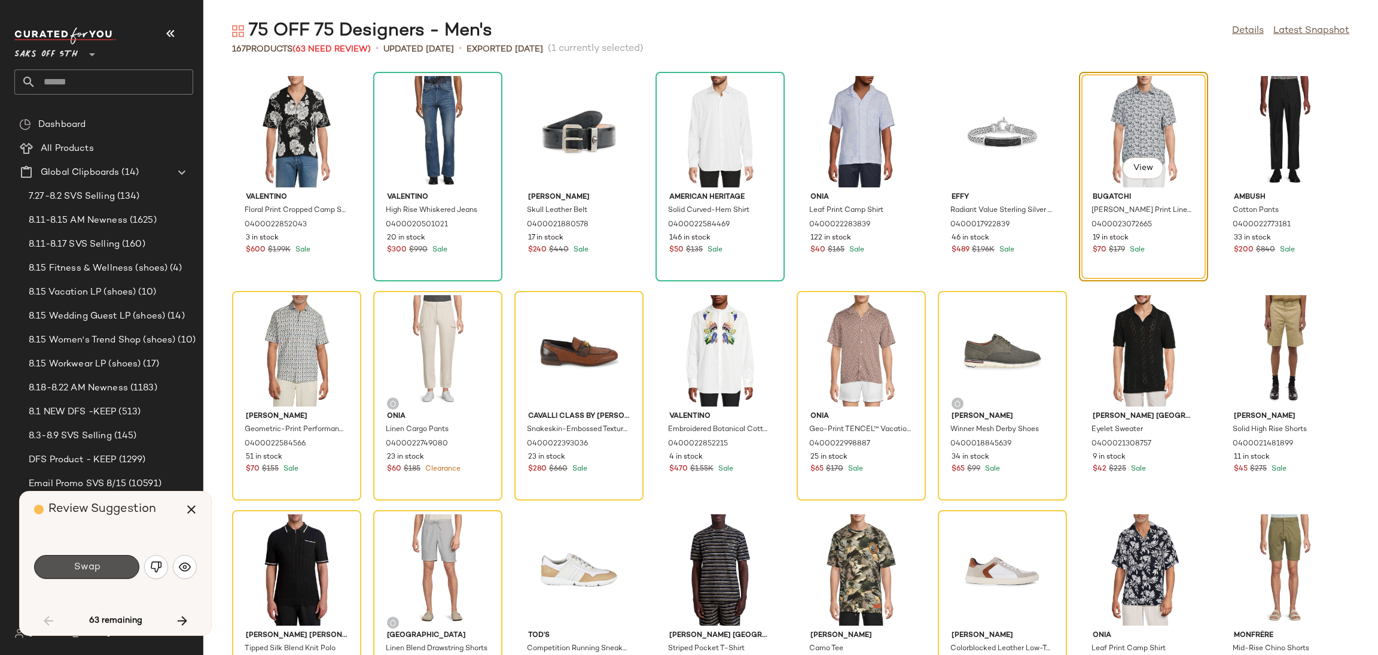
click at [108, 568] on button "Swap" at bounding box center [86, 567] width 105 height 24
click at [108, 568] on div "Swap" at bounding box center [86, 567] width 105 height 24
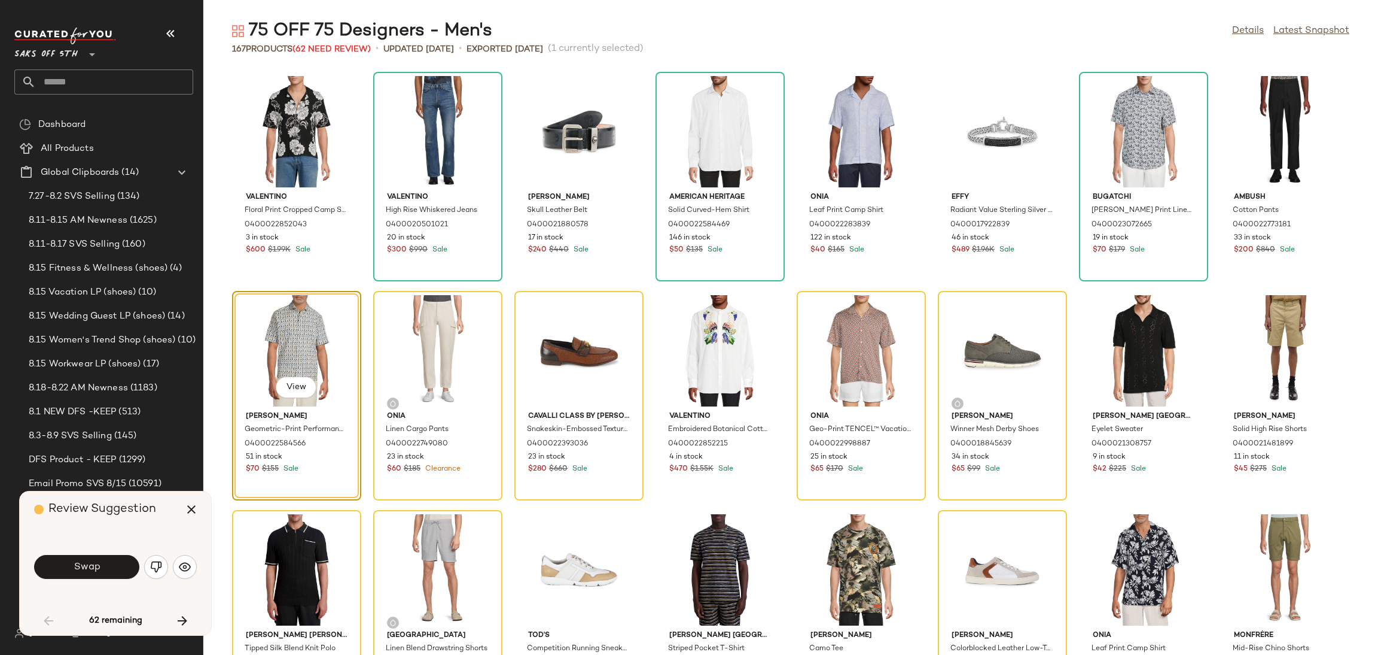
click at [108, 568] on button "Swap" at bounding box center [86, 567] width 105 height 24
click at [108, 568] on div "Swap" at bounding box center [86, 567] width 105 height 24
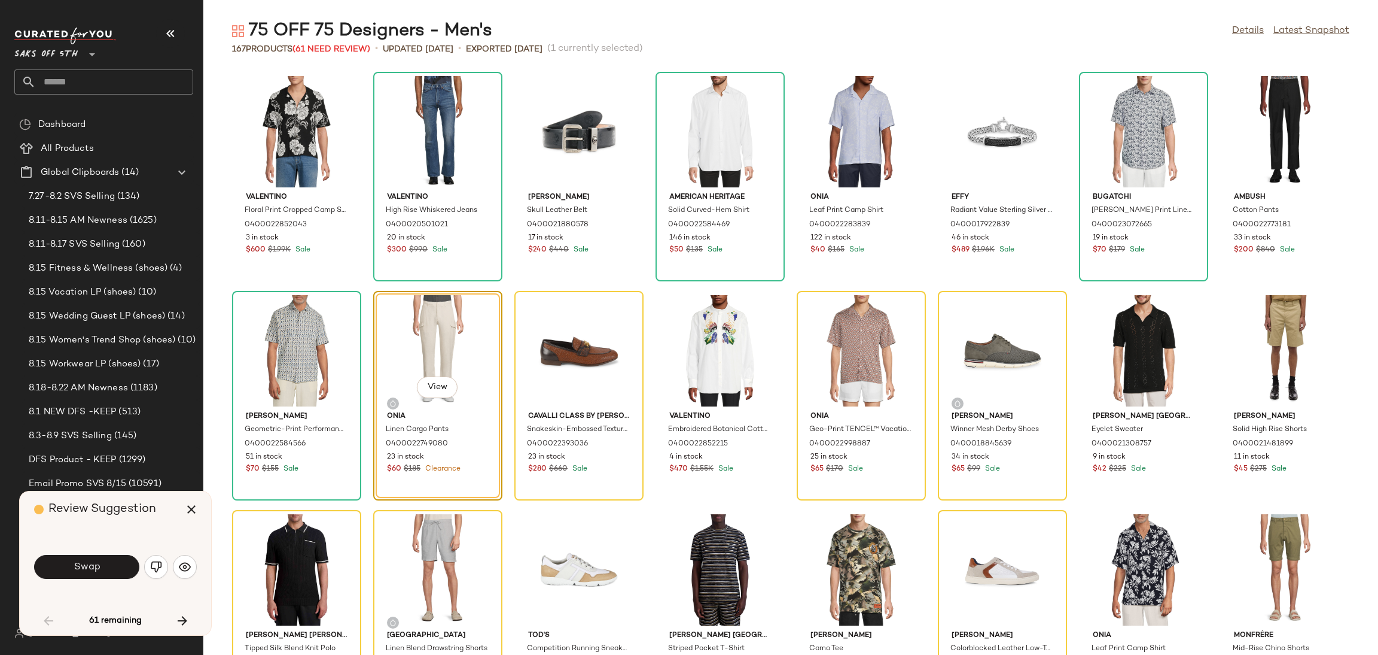
click at [108, 568] on button "Swap" at bounding box center [86, 567] width 105 height 24
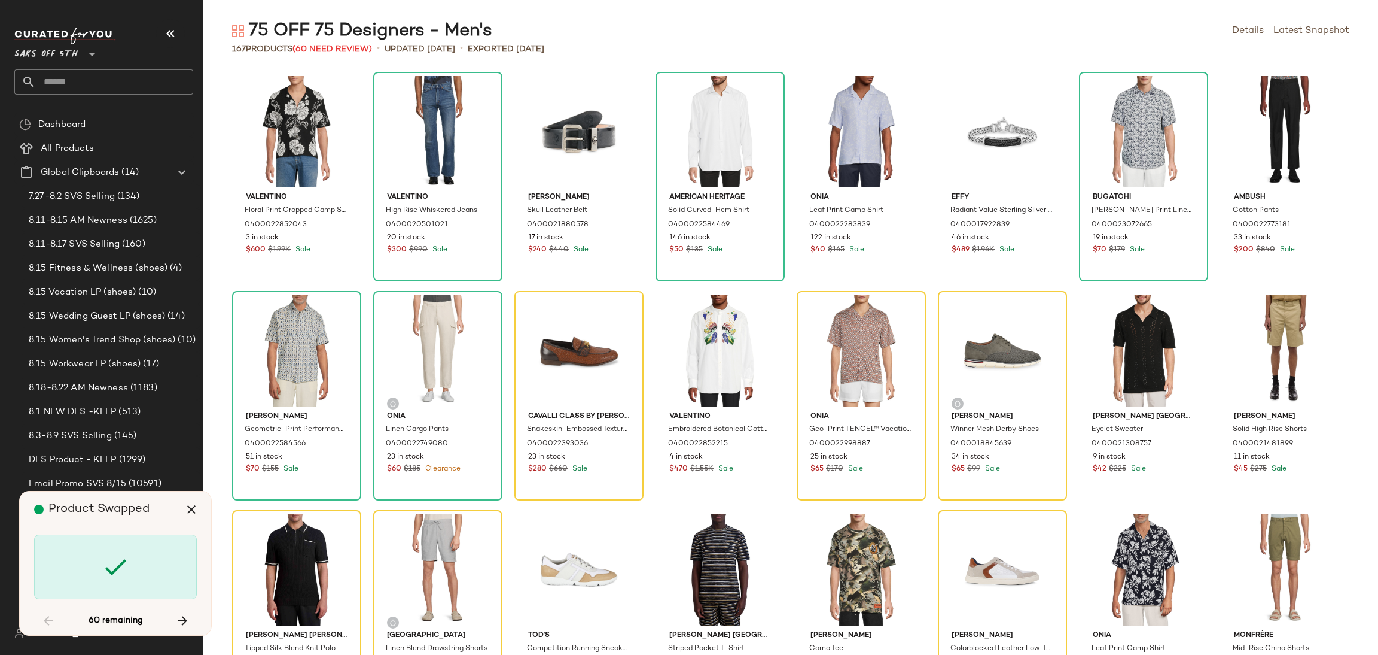
click at [108, 568] on icon at bounding box center [115, 566] width 29 height 29
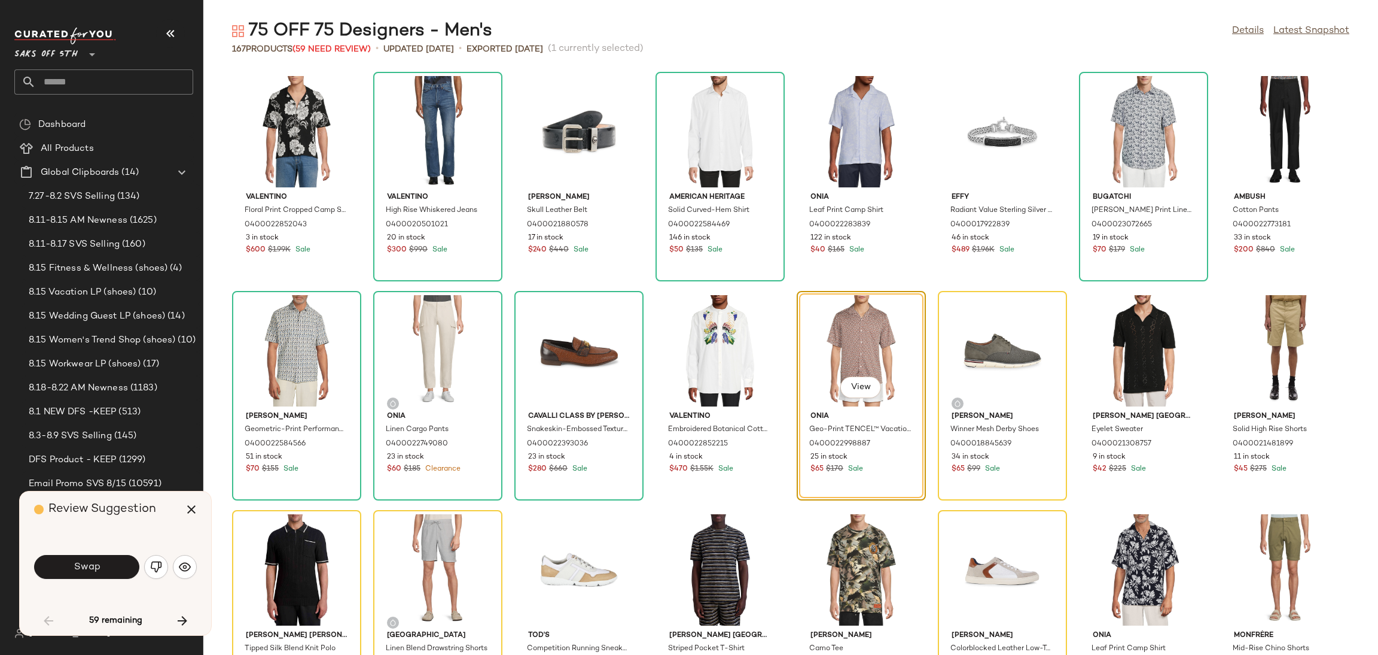
click at [108, 568] on button "Swap" at bounding box center [86, 567] width 105 height 24
click at [108, 568] on div "Swap" at bounding box center [86, 567] width 105 height 24
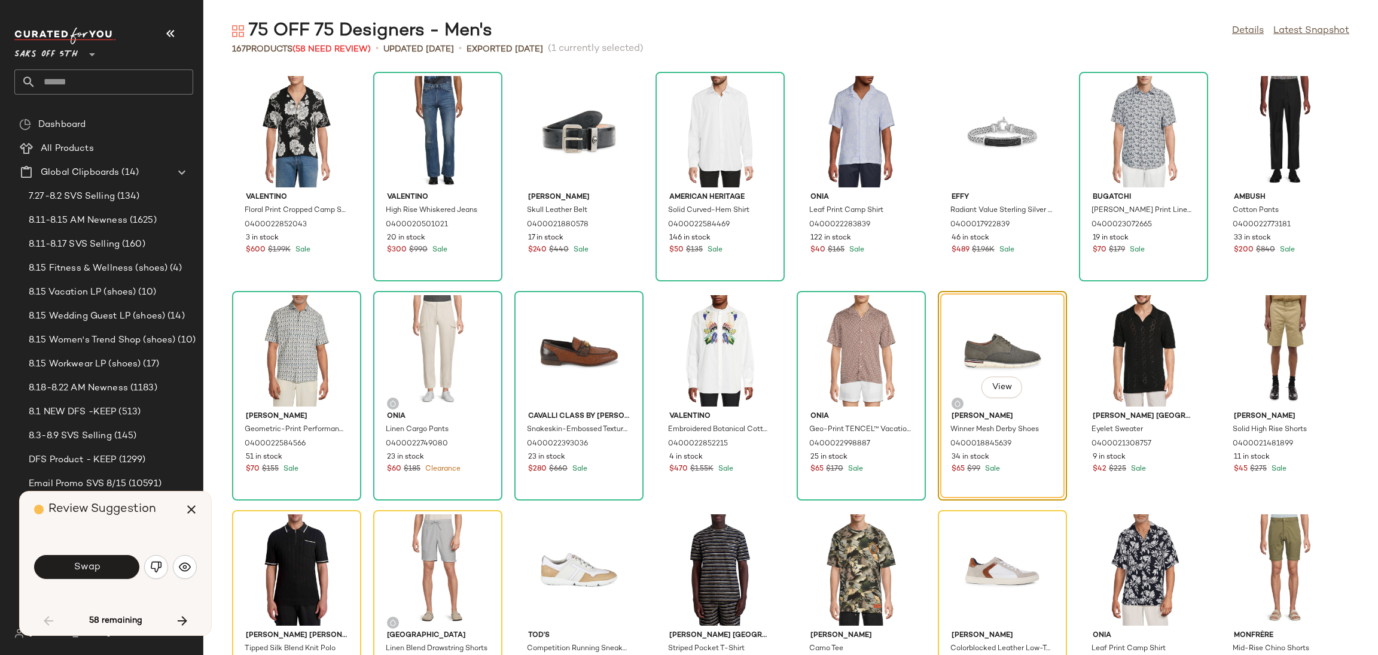
click at [108, 568] on button "Swap" at bounding box center [86, 567] width 105 height 24
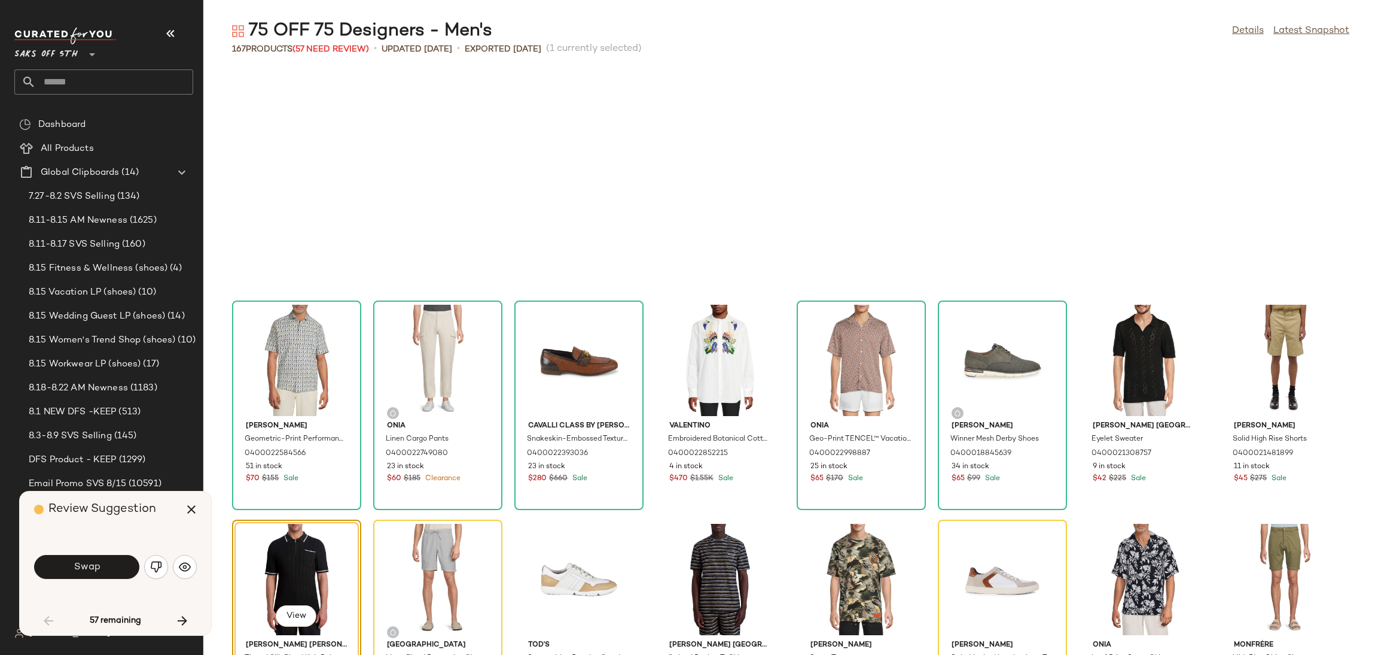
scroll to position [229, 0]
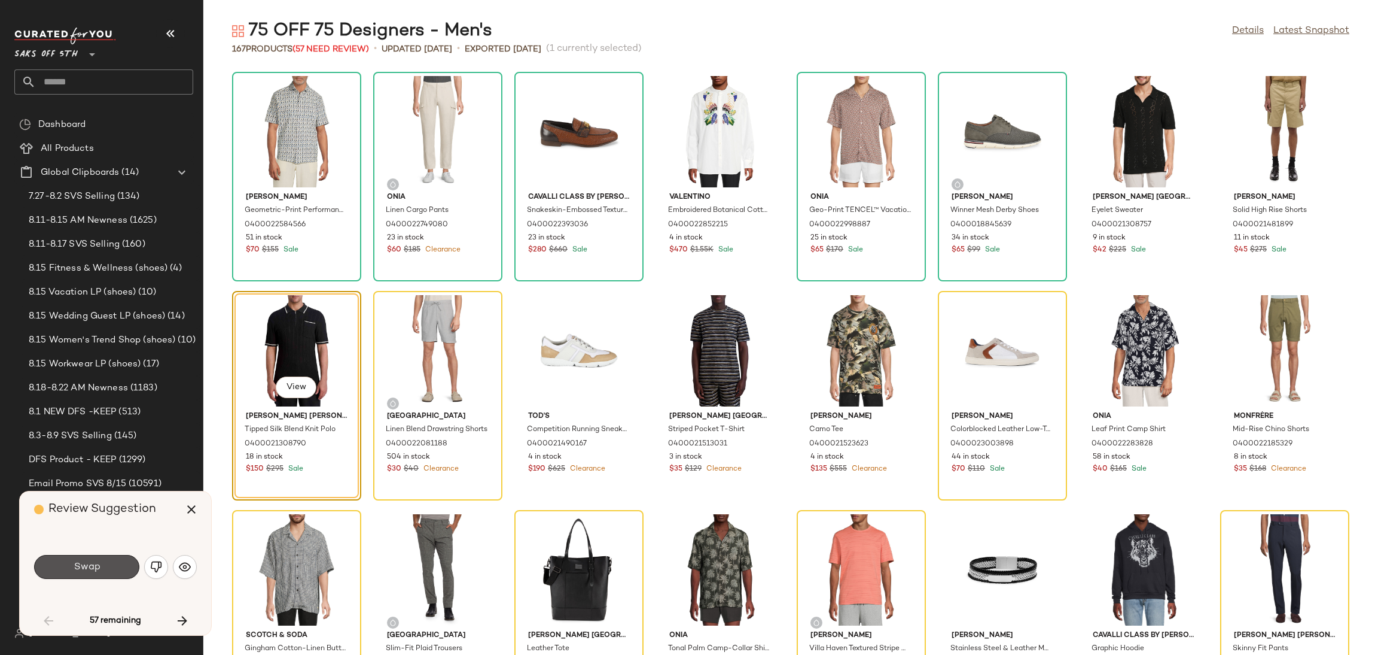
click at [108, 568] on button "Swap" at bounding box center [86, 567] width 105 height 24
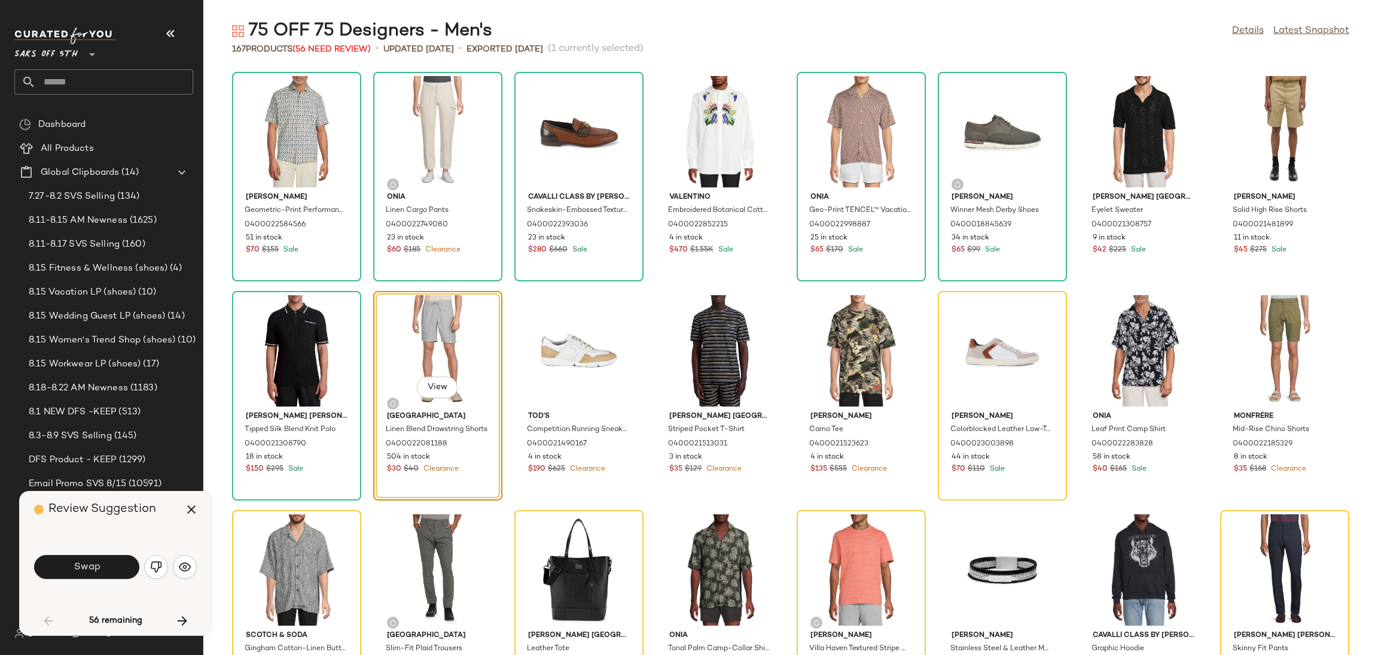
scroll to position [218, 0]
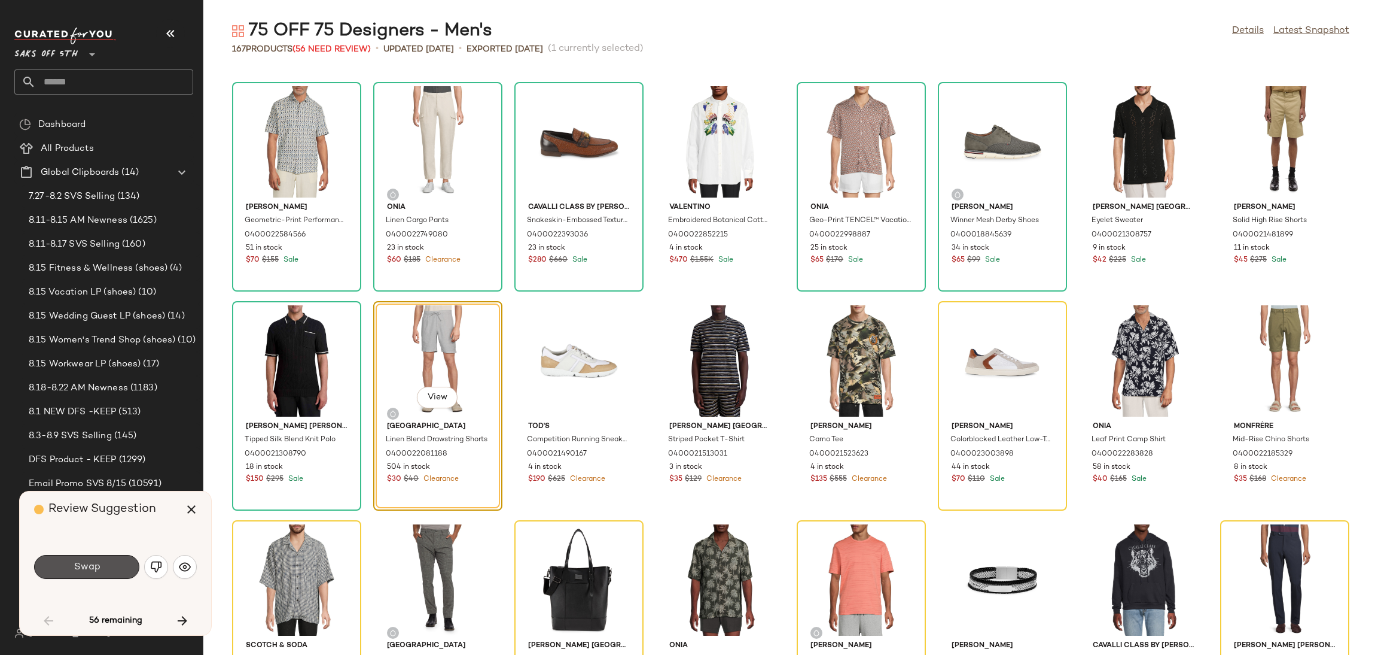
click at [108, 568] on button "Swap" at bounding box center [86, 567] width 105 height 24
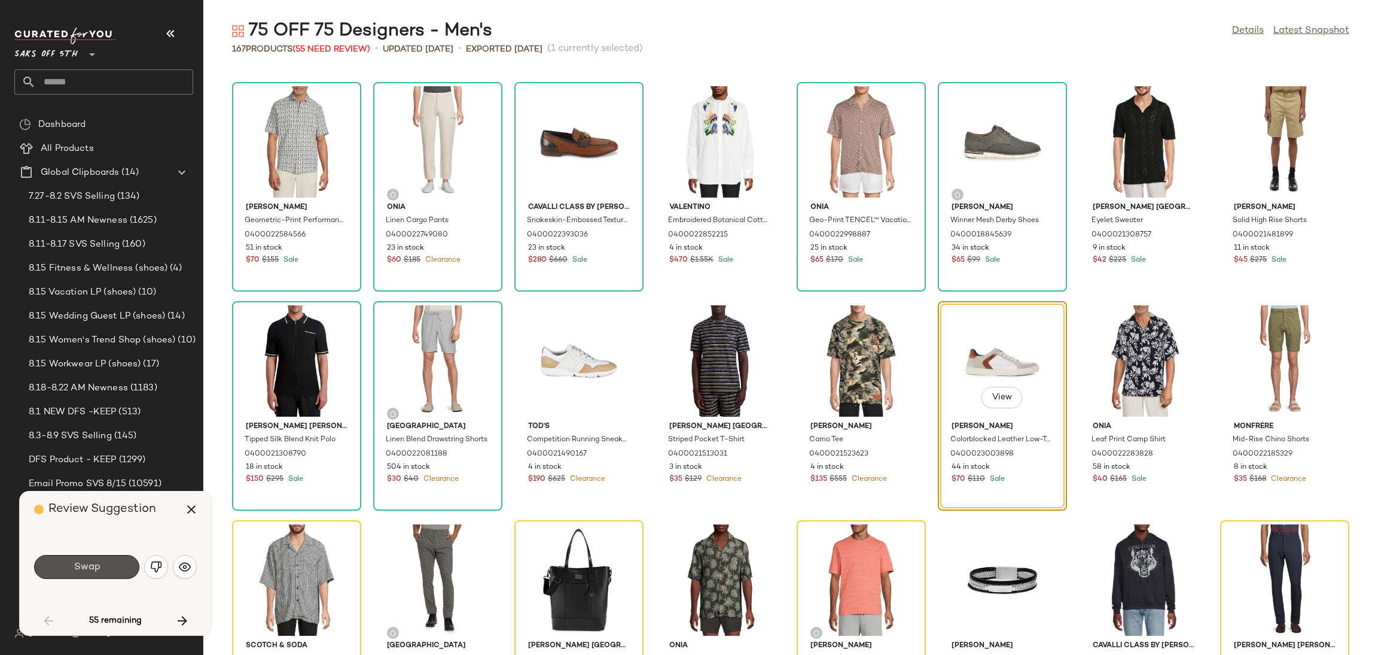
click at [108, 568] on button "Swap" at bounding box center [86, 567] width 105 height 24
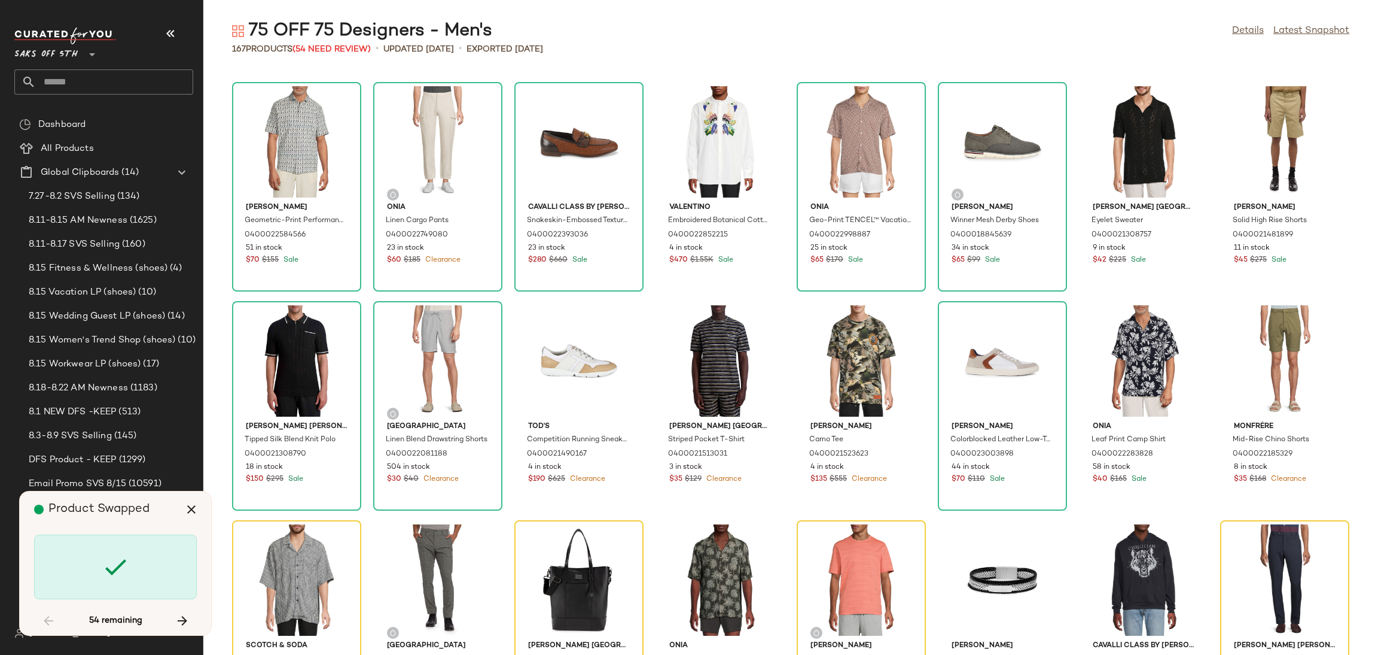
scroll to position [437, 0]
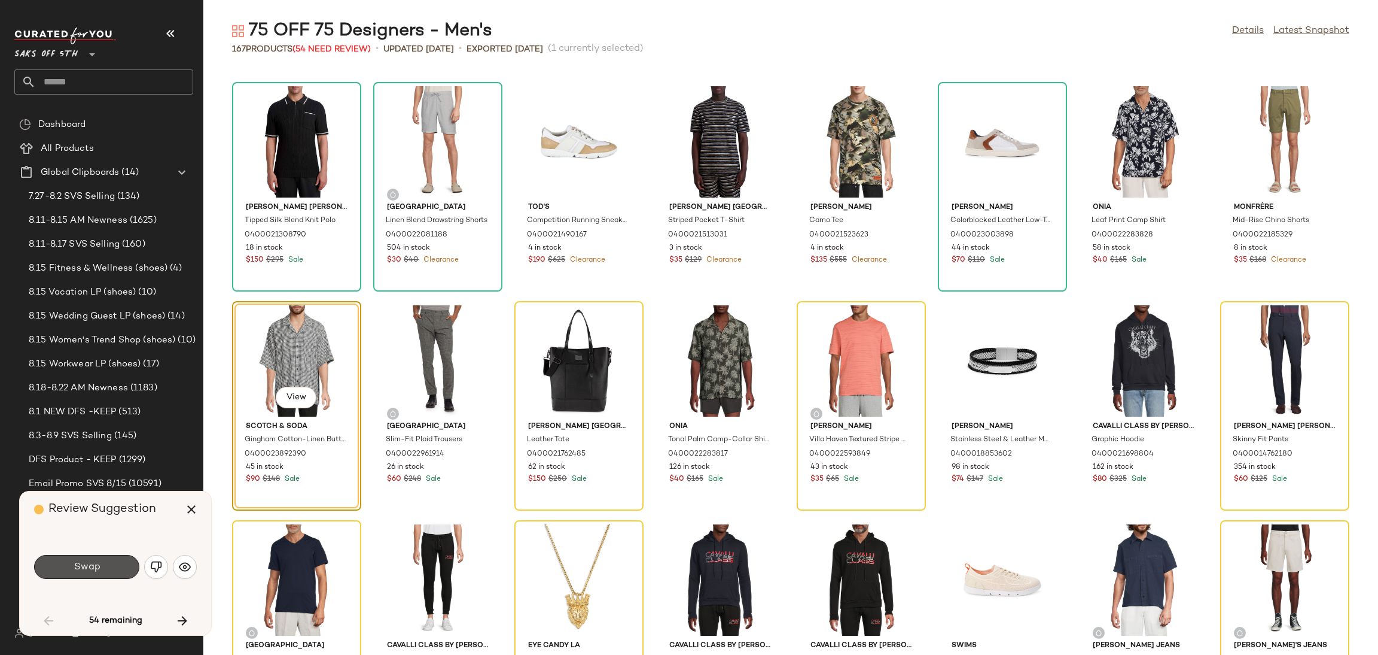
click at [108, 568] on button "Swap" at bounding box center [86, 567] width 105 height 24
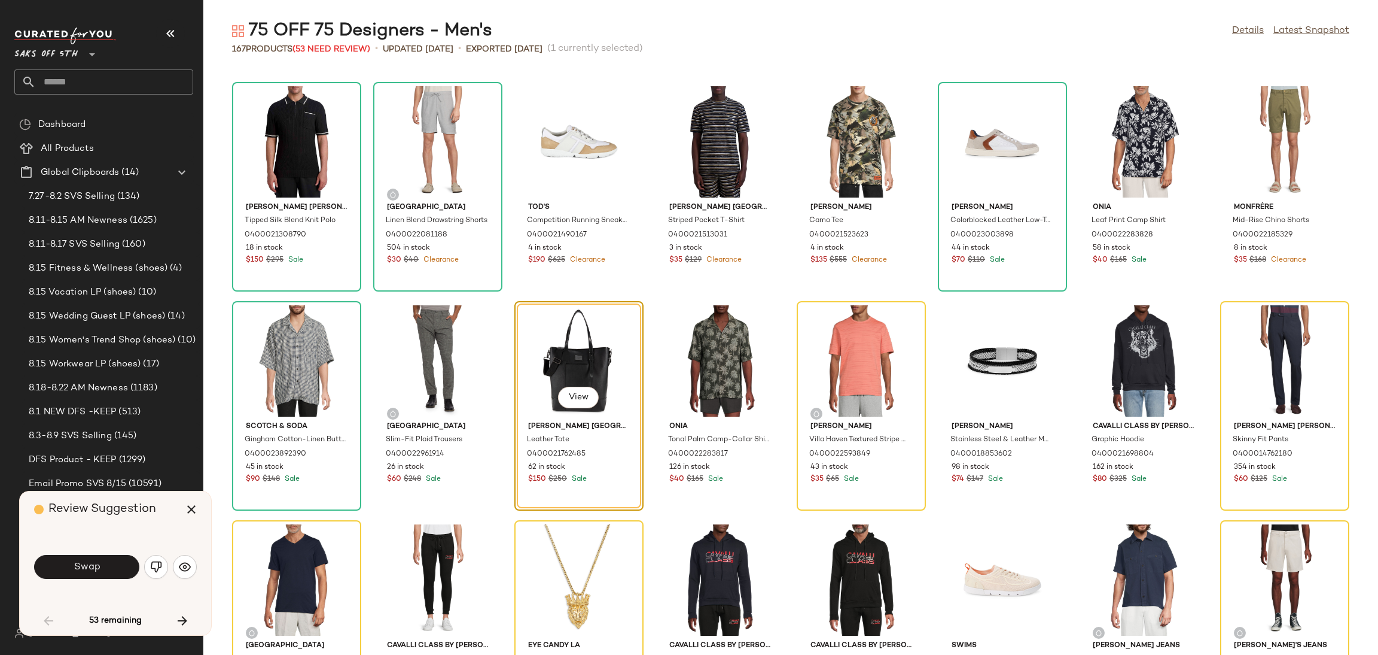
click at [108, 568] on button "Swap" at bounding box center [86, 567] width 105 height 24
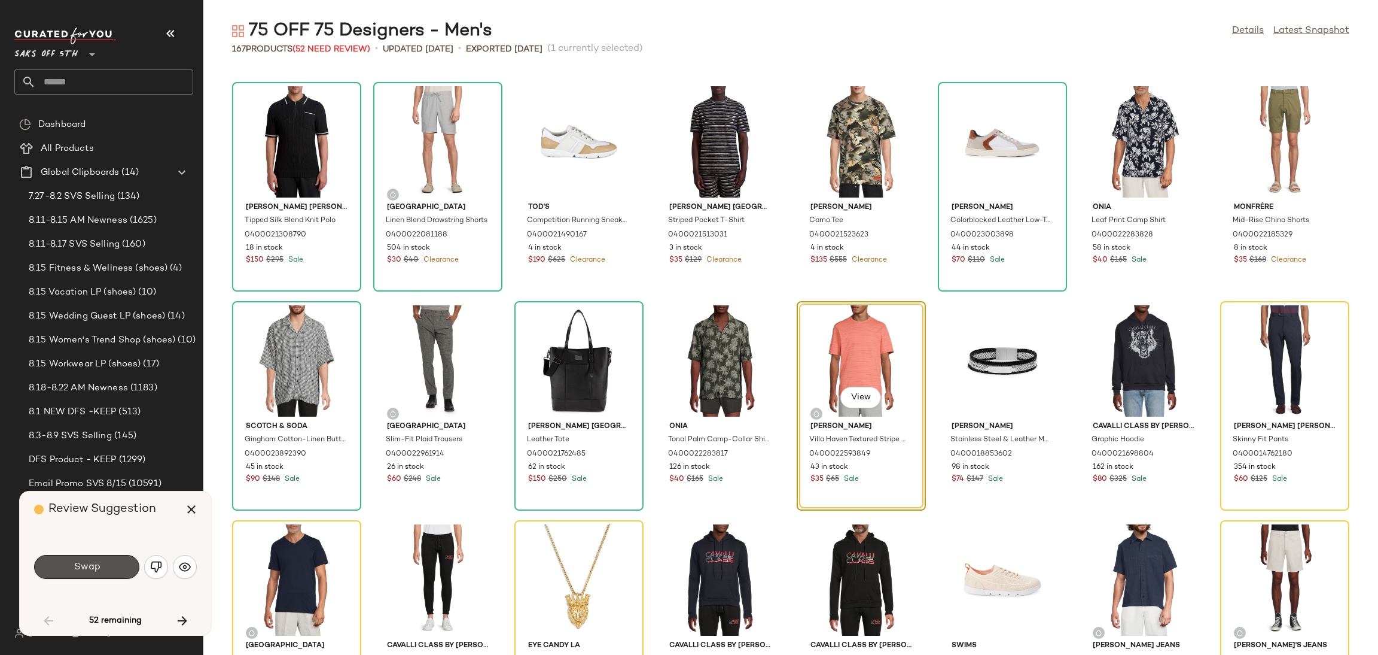
click at [108, 568] on button "Swap" at bounding box center [86, 567] width 105 height 24
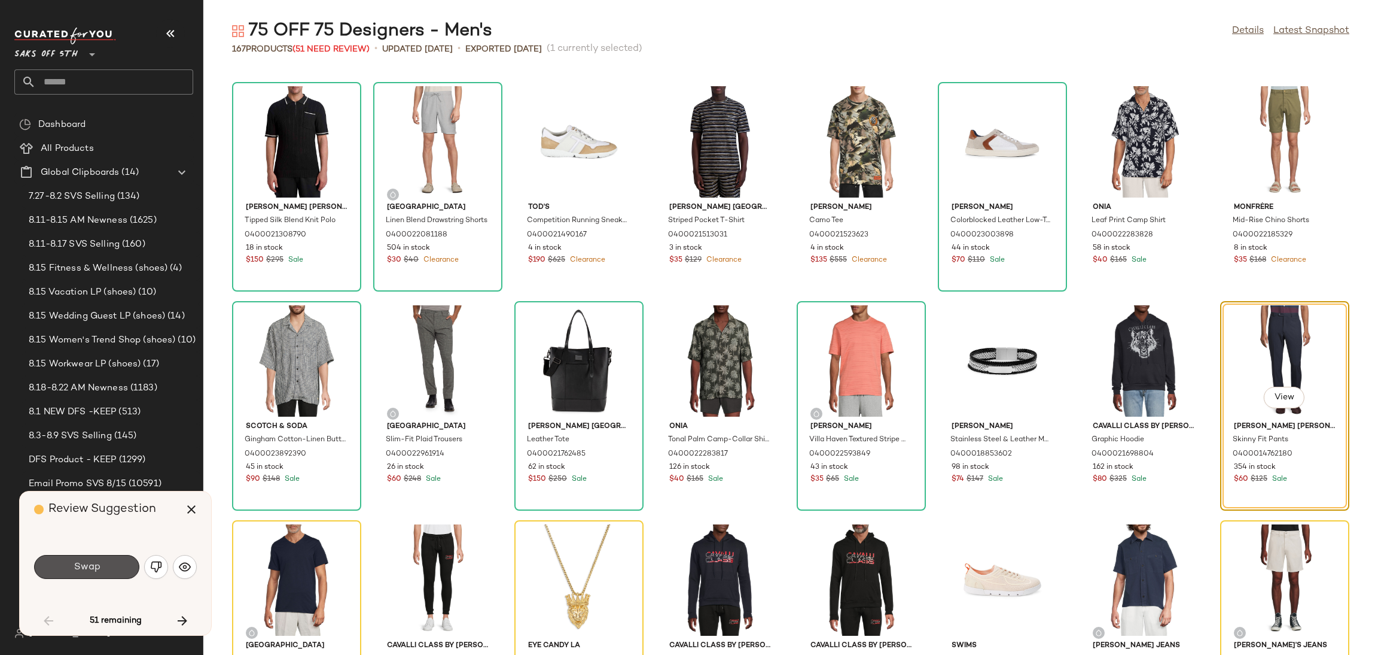
click at [108, 568] on button "Swap" at bounding box center [86, 567] width 105 height 24
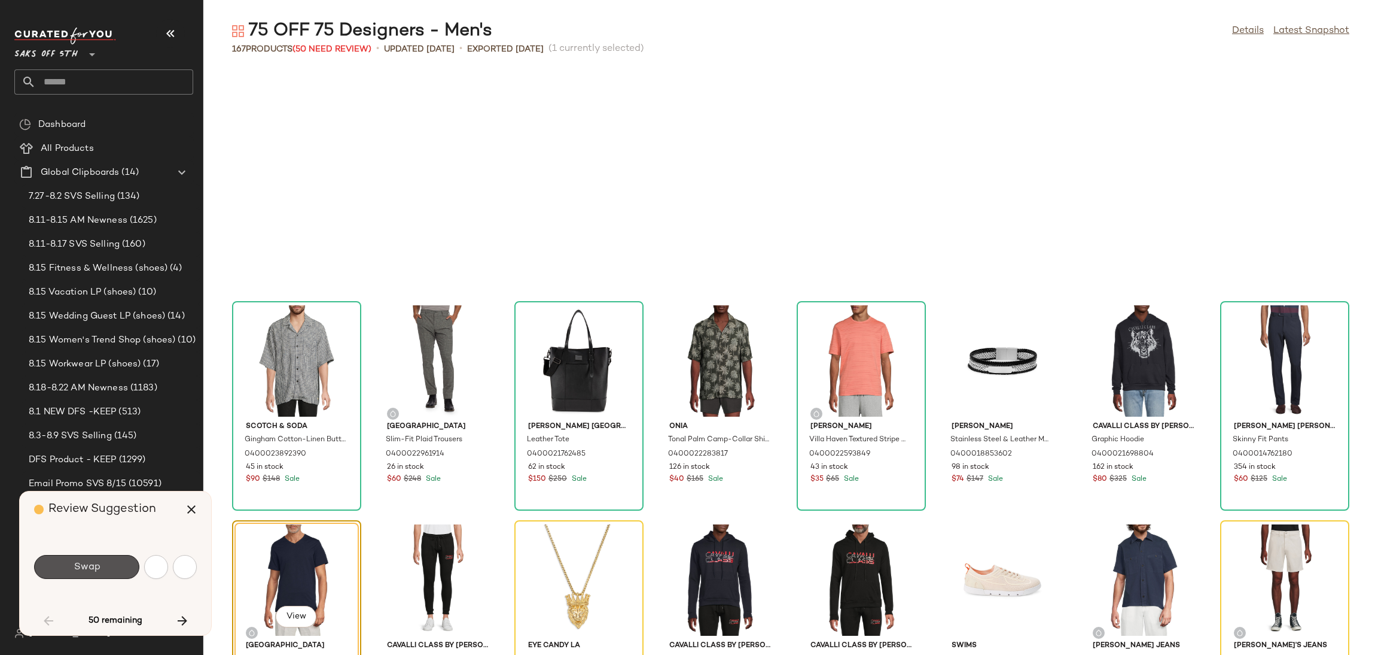
scroll to position [657, 0]
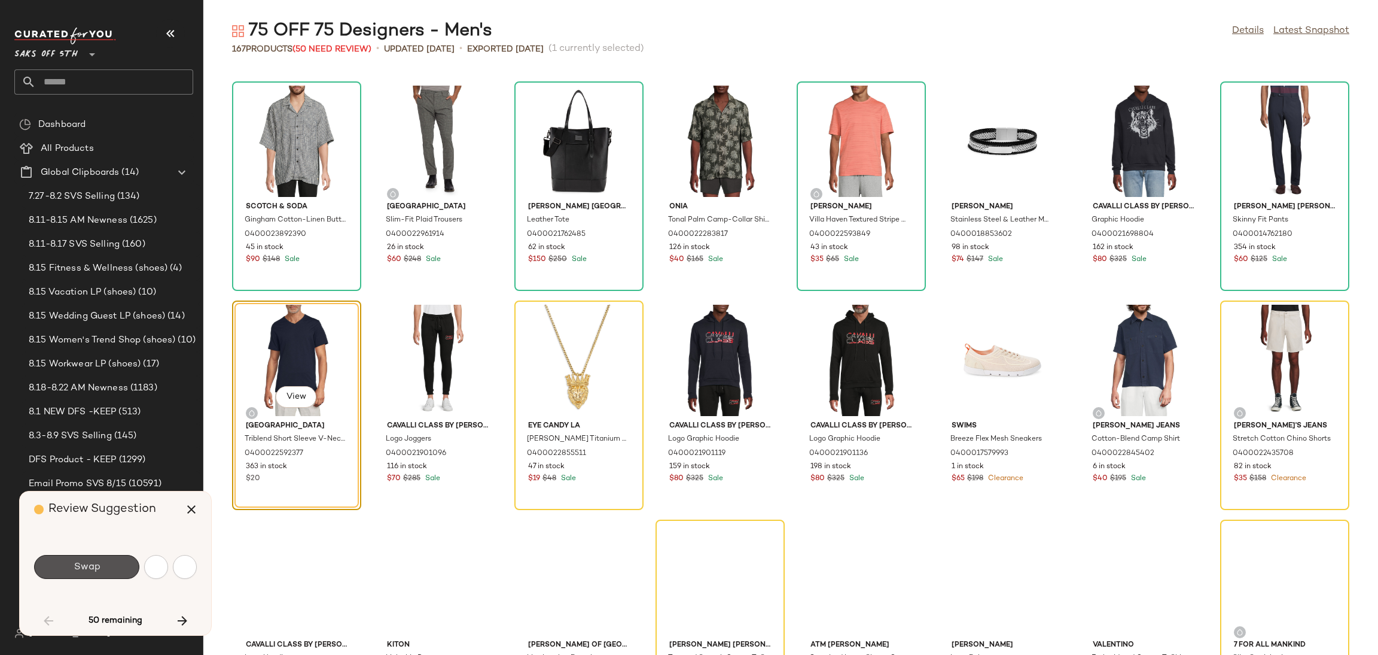
click at [108, 568] on button "Swap" at bounding box center [86, 567] width 105 height 24
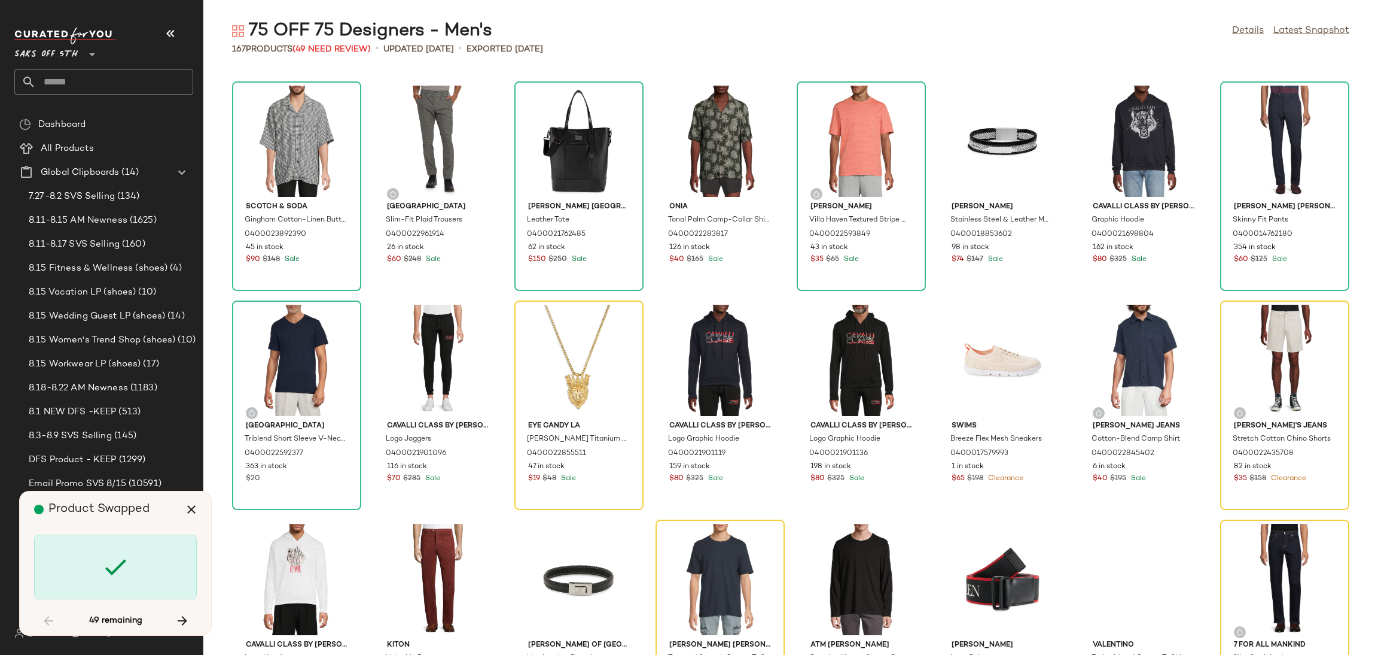
click at [108, 568] on icon at bounding box center [115, 566] width 29 height 29
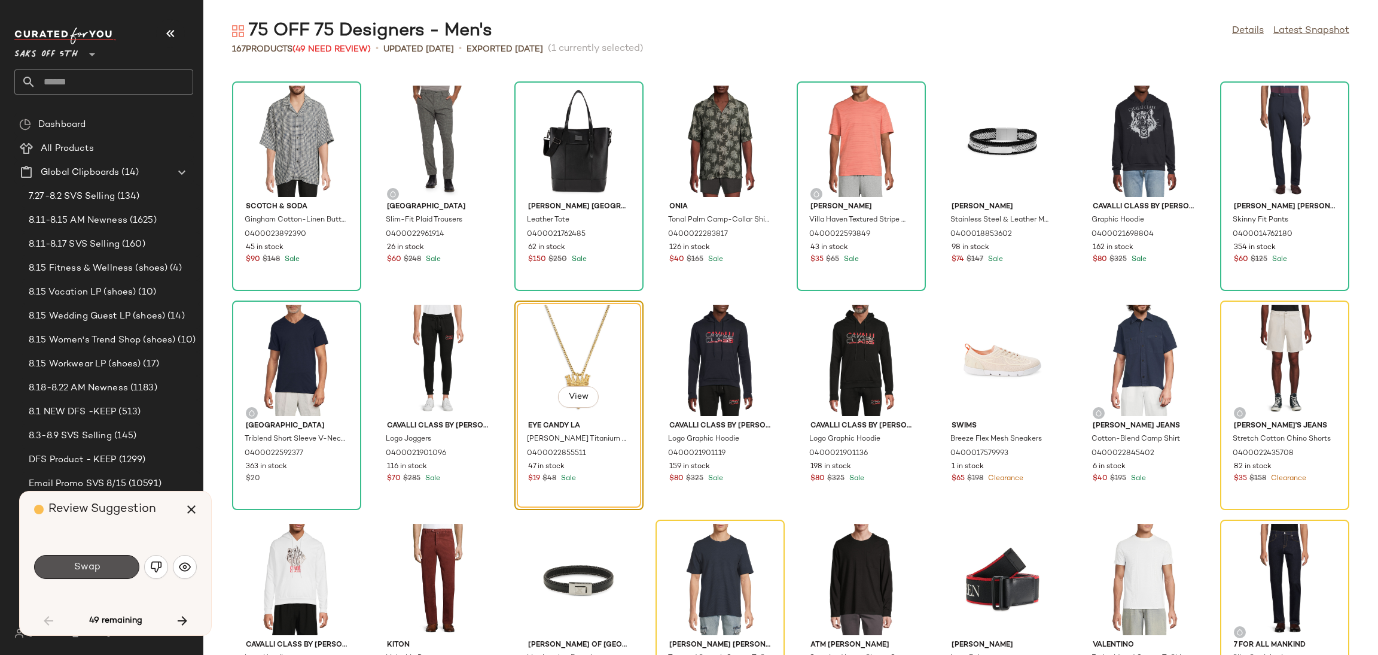
click at [108, 568] on button "Swap" at bounding box center [86, 567] width 105 height 24
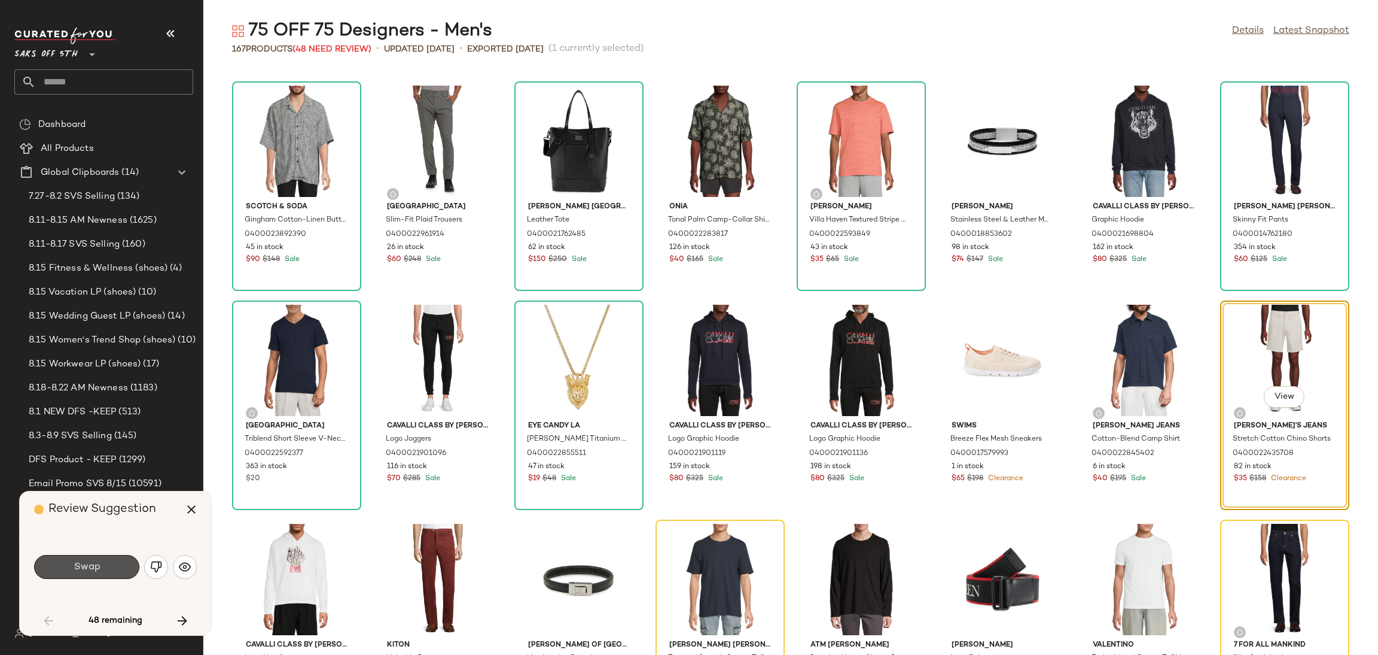
click at [108, 568] on button "Swap" at bounding box center [86, 567] width 105 height 24
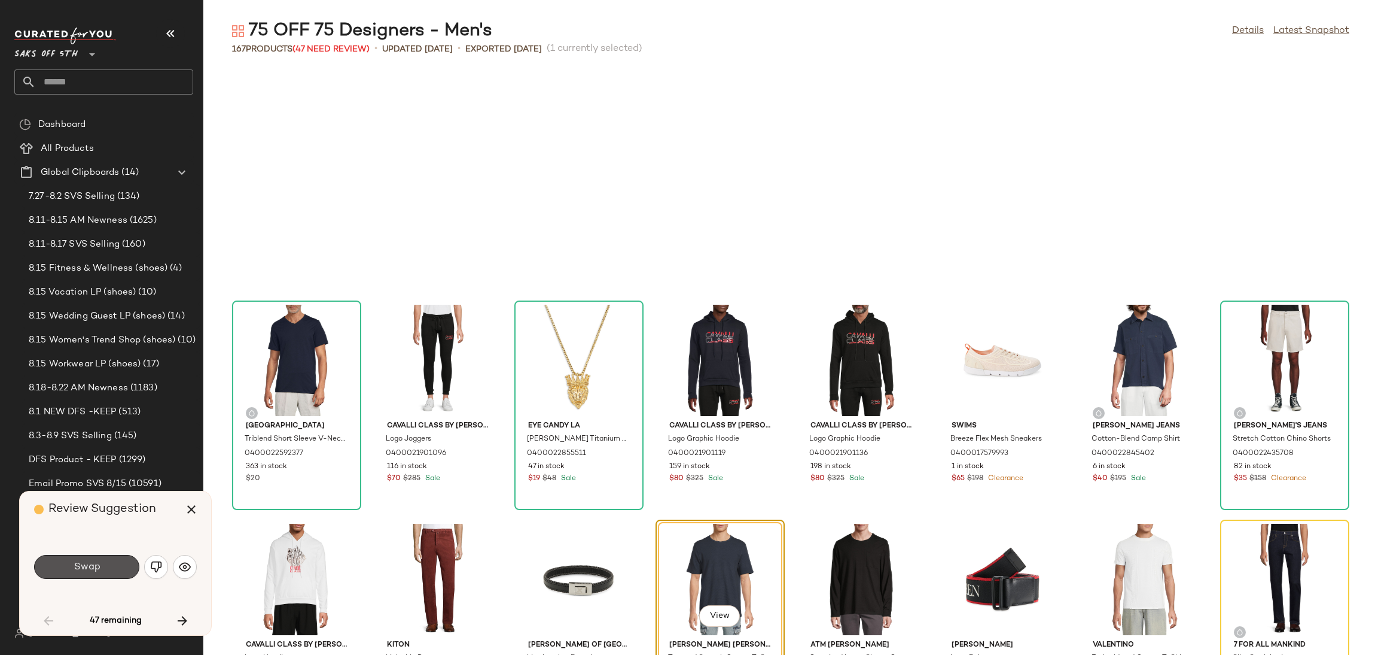
scroll to position [875, 0]
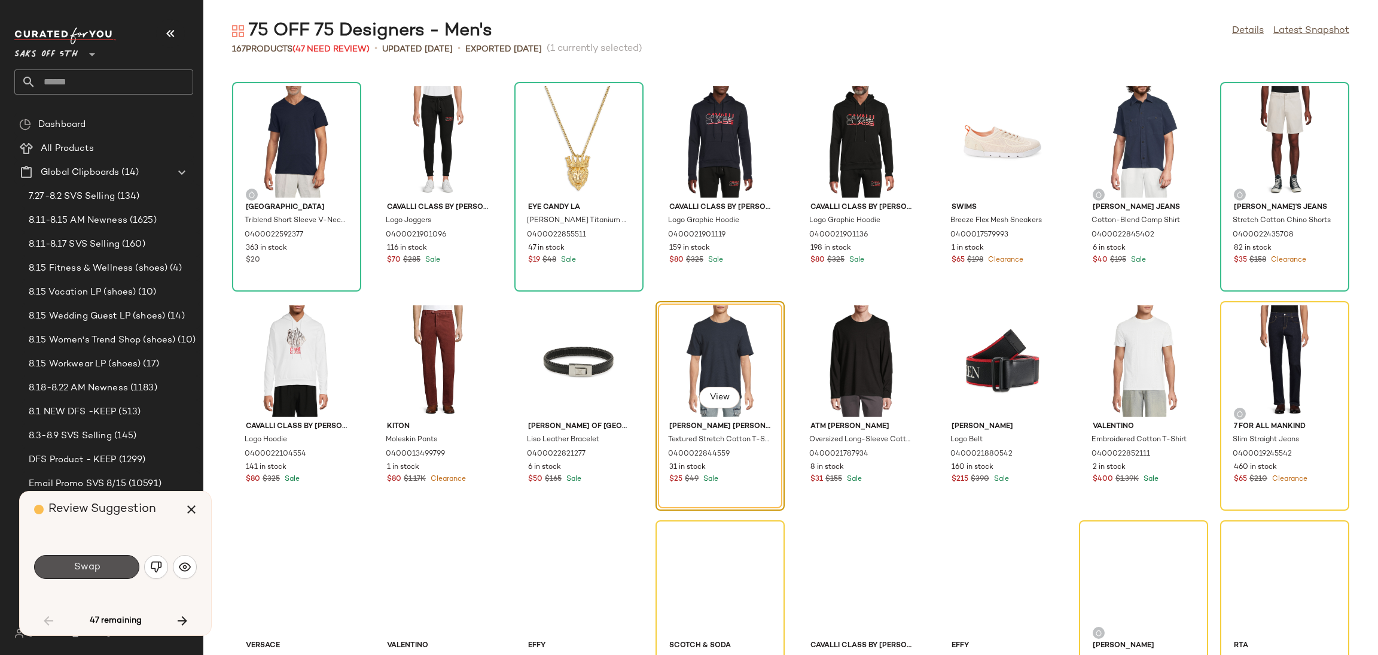
click at [108, 568] on button "Swap" at bounding box center [86, 567] width 105 height 24
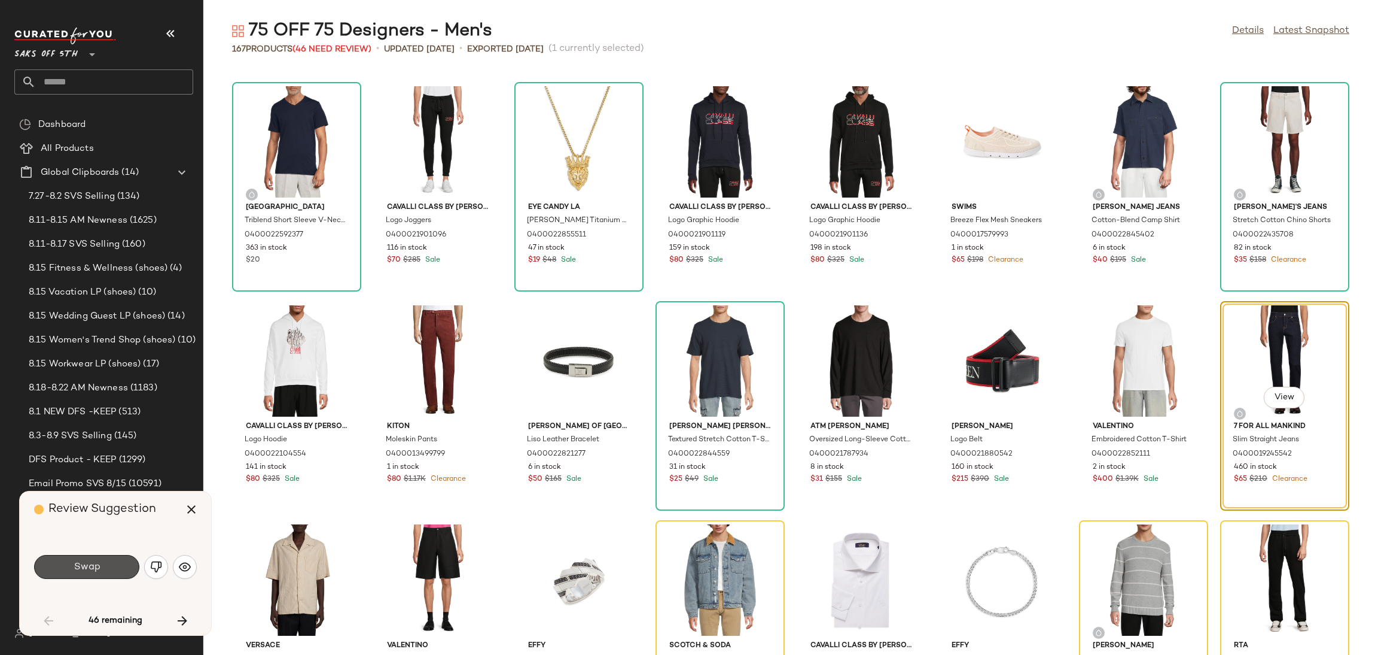
click at [108, 568] on button "Swap" at bounding box center [86, 567] width 105 height 24
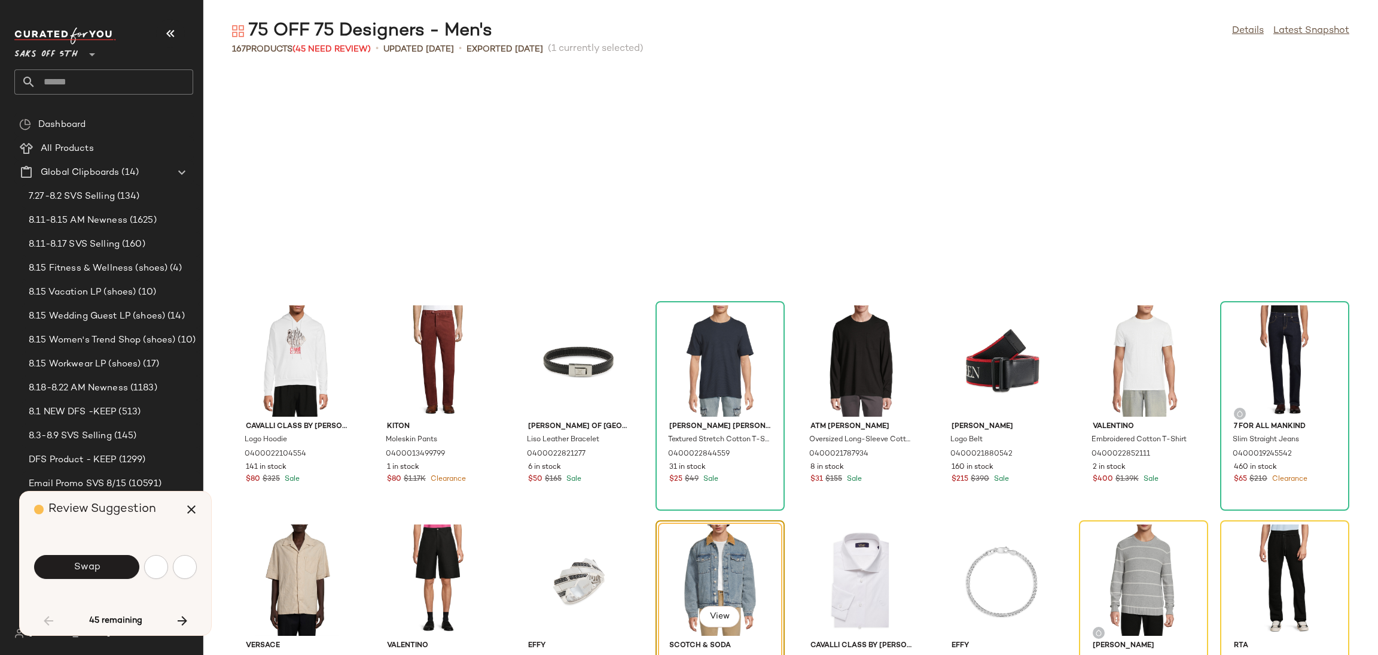
scroll to position [1094, 0]
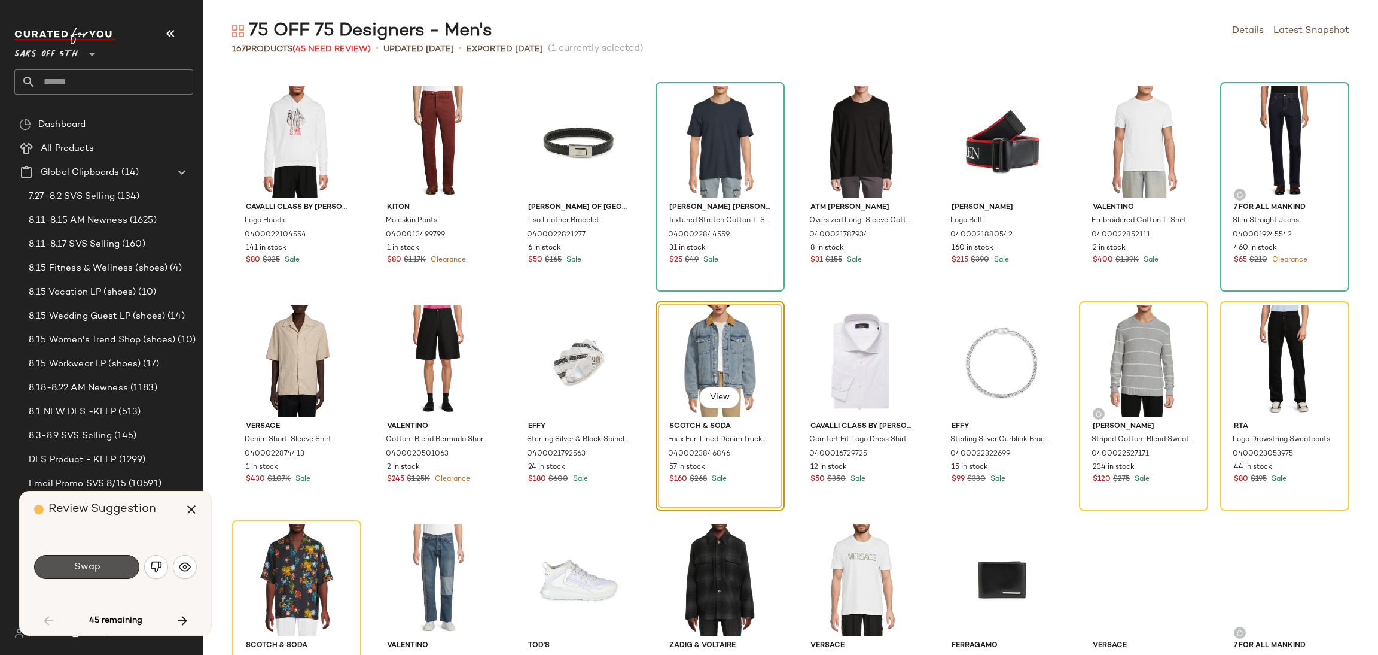
click at [108, 568] on button "Swap" at bounding box center [86, 567] width 105 height 24
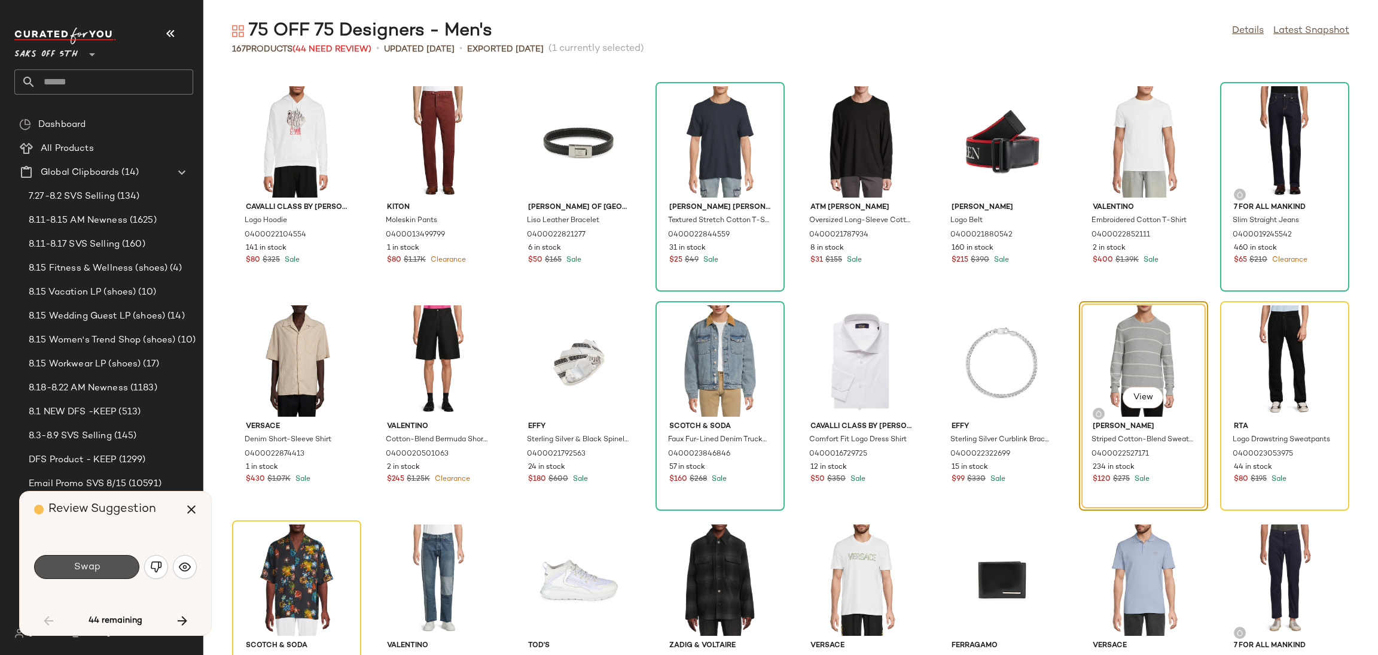
click at [108, 568] on button "Swap" at bounding box center [86, 567] width 105 height 24
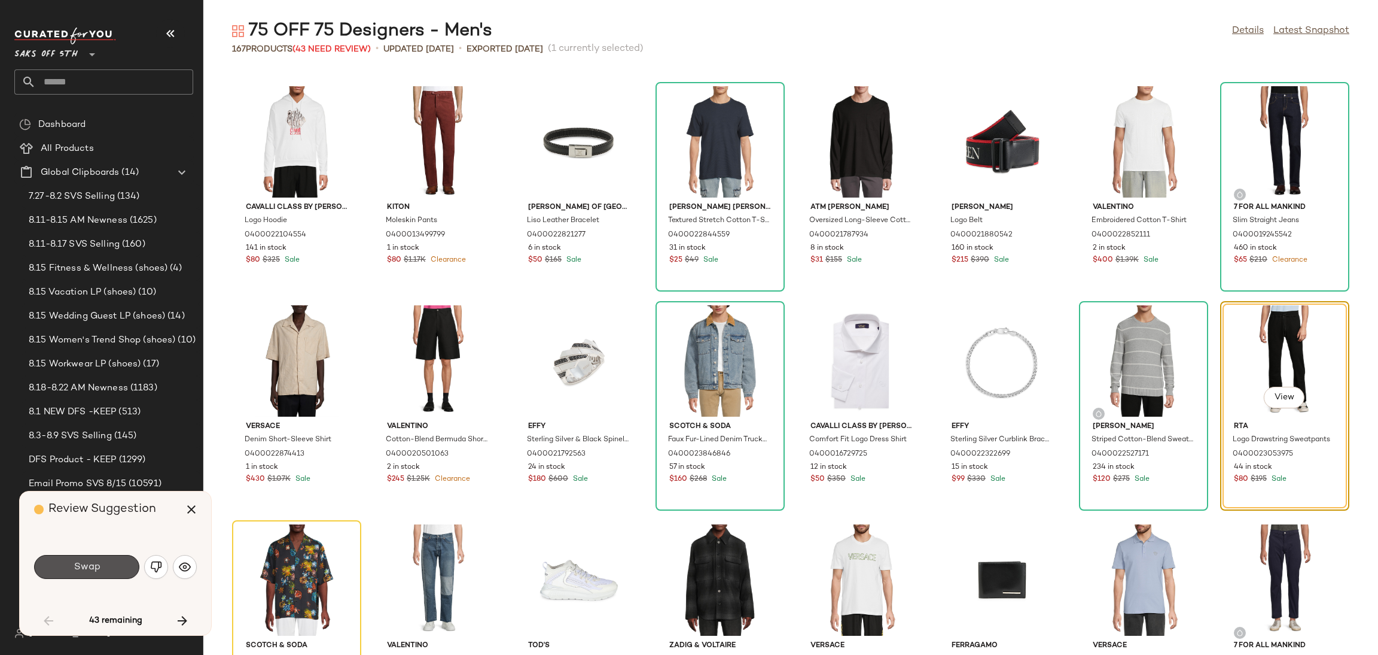
click at [108, 568] on button "Swap" at bounding box center [86, 567] width 105 height 24
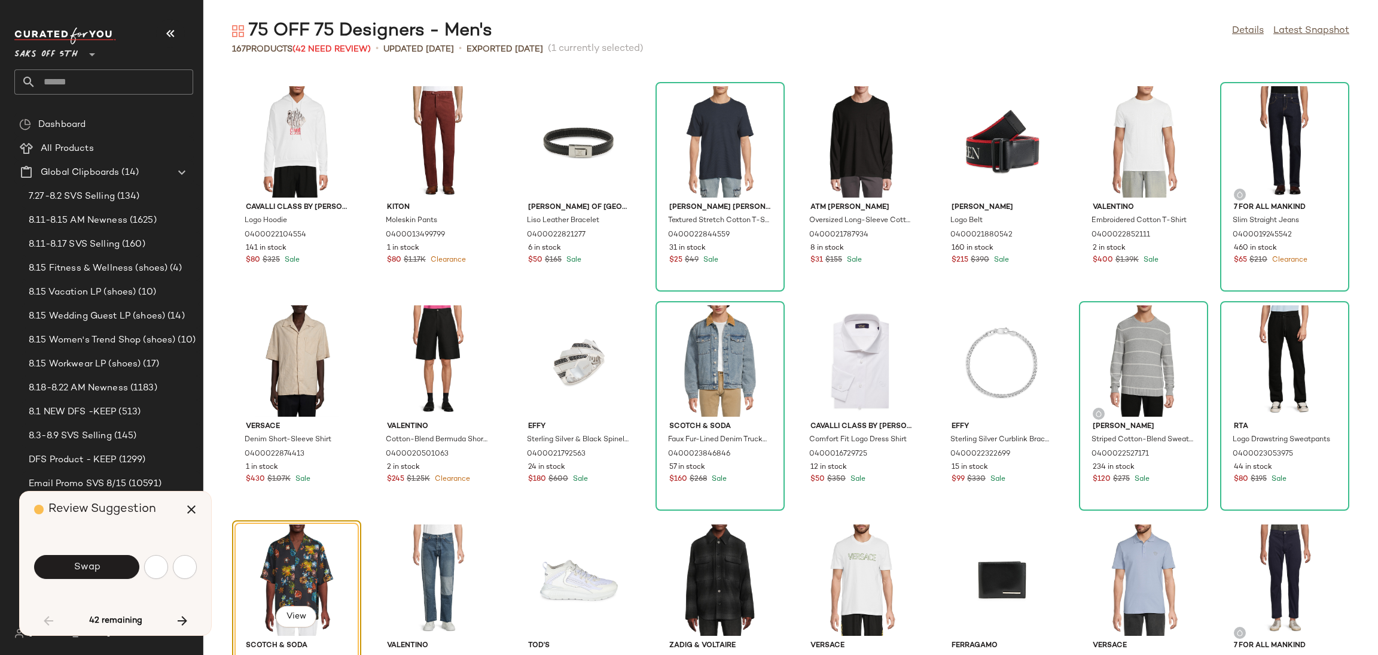
scroll to position [1314, 0]
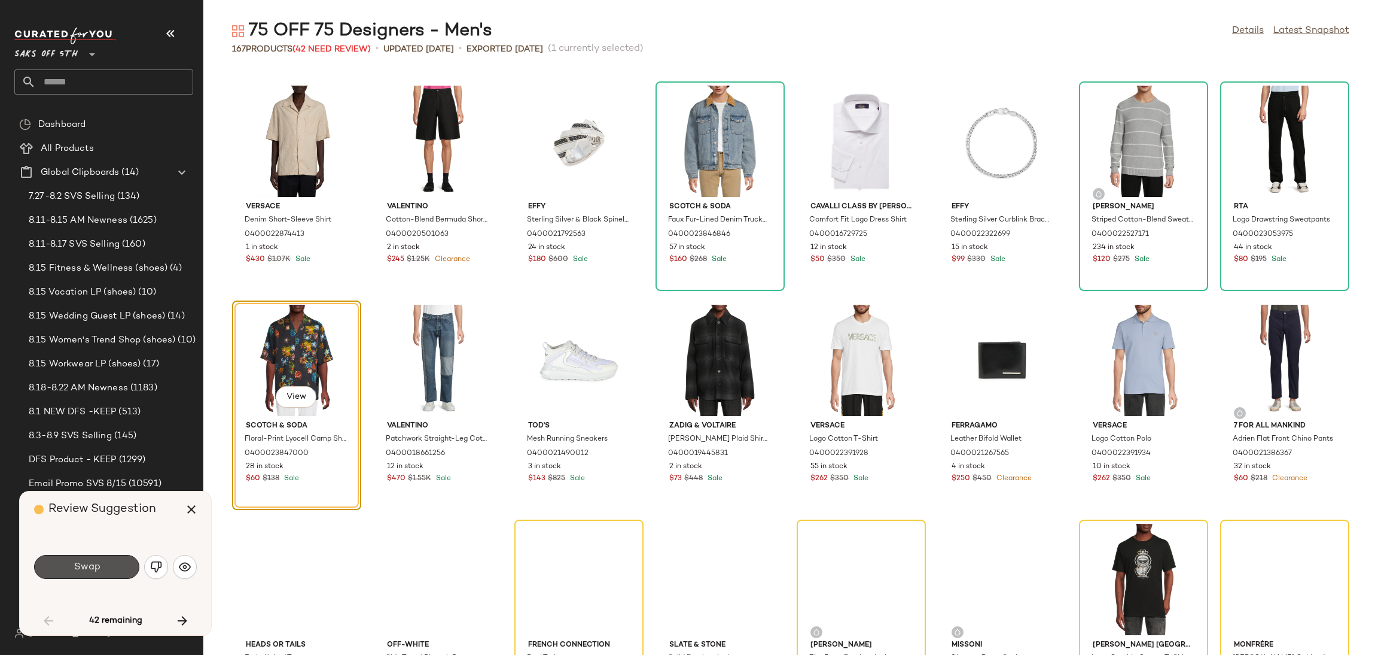
click at [108, 568] on button "Swap" at bounding box center [86, 567] width 105 height 24
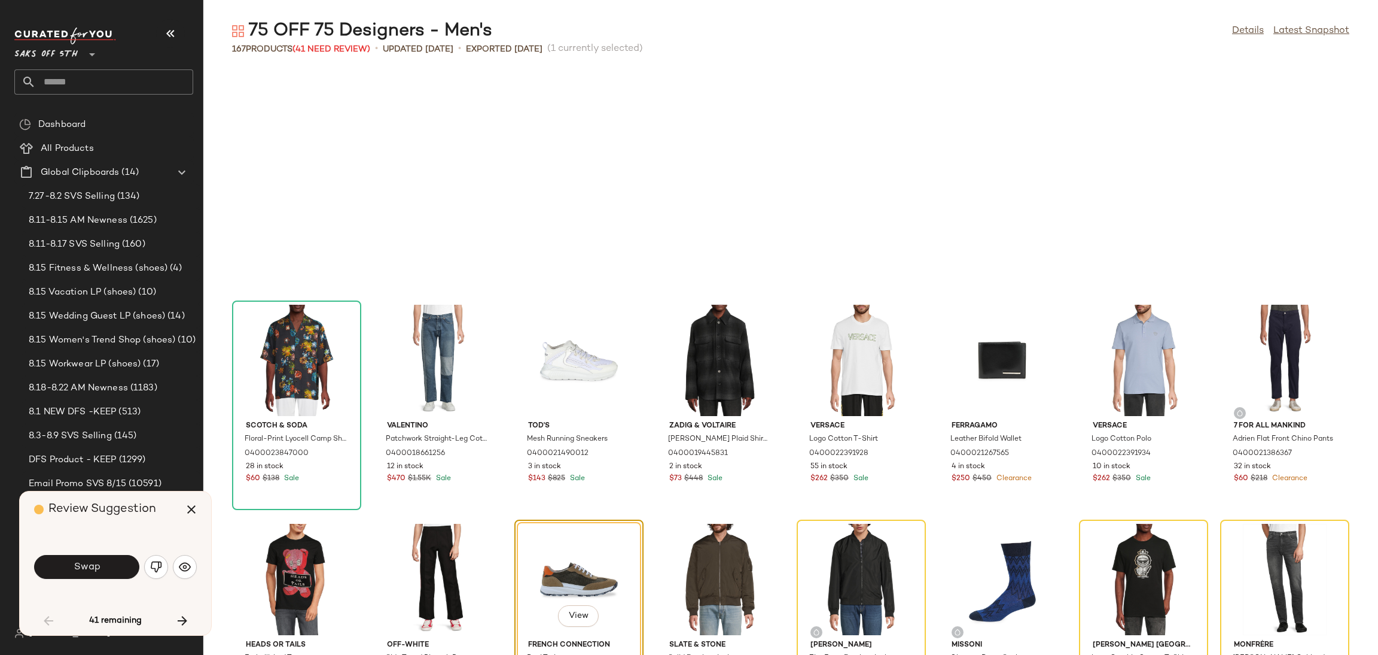
scroll to position [1532, 0]
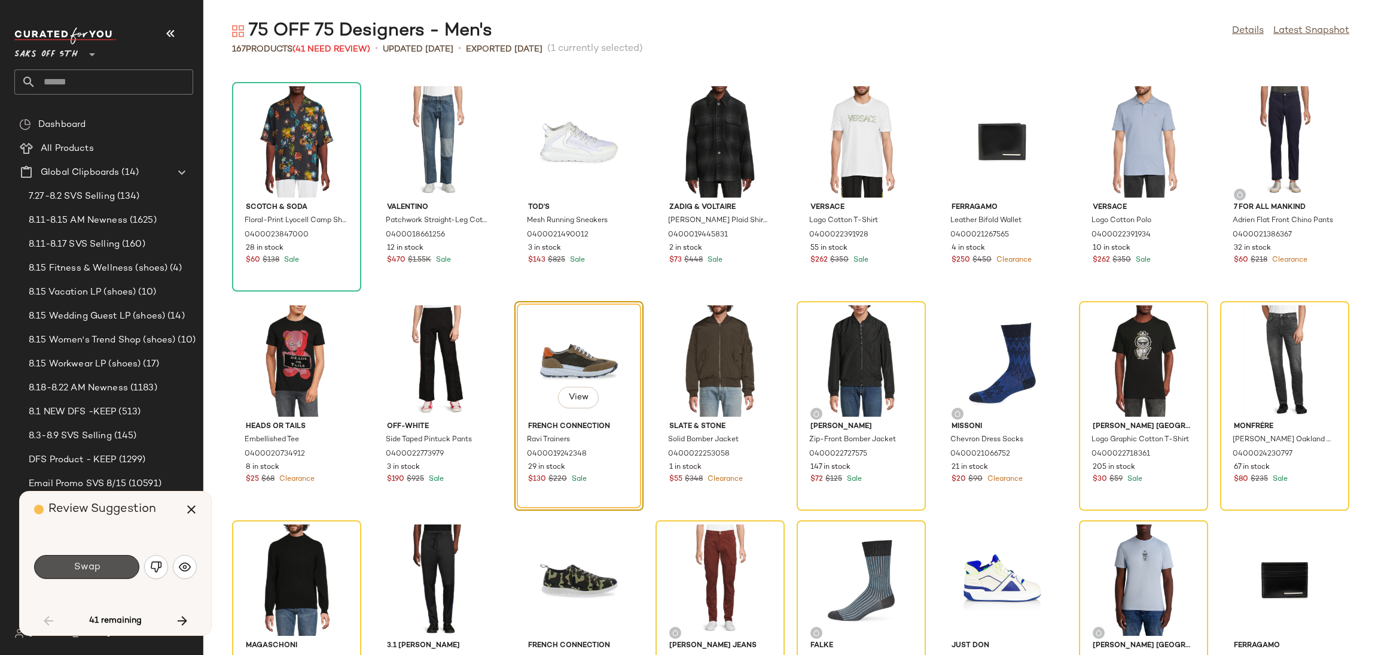
click at [108, 568] on button "Swap" at bounding box center [86, 567] width 105 height 24
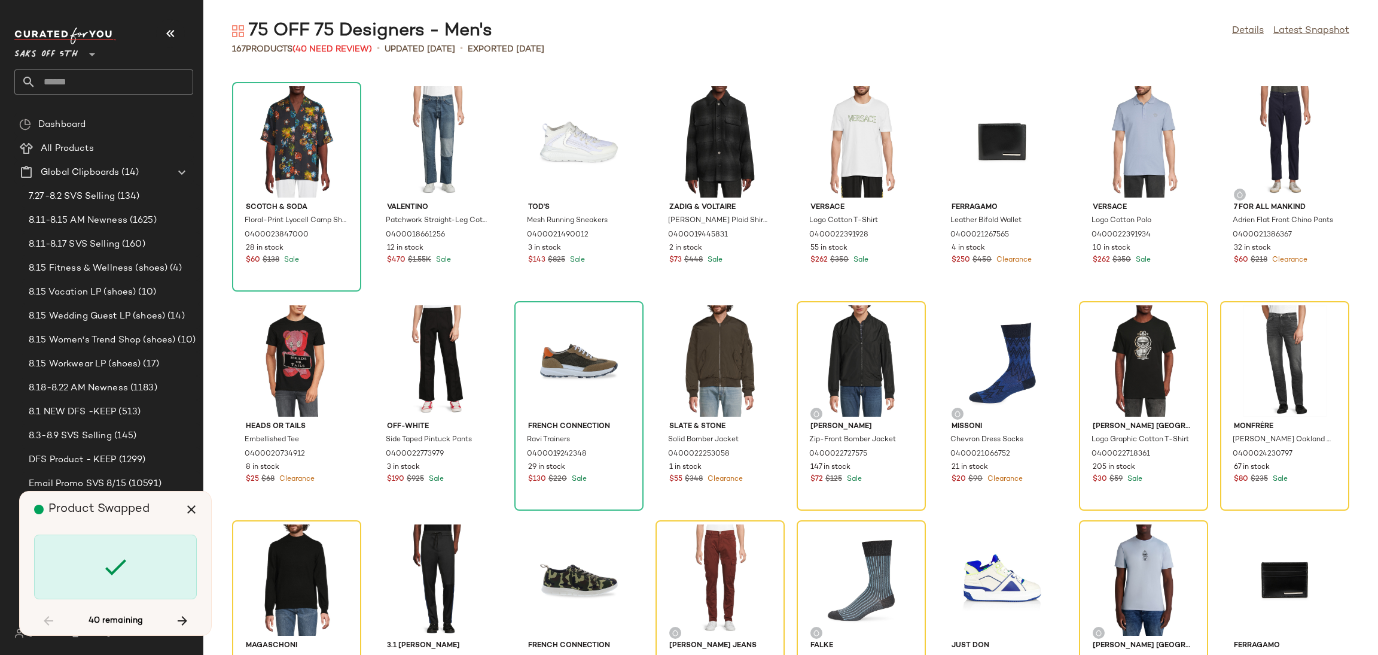
click at [108, 568] on icon at bounding box center [115, 566] width 29 height 29
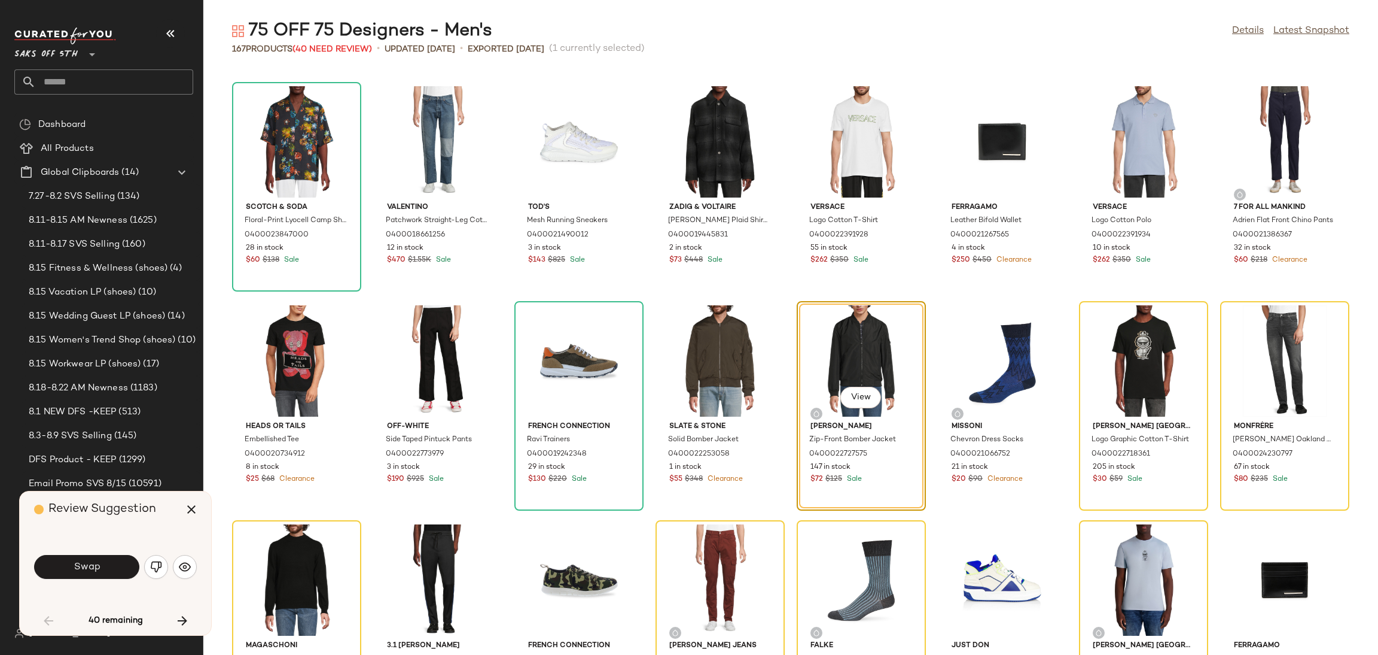
click at [108, 568] on button "Swap" at bounding box center [86, 567] width 105 height 24
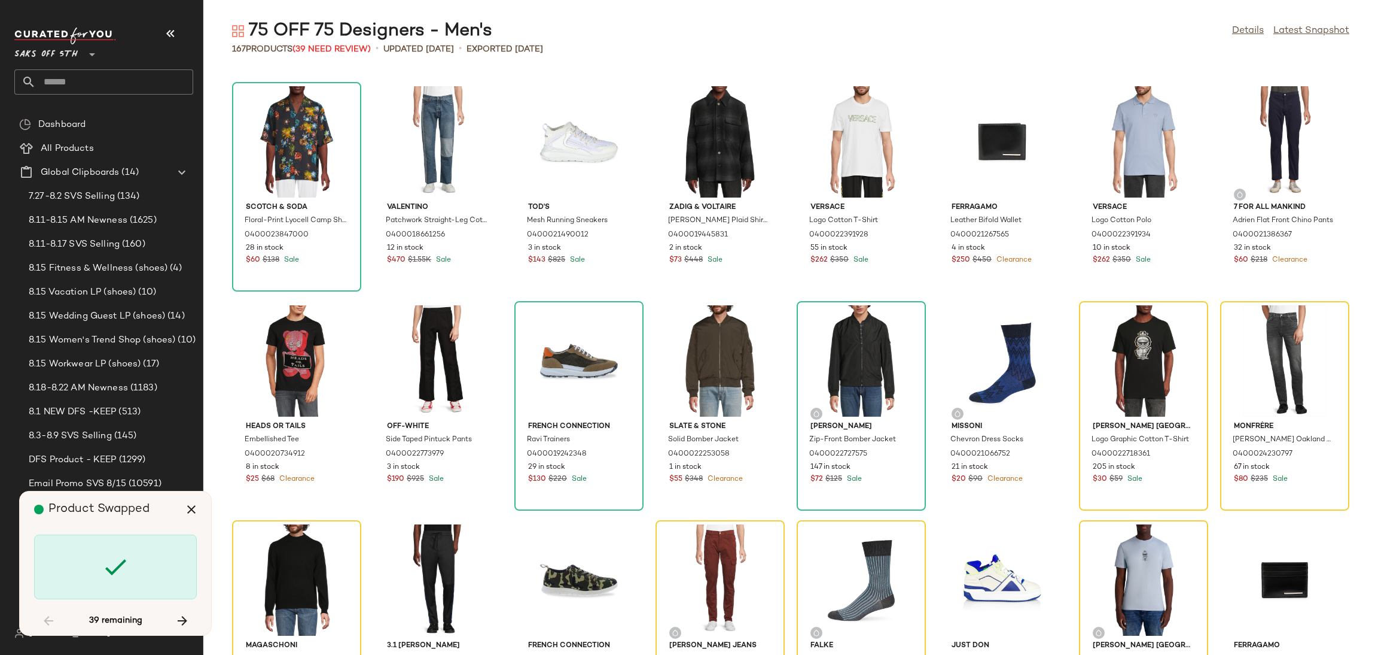
click at [108, 568] on icon at bounding box center [115, 566] width 29 height 29
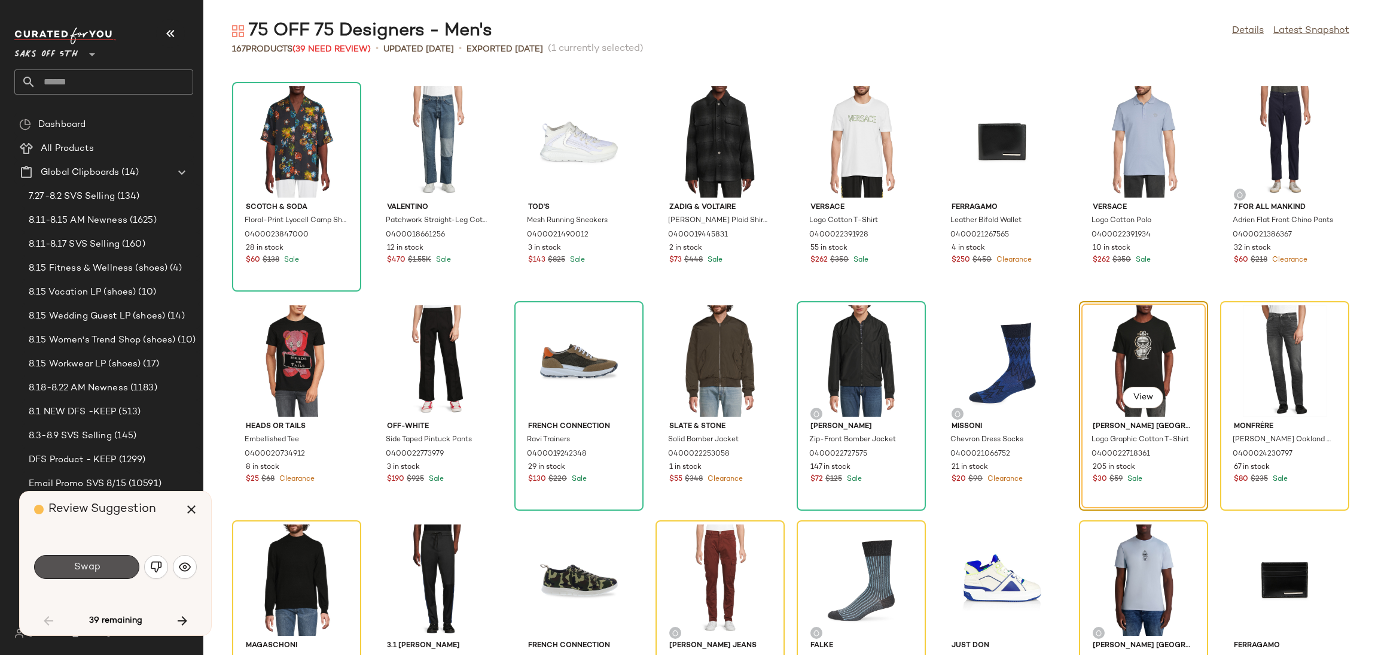
click at [108, 568] on button "Swap" at bounding box center [86, 567] width 105 height 24
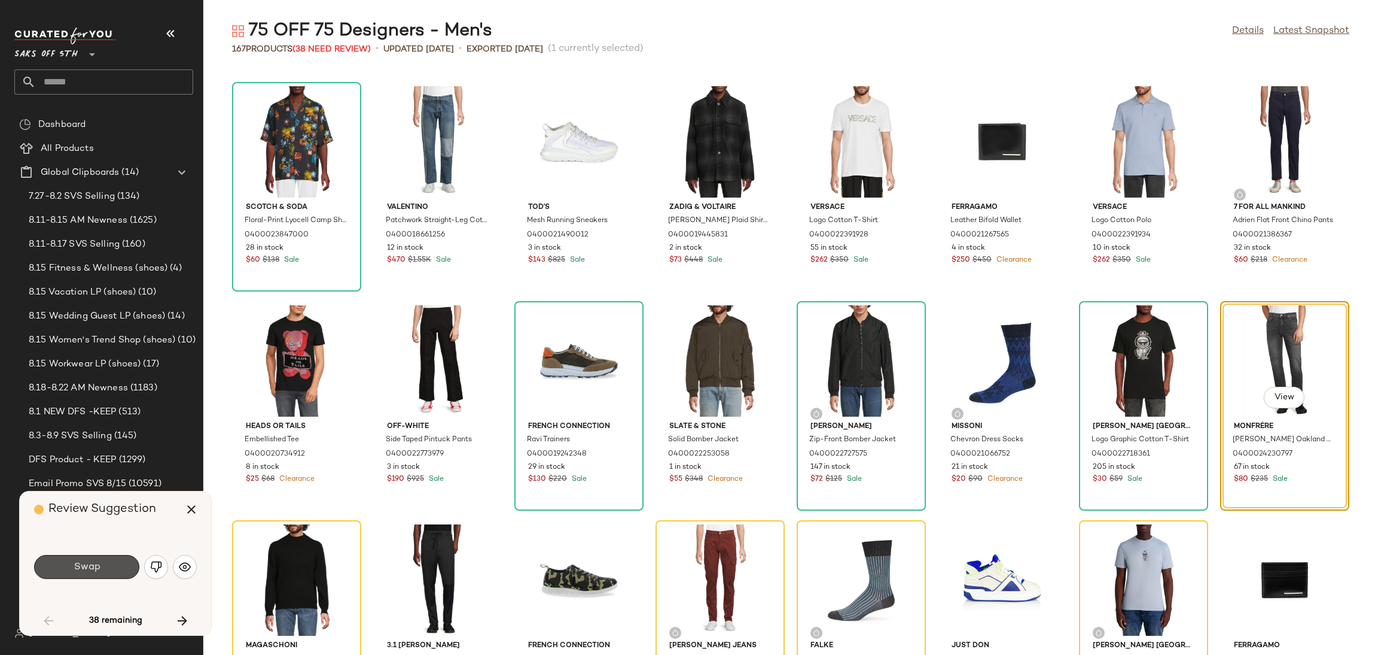
click at [108, 568] on button "Swap" at bounding box center [86, 567] width 105 height 24
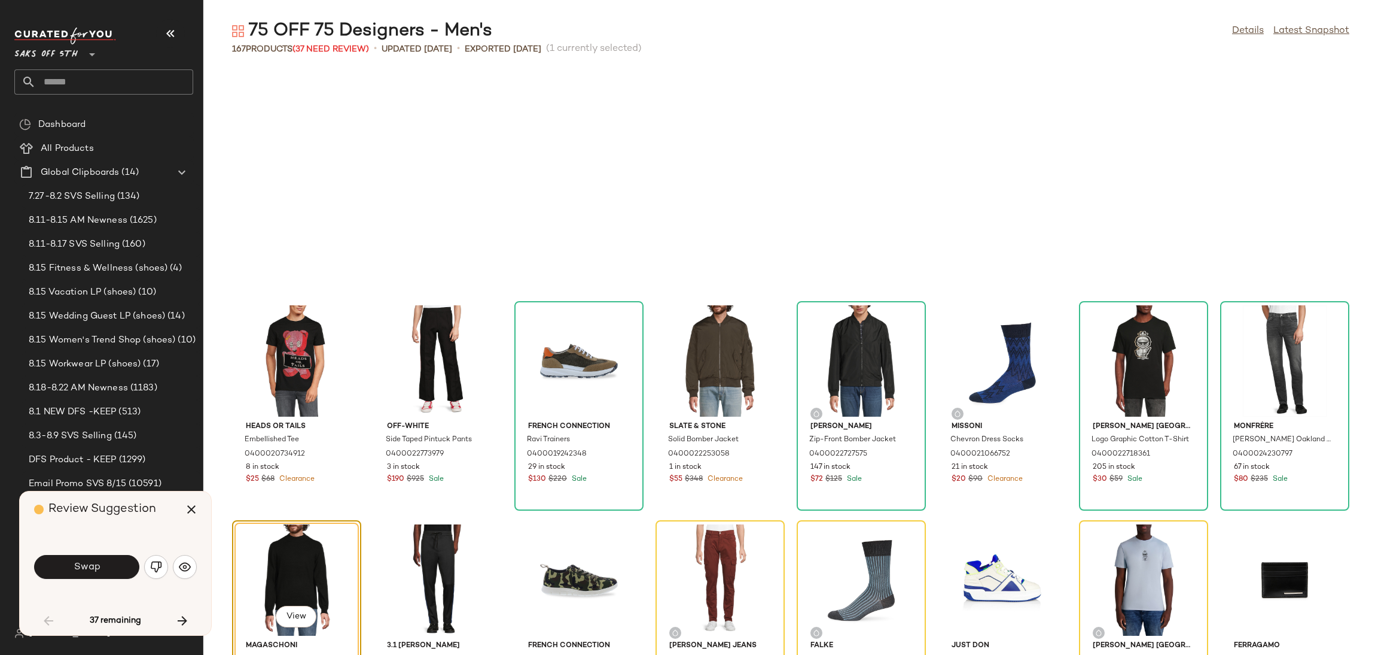
scroll to position [1751, 0]
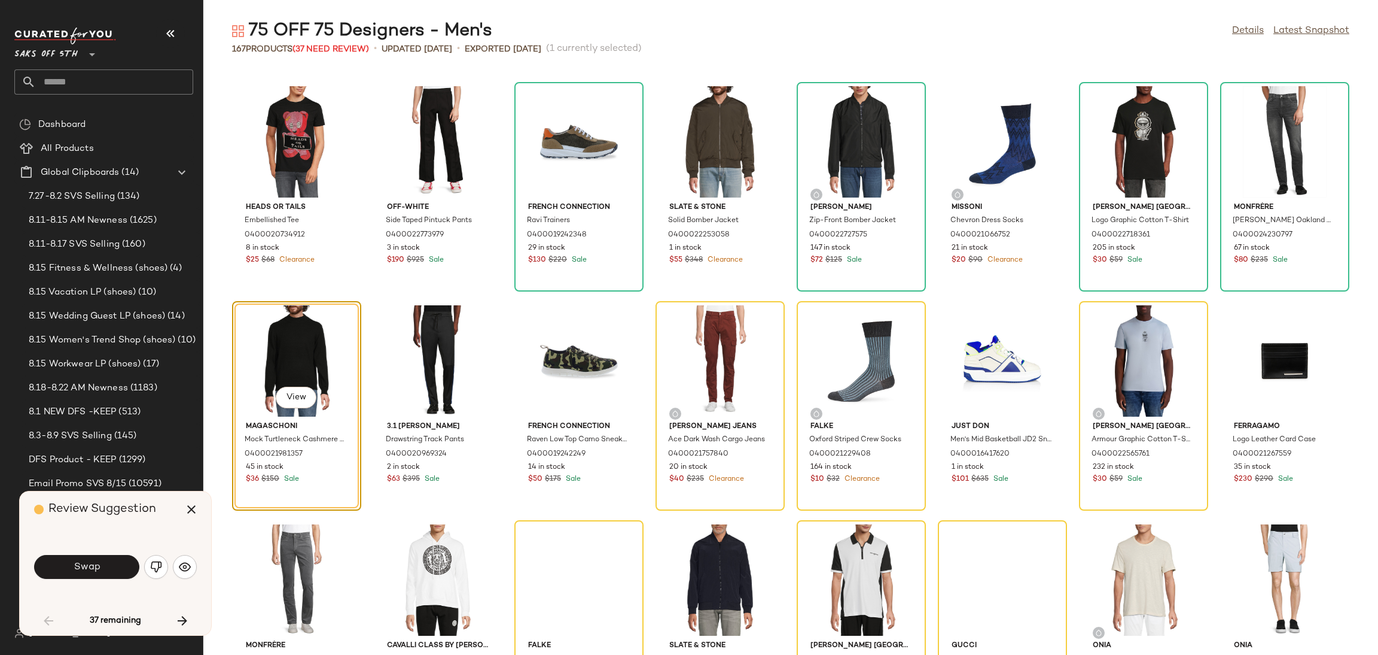
click at [108, 568] on button "Swap" at bounding box center [86, 567] width 105 height 24
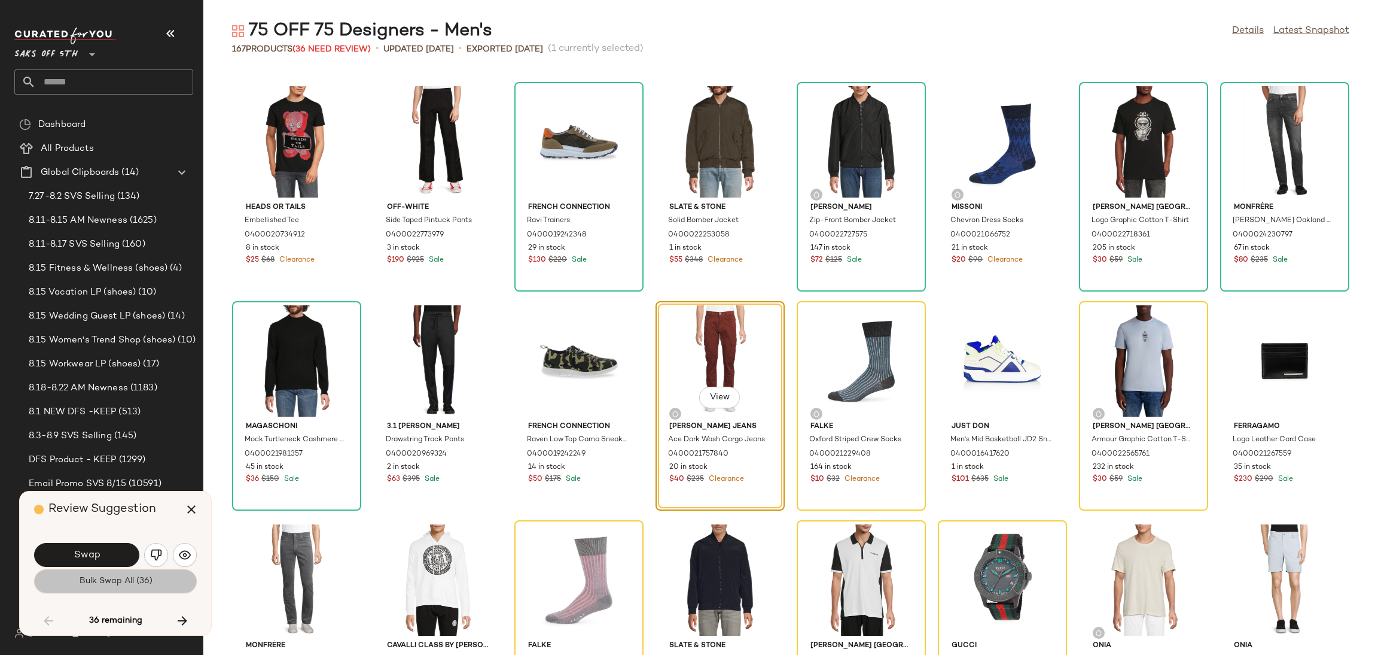
click at [108, 586] on span "Bulk Swap All (36)" at bounding box center [115, 581] width 74 height 10
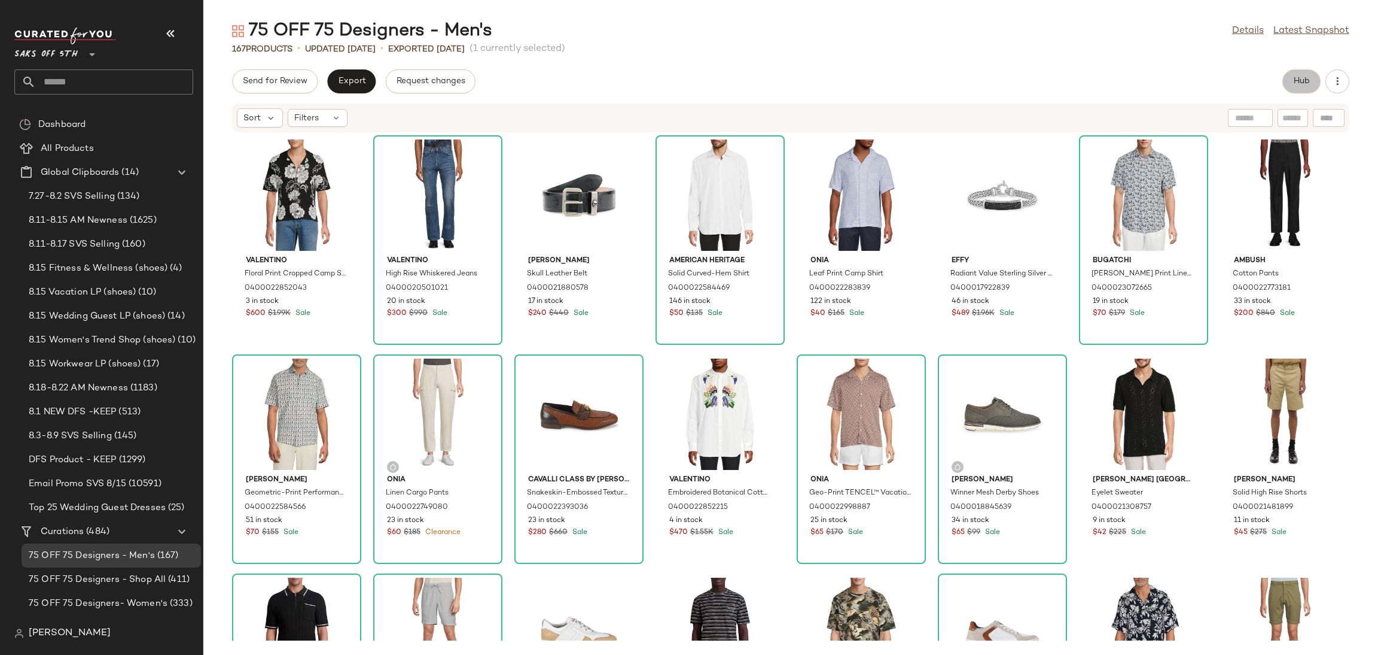
click at [1297, 78] on span "Hub" at bounding box center [1302, 82] width 17 height 10
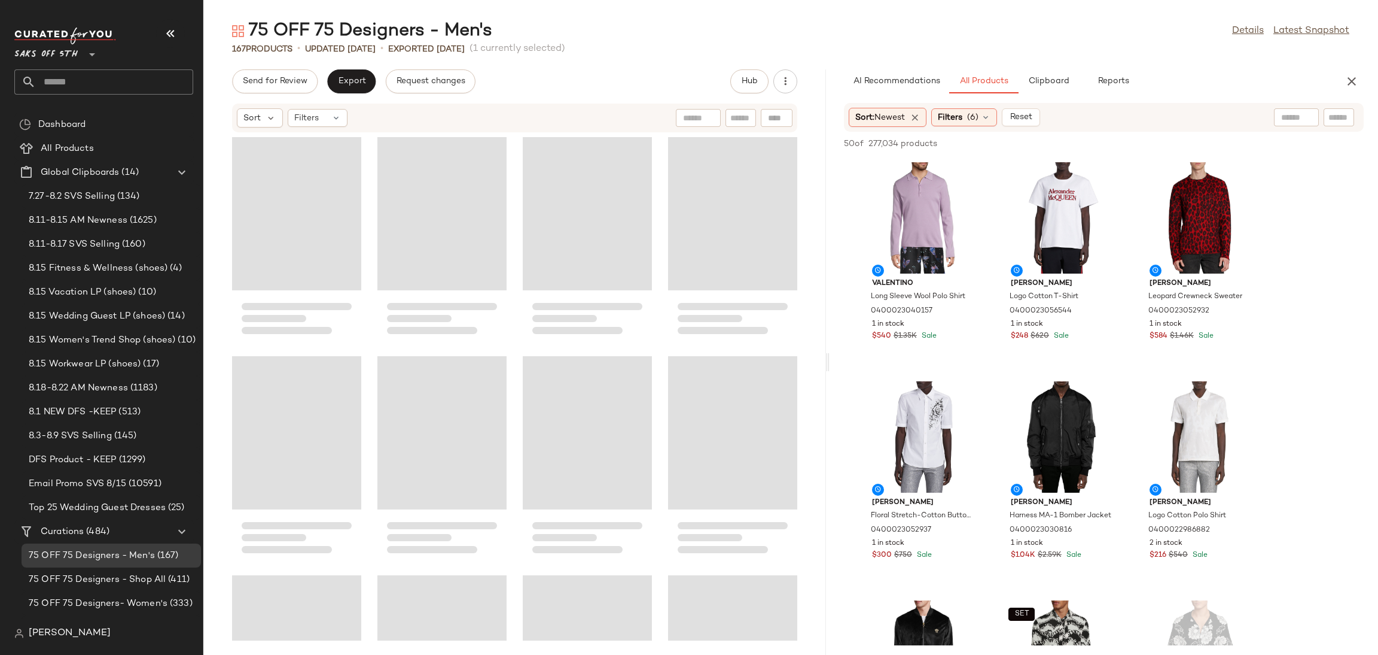
drag, startPoint x: 792, startPoint y: 362, endPoint x: 833, endPoint y: 362, distance: 41.9
click at [833, 362] on div "75 OFF 75 Designers - Men's Details Latest Snapshot 167 Products • updated Jun …" at bounding box center [790, 336] width 1175 height 635
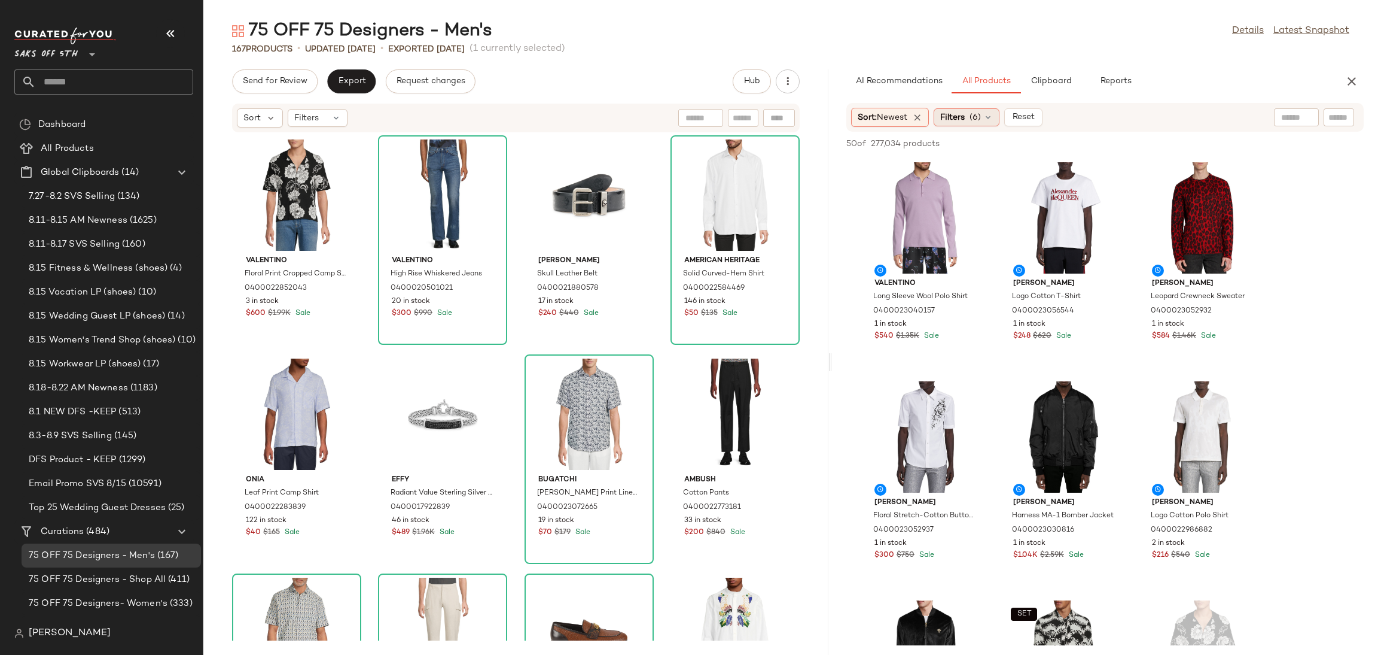
click at [953, 113] on span "Filters" at bounding box center [953, 117] width 25 height 13
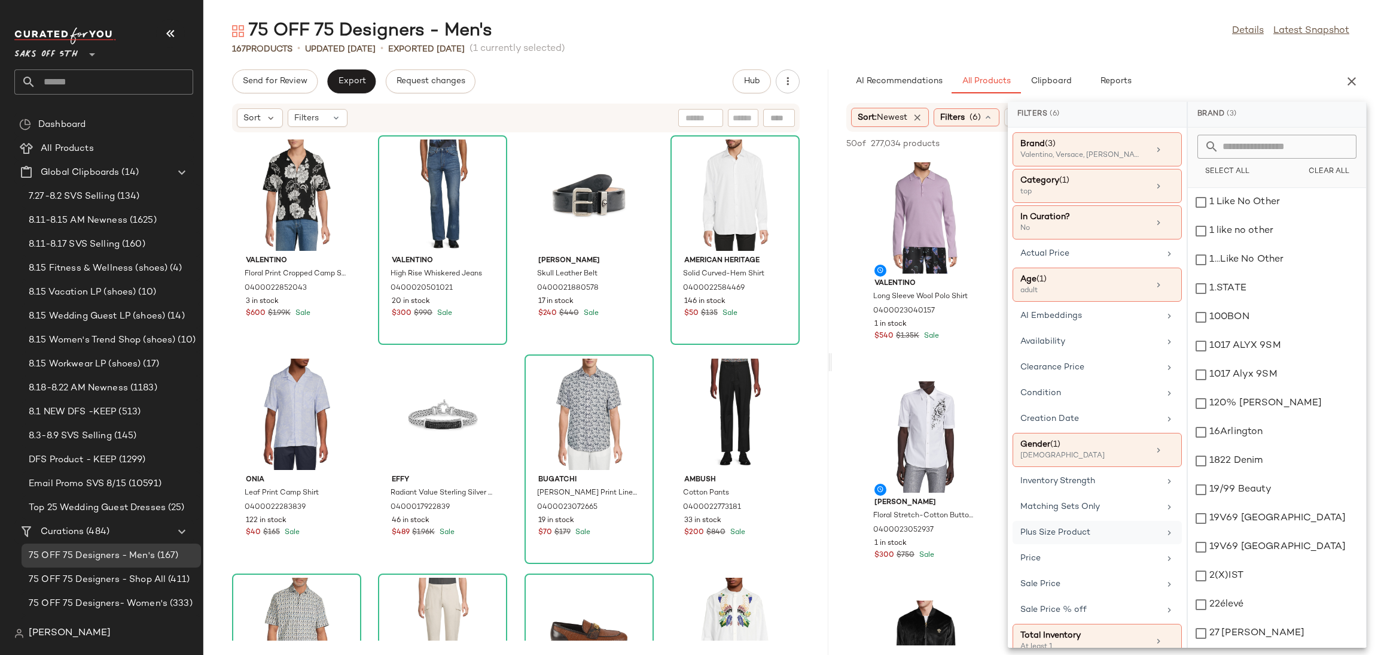
click at [1086, 546] on div "Plus Size Product" at bounding box center [1097, 557] width 169 height 23
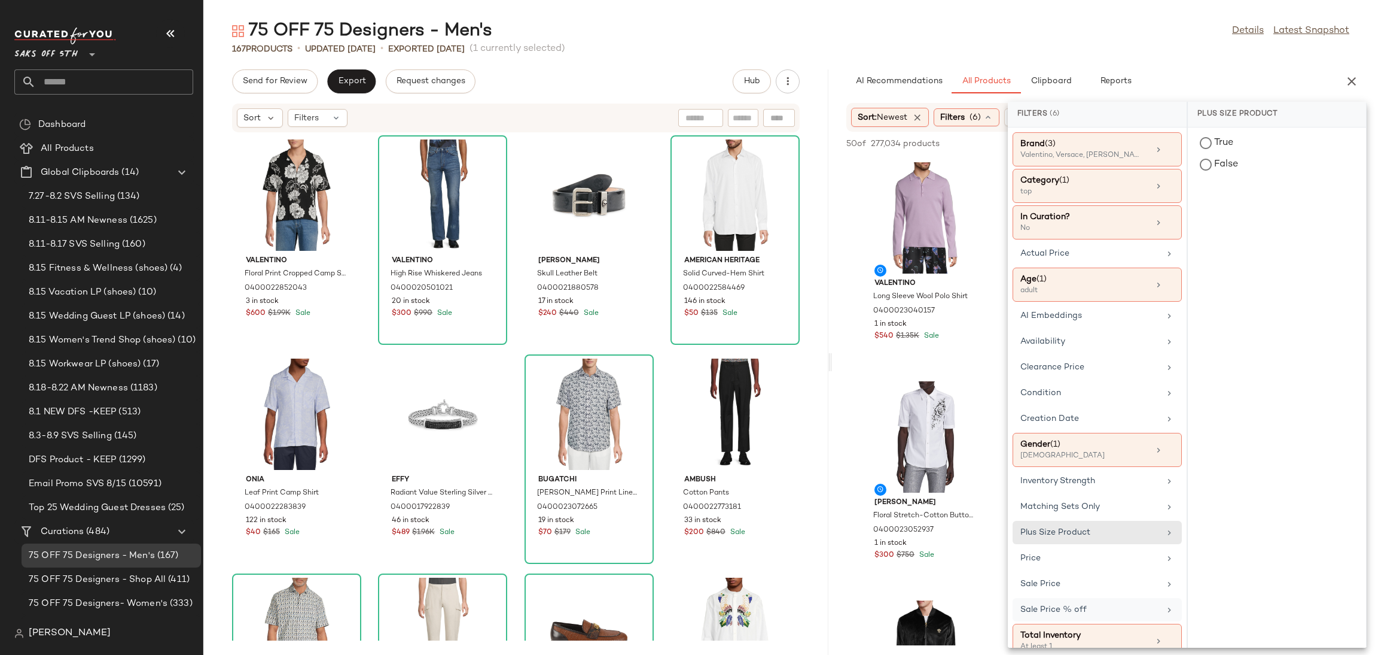
click at [1085, 607] on div "Sale Price % off" at bounding box center [1090, 609] width 139 height 13
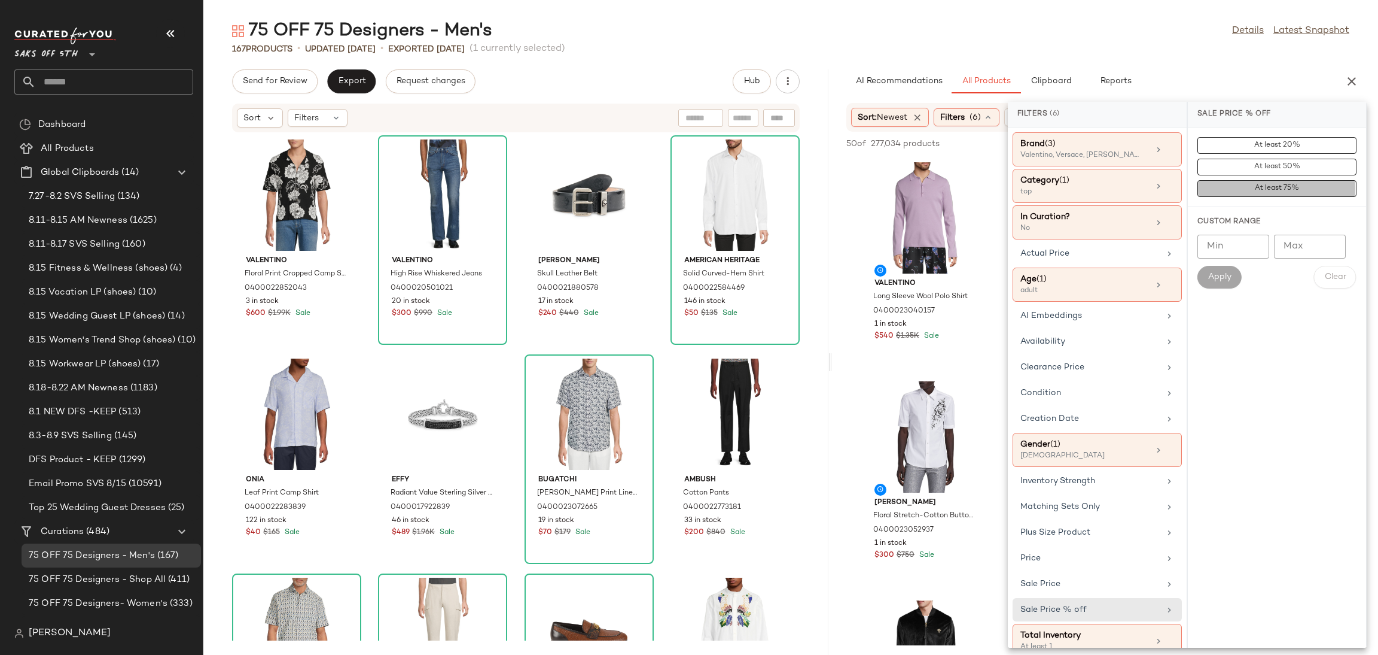
click at [1279, 187] on span "At least 75%" at bounding box center [1277, 188] width 45 height 8
click at [1143, 29] on div "75 OFF 75 Designers - Men's Details Latest Snapshot" at bounding box center [790, 31] width 1175 height 24
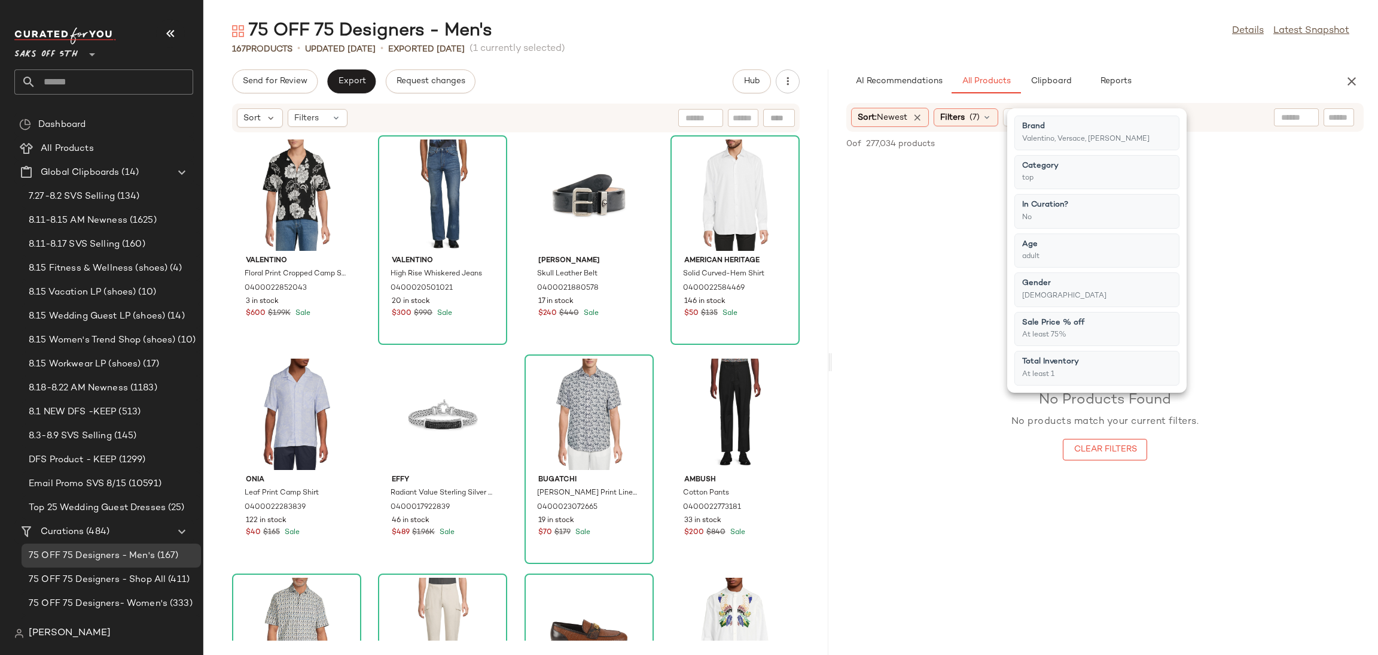
click at [1025, 36] on div "75 OFF 75 Designers - Men's Details Latest Snapshot" at bounding box center [790, 31] width 1175 height 24
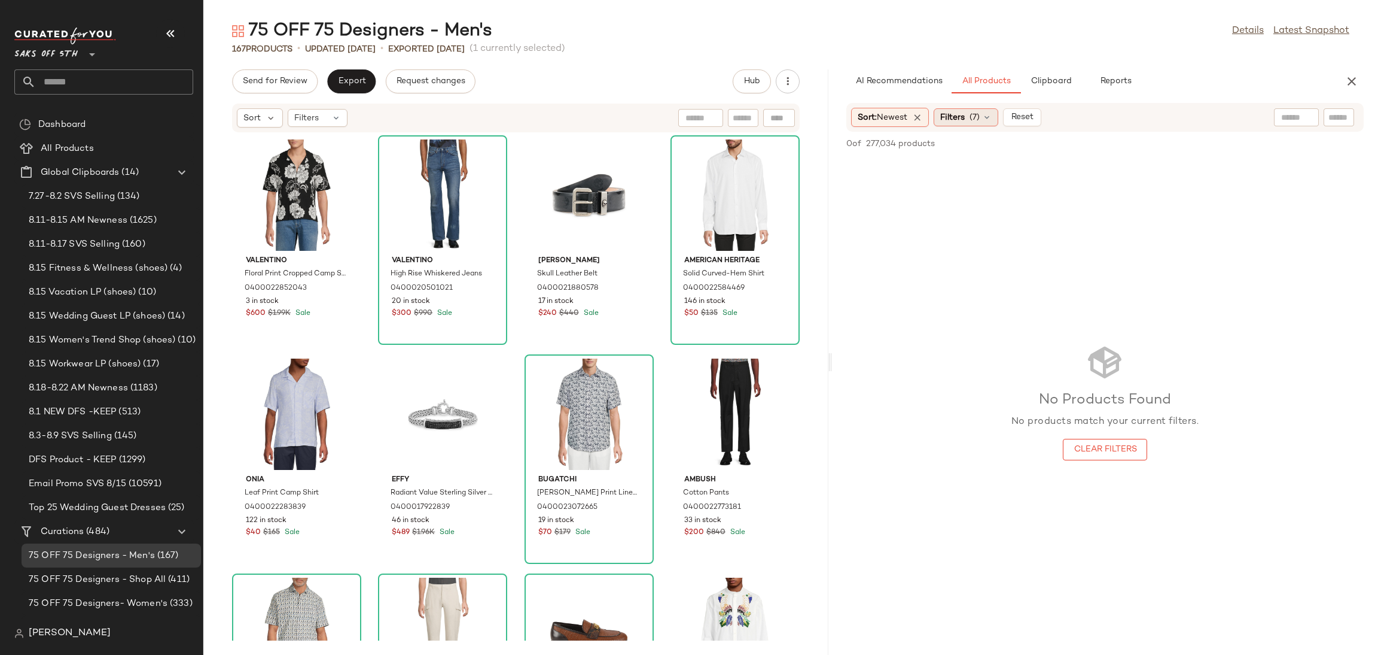
click at [980, 112] on span "(7)" at bounding box center [975, 117] width 10 height 13
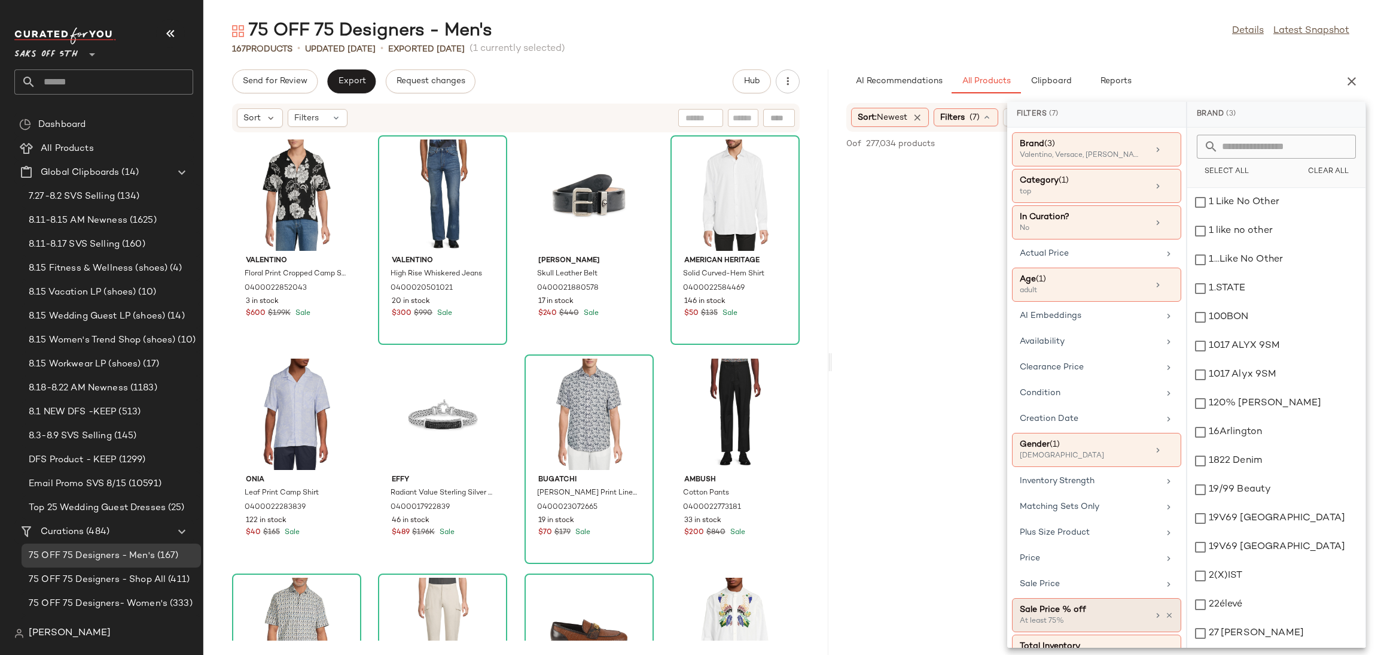
click at [1075, 623] on div "At least 75%" at bounding box center [1080, 621] width 120 height 11
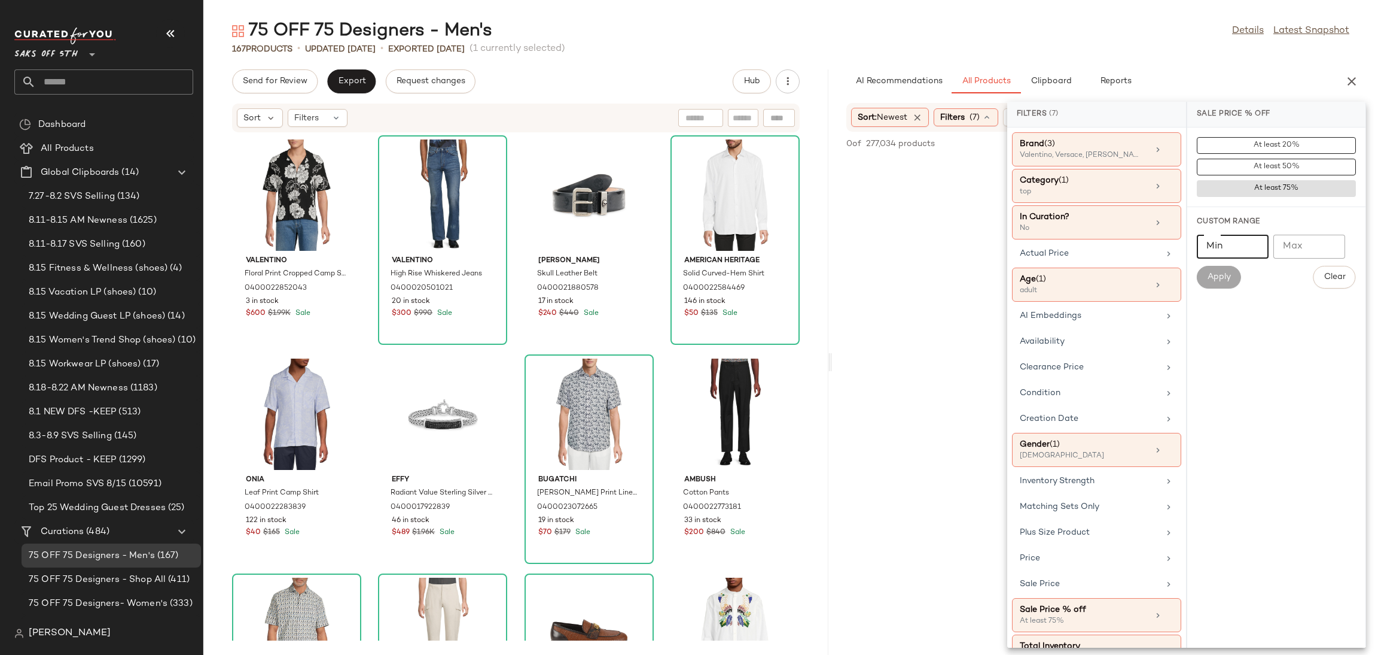
click at [1225, 249] on input "Min" at bounding box center [1233, 247] width 72 height 24
type input "**"
click at [1225, 277] on span "Apply" at bounding box center [1219, 277] width 24 height 10
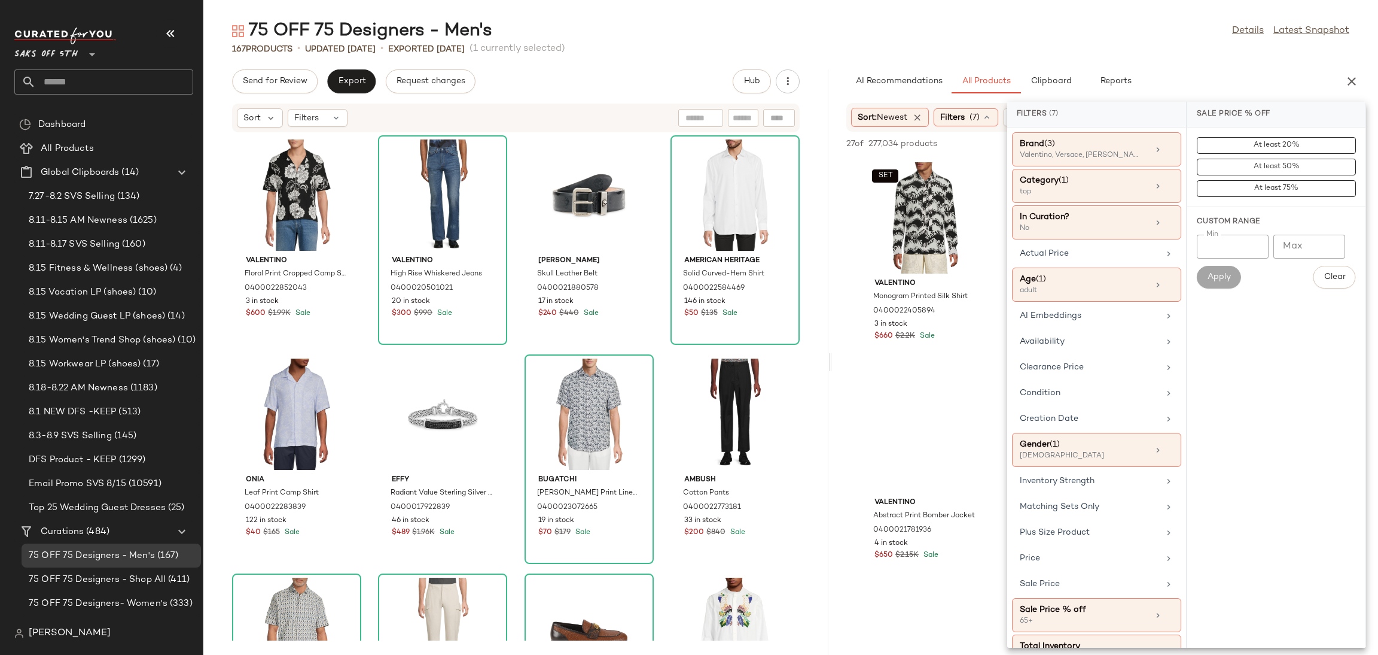
click at [1086, 35] on div "75 OFF 75 Designers - Men's Details Latest Snapshot" at bounding box center [790, 31] width 1175 height 24
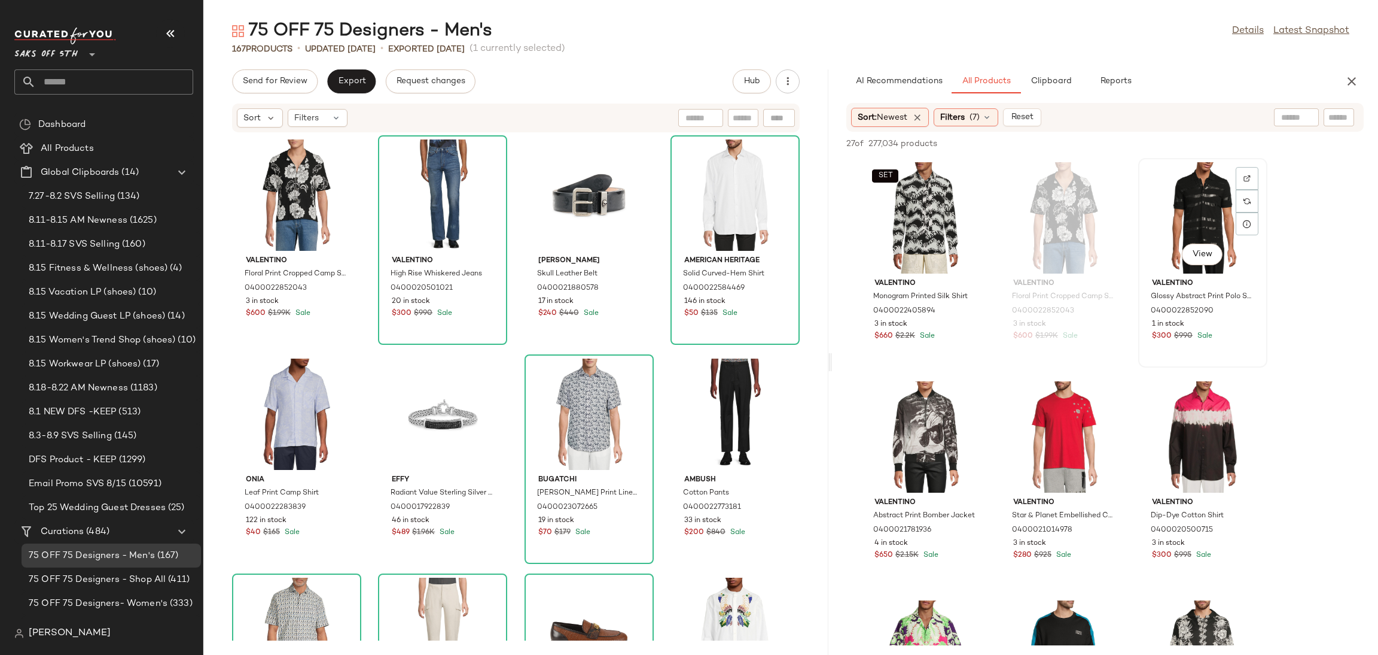
click at [1179, 183] on div "View" at bounding box center [1203, 217] width 121 height 111
click at [1186, 142] on span "Add to Top" at bounding box center [1192, 143] width 47 height 8
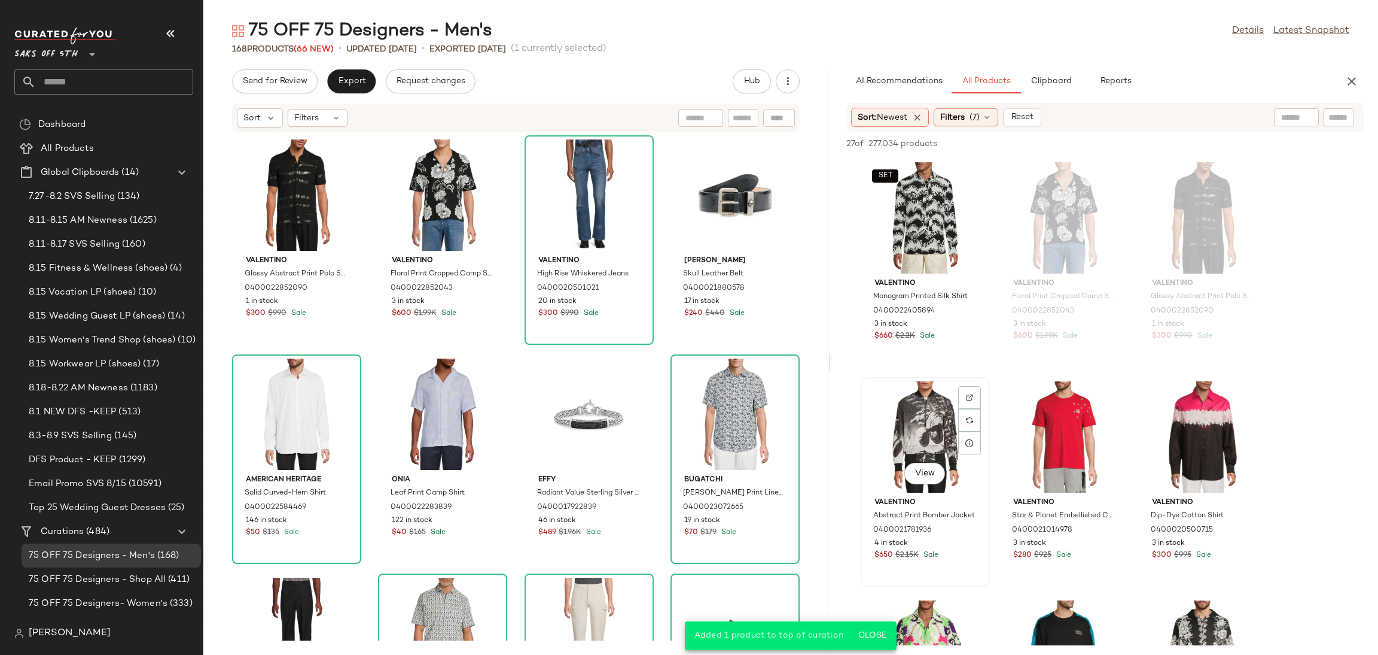
click at [927, 409] on div "View" at bounding box center [925, 436] width 121 height 111
click at [1180, 144] on span "Add to Top" at bounding box center [1192, 143] width 47 height 8
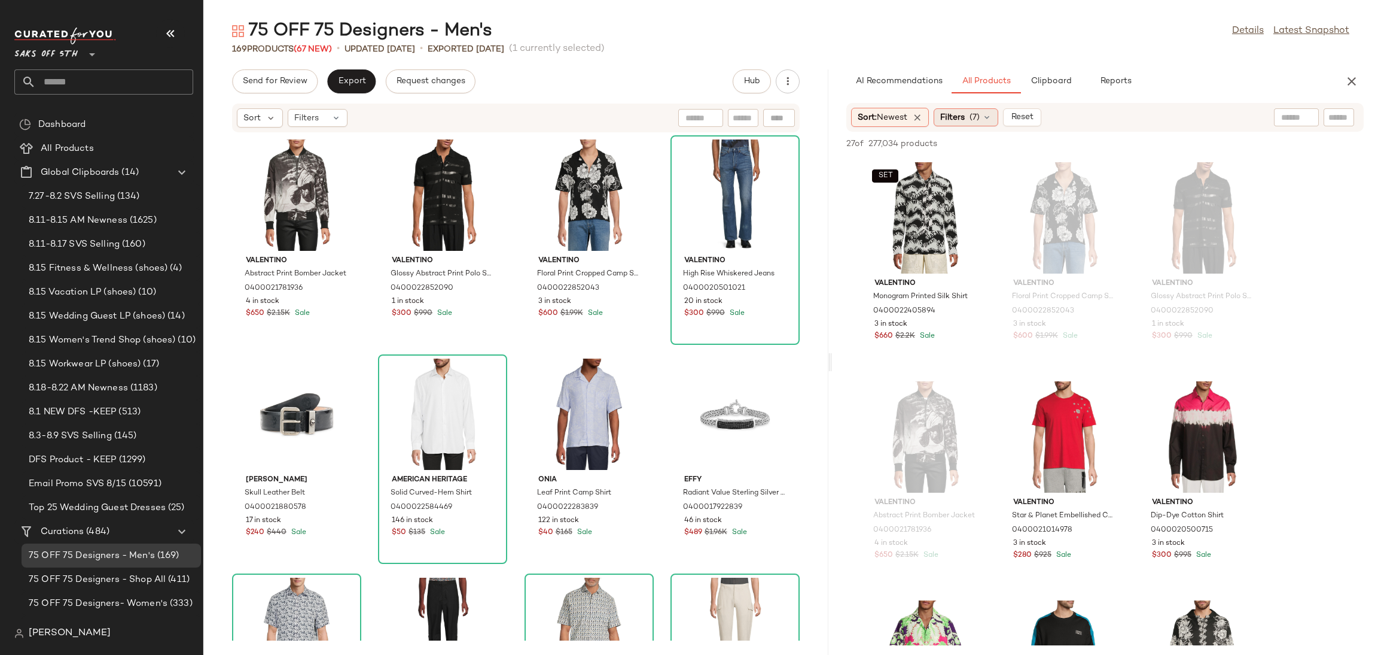
click at [993, 122] on div "Filters (7)" at bounding box center [966, 117] width 65 height 18
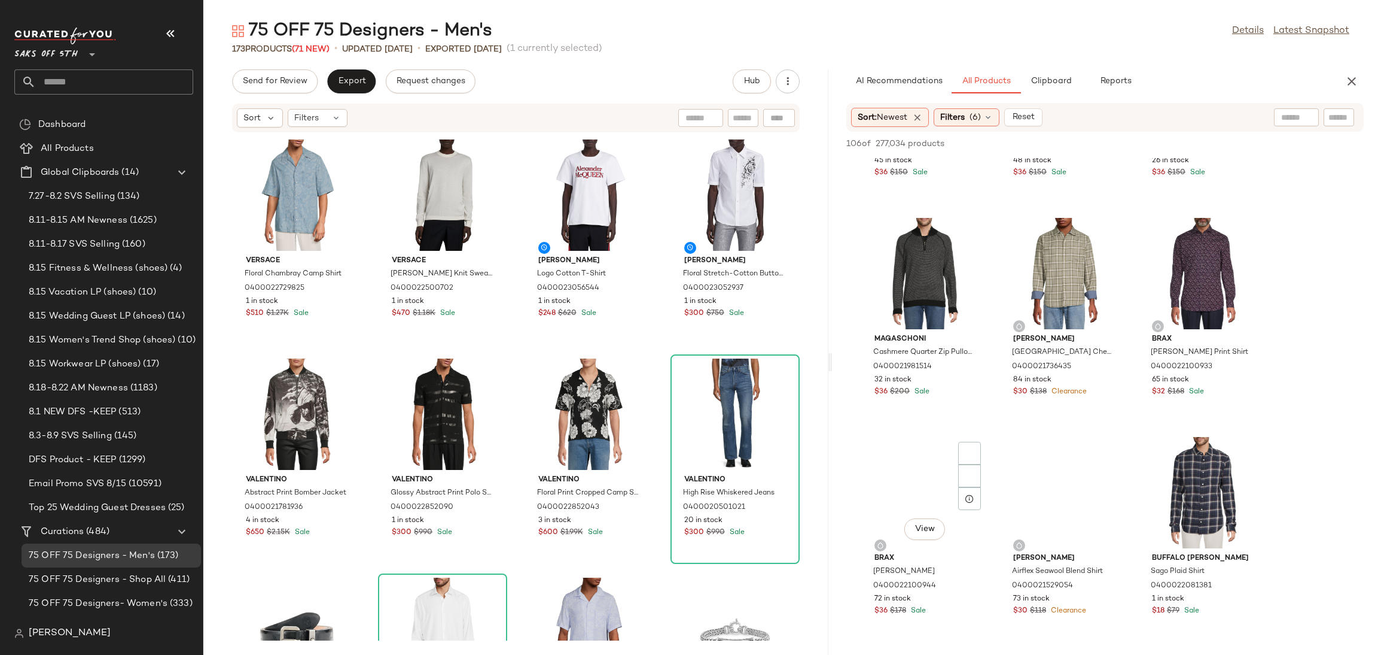
scroll to position [2243, 0]
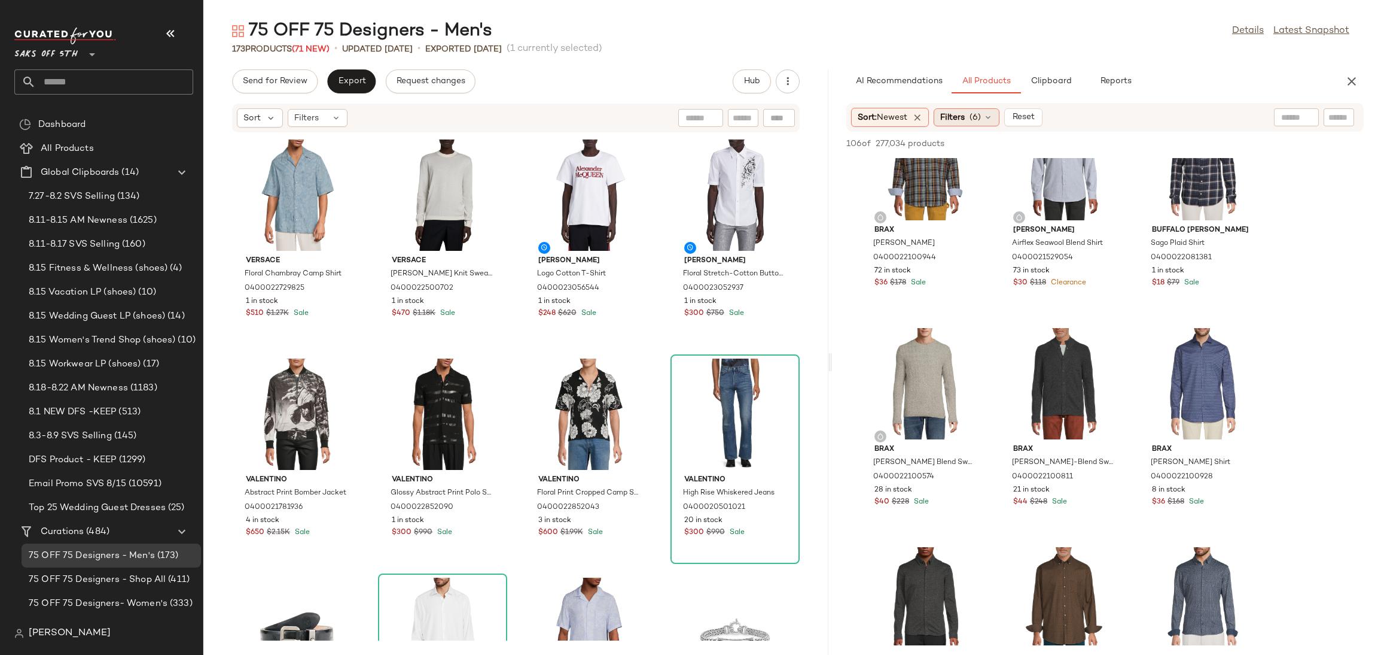
click at [965, 123] on span "Filters" at bounding box center [953, 117] width 25 height 13
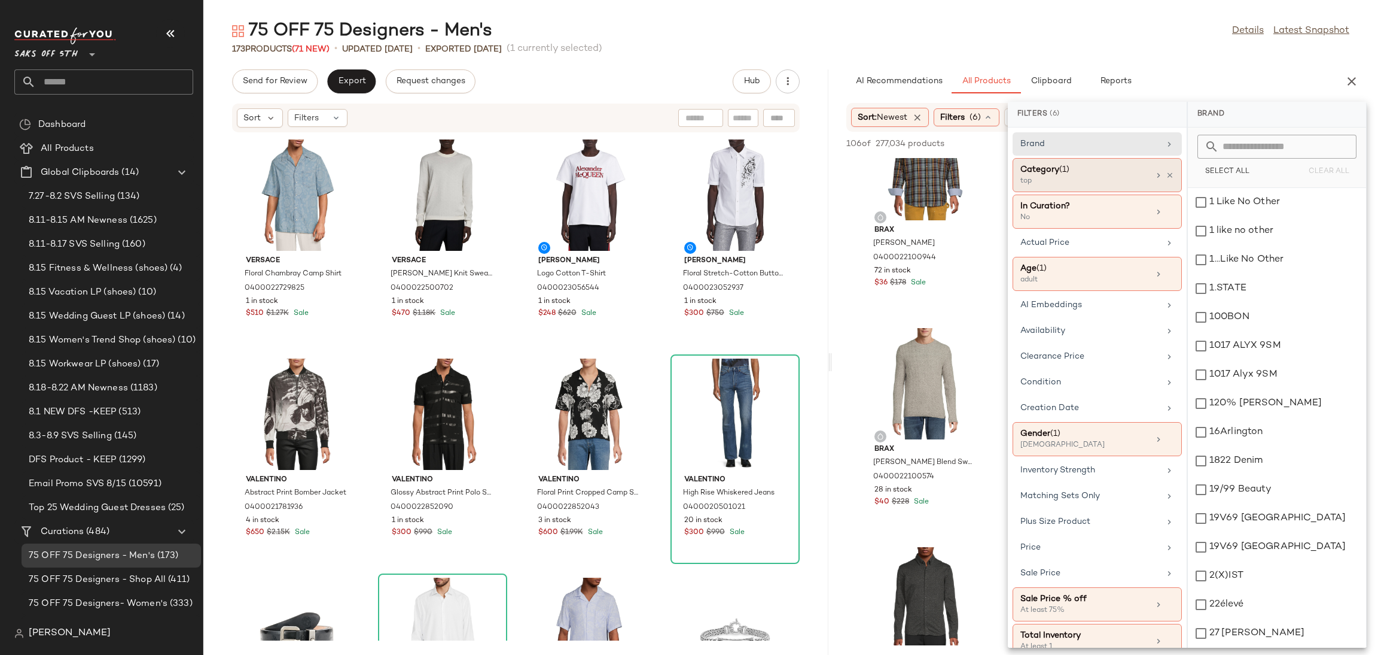
click at [1053, 177] on div "top" at bounding box center [1081, 181] width 120 height 11
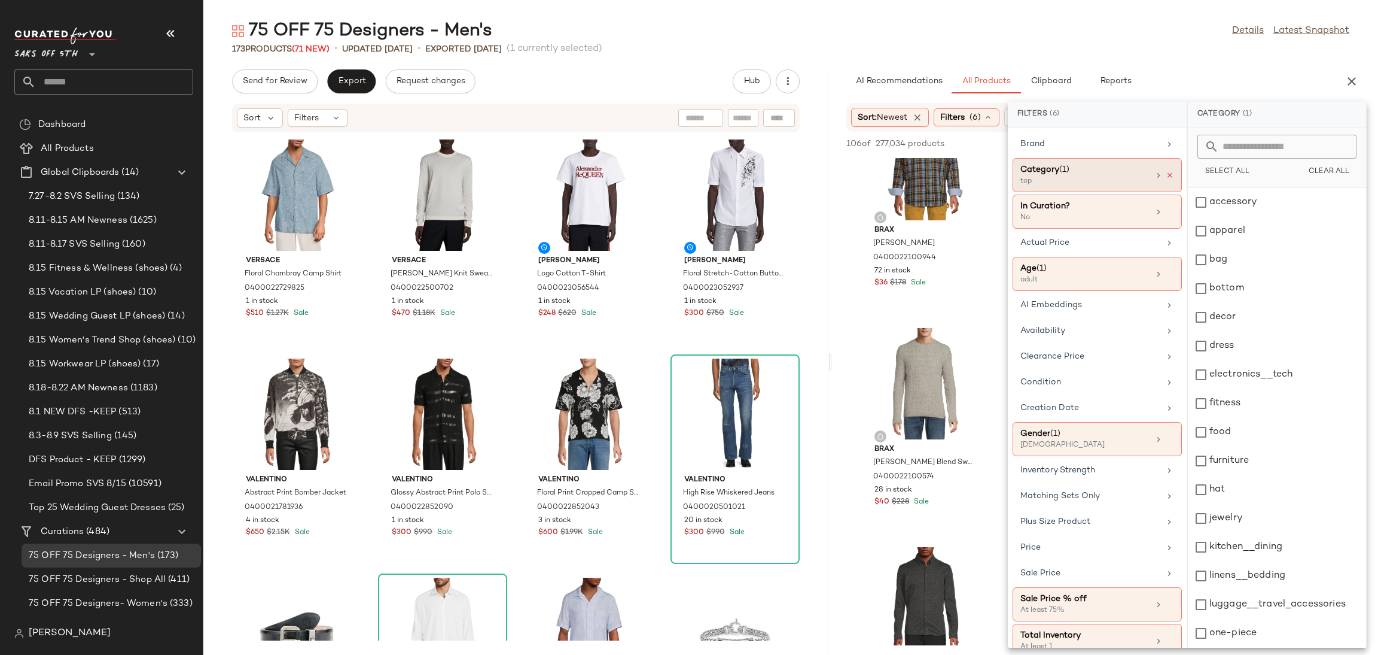
click at [1166, 178] on icon at bounding box center [1170, 175] width 8 height 8
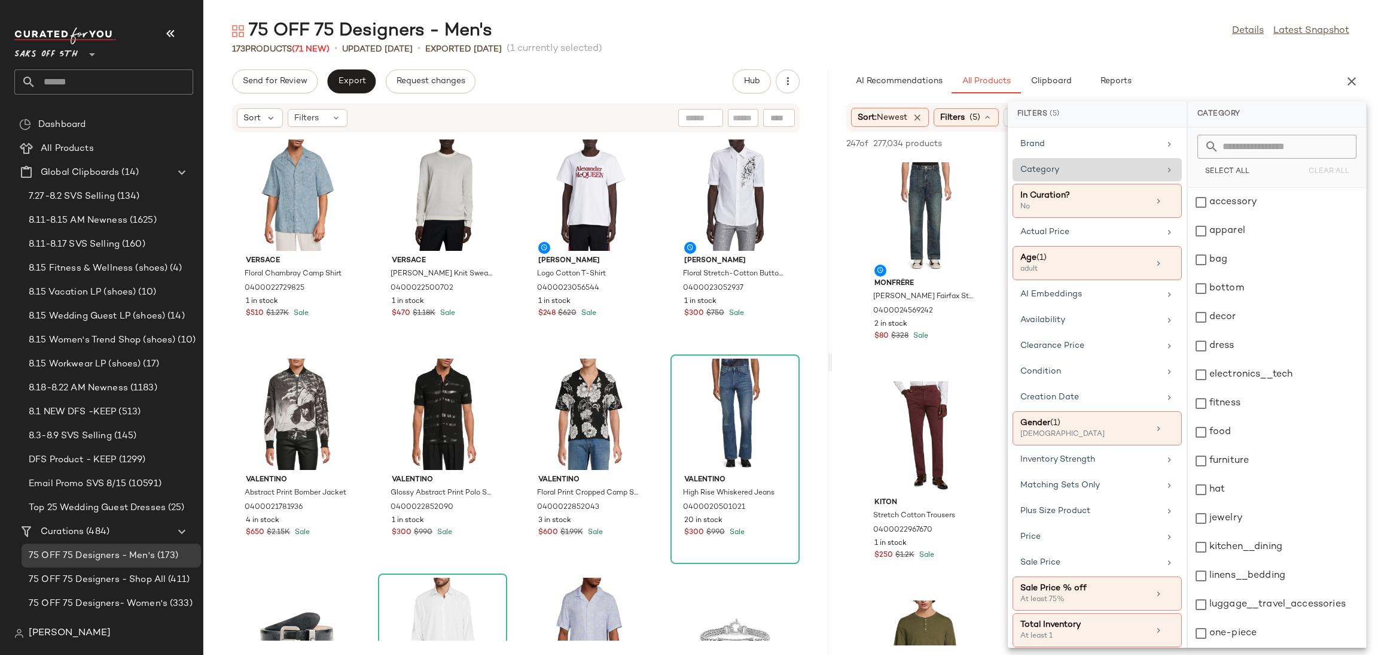
click at [1119, 50] on div "173 Products (71 New) • updated Aug 18th • Exported Jun 23rd (1 currently selec…" at bounding box center [790, 49] width 1175 height 12
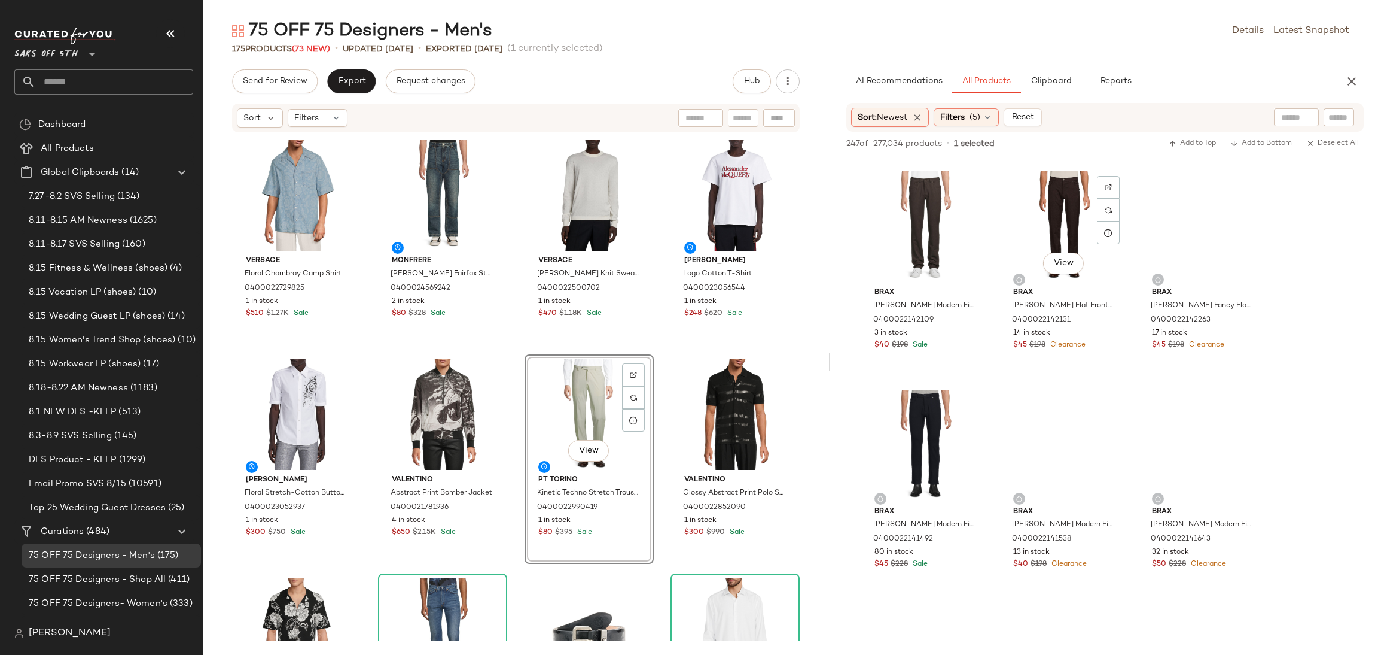
scroll to position [3998, 0]
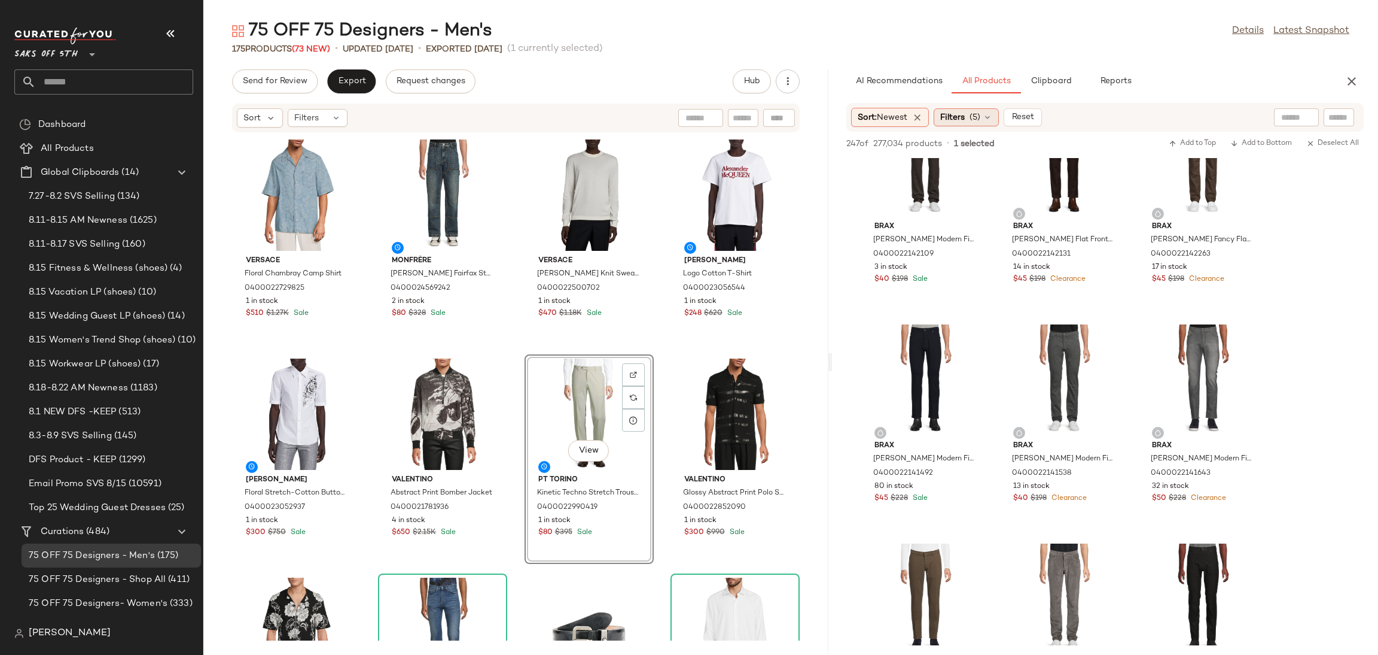
click at [977, 115] on span "(5)" at bounding box center [975, 117] width 11 height 13
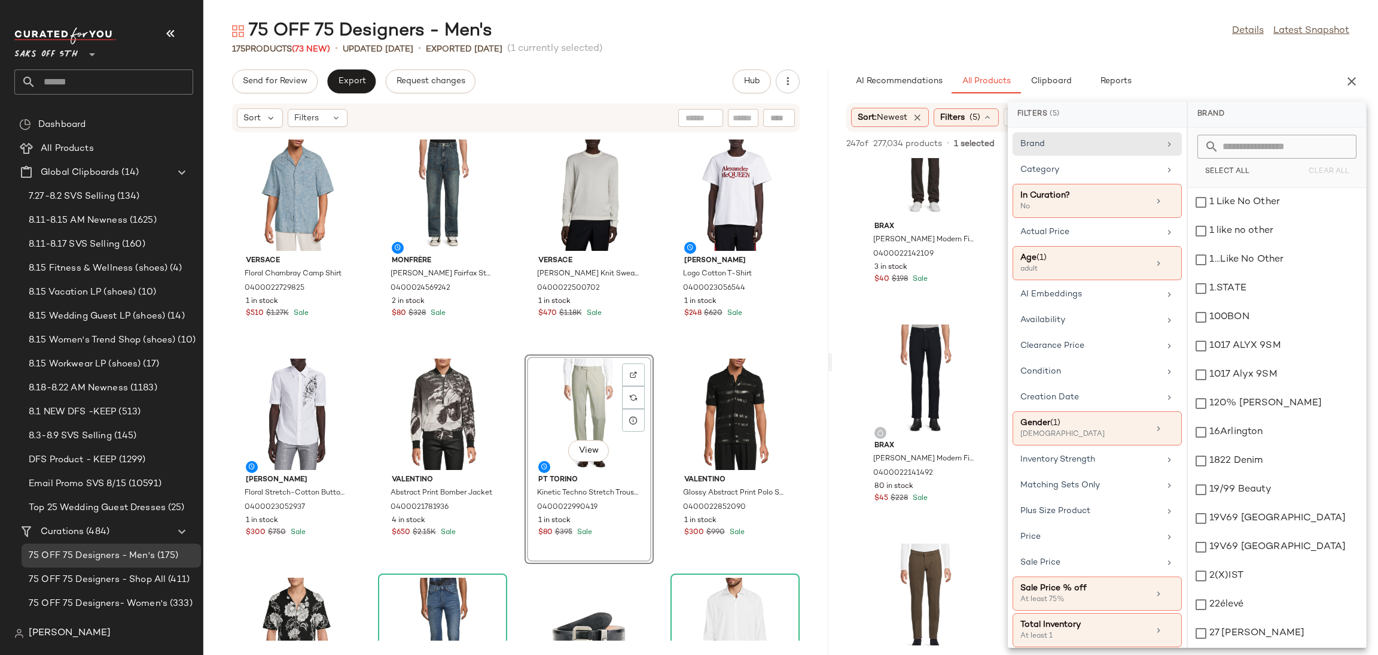
click at [1033, 43] on div "175 Products (73 New) • updated Aug 18th • Exported Jun 23rd (1 currently selec…" at bounding box center [790, 49] width 1175 height 12
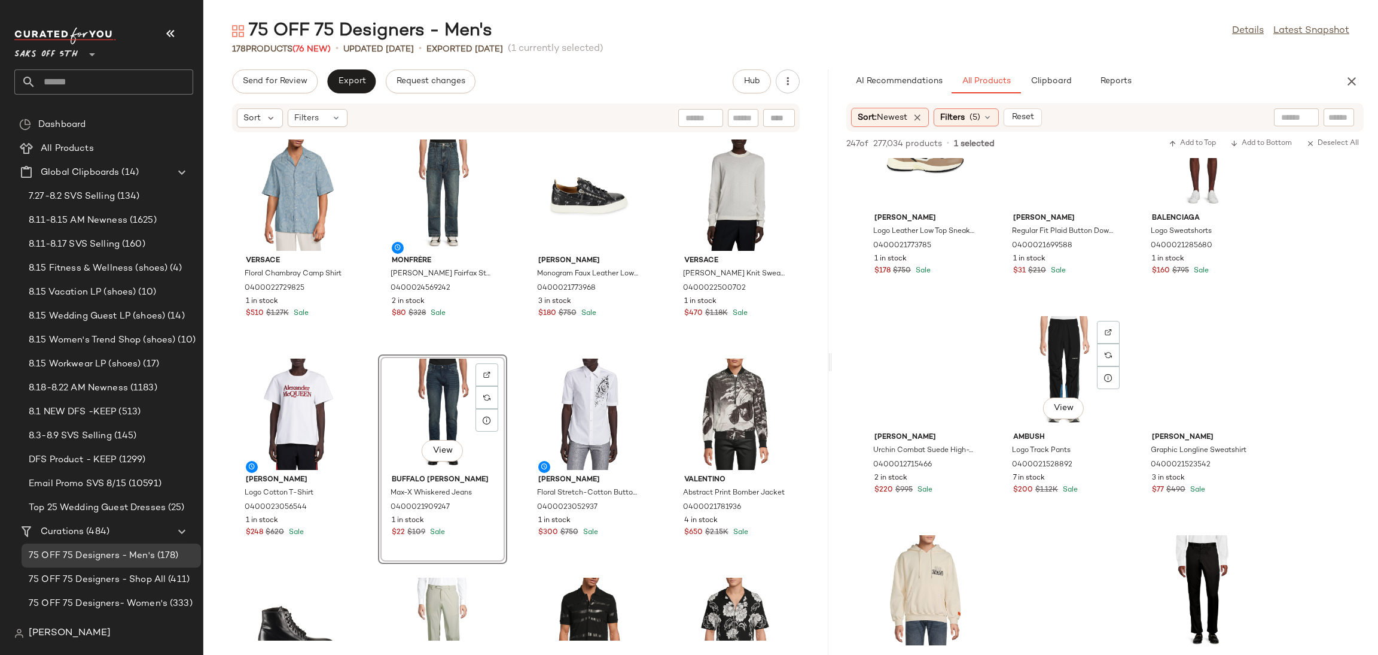
scroll to position [9919, 0]
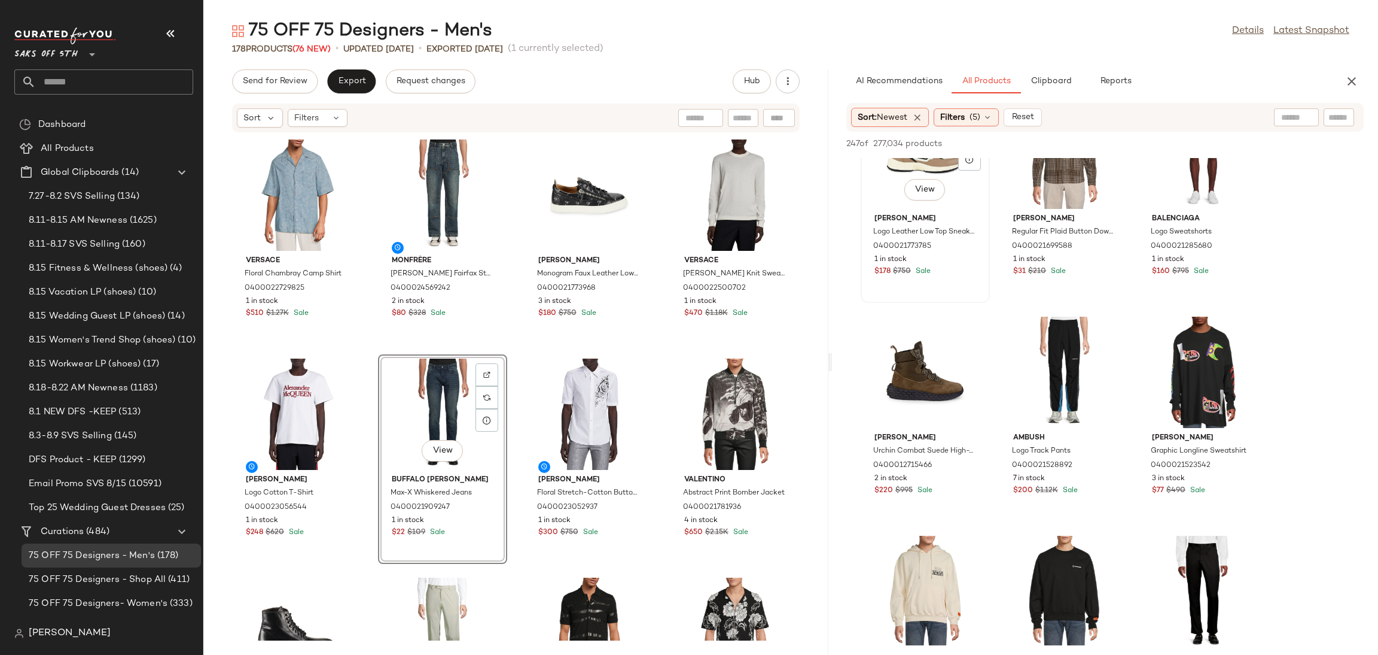
click at [885, 197] on div "View" at bounding box center [925, 153] width 121 height 111
drag, startPoint x: 885, startPoint y: 197, endPoint x: 530, endPoint y: 418, distance: 417.9
click at [530, 418] on div "Send for Review Export Request changes Hub Sort Filters Versace Floral Chambray…" at bounding box center [790, 361] width 1175 height 585
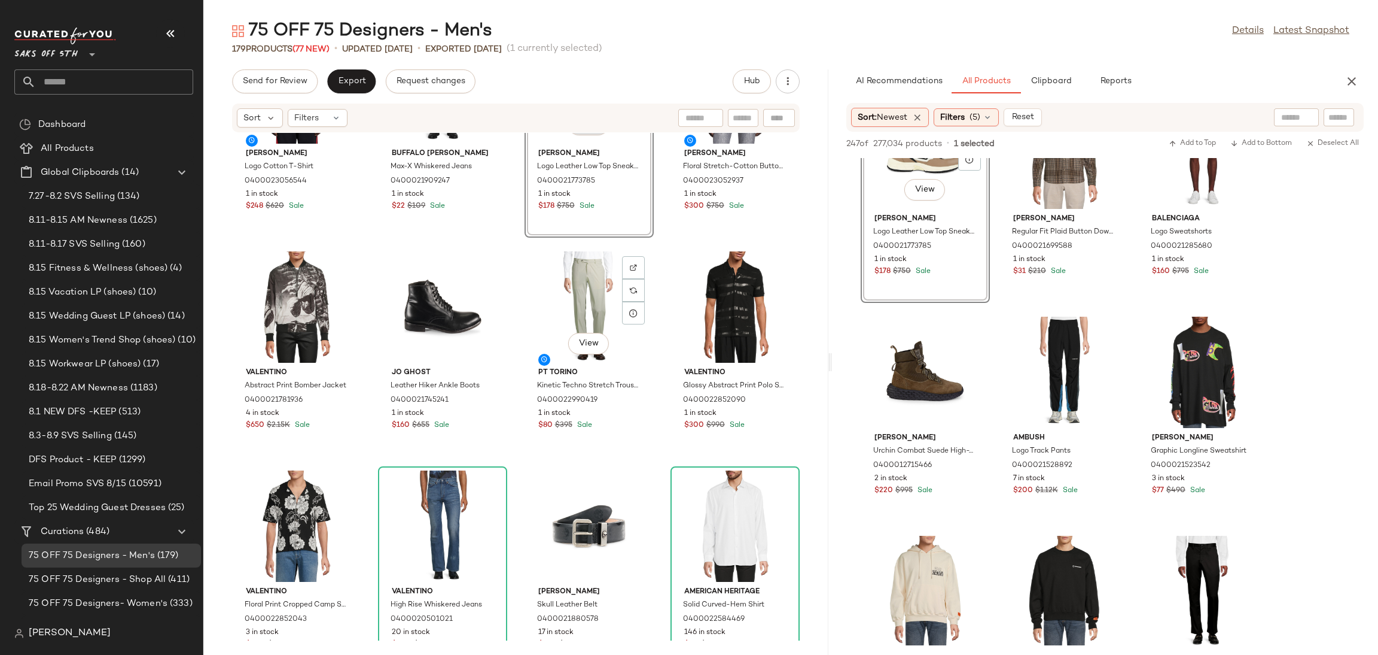
scroll to position [0, 0]
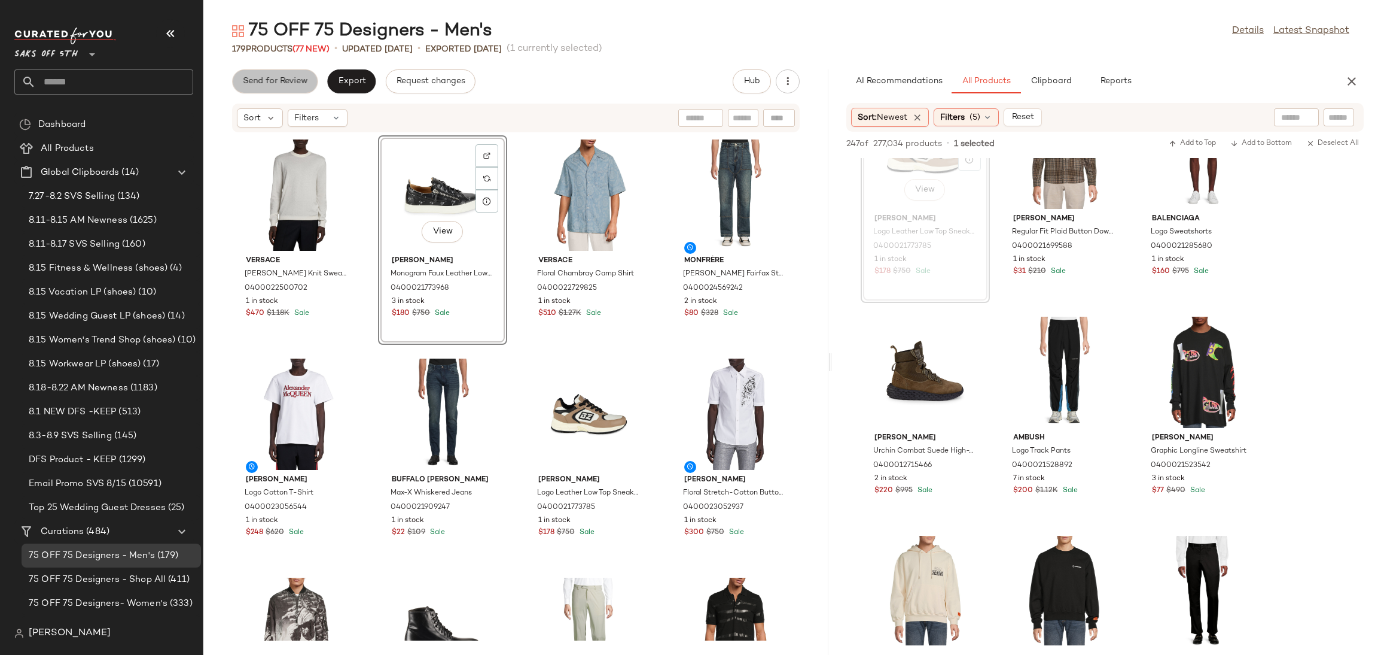
click at [281, 80] on span "Send for Review" at bounding box center [274, 82] width 65 height 10
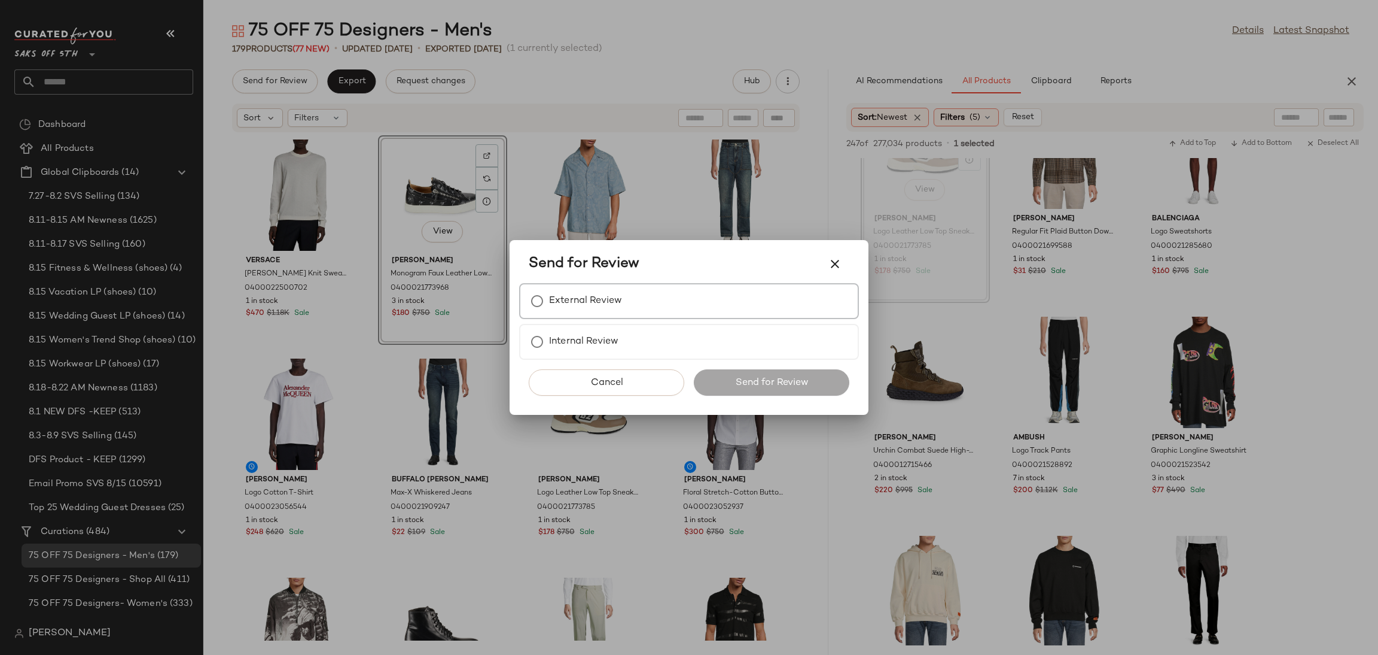
click at [552, 314] on div "External Review" at bounding box center [689, 301] width 340 height 36
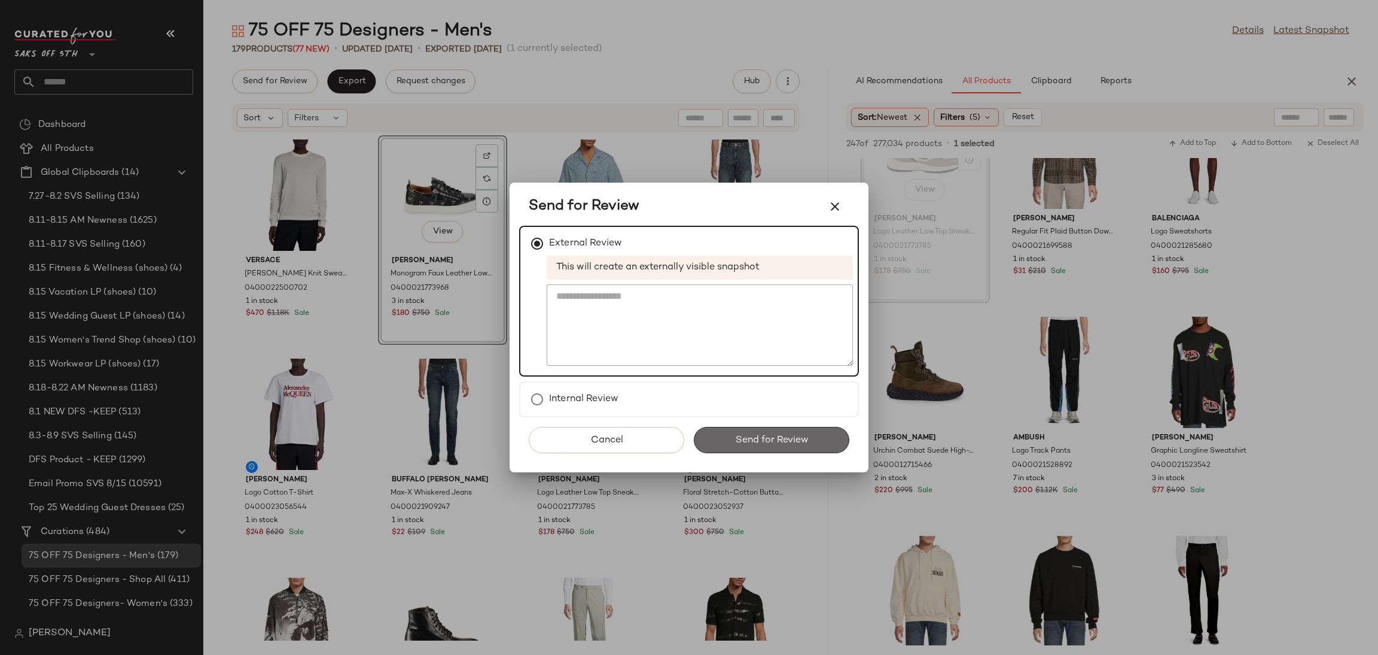
click at [762, 443] on span "Send for Review" at bounding box center [772, 439] width 74 height 11
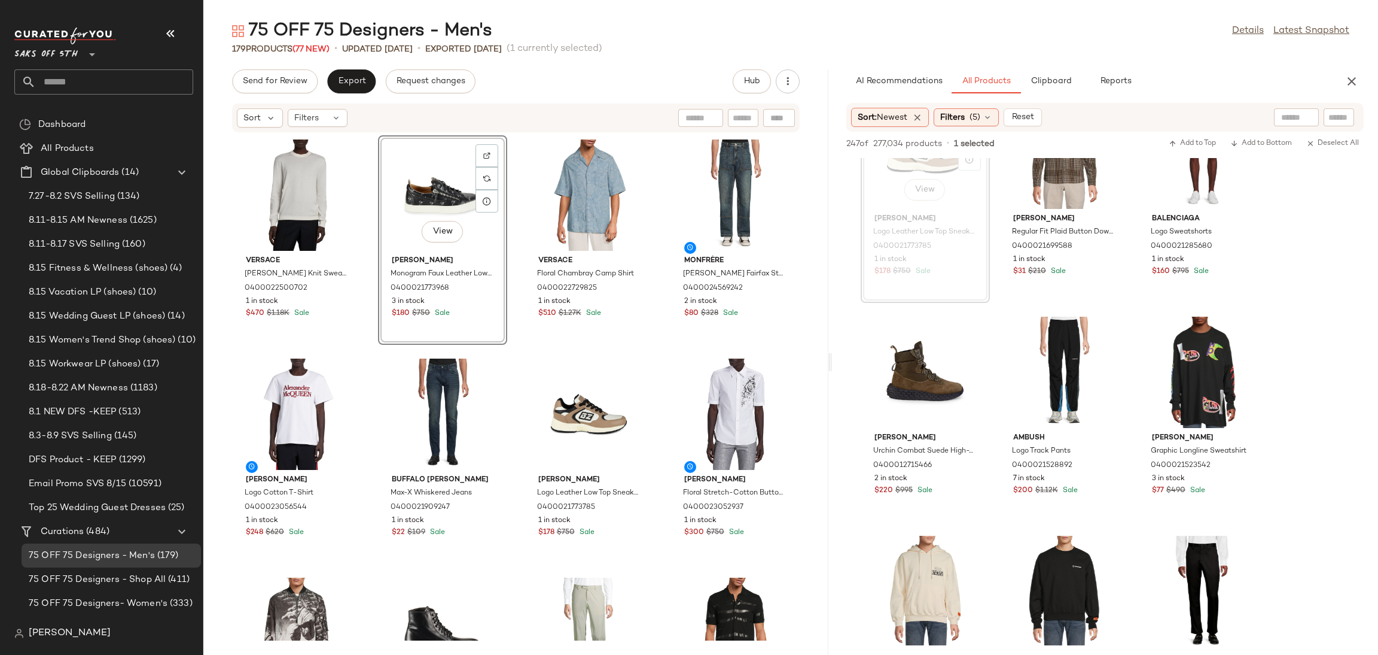
scroll to position [14736, 0]
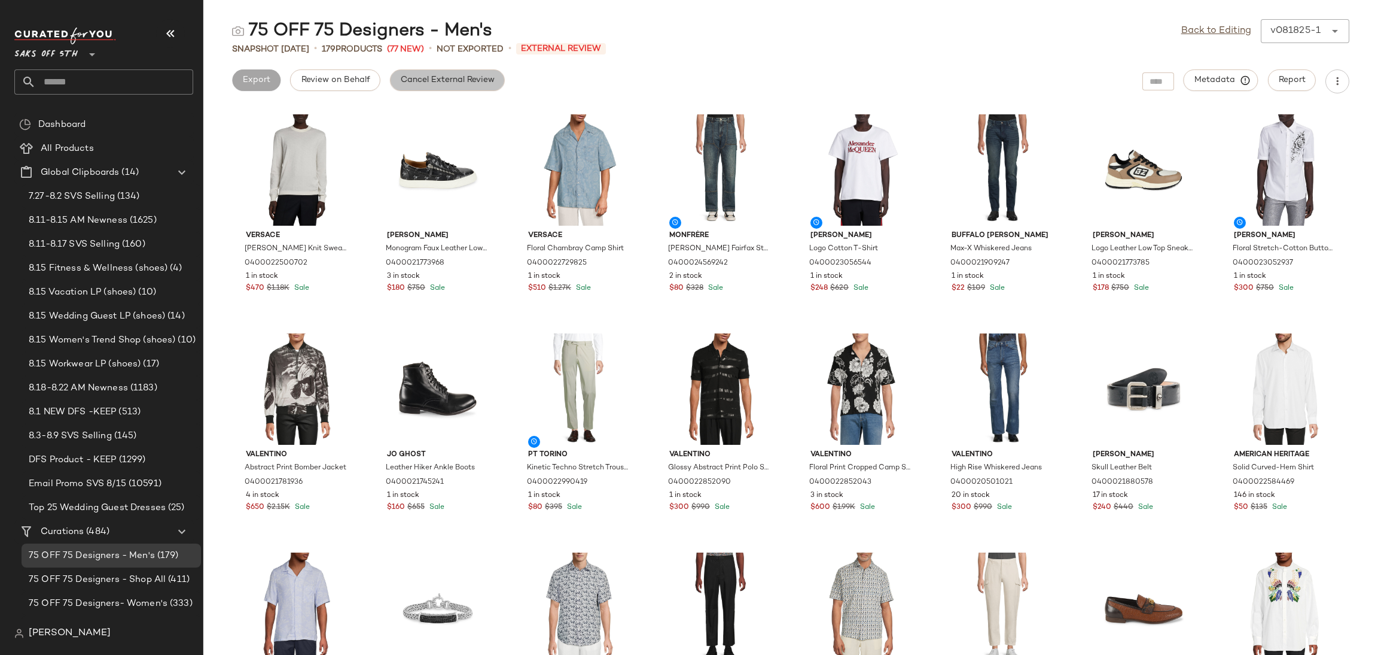
click at [470, 72] on button "Cancel External Review" at bounding box center [447, 80] width 115 height 22
click at [1212, 37] on link "Back to Editing" at bounding box center [1217, 31] width 70 height 14
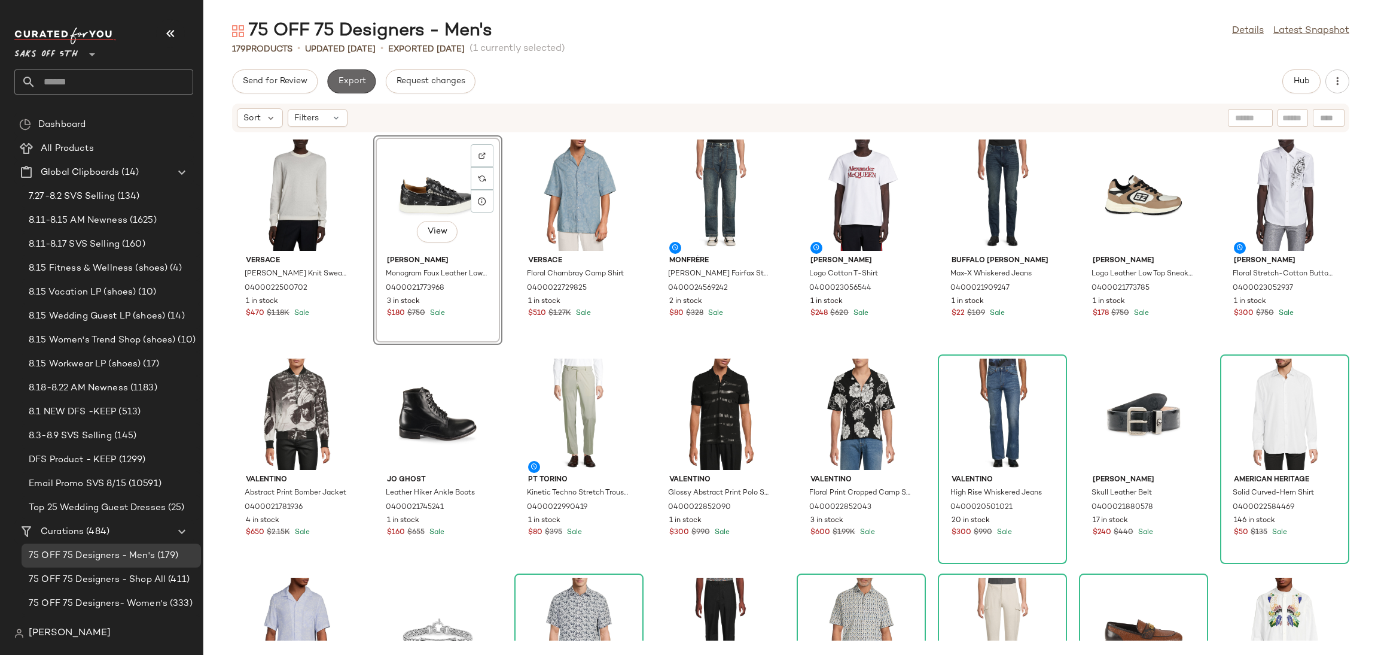
click at [340, 86] on span "Export" at bounding box center [351, 82] width 28 height 10
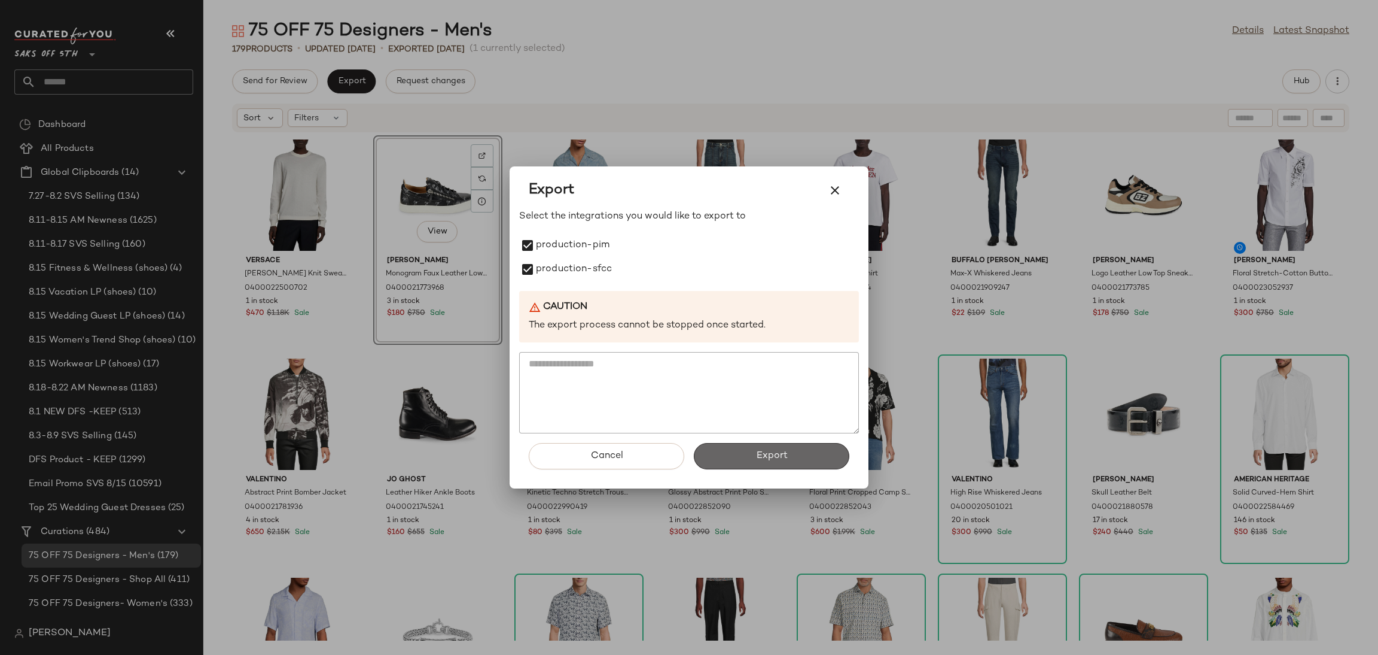
click at [727, 455] on button "Export" at bounding box center [772, 456] width 156 height 26
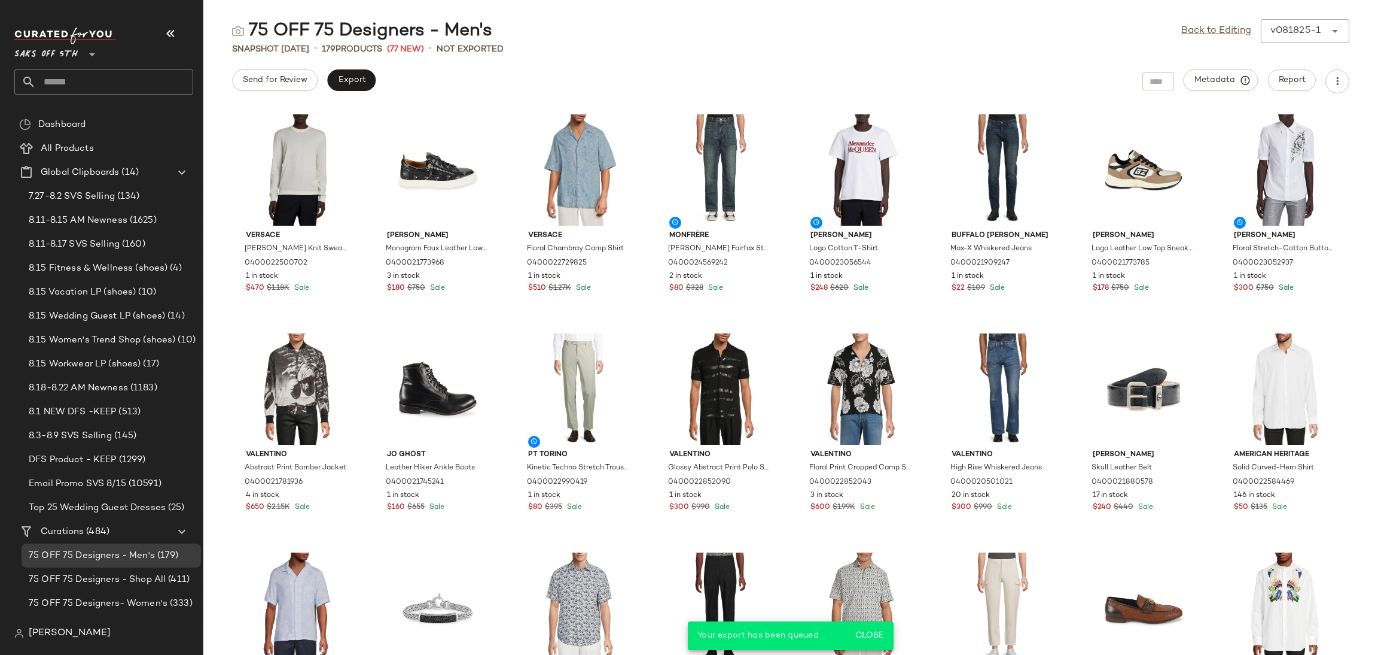
click at [159, 77] on input "text" at bounding box center [114, 81] width 157 height 25
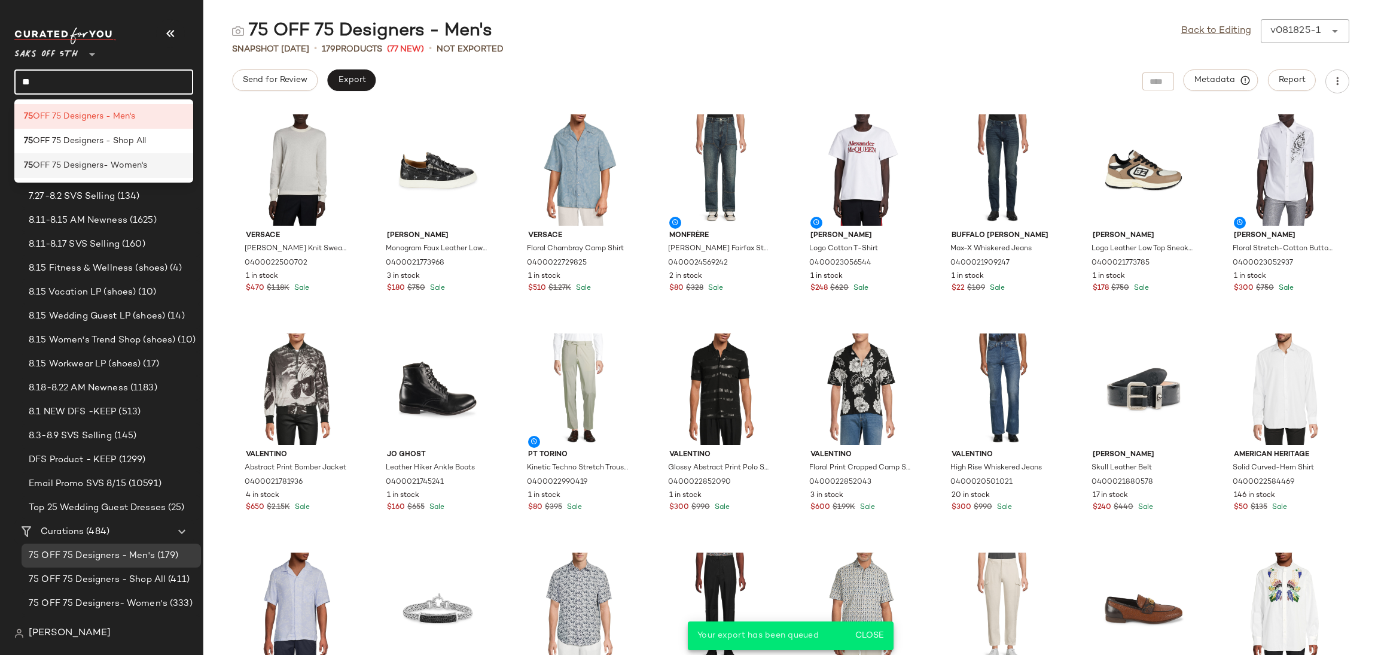
type input "**"
click at [141, 165] on span "OFF 75 Designers- Women's" at bounding box center [90, 165] width 114 height 13
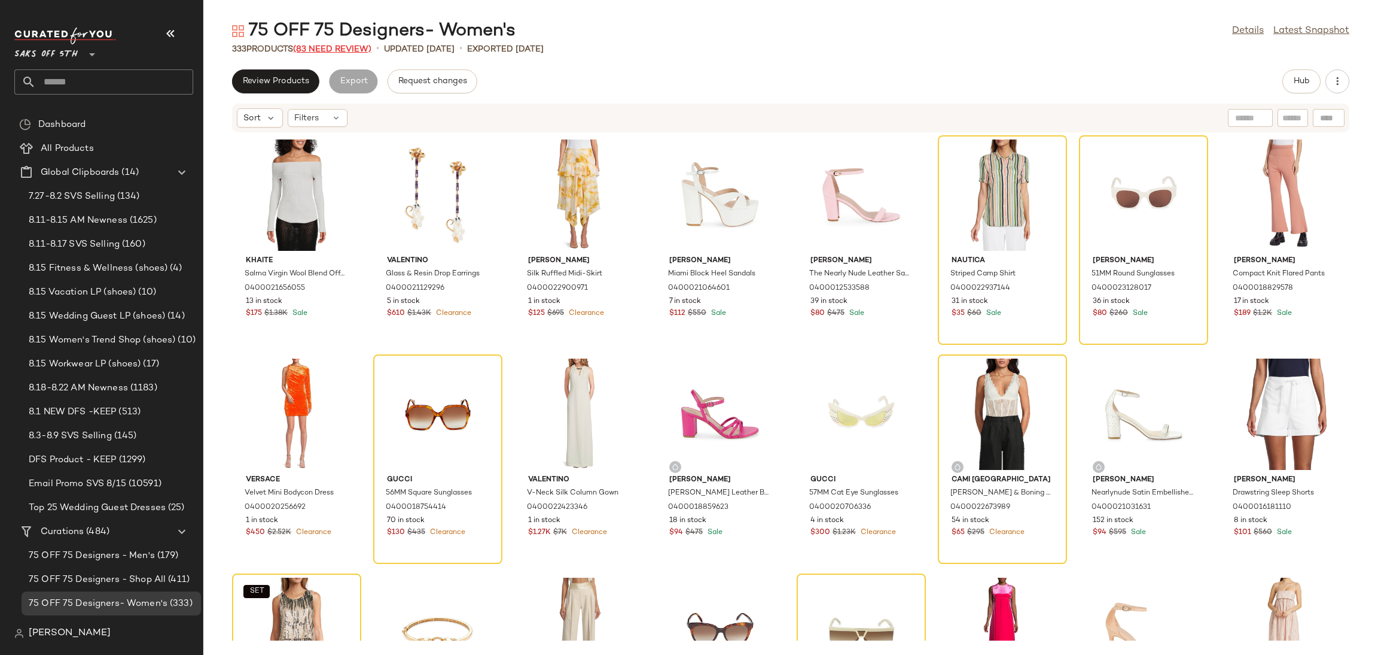
click at [357, 51] on span "(83 Need Review)" at bounding box center [332, 49] width 78 height 9
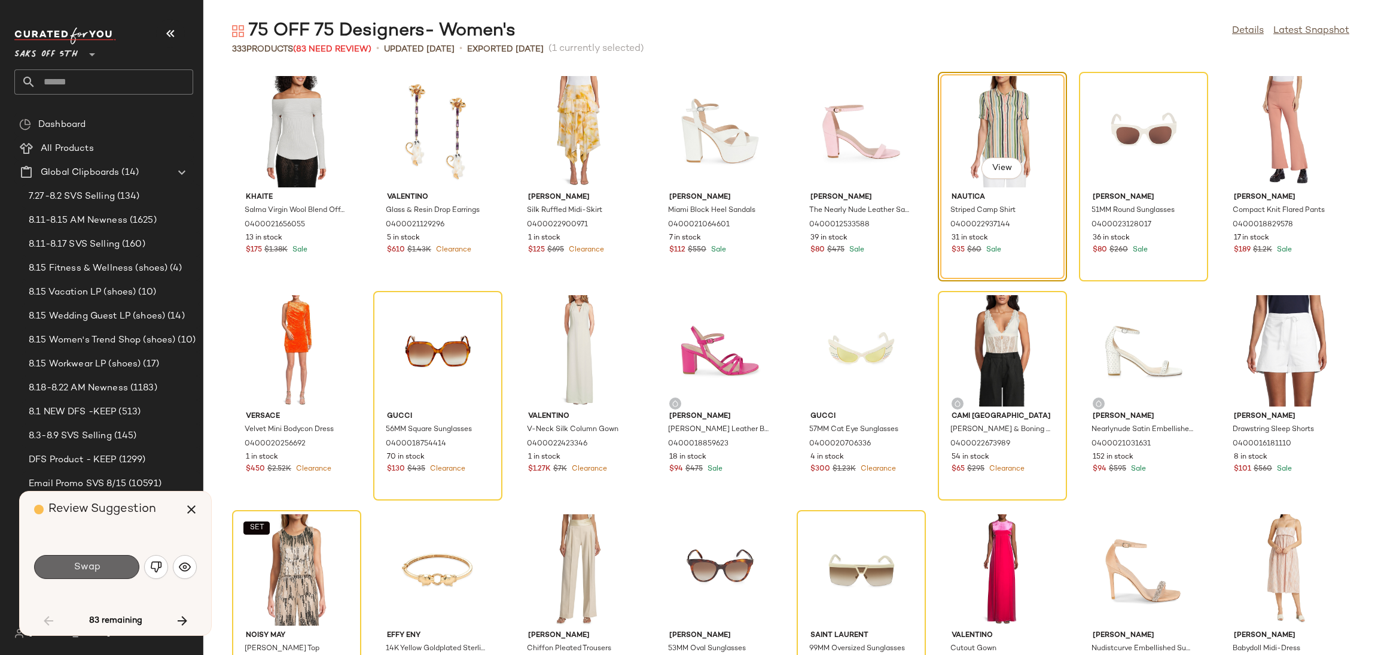
click at [102, 565] on button "Swap" at bounding box center [86, 567] width 105 height 24
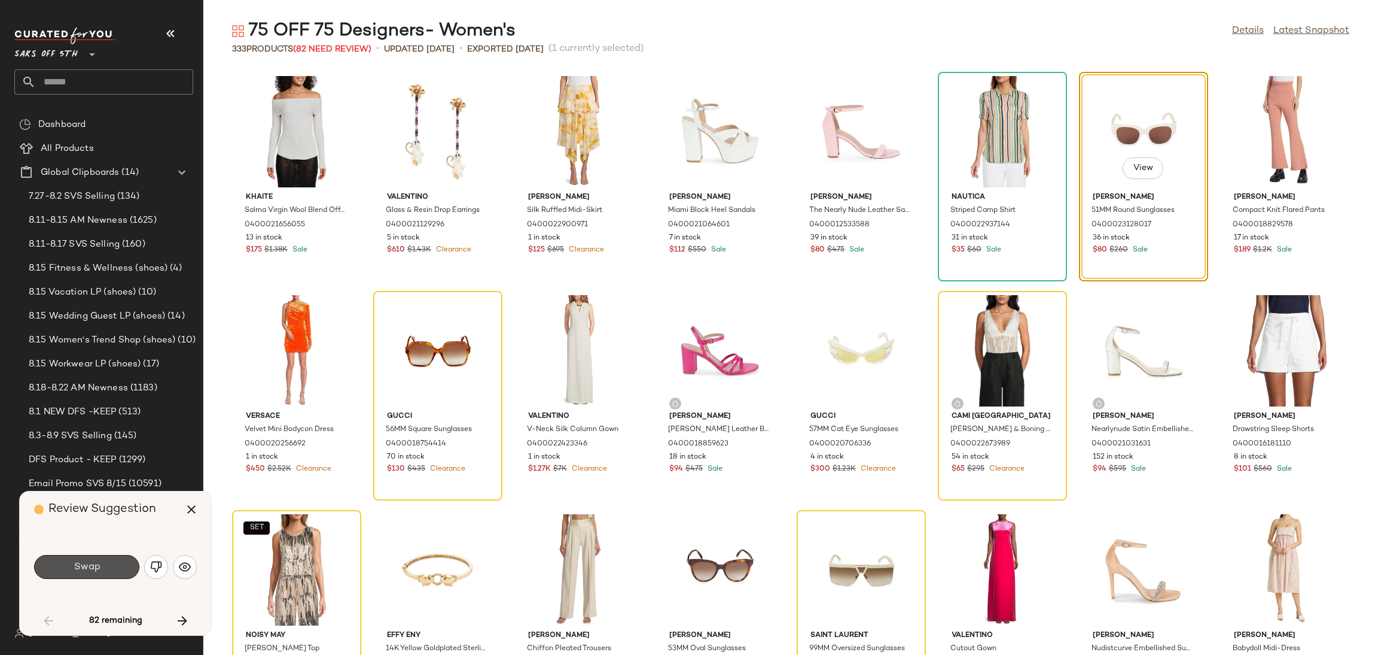
click at [102, 565] on button "Swap" at bounding box center [86, 567] width 105 height 24
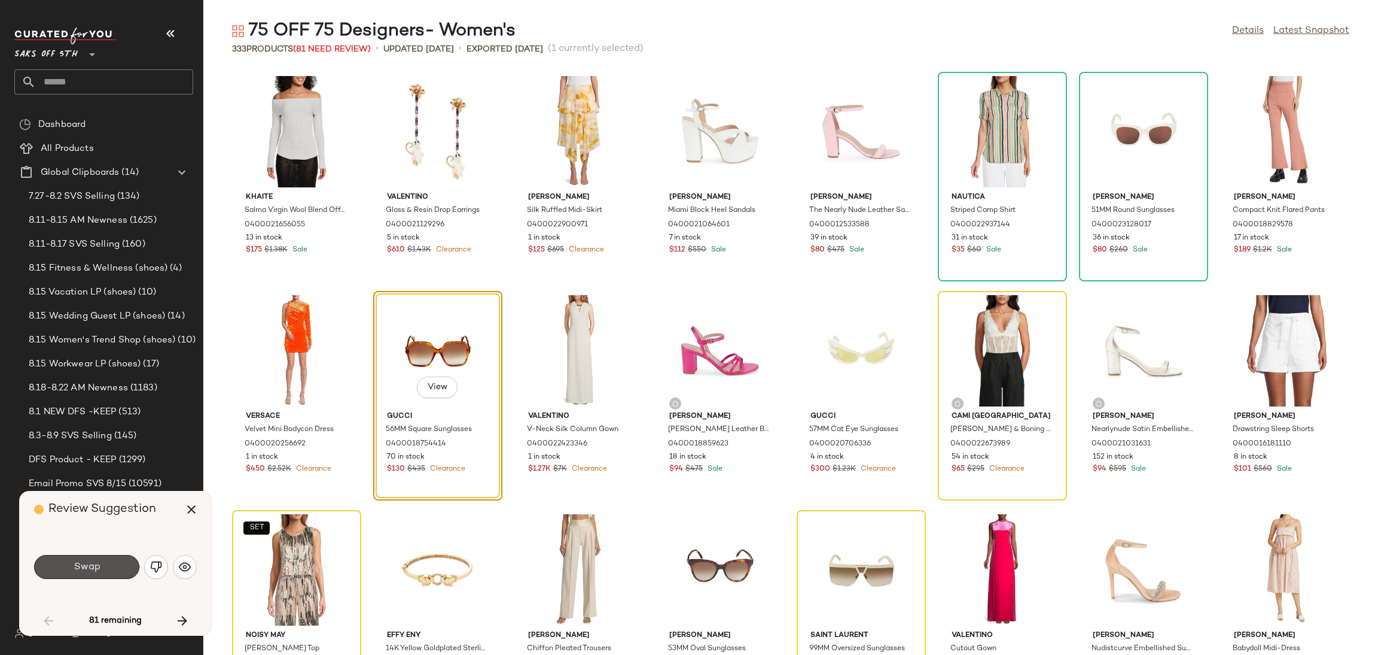
click at [102, 565] on button "Swap" at bounding box center [86, 567] width 105 height 24
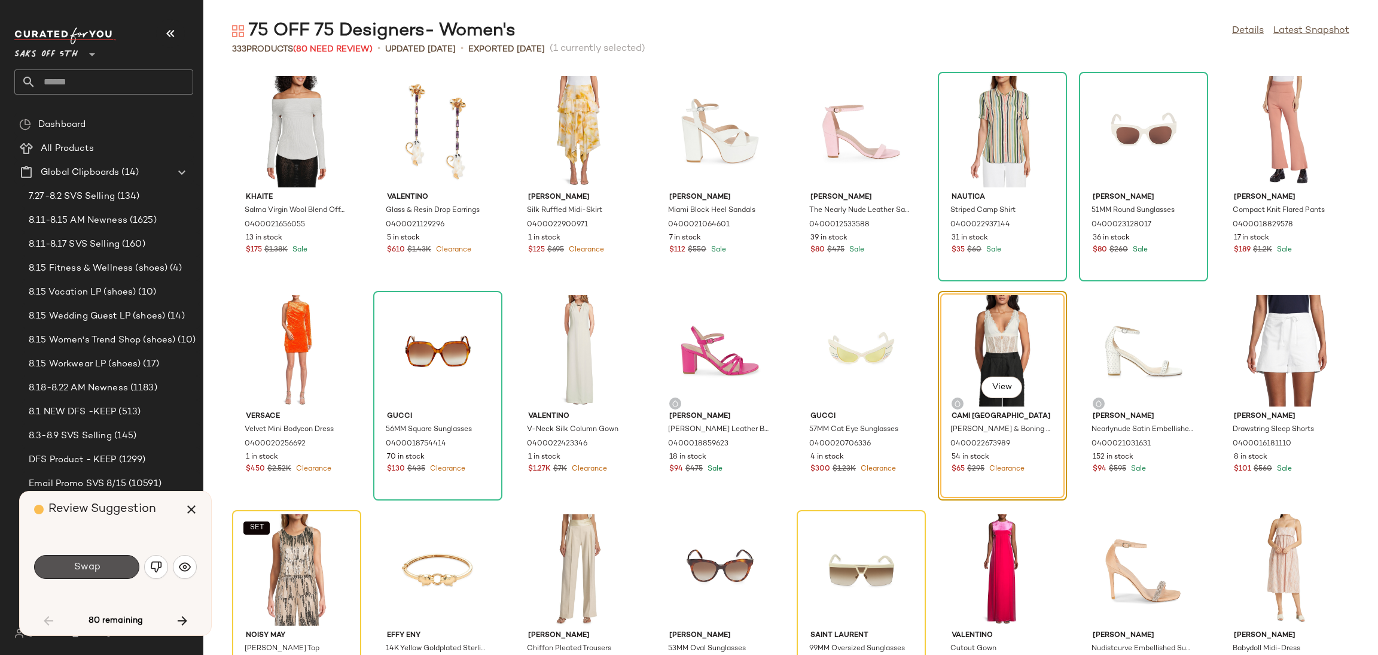
click at [102, 565] on button "Swap" at bounding box center [86, 567] width 105 height 24
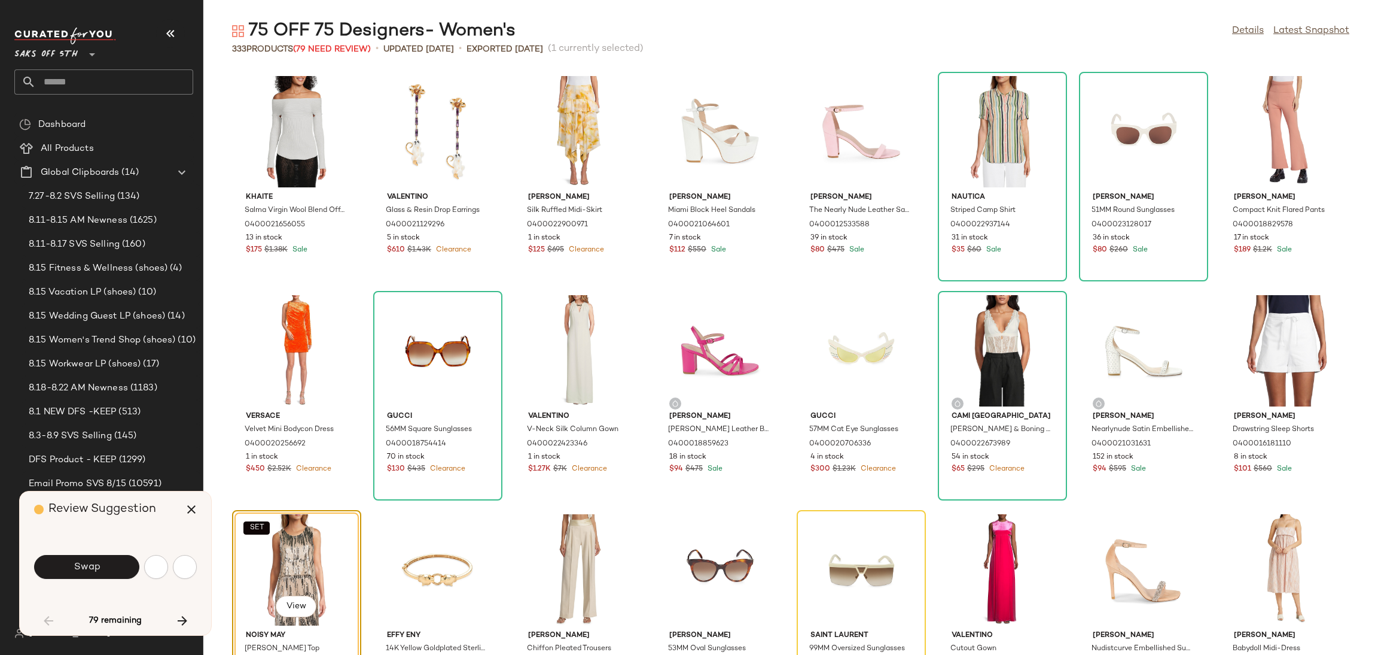
scroll to position [229, 0]
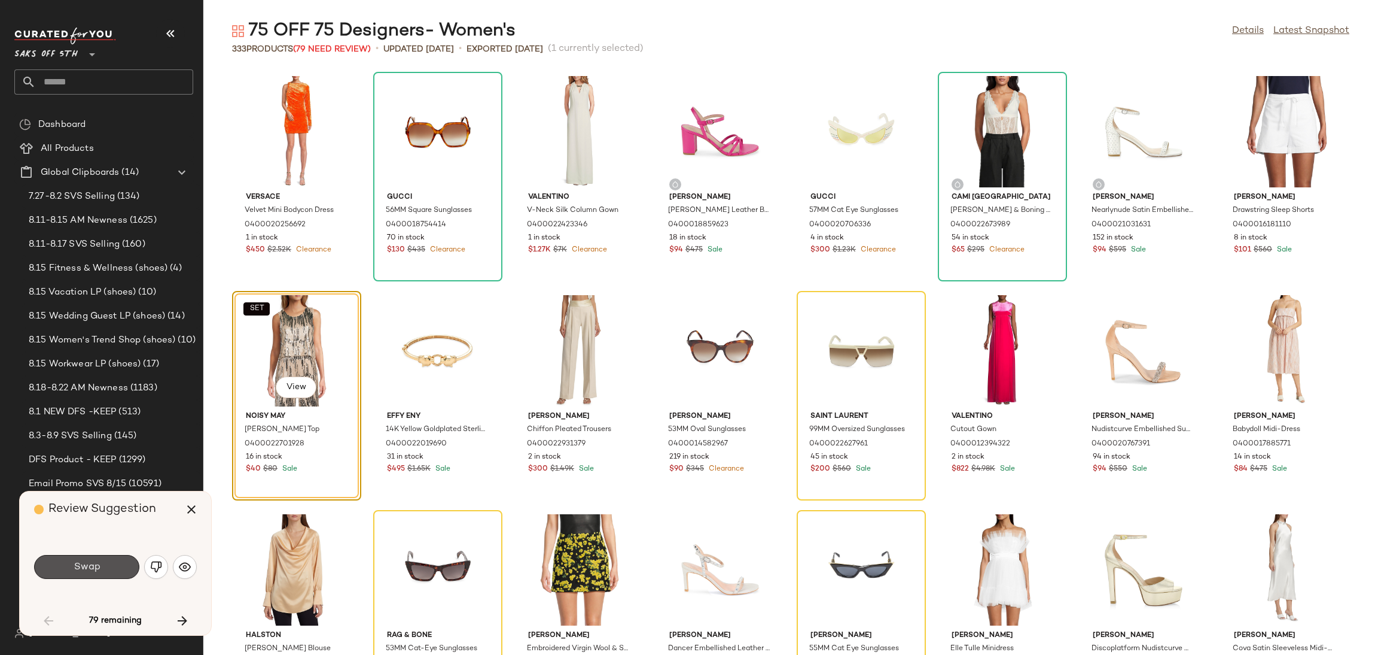
click at [102, 565] on button "Swap" at bounding box center [86, 567] width 105 height 24
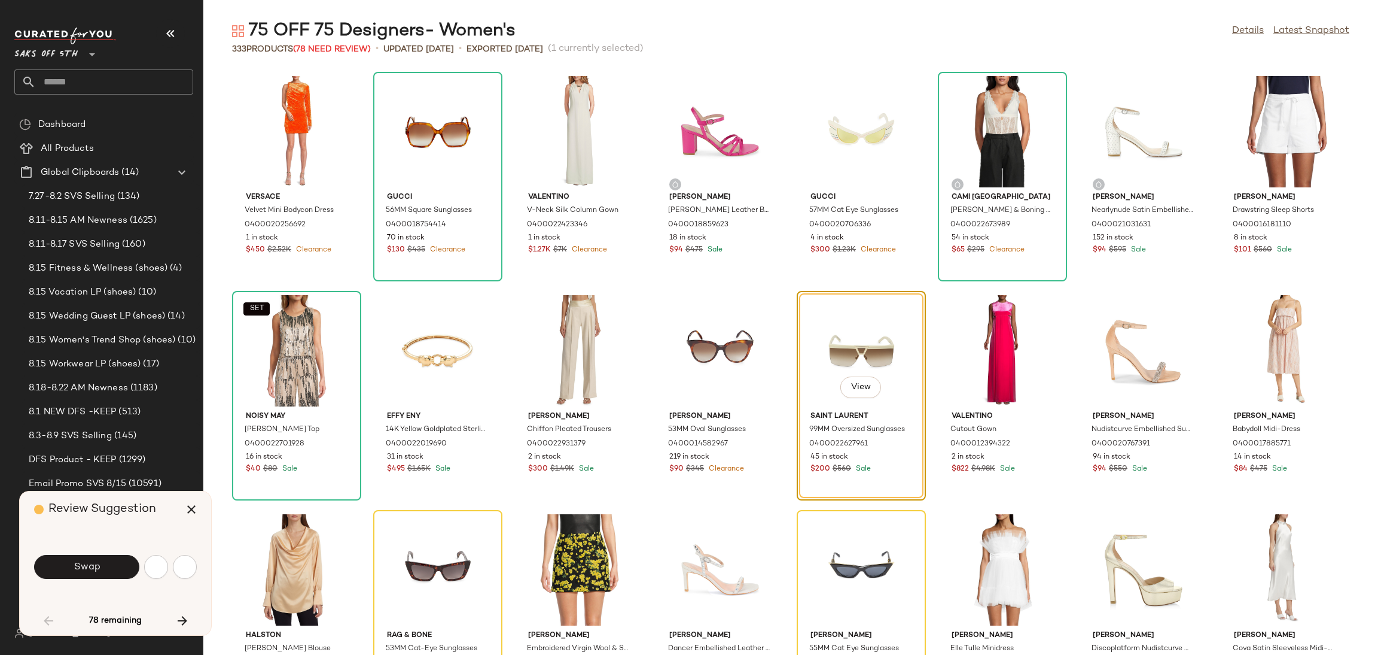
scroll to position [218, 0]
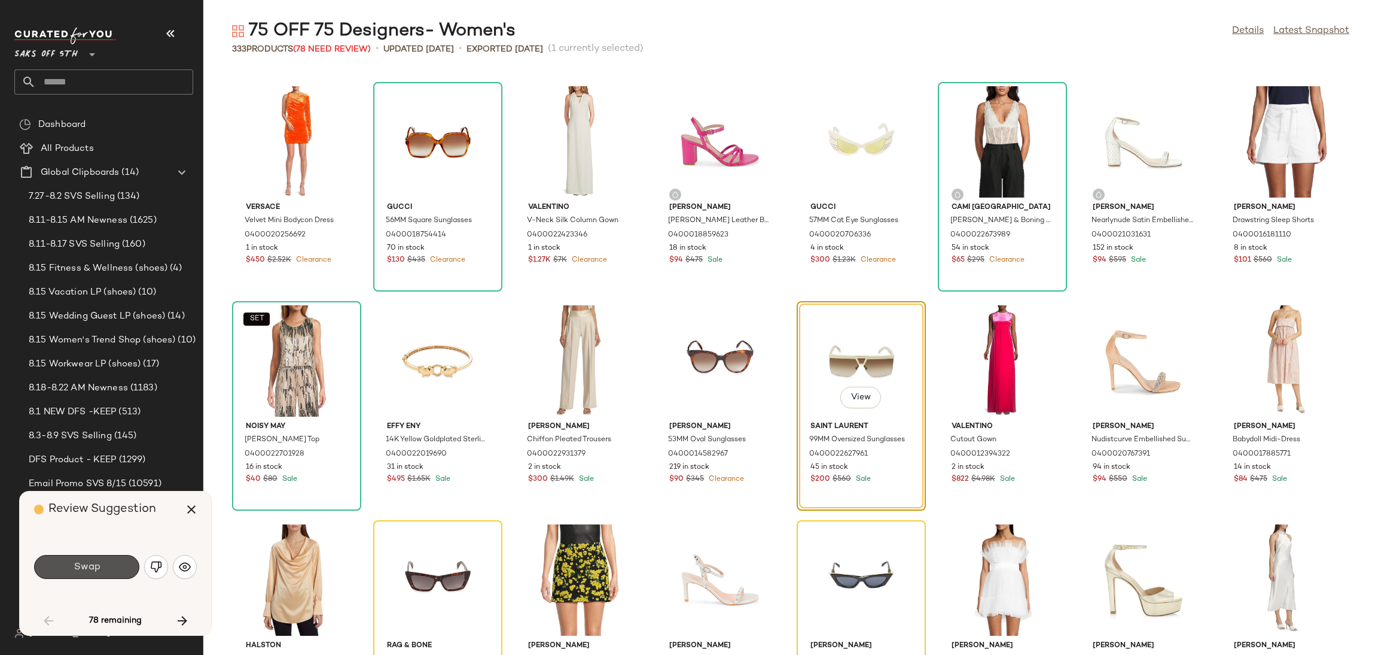
click at [102, 565] on button "Swap" at bounding box center [86, 567] width 105 height 24
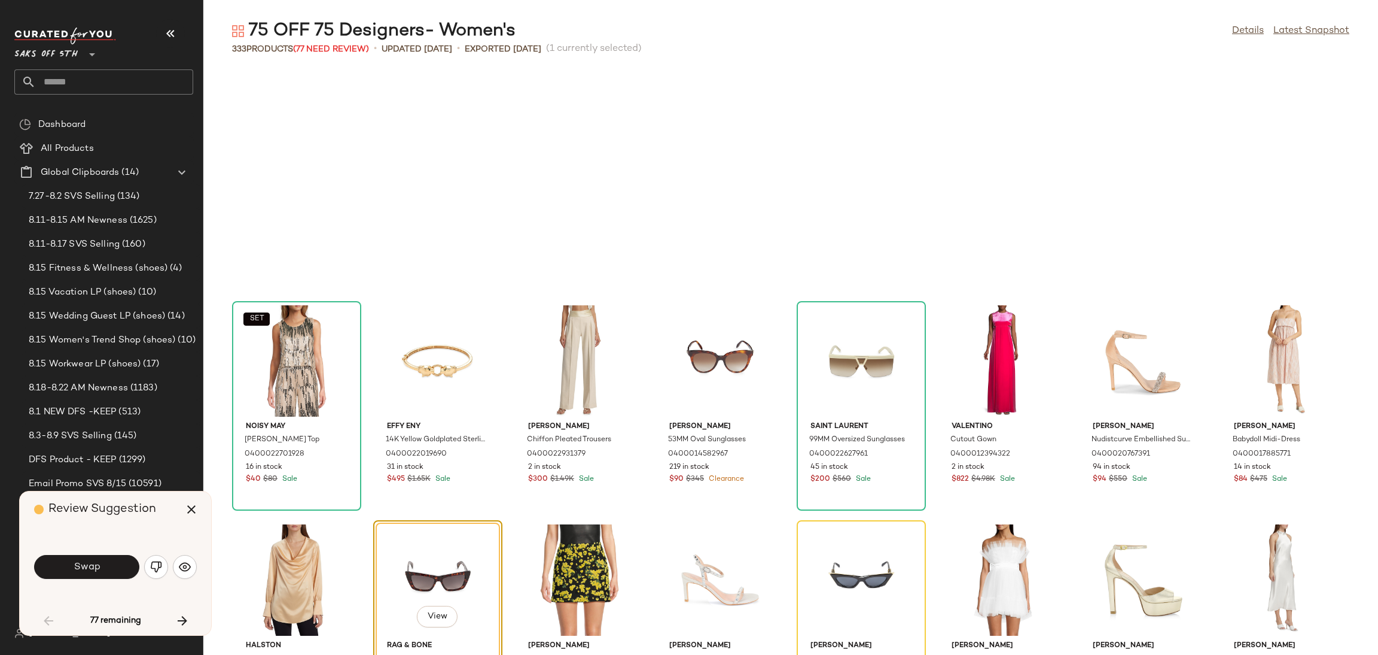
scroll to position [437, 0]
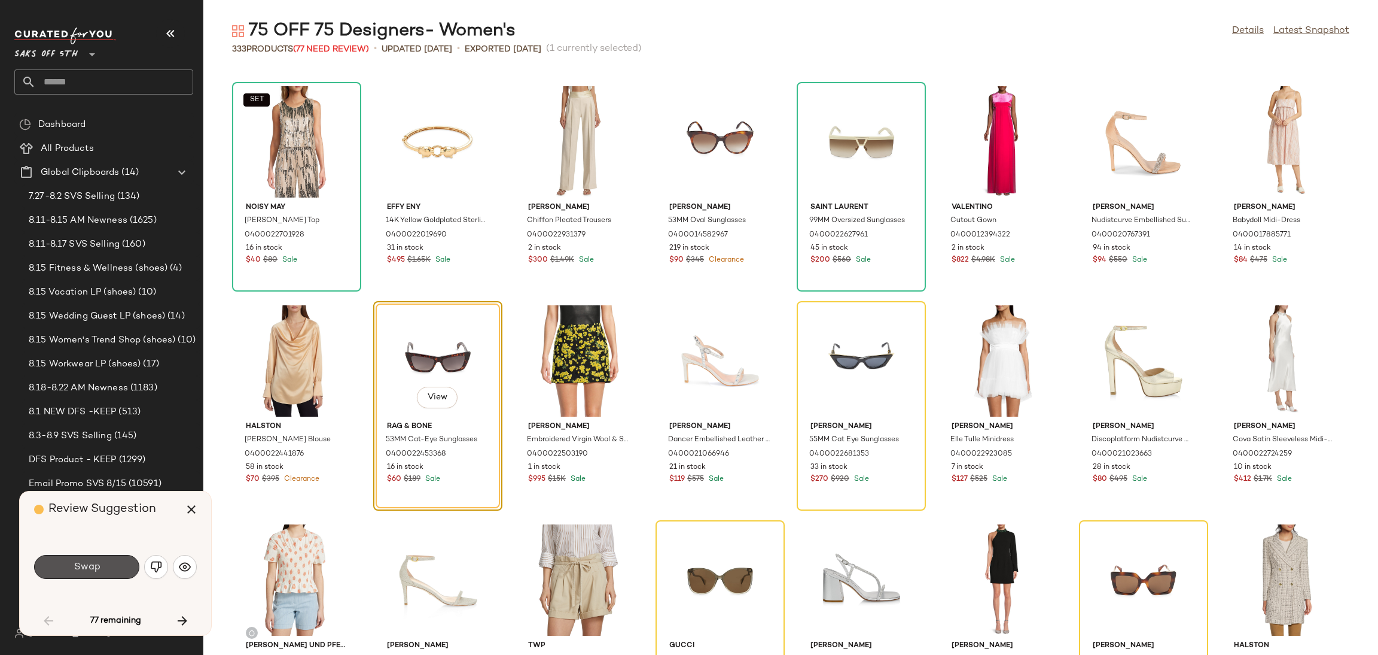
click at [102, 565] on button "Swap" at bounding box center [86, 567] width 105 height 24
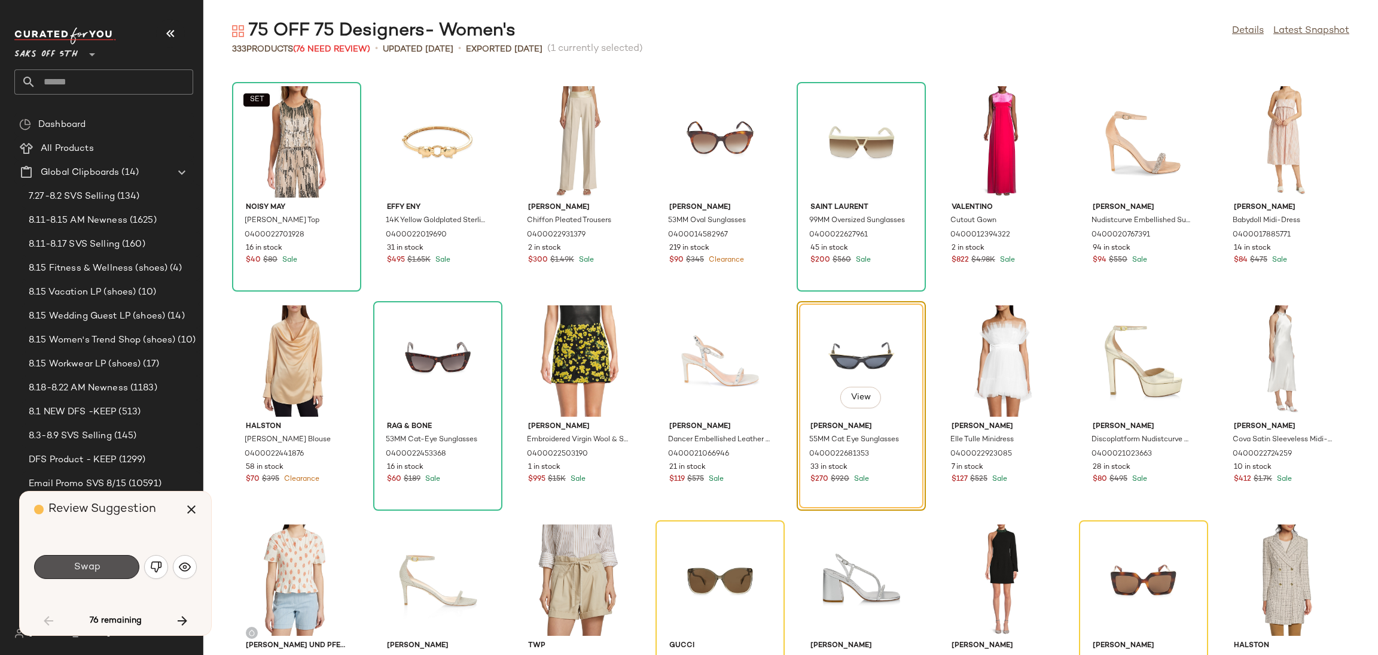
click at [102, 565] on button "Swap" at bounding box center [86, 567] width 105 height 24
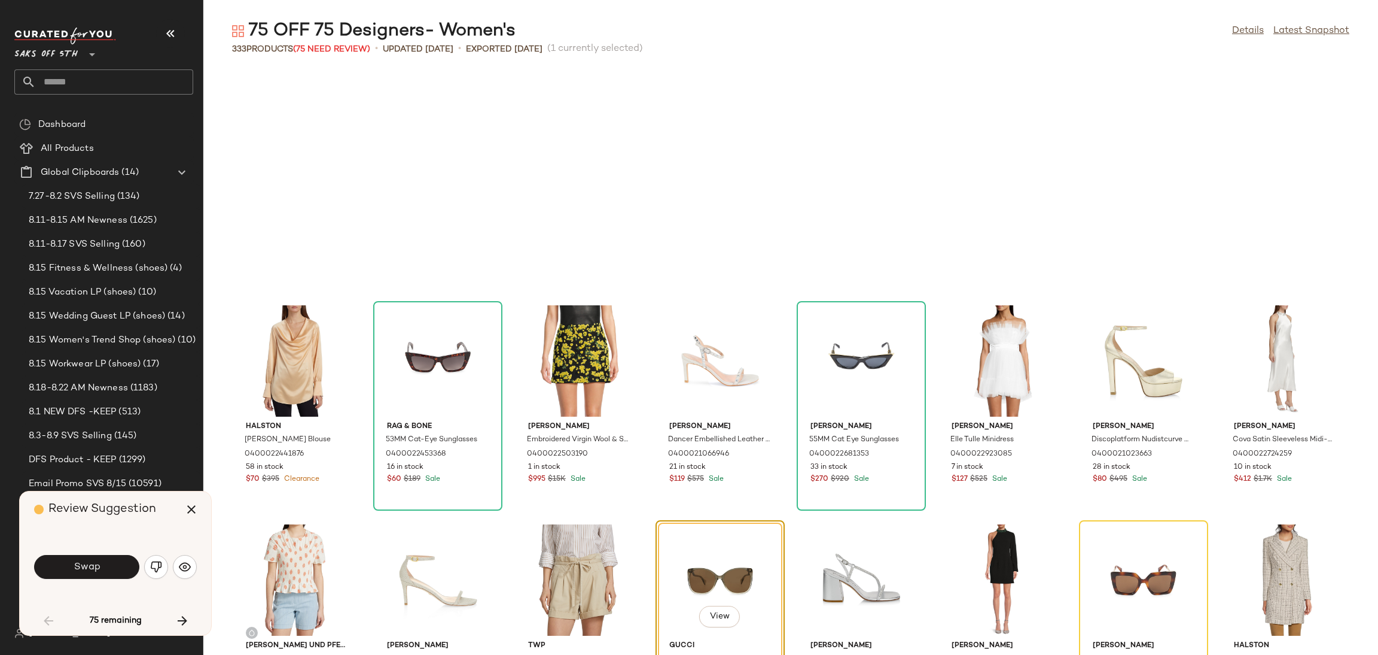
scroll to position [657, 0]
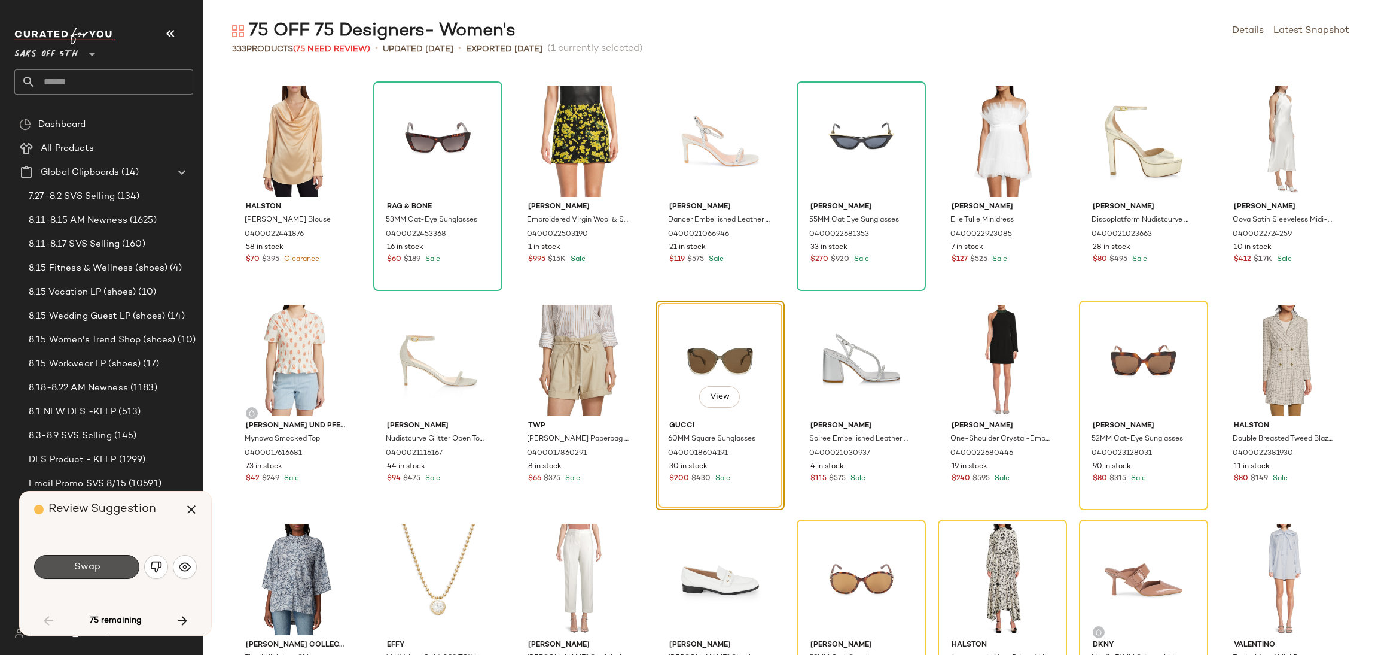
click at [102, 565] on button "Swap" at bounding box center [86, 567] width 105 height 24
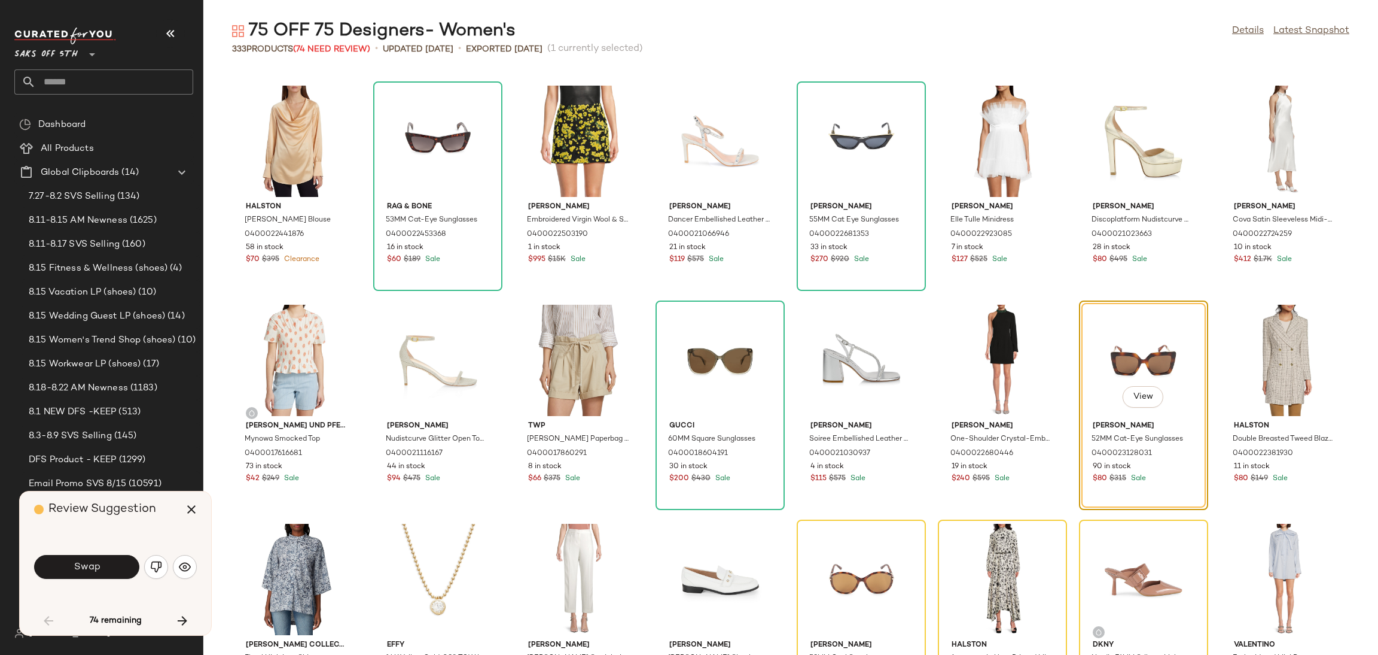
click at [102, 565] on button "Swap" at bounding box center [86, 567] width 105 height 24
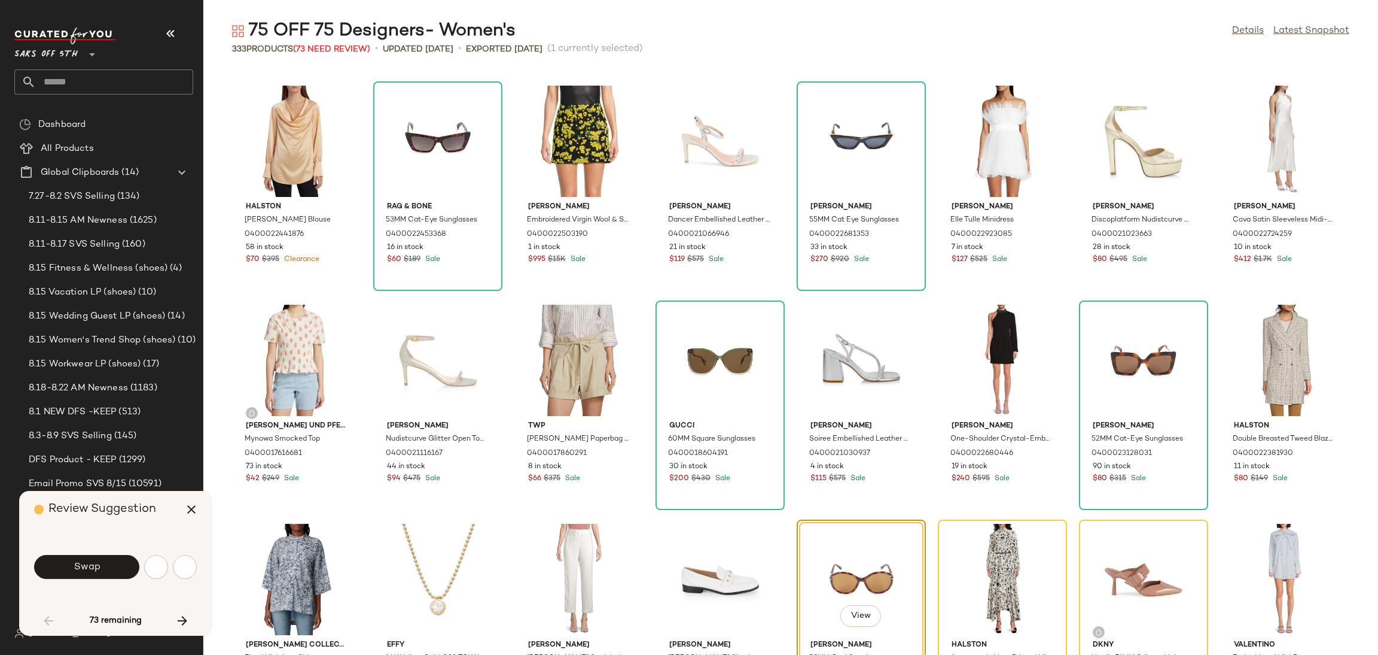
scroll to position [875, 0]
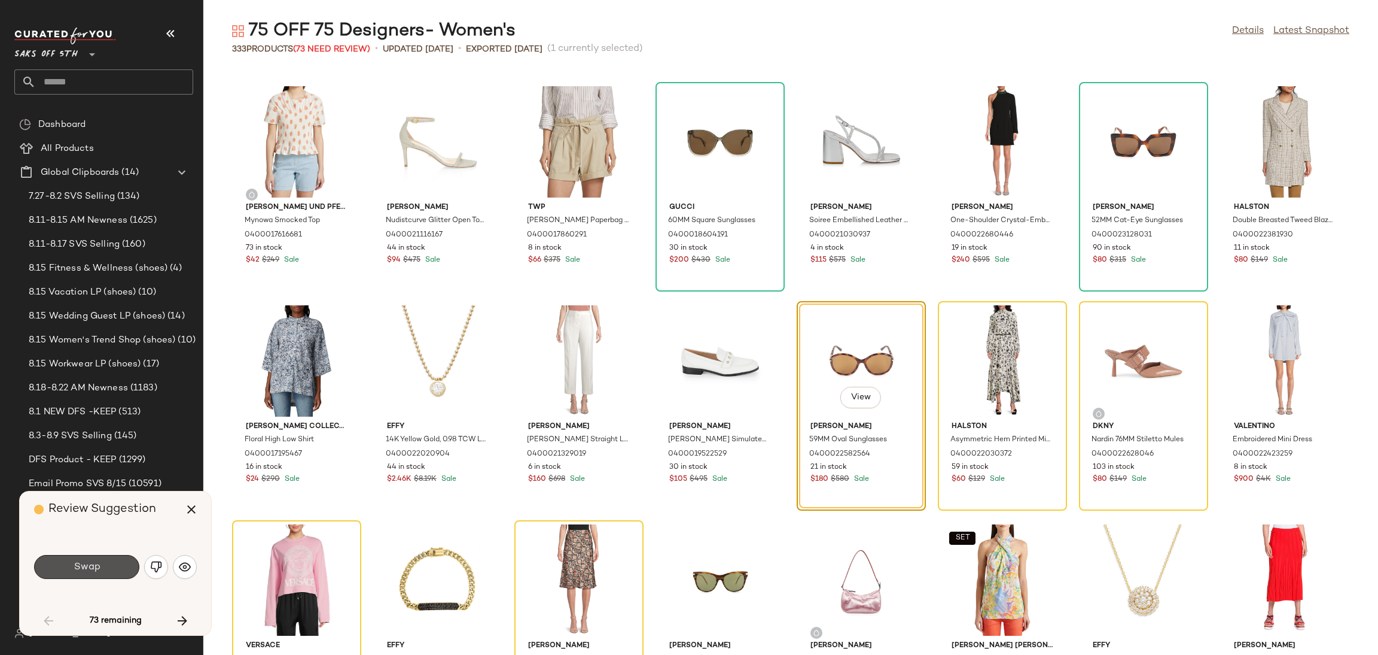
click at [102, 565] on button "Swap" at bounding box center [86, 567] width 105 height 24
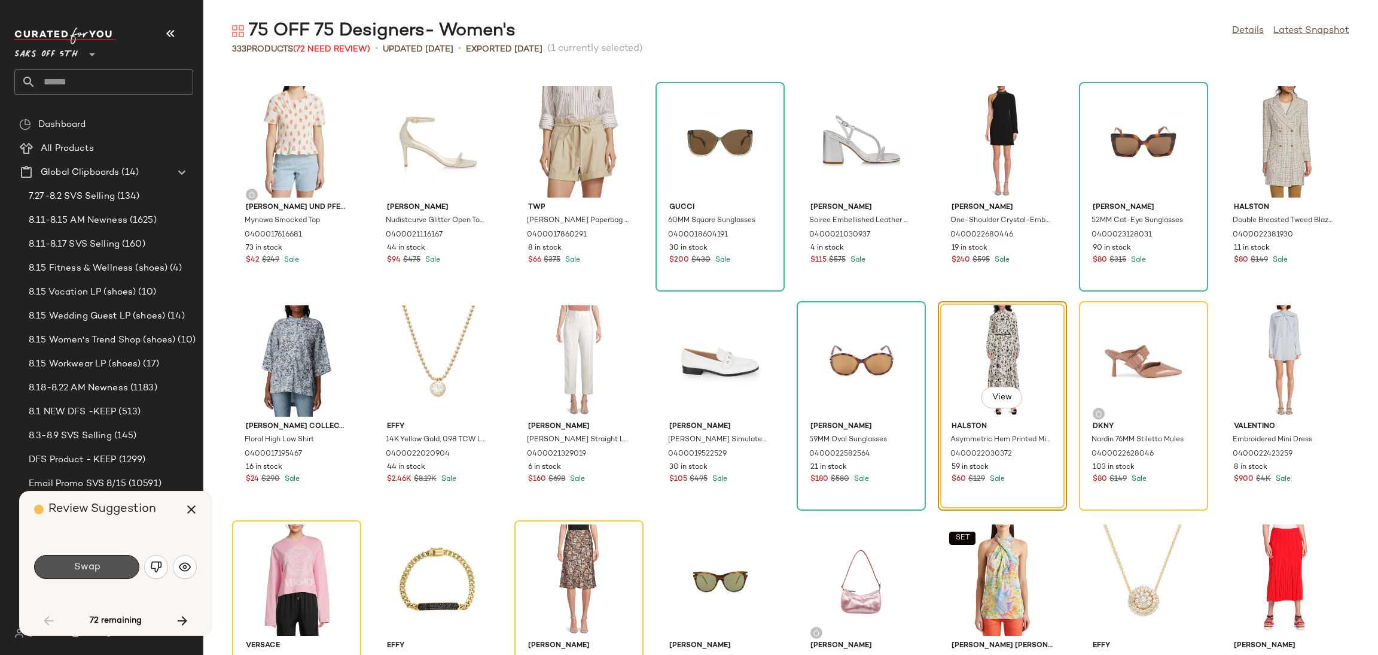
click at [102, 565] on button "Swap" at bounding box center [86, 567] width 105 height 24
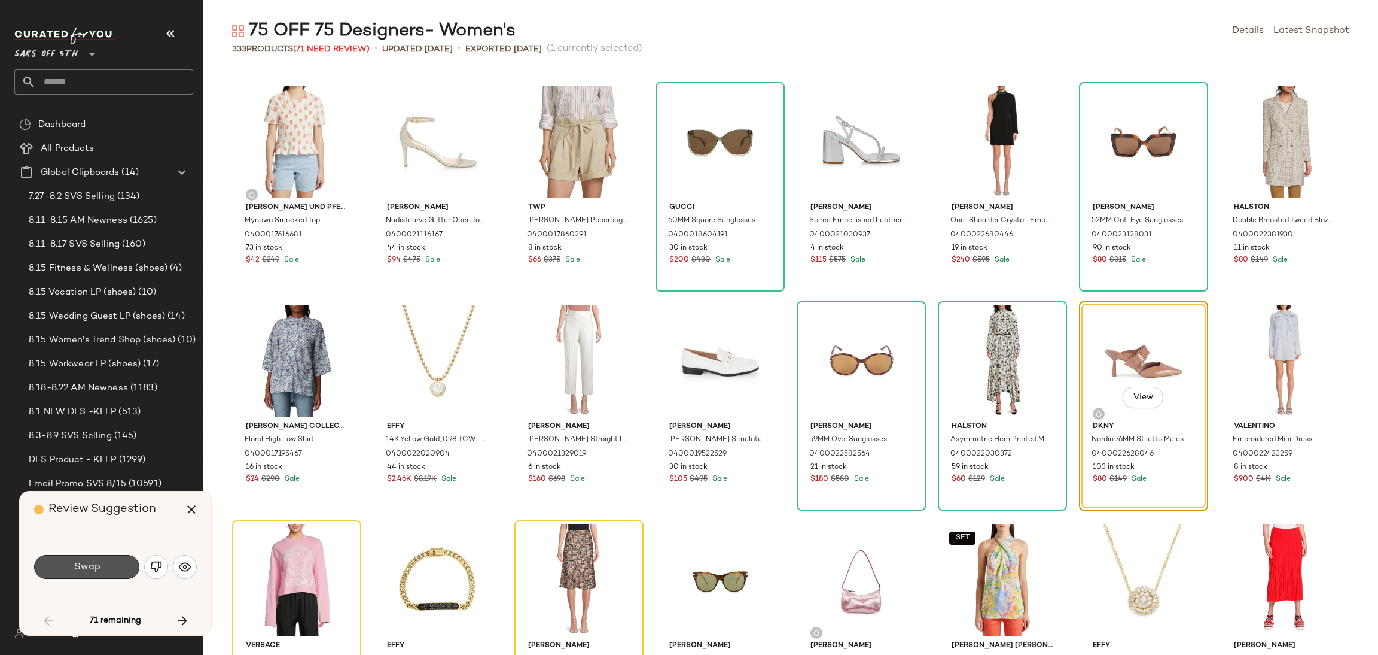
click at [102, 565] on button "Swap" at bounding box center [86, 567] width 105 height 24
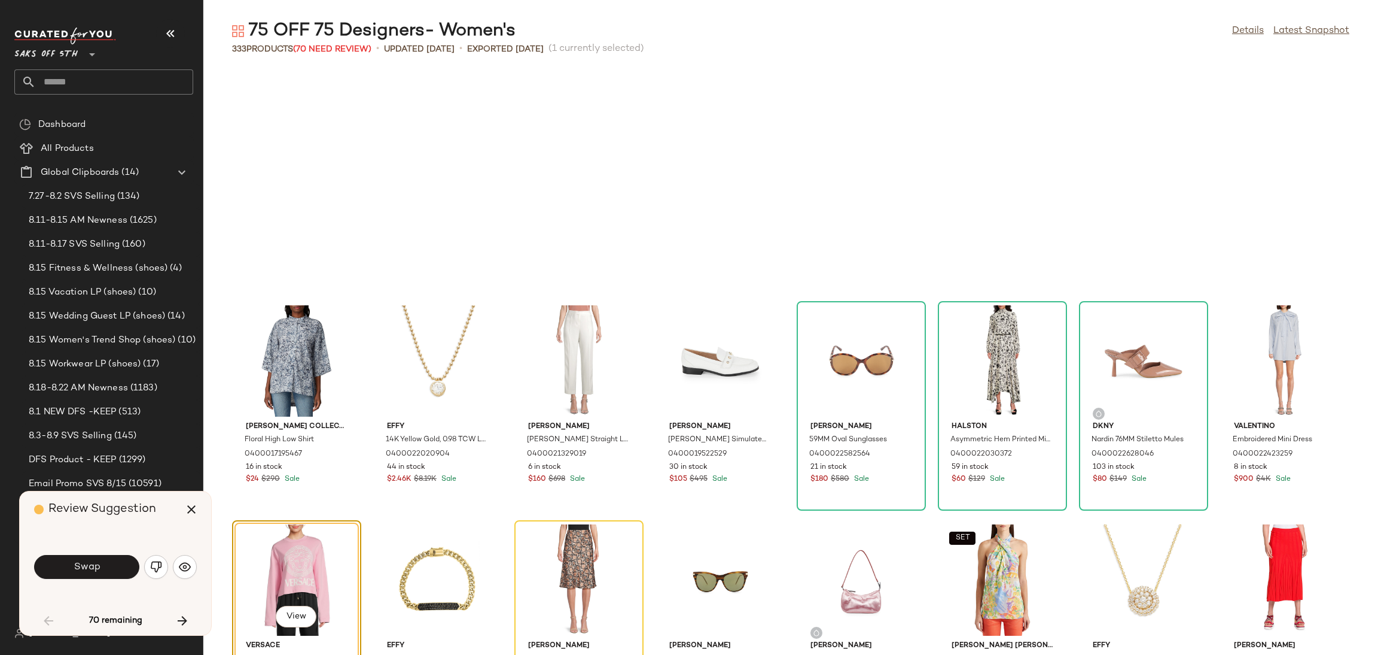
scroll to position [1094, 0]
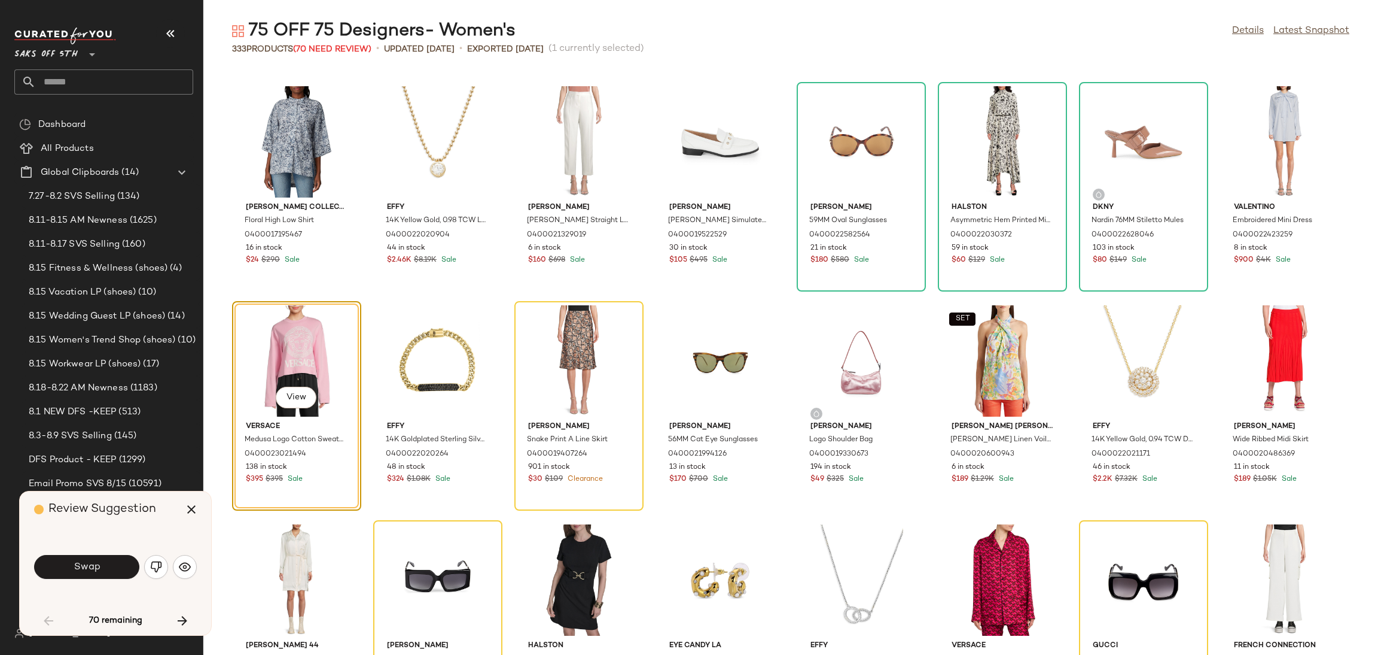
click at [102, 565] on button "Swap" at bounding box center [86, 567] width 105 height 24
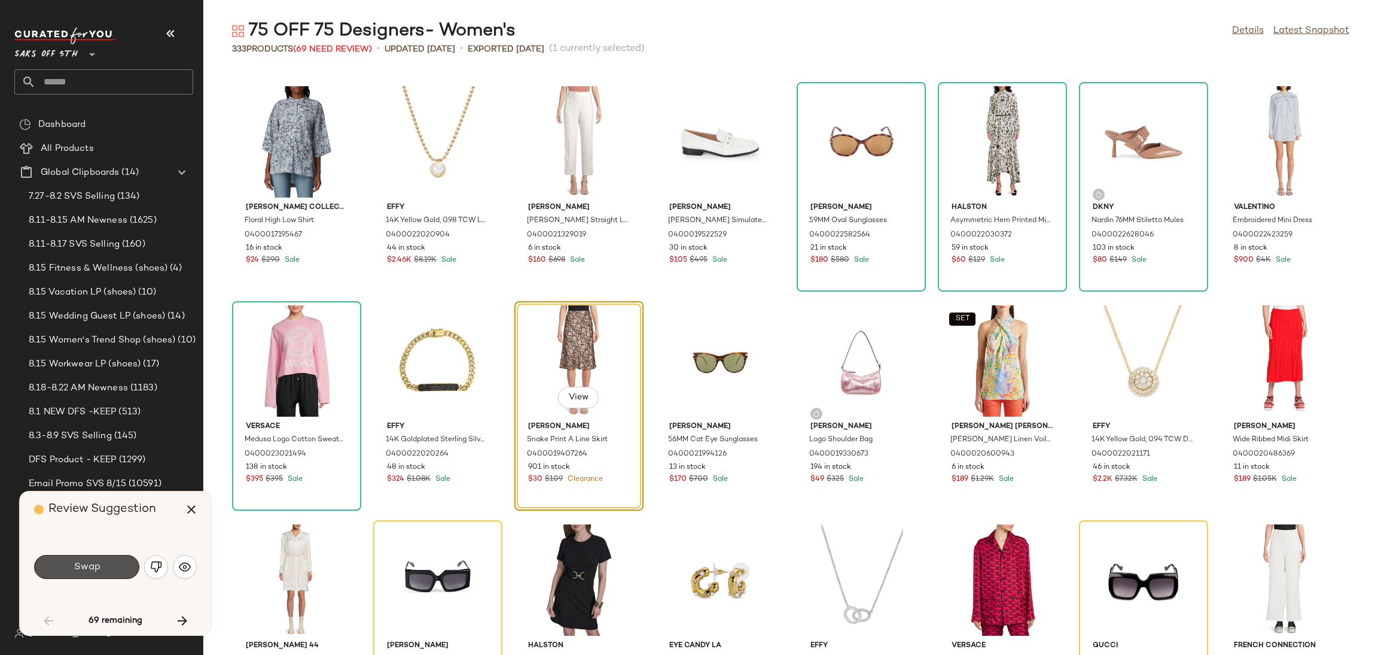
click at [102, 565] on button "Swap" at bounding box center [86, 567] width 105 height 24
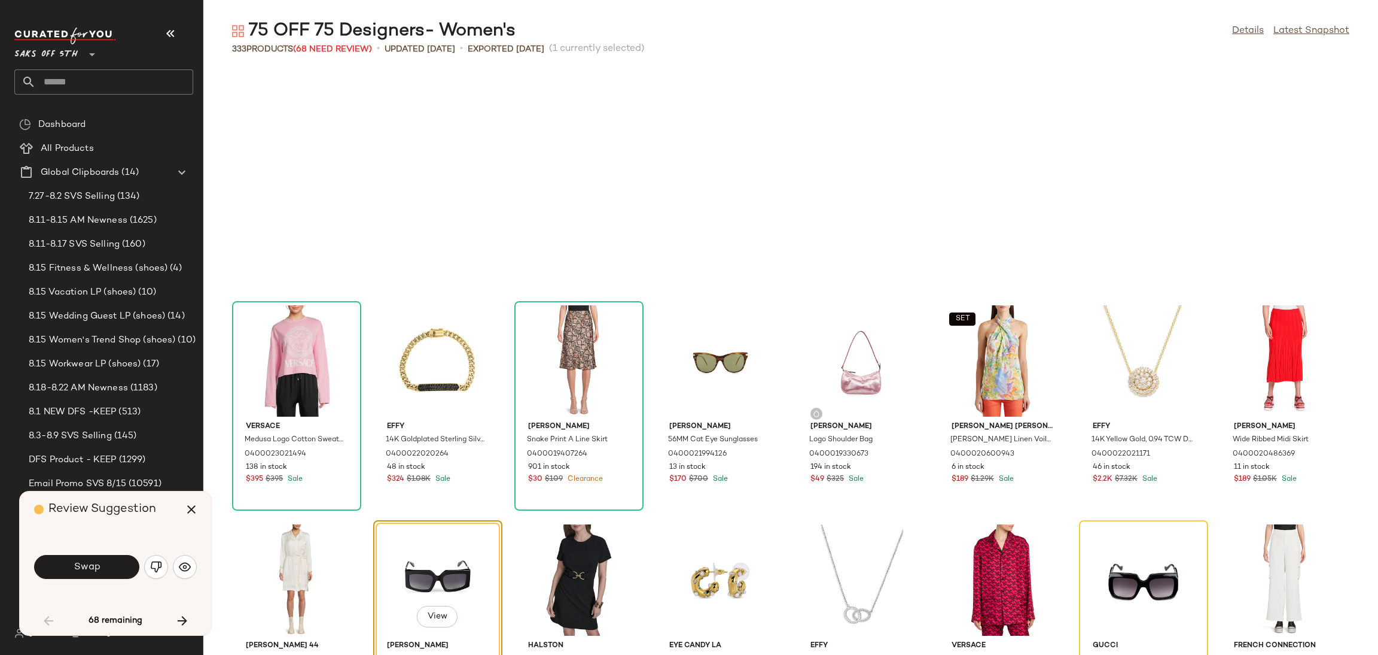
scroll to position [1314, 0]
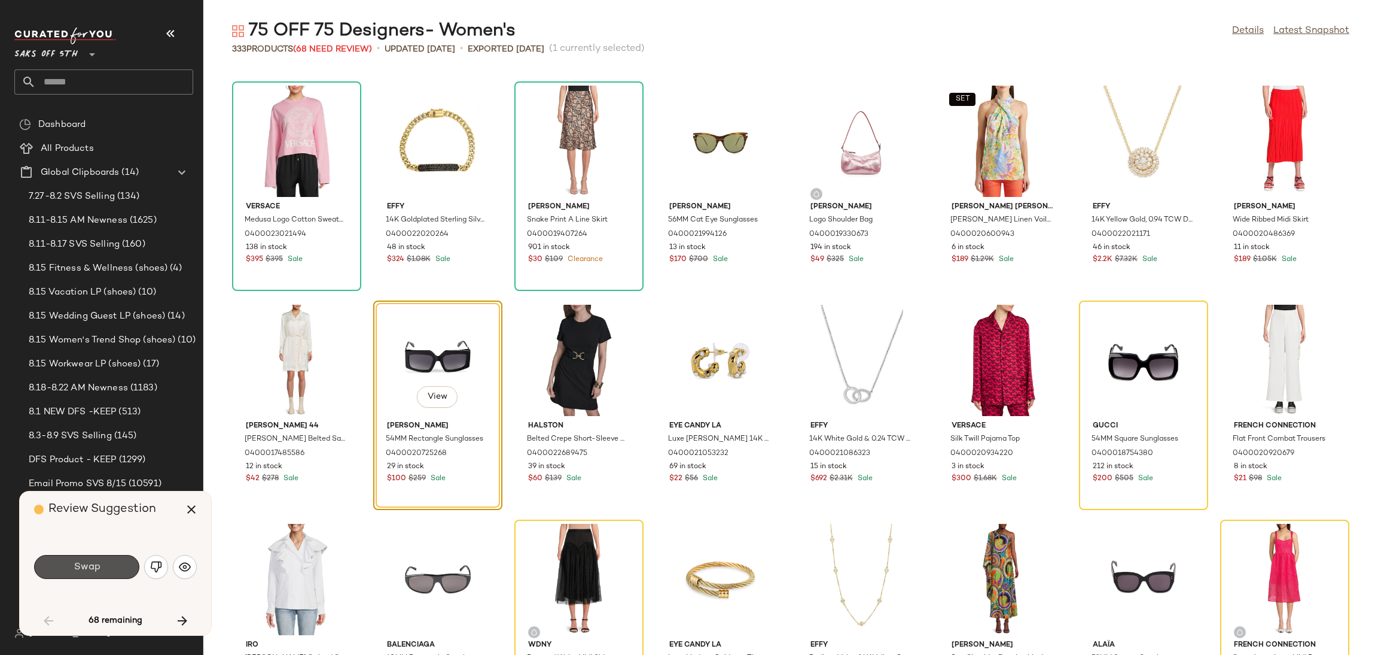
click at [102, 565] on button "Swap" at bounding box center [86, 567] width 105 height 24
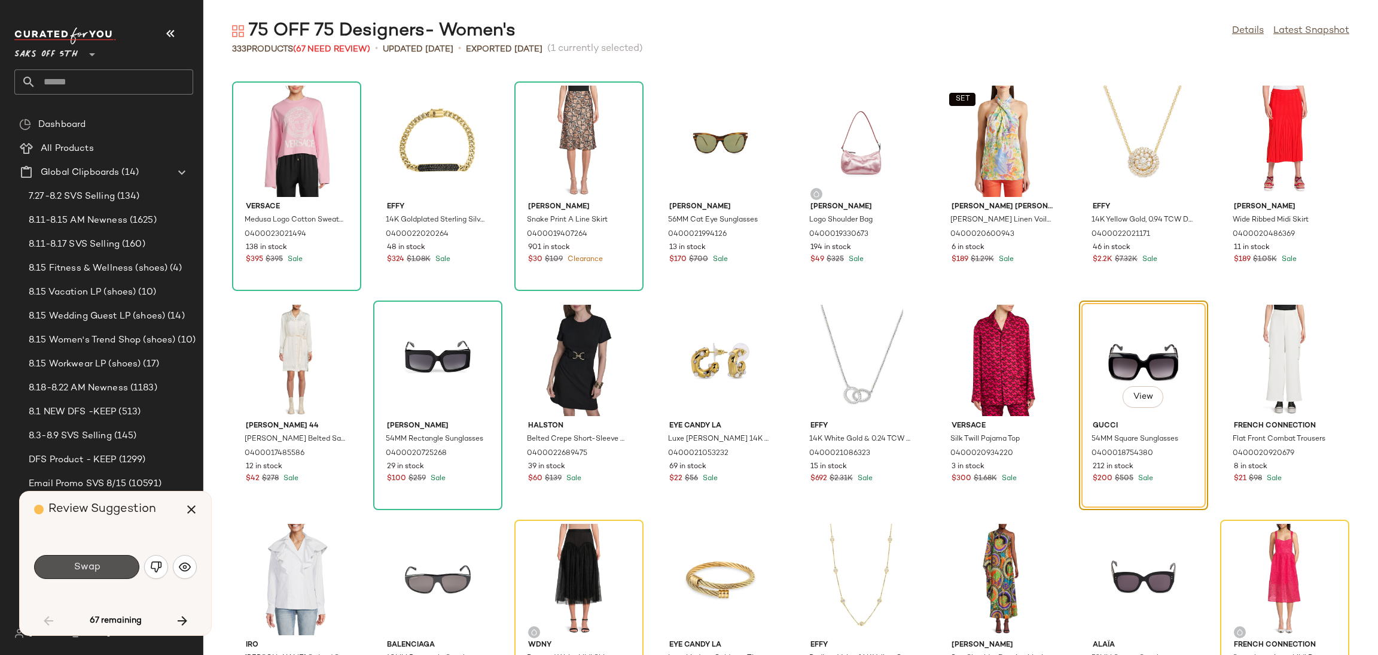
click at [102, 565] on button "Swap" at bounding box center [86, 567] width 105 height 24
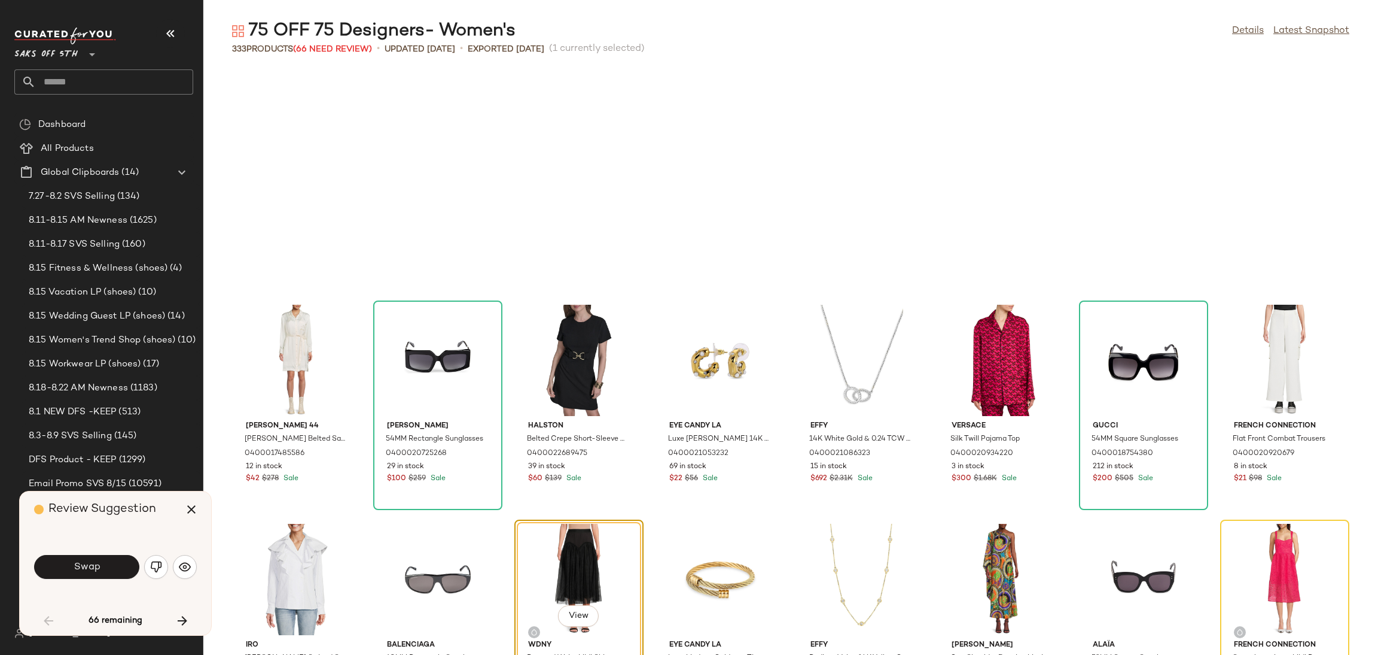
scroll to position [1532, 0]
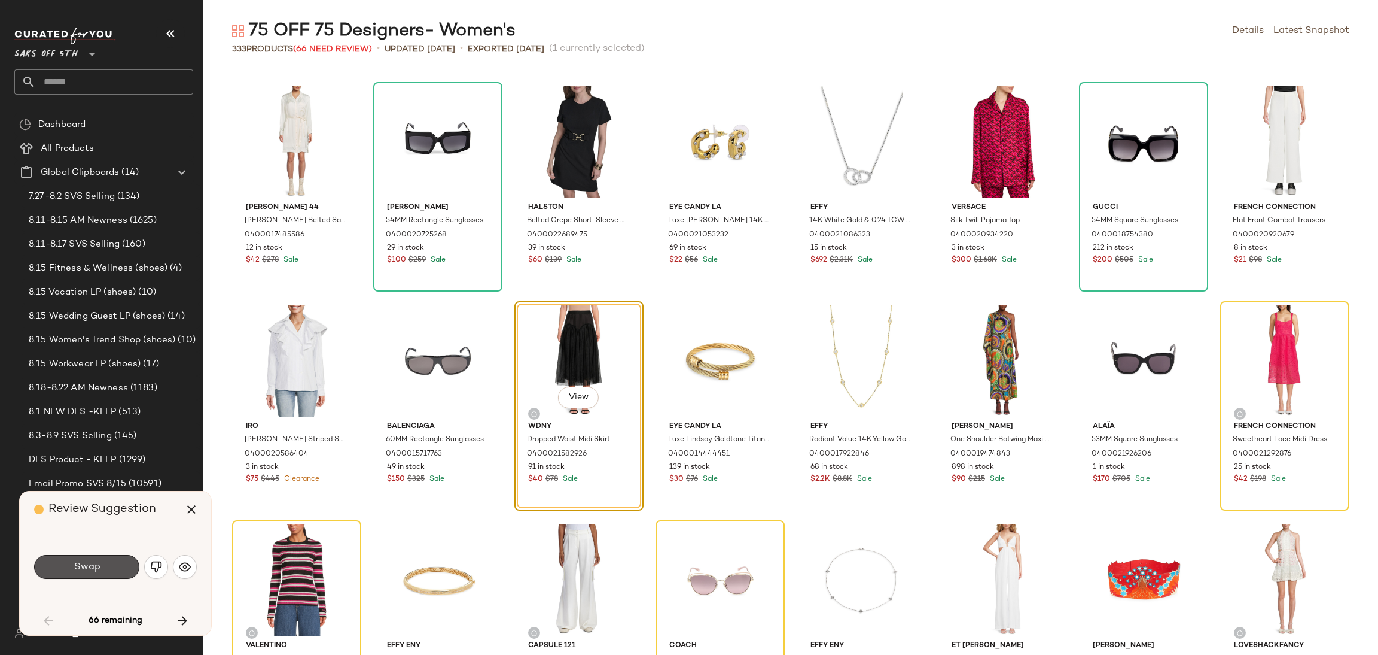
click at [102, 565] on button "Swap" at bounding box center [86, 567] width 105 height 24
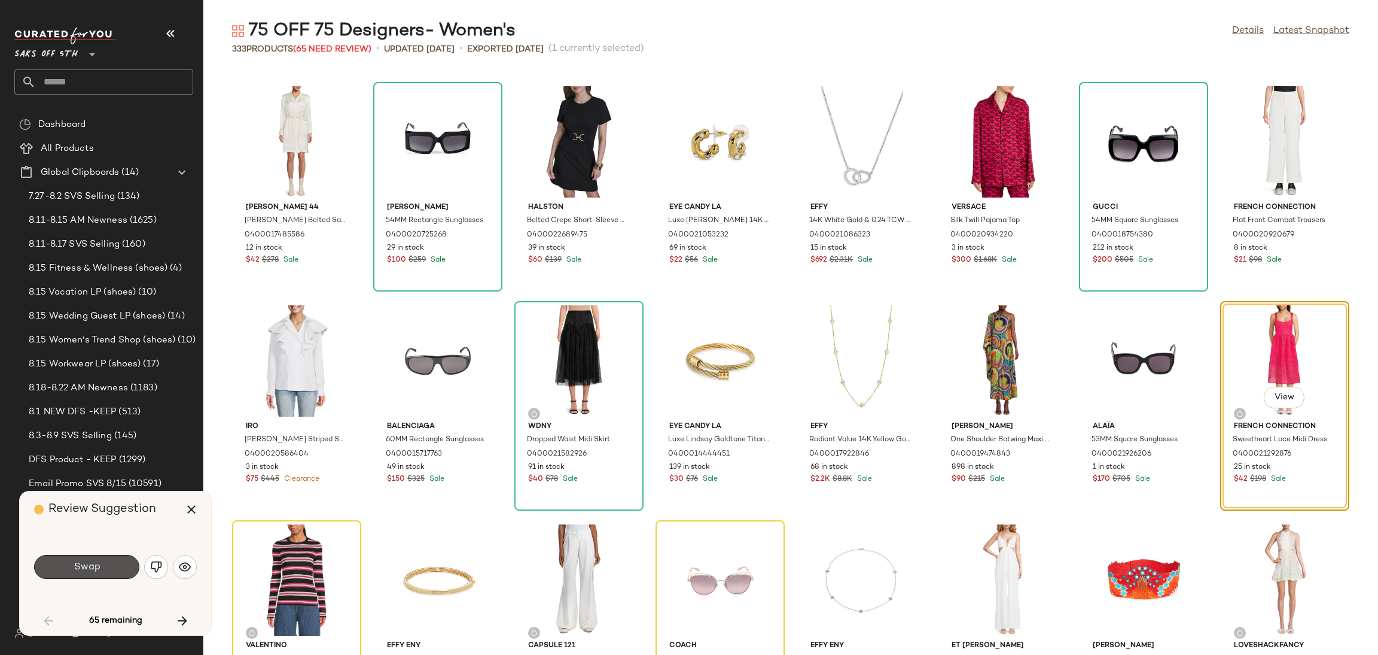
click at [102, 565] on button "Swap" at bounding box center [86, 567] width 105 height 24
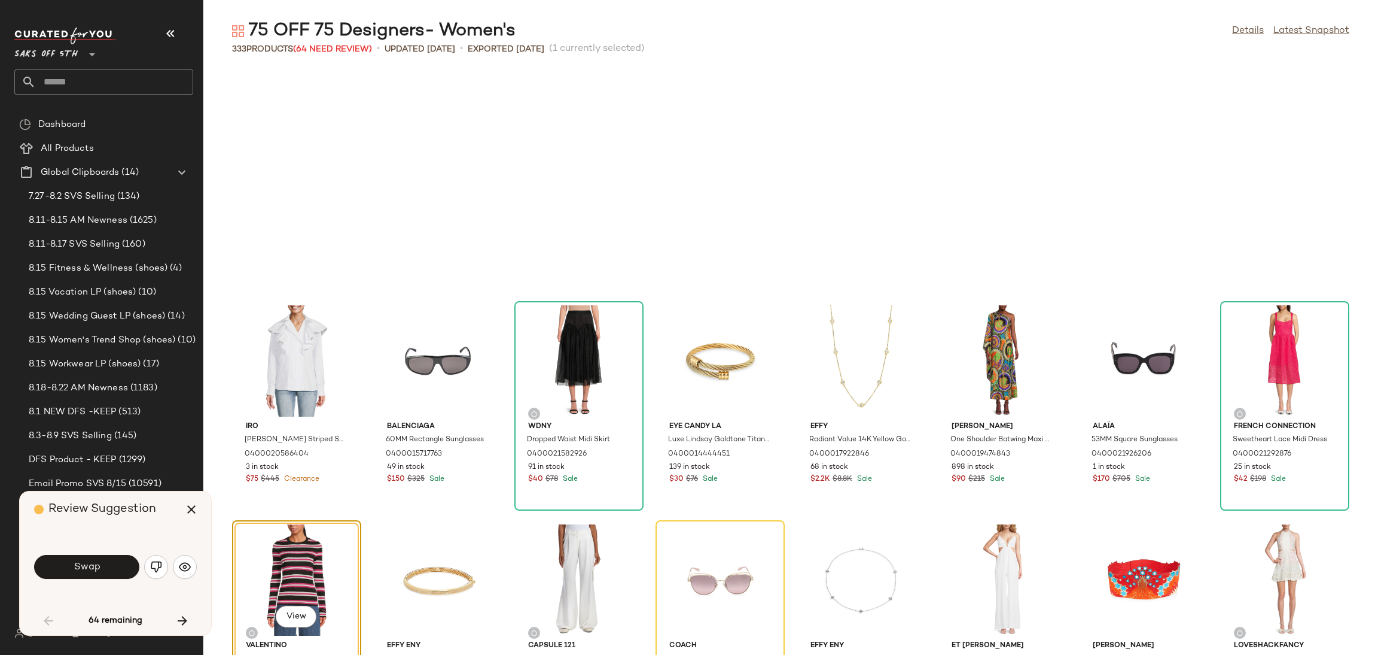
scroll to position [1751, 0]
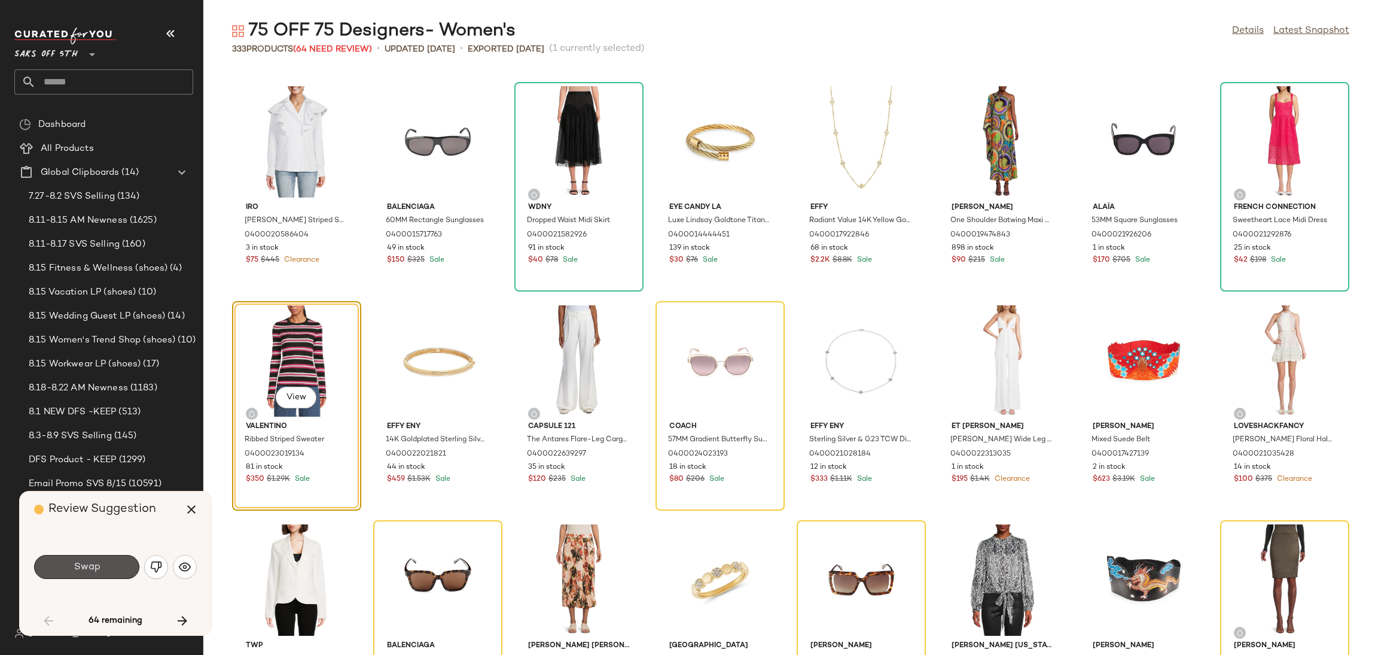
click at [102, 565] on button "Swap" at bounding box center [86, 567] width 105 height 24
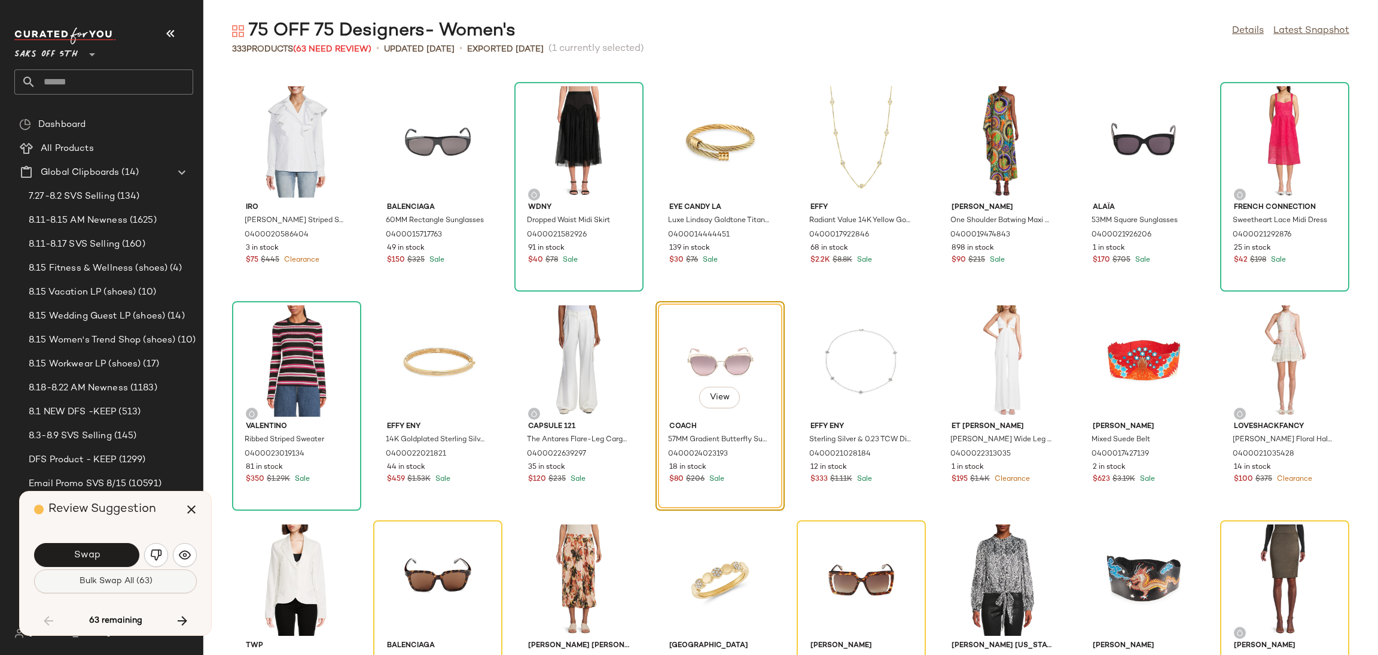
click at [102, 573] on button "Bulk Swap All (63)" at bounding box center [115, 581] width 163 height 24
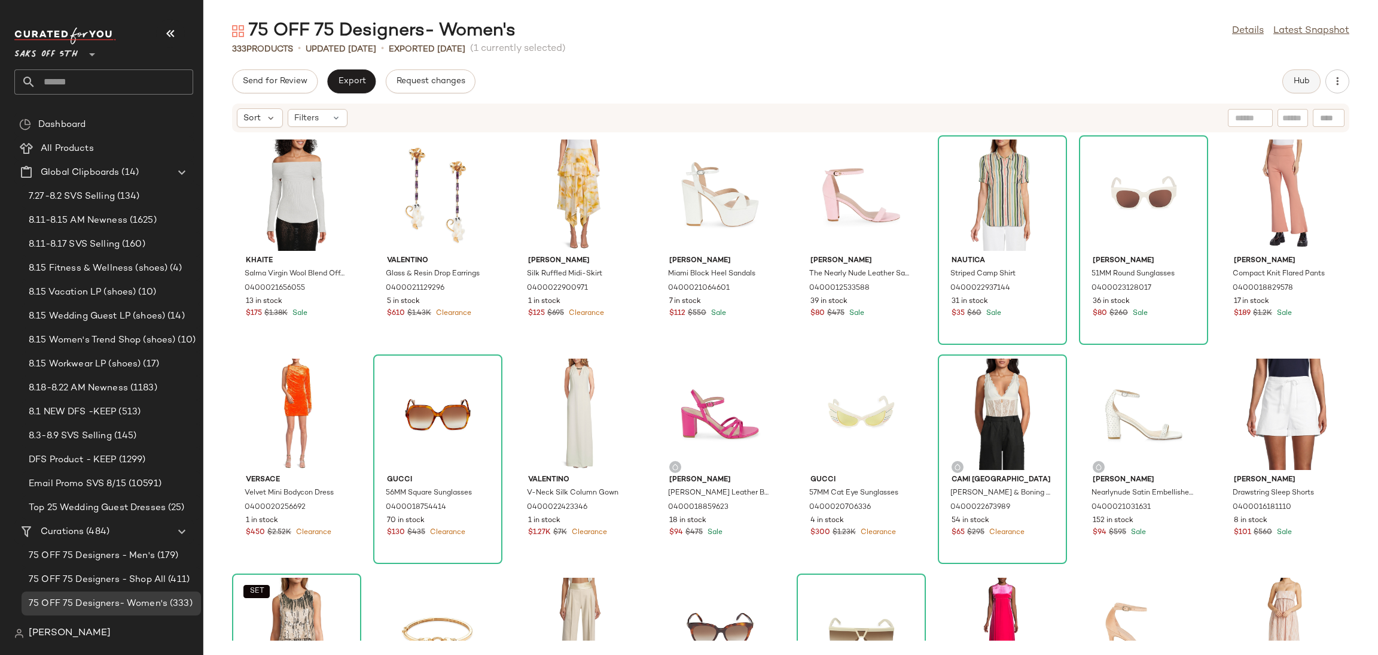
click at [1292, 87] on button "Hub" at bounding box center [1302, 81] width 38 height 24
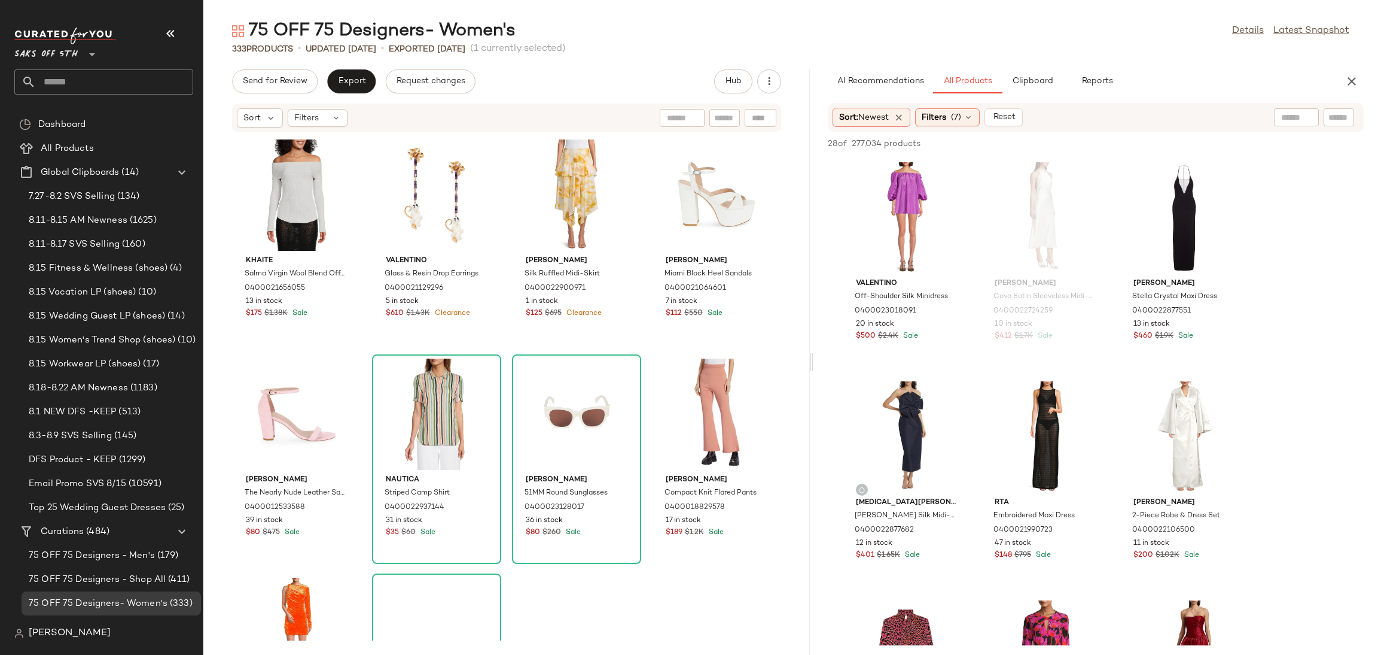
drag, startPoint x: 789, startPoint y: 364, endPoint x: 819, endPoint y: 358, distance: 30.4
click at [819, 358] on div "75 OFF 75 Designers- Women's Details Latest Snapshot 333 Products • updated Jun…" at bounding box center [790, 336] width 1175 height 635
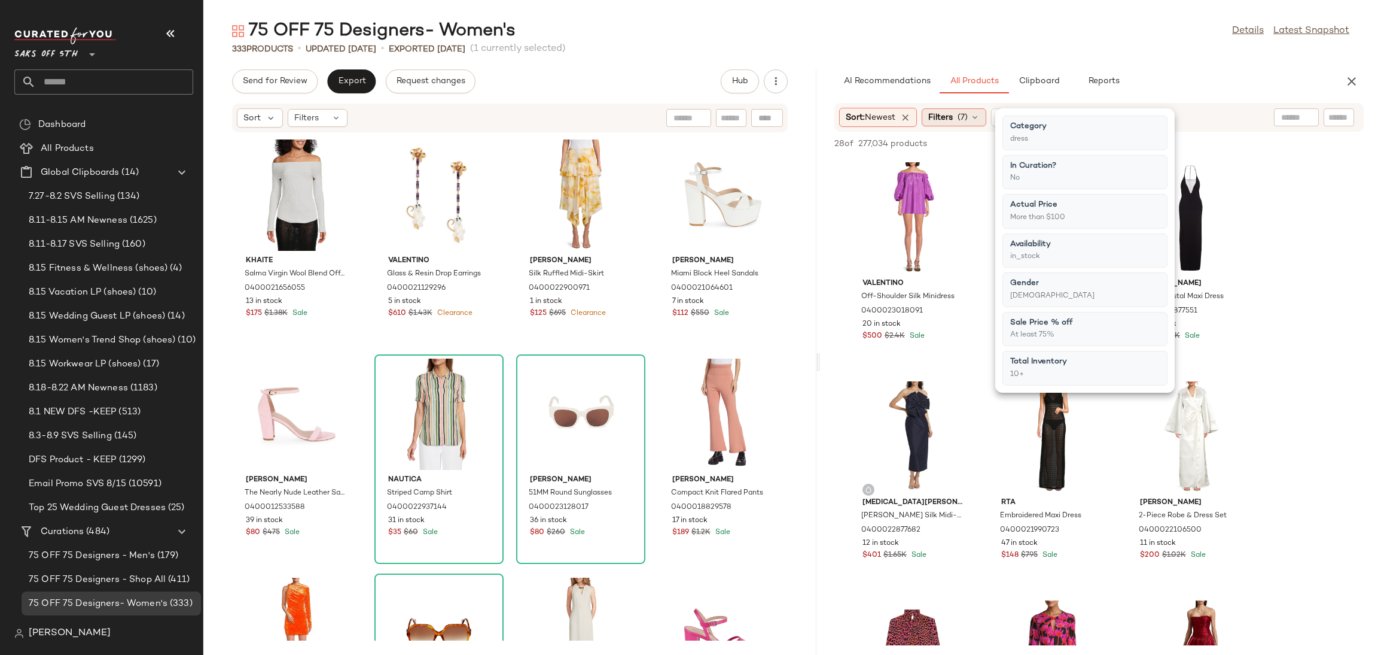
click at [978, 120] on icon at bounding box center [975, 117] width 10 height 10
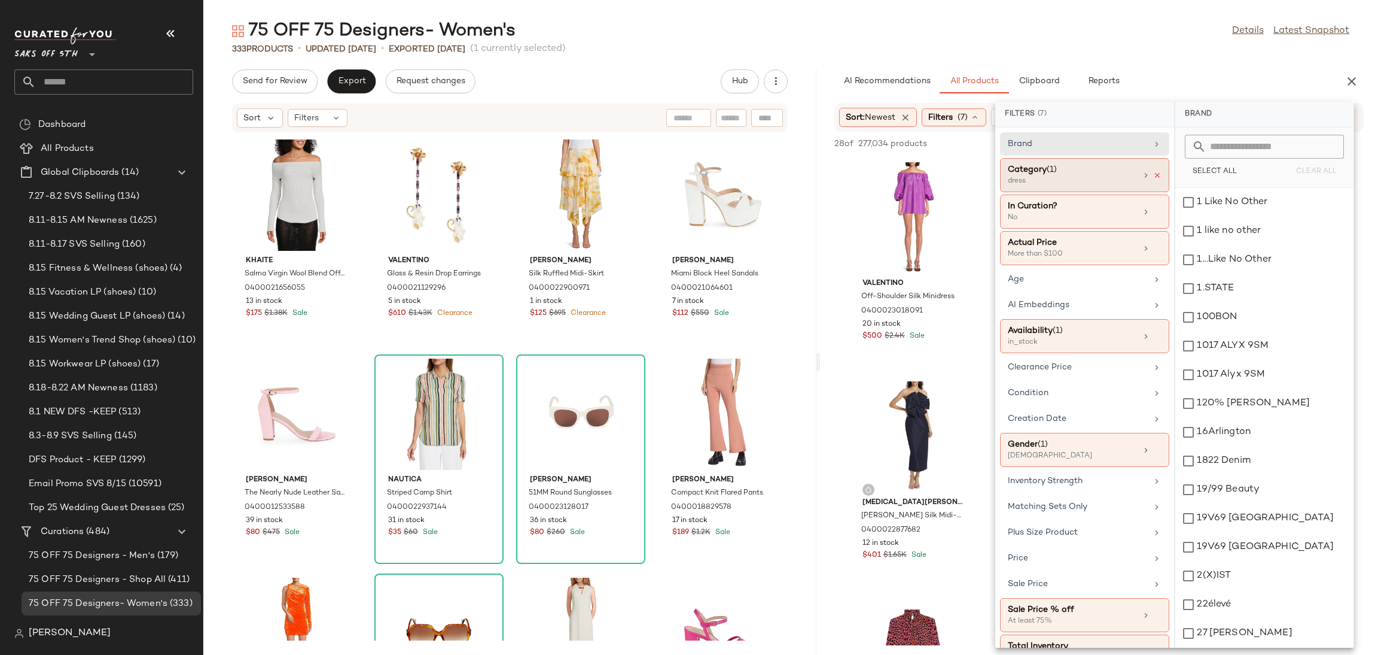
click at [1154, 174] on icon at bounding box center [1158, 175] width 8 height 8
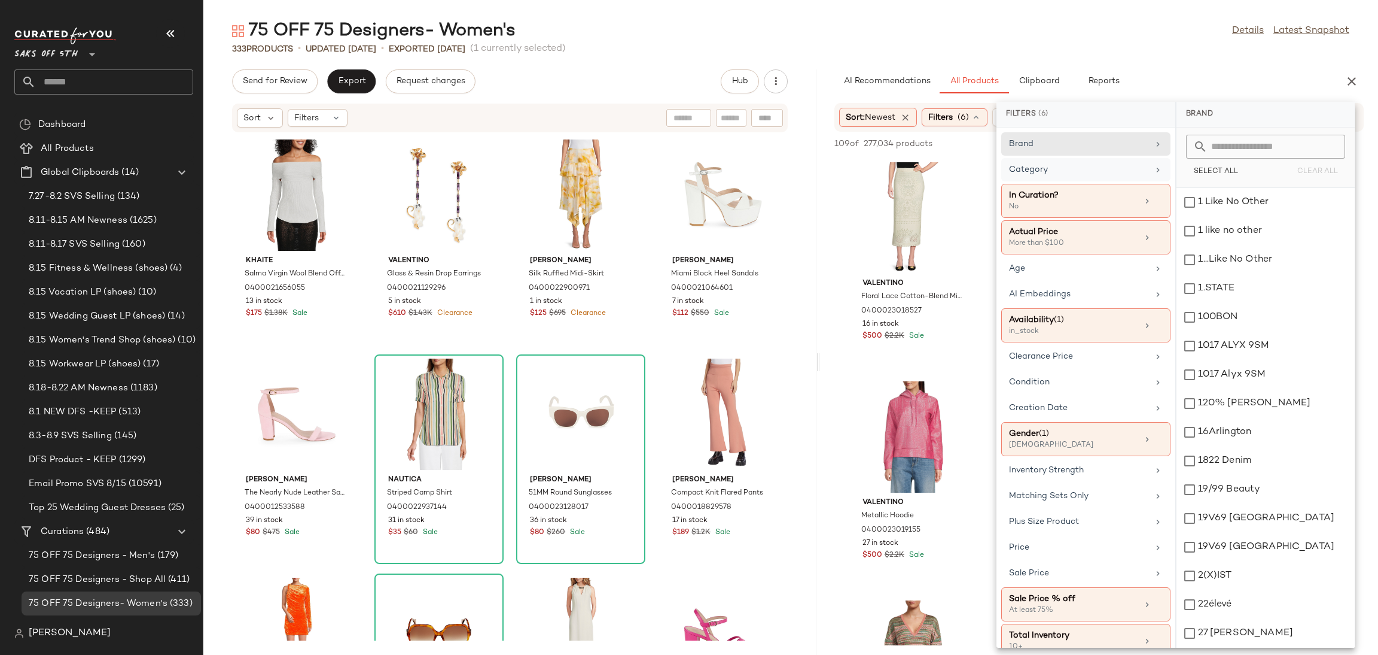
click at [1050, 37] on div "75 OFF 75 Designers- Women's Details Latest Snapshot" at bounding box center [790, 31] width 1175 height 24
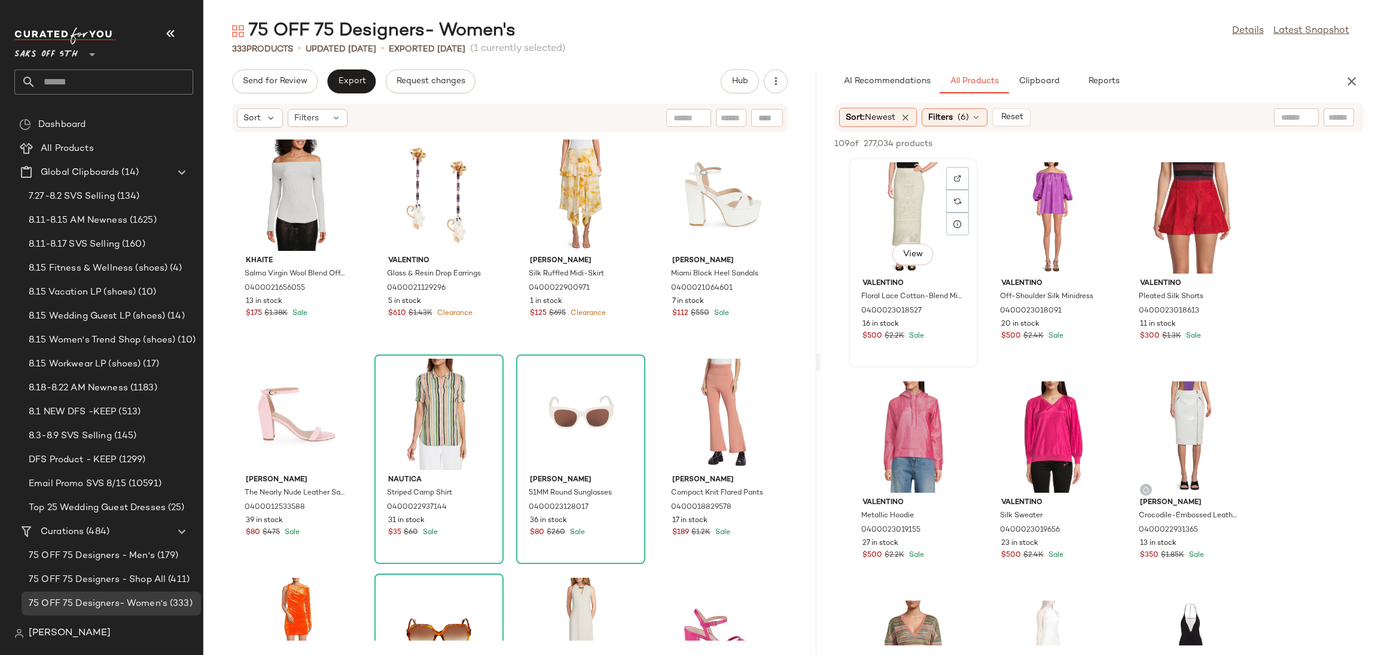
click at [889, 209] on div "View" at bounding box center [913, 217] width 121 height 111
click at [1173, 143] on icon "button" at bounding box center [1173, 143] width 8 height 8
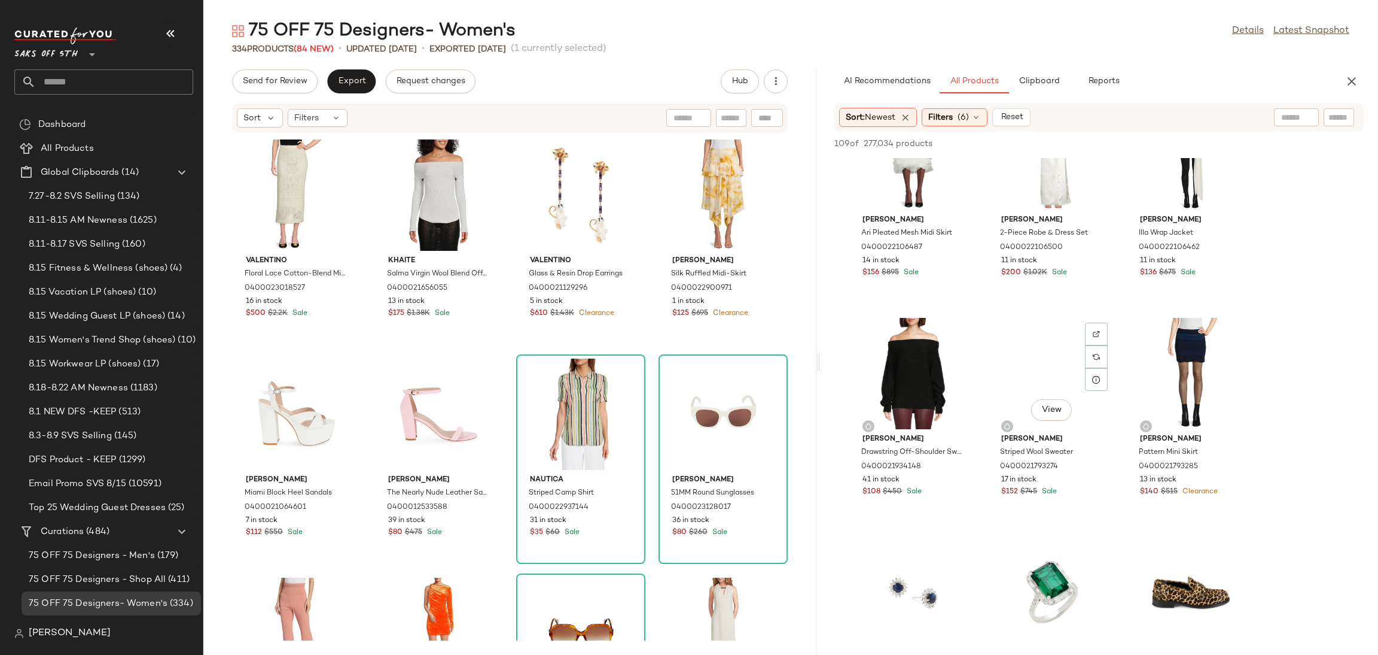
scroll to position [1159, 0]
click at [910, 357] on div "View" at bounding box center [913, 372] width 121 height 111
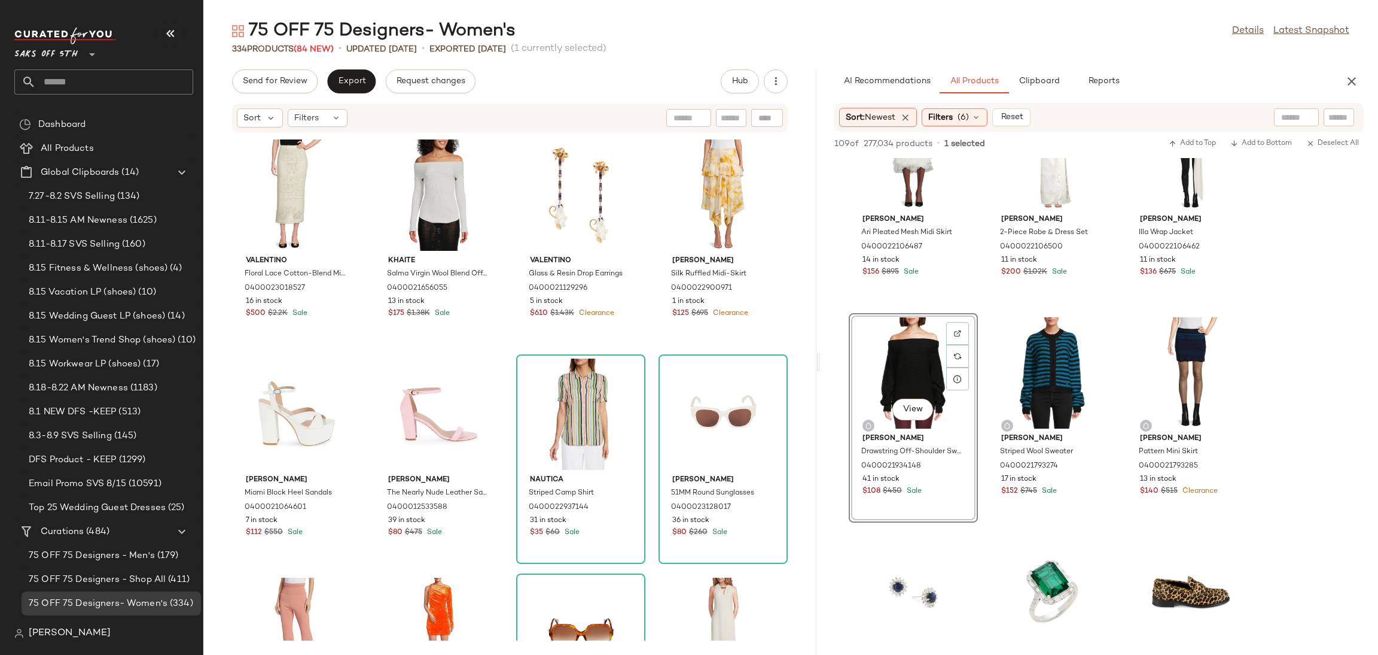
click at [1179, 134] on div "109 of 277,034 products • 1 selected Add to Top Add to Bottom Deselect All" at bounding box center [1099, 145] width 558 height 26
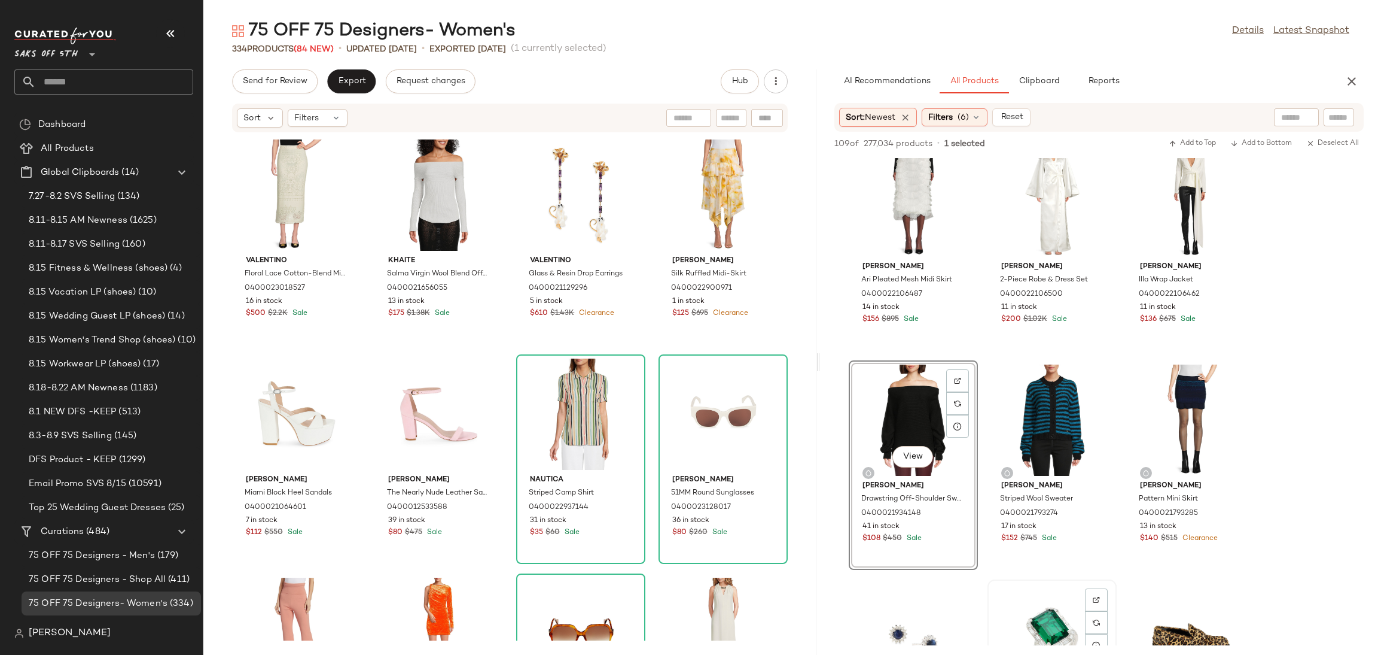
scroll to position [1090, 0]
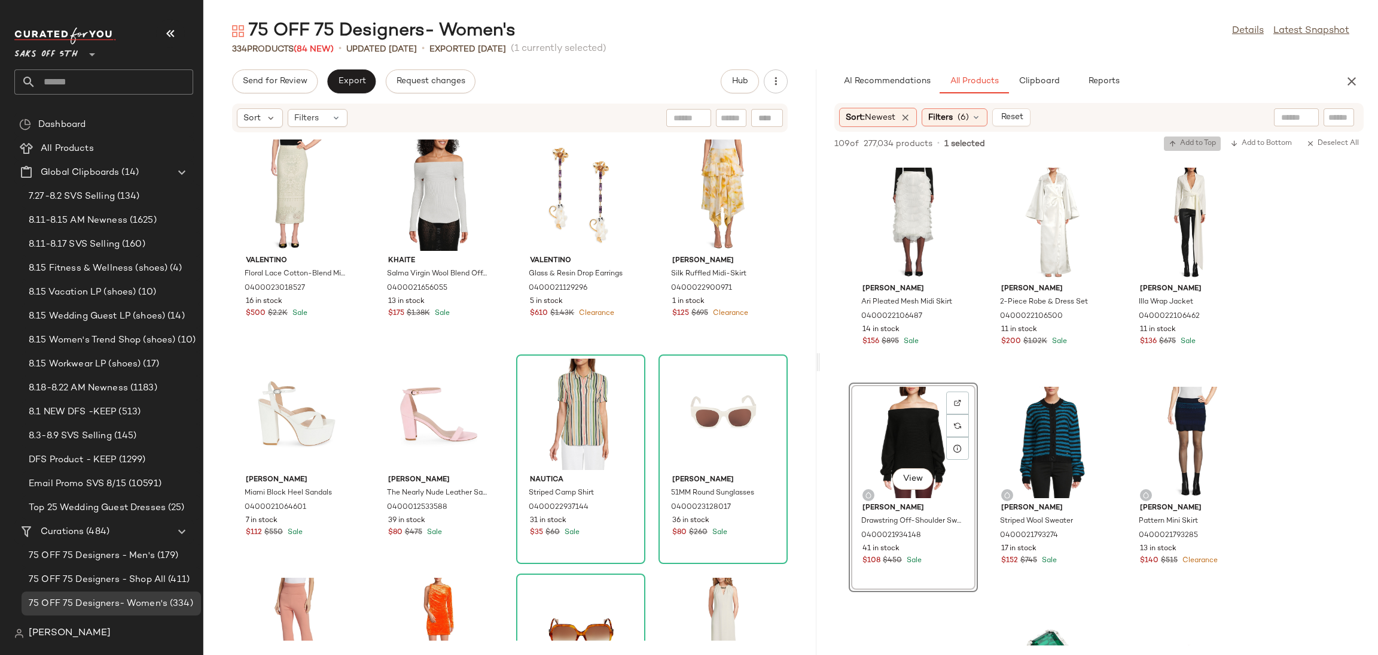
click at [1183, 140] on span "Add to Top" at bounding box center [1192, 143] width 47 height 8
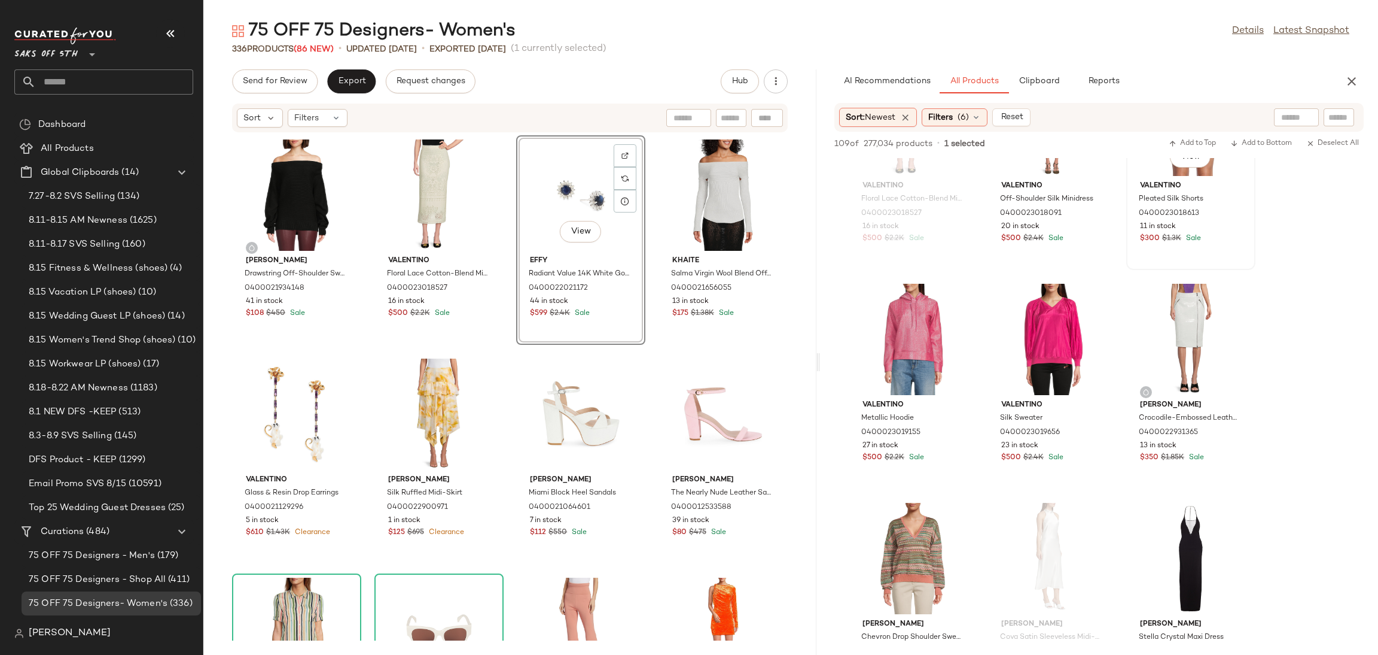
scroll to position [0, 0]
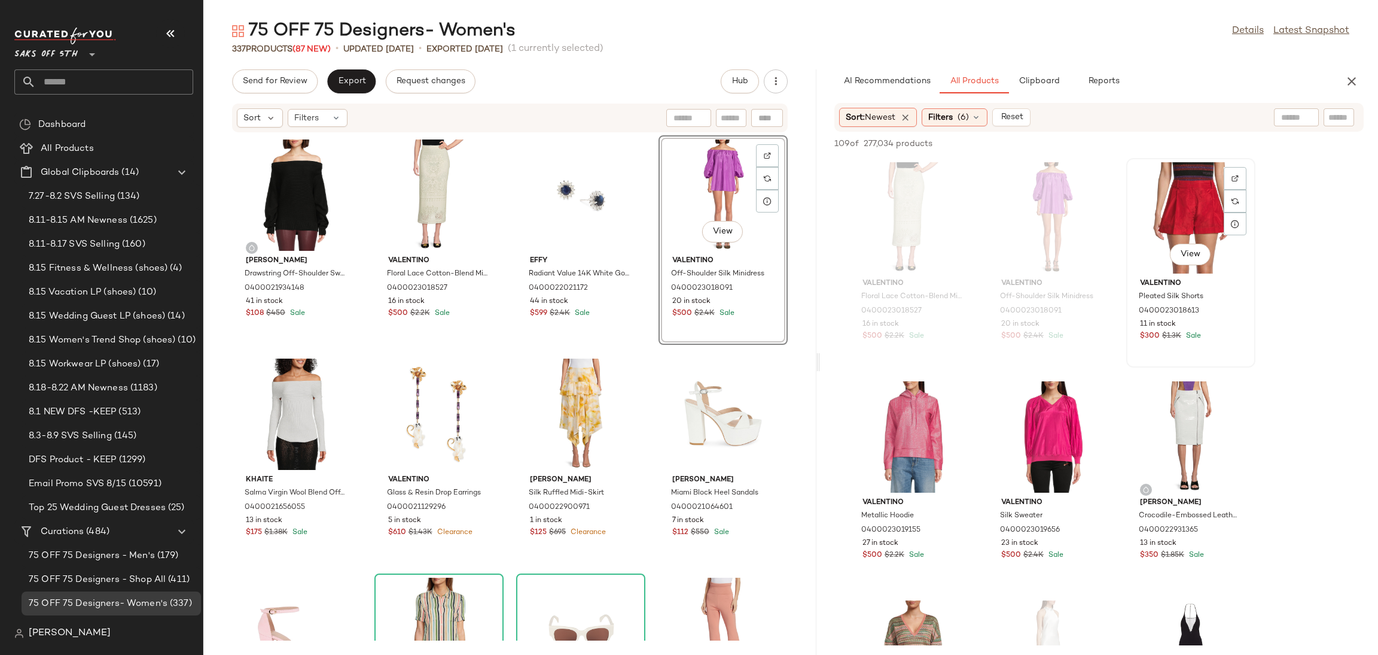
click at [1165, 186] on div "View" at bounding box center [1191, 217] width 121 height 111
click at [1194, 144] on span "Add to Top" at bounding box center [1192, 143] width 47 height 8
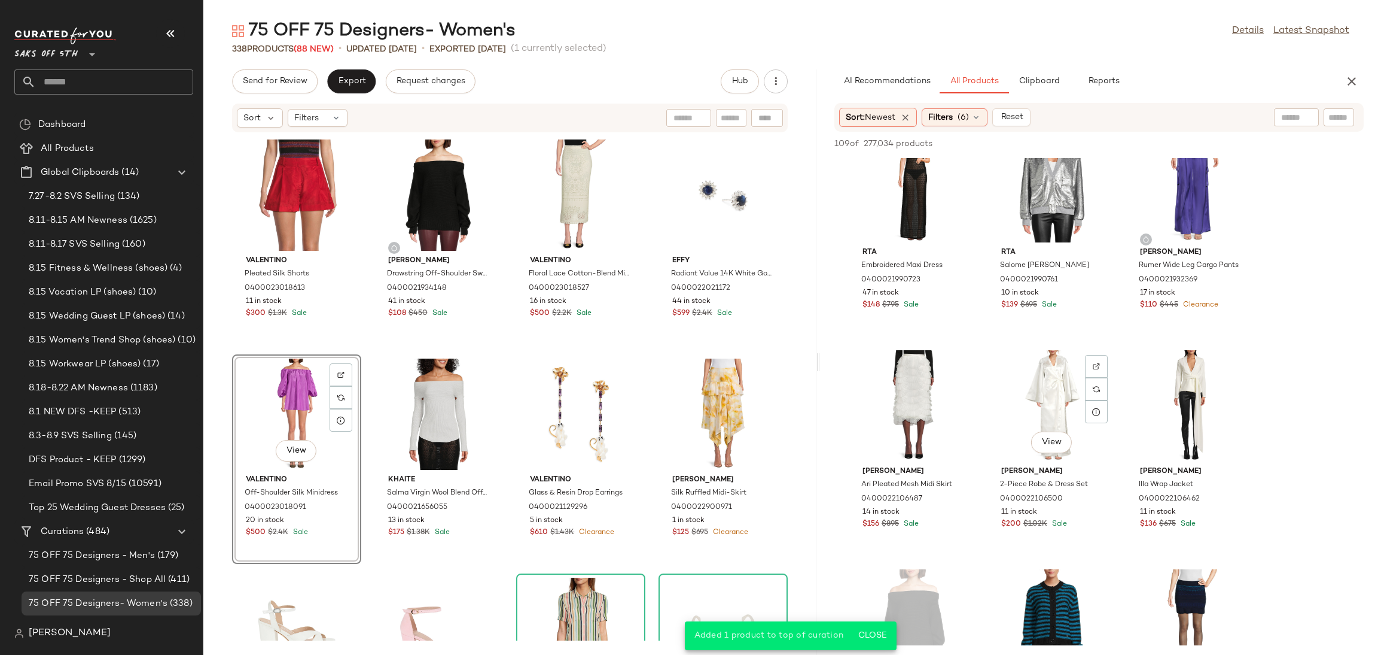
scroll to position [1019, 0]
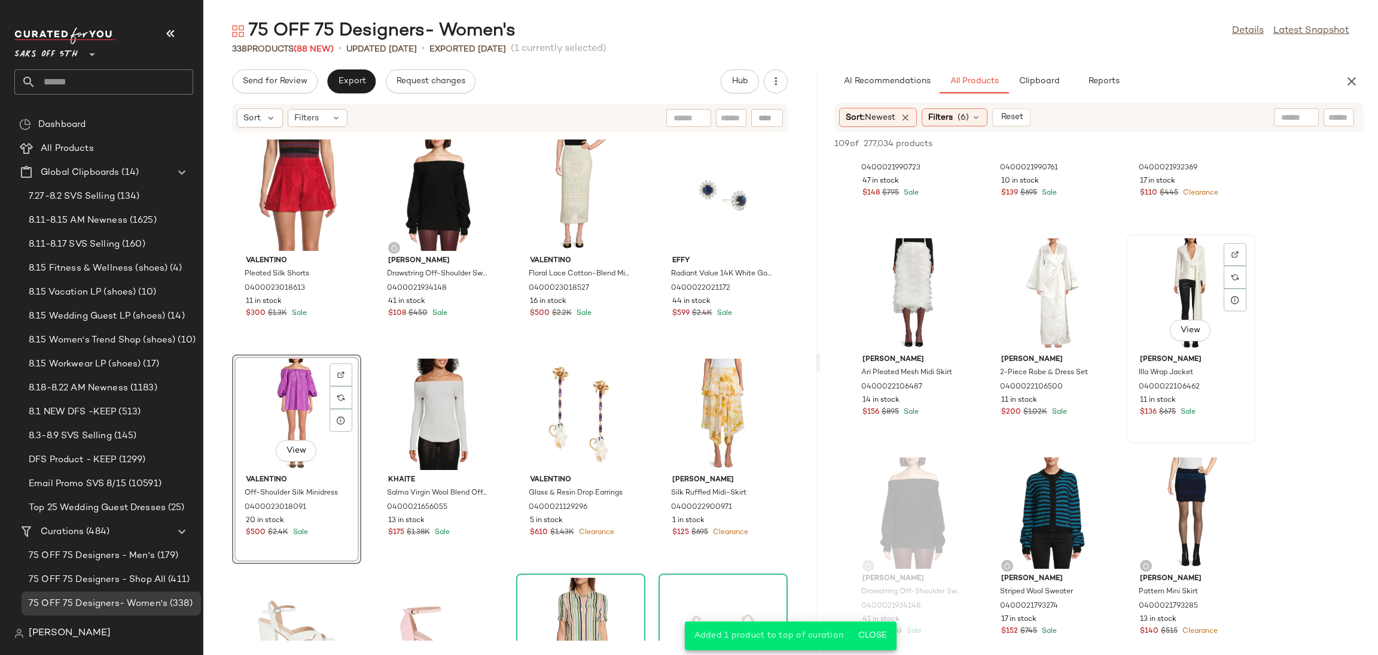
click at [1158, 318] on div "View" at bounding box center [1191, 293] width 121 height 111
click at [1193, 139] on span "Add to Top" at bounding box center [1192, 143] width 47 height 8
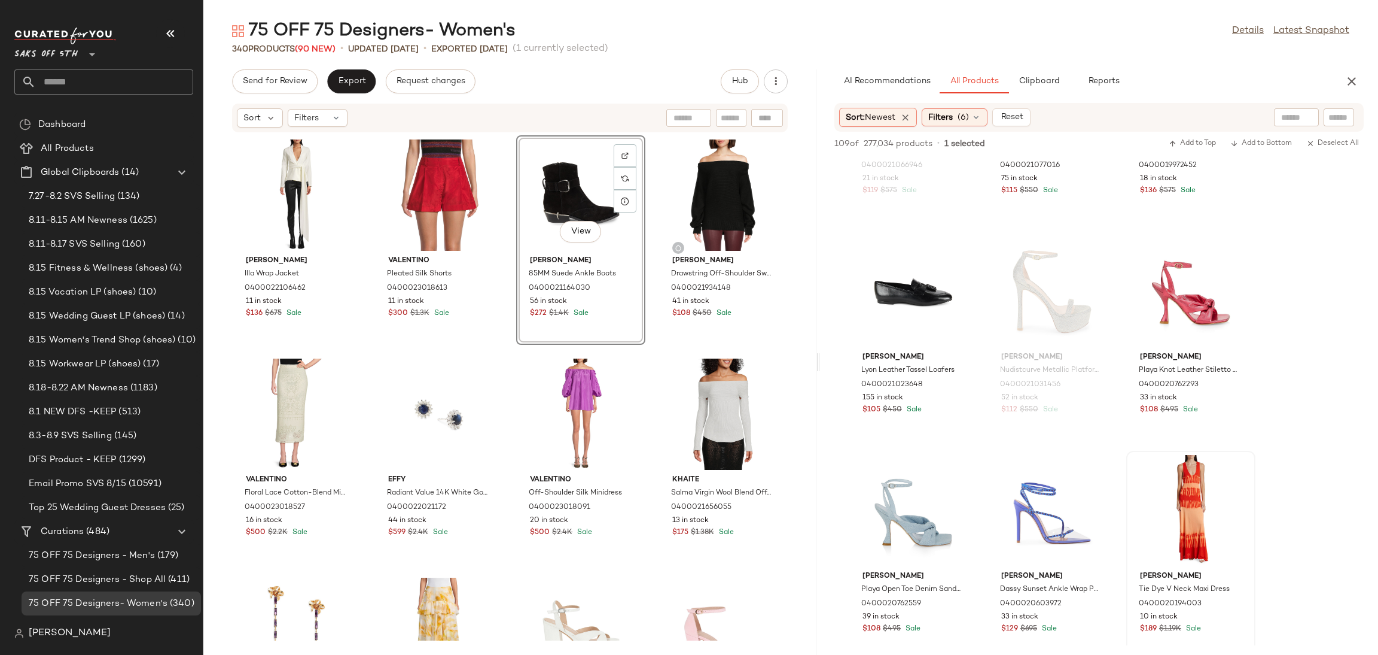
scroll to position [4105, 0]
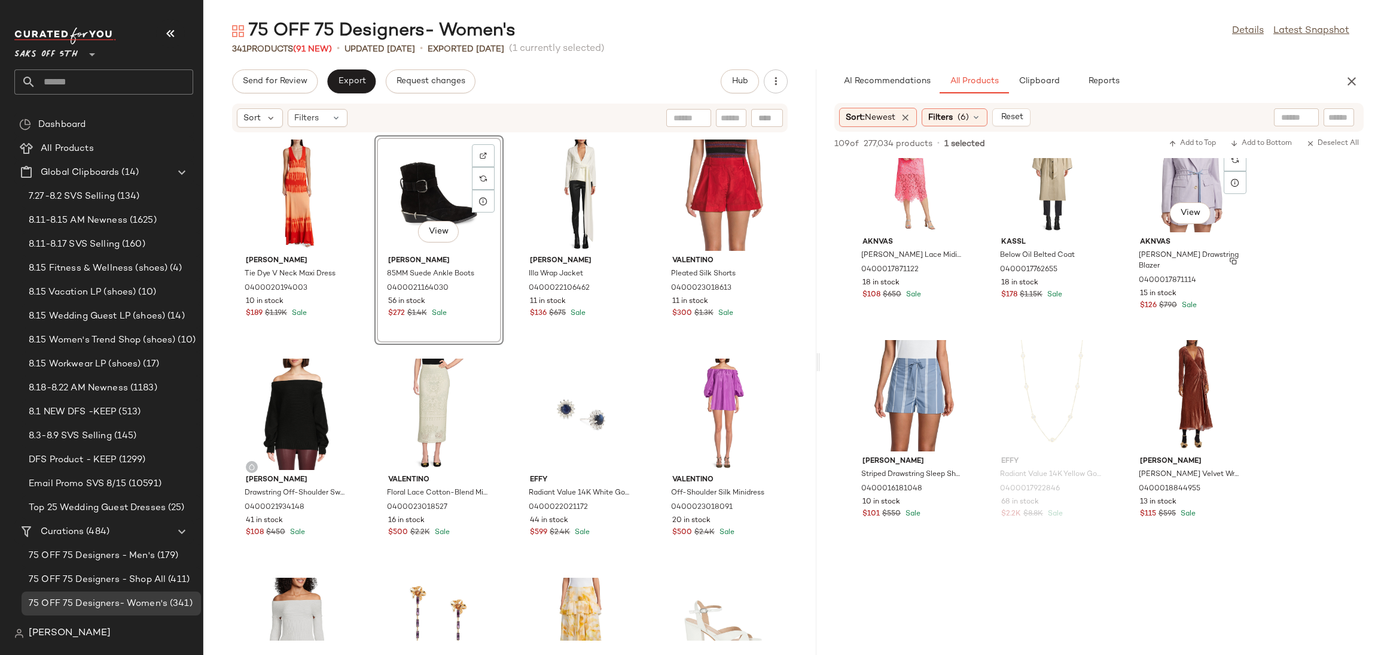
scroll to position [7276, 0]
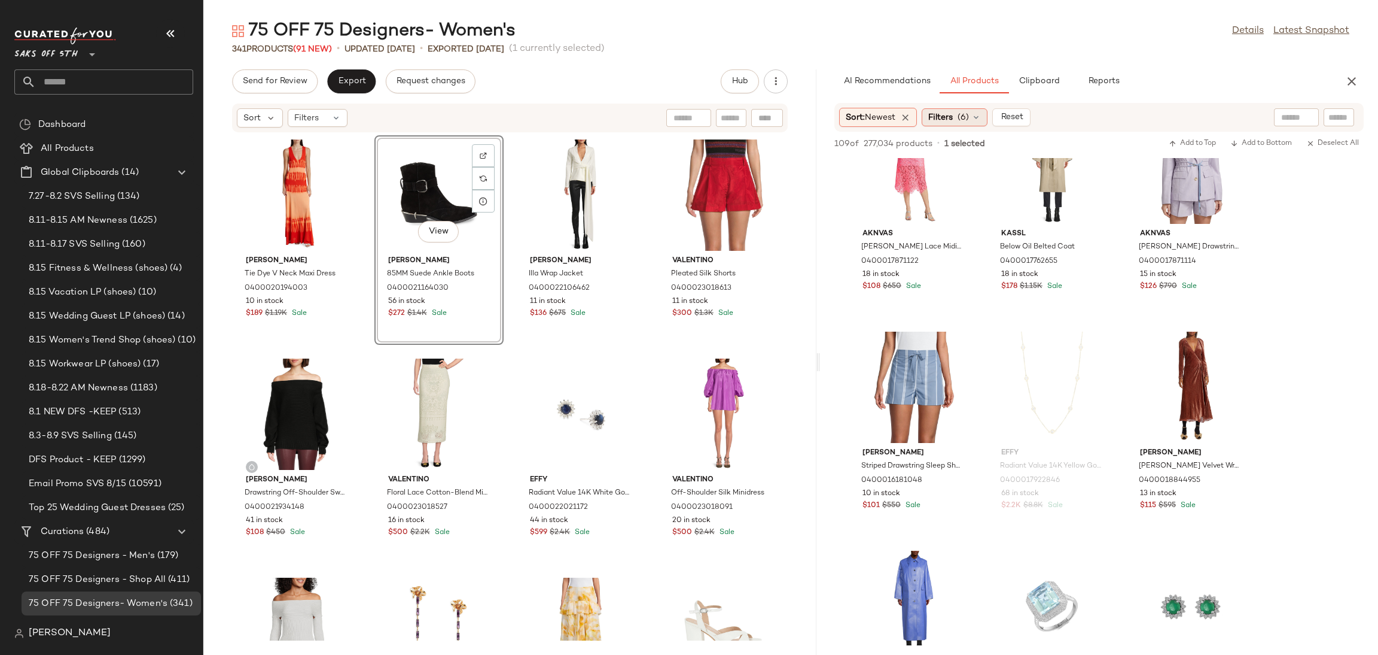
click at [950, 112] on span "Filters" at bounding box center [941, 117] width 25 height 13
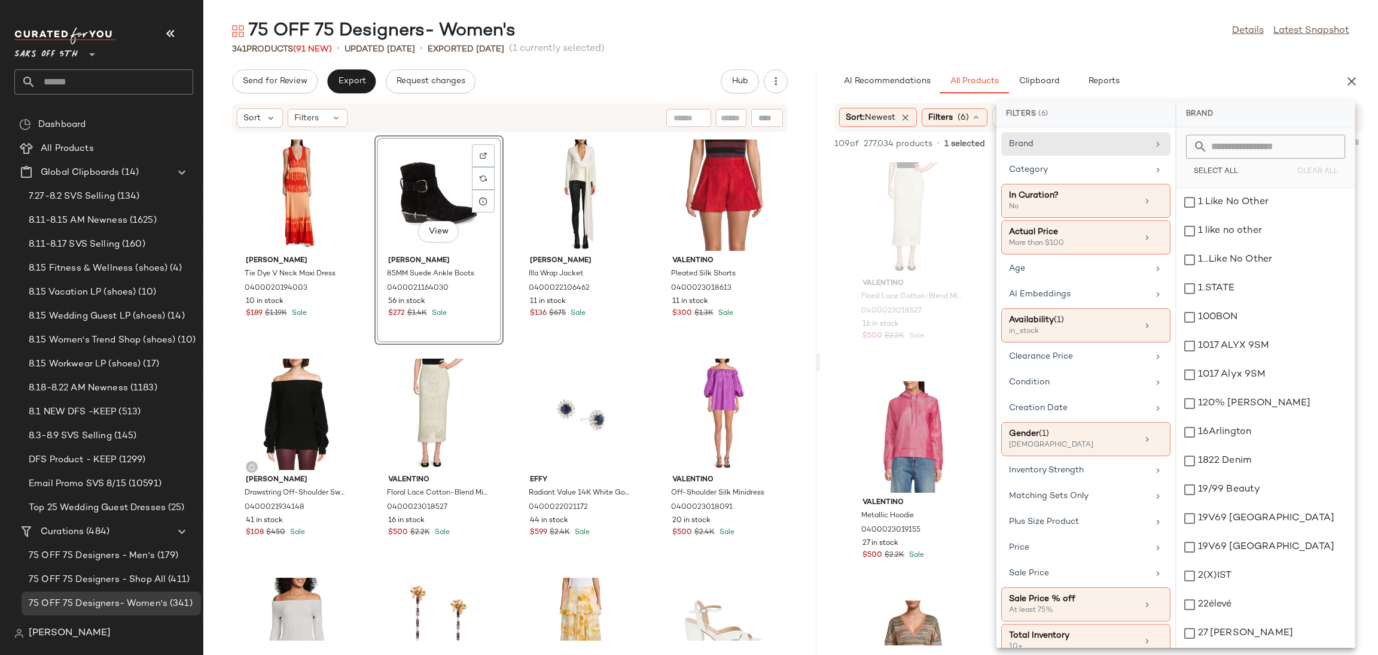
click at [1058, 140] on div "Brand" at bounding box center [1078, 144] width 139 height 13
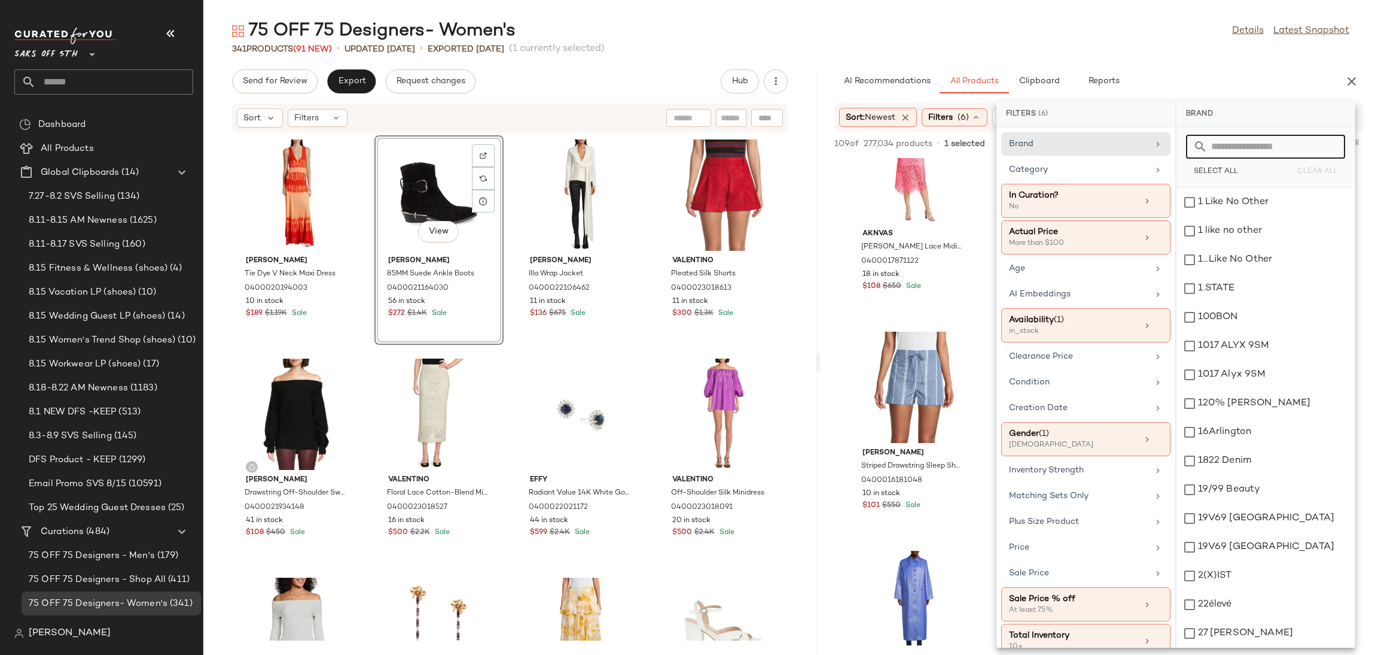
click at [1258, 137] on input "text" at bounding box center [1273, 147] width 130 height 24
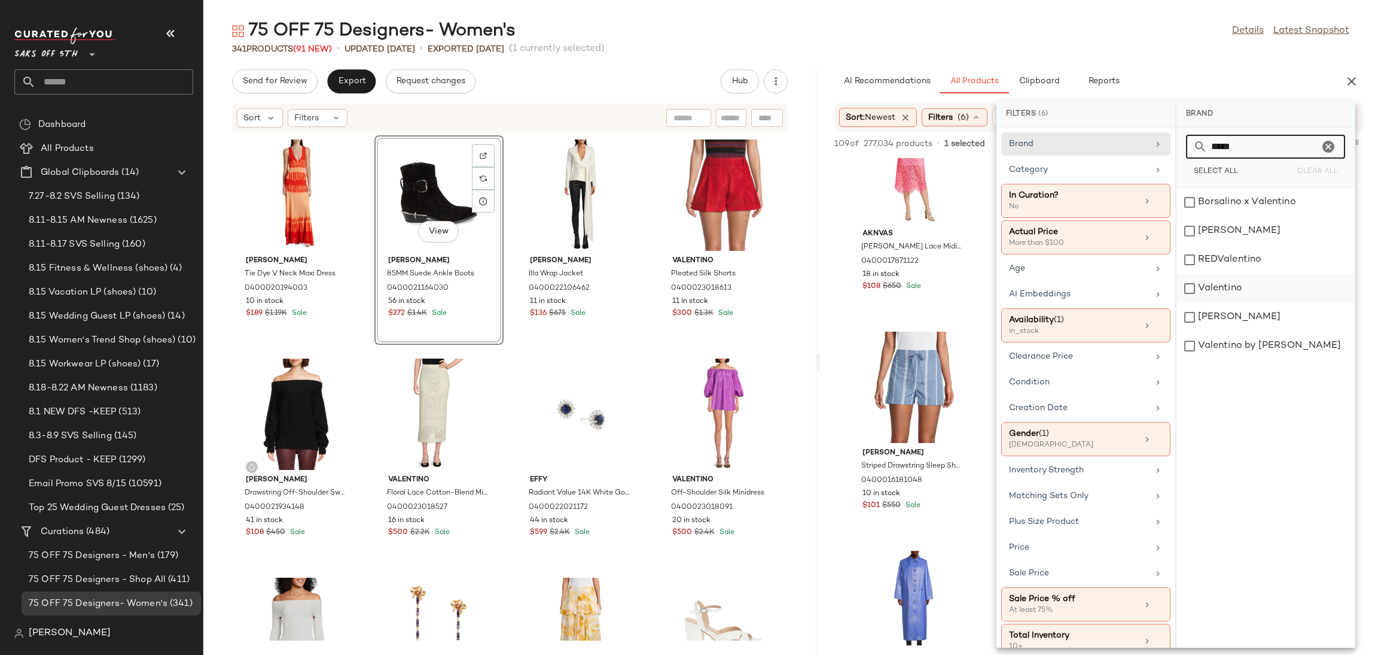
type input "*****"
click at [1186, 303] on div "Valentino" at bounding box center [1266, 317] width 178 height 29
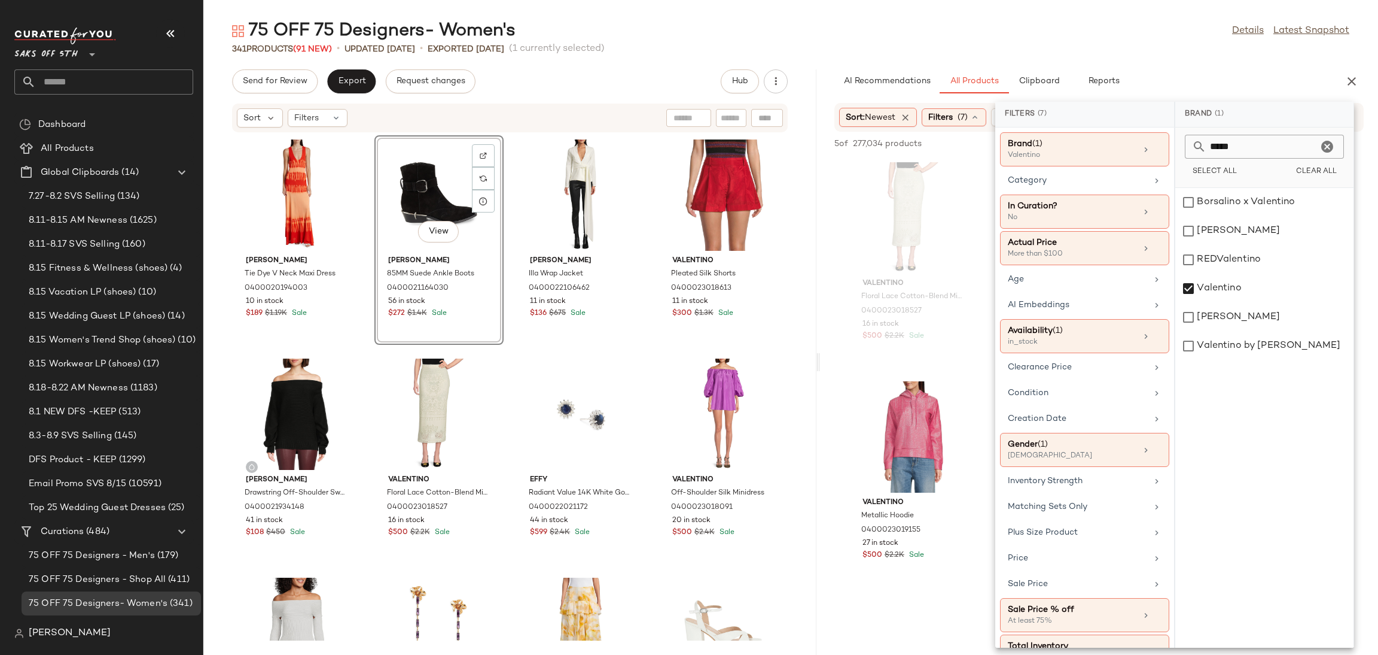
click at [1329, 145] on icon "Clear" at bounding box center [1327, 146] width 14 height 14
type input "******"
click at [1246, 245] on div "Versace" at bounding box center [1265, 259] width 178 height 29
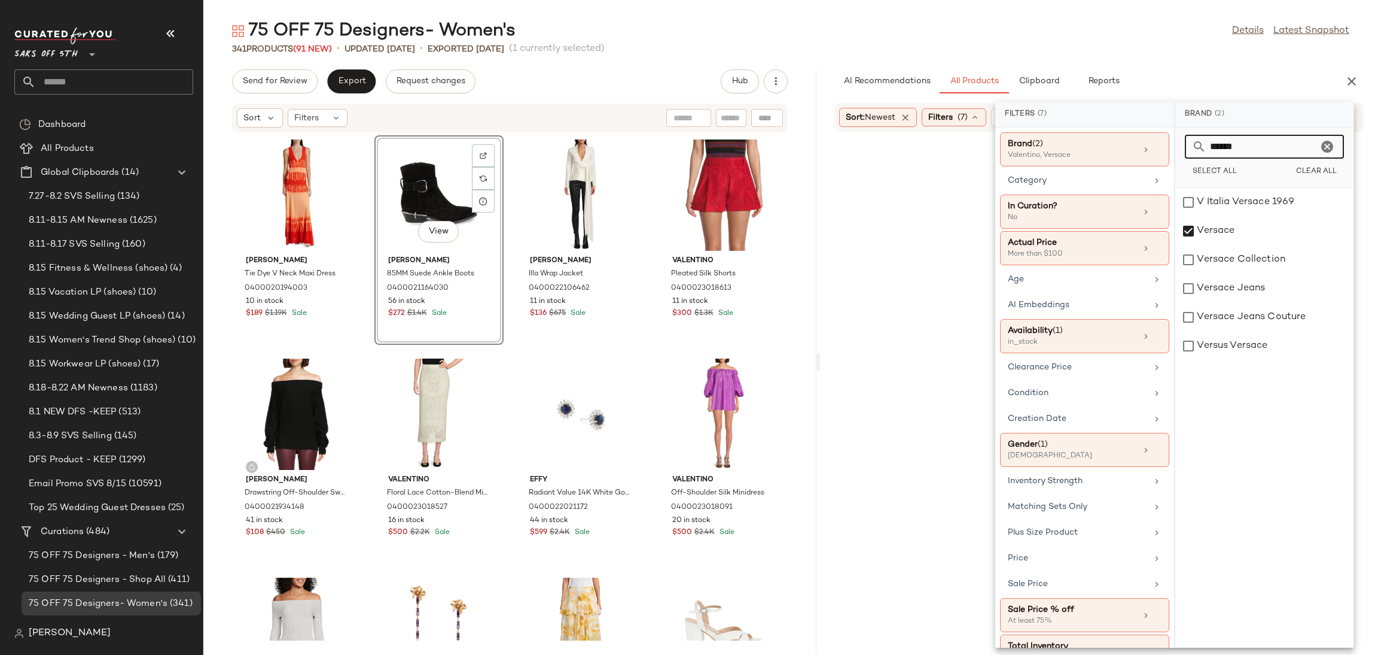
click at [1286, 147] on input "******" at bounding box center [1262, 147] width 111 height 24
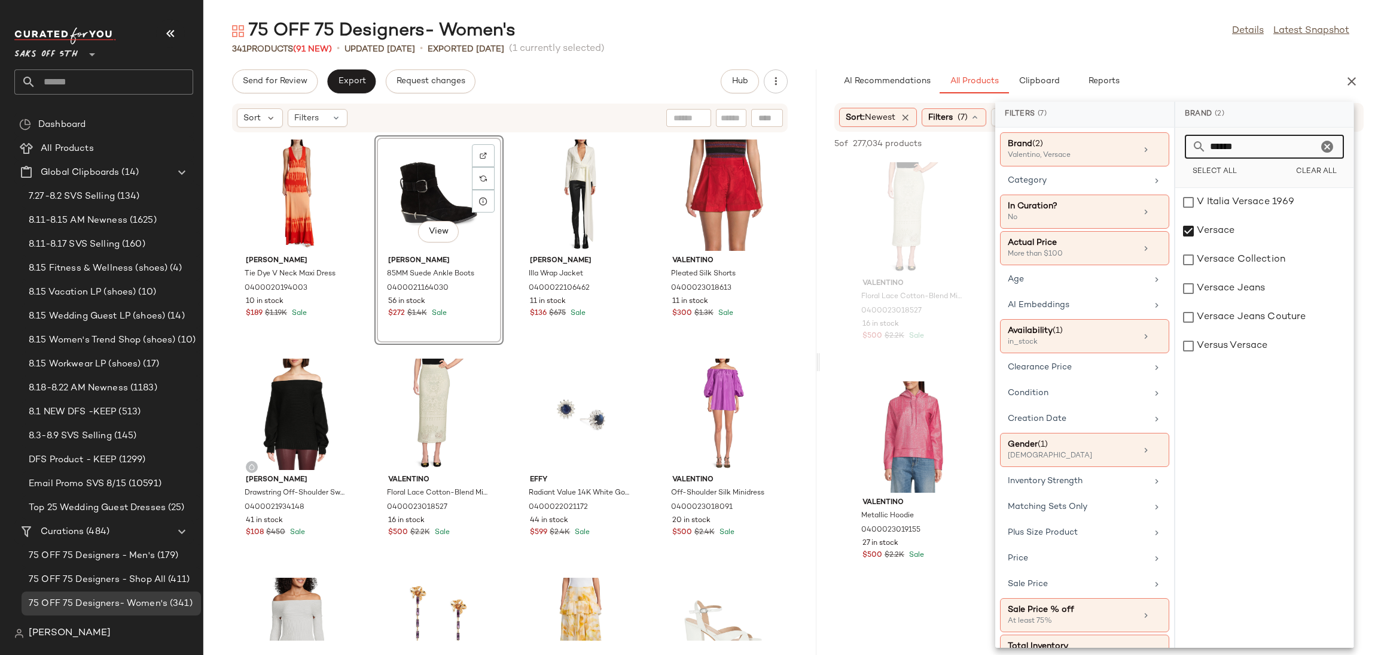
click at [1330, 147] on icon "Clear" at bounding box center [1327, 146] width 14 height 14
type input "*****"
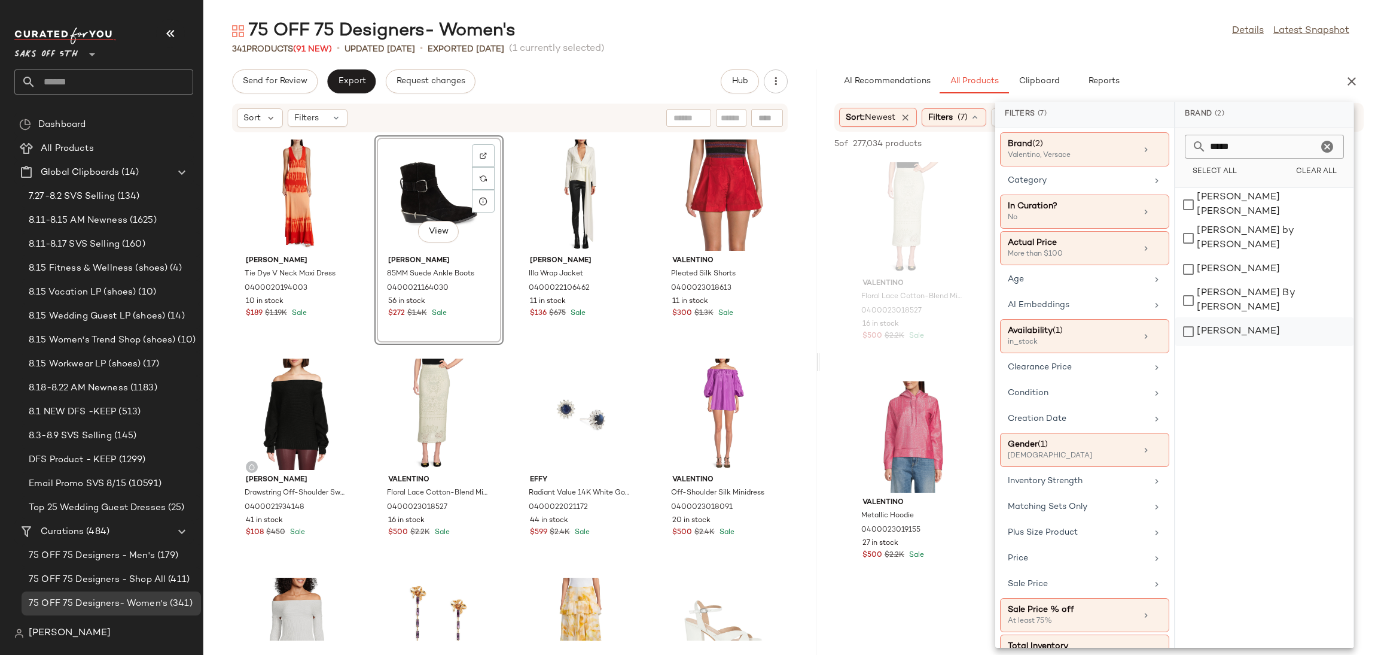
click at [1196, 321] on div "[PERSON_NAME]" at bounding box center [1265, 331] width 178 height 29
click at [1158, 53] on div "341 Products (91 New) • updated [DATE] • Exported [DATE] (1 currently selected)" at bounding box center [790, 49] width 1175 height 12
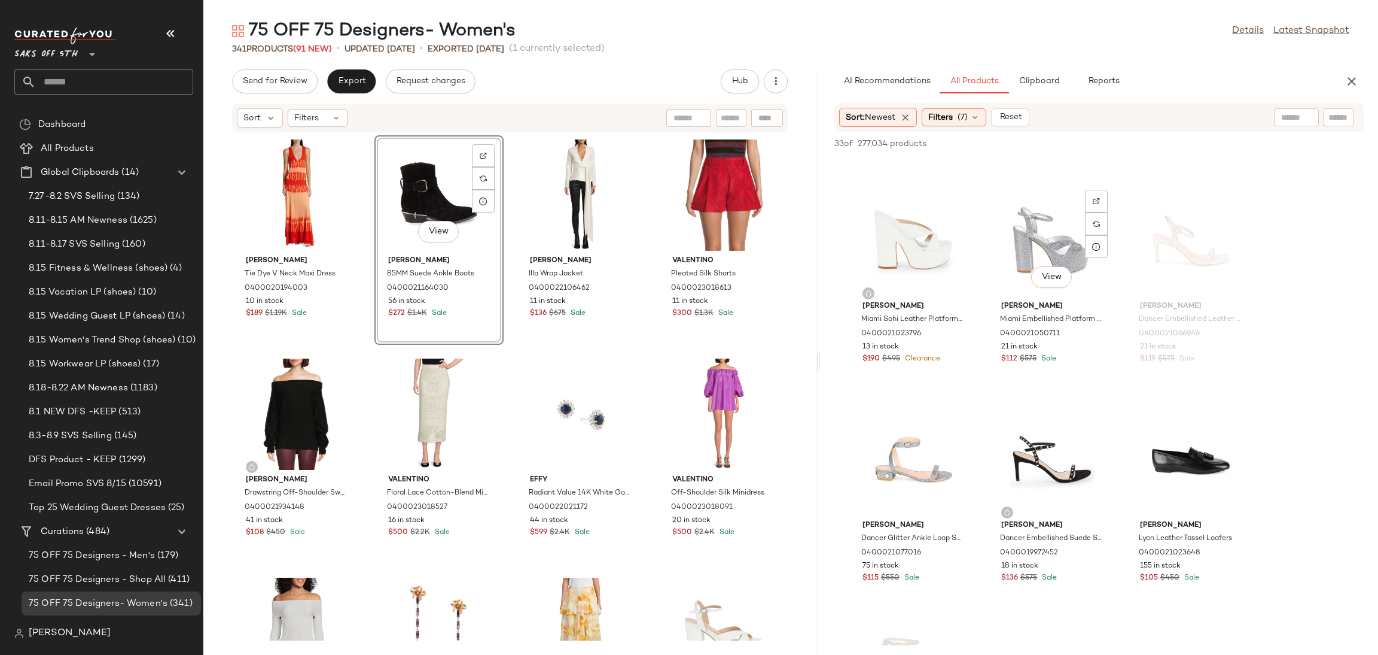
scroll to position [854, 0]
click at [1038, 435] on div "View" at bounding box center [1052, 458] width 121 height 111
click at [1182, 157] on div "View [PERSON_NAME] Miami Patent Leather Platform Sandals 0400021031409 45 in st…" at bounding box center [1191, 65] width 127 height 207
click at [1182, 141] on span "Add to Top" at bounding box center [1192, 143] width 47 height 8
click at [1035, 440] on div "View" at bounding box center [1052, 458] width 121 height 111
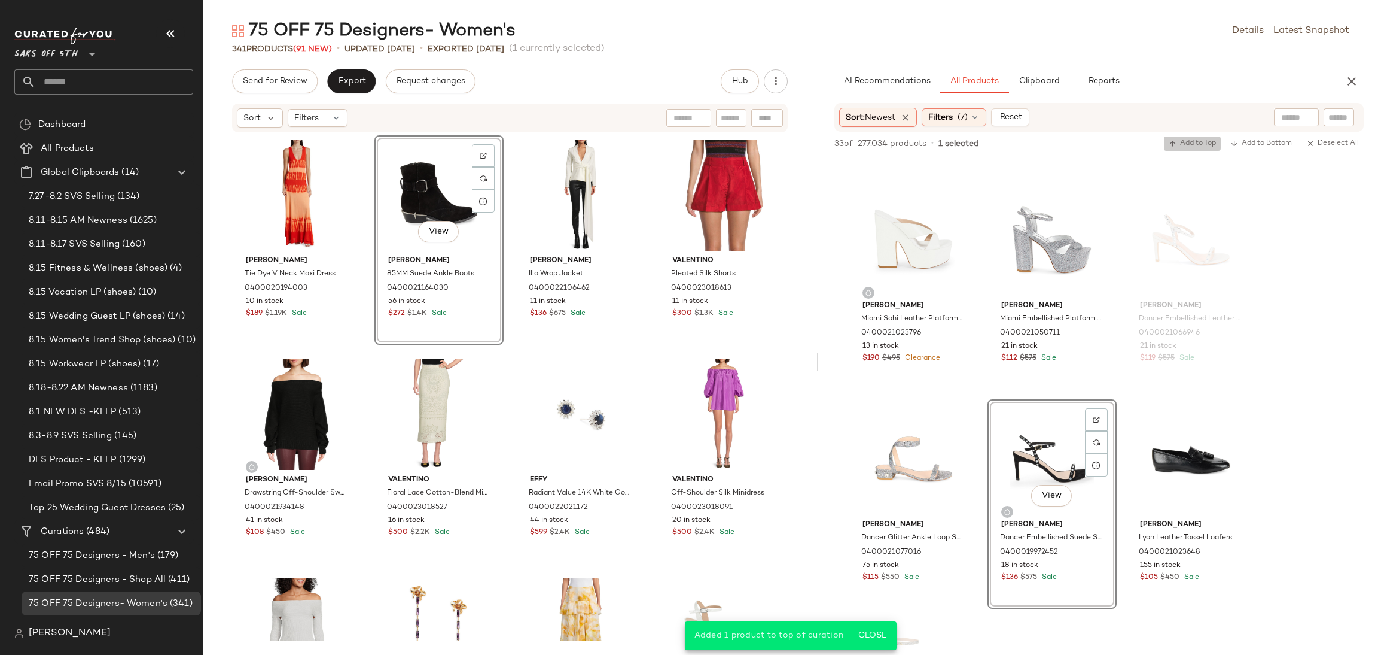
click at [1173, 144] on icon "button" at bounding box center [1173, 143] width 8 height 8
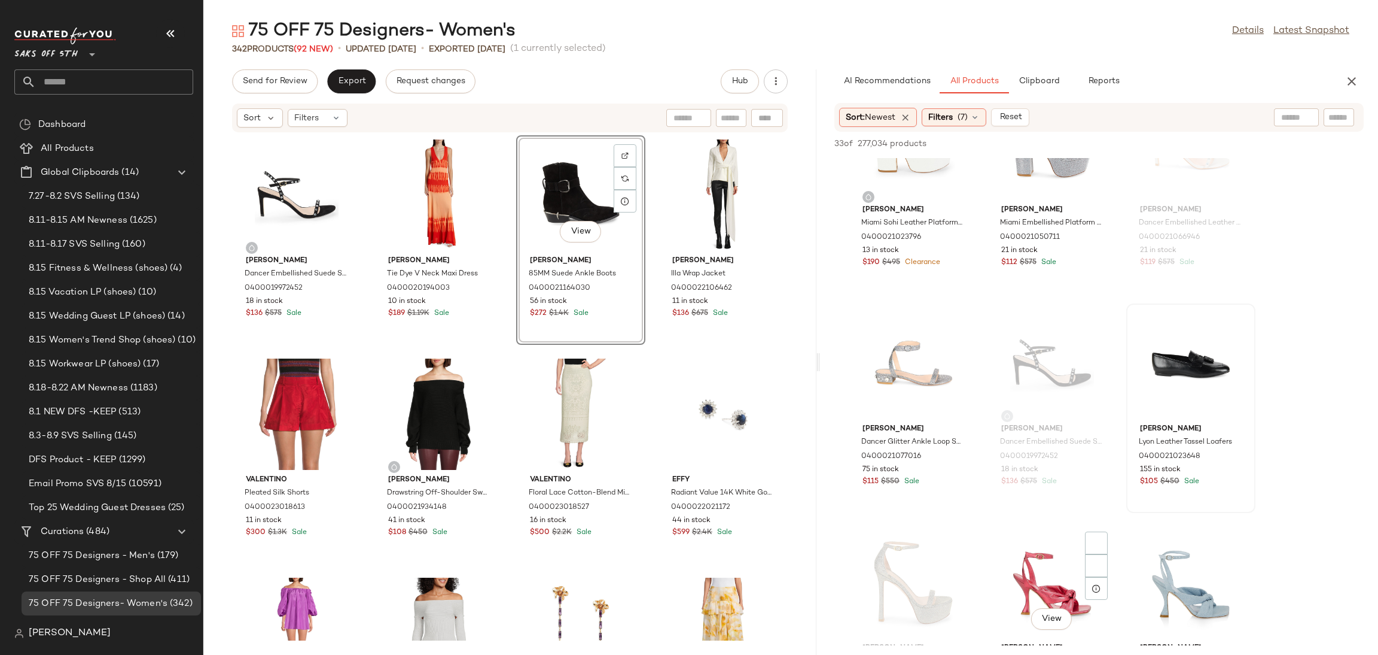
scroll to position [950, 0]
click at [1167, 357] on div "View" at bounding box center [1191, 362] width 121 height 111
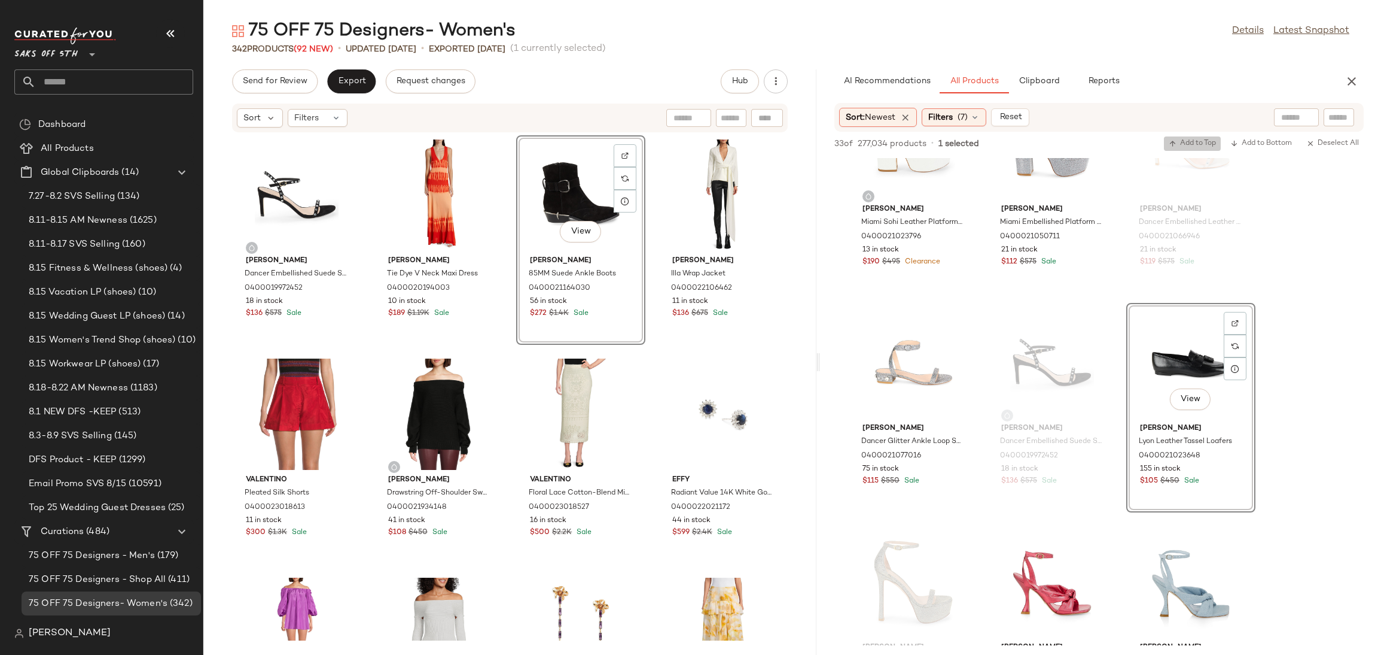
click at [1198, 137] on button "Add to Top" at bounding box center [1192, 143] width 57 height 14
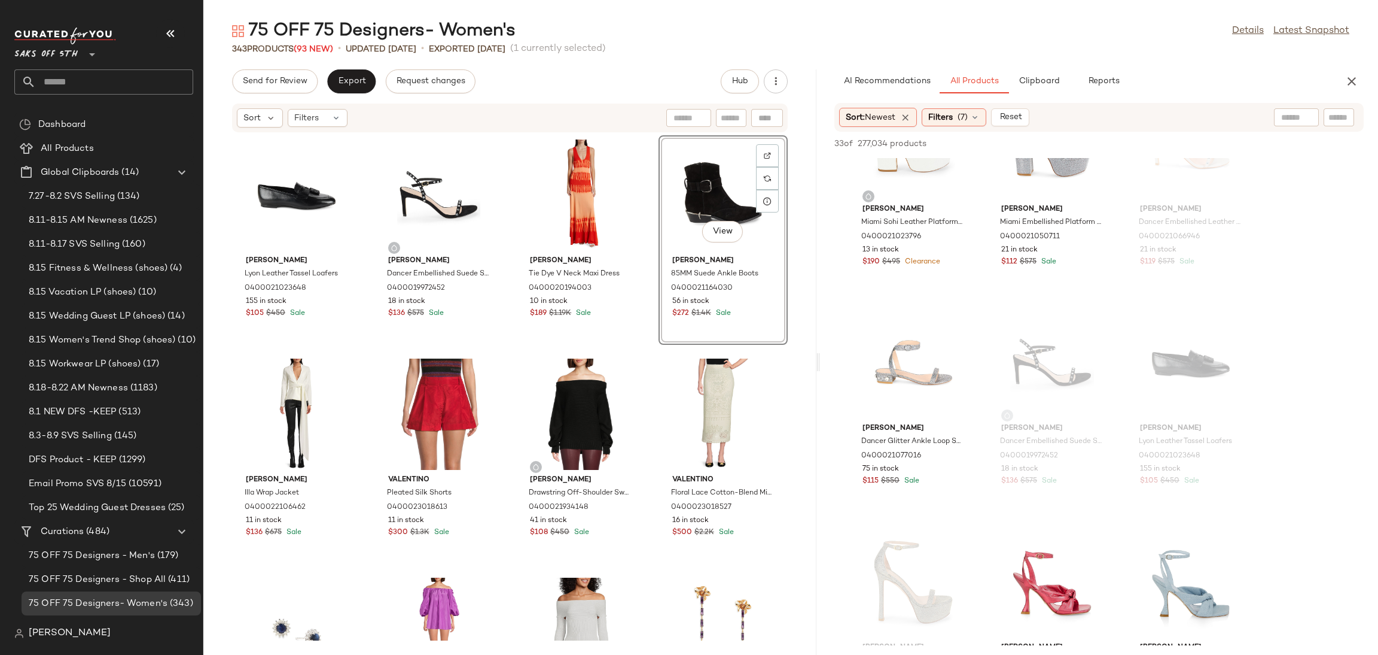
click at [979, 104] on div "Sort: Newest Filters (7) Reset" at bounding box center [1099, 117] width 529 height 29
click at [975, 112] on icon at bounding box center [975, 117] width 10 height 10
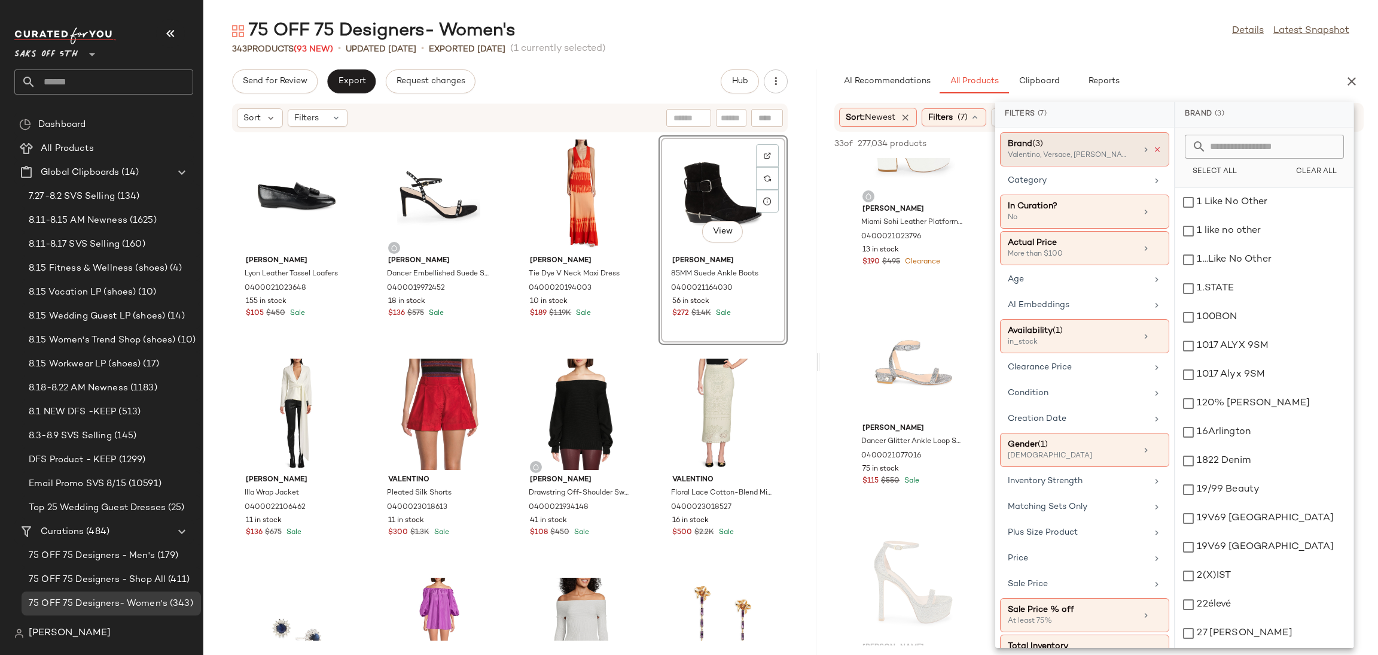
click at [1154, 147] on icon at bounding box center [1158, 149] width 8 height 8
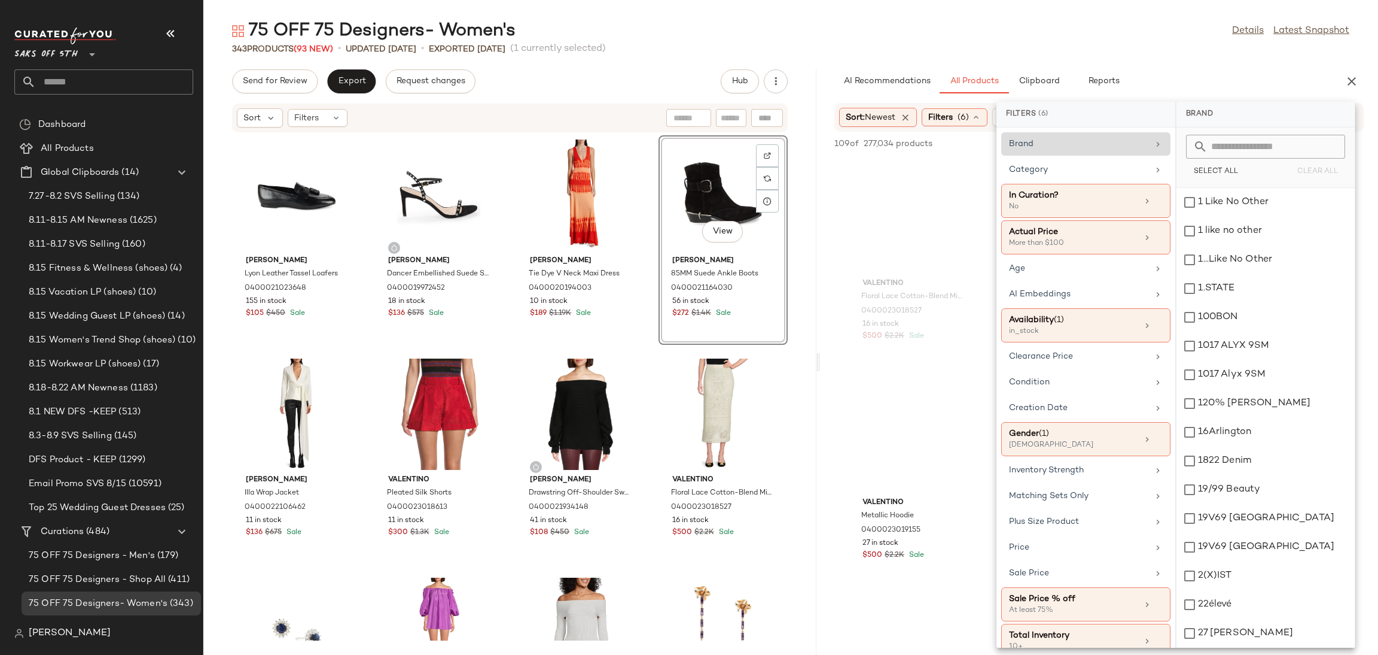
click at [1143, 56] on div "75 OFF 75 Designers- Women's Details Latest Snapshot 343 Products (93 New) • up…" at bounding box center [790, 336] width 1175 height 635
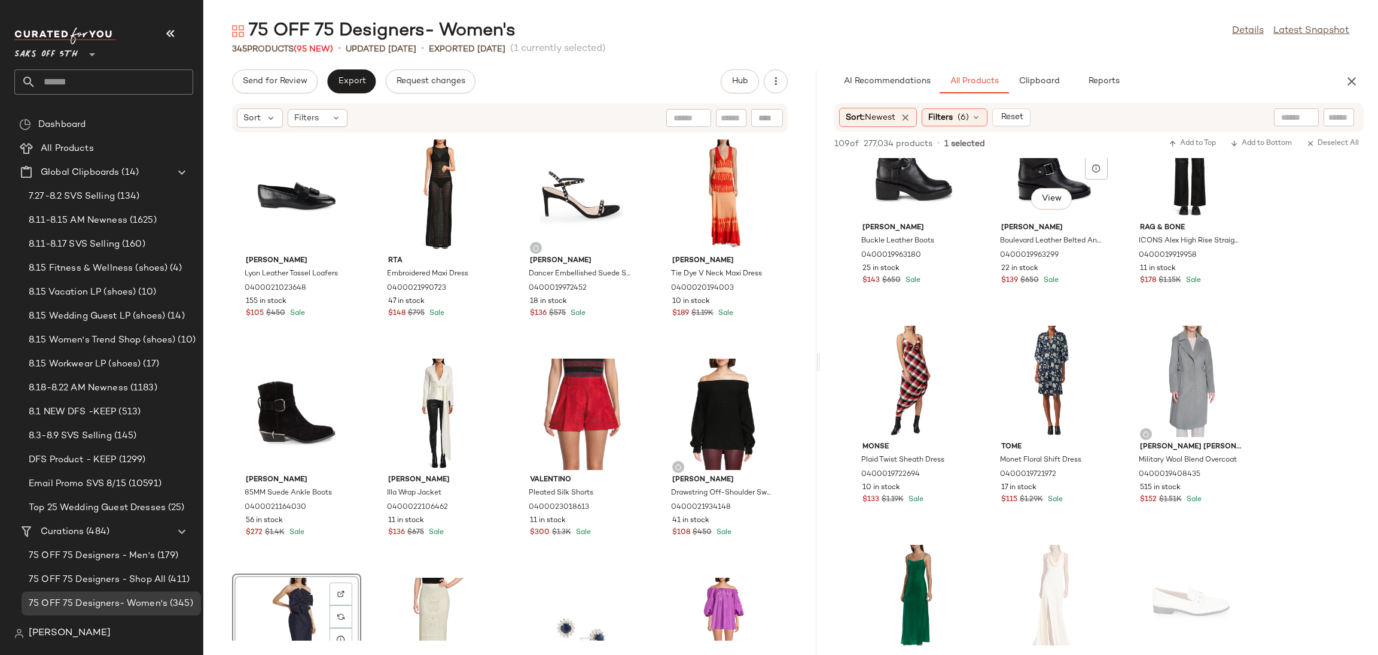
scroll to position [5395, 0]
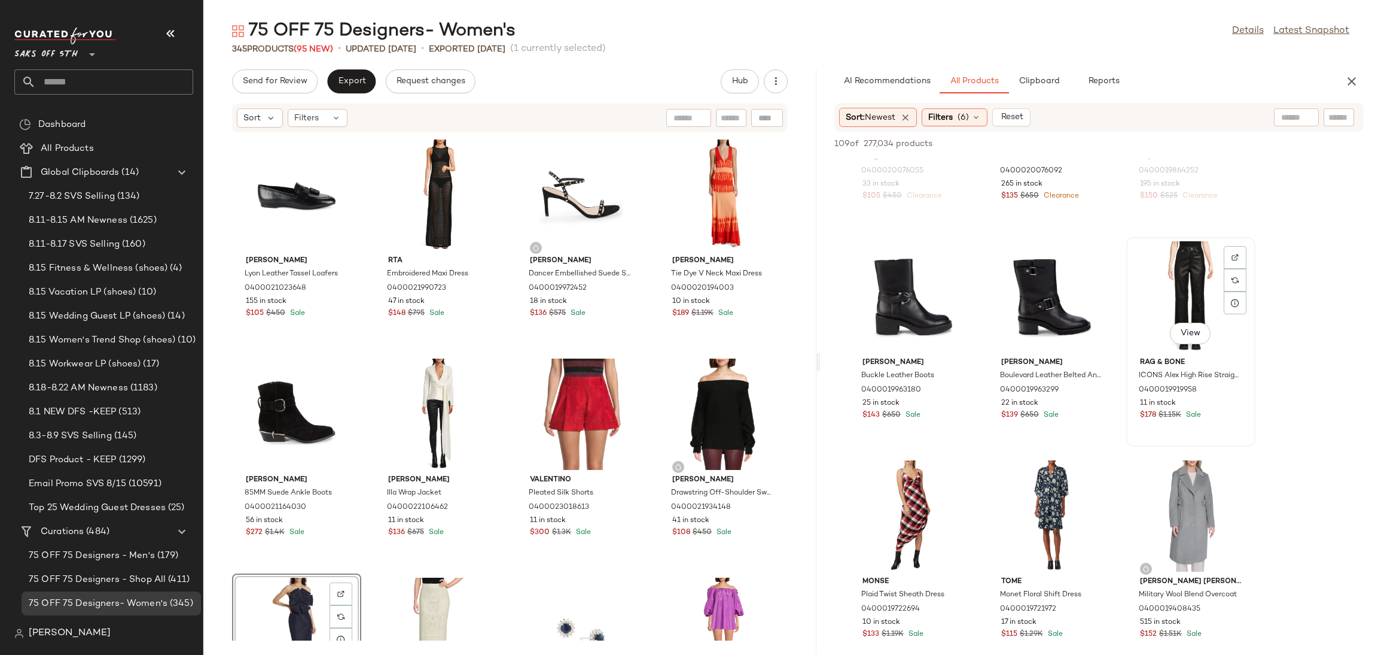
click at [1171, 266] on div "View" at bounding box center [1191, 296] width 121 height 111
click at [1197, 141] on span "Add to Top" at bounding box center [1192, 143] width 47 height 8
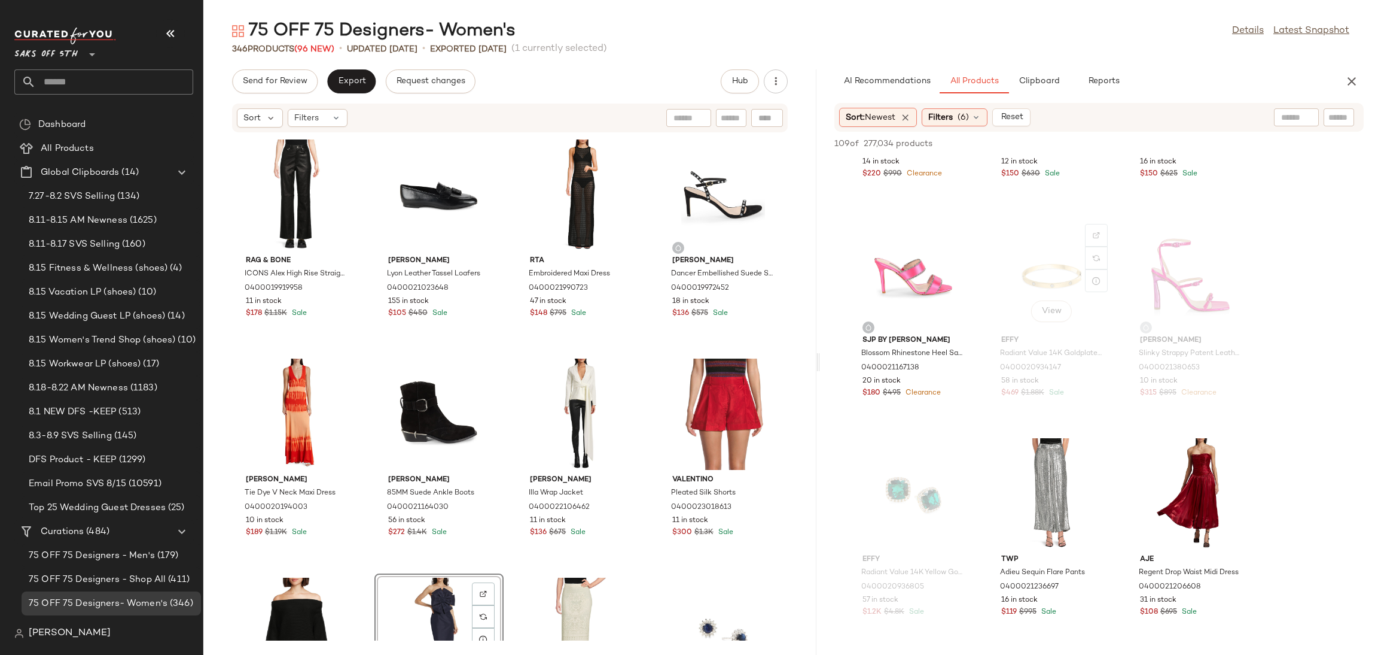
scroll to position [2797, 0]
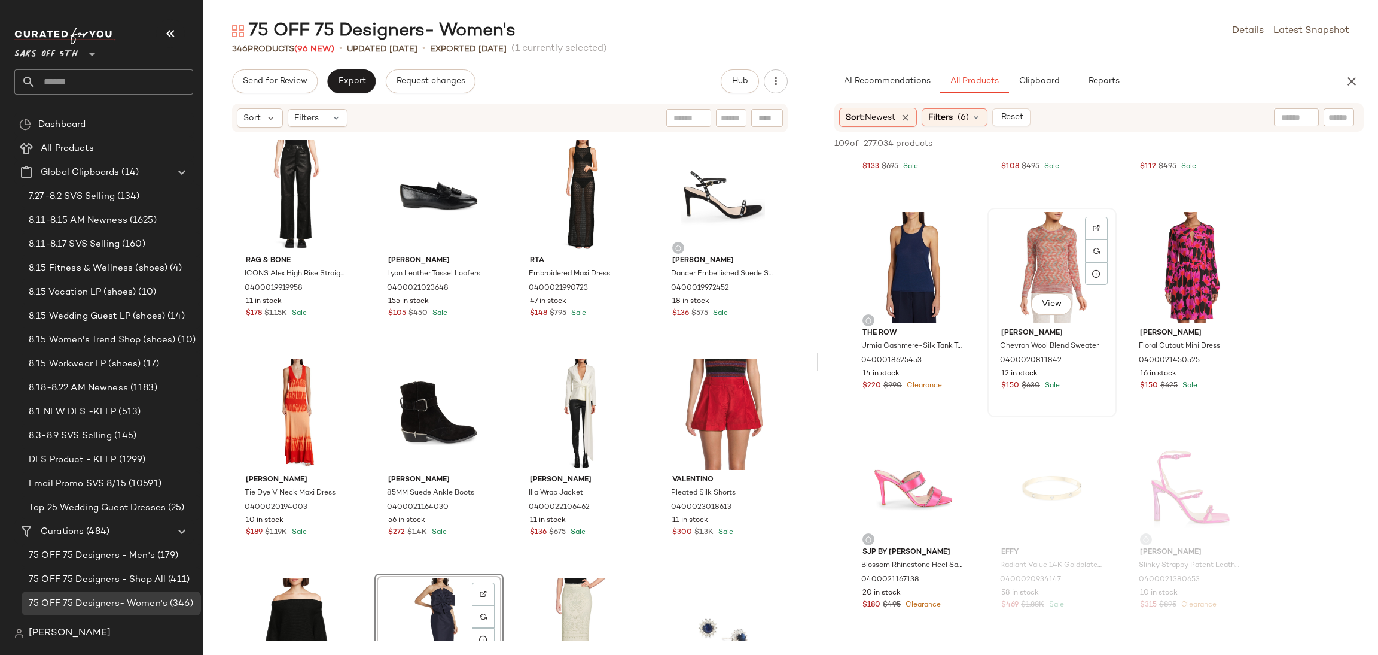
click at [1043, 255] on div "View" at bounding box center [1052, 267] width 121 height 111
click at [1197, 142] on span "Add to Top" at bounding box center [1192, 143] width 47 height 8
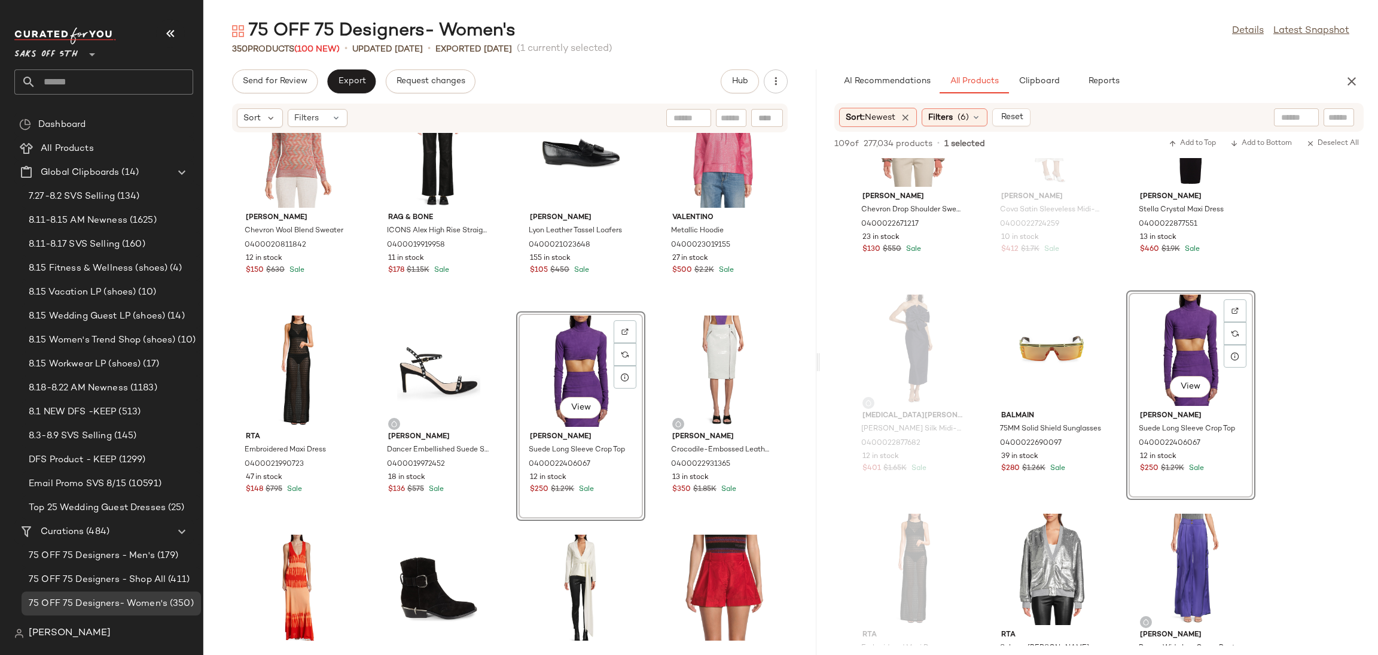
scroll to position [0, 0]
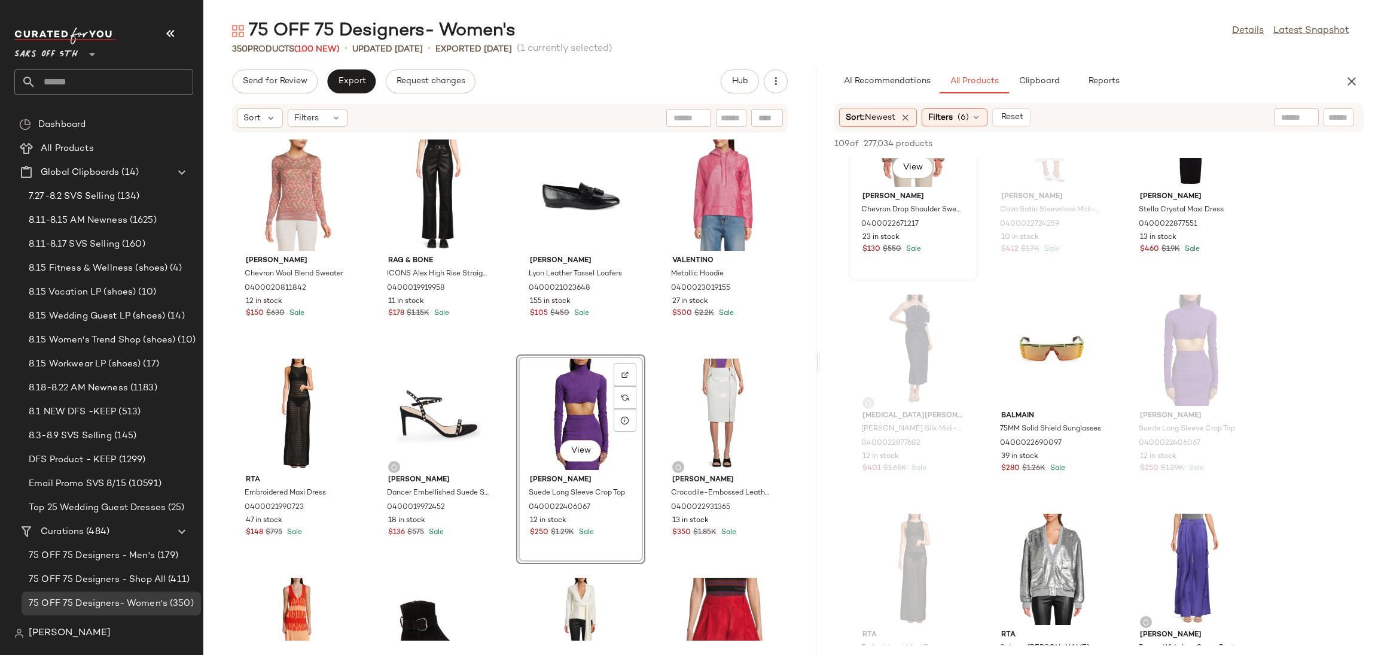
click at [893, 197] on span "[PERSON_NAME]" at bounding box center [914, 196] width 102 height 11
click at [1190, 147] on span "Add to Top" at bounding box center [1192, 143] width 47 height 8
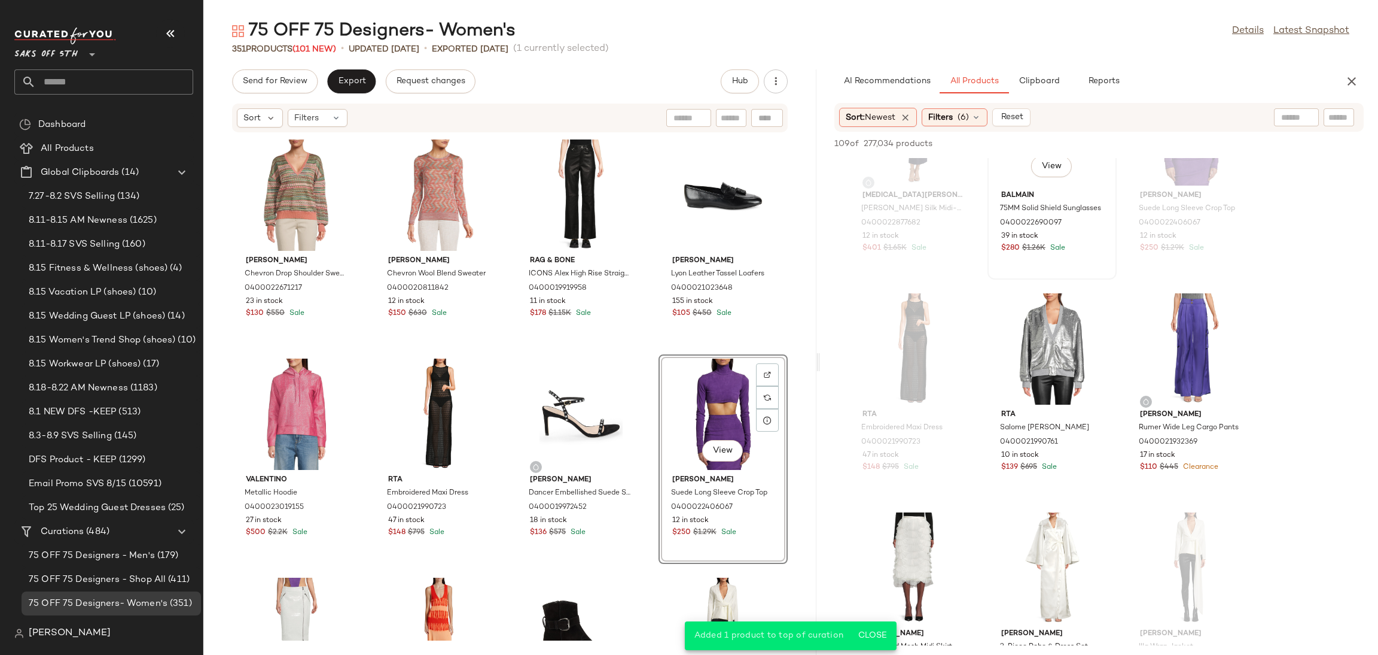
scroll to position [787, 0]
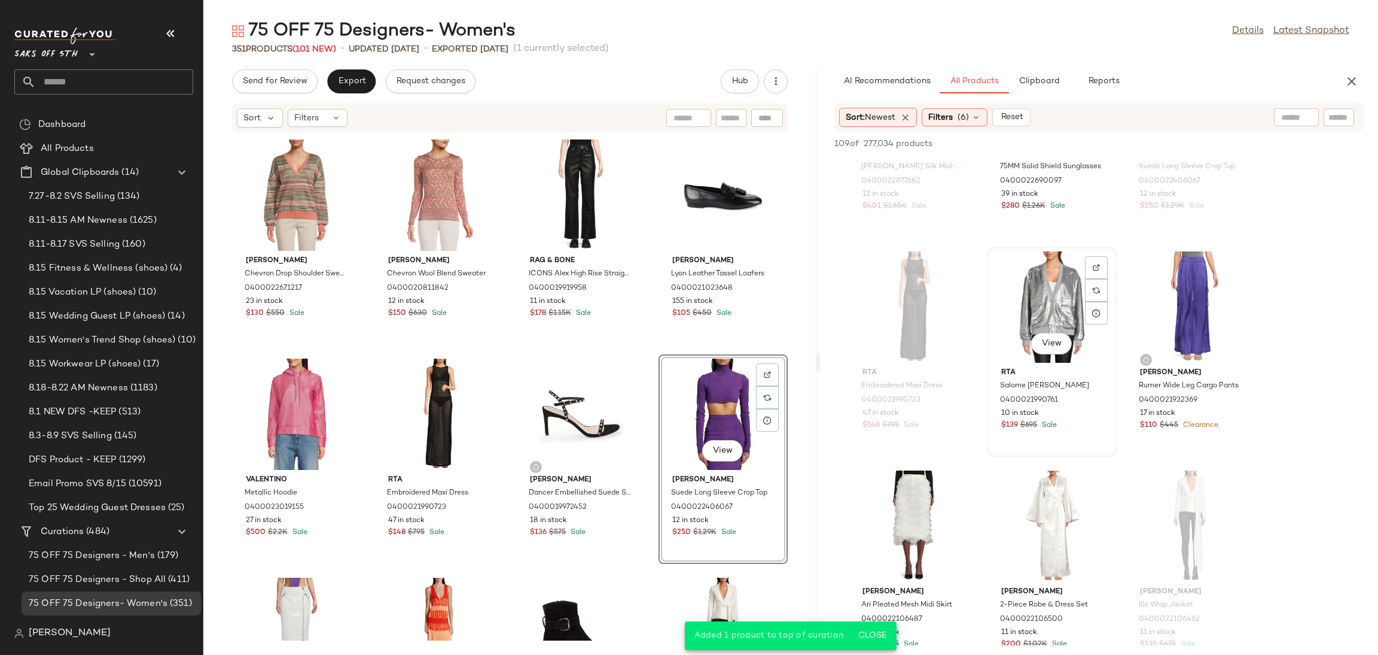
click at [1072, 267] on div "View" at bounding box center [1052, 306] width 121 height 111
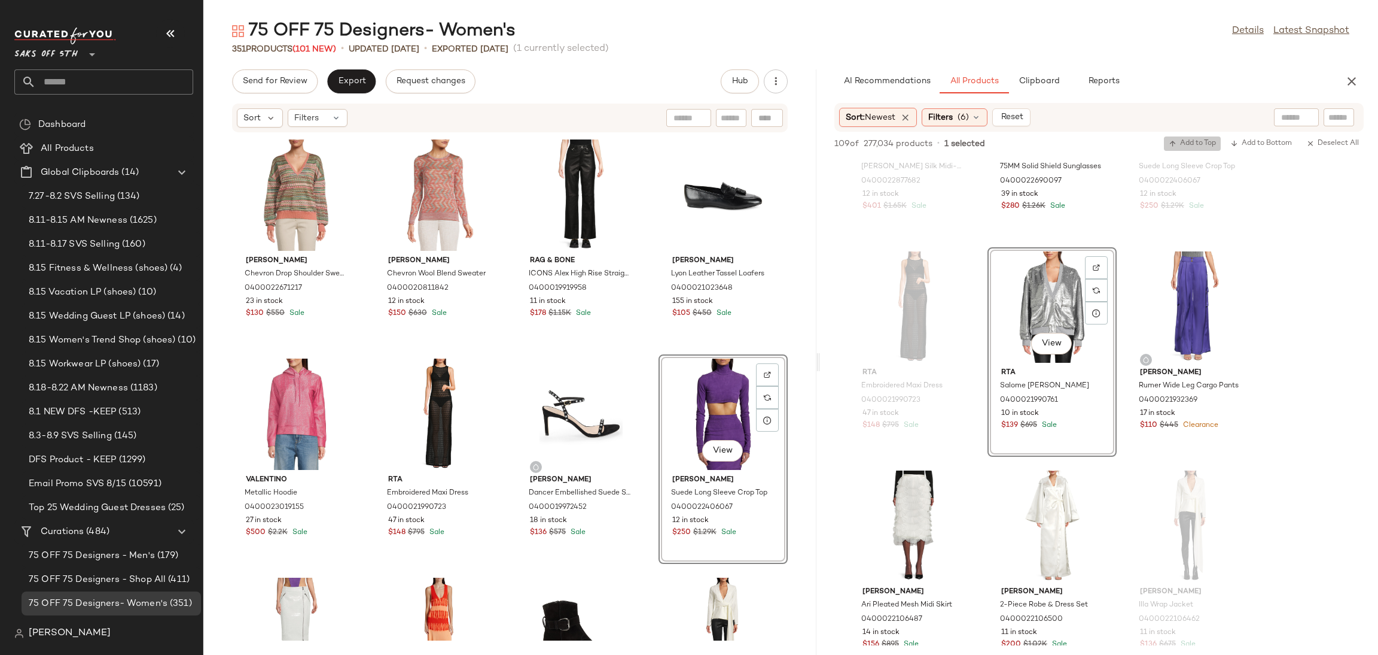
click at [1177, 144] on span "Add to Top" at bounding box center [1192, 143] width 47 height 8
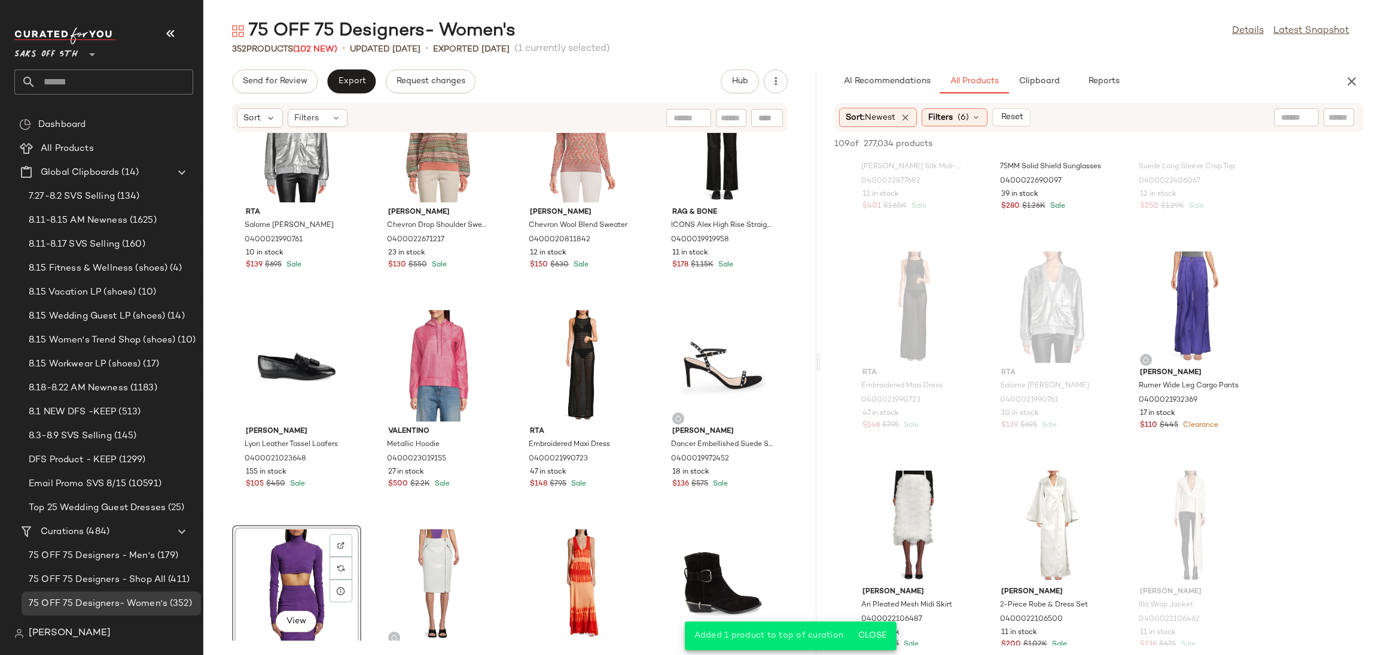
scroll to position [0, 0]
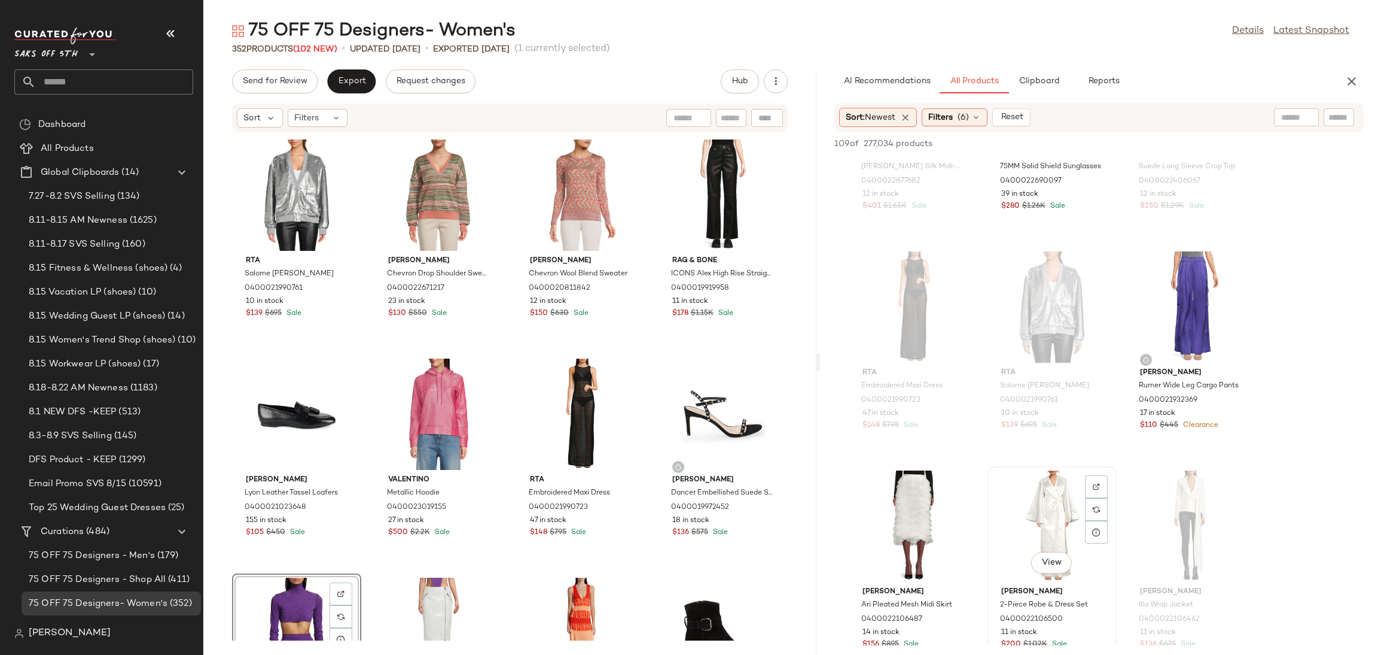
click at [1025, 503] on div "View" at bounding box center [1052, 525] width 121 height 111
click at [1183, 148] on span "Add to Top" at bounding box center [1192, 143] width 47 height 8
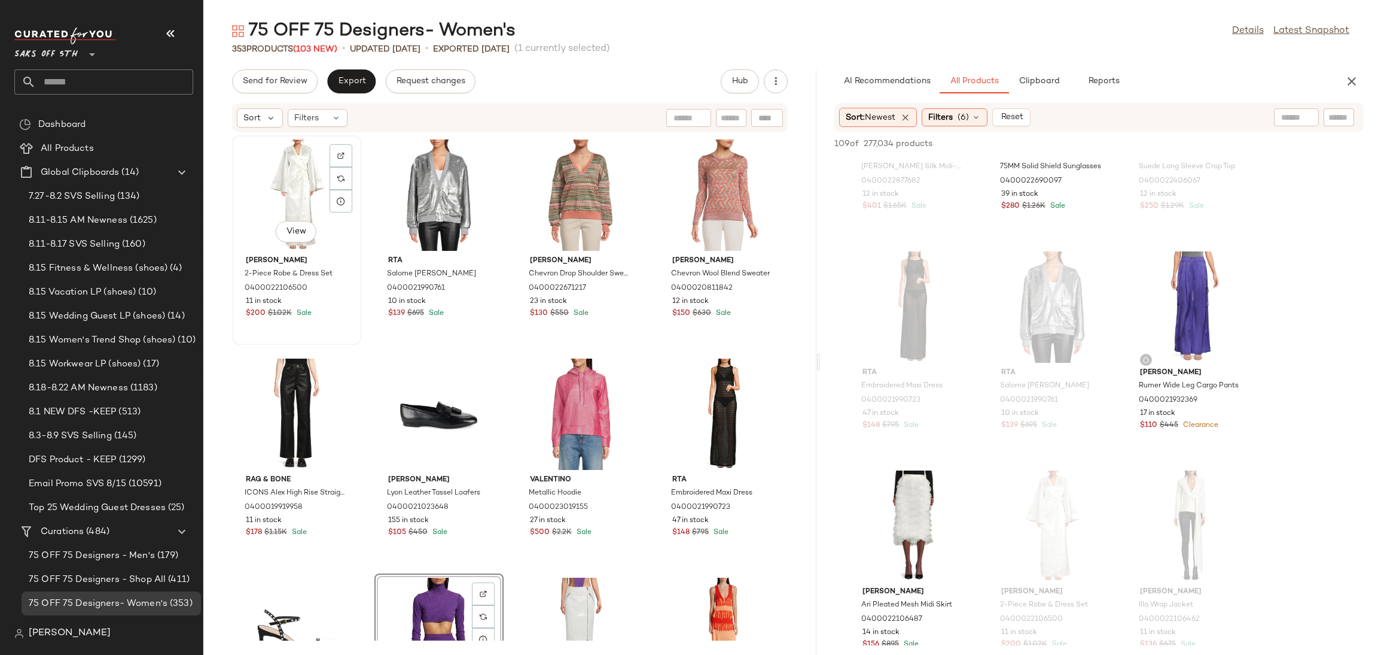
click at [294, 190] on div "View" at bounding box center [296, 194] width 121 height 111
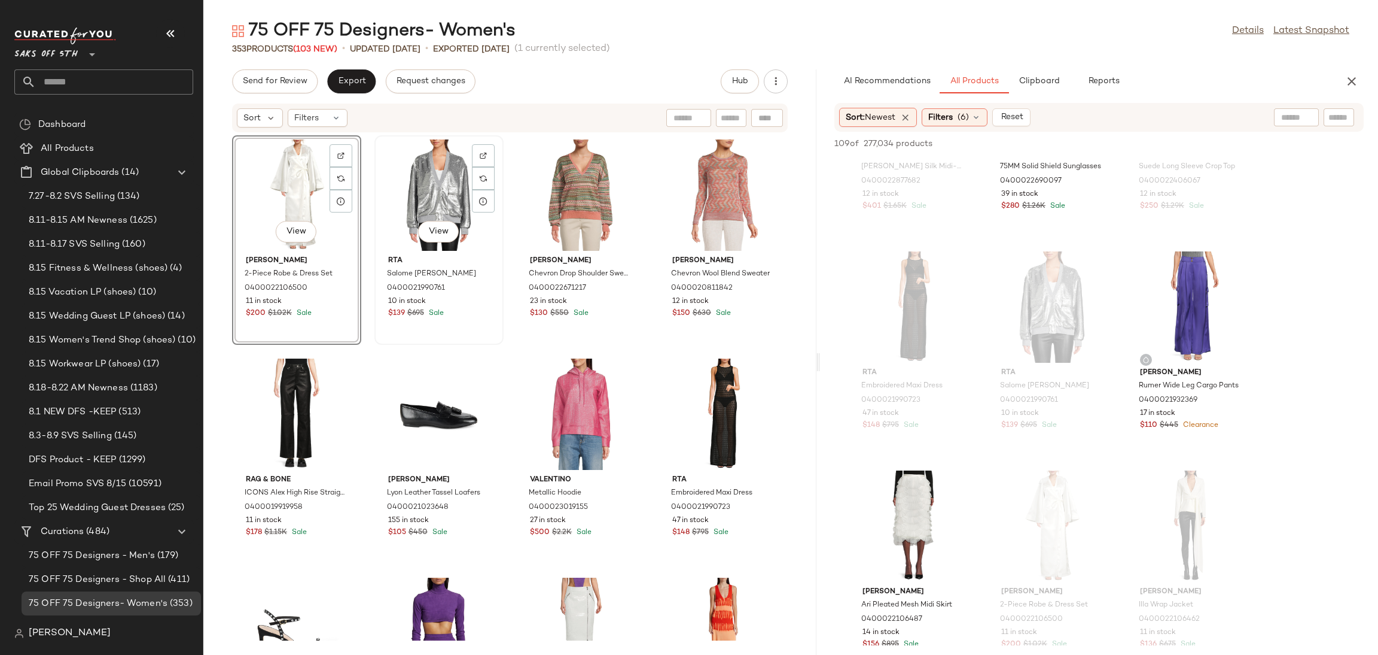
click at [443, 188] on div "View" at bounding box center [439, 194] width 121 height 111
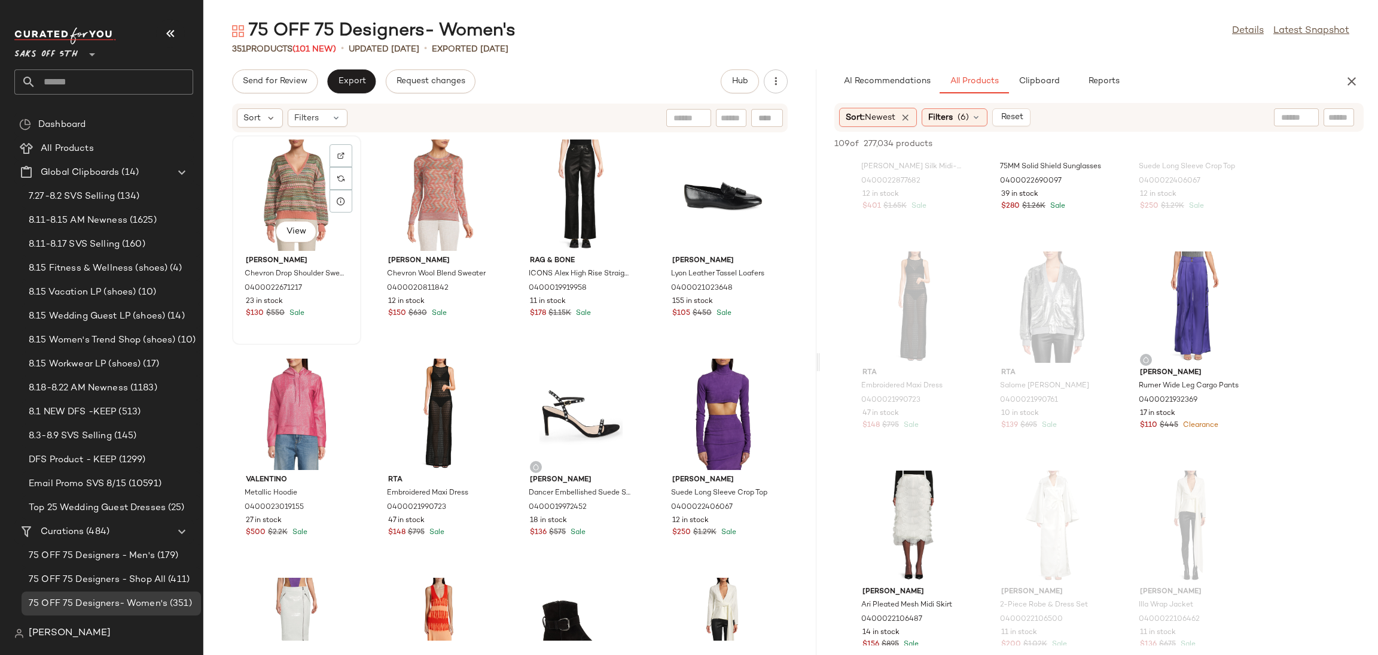
click at [296, 167] on div "View" at bounding box center [296, 194] width 121 height 111
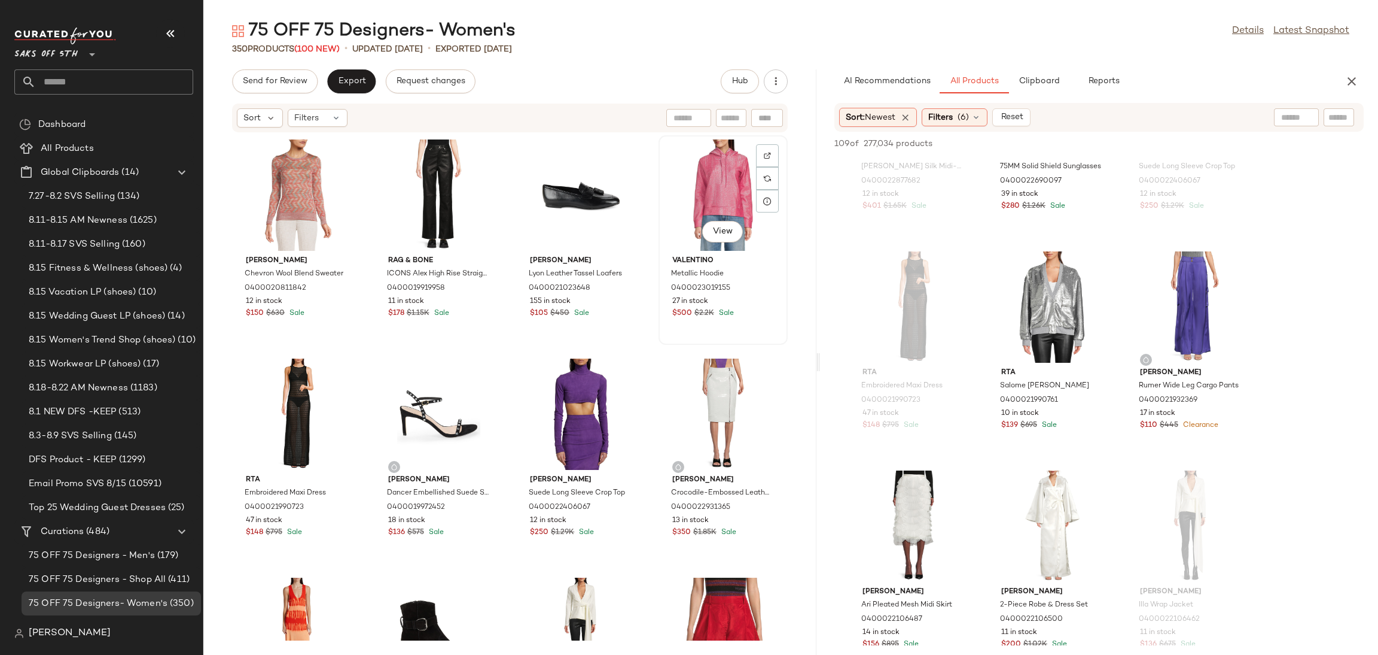
click at [713, 195] on div "View" at bounding box center [723, 194] width 121 height 111
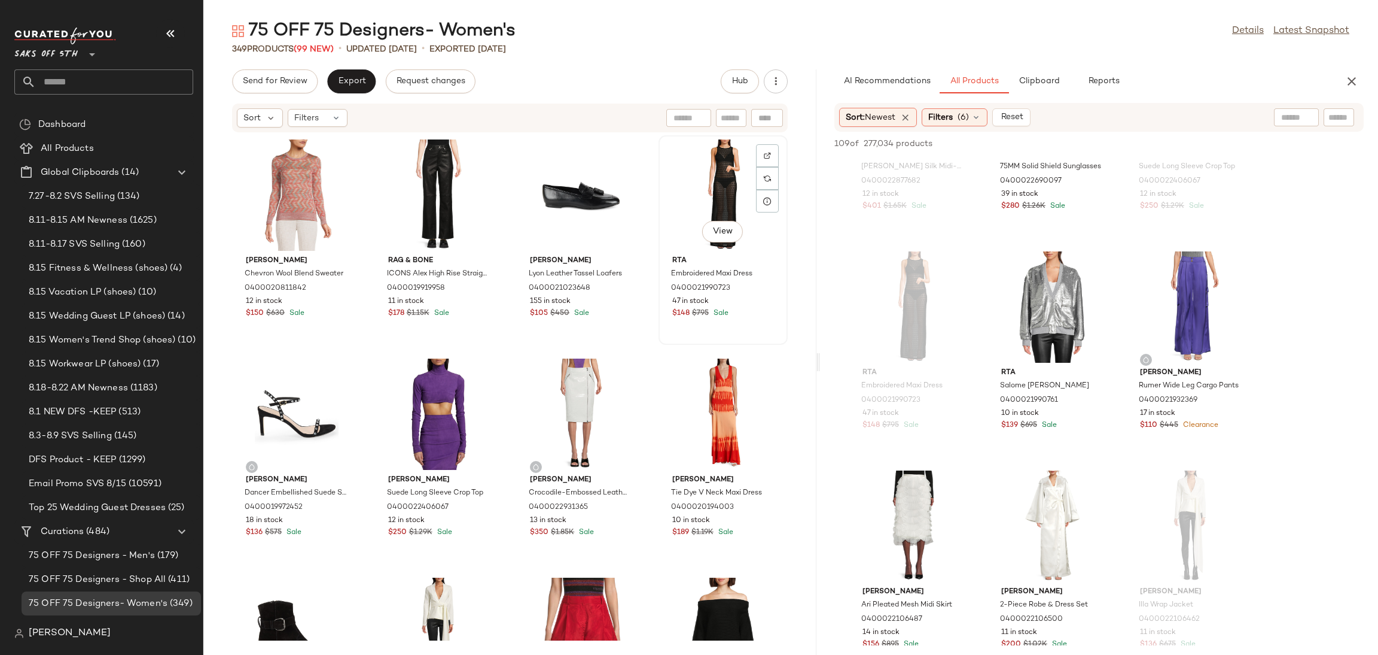
click at [695, 190] on div "View" at bounding box center [723, 194] width 121 height 111
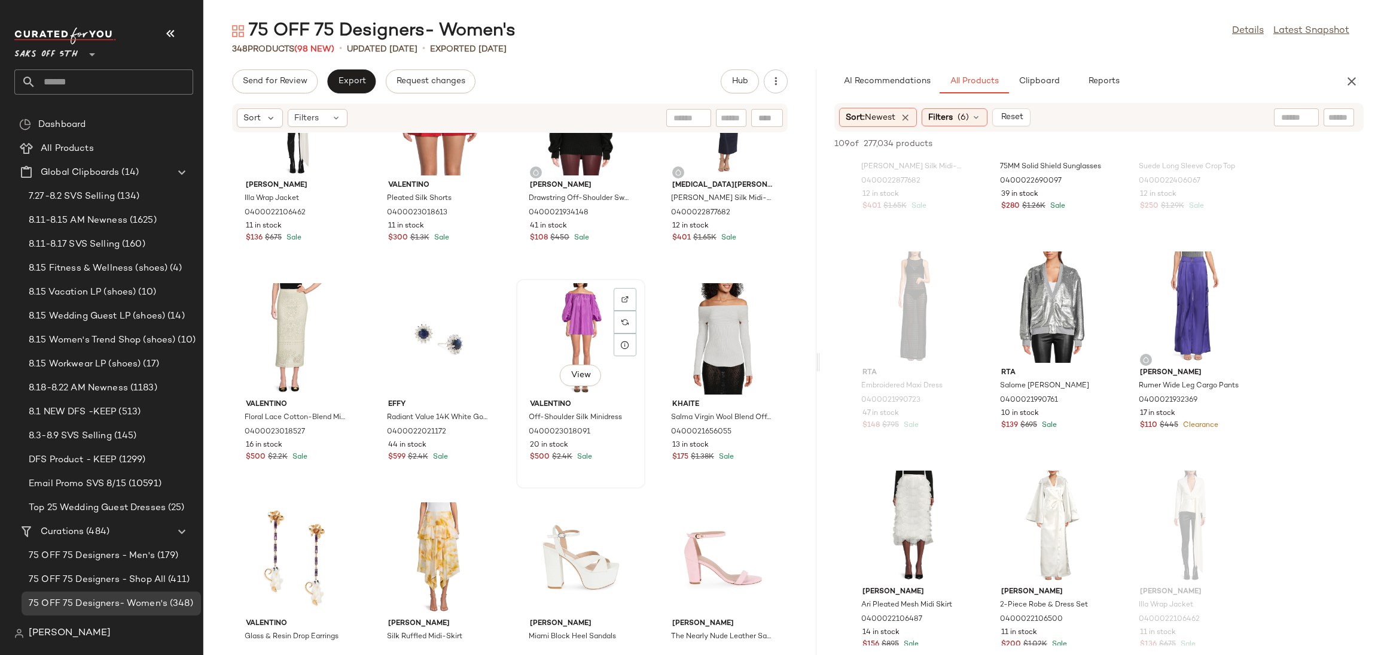
scroll to position [502, 0]
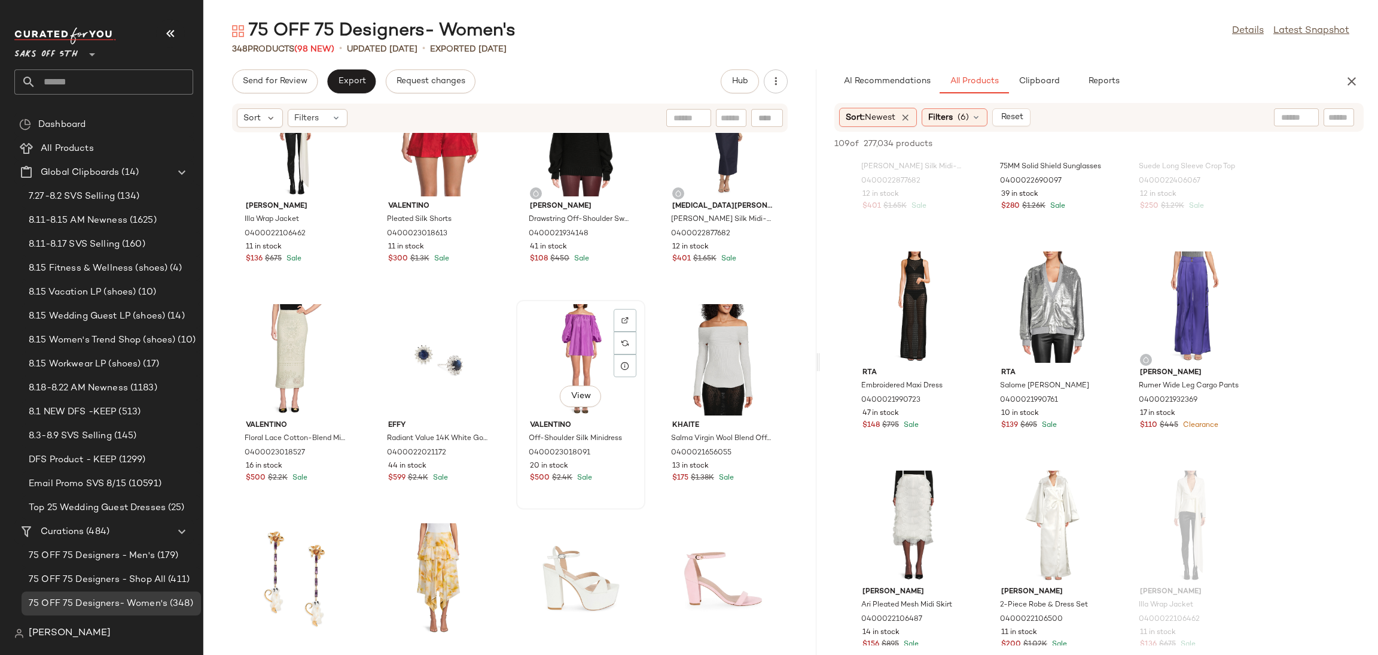
click at [561, 334] on div "View" at bounding box center [581, 359] width 121 height 111
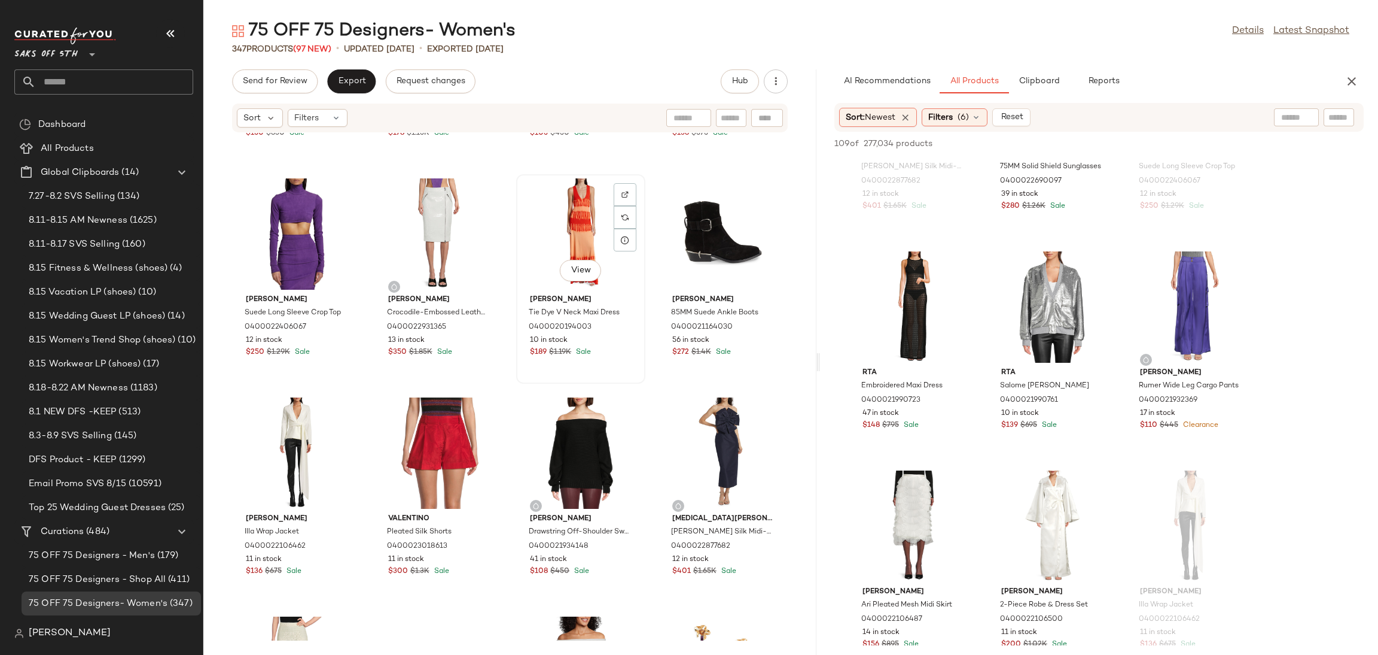
scroll to position [183, 0]
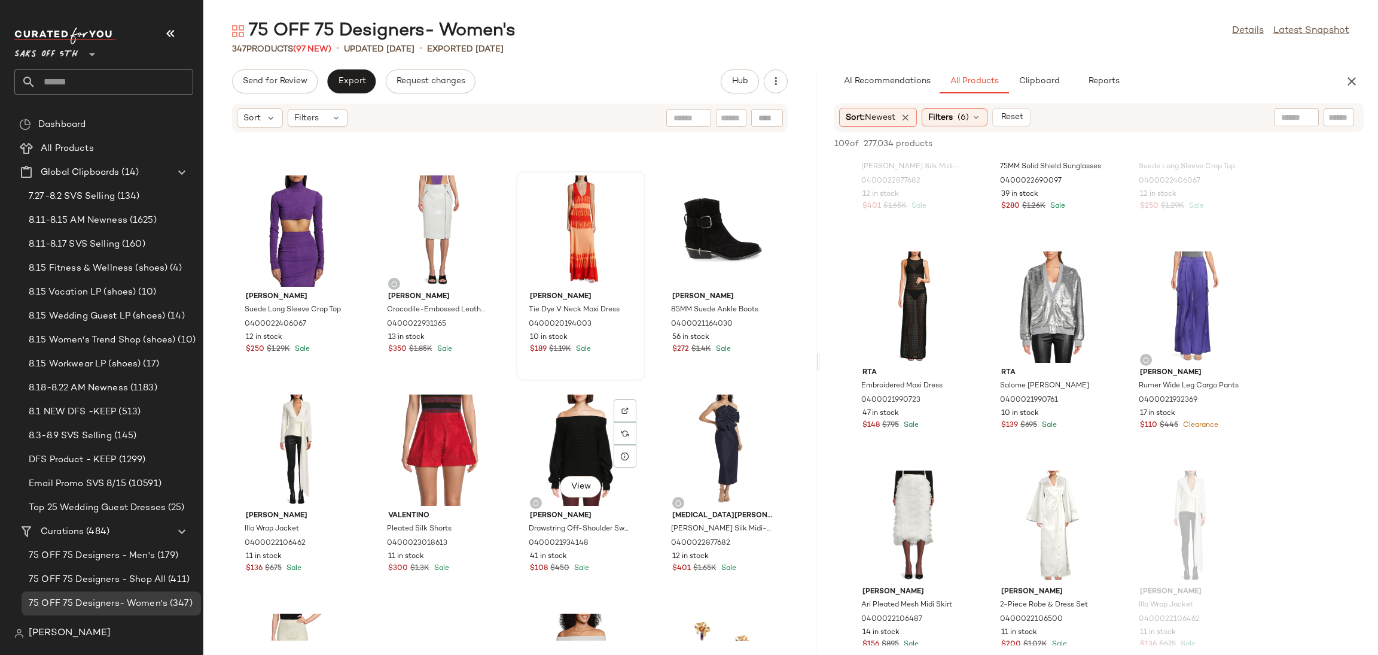
click at [588, 445] on div "View" at bounding box center [581, 449] width 121 height 111
click at [697, 439] on div "View" at bounding box center [723, 449] width 121 height 111
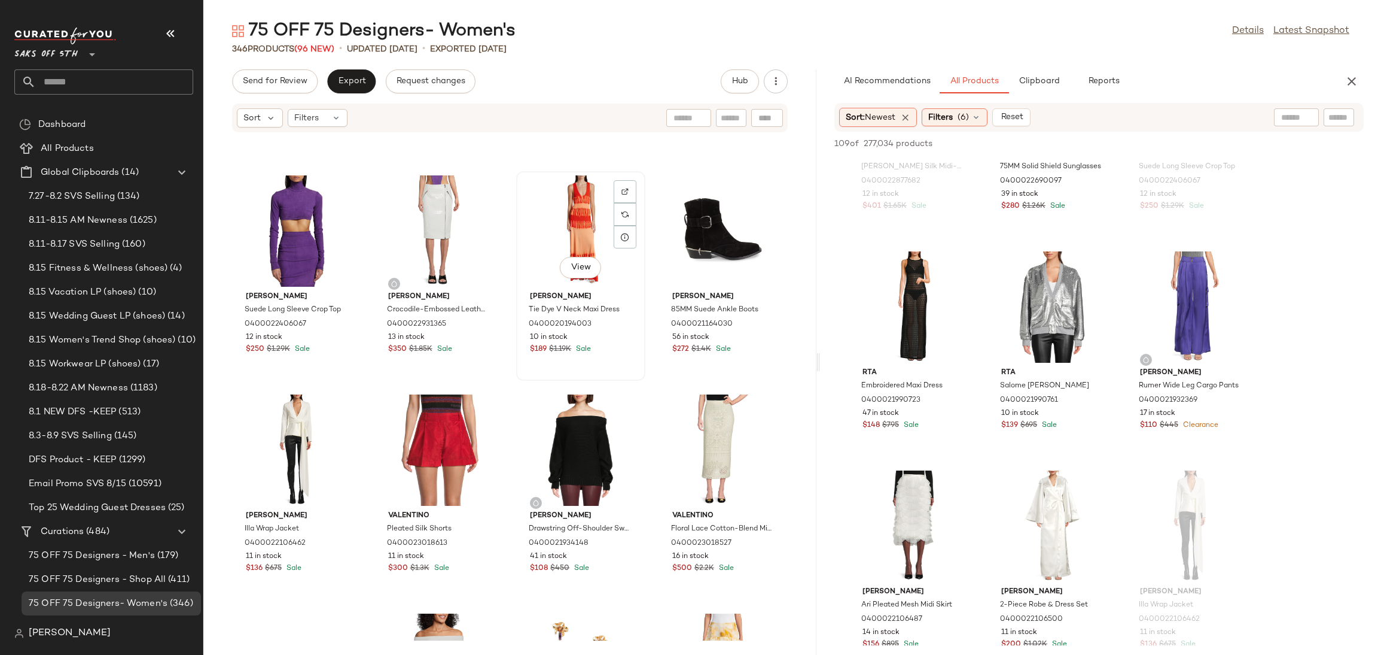
click at [584, 212] on div "View" at bounding box center [581, 230] width 121 height 111
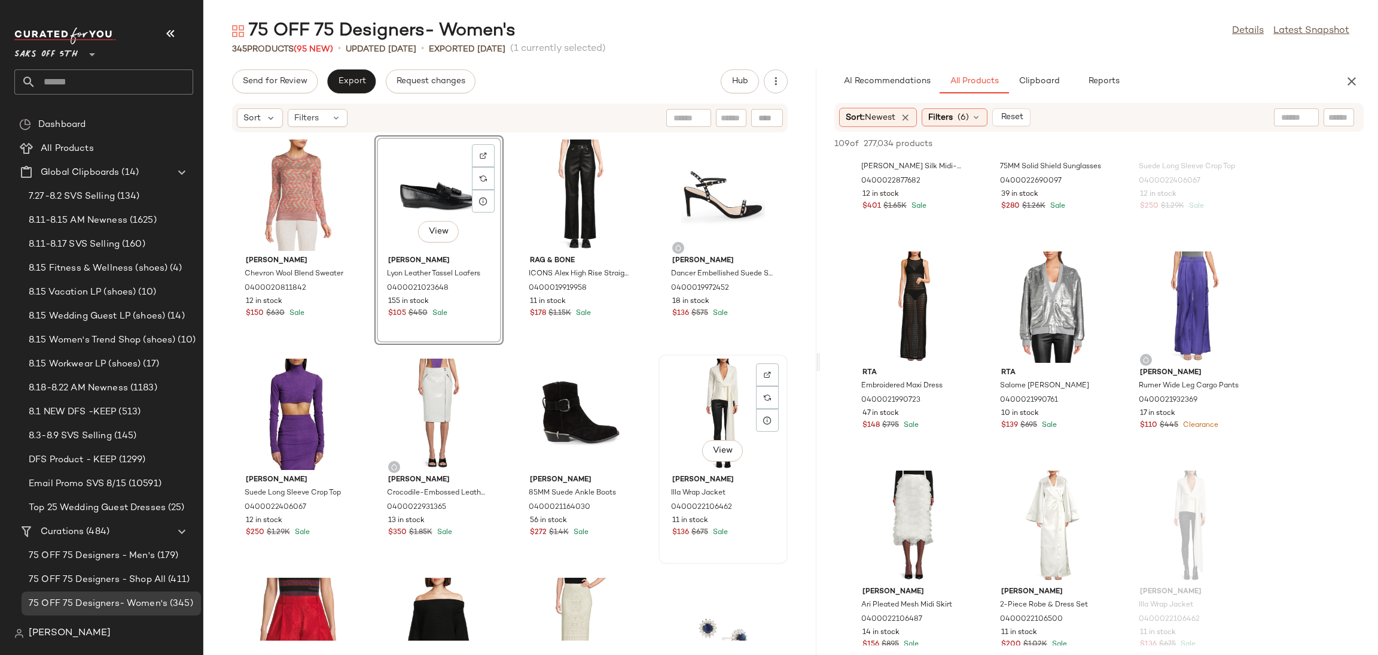
click at [725, 394] on div "View" at bounding box center [723, 413] width 121 height 111
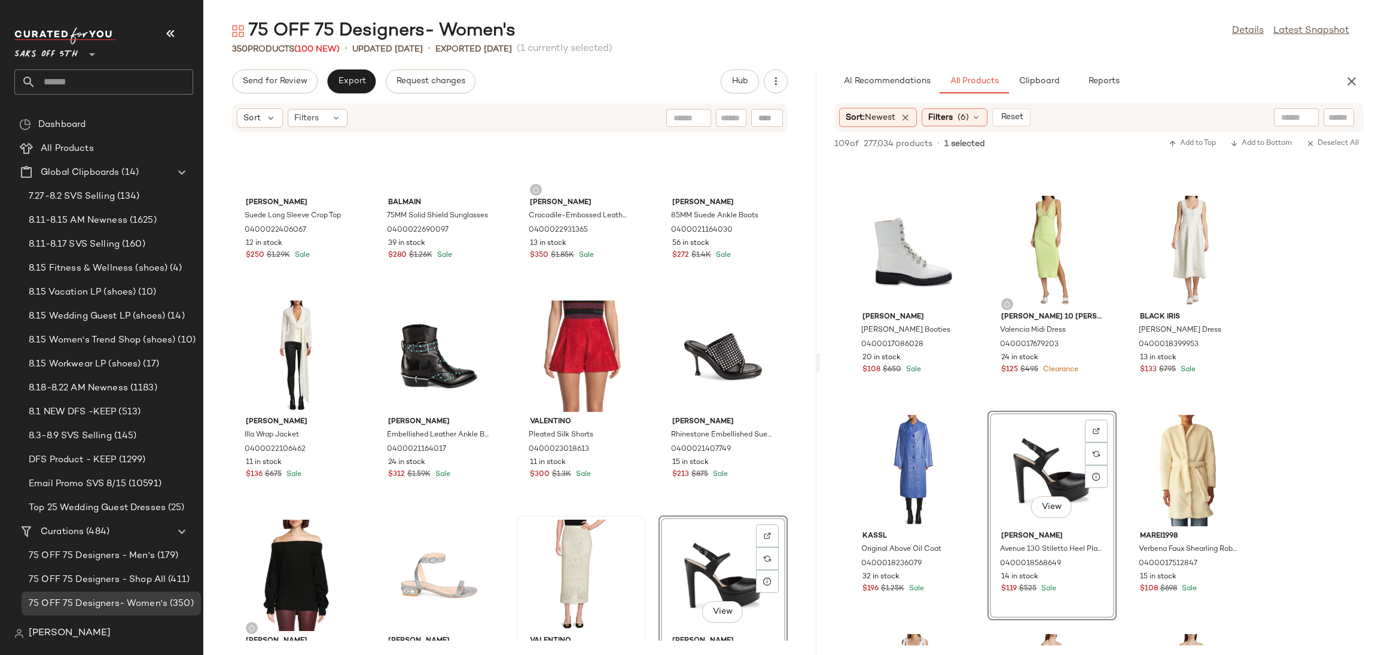
scroll to position [285, 0]
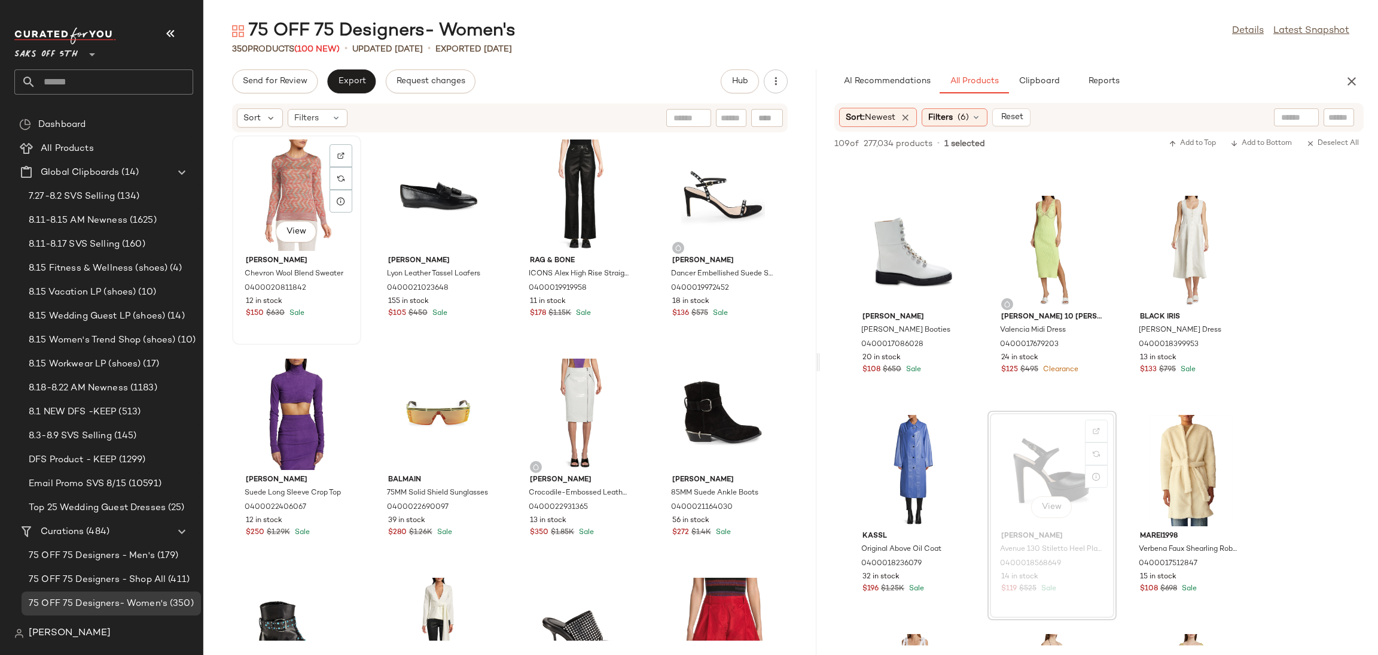
click at [297, 194] on div "View" at bounding box center [296, 194] width 121 height 111
click at [726, 174] on div "View" at bounding box center [723, 194] width 121 height 111
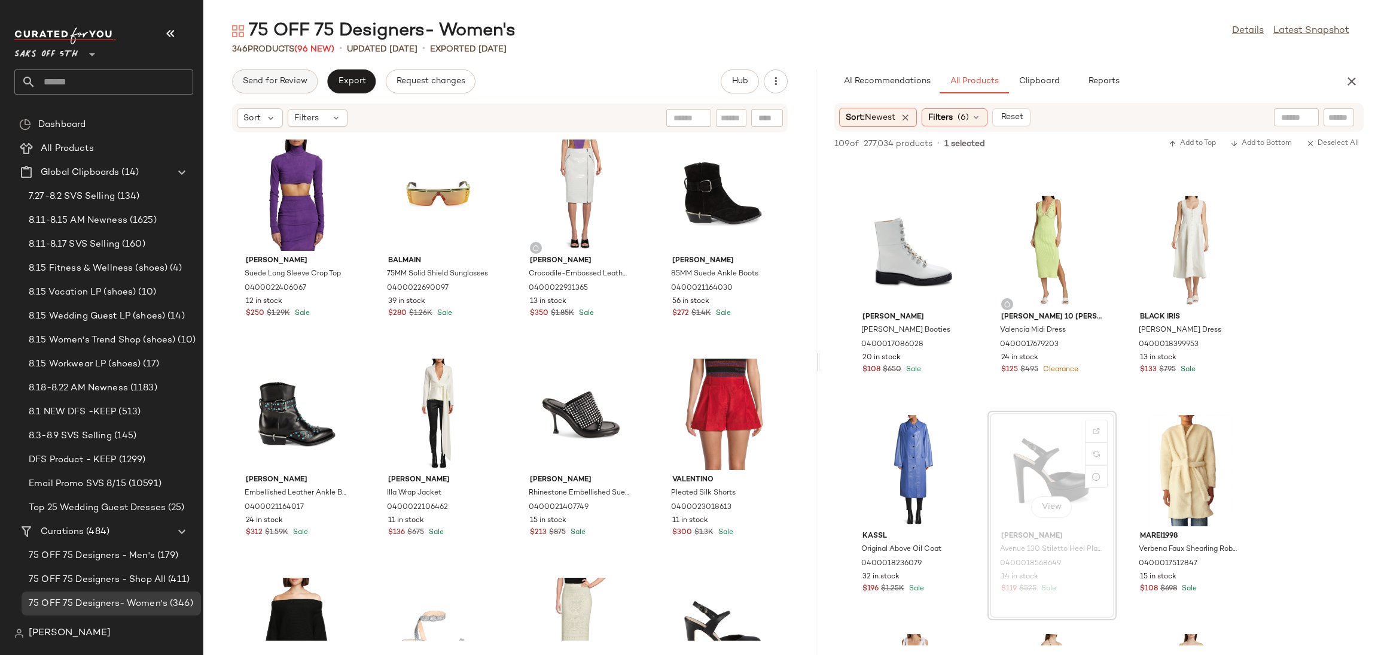
click at [308, 72] on div "Send for Review" at bounding box center [275, 81] width 86 height 24
click at [308, 72] on button "Send for Review" at bounding box center [275, 81] width 86 height 24
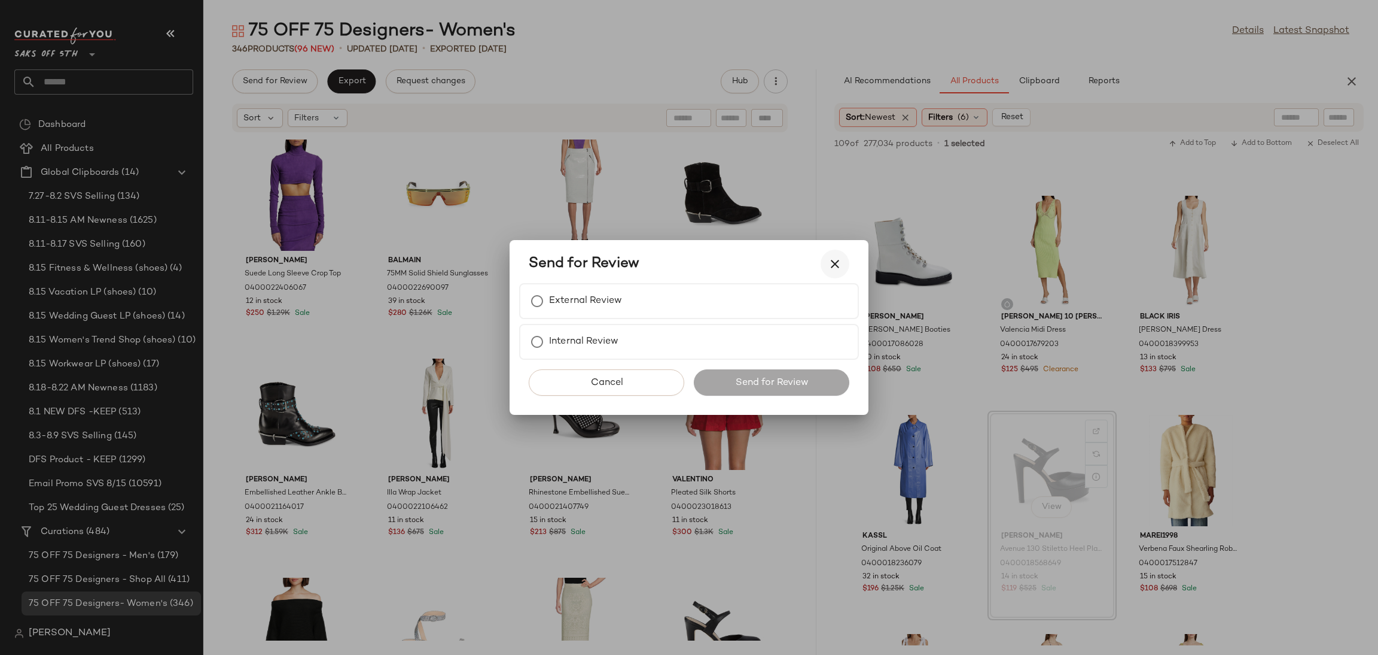
click at [834, 263] on icon "button" at bounding box center [835, 264] width 14 height 14
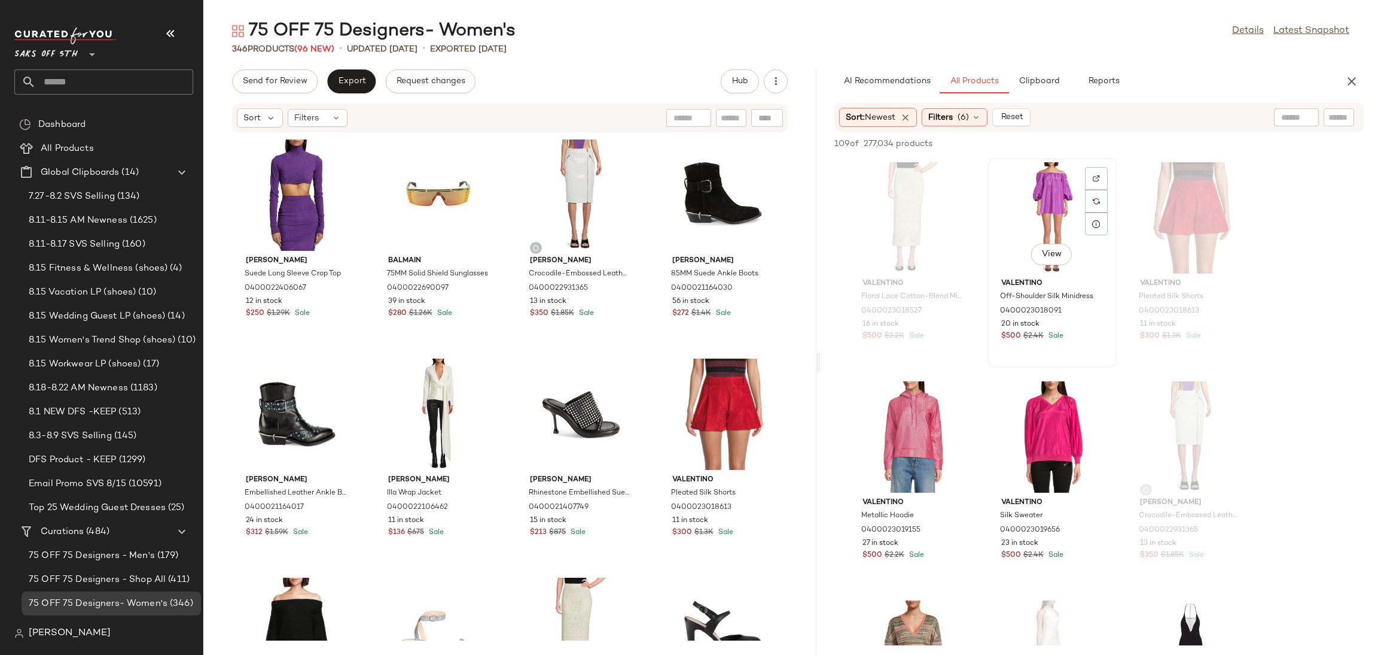
click at [1065, 226] on div "View" at bounding box center [1052, 217] width 121 height 111
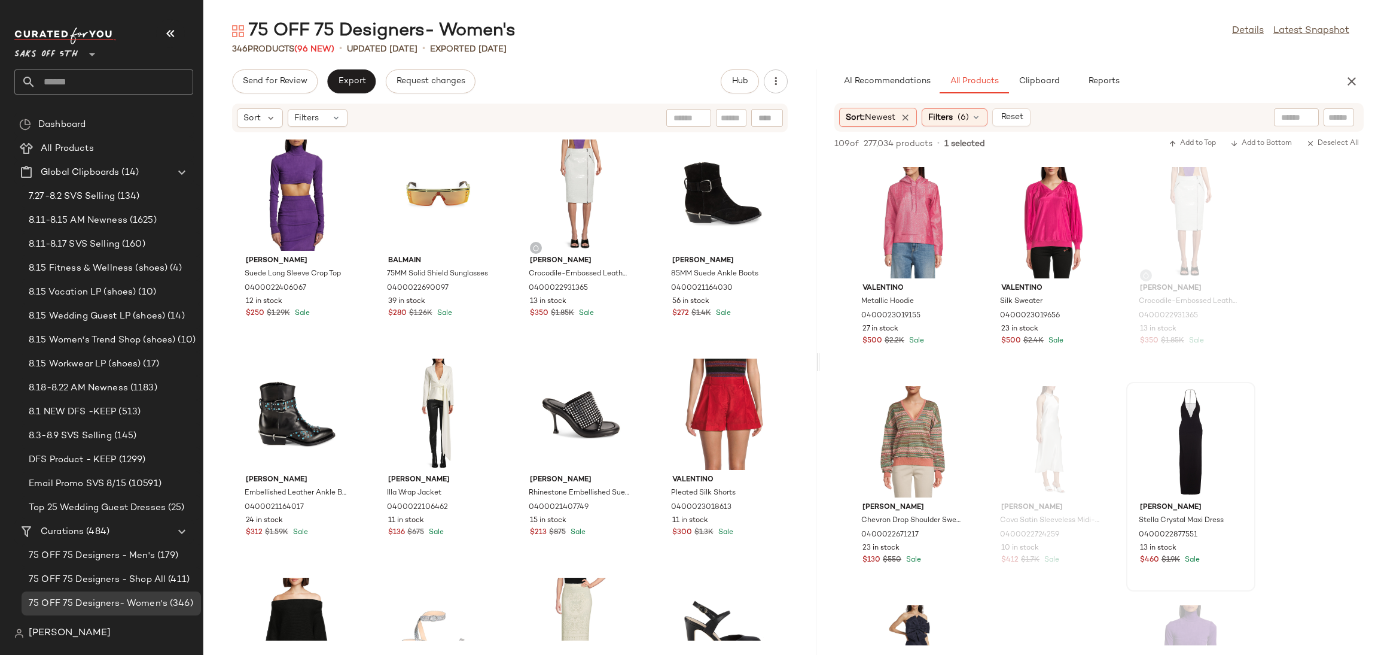
scroll to position [215, 0]
click at [1198, 434] on div "View" at bounding box center [1191, 440] width 121 height 111
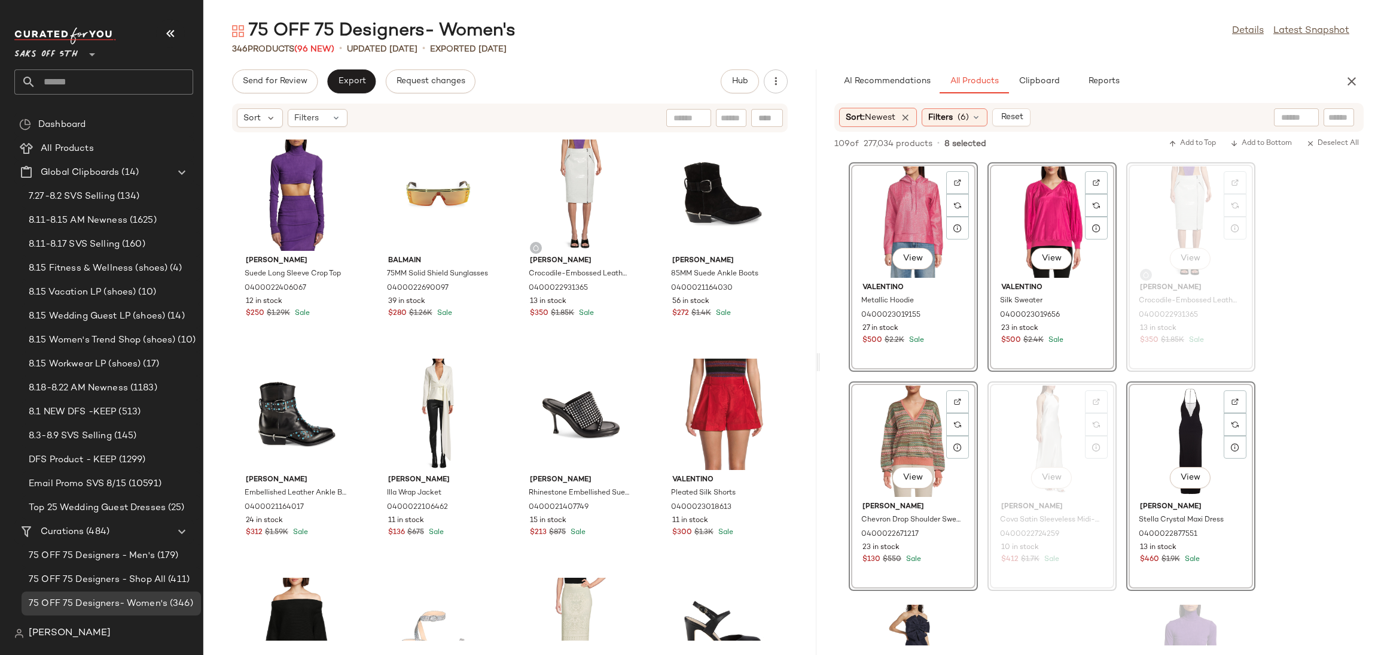
scroll to position [0, 0]
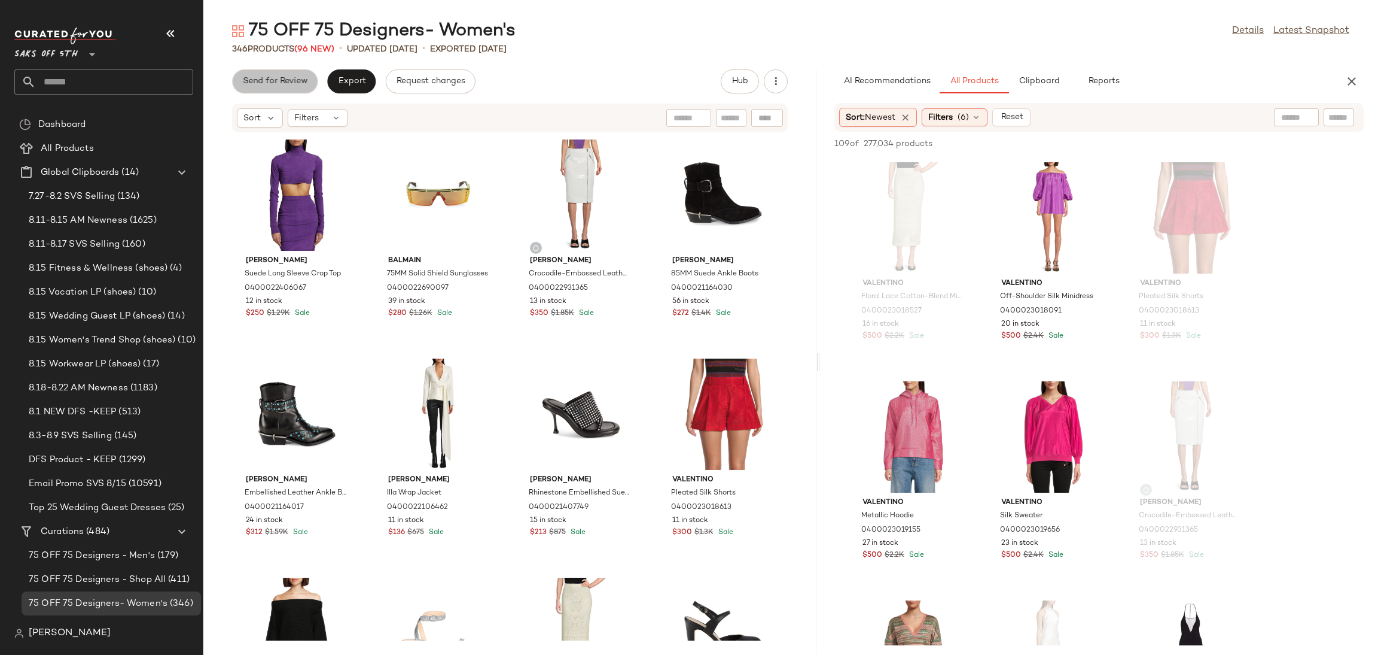
click at [301, 80] on span "Send for Review" at bounding box center [274, 82] width 65 height 10
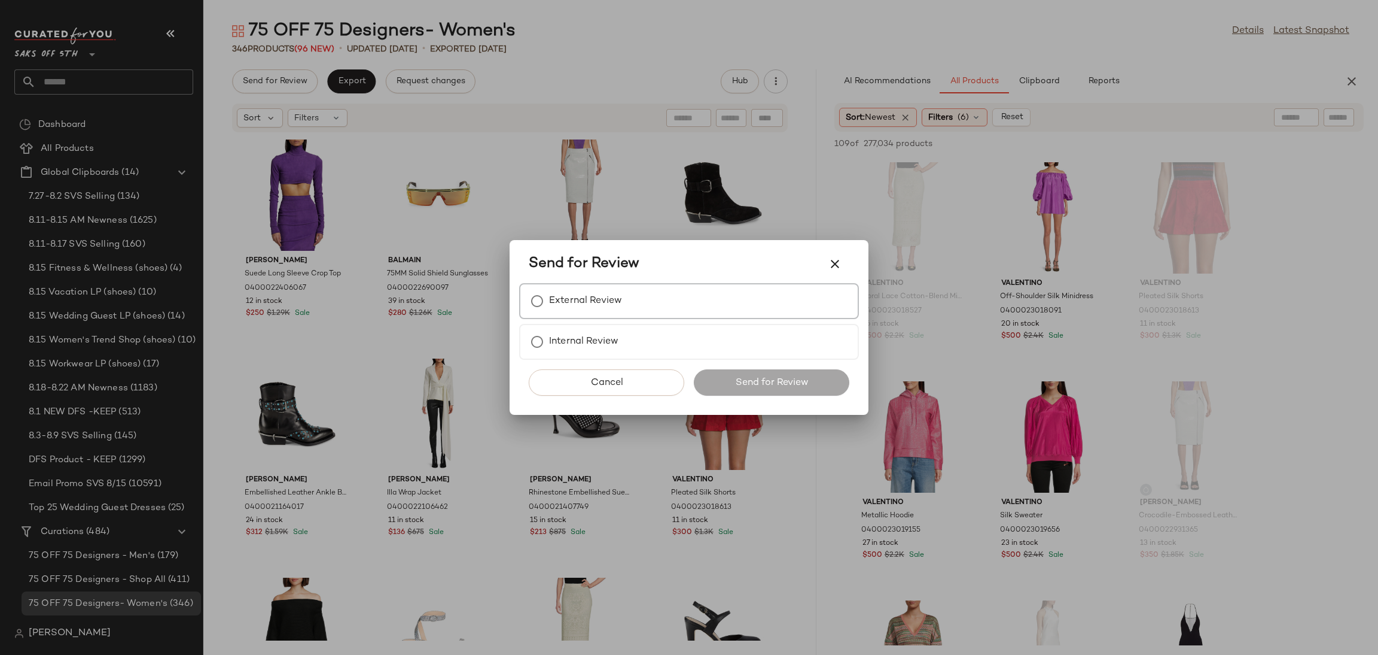
click at [613, 311] on label "External Review" at bounding box center [585, 301] width 73 height 24
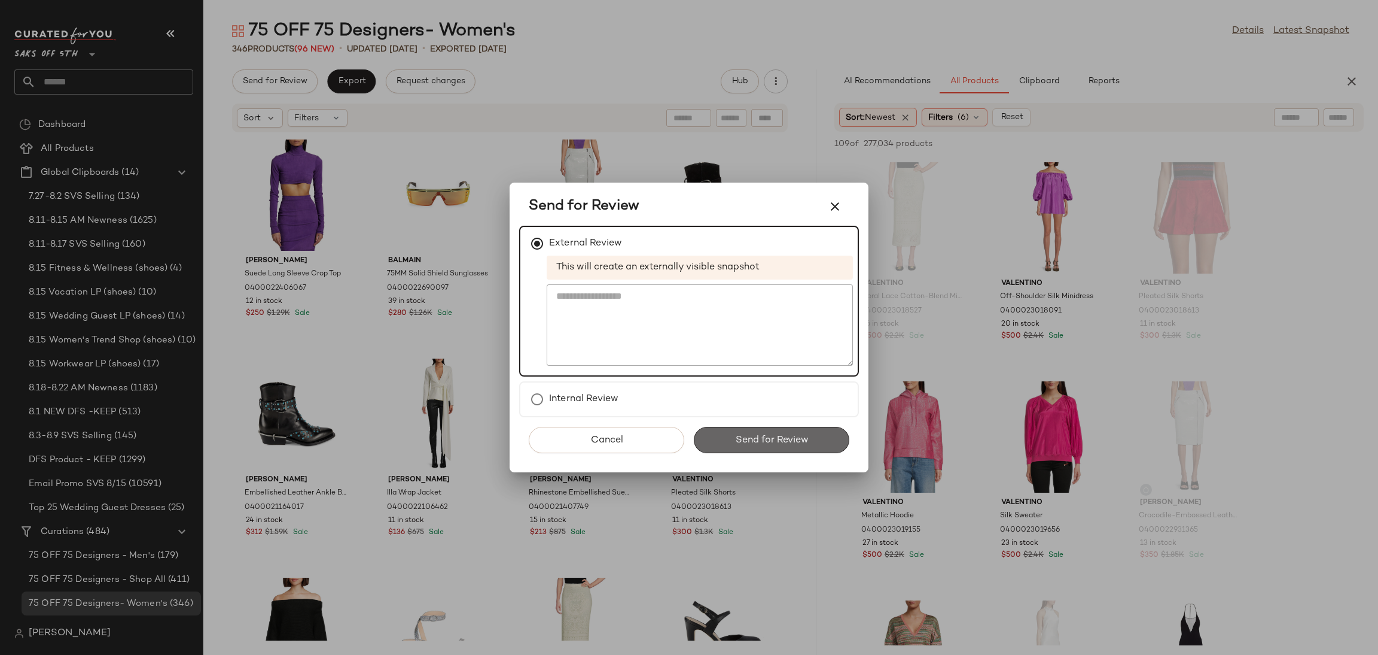
click at [753, 436] on span "Send for Review" at bounding box center [772, 439] width 74 height 11
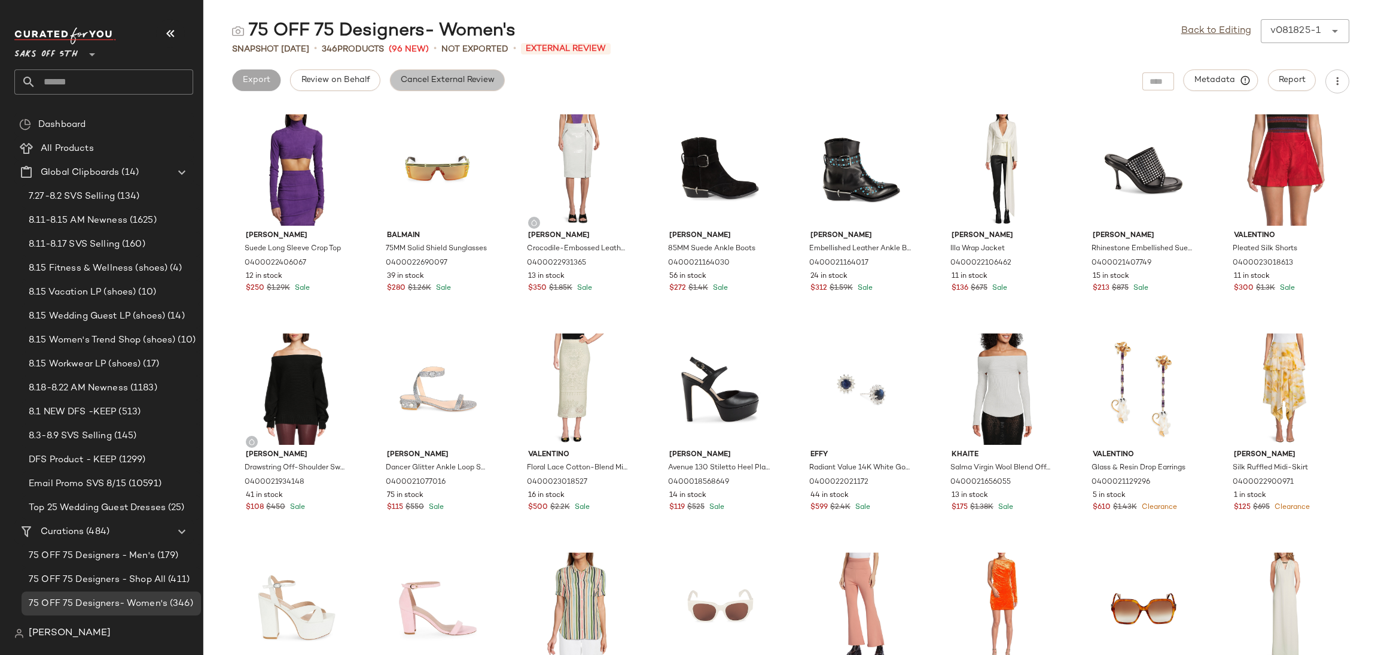
click at [454, 78] on span "Cancel External Review" at bounding box center [447, 80] width 95 height 10
click at [1195, 39] on div "Back to Editing v081825-1 ******" at bounding box center [1266, 31] width 168 height 24
click at [1201, 33] on link "Back to Editing" at bounding box center [1217, 31] width 70 height 14
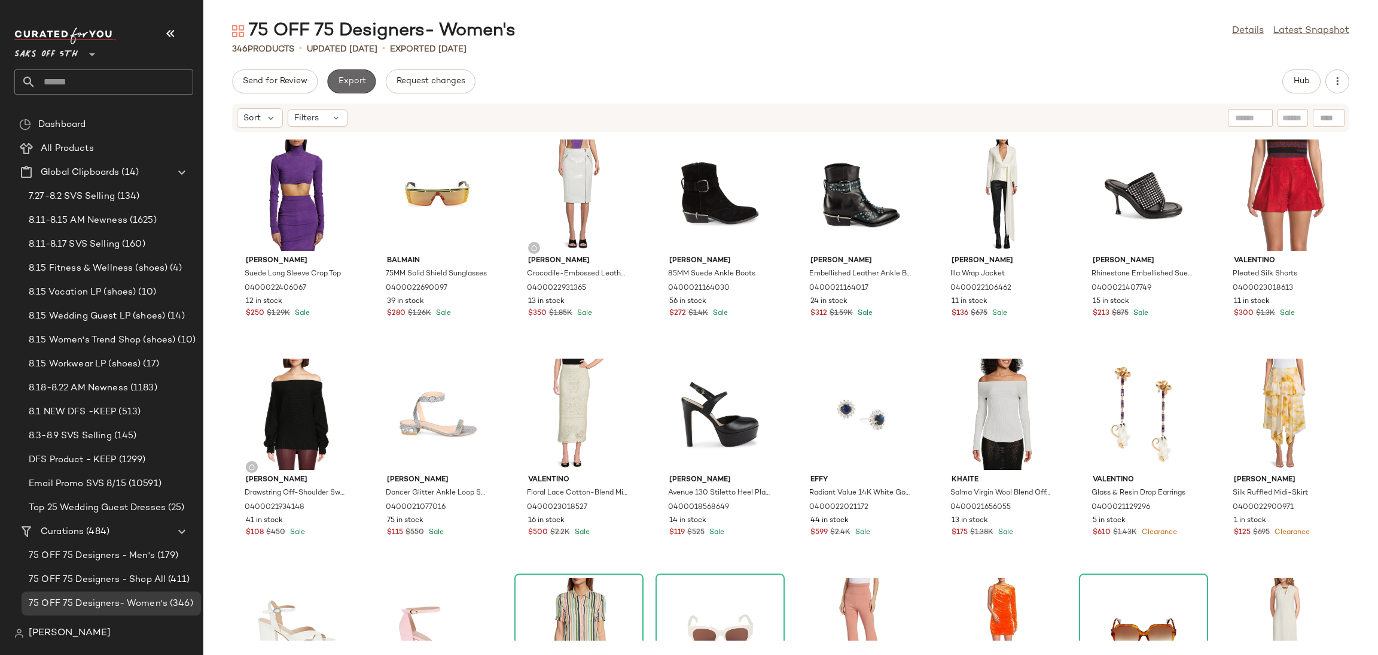
click at [364, 88] on button "Export" at bounding box center [351, 81] width 48 height 24
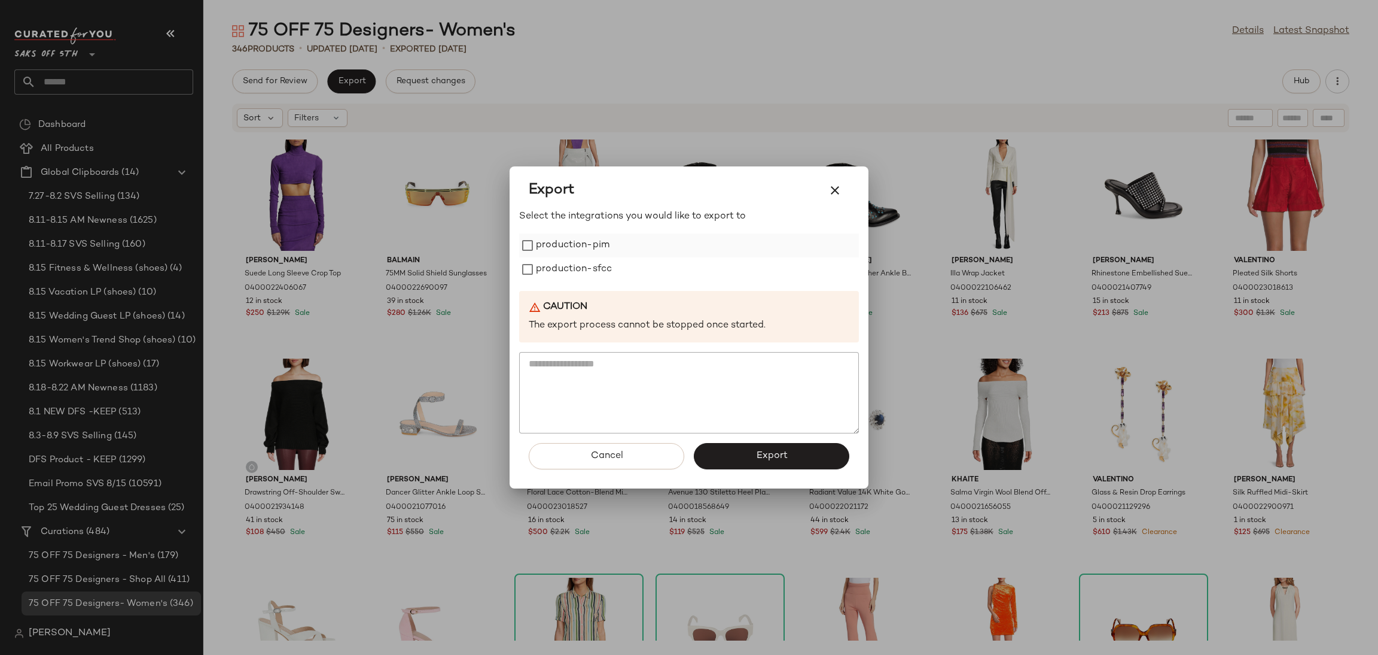
click at [565, 255] on label "production-pim" at bounding box center [573, 245] width 74 height 24
click at [565, 270] on label "production-sfcc" at bounding box center [574, 269] width 76 height 24
click at [759, 457] on span "Export" at bounding box center [772, 455] width 32 height 11
